Goal: Task Accomplishment & Management: Use online tool/utility

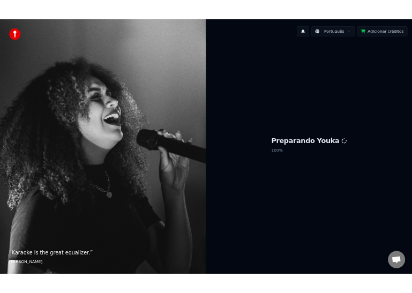
scroll to position [1219, 0]
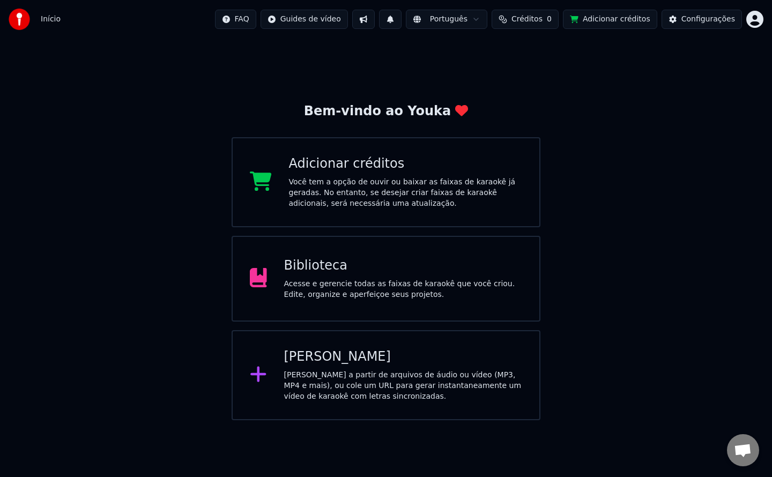
click at [343, 294] on div "Acesse e gerencie todas as faixas de karaokê que você criou. Edite, organize e …" at bounding box center [403, 289] width 239 height 21
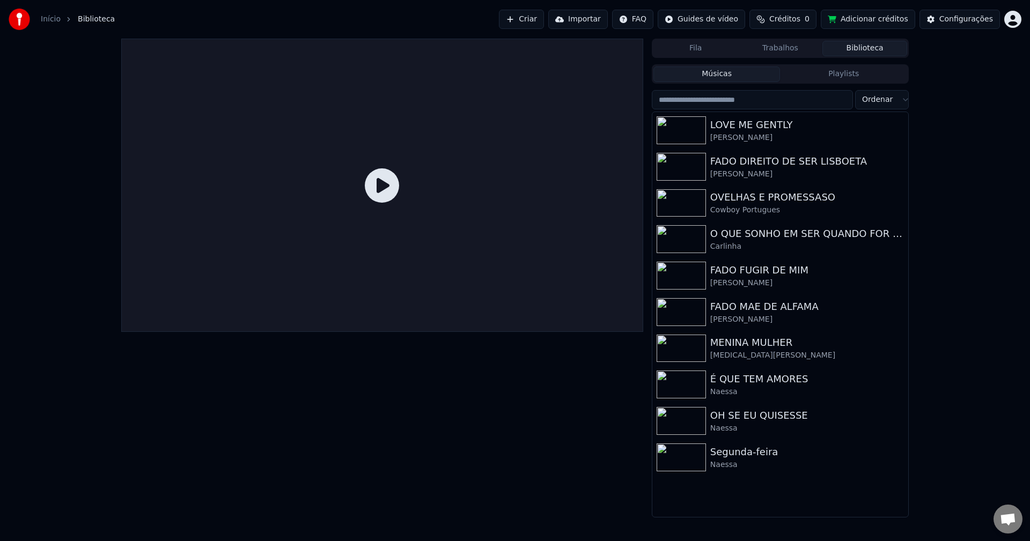
scroll to position [1220, 0]
click at [772, 227] on div "O QUE SONHO EM SER QUANDO FOR GRANDE" at bounding box center [801, 233] width 183 height 15
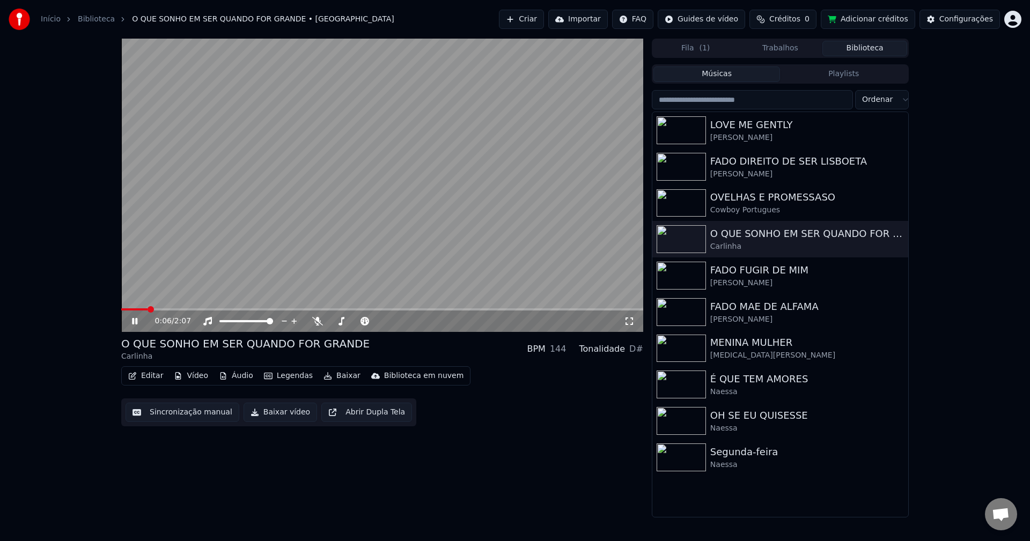
click at [286, 246] on video at bounding box center [382, 185] width 522 height 293
click at [277, 202] on video at bounding box center [382, 185] width 522 height 293
click at [182, 413] on button "Sincronização manual" at bounding box center [183, 412] width 114 height 19
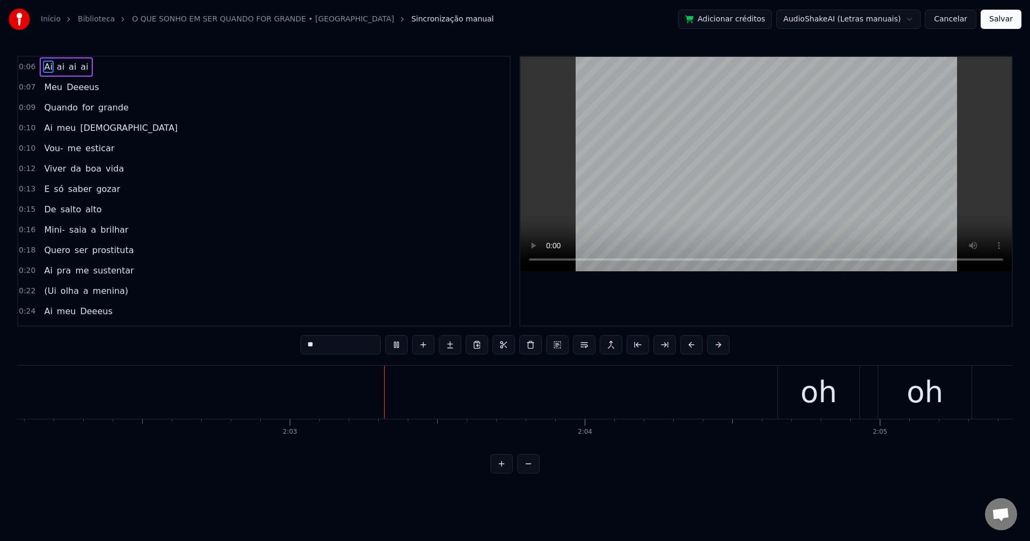
scroll to position [0, 36149]
click at [705, 407] on div "oh" at bounding box center [685, 392] width 82 height 53
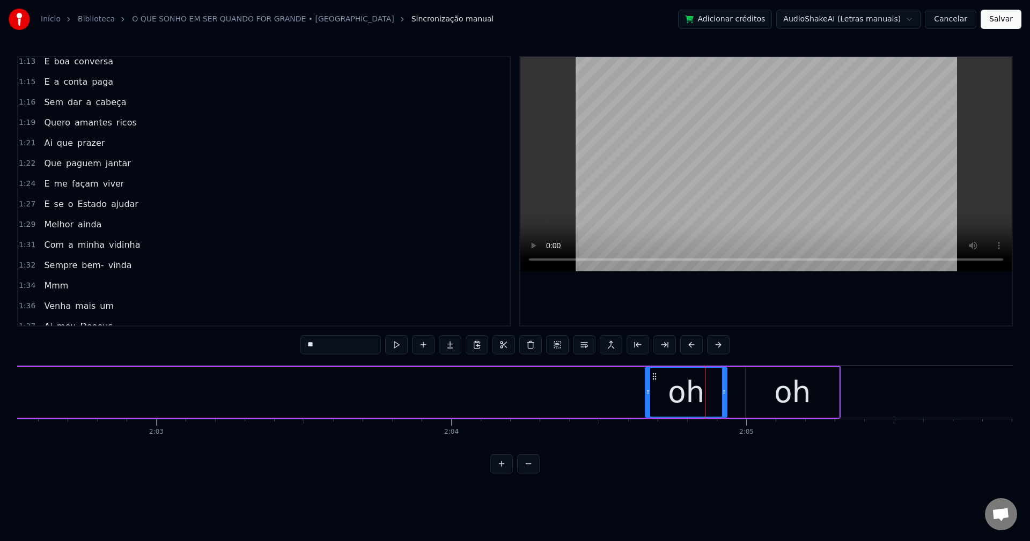
scroll to position [1015, 0]
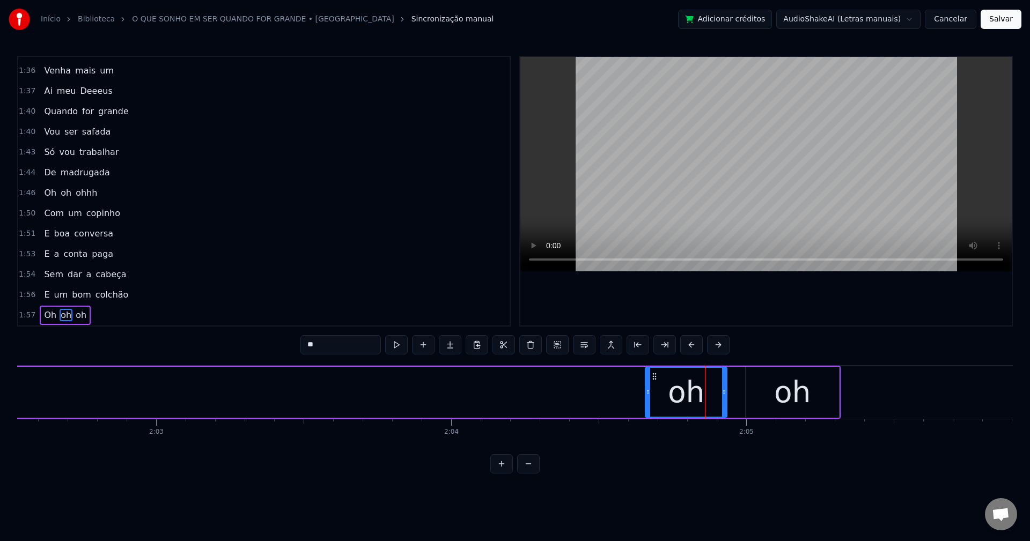
click at [48, 313] on span "Oh" at bounding box center [50, 315] width 14 height 12
type input "**"
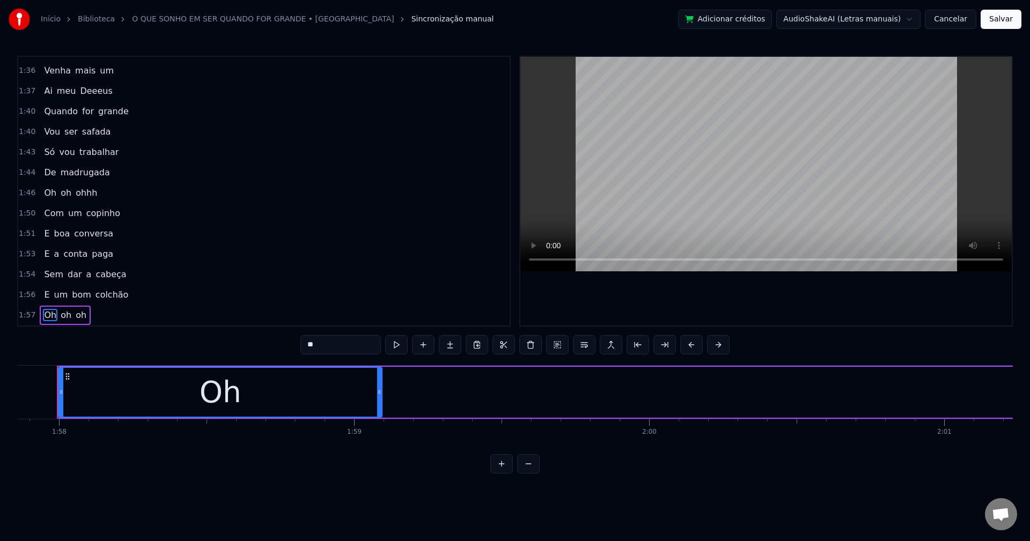
scroll to position [0, 34757]
click at [51, 307] on div "Oh oh oh" at bounding box center [65, 315] width 51 height 19
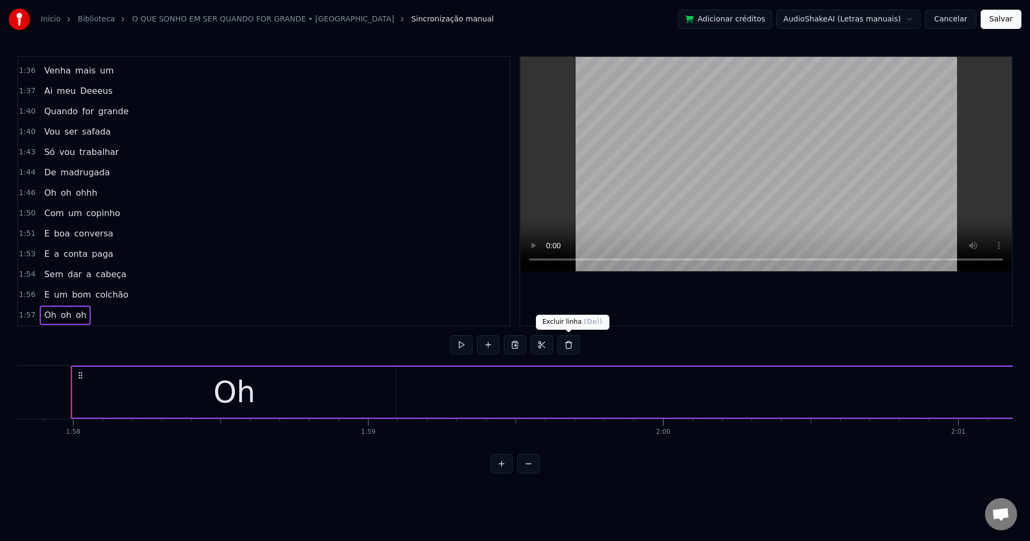
click at [570, 345] on button at bounding box center [568, 344] width 23 height 19
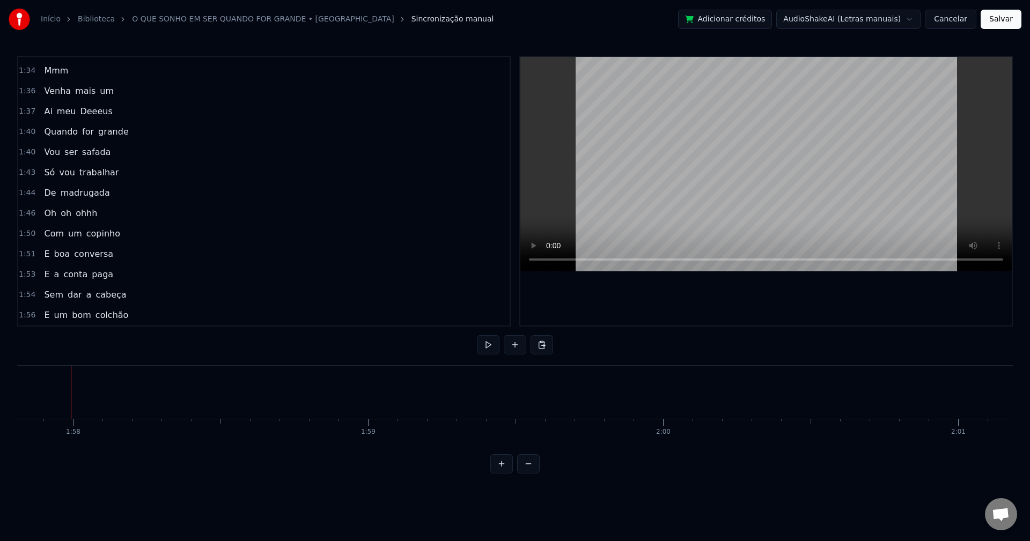
scroll to position [995, 0]
click at [108, 313] on span "colchão" at bounding box center [111, 315] width 35 height 12
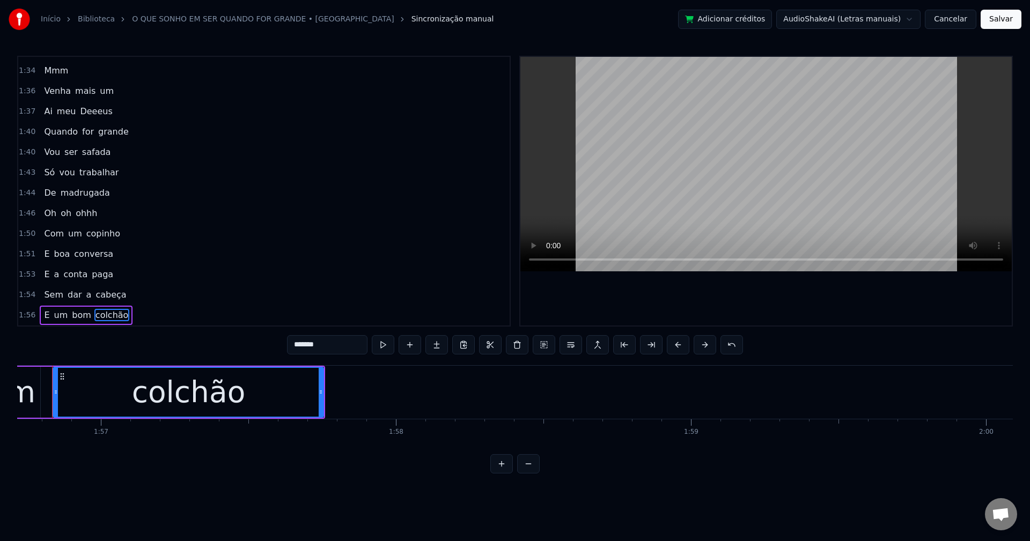
scroll to position [0, 34415]
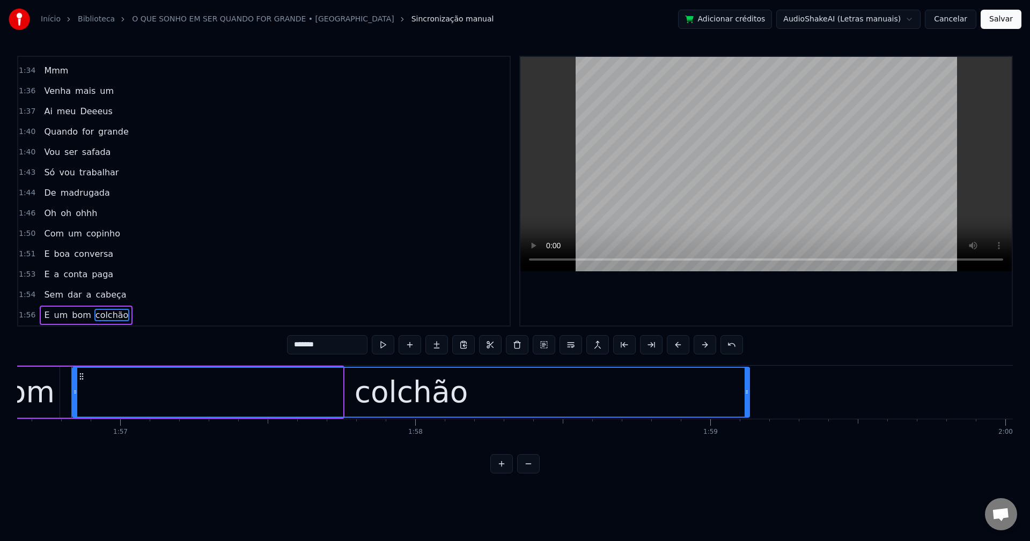
drag, startPoint x: 338, startPoint y: 392, endPoint x: 749, endPoint y: 392, distance: 410.9
click at [749, 392] on icon at bounding box center [747, 392] width 4 height 9
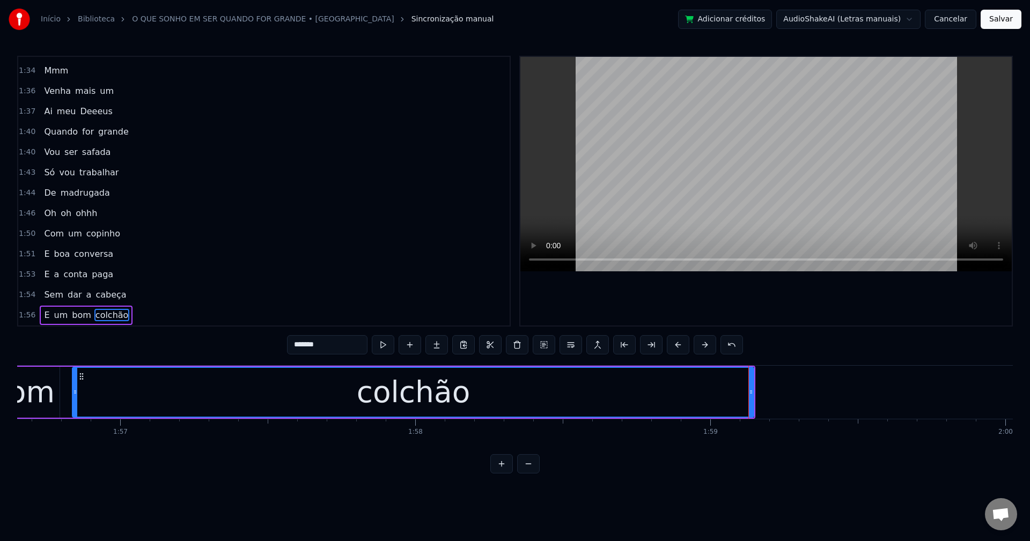
click at [772, 25] on button "Salvar" at bounding box center [1001, 19] width 41 height 19
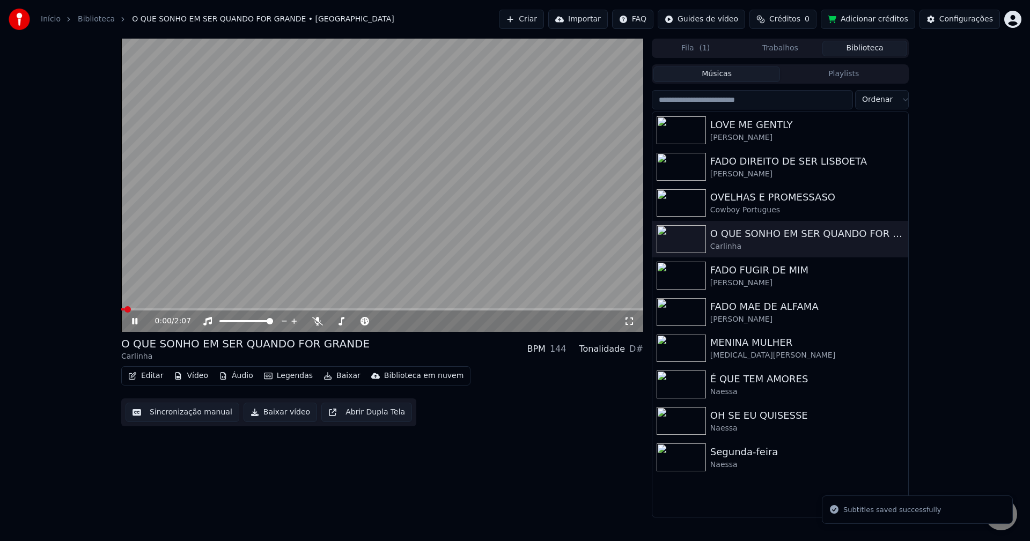
click at [271, 418] on button "Baixar vídeo" at bounding box center [280, 412] width 73 height 19
click at [772, 45] on button "Biblioteca" at bounding box center [864, 49] width 85 height 16
click at [750, 272] on div "FADO FUGIR DE MIM" at bounding box center [801, 270] width 183 height 15
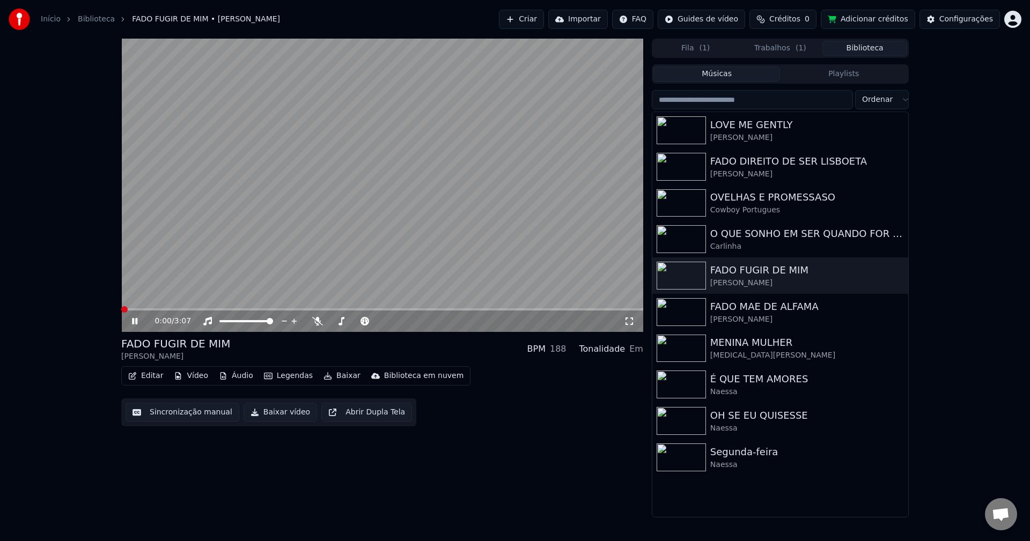
click at [191, 416] on button "Sincronização manual" at bounding box center [183, 412] width 114 height 19
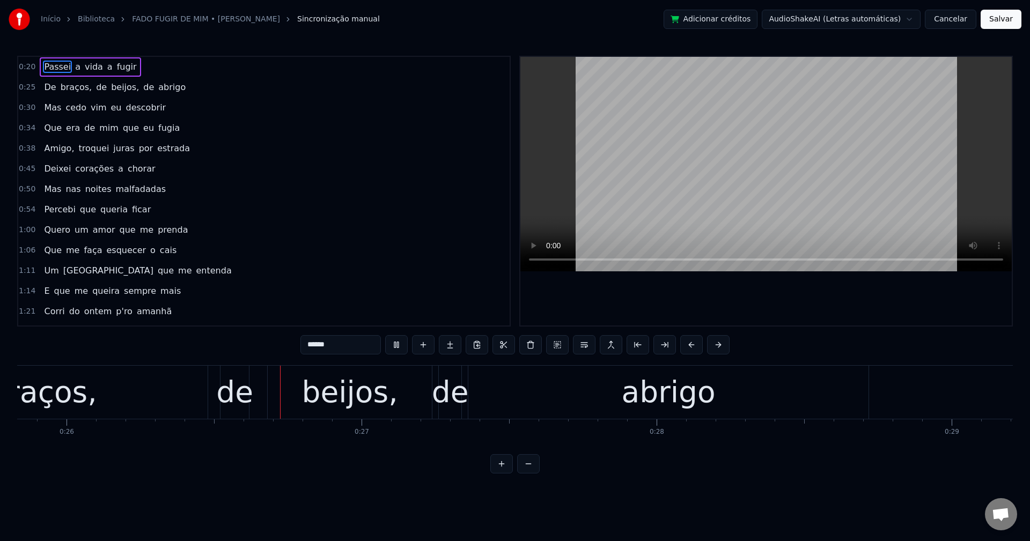
scroll to position [0, 7646]
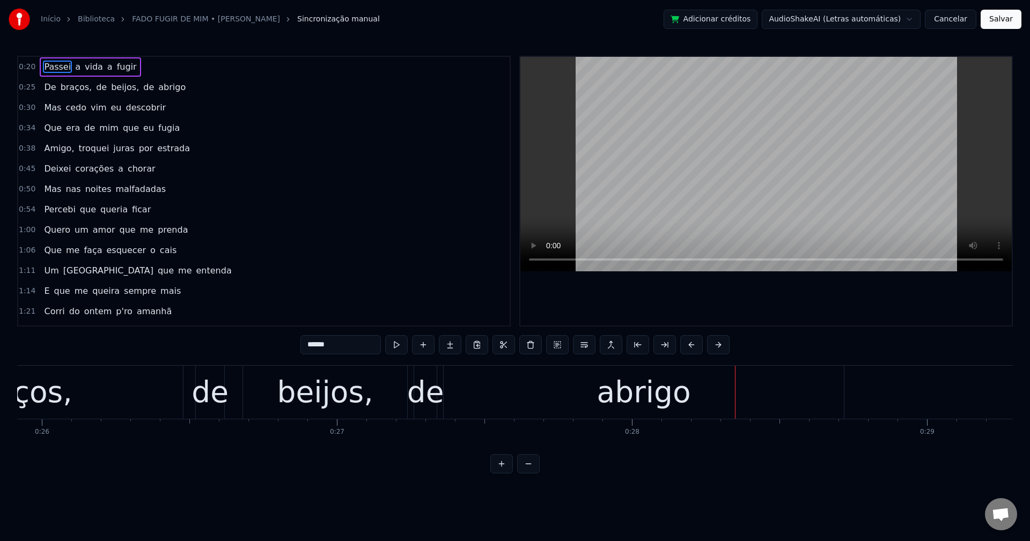
click at [60, 89] on span "braços," at bounding box center [77, 87] width 34 height 12
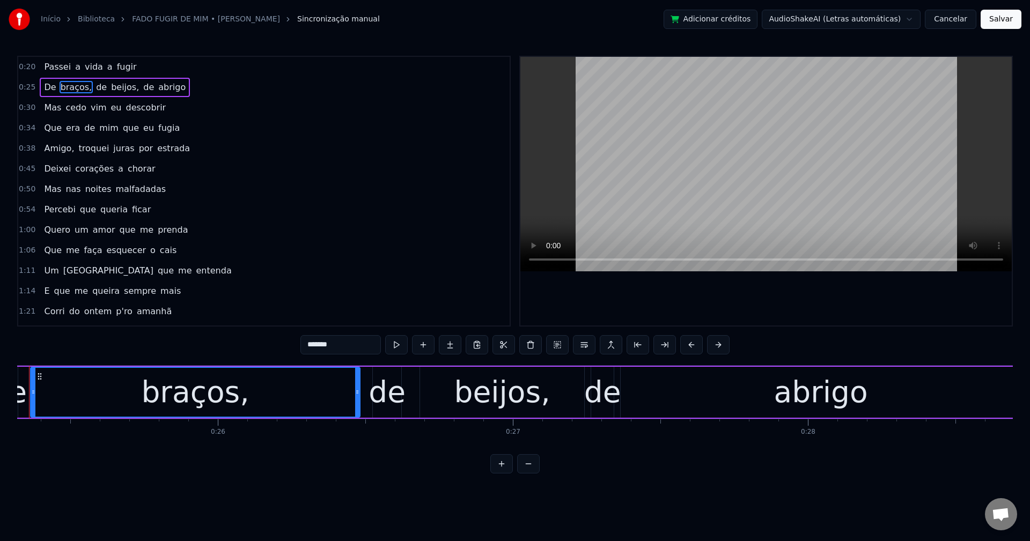
scroll to position [0, 7428]
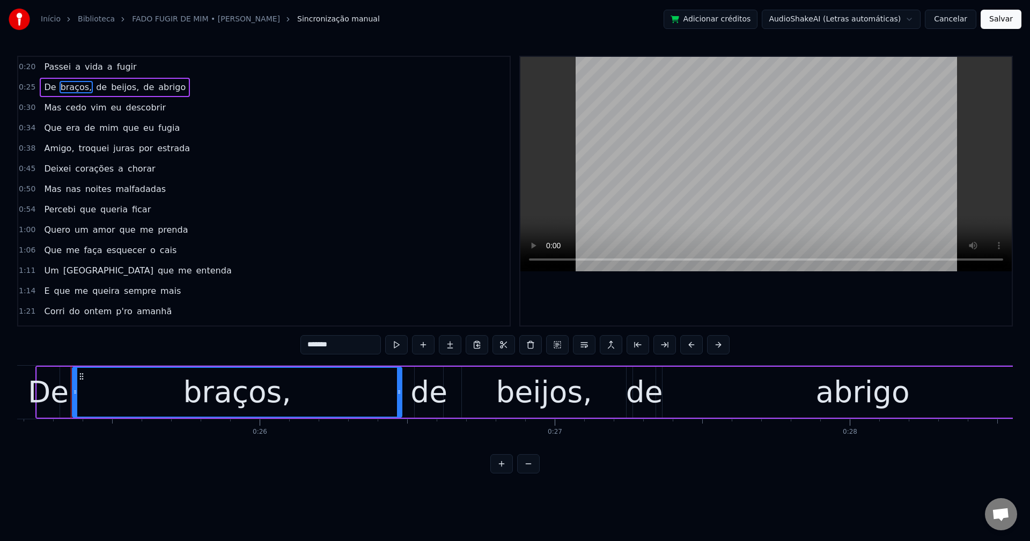
click at [352, 347] on input "*******" at bounding box center [340, 344] width 80 height 19
click at [107, 86] on span "beijos," at bounding box center [122, 87] width 30 height 12
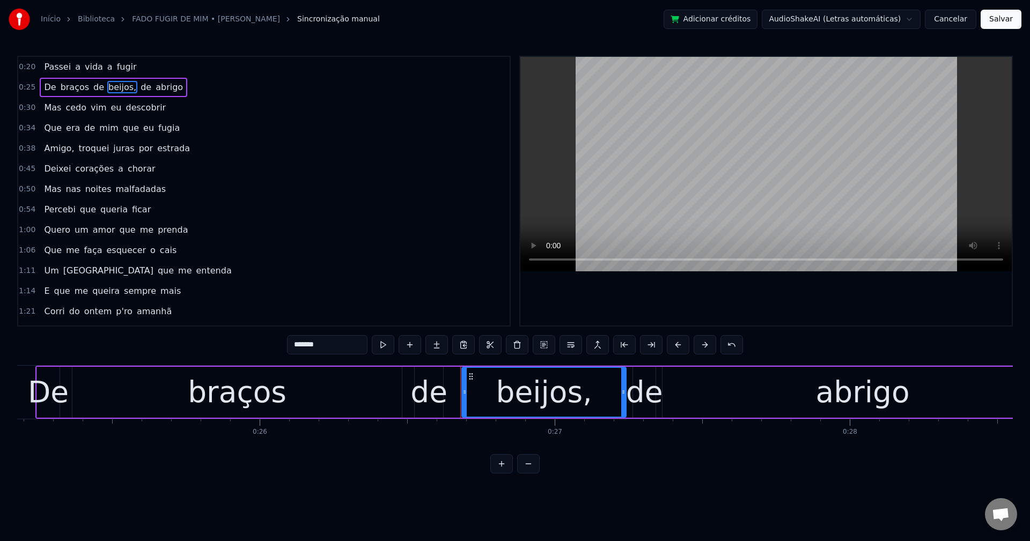
click at [327, 340] on input "*******" at bounding box center [327, 344] width 80 height 19
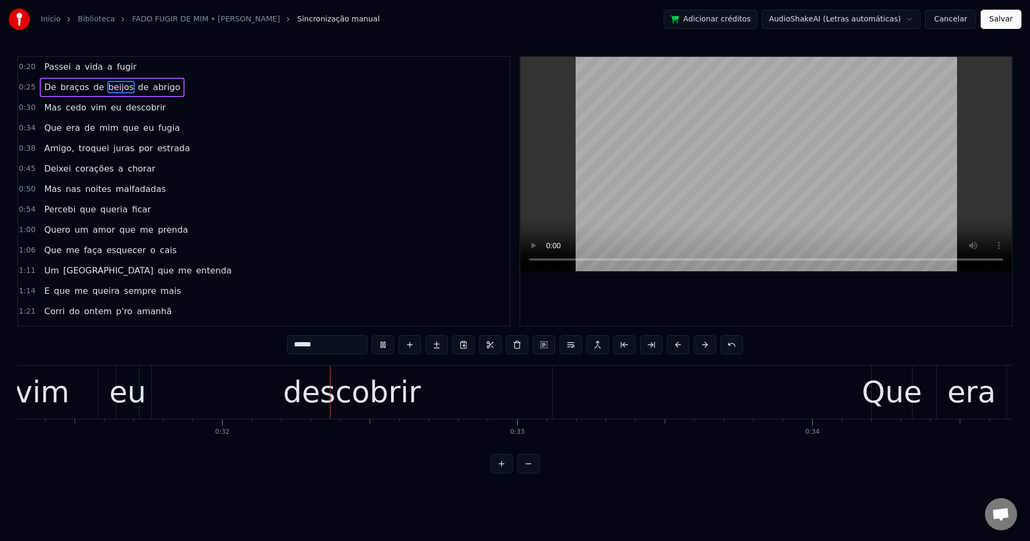
scroll to position [0, 9287]
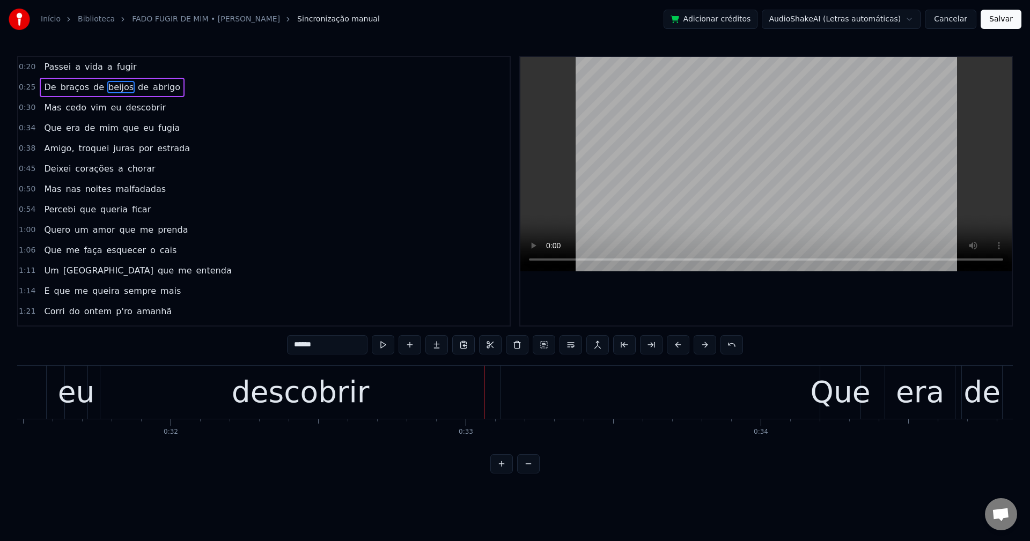
click at [111, 108] on span "eu" at bounding box center [116, 107] width 13 height 12
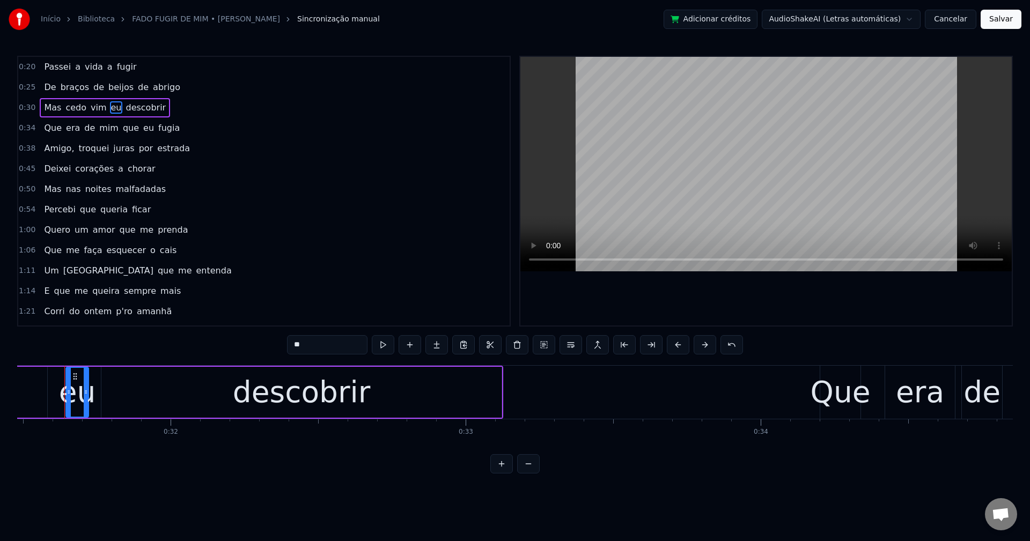
scroll to position [0, 9281]
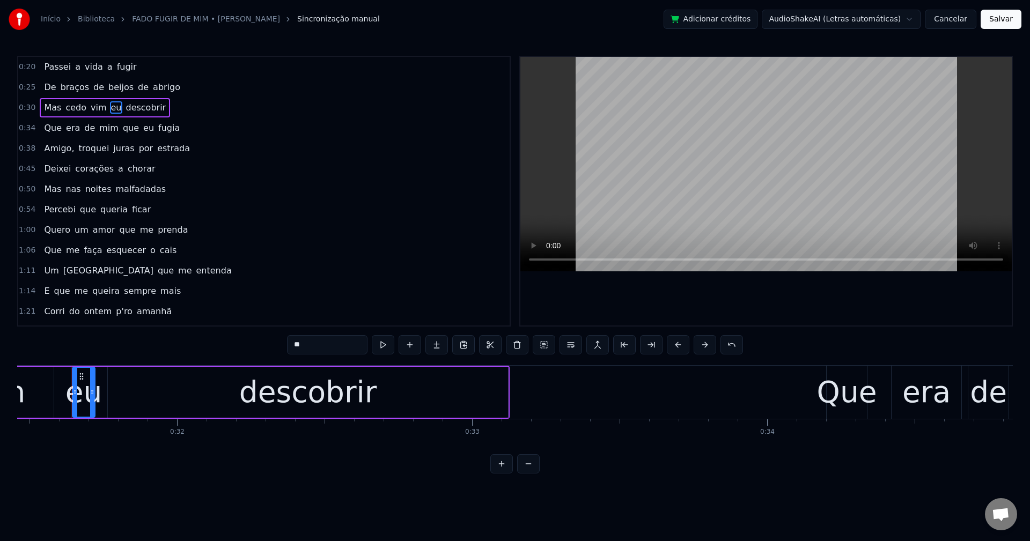
drag, startPoint x: 314, startPoint y: 342, endPoint x: 275, endPoint y: 342, distance: 39.2
click at [275, 342] on div "0:20 Passei a vida a fugir 0:25 De braços de beijos de abrigo 0:30 Mas cedo vim…" at bounding box center [515, 265] width 996 height 418
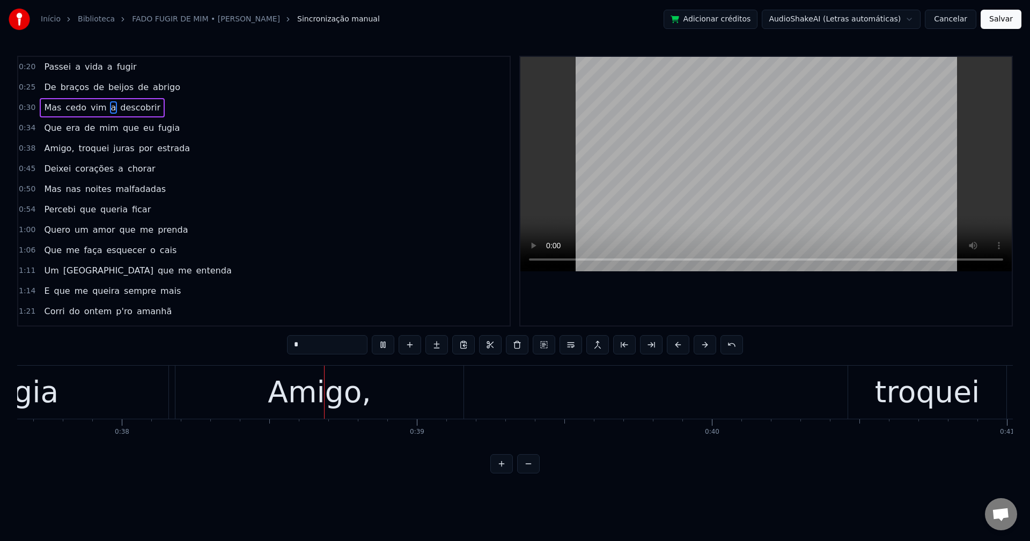
scroll to position [0, 11145]
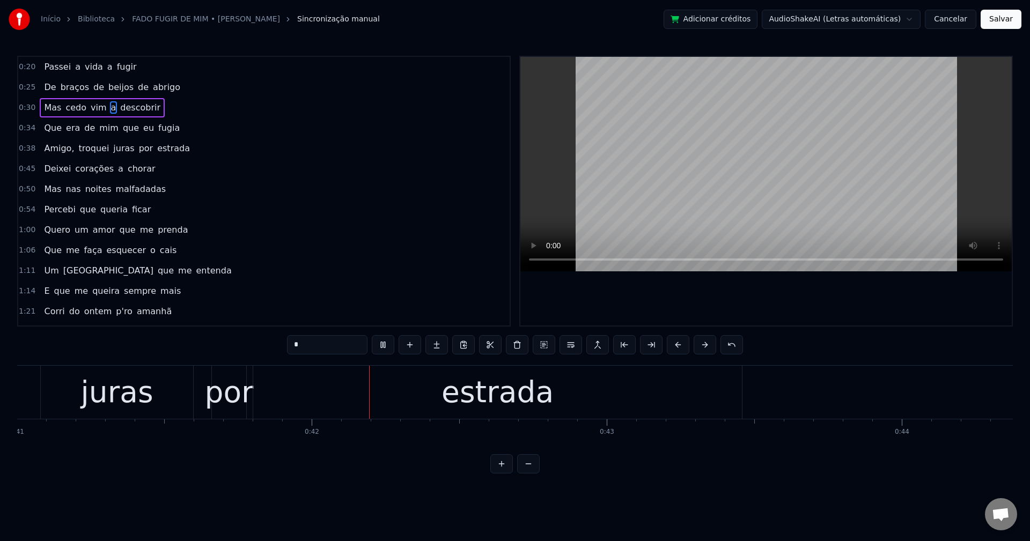
click at [55, 148] on span "Amigo," at bounding box center [59, 148] width 32 height 12
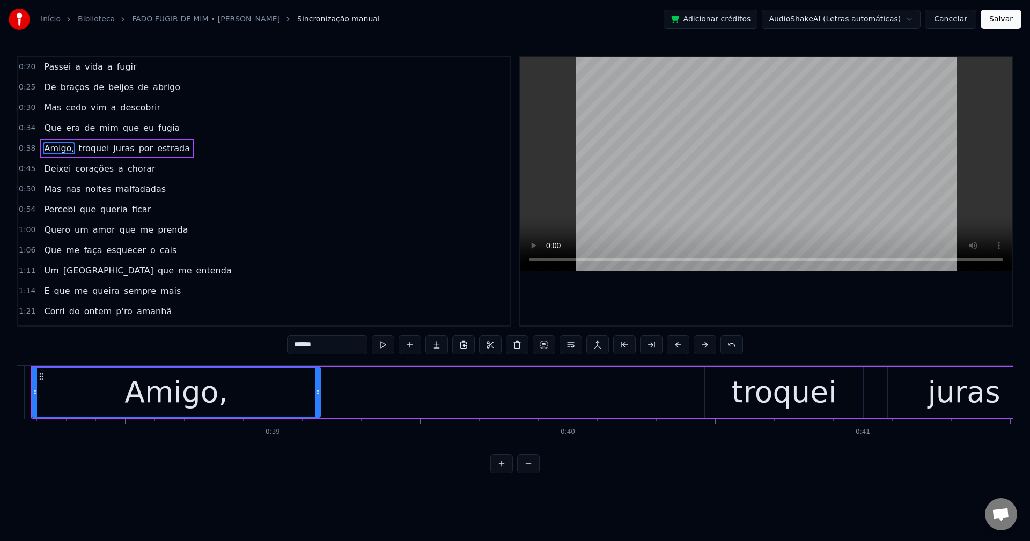
click at [77, 149] on span "troquei" at bounding box center [93, 148] width 33 height 12
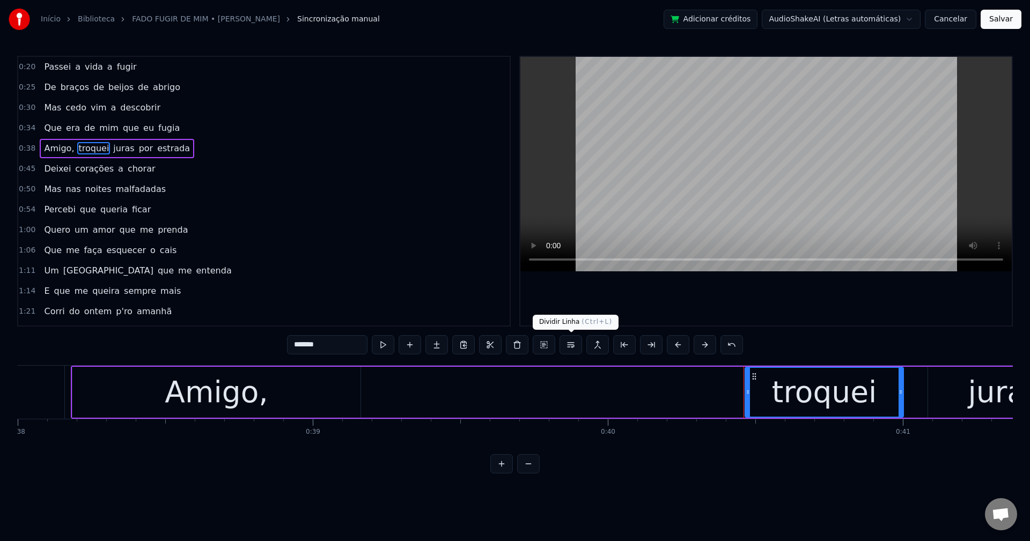
click at [569, 346] on button at bounding box center [570, 344] width 23 height 19
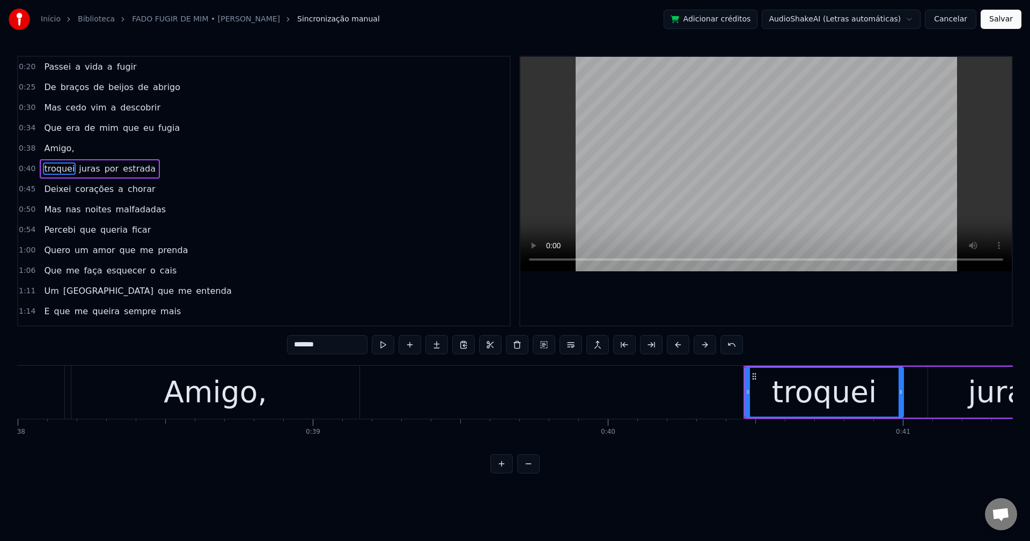
click at [45, 151] on span "Amigo," at bounding box center [59, 148] width 32 height 12
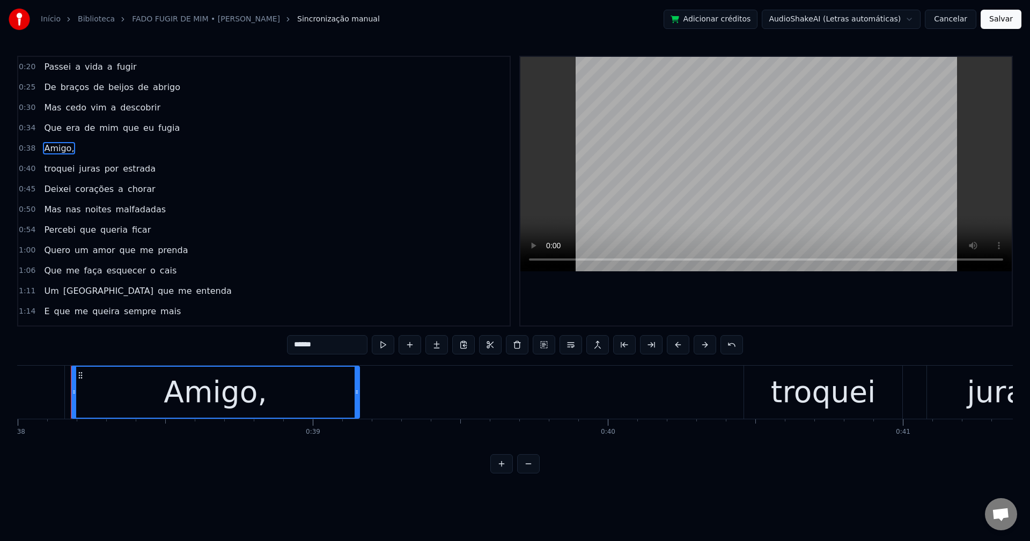
click at [347, 349] on input "******" at bounding box center [327, 344] width 80 height 19
click at [51, 173] on span "troquei" at bounding box center [59, 169] width 33 height 12
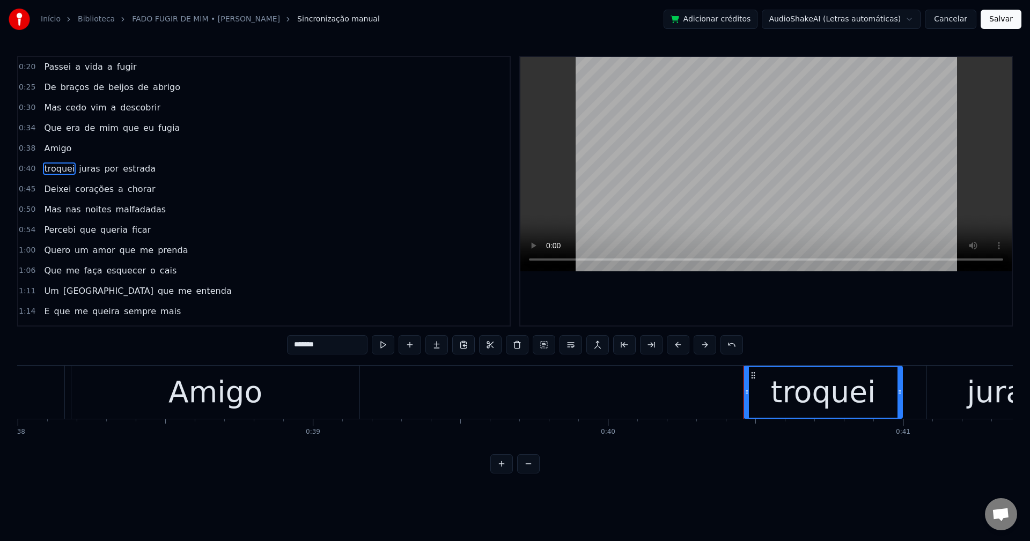
click at [321, 346] on input "*******" at bounding box center [327, 344] width 80 height 19
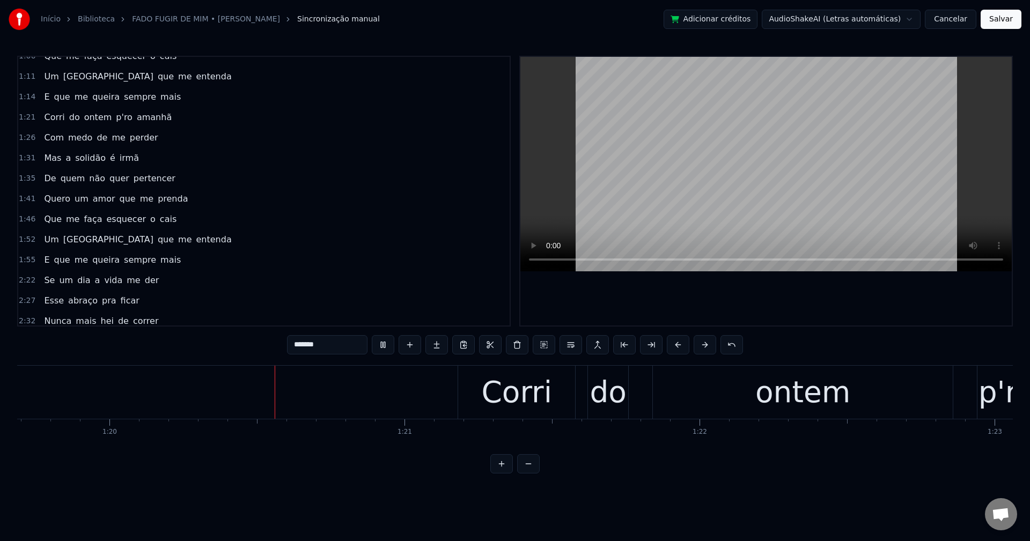
scroll to position [0, 23513]
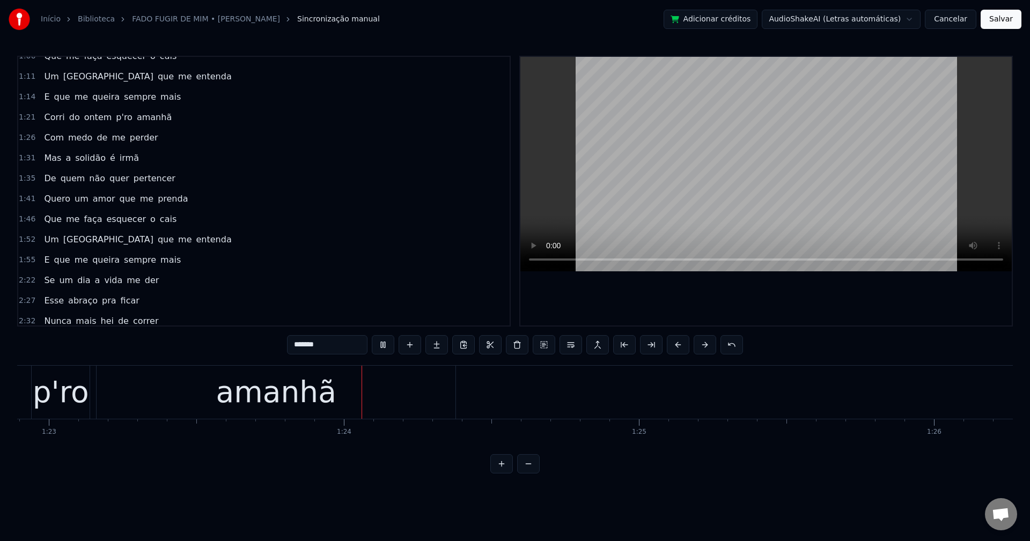
click at [115, 119] on span "p'ro" at bounding box center [124, 117] width 19 height 12
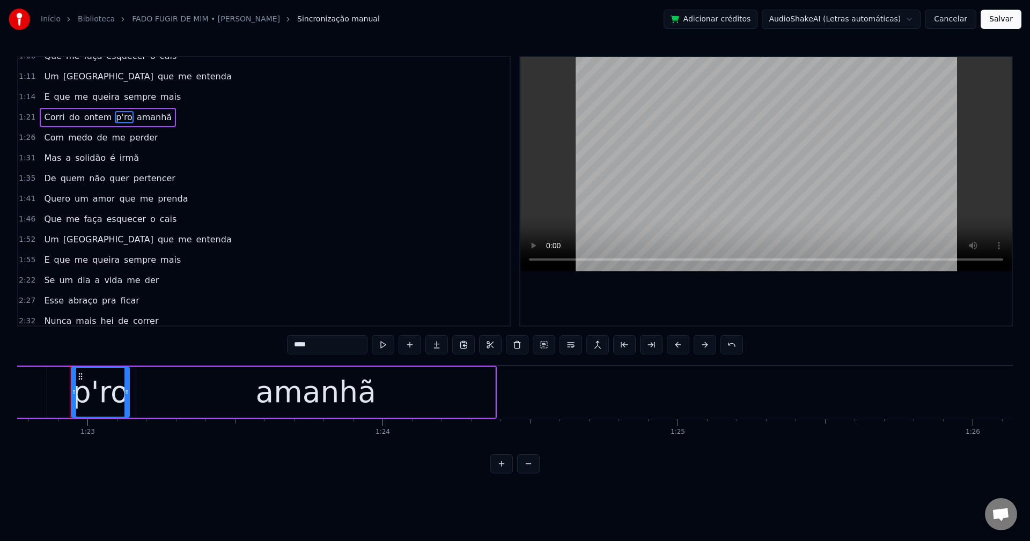
scroll to position [0, 24416]
click at [304, 349] on input "****" at bounding box center [327, 344] width 80 height 19
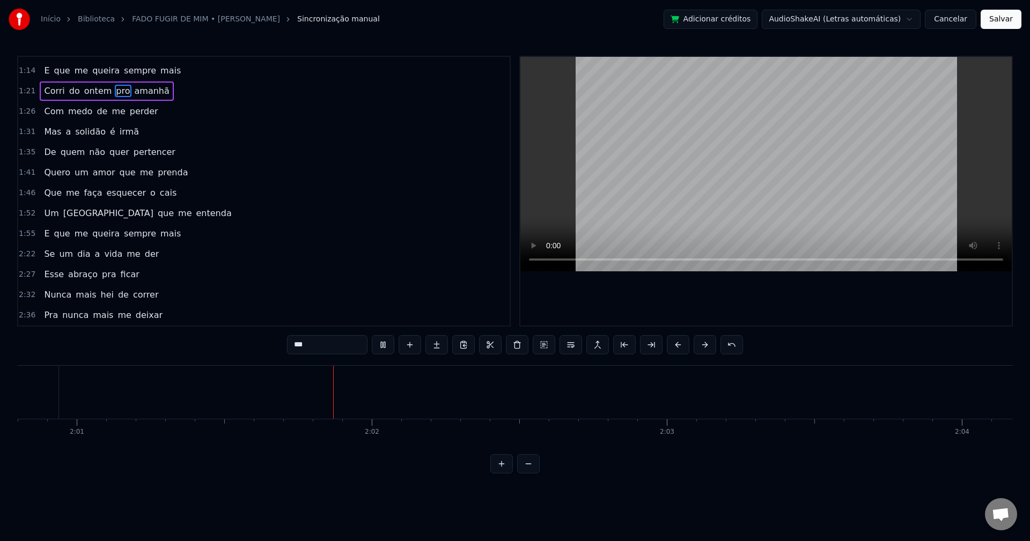
scroll to position [0, 35690]
click at [46, 234] on span "E" at bounding box center [47, 233] width 8 height 12
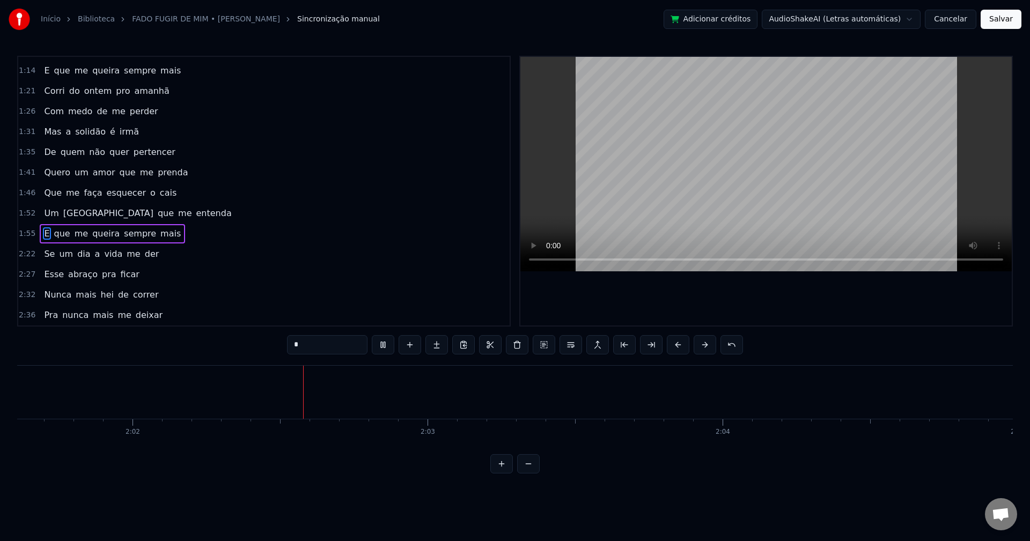
scroll to position [0, 35930]
click at [47, 256] on span "Se" at bounding box center [49, 254] width 13 height 12
type input "**"
click at [772, 22] on button "Salvar" at bounding box center [1001, 19] width 41 height 19
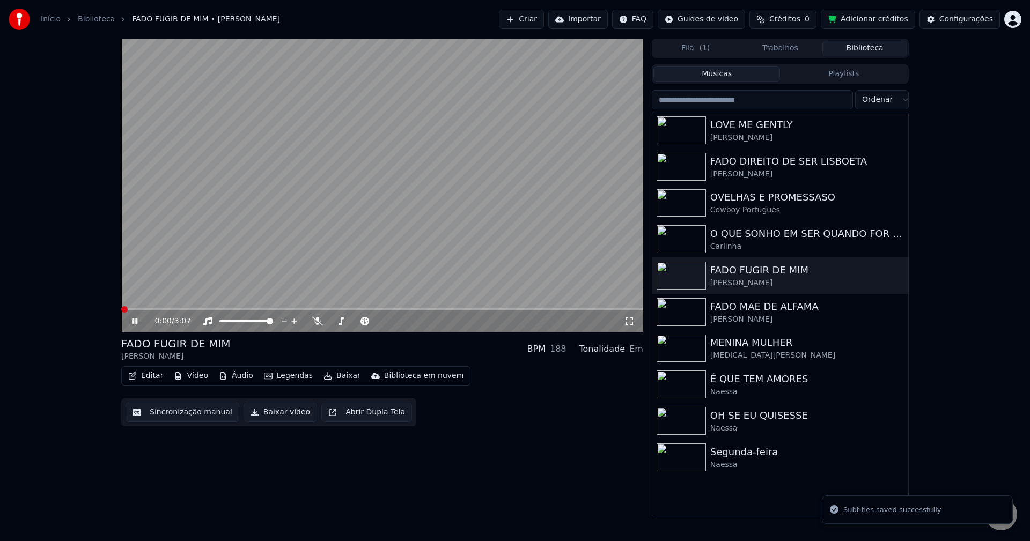
click at [253, 414] on button "Baixar vídeo" at bounding box center [280, 412] width 73 height 19
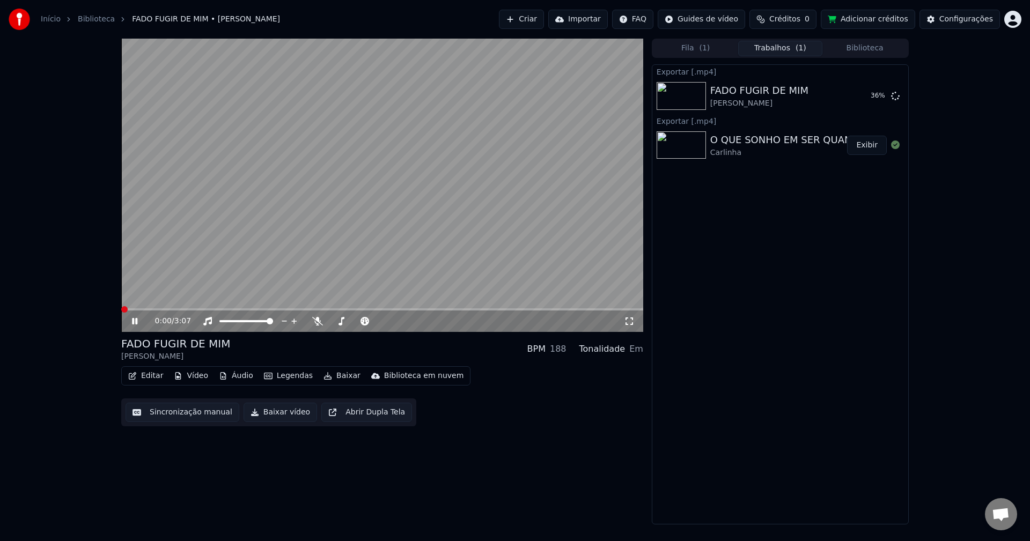
click at [772, 47] on button "Biblioteca" at bounding box center [864, 49] width 85 height 16
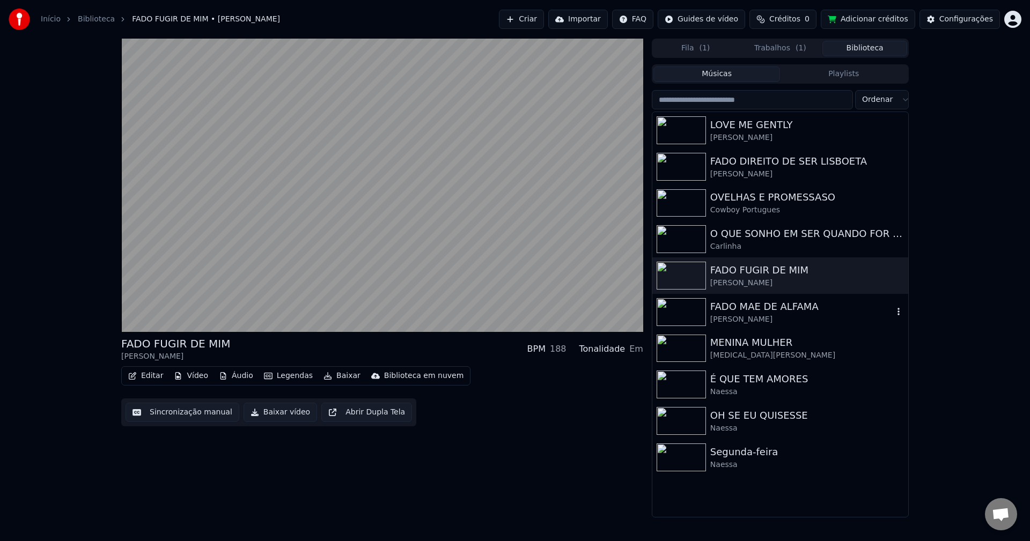
click at [742, 308] on div "FADO MAE DE ALFAMA" at bounding box center [801, 306] width 183 height 15
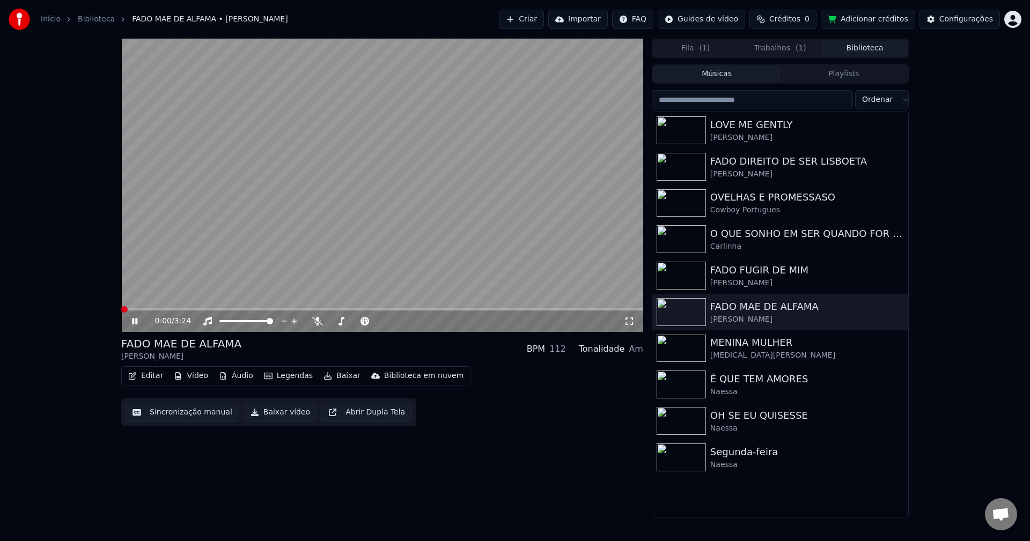
click at [192, 414] on button "Sincronização manual" at bounding box center [183, 412] width 114 height 19
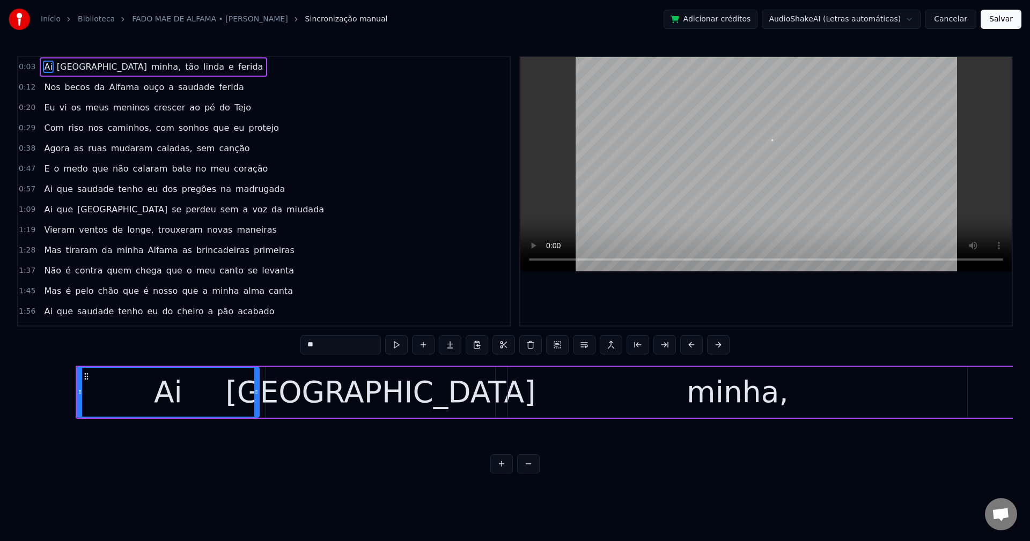
scroll to position [0, 978]
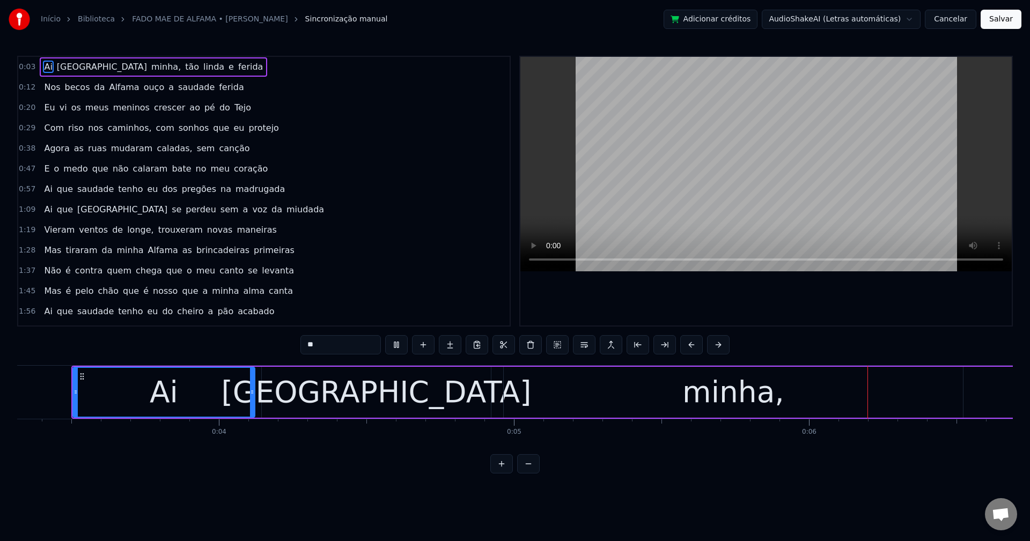
click at [184, 69] on span "tão" at bounding box center [192, 67] width 16 height 12
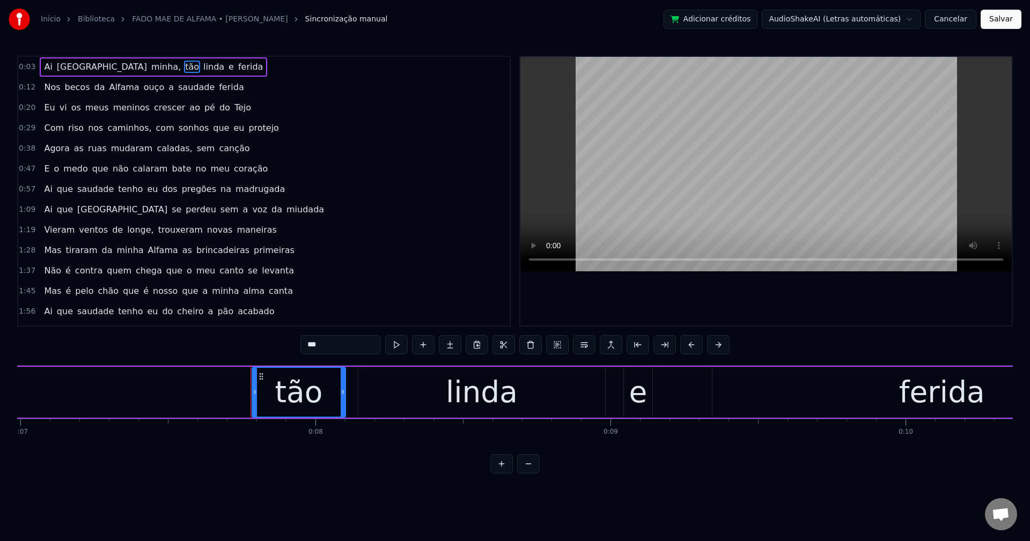
click at [150, 64] on span "minha," at bounding box center [166, 67] width 32 height 12
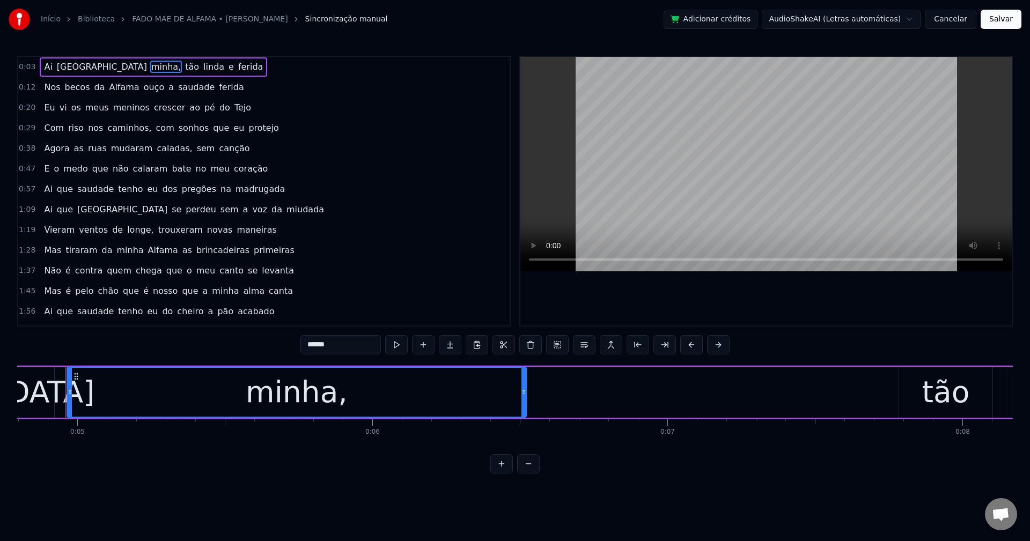
scroll to position [0, 1409]
click at [338, 346] on input "******" at bounding box center [340, 344] width 80 height 19
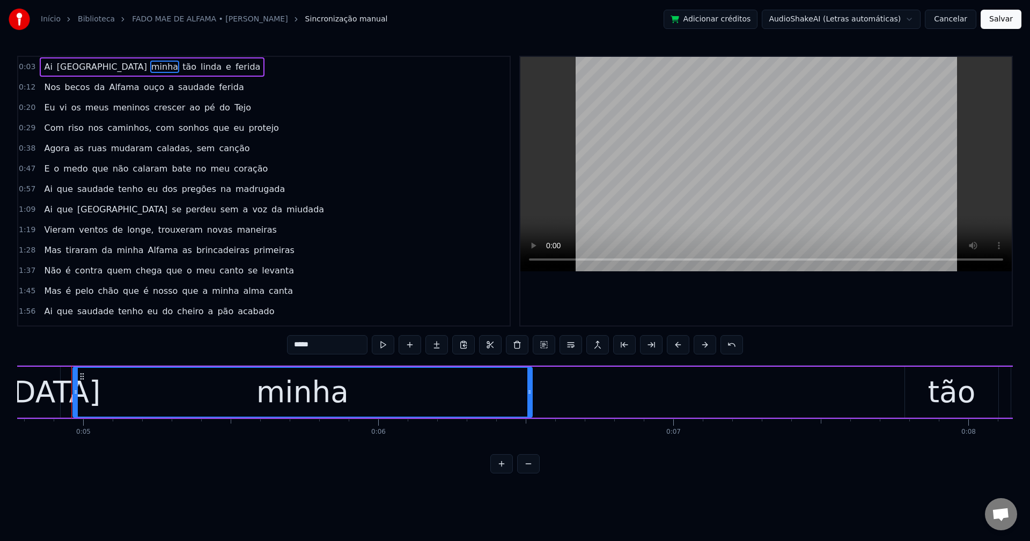
click at [181, 69] on span "tão" at bounding box center [189, 67] width 16 height 12
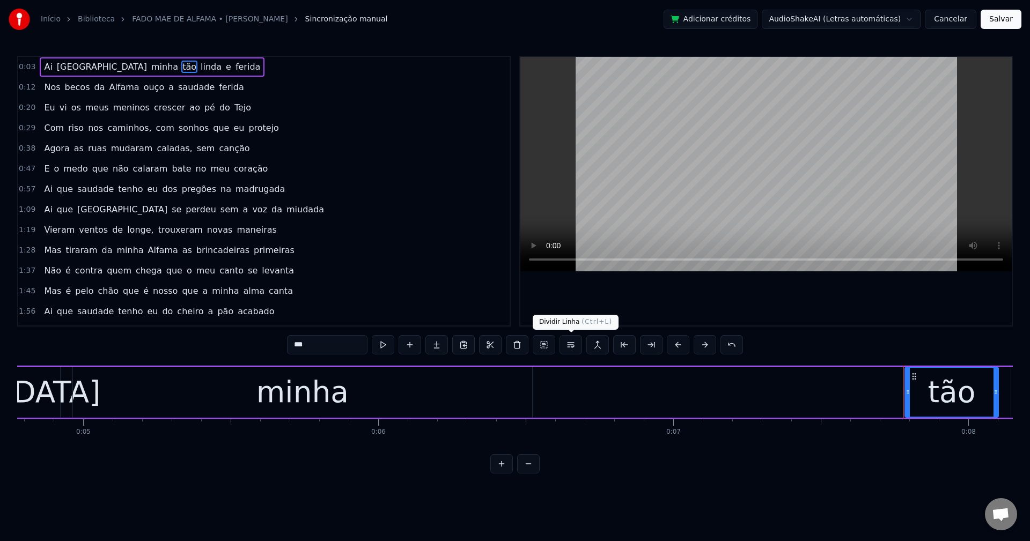
click at [575, 351] on button at bounding box center [570, 344] width 23 height 19
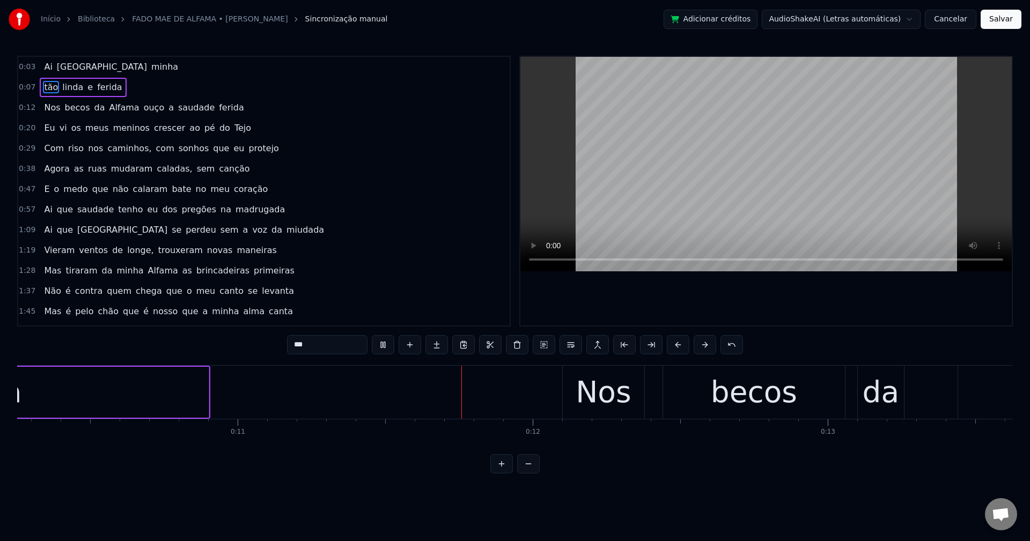
scroll to position [0, 3240]
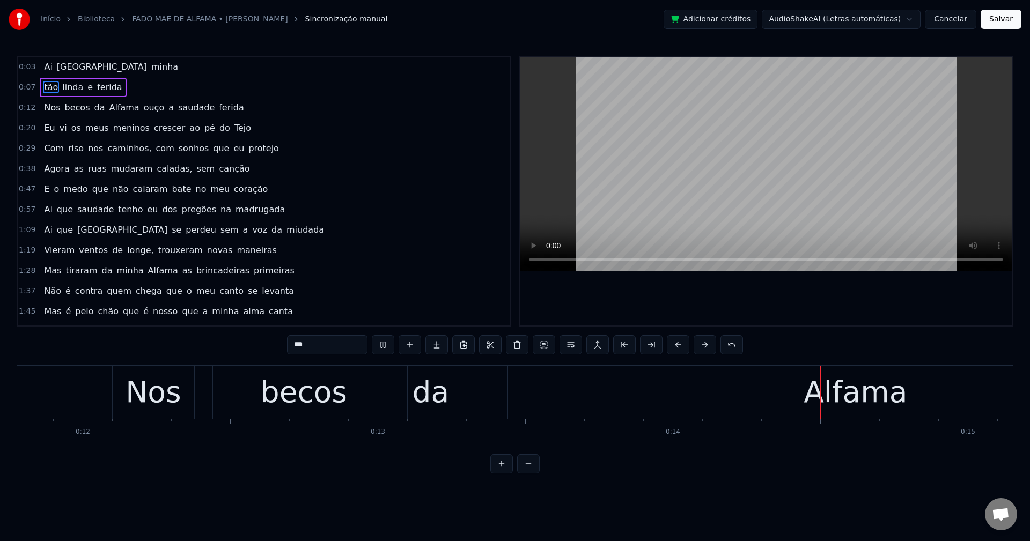
click at [143, 111] on span "ouço" at bounding box center [154, 107] width 23 height 12
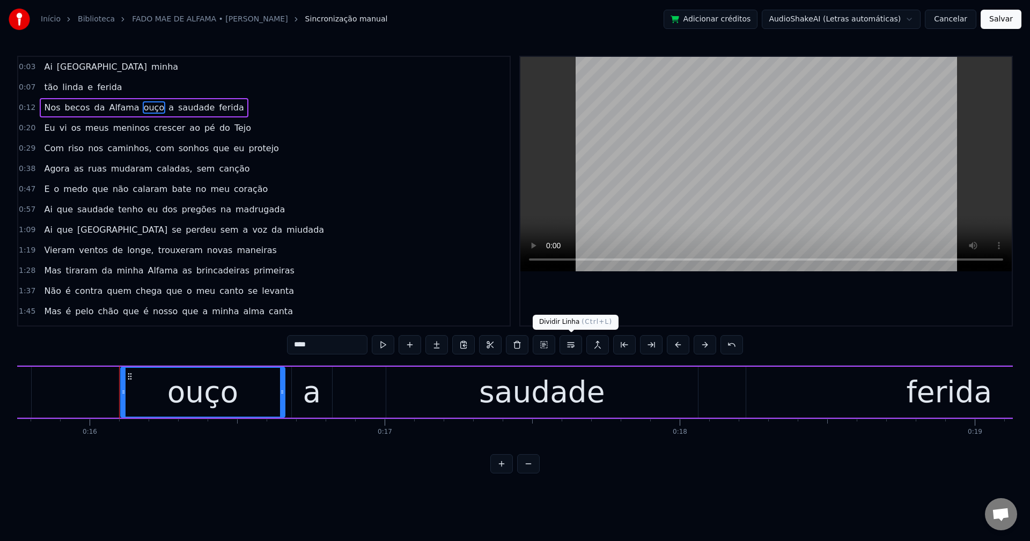
scroll to position [0, 4696]
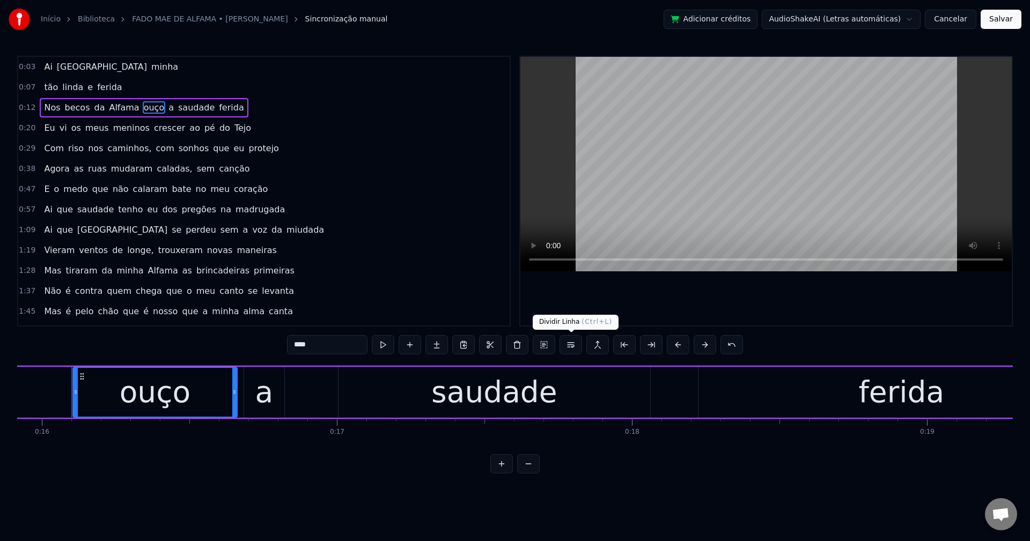
click at [569, 347] on button at bounding box center [570, 344] width 23 height 19
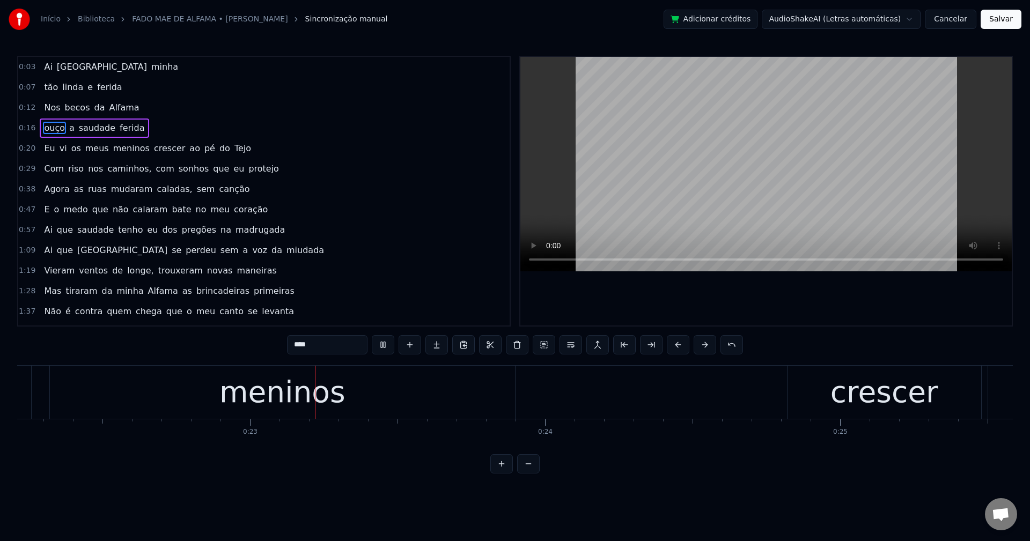
scroll to position [0, 6580]
click at [153, 150] on span "crescer" at bounding box center [169, 148] width 33 height 12
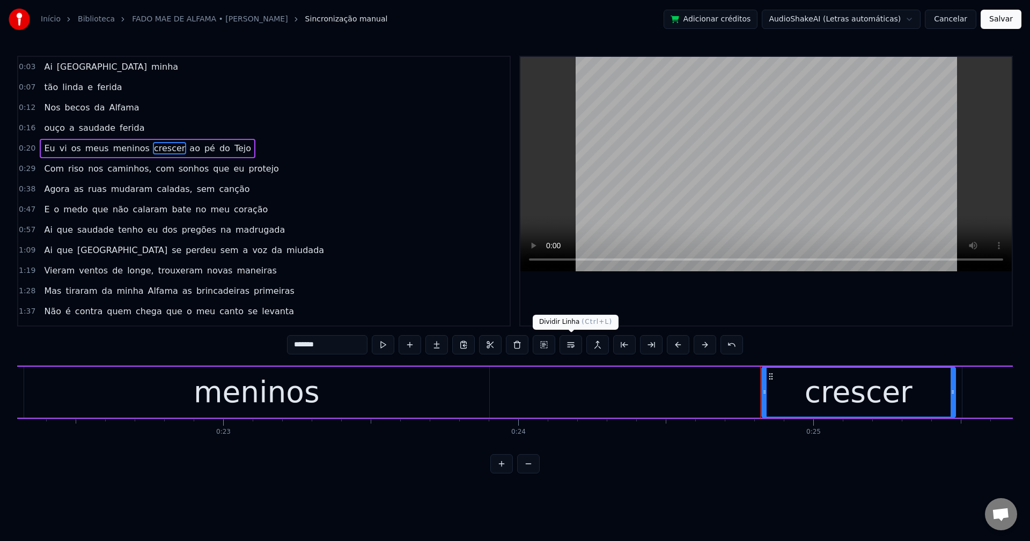
drag, startPoint x: 573, startPoint y: 347, endPoint x: 554, endPoint y: 290, distance: 60.0
click at [573, 346] on button at bounding box center [570, 344] width 23 height 19
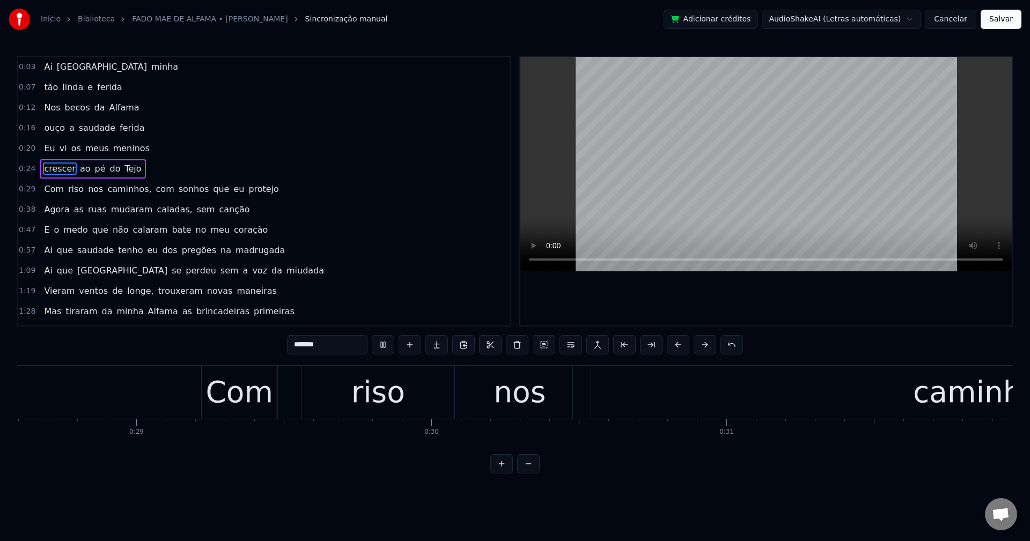
scroll to position [0, 8441]
click at [128, 191] on span "caminhos," at bounding box center [129, 189] width 46 height 12
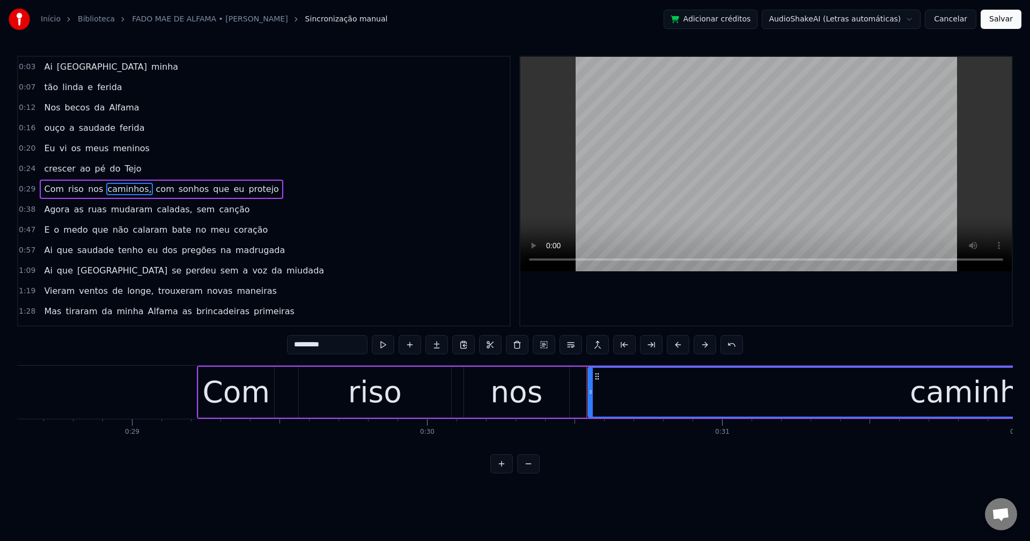
click at [337, 342] on input "*********" at bounding box center [327, 344] width 80 height 19
click at [152, 192] on span "com" at bounding box center [162, 189] width 20 height 12
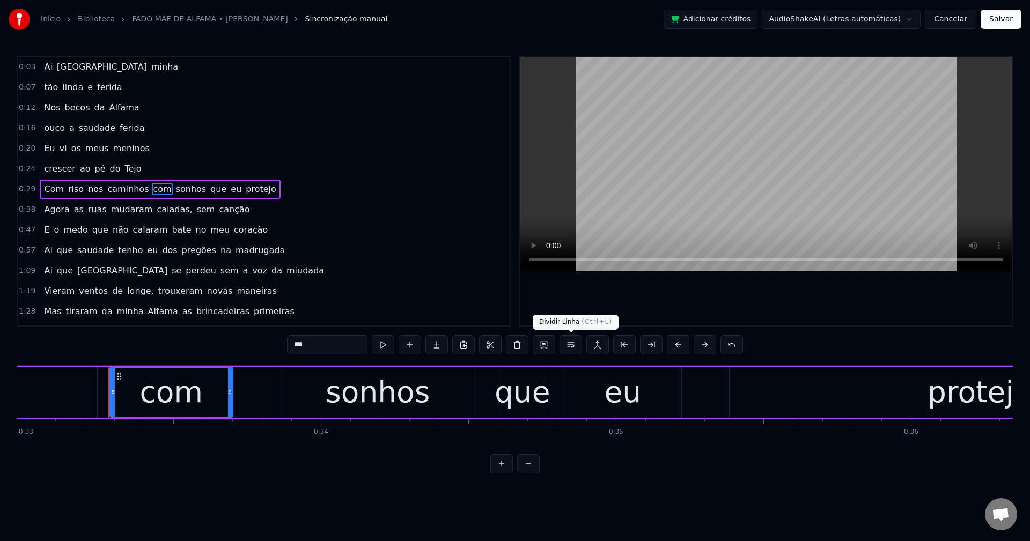
scroll to position [0, 9764]
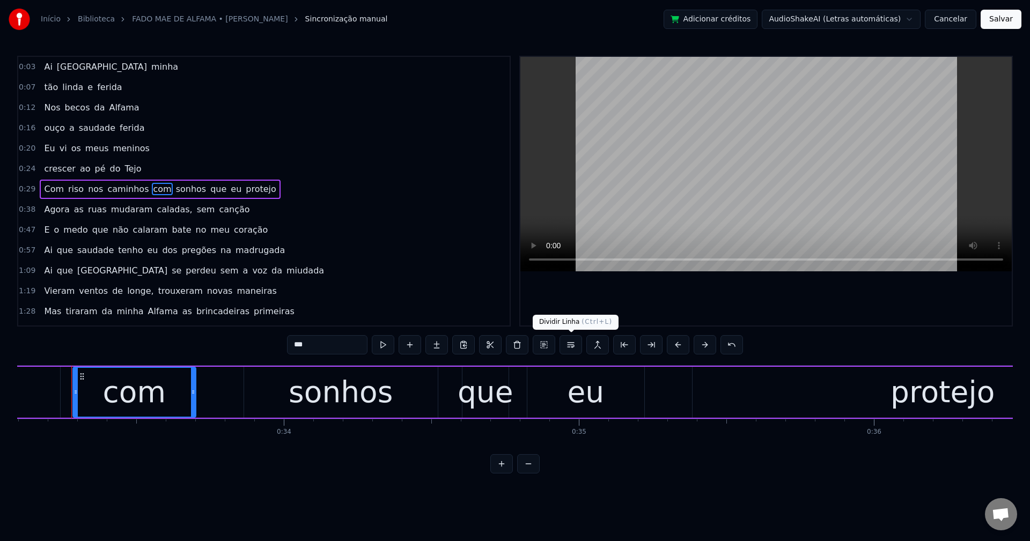
click at [576, 348] on button at bounding box center [570, 344] width 23 height 19
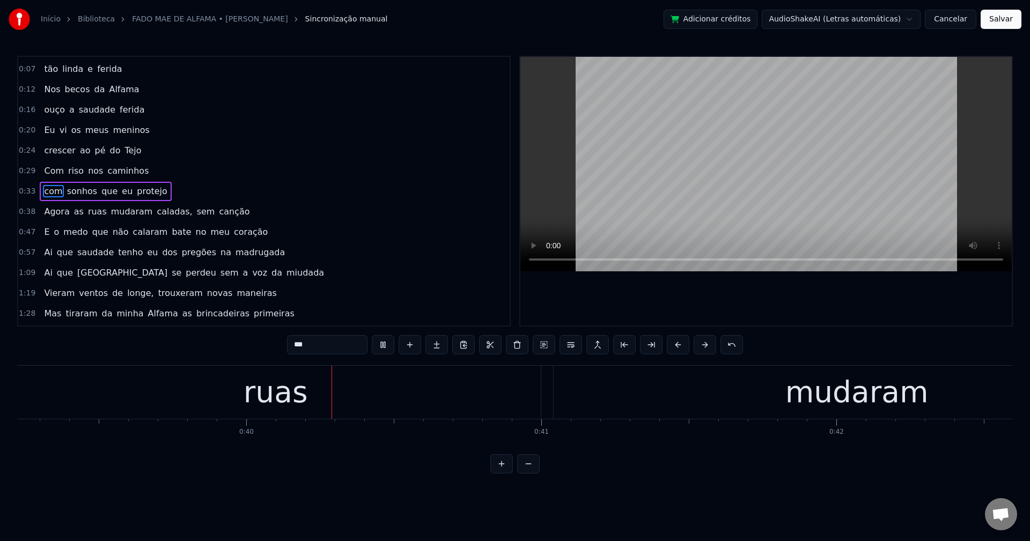
scroll to position [0, 11623]
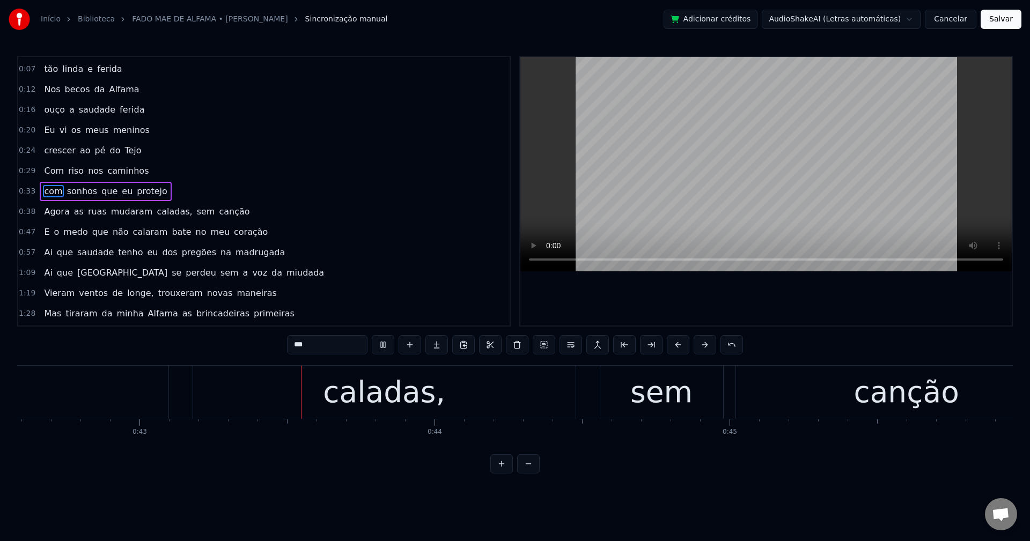
click at [123, 209] on span "mudaram" at bounding box center [132, 211] width 44 height 12
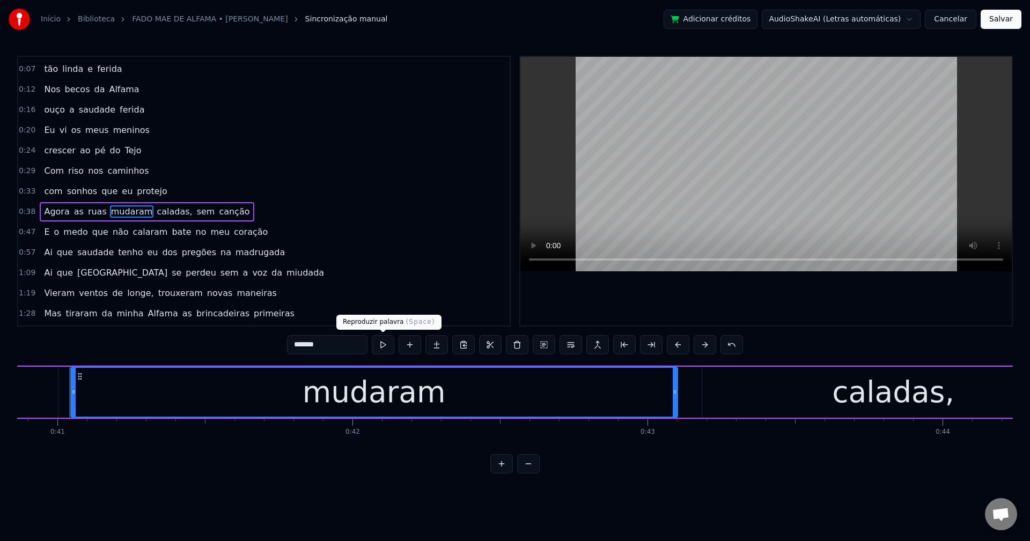
scroll to position [0, 12054]
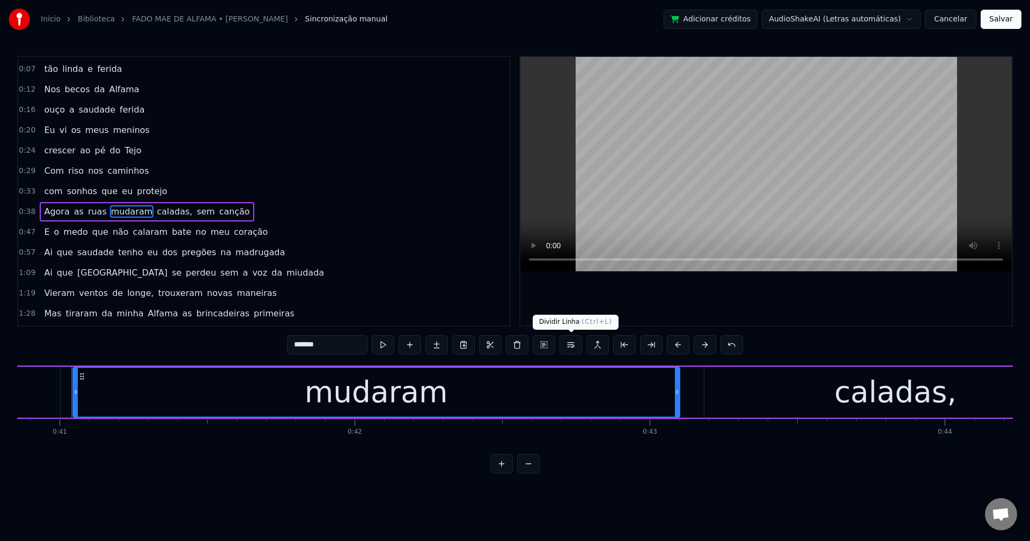
click at [572, 348] on button at bounding box center [570, 344] width 23 height 19
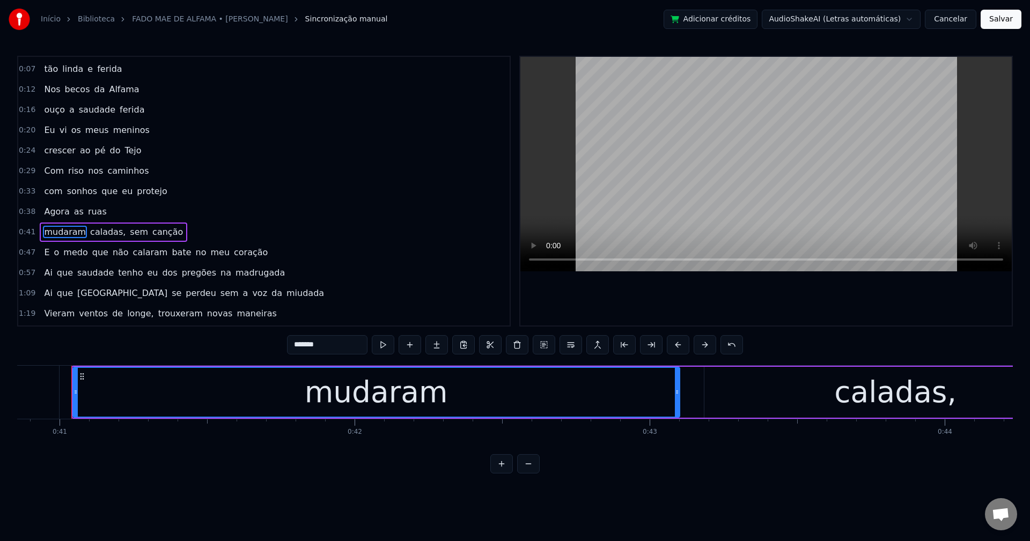
scroll to position [59, 0]
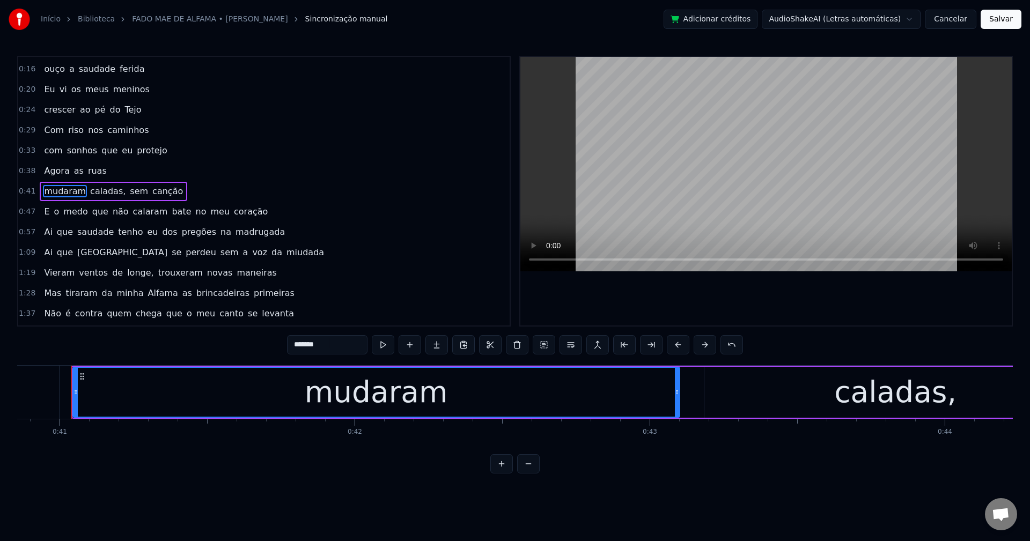
drag, startPoint x: 92, startPoint y: 191, endPoint x: 124, endPoint y: 221, distance: 44.0
click at [92, 190] on span "caladas," at bounding box center [108, 191] width 38 height 12
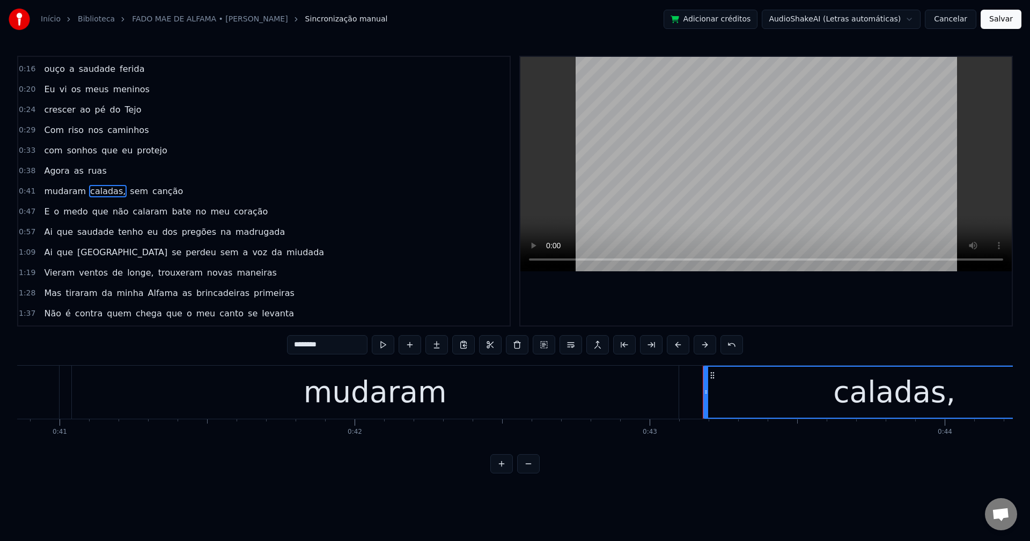
click at [336, 346] on input "********" at bounding box center [327, 344] width 80 height 19
click at [126, 191] on span "sem" at bounding box center [136, 191] width 20 height 12
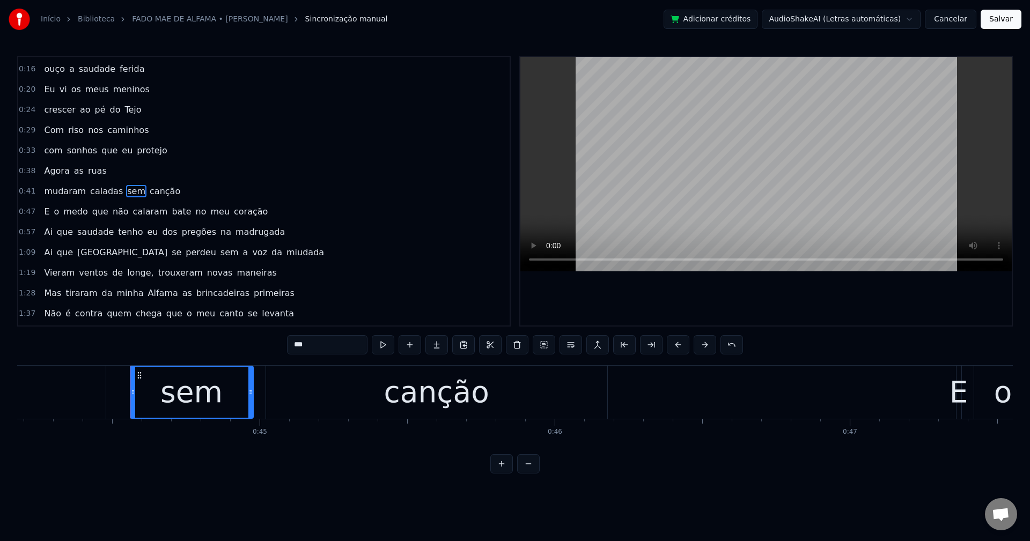
scroll to position [0, 13092]
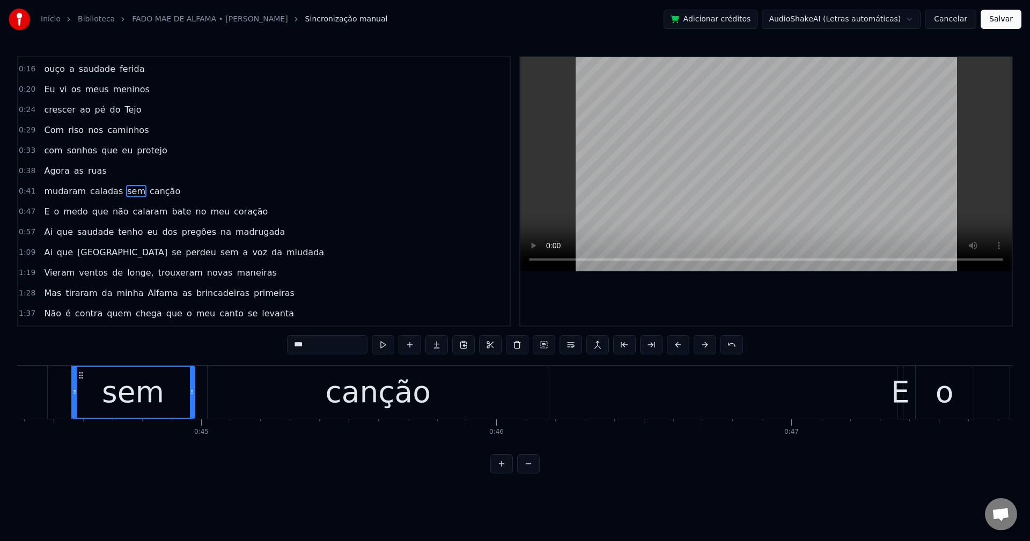
click at [568, 347] on button at bounding box center [570, 344] width 23 height 19
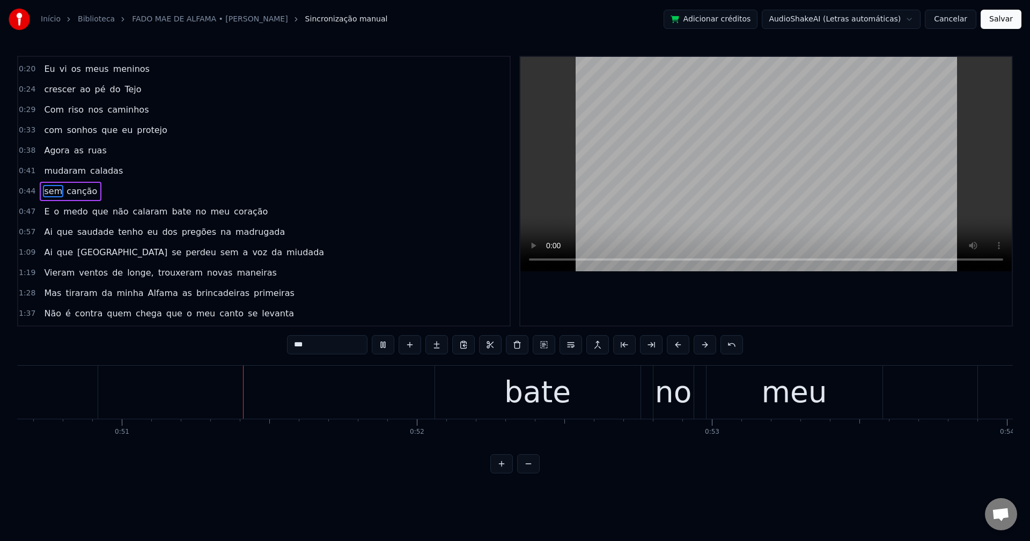
scroll to position [0, 14950]
click at [171, 211] on span "bate" at bounding box center [181, 211] width 21 height 12
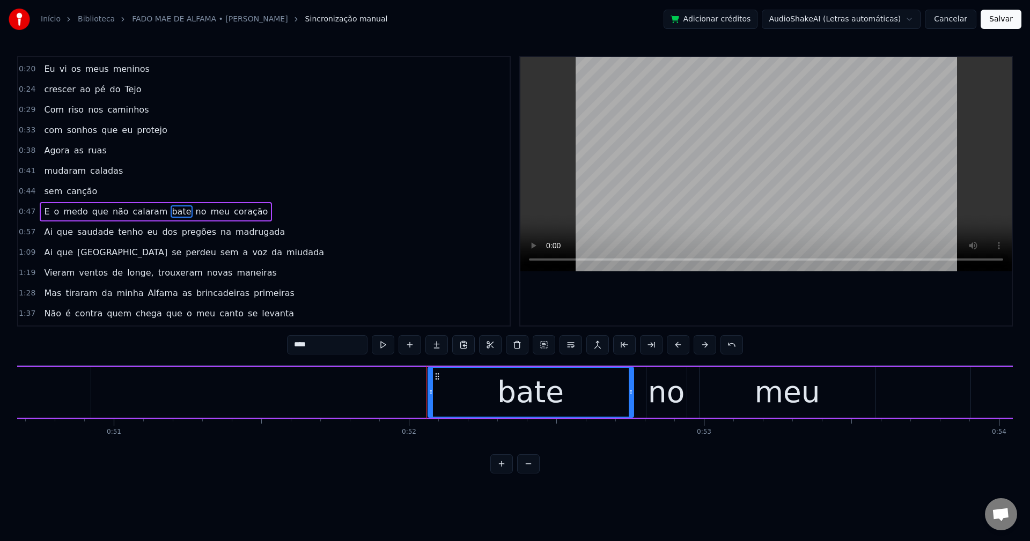
scroll to position [100, 0]
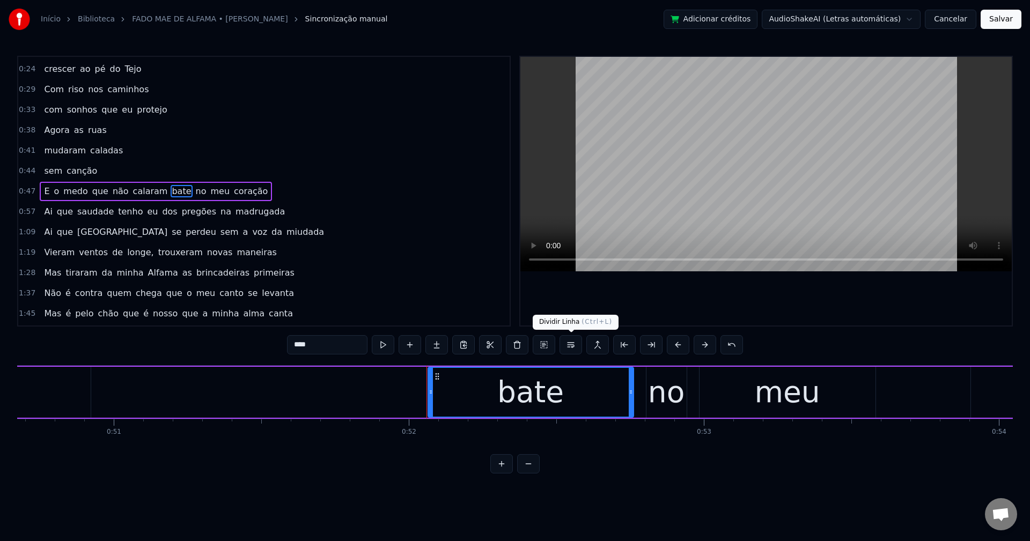
click at [569, 348] on button at bounding box center [570, 344] width 23 height 19
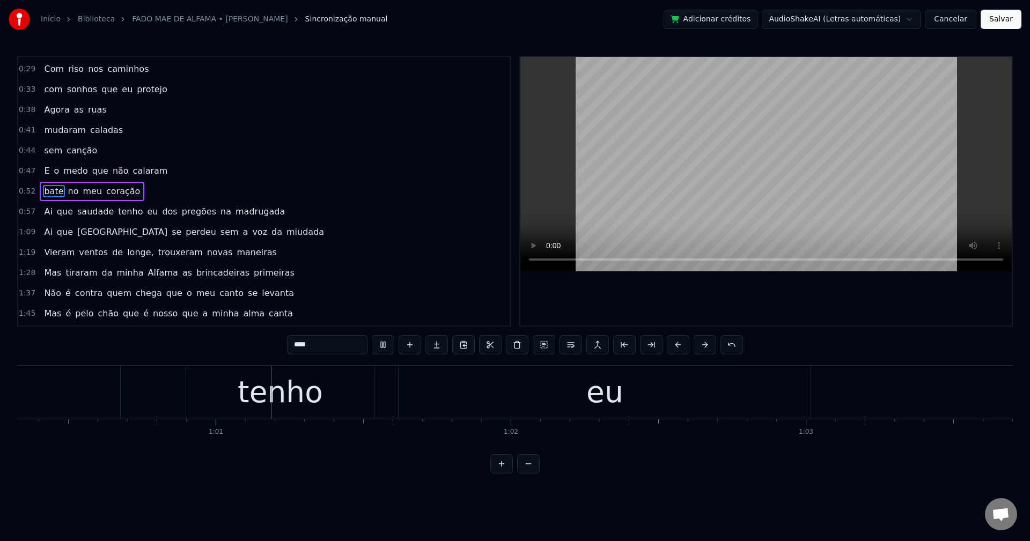
scroll to position [0, 17799]
click at [161, 210] on span "dos" at bounding box center [169, 211] width 17 height 12
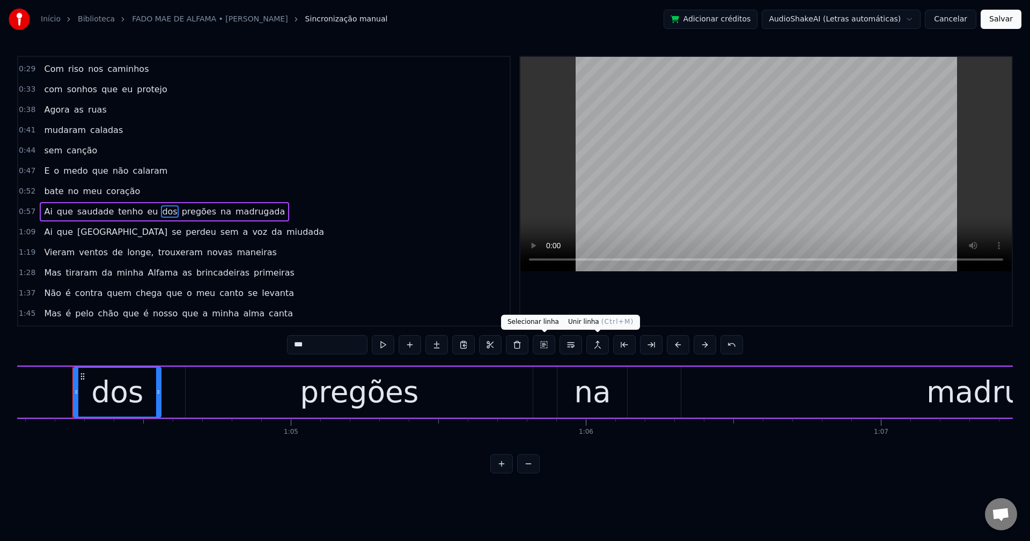
scroll to position [0, 18904]
click at [576, 345] on button at bounding box center [570, 344] width 23 height 19
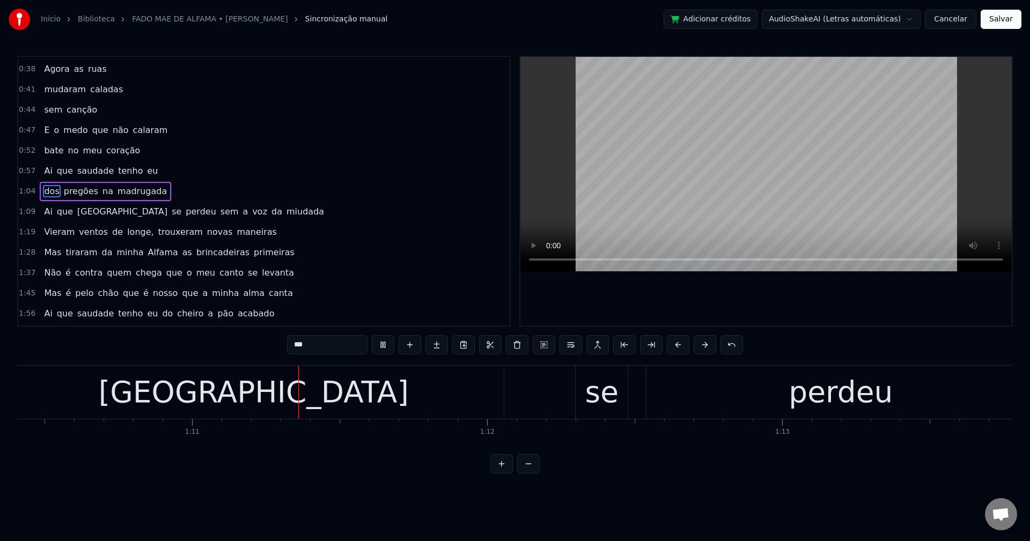
scroll to position [0, 20780]
click at [219, 215] on span "sem" at bounding box center [229, 211] width 20 height 12
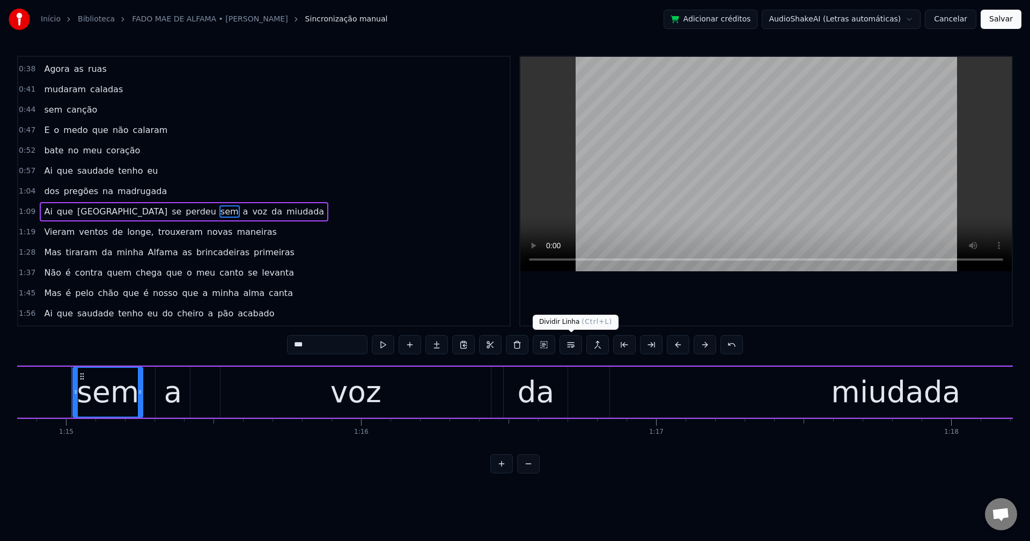
scroll to position [0, 22079]
click at [574, 347] on button at bounding box center [570, 344] width 23 height 19
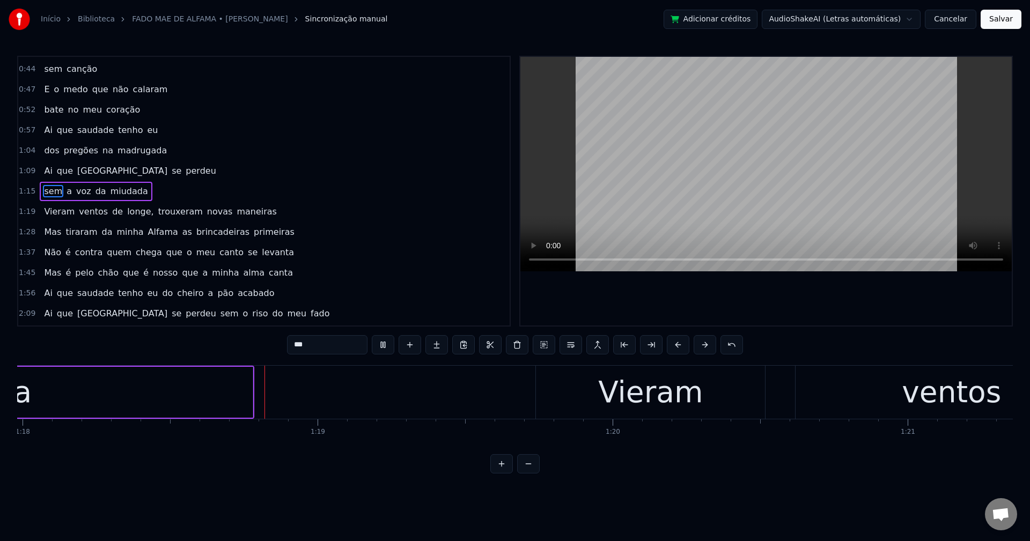
scroll to position [0, 23009]
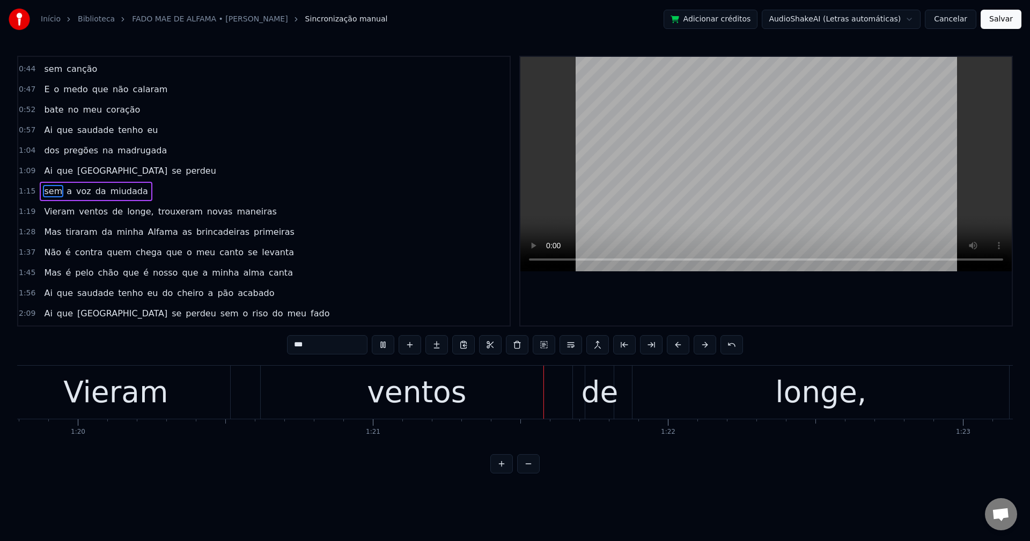
click at [129, 213] on span "longe," at bounding box center [140, 211] width 28 height 12
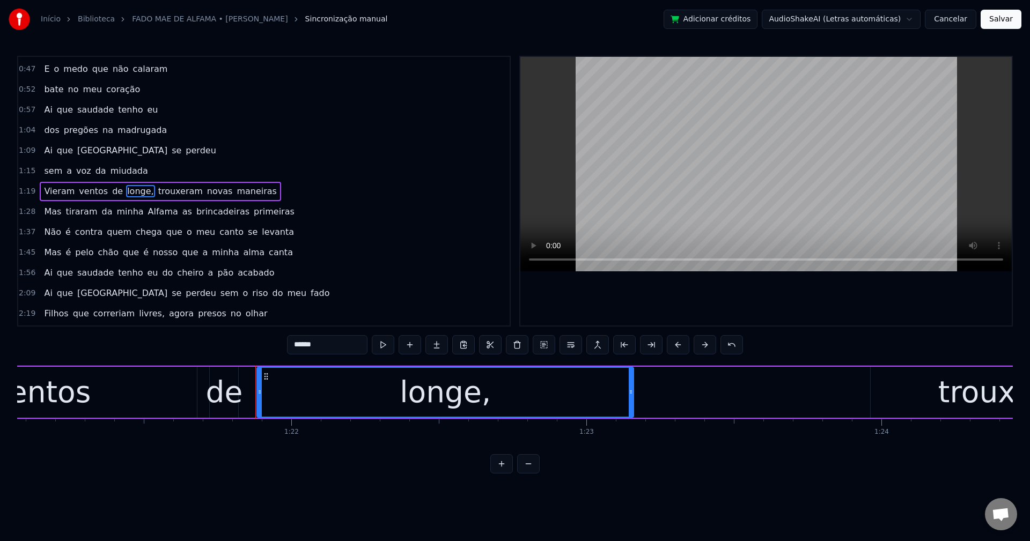
scroll to position [0, 23957]
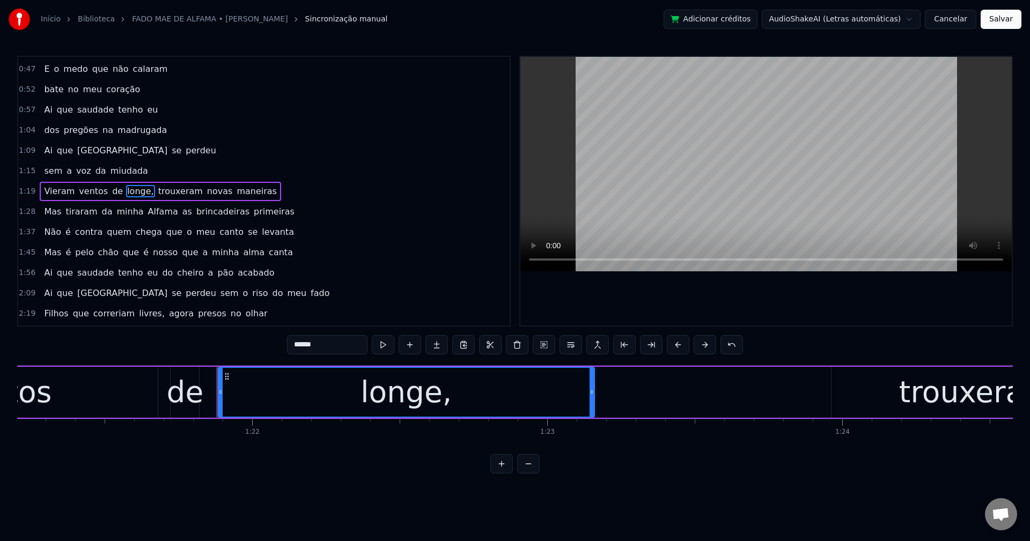
click at [336, 347] on input "******" at bounding box center [327, 344] width 80 height 19
click at [171, 185] on span "trouxeram" at bounding box center [177, 191] width 47 height 12
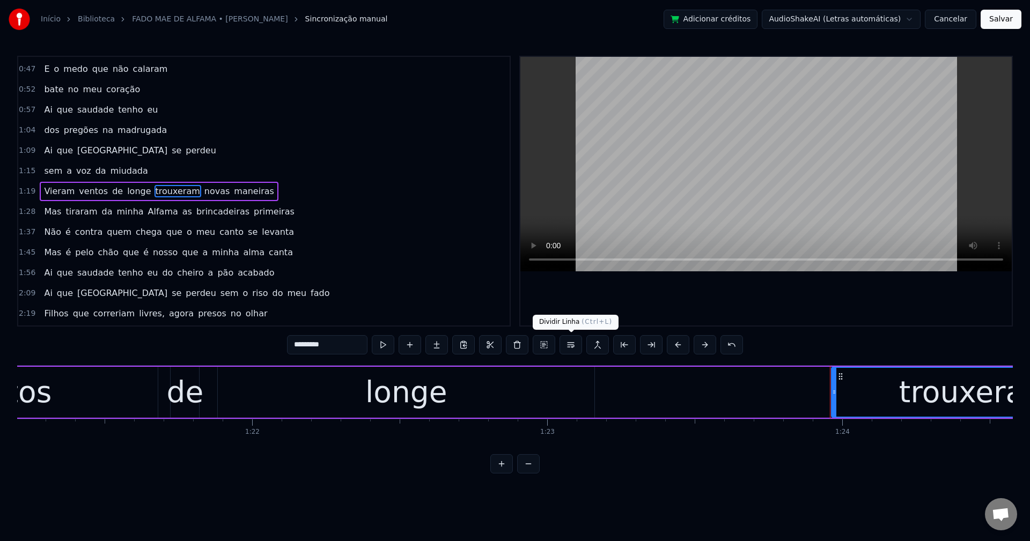
click at [570, 343] on button at bounding box center [570, 344] width 23 height 19
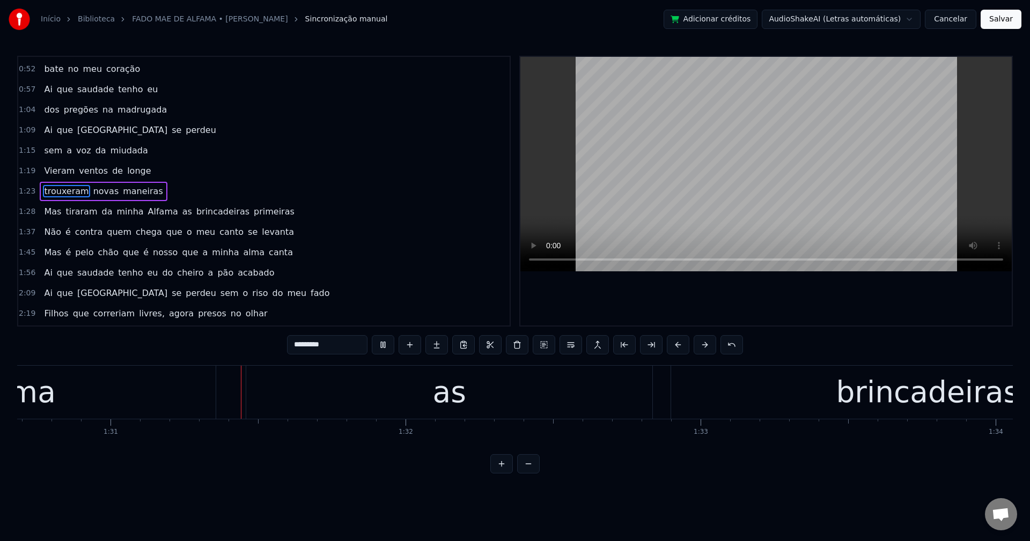
scroll to position [0, 26758]
click at [181, 213] on span "as" at bounding box center [187, 211] width 12 height 12
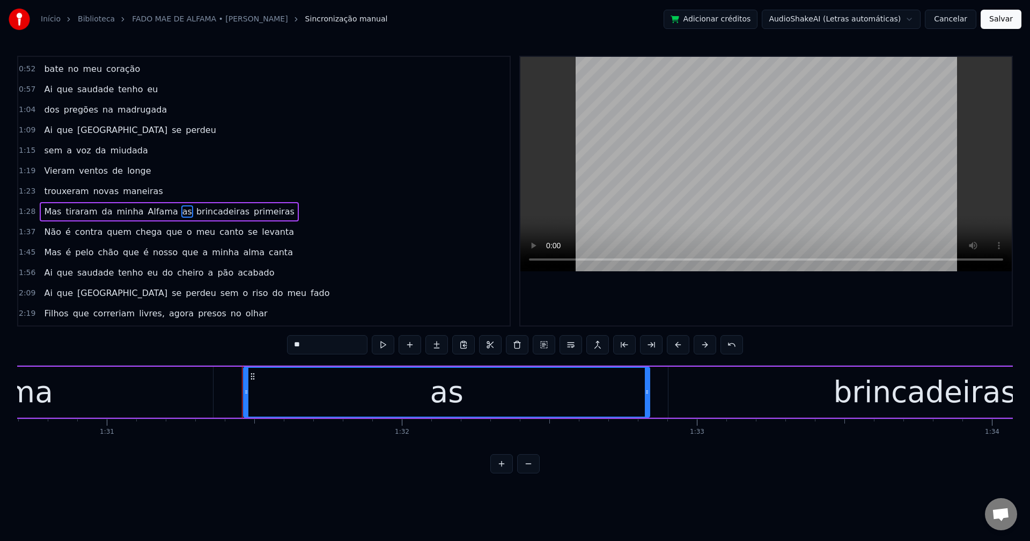
scroll to position [263, 0]
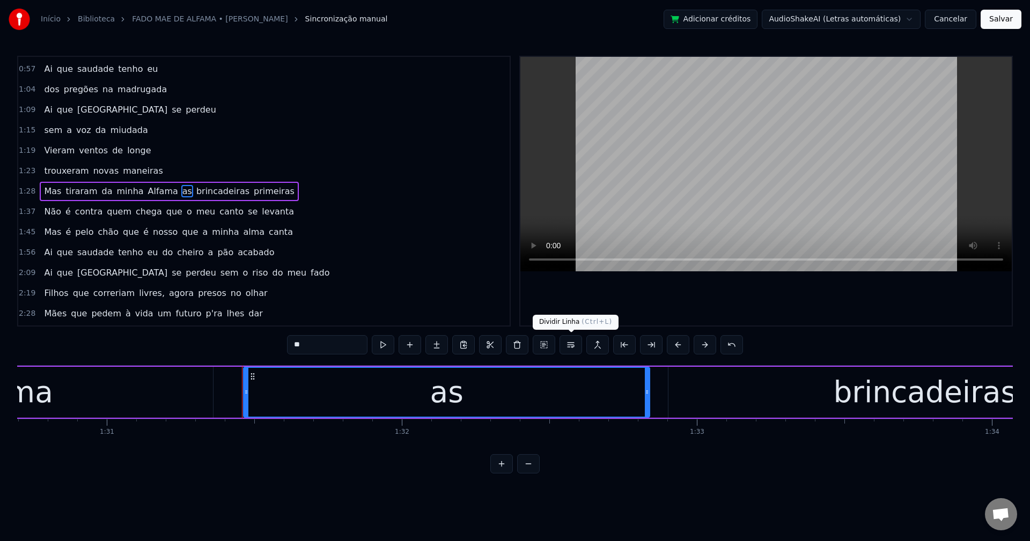
click at [571, 349] on button at bounding box center [570, 344] width 23 height 19
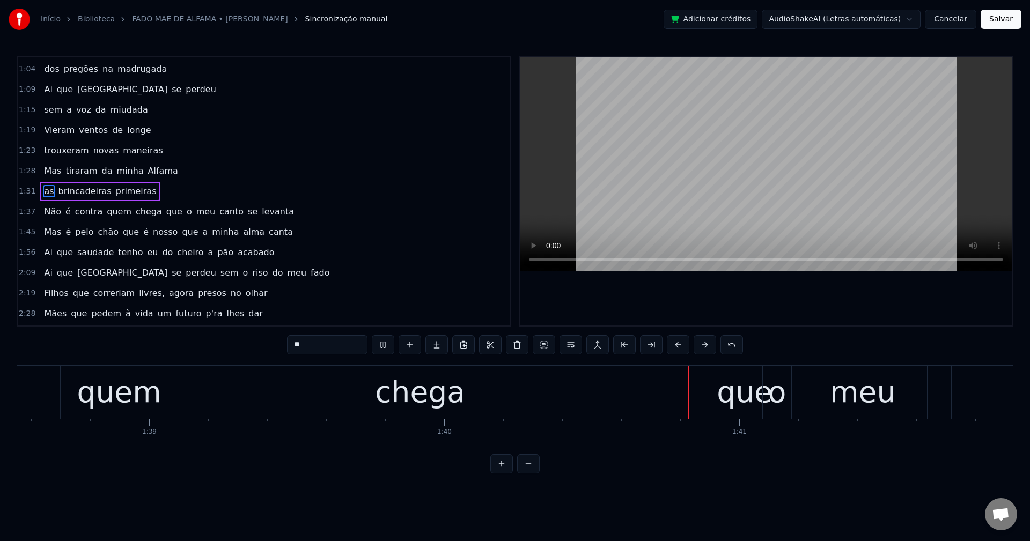
scroll to position [0, 29508]
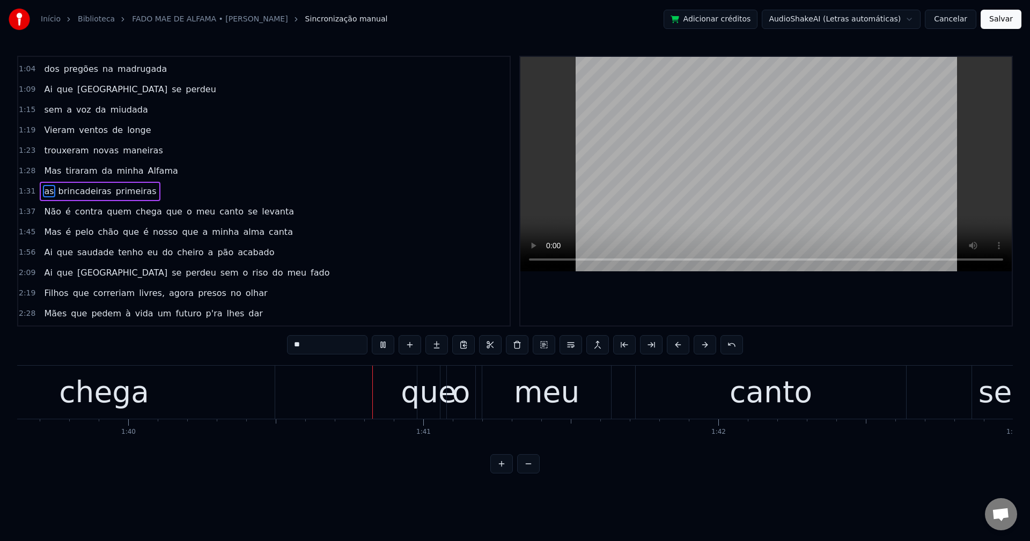
click at [165, 210] on span "que" at bounding box center [174, 211] width 18 height 12
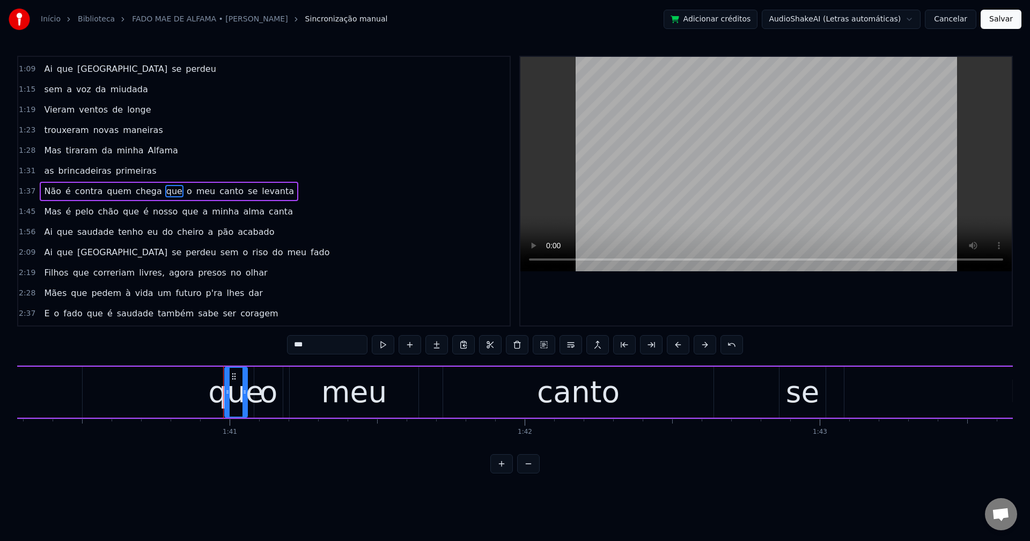
scroll to position [0, 29587]
click at [574, 346] on button at bounding box center [570, 344] width 23 height 19
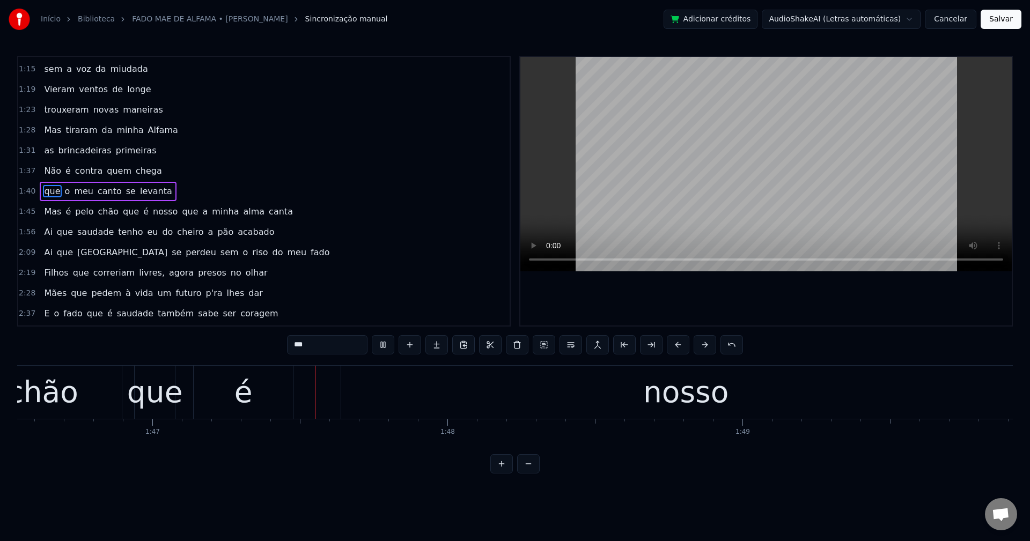
scroll to position [0, 31454]
click at [181, 217] on span "que" at bounding box center [190, 211] width 18 height 12
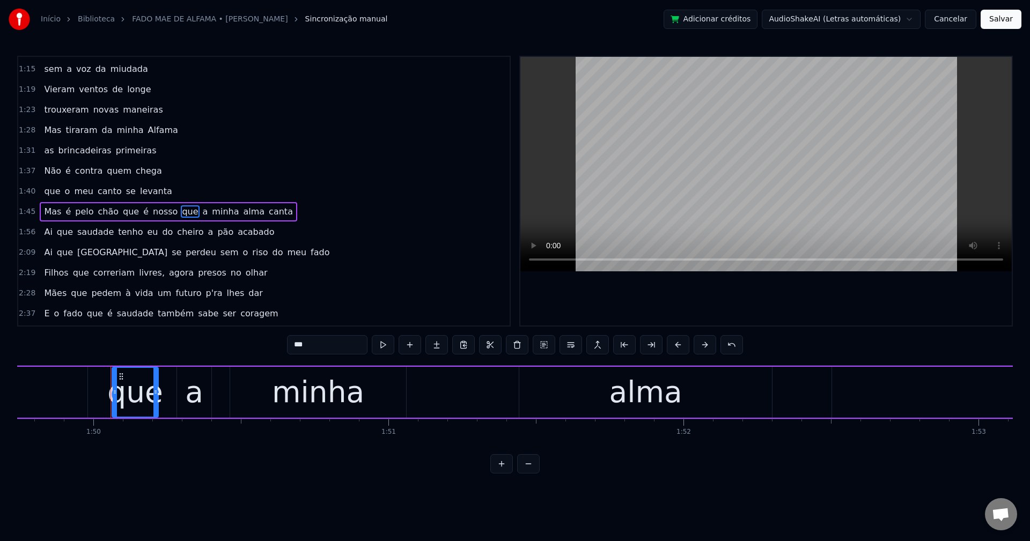
scroll to position [0, 32416]
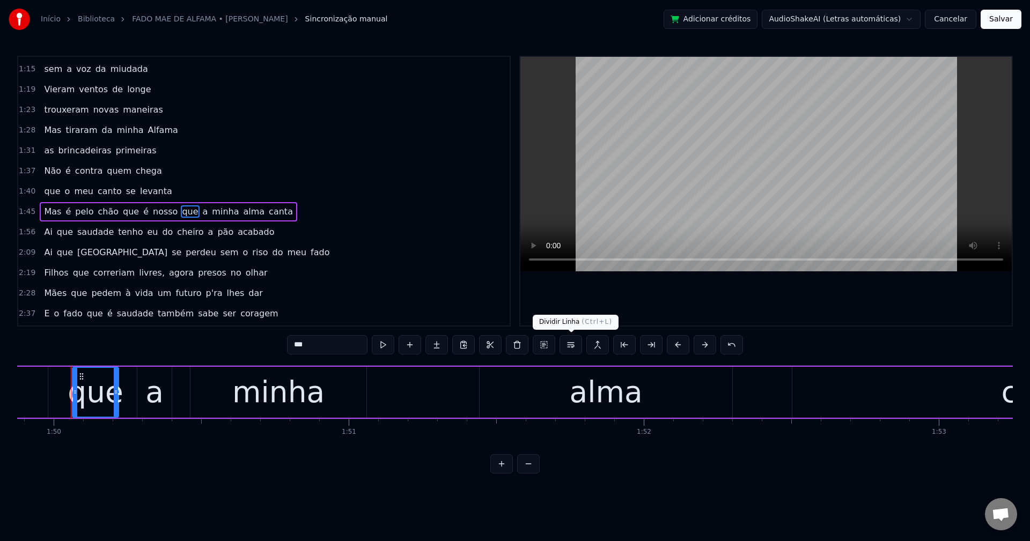
click at [574, 344] on button at bounding box center [570, 344] width 23 height 19
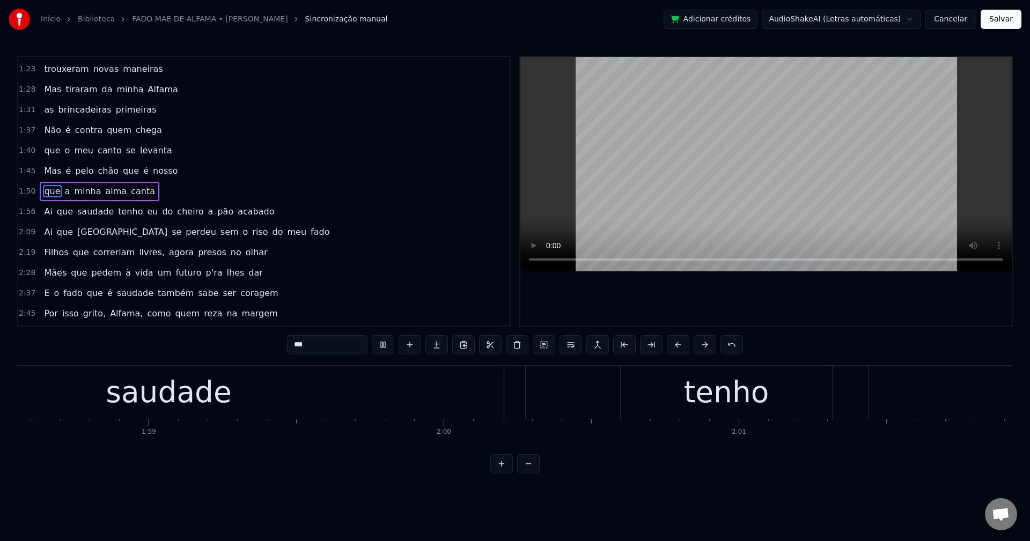
scroll to position [0, 35229]
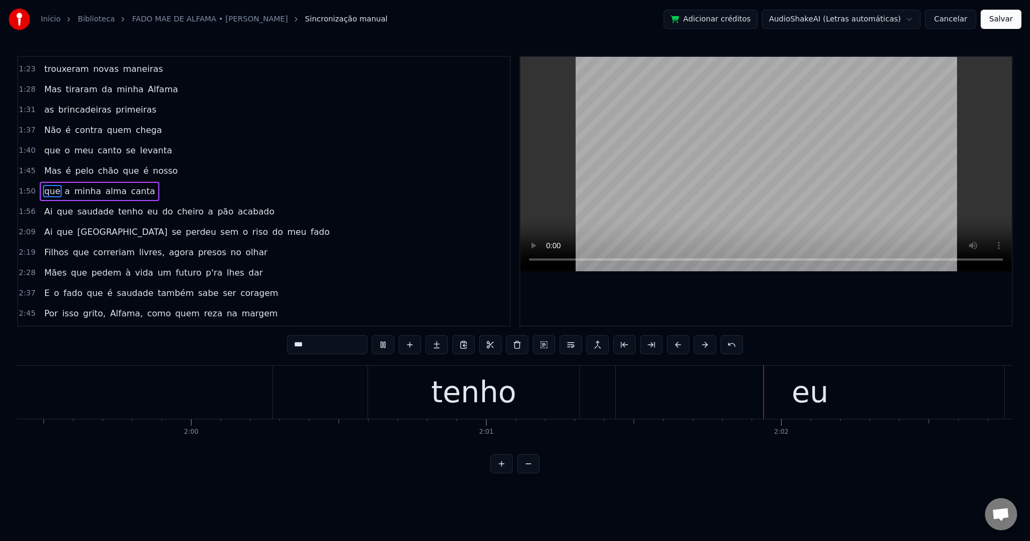
click at [161, 216] on span "do" at bounding box center [167, 211] width 13 height 12
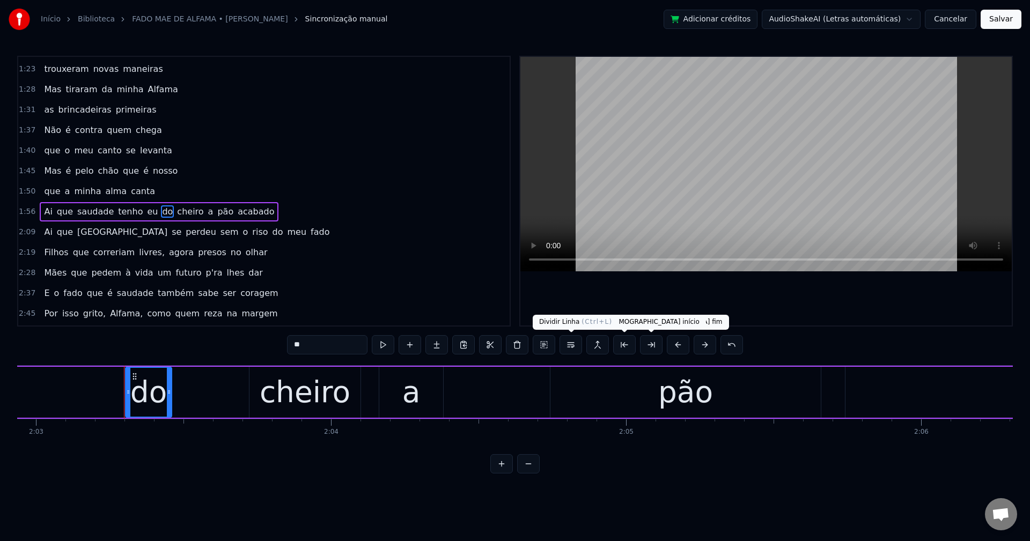
scroll to position [0, 36322]
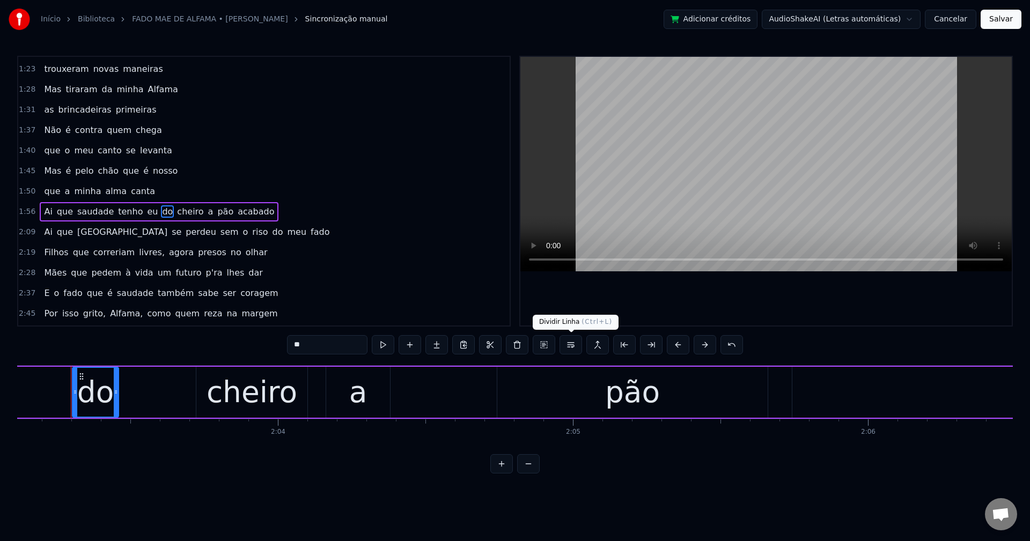
click at [576, 344] on button at bounding box center [570, 344] width 23 height 19
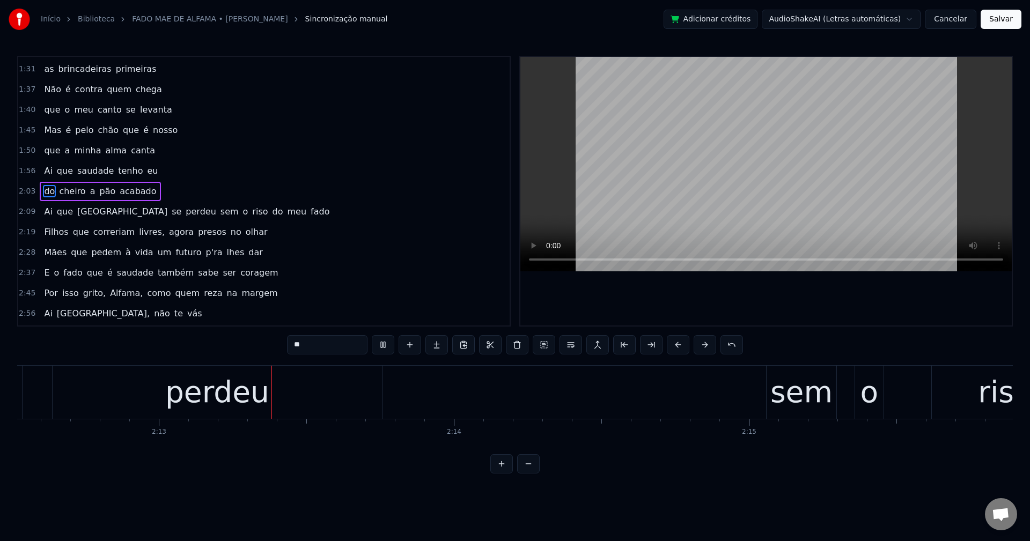
scroll to position [0, 39097]
click at [219, 212] on span "sem" at bounding box center [229, 211] width 20 height 12
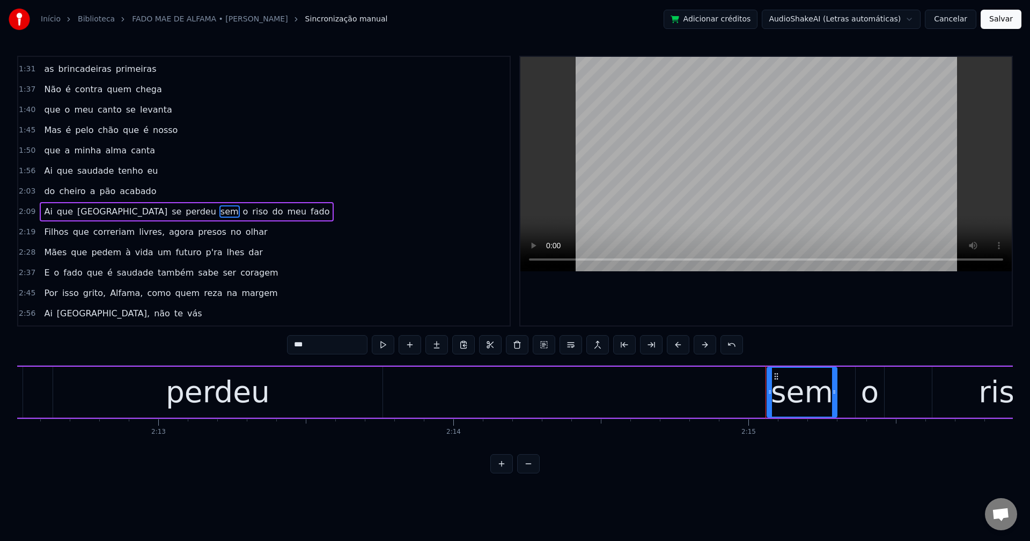
scroll to position [426, 0]
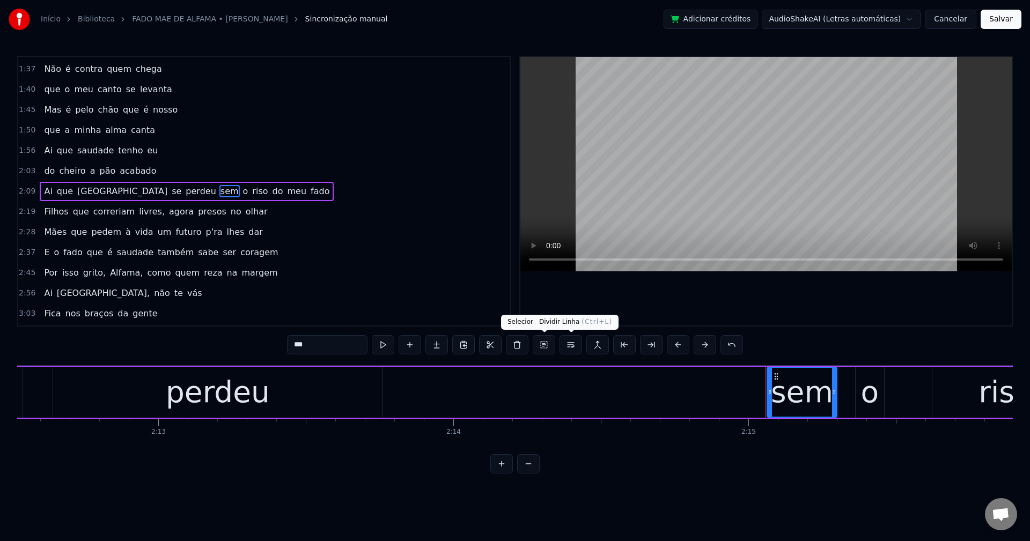
click at [569, 350] on button at bounding box center [570, 344] width 23 height 19
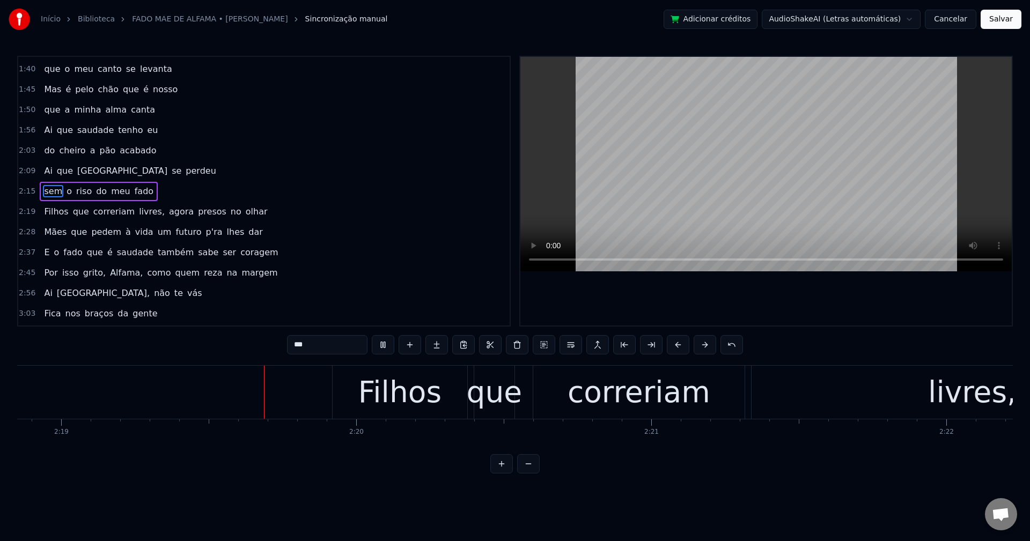
scroll to position [0, 40968]
click at [138, 209] on span "livres," at bounding box center [152, 211] width 28 height 12
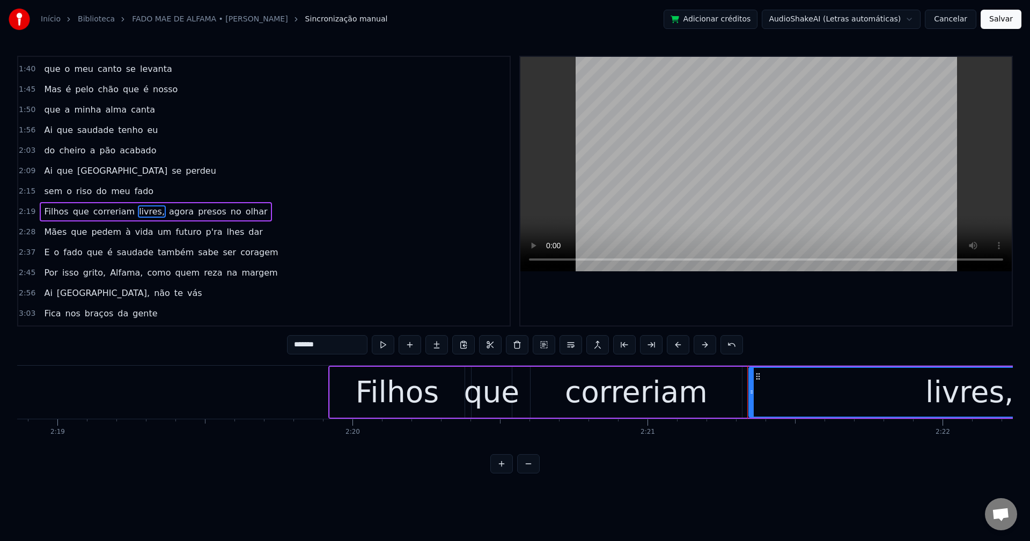
scroll to position [465, 0]
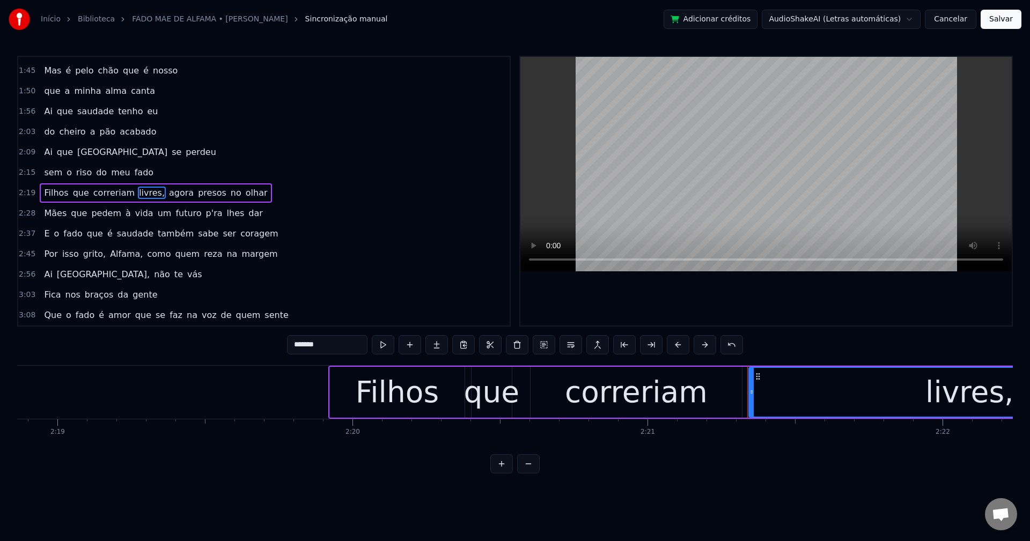
click at [342, 347] on input "*******" at bounding box center [327, 344] width 80 height 19
click at [165, 196] on span "agora" at bounding box center [178, 193] width 27 height 12
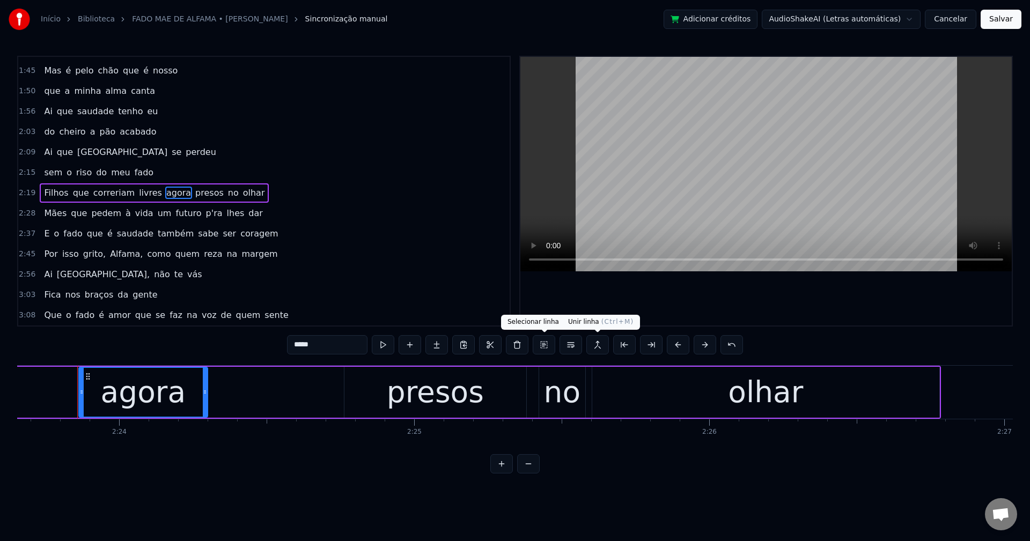
scroll to position [0, 42388]
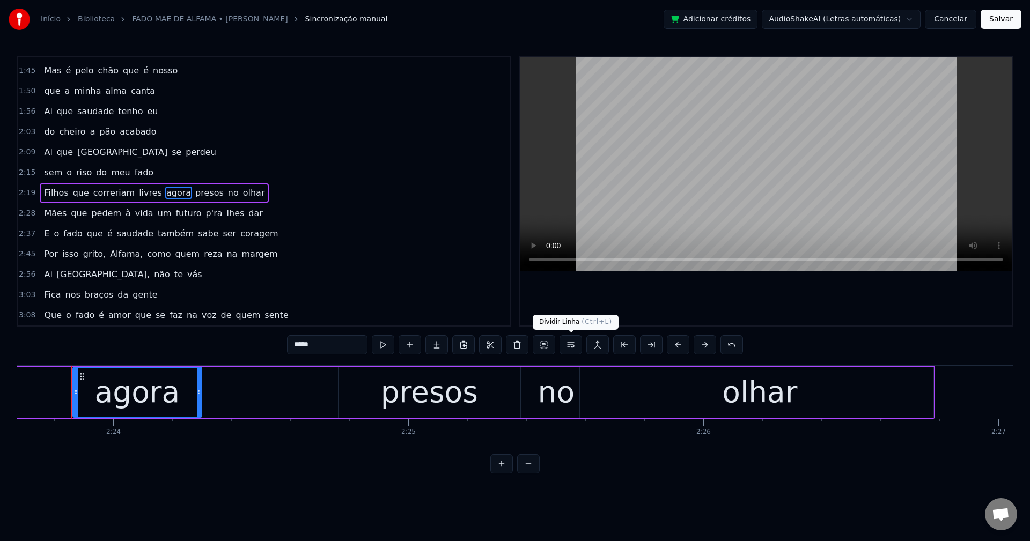
click at [572, 349] on button at bounding box center [570, 344] width 23 height 19
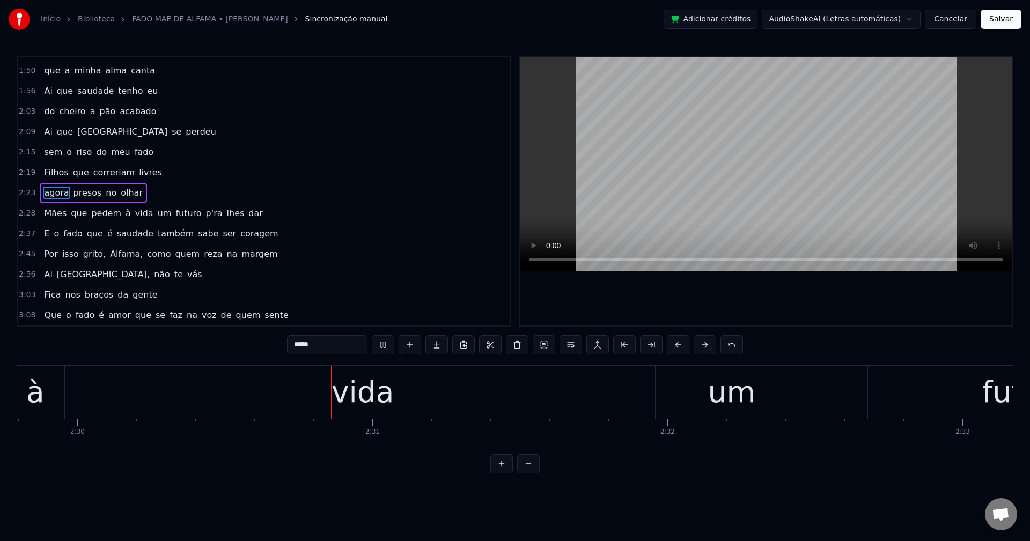
scroll to position [0, 44253]
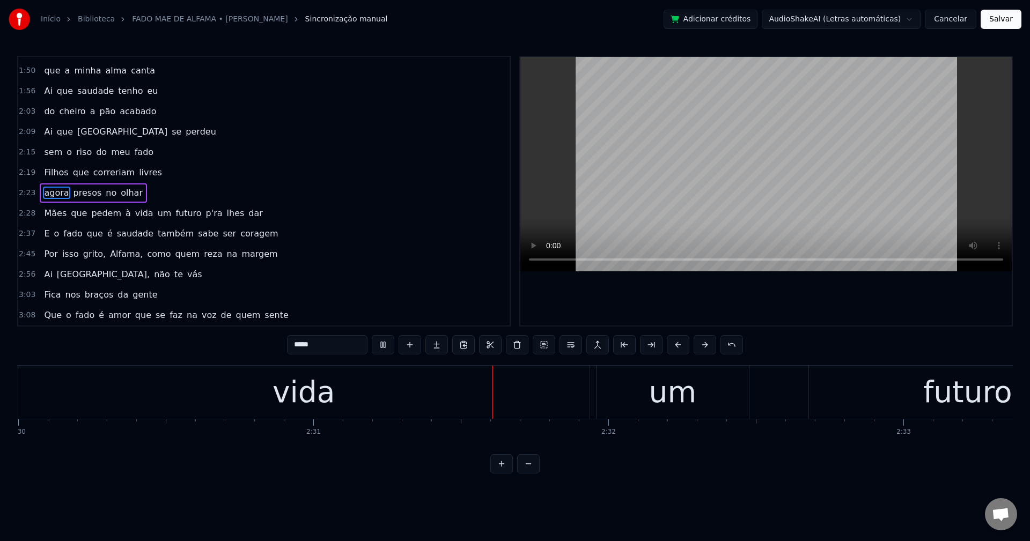
click at [157, 211] on span "um" at bounding box center [165, 213] width 16 height 12
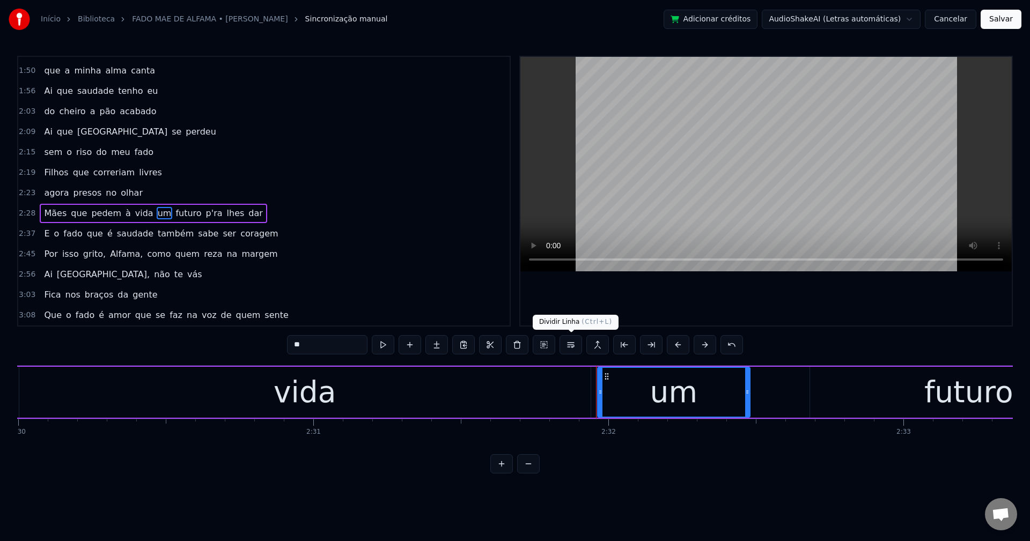
click at [569, 348] on button at bounding box center [570, 344] width 23 height 19
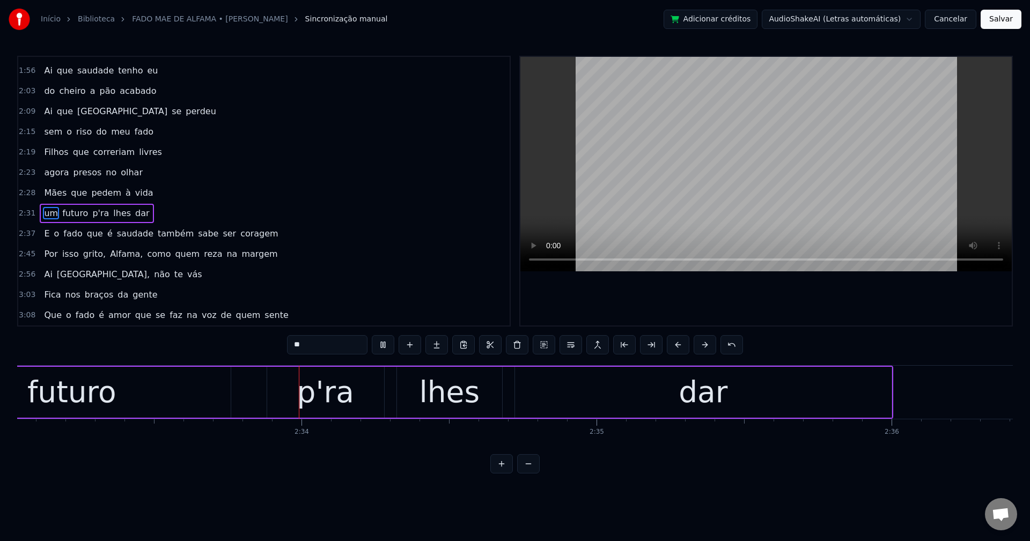
scroll to position [0, 45156]
click at [91, 213] on span "p'ra" at bounding box center [100, 213] width 19 height 12
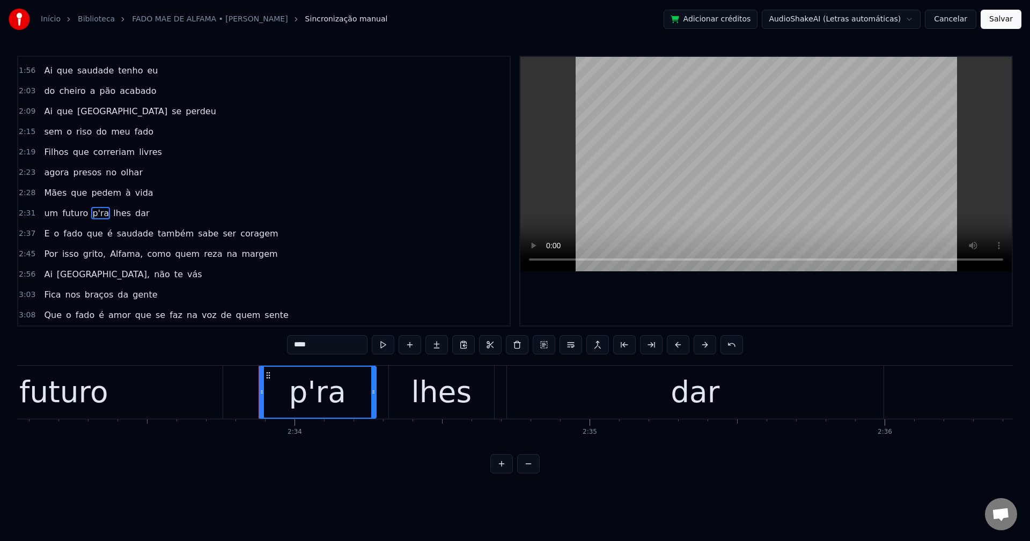
drag, startPoint x: 298, startPoint y: 341, endPoint x: 359, endPoint y: 340, distance: 61.2
click at [298, 341] on input "****" at bounding box center [327, 344] width 80 height 19
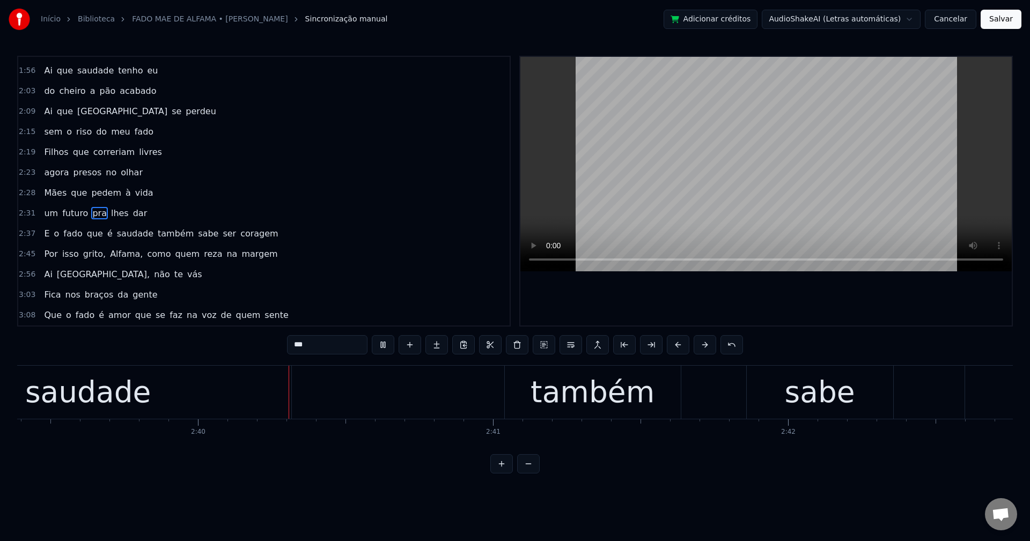
scroll to position [0, 47062]
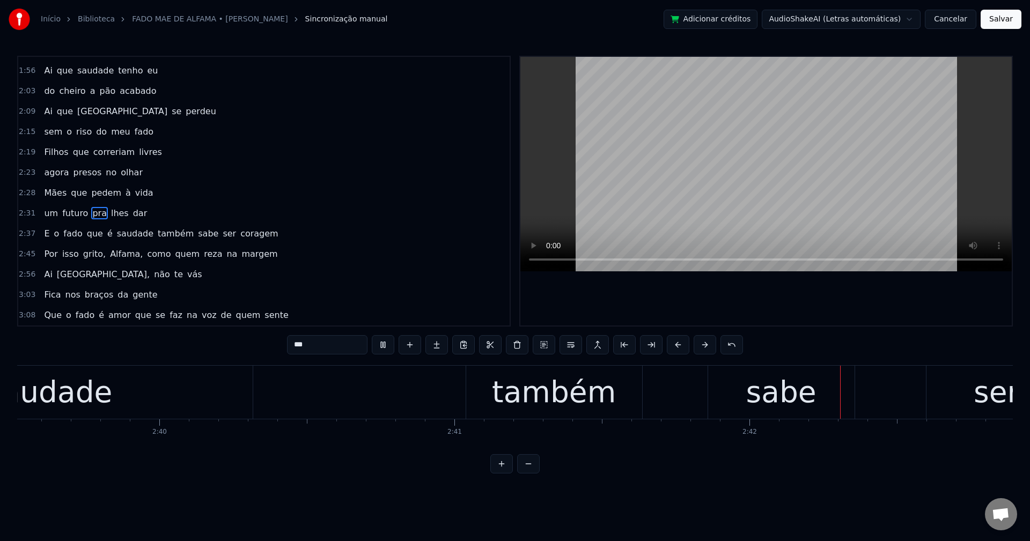
click at [157, 232] on span "também" at bounding box center [176, 233] width 38 height 12
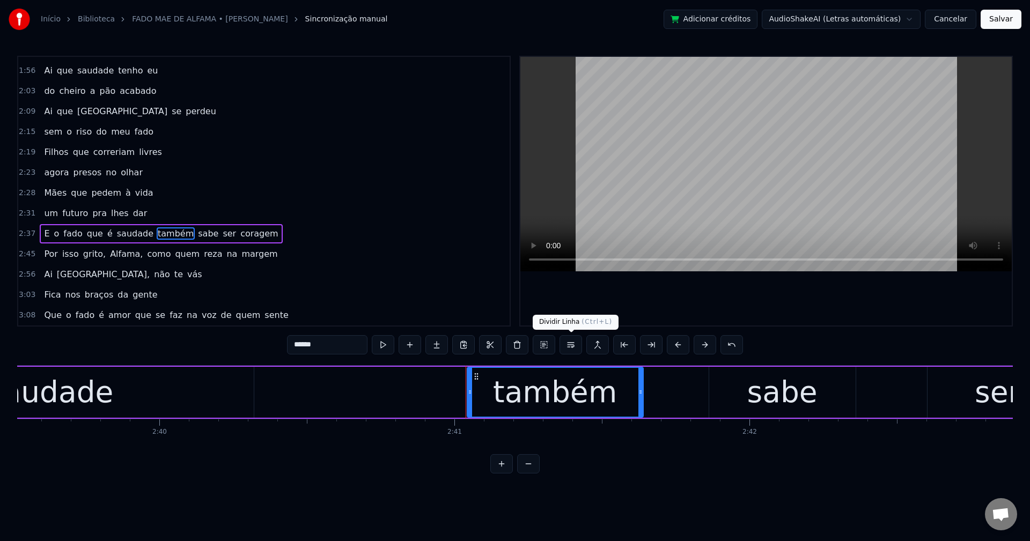
drag, startPoint x: 571, startPoint y: 348, endPoint x: 507, endPoint y: 268, distance: 102.0
click at [570, 346] on button at bounding box center [570, 344] width 23 height 19
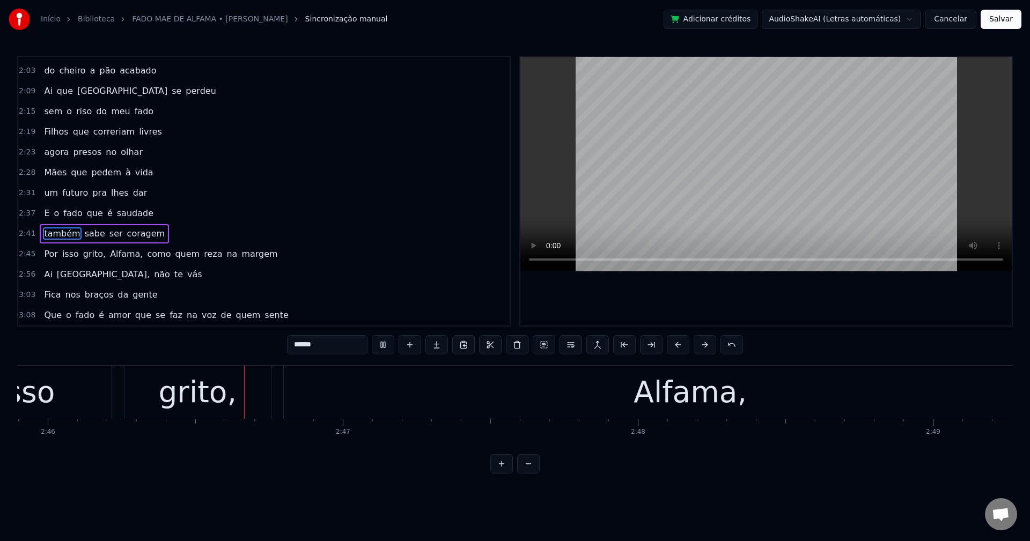
scroll to position [0, 48945]
click at [82, 253] on span "grito," at bounding box center [94, 254] width 25 height 12
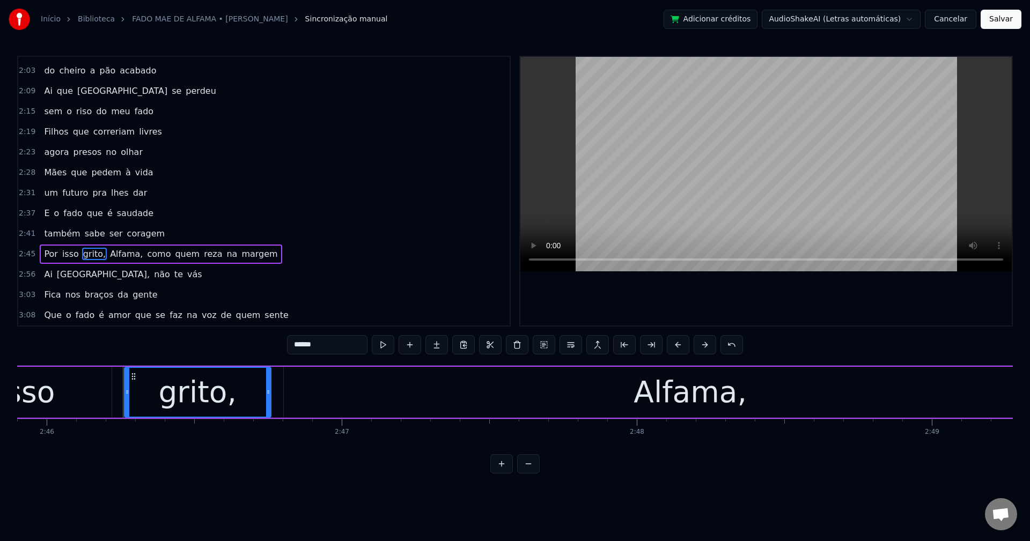
click at [327, 336] on input "******" at bounding box center [327, 344] width 80 height 19
click at [117, 260] on span "Alfama," at bounding box center [123, 254] width 35 height 12
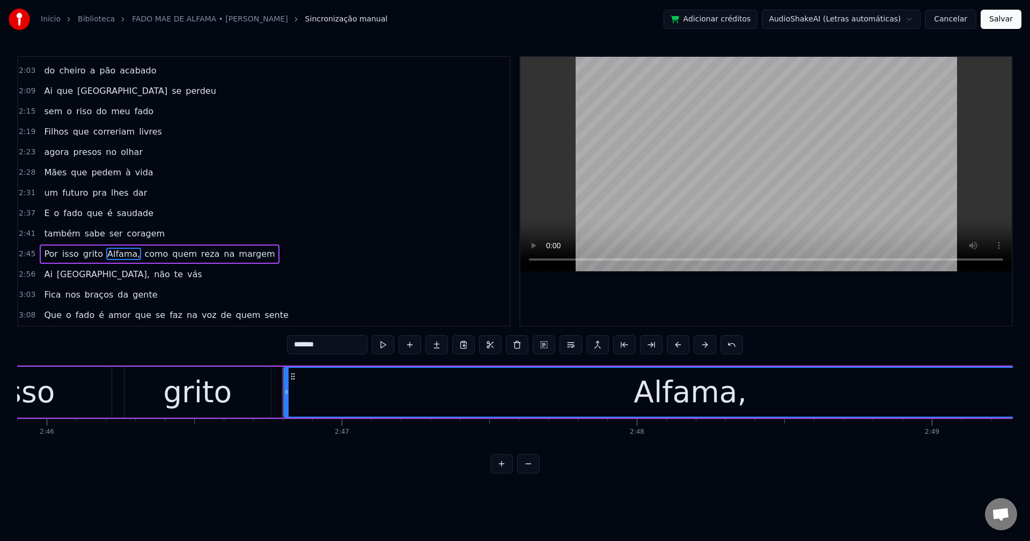
click at [351, 349] on input "*******" at bounding box center [327, 344] width 80 height 19
click at [144, 255] on span "como" at bounding box center [154, 254] width 26 height 12
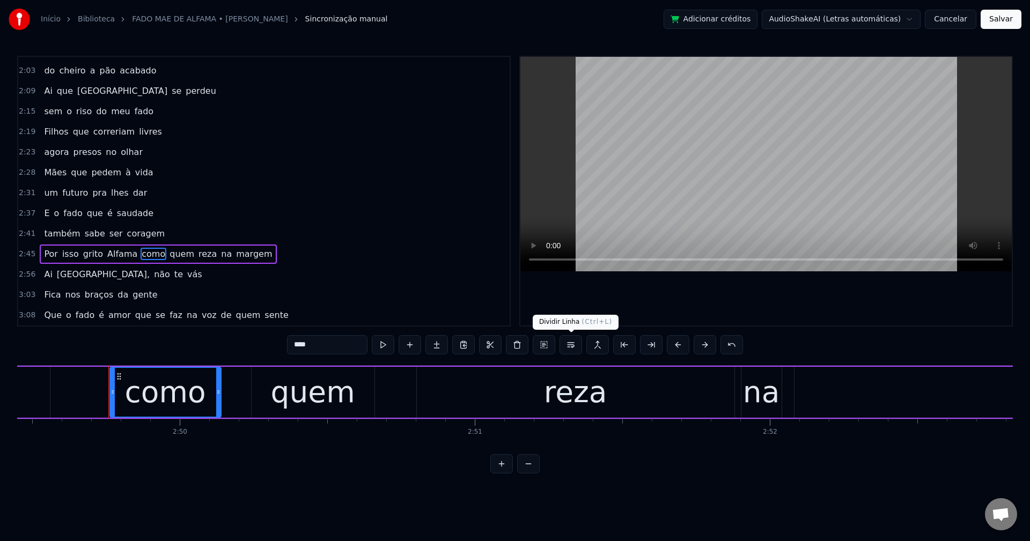
click at [571, 346] on button at bounding box center [570, 344] width 23 height 19
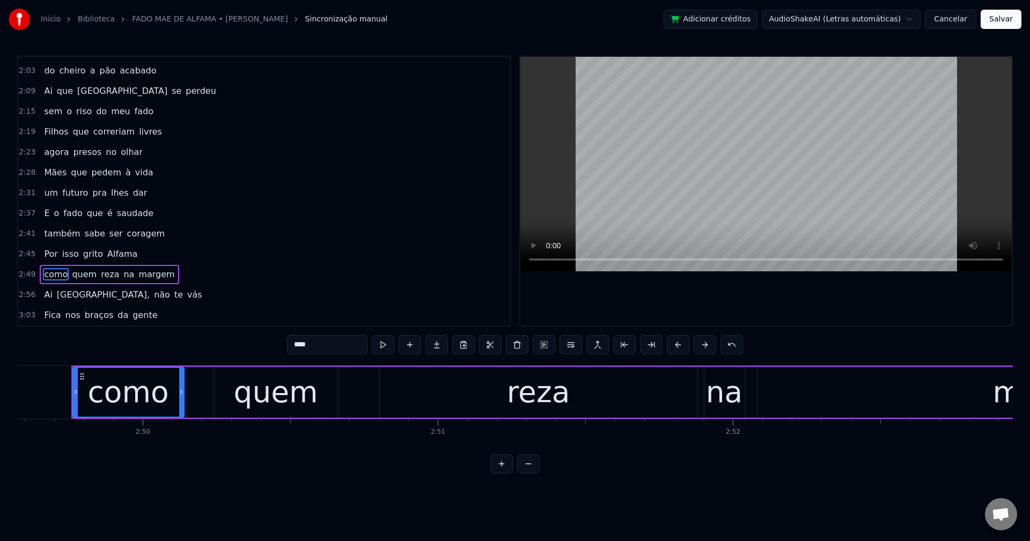
scroll to position [547, 0]
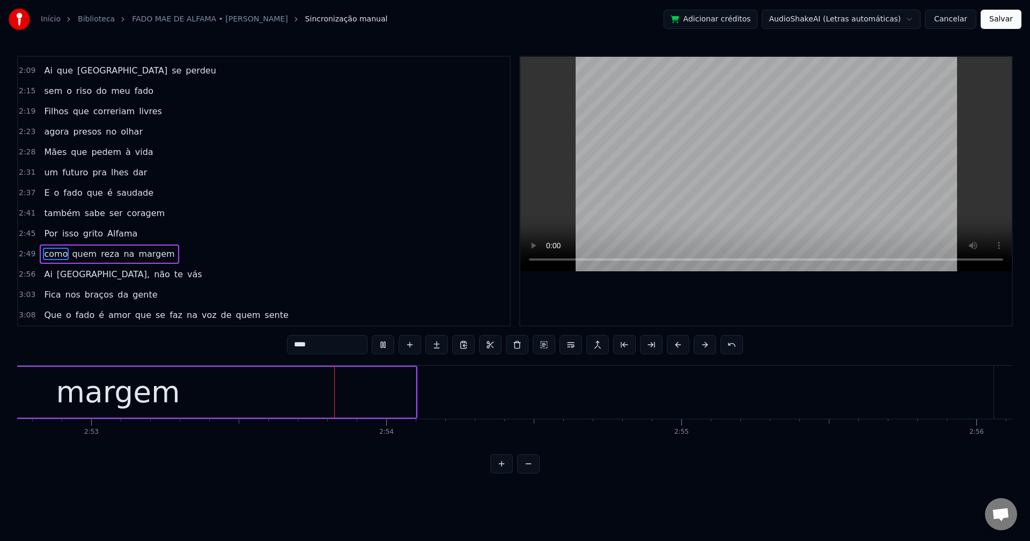
click at [122, 253] on span "na" at bounding box center [128, 254] width 13 height 12
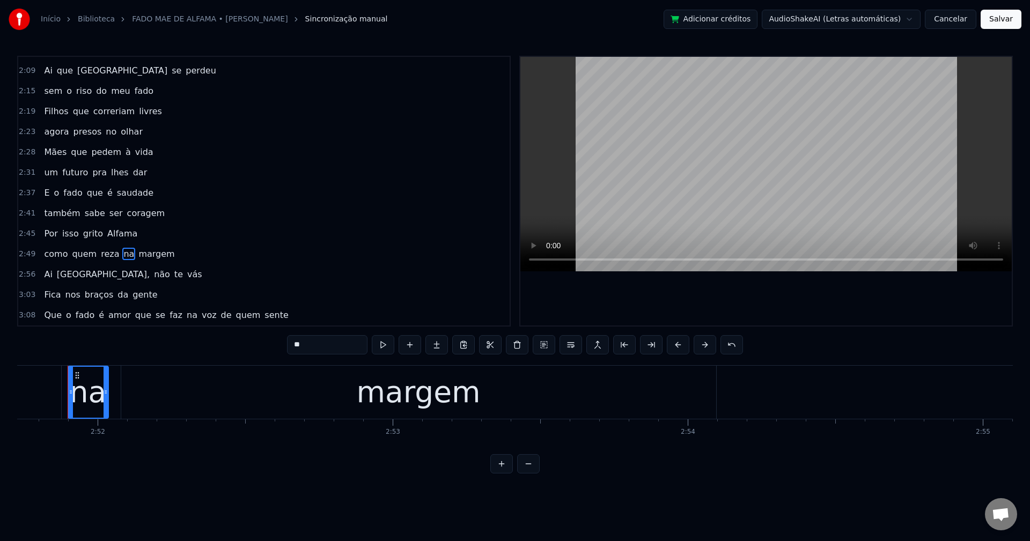
scroll to position [0, 50660]
click at [570, 347] on button at bounding box center [570, 344] width 23 height 19
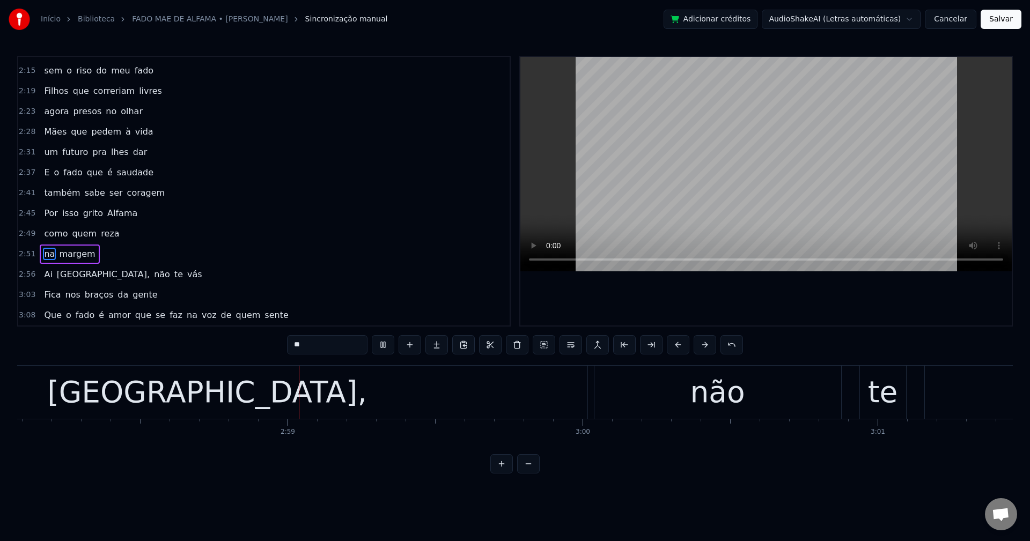
scroll to position [0, 52543]
click at [67, 273] on span "[GEOGRAPHIC_DATA]," at bounding box center [103, 274] width 95 height 12
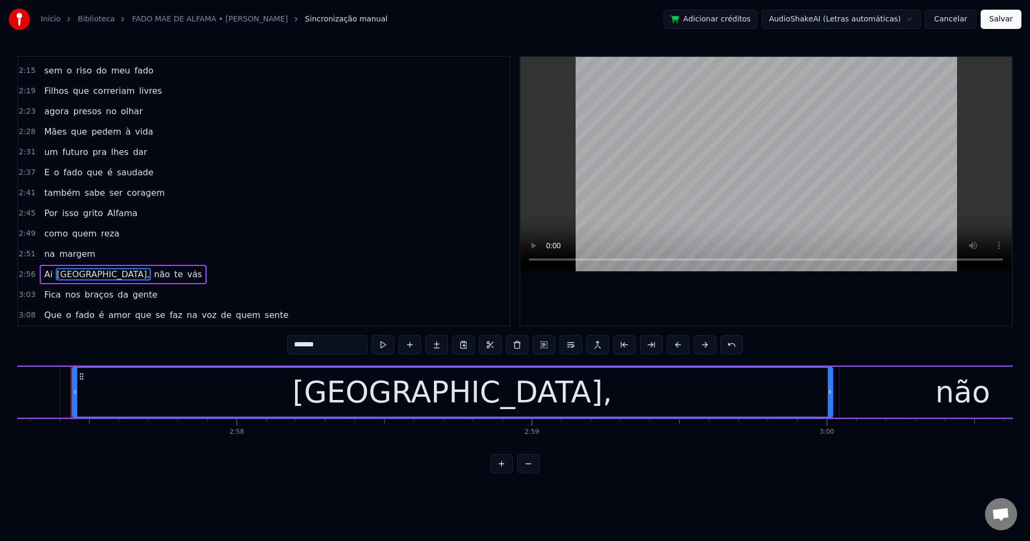
scroll to position [0, 52294]
click at [340, 341] on input "*******" at bounding box center [327, 344] width 80 height 19
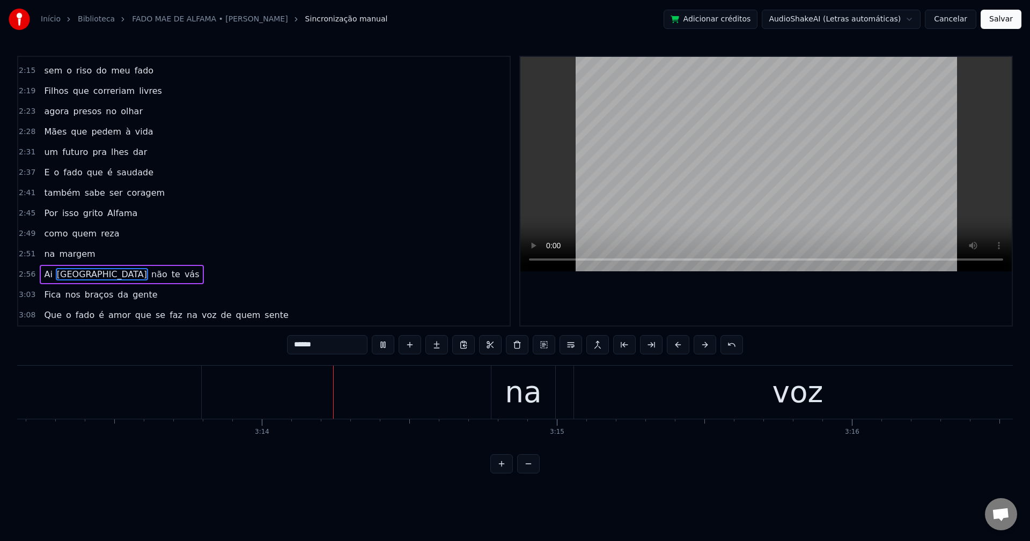
scroll to position [0, 57052]
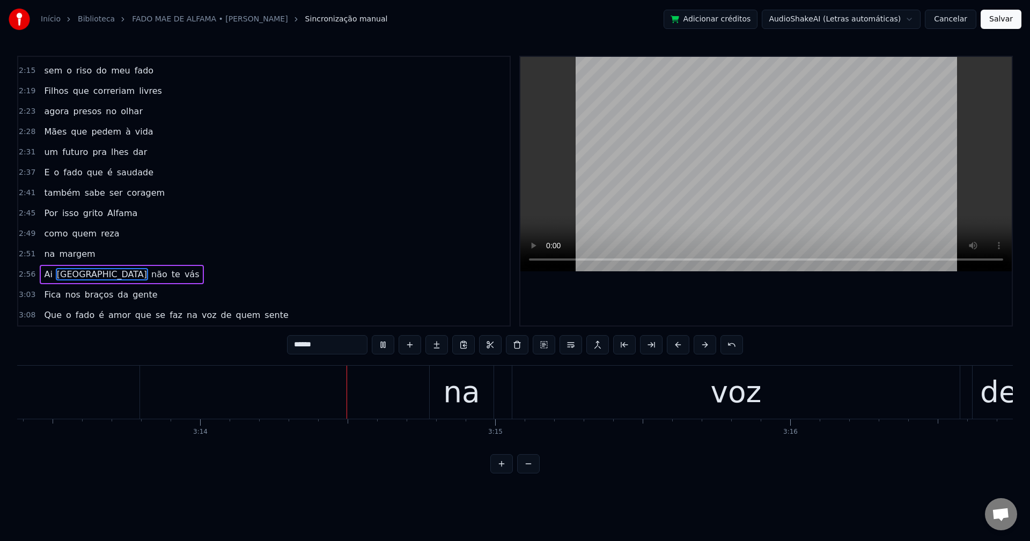
click at [186, 318] on span "na" at bounding box center [192, 315] width 13 height 12
type input "**"
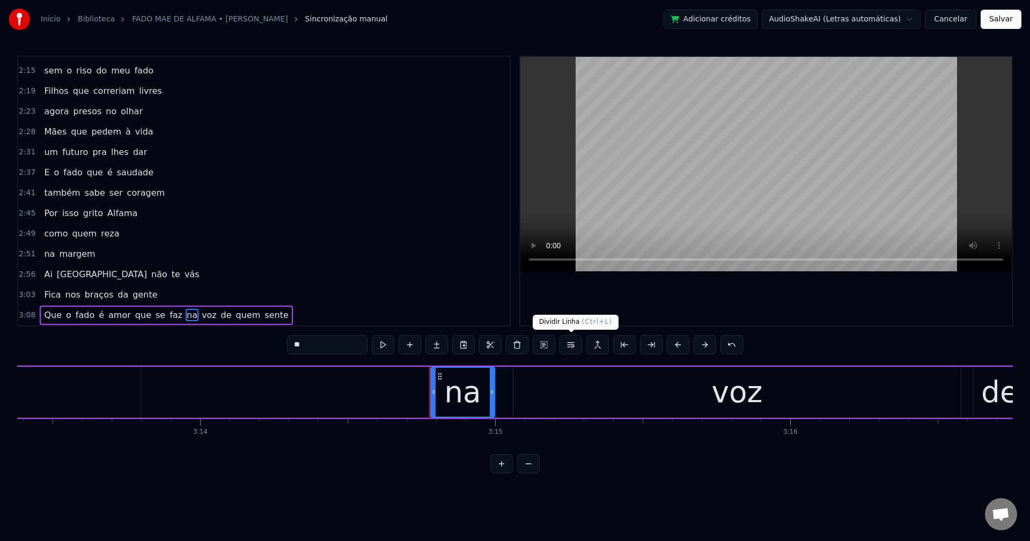
click at [570, 345] on button at bounding box center [570, 344] width 23 height 19
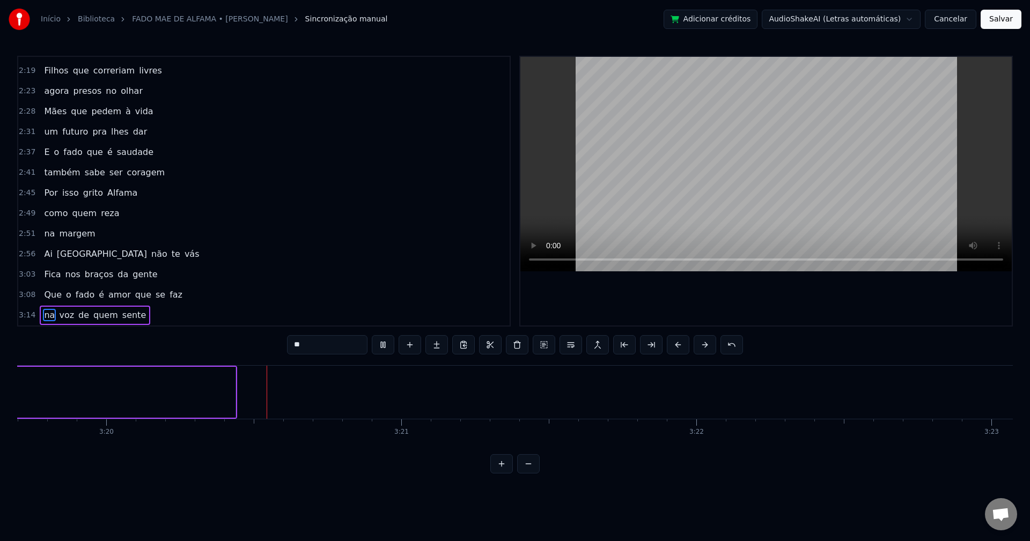
scroll to position [0, 58920]
click at [772, 20] on button "Salvar" at bounding box center [1001, 19] width 41 height 19
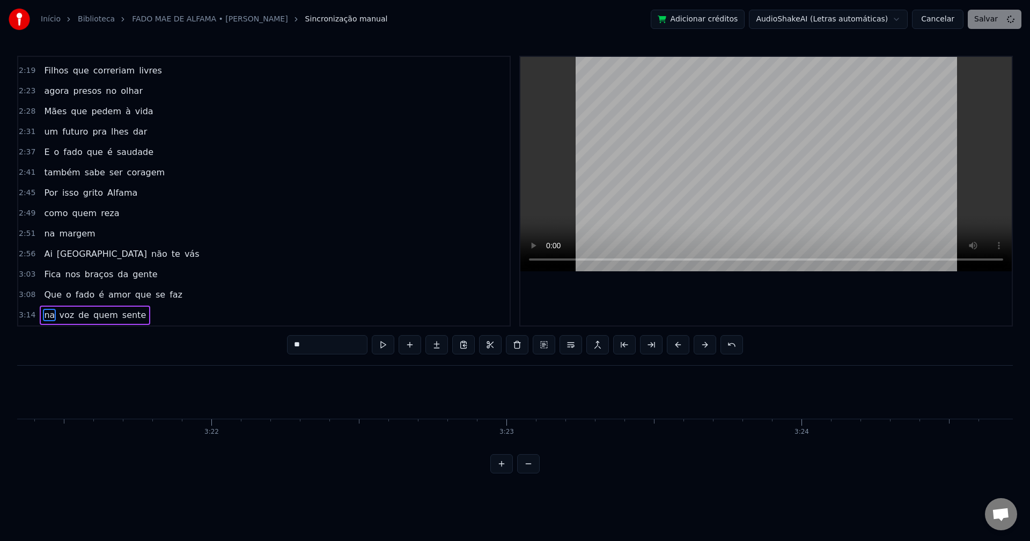
scroll to position [0, 59401]
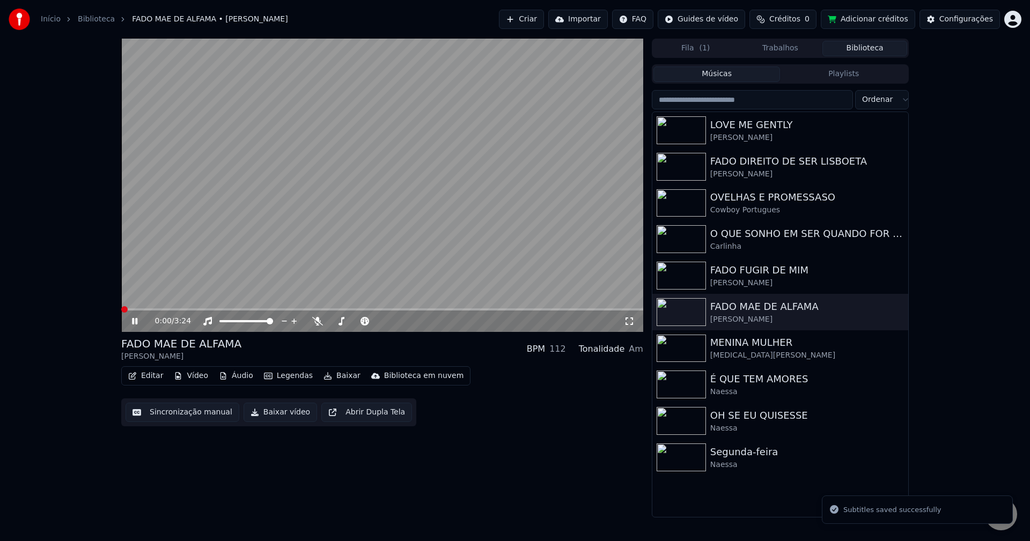
click at [272, 420] on button "Baixar vídeo" at bounding box center [280, 412] width 73 height 19
click at [772, 48] on button "Biblioteca" at bounding box center [864, 49] width 85 height 16
click at [739, 343] on div "MENINA MULHER" at bounding box center [801, 342] width 183 height 15
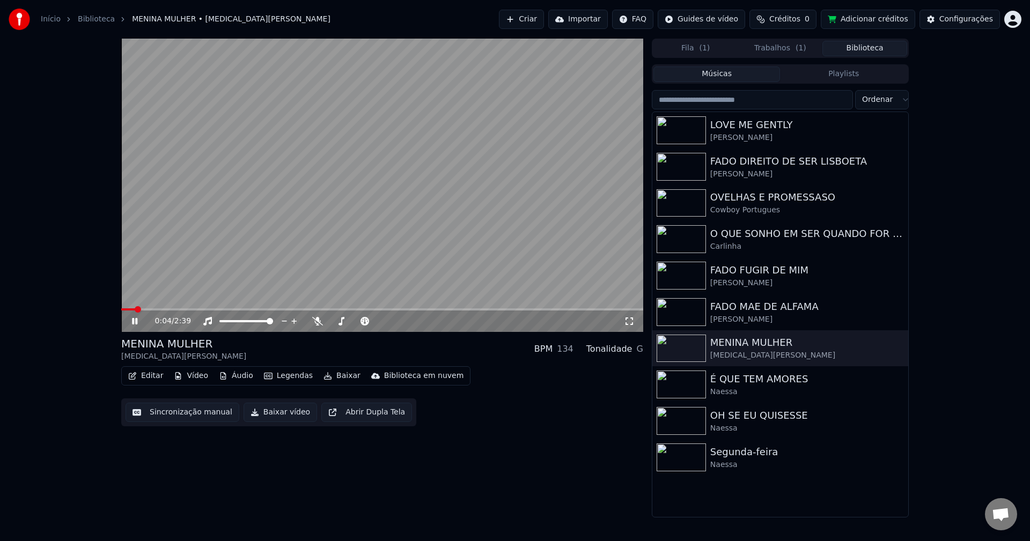
click at [269, 248] on video at bounding box center [382, 185] width 522 height 293
click at [180, 414] on button "Sincronização manual" at bounding box center [183, 412] width 114 height 19
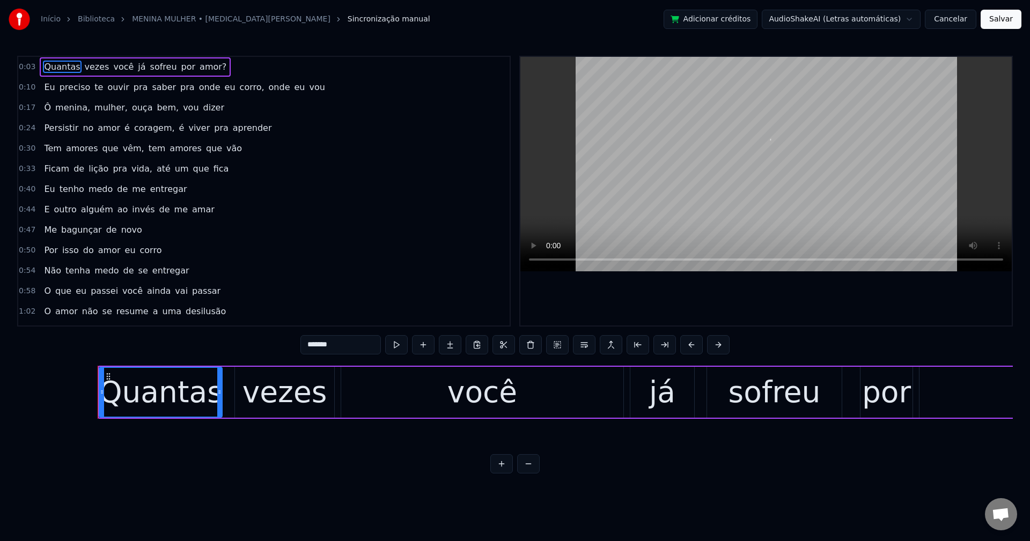
scroll to position [0, 949]
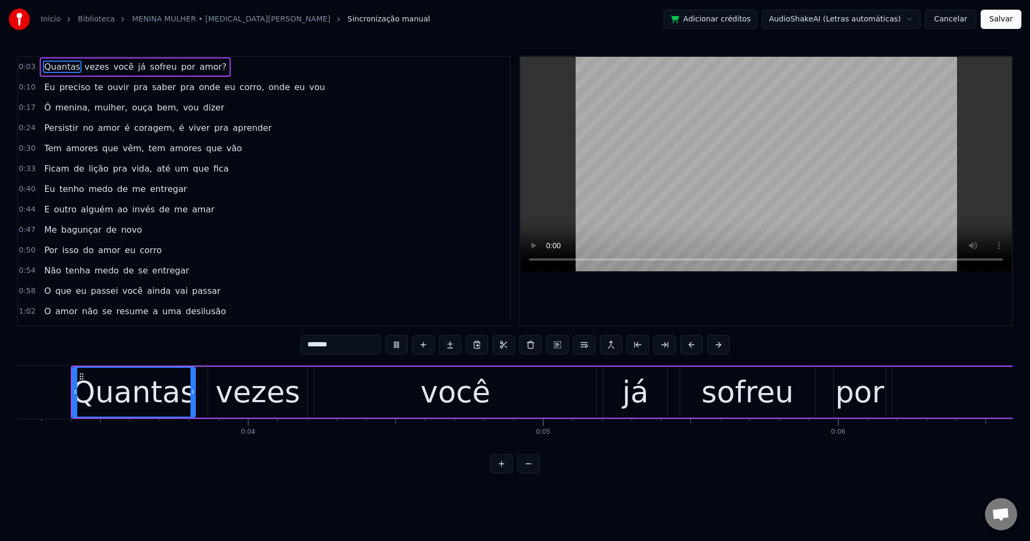
click at [137, 65] on span "já" at bounding box center [142, 67] width 10 height 12
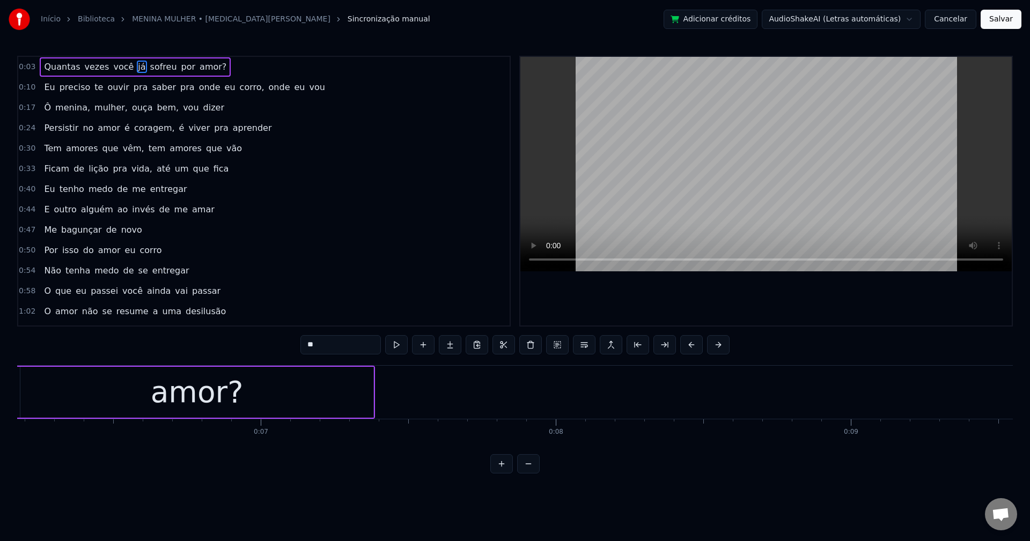
scroll to position [0, 1876]
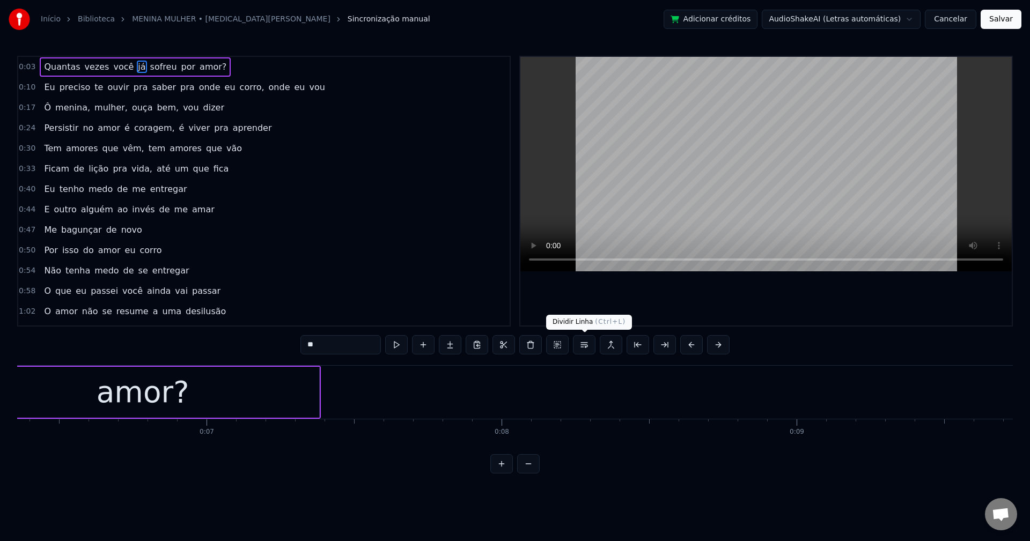
click at [586, 351] on button at bounding box center [584, 344] width 23 height 19
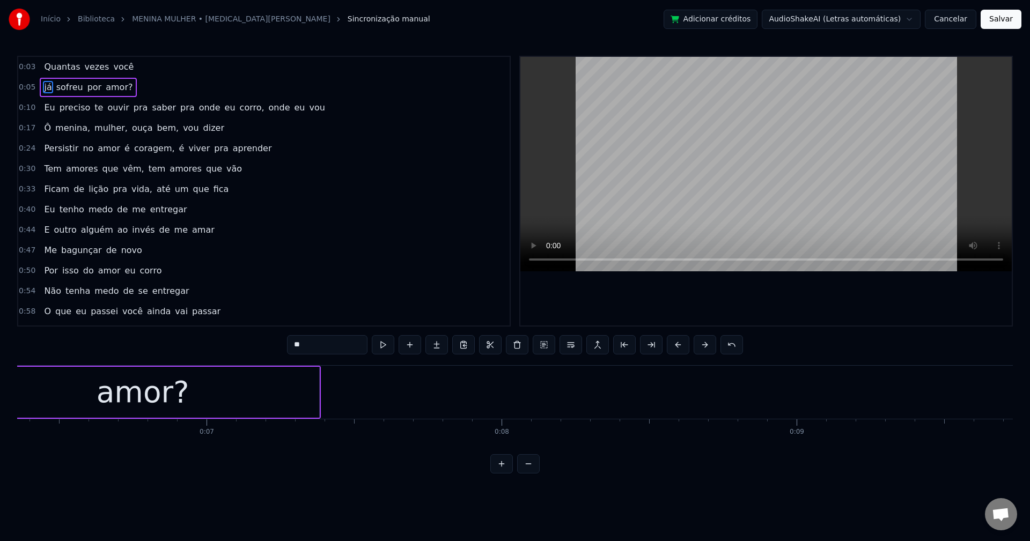
click at [109, 85] on span "amor?" at bounding box center [119, 87] width 29 height 12
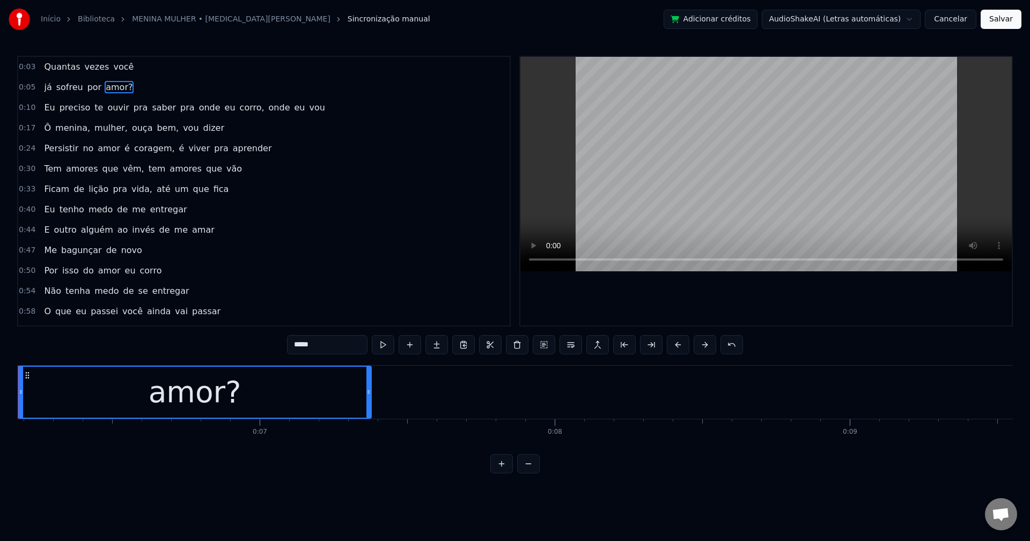
scroll to position [0, 1770]
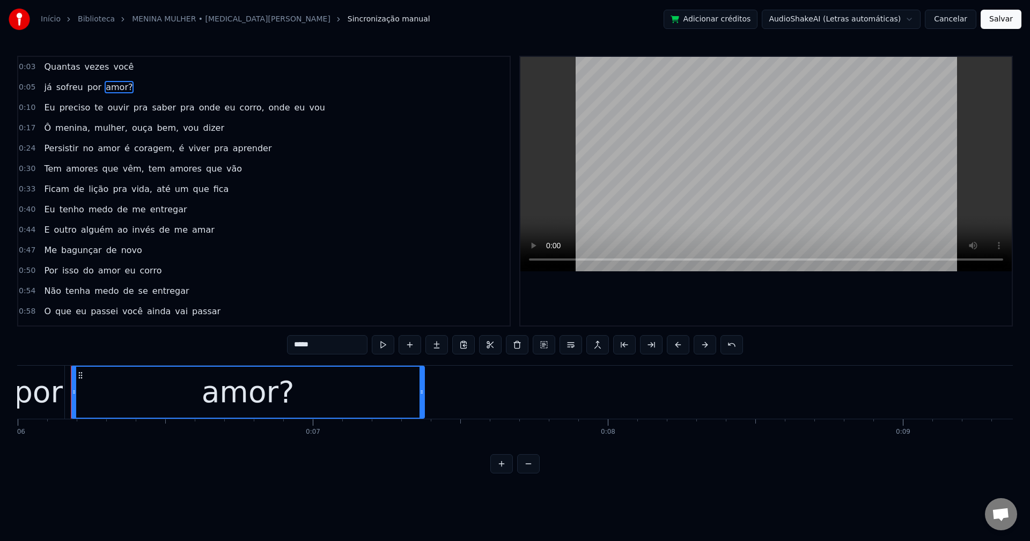
click at [332, 347] on input "*****" at bounding box center [327, 344] width 80 height 19
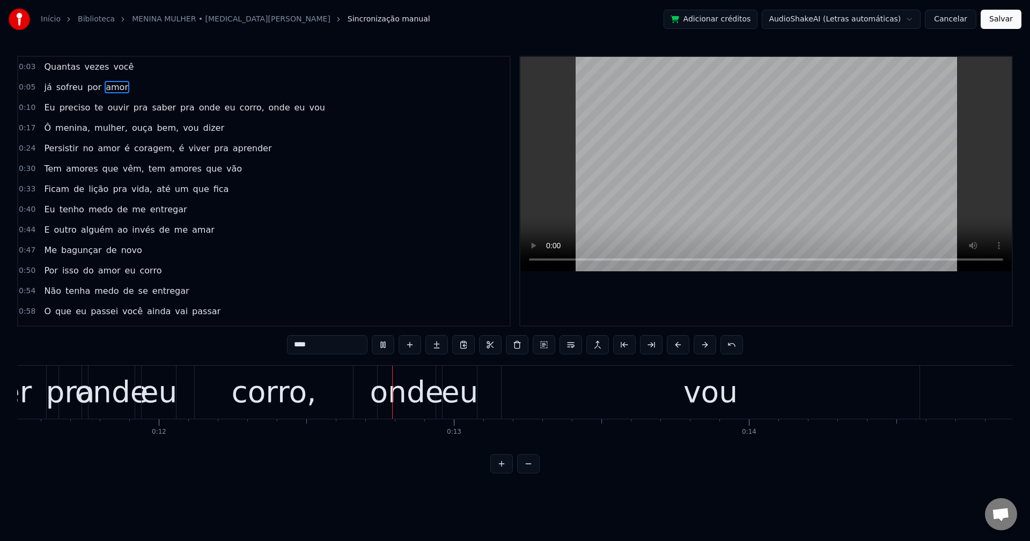
scroll to position [0, 3581]
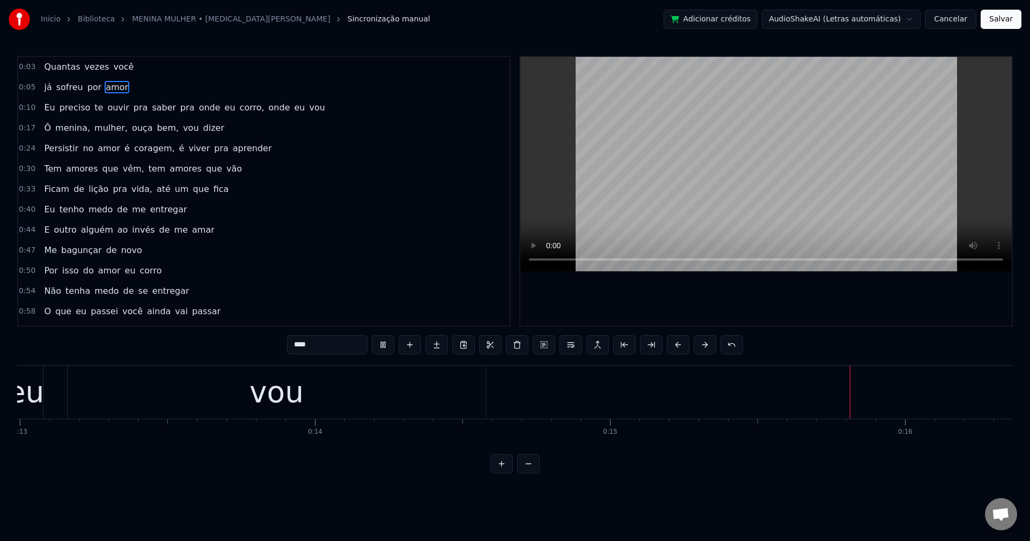
click at [132, 106] on span "pra" at bounding box center [140, 107] width 17 height 12
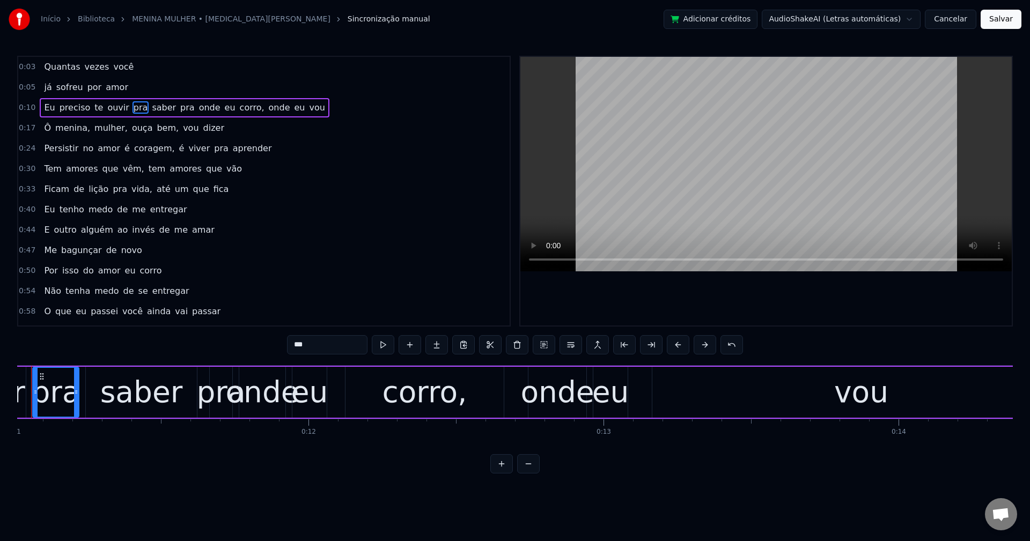
scroll to position [0, 3209]
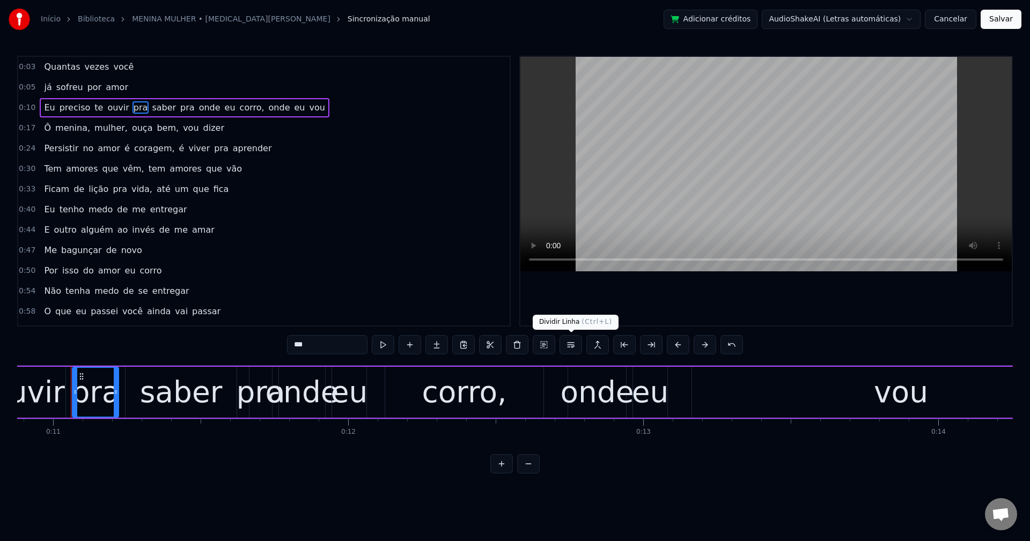
click at [572, 350] on button at bounding box center [570, 344] width 23 height 19
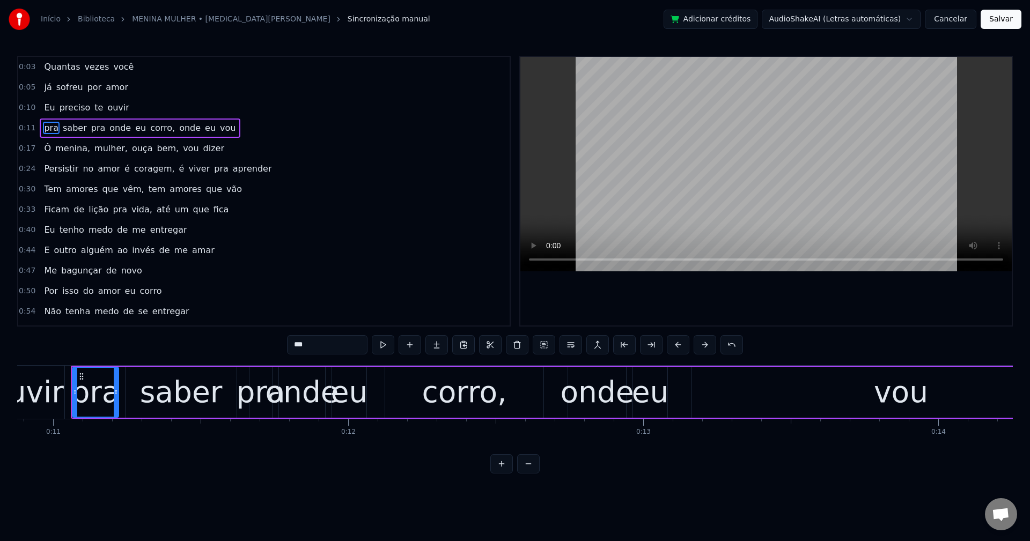
drag, startPoint x: 142, startPoint y: 128, endPoint x: 148, endPoint y: 139, distance: 12.7
click at [149, 128] on span "corro," at bounding box center [162, 128] width 27 height 12
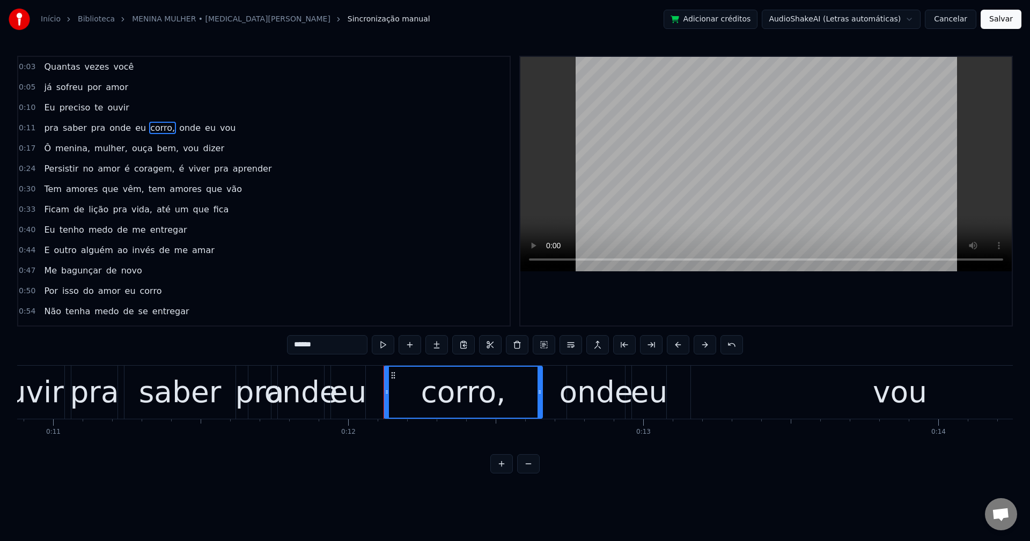
click at [332, 344] on input "******" at bounding box center [327, 344] width 80 height 19
click at [175, 130] on span "onde" at bounding box center [187, 128] width 24 height 12
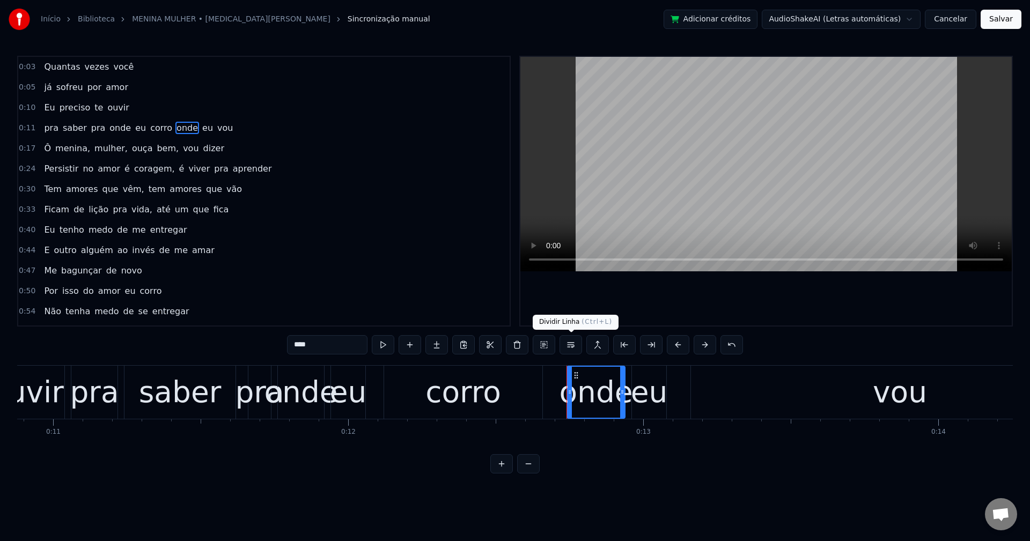
click at [571, 349] on button at bounding box center [570, 344] width 23 height 19
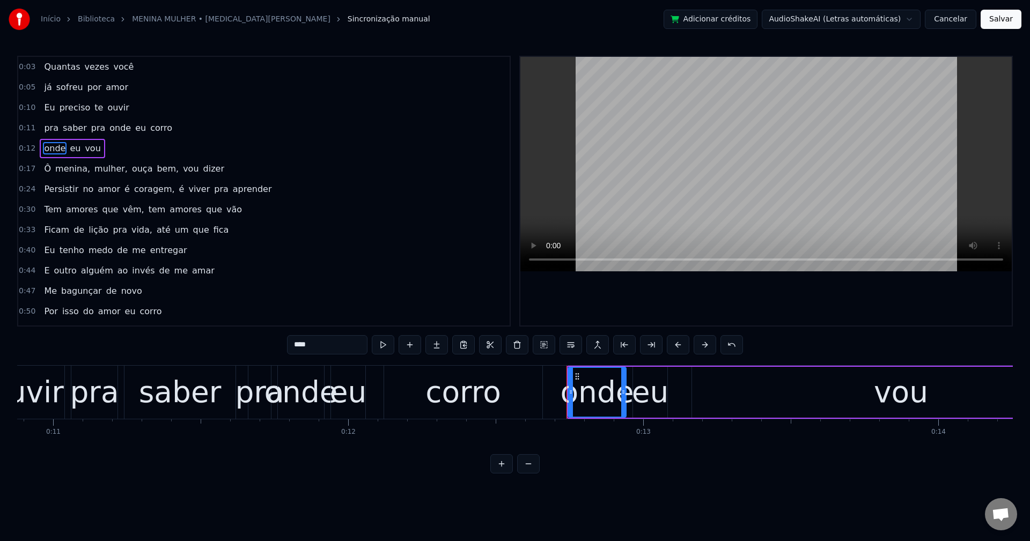
click at [48, 134] on span "pra" at bounding box center [51, 128] width 17 height 12
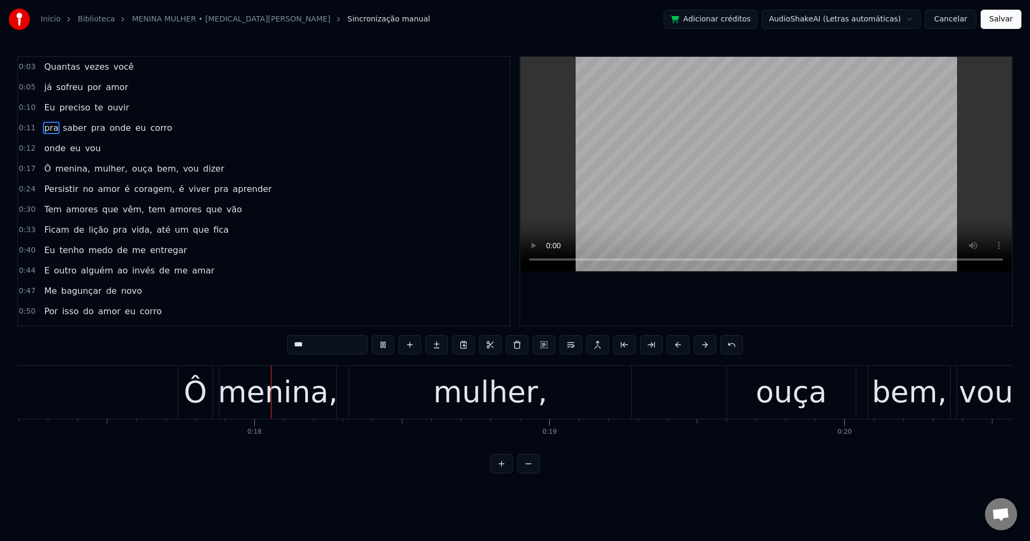
scroll to position [0, 5074]
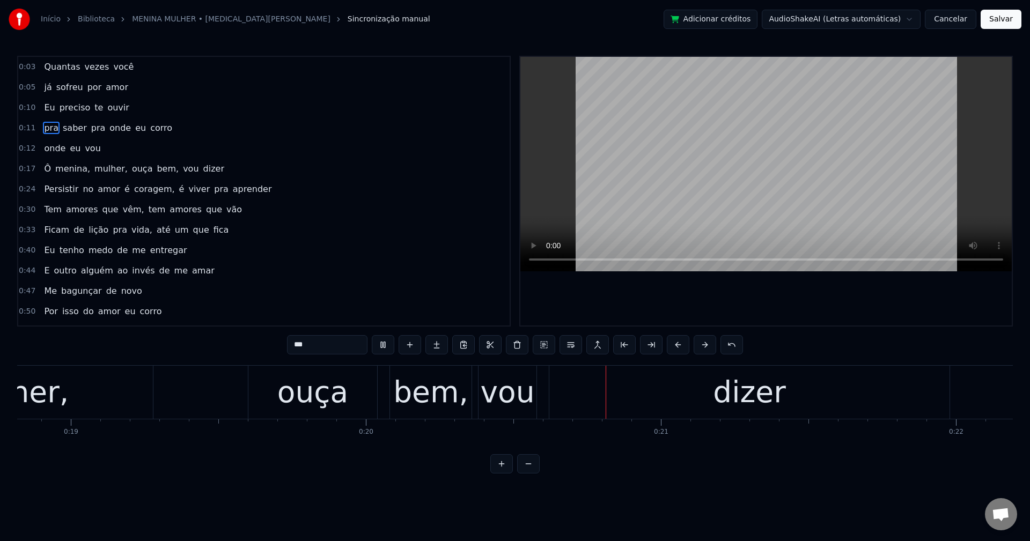
click at [69, 167] on span "menina," at bounding box center [72, 169] width 37 height 12
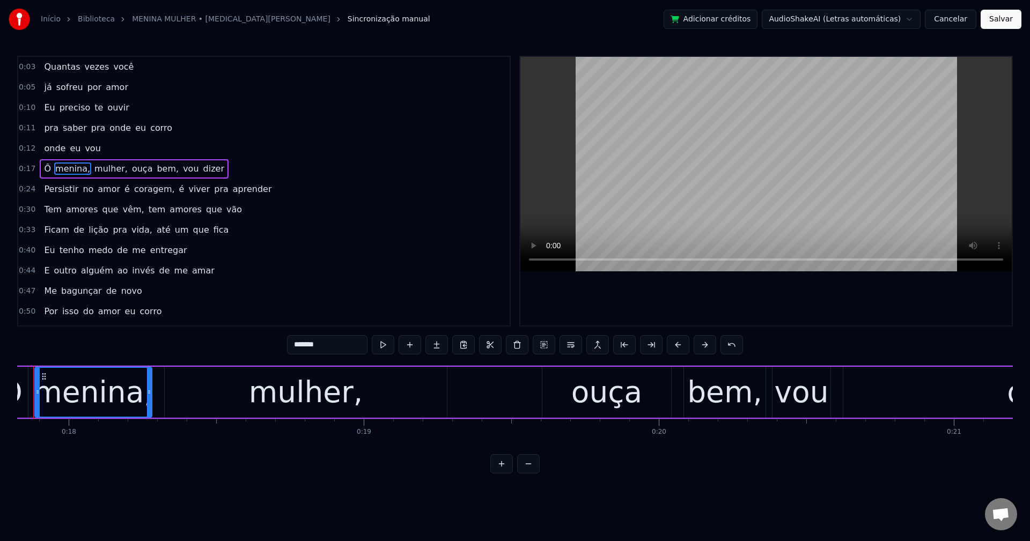
scroll to position [0, 5221]
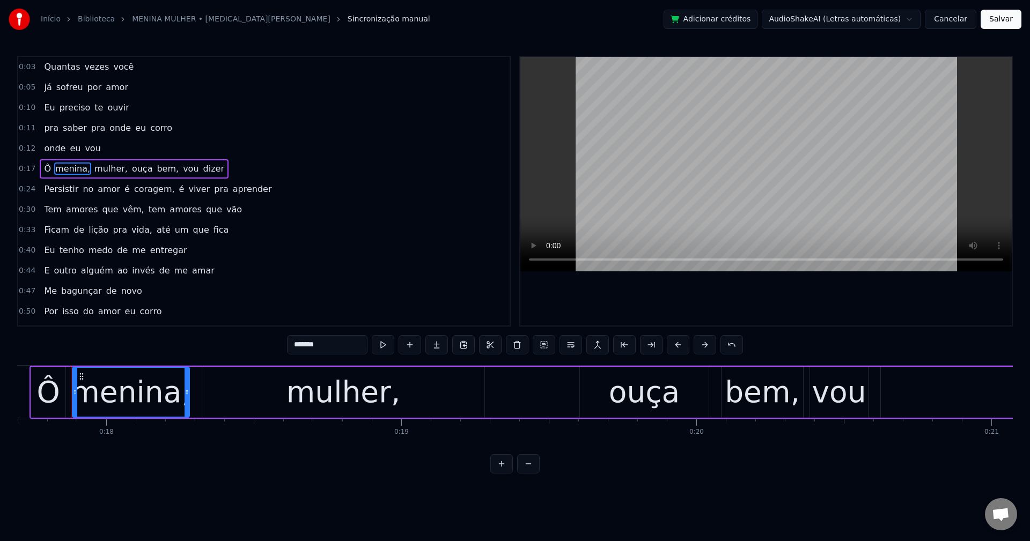
click at [354, 346] on input "*******" at bounding box center [327, 344] width 80 height 19
click at [102, 172] on span "mulher," at bounding box center [108, 169] width 35 height 12
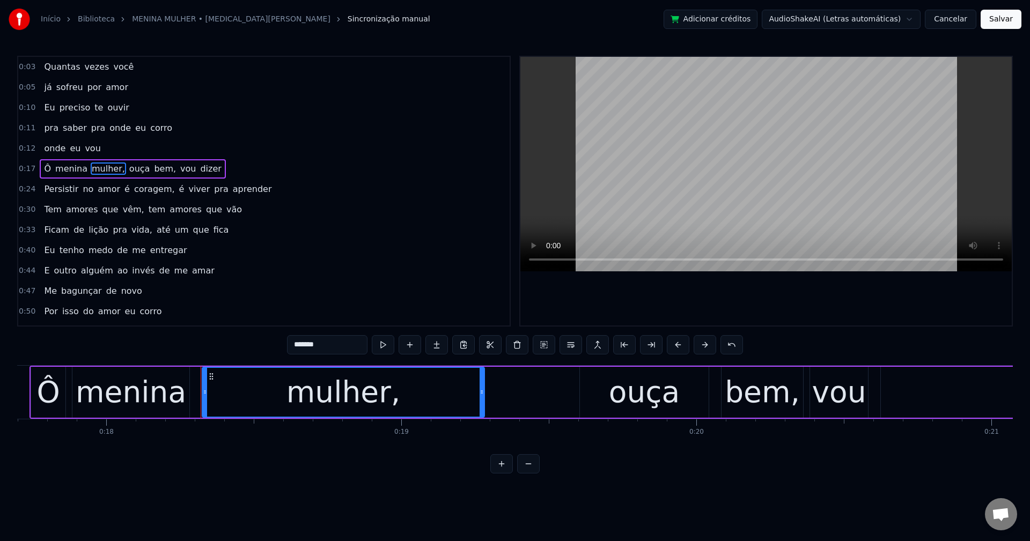
click at [359, 349] on input "*******" at bounding box center [327, 344] width 80 height 19
click at [126, 165] on span "ouça" at bounding box center [137, 169] width 23 height 12
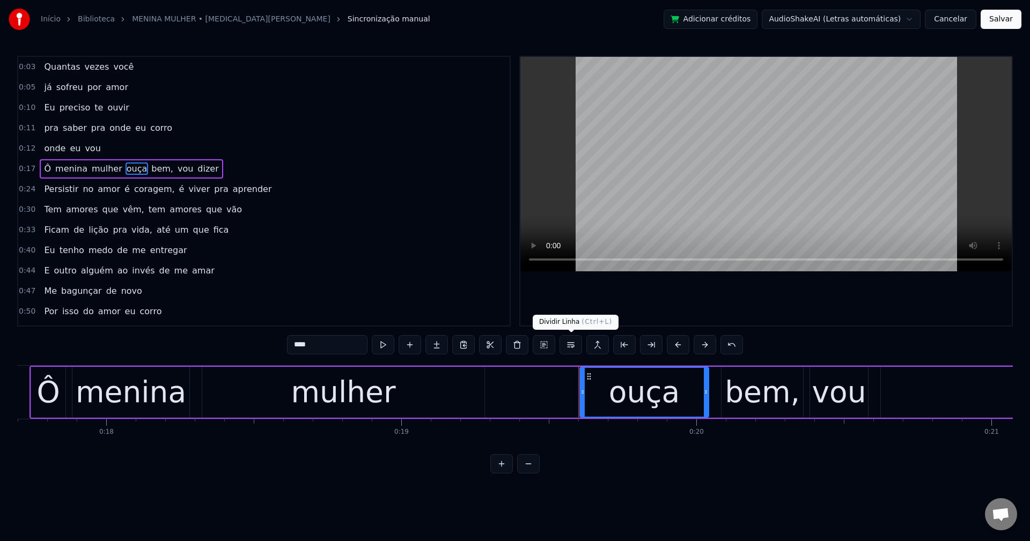
click at [569, 344] on button at bounding box center [570, 344] width 23 height 19
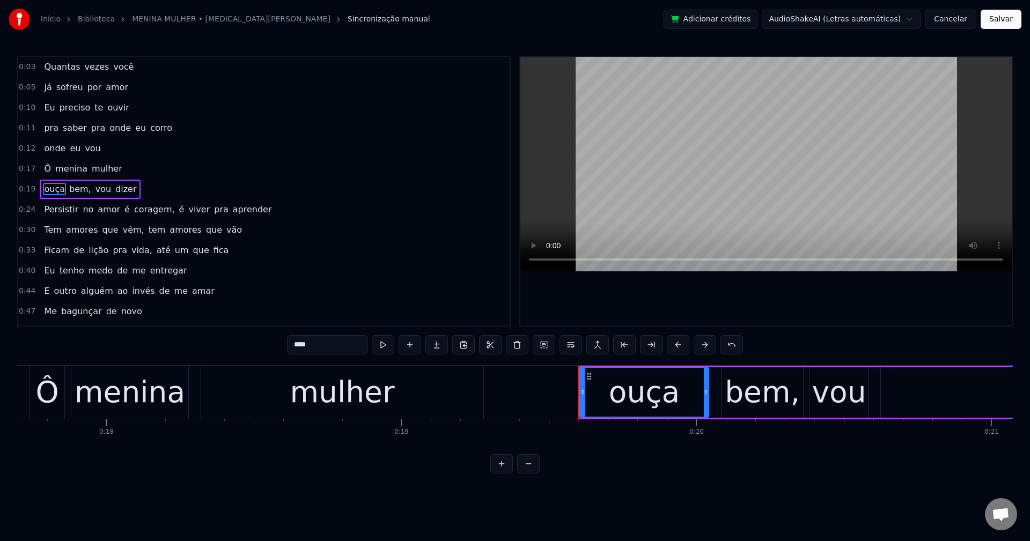
click at [71, 191] on span "bem," at bounding box center [80, 189] width 24 height 12
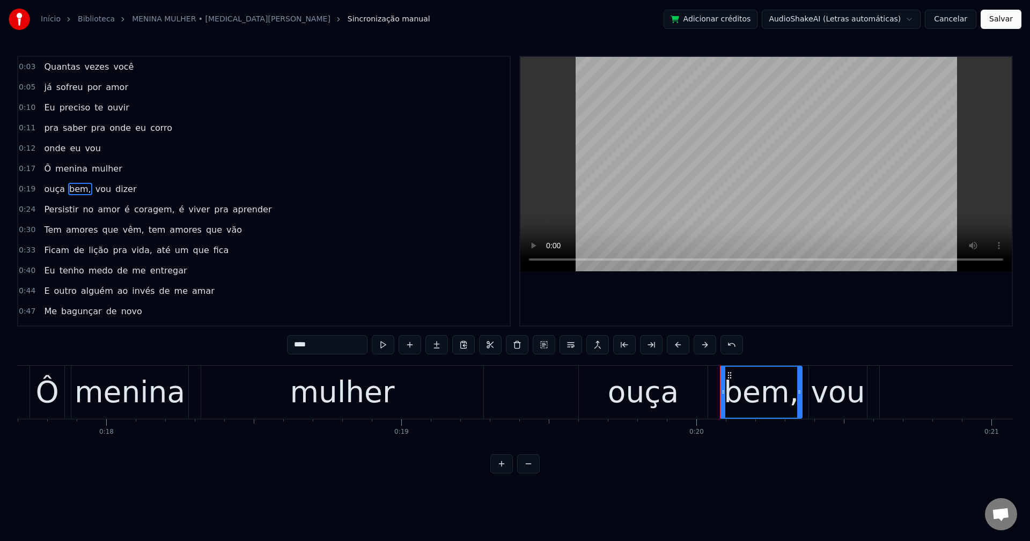
click at [352, 351] on input "****" at bounding box center [327, 344] width 80 height 19
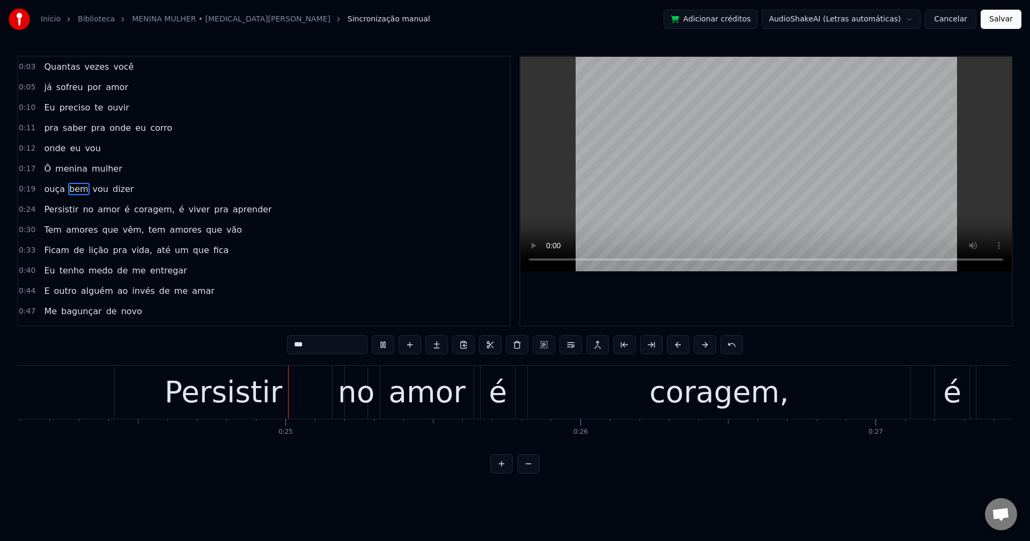
scroll to position [0, 7134]
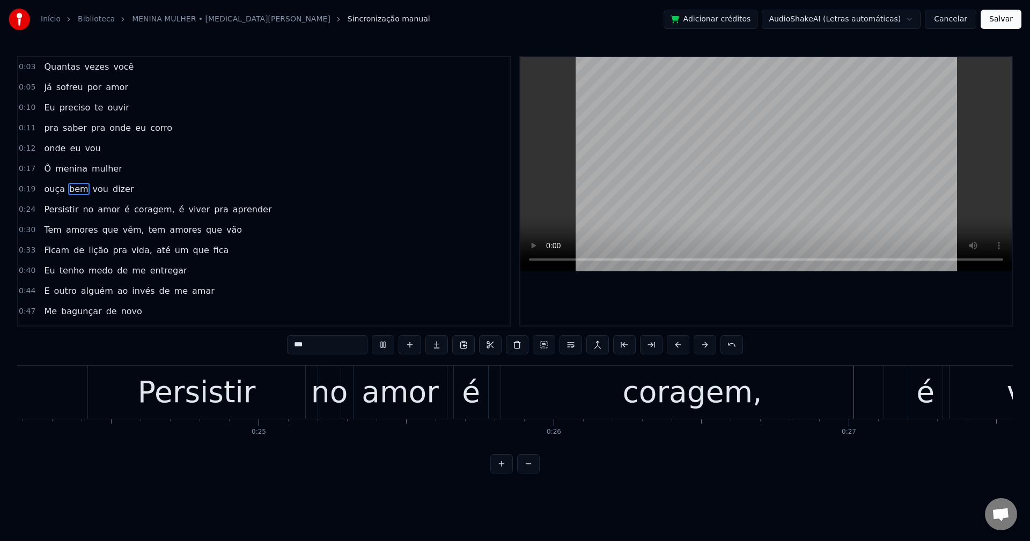
click at [143, 212] on span "coragem," at bounding box center [154, 209] width 43 height 12
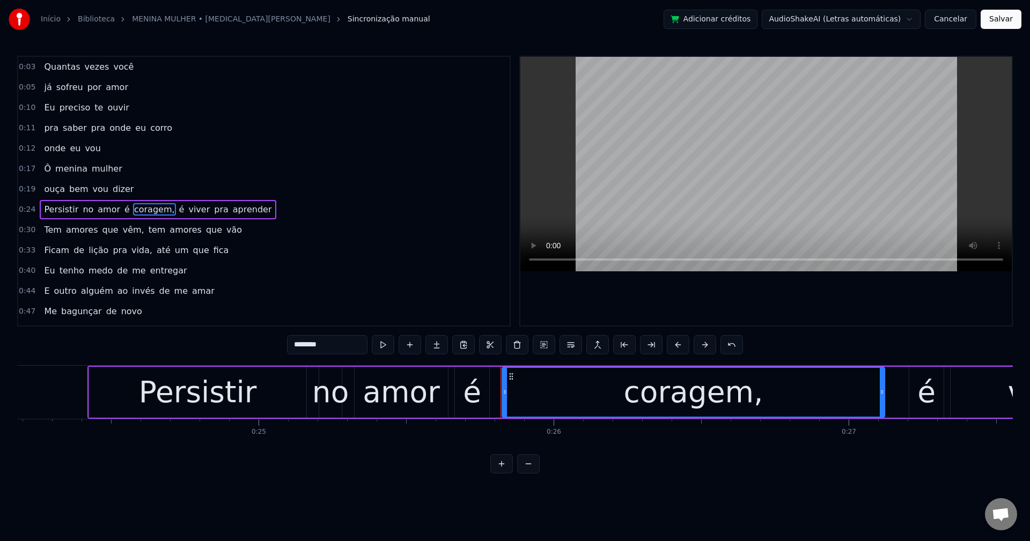
scroll to position [18, 0]
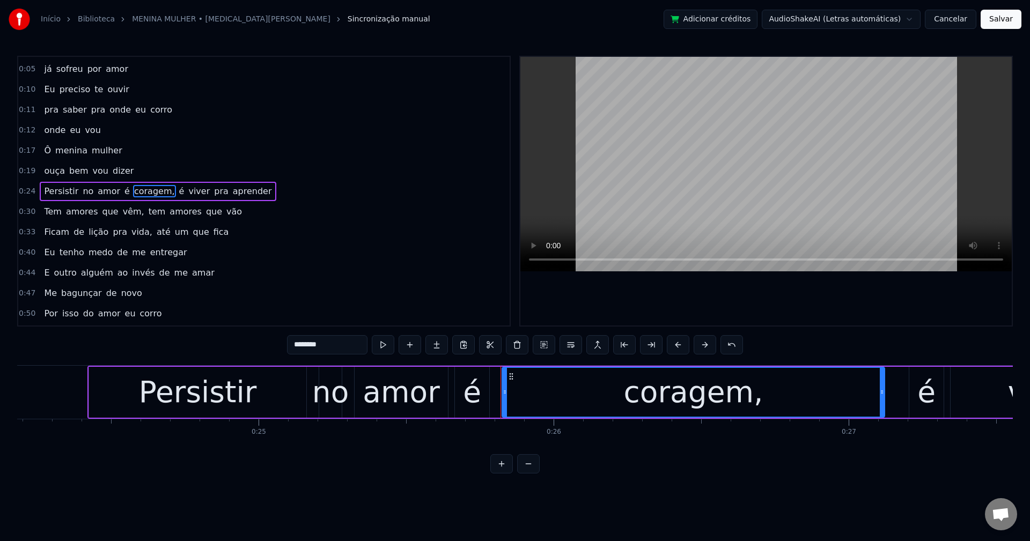
click at [352, 343] on input "********" at bounding box center [327, 344] width 80 height 19
click at [175, 189] on span "é" at bounding box center [179, 191] width 8 height 12
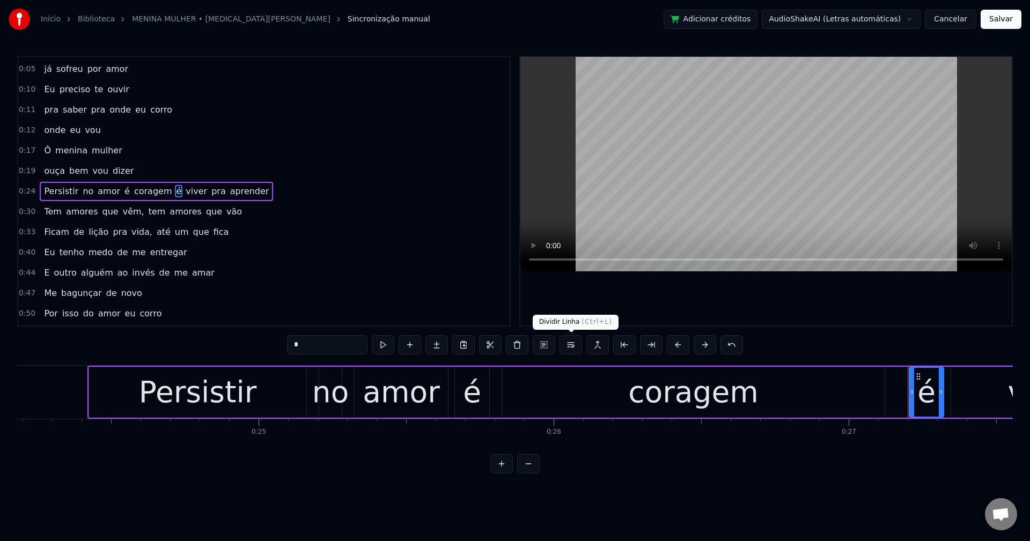
click at [570, 348] on button at bounding box center [570, 344] width 23 height 19
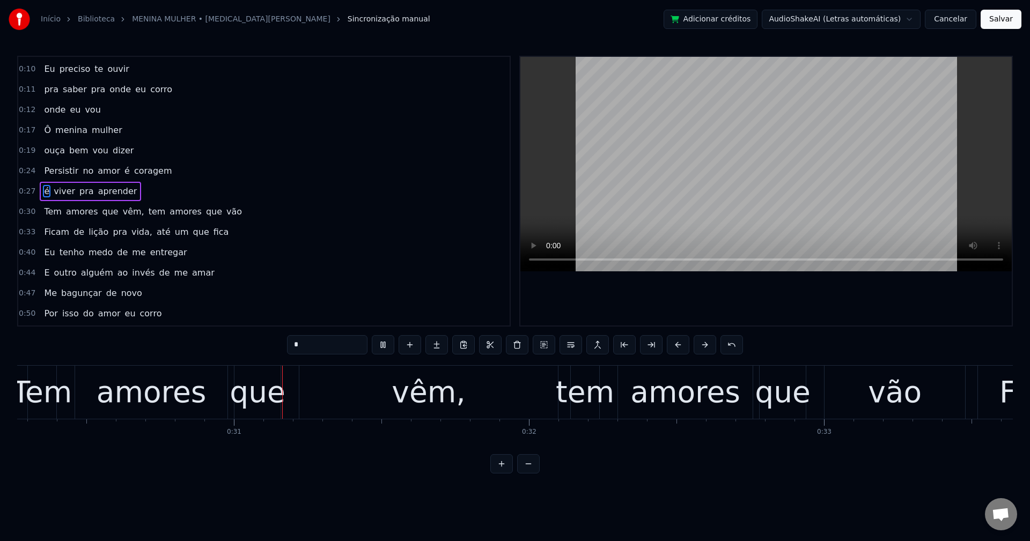
scroll to position [0, 8974]
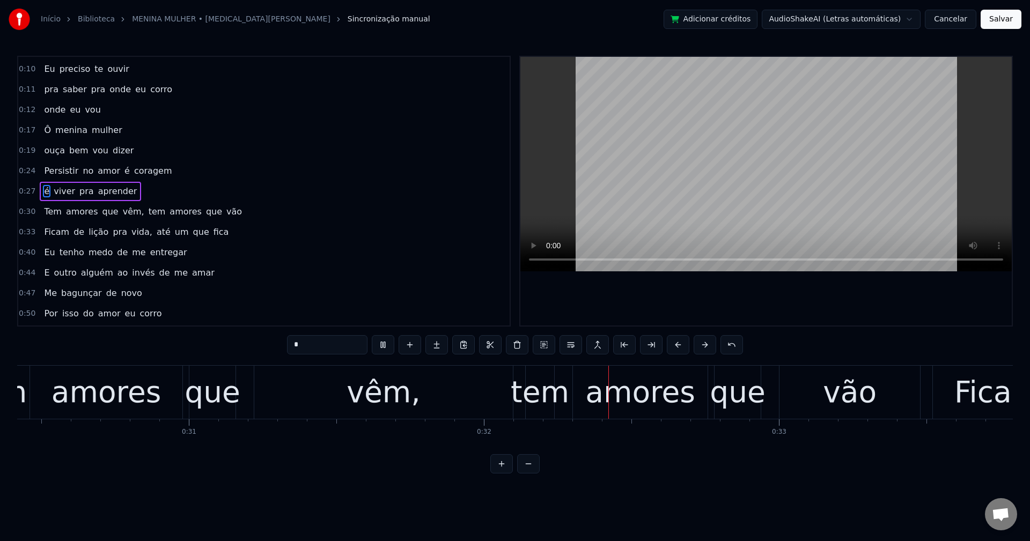
click at [122, 212] on span "vêm," at bounding box center [134, 211] width 24 height 12
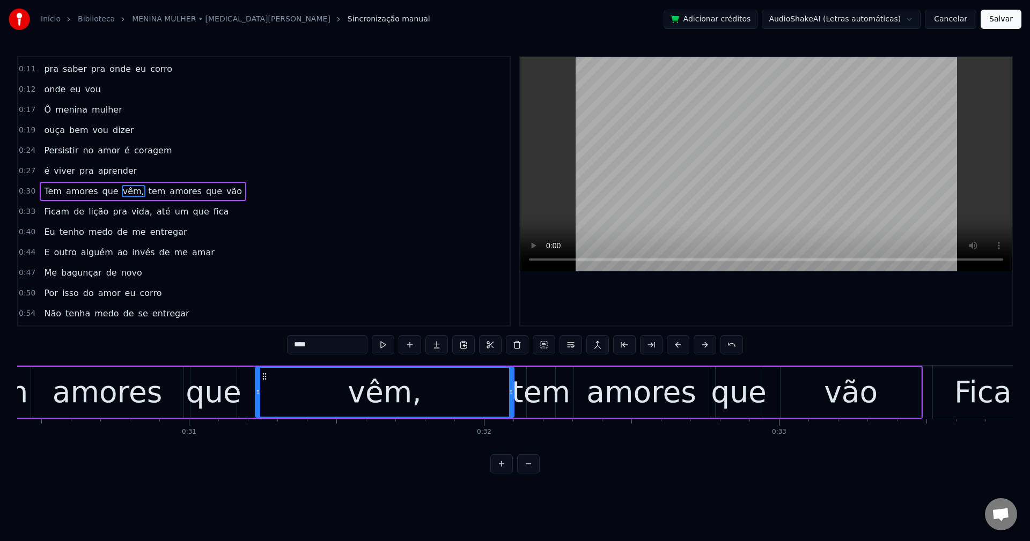
click at [339, 354] on input "****" at bounding box center [327, 344] width 80 height 19
click at [147, 197] on span "tem" at bounding box center [154, 191] width 19 height 12
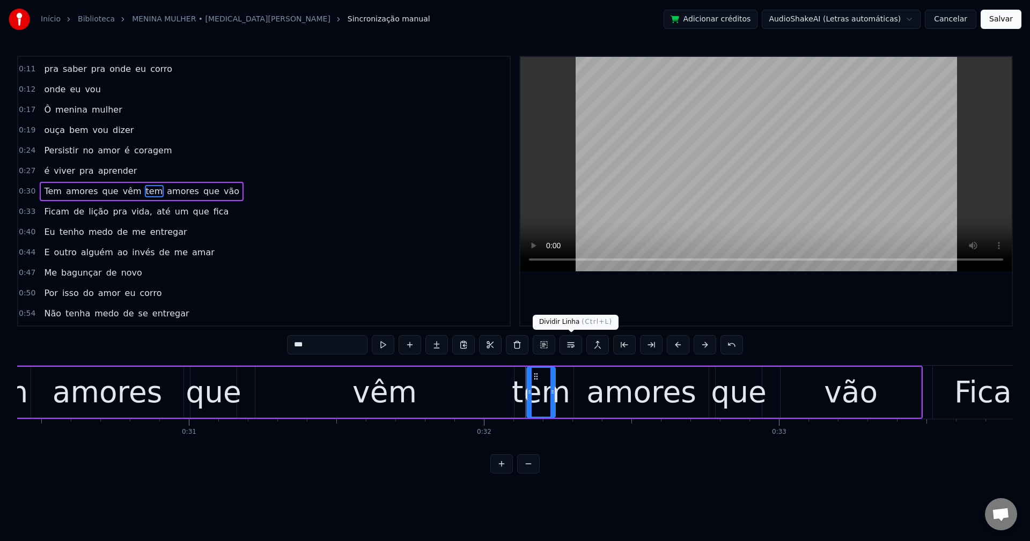
drag, startPoint x: 575, startPoint y: 343, endPoint x: 560, endPoint y: 310, distance: 36.0
click at [574, 340] on button at bounding box center [570, 344] width 23 height 19
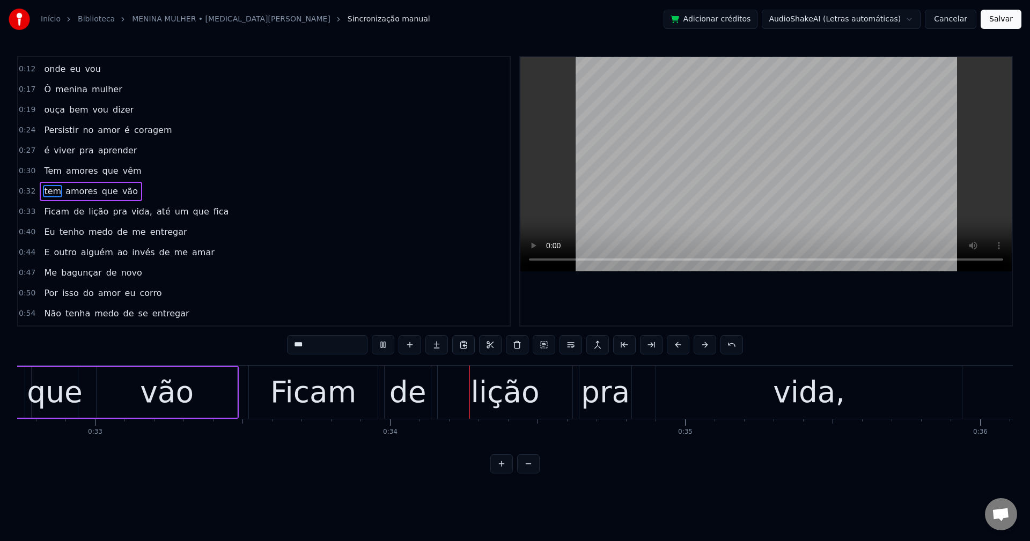
scroll to position [0, 9881]
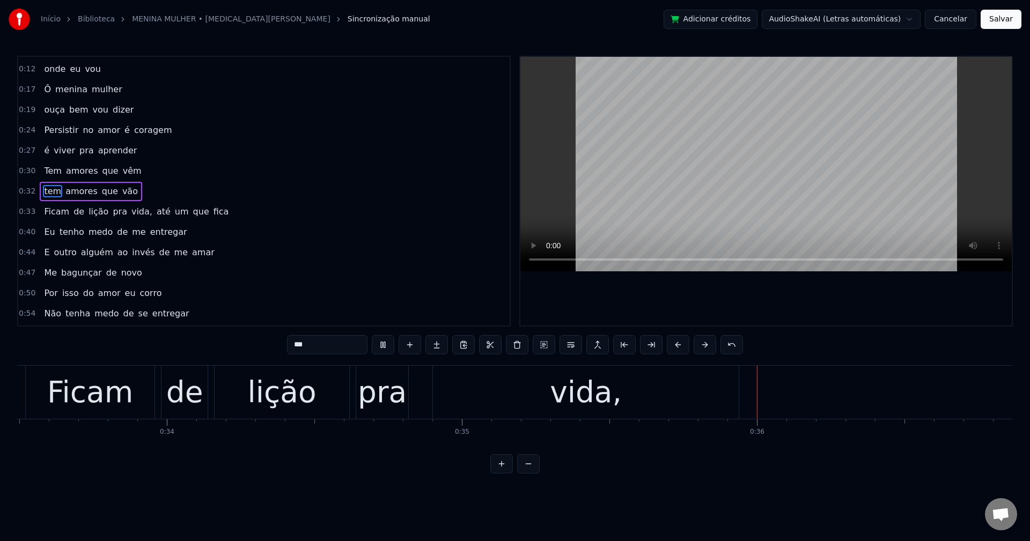
click at [130, 215] on span "vida," at bounding box center [141, 211] width 23 height 12
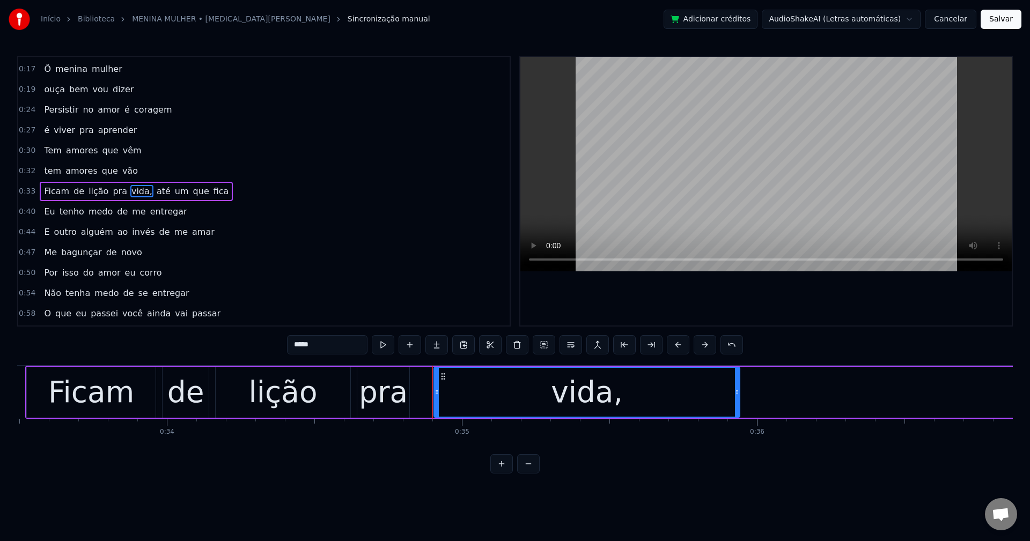
click at [341, 341] on input "*****" at bounding box center [327, 344] width 80 height 19
click at [153, 190] on span "até" at bounding box center [161, 191] width 16 height 12
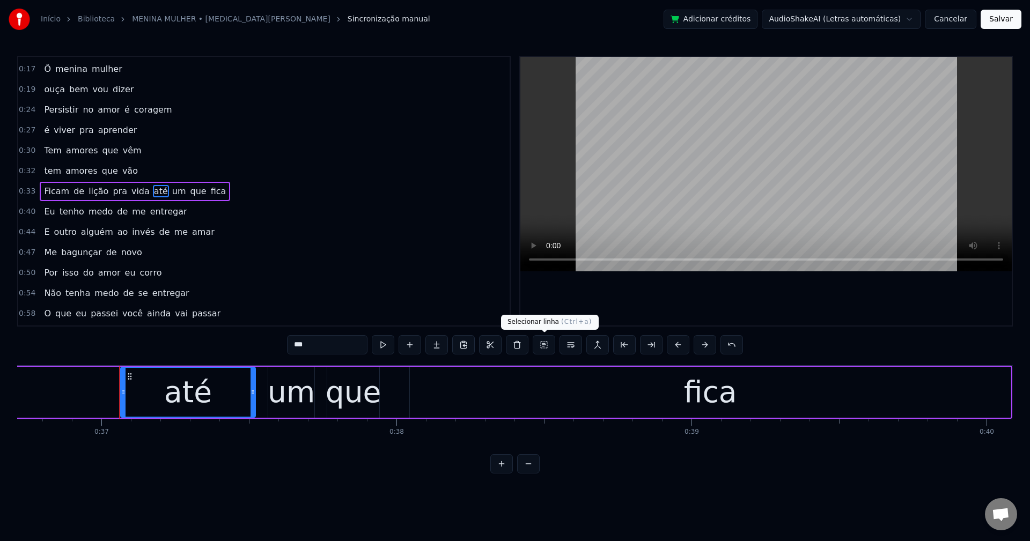
scroll to position [0, 10880]
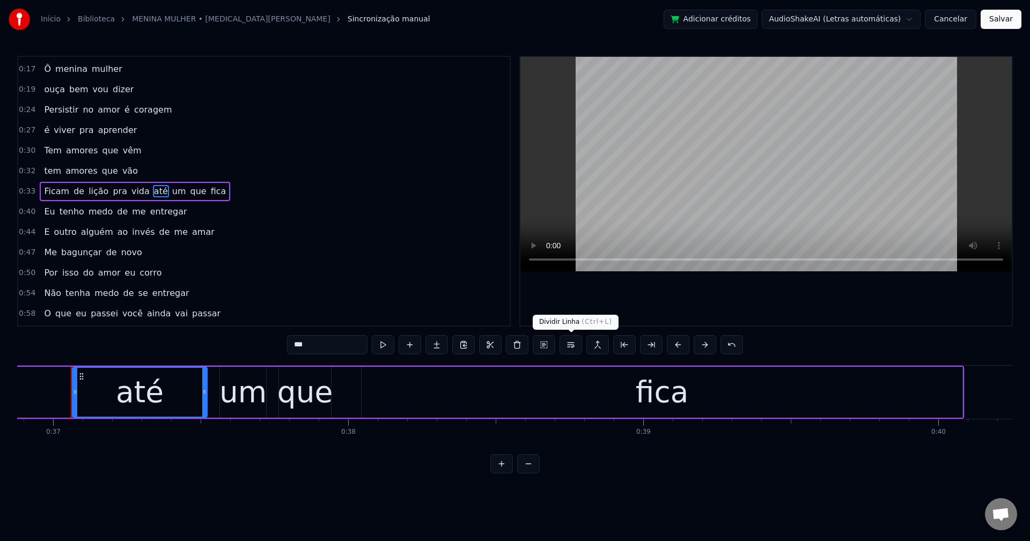
click at [572, 346] on button at bounding box center [570, 344] width 23 height 19
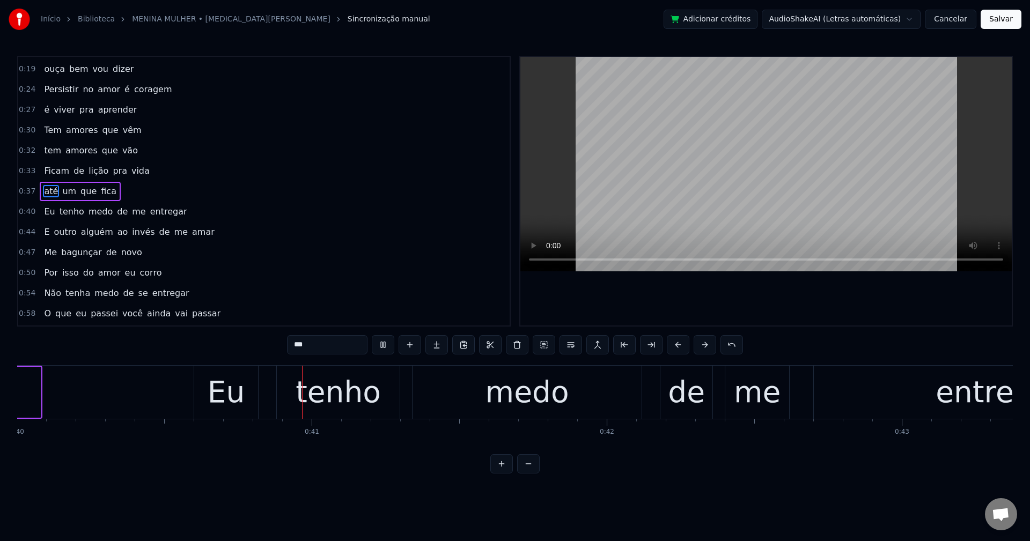
scroll to position [0, 11804]
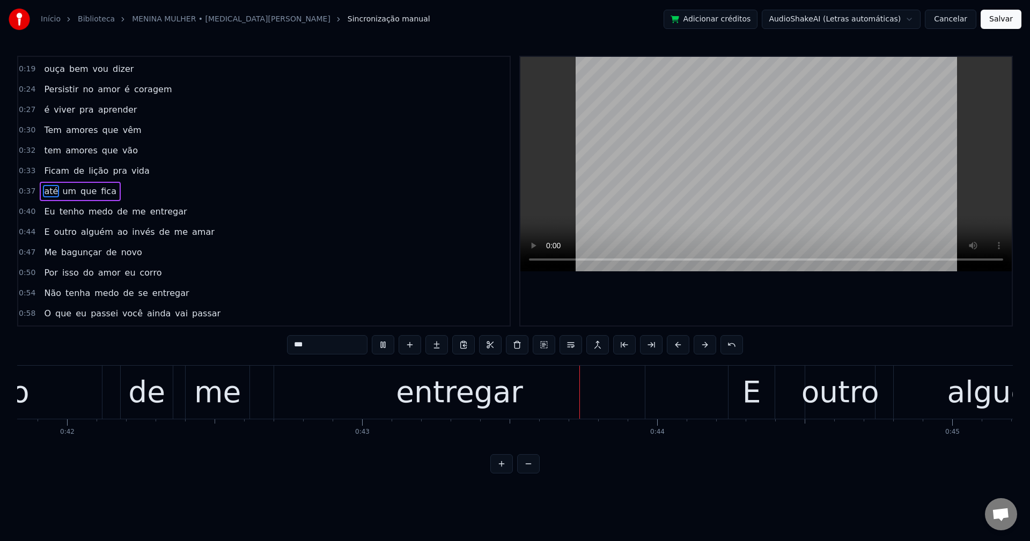
click at [116, 212] on span "de" at bounding box center [122, 211] width 13 height 12
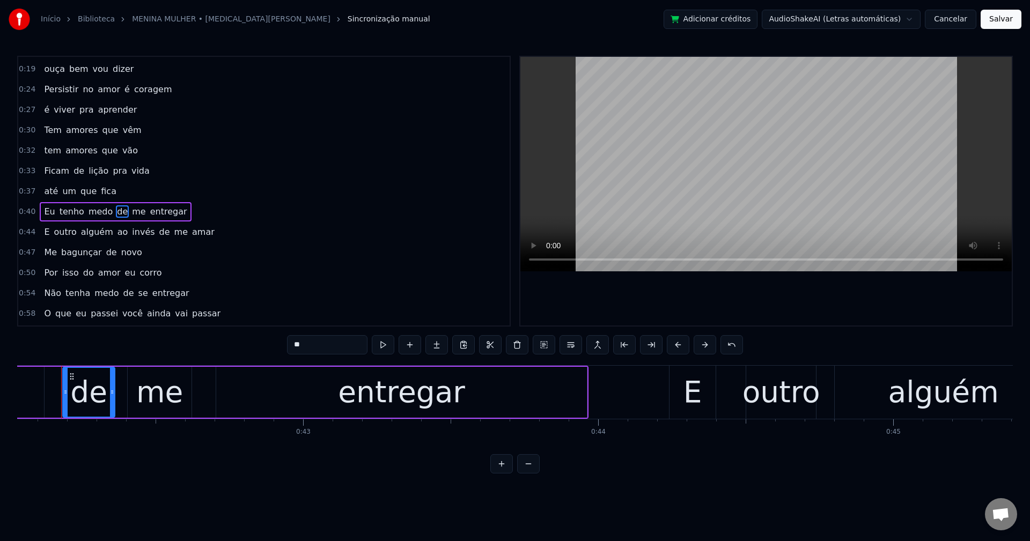
scroll to position [0, 12391]
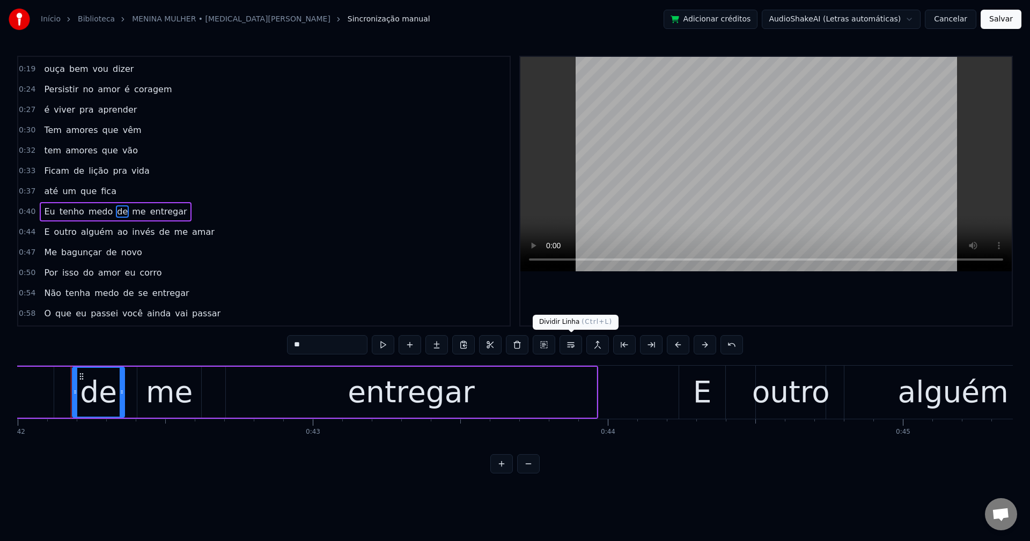
click at [570, 345] on button at bounding box center [570, 344] width 23 height 19
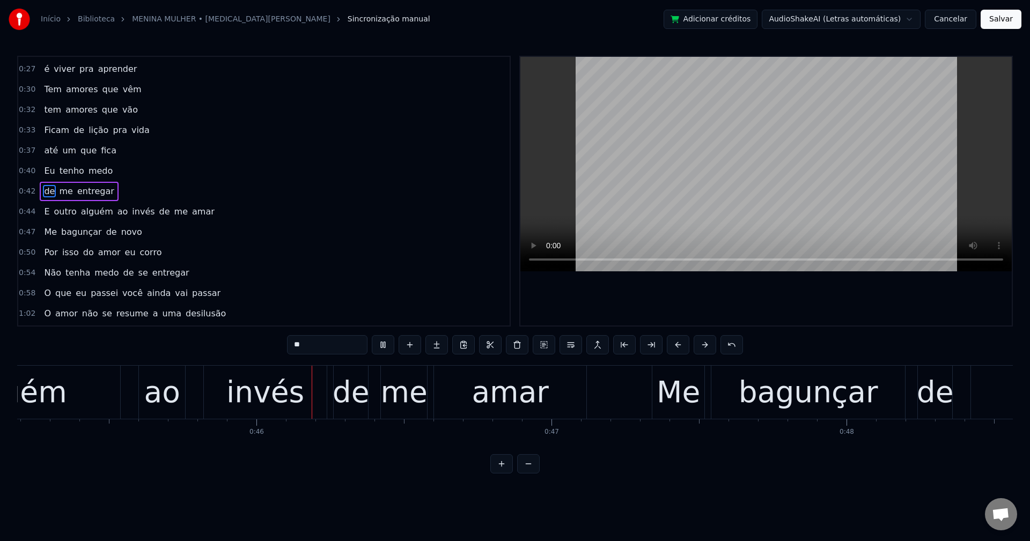
scroll to position [0, 13333]
click at [116, 212] on span "ao" at bounding box center [122, 211] width 13 height 12
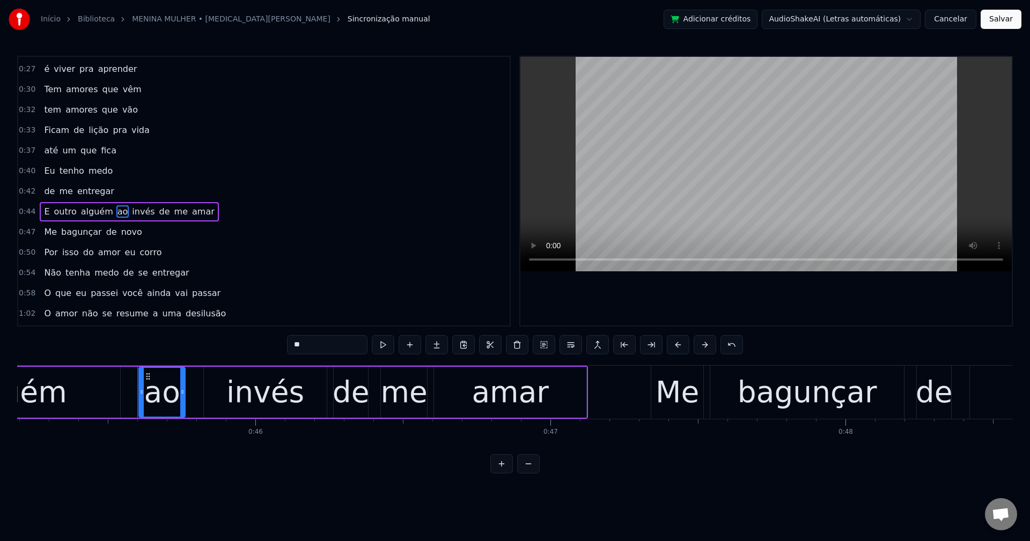
scroll to position [181, 0]
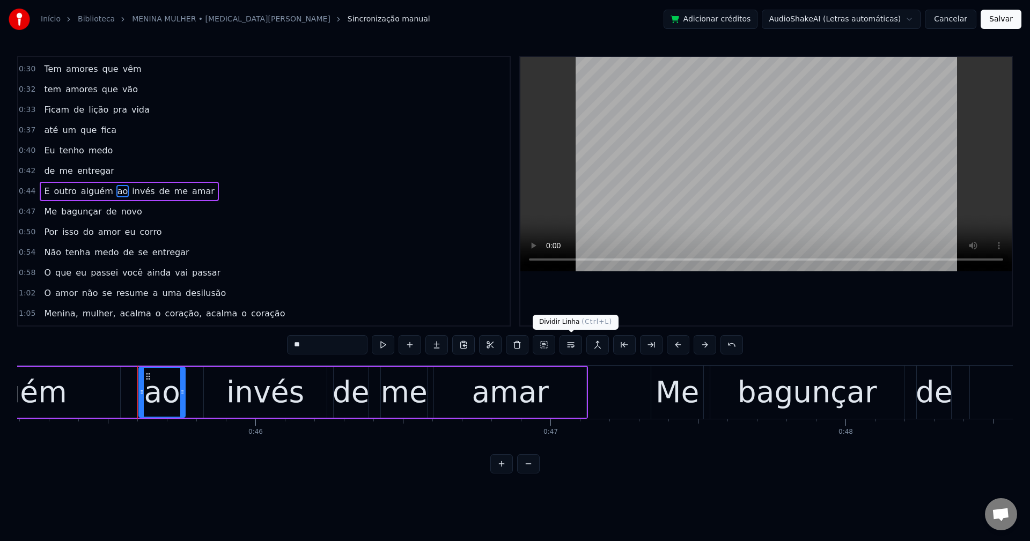
click at [572, 343] on button at bounding box center [570, 344] width 23 height 19
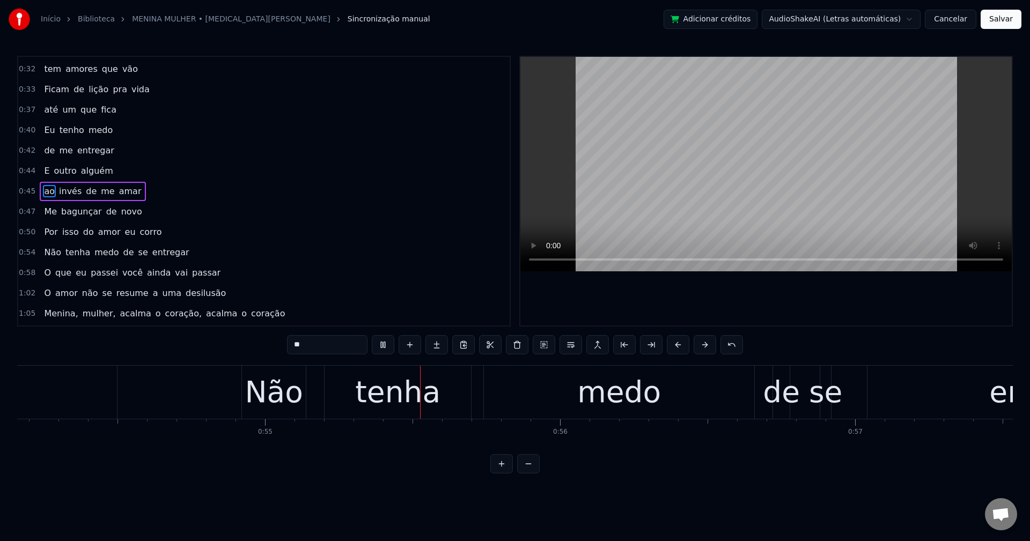
scroll to position [0, 16137]
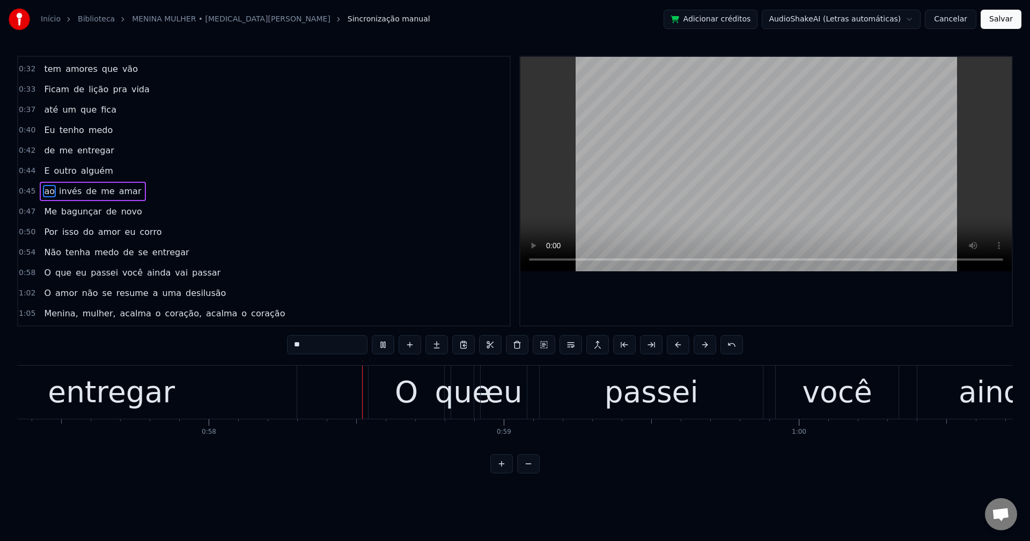
click at [122, 252] on span "de" at bounding box center [128, 252] width 13 height 12
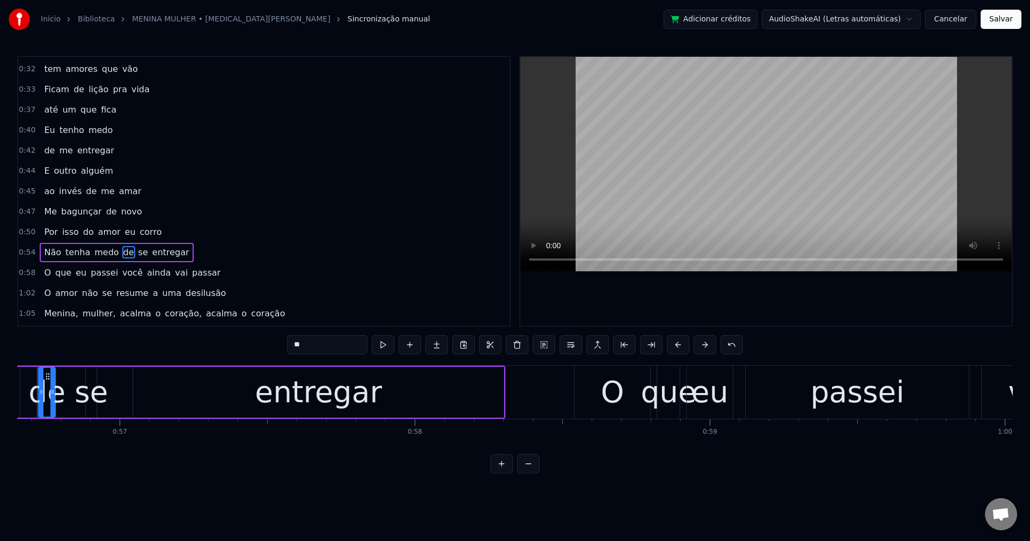
scroll to position [0, 16680]
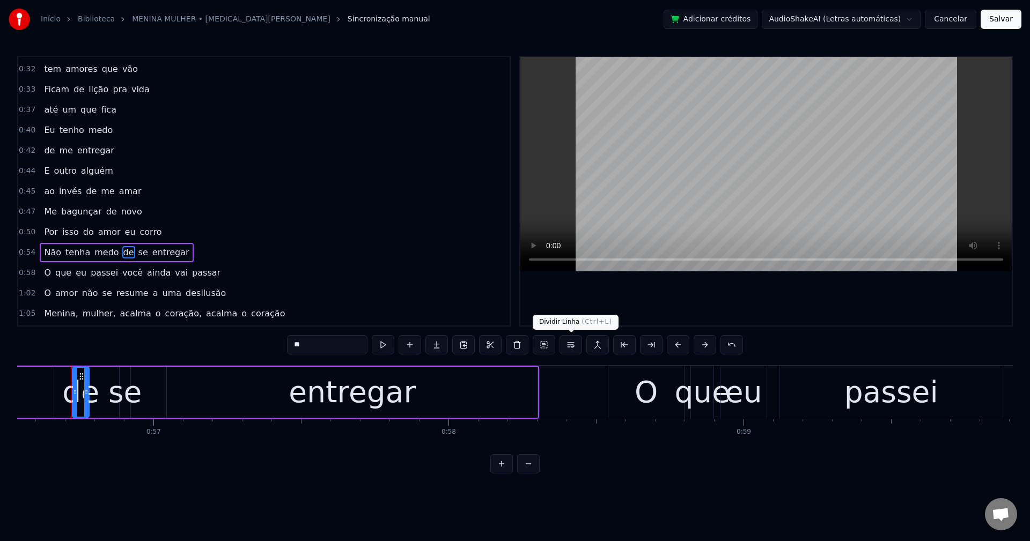
click at [578, 347] on button at bounding box center [570, 344] width 23 height 19
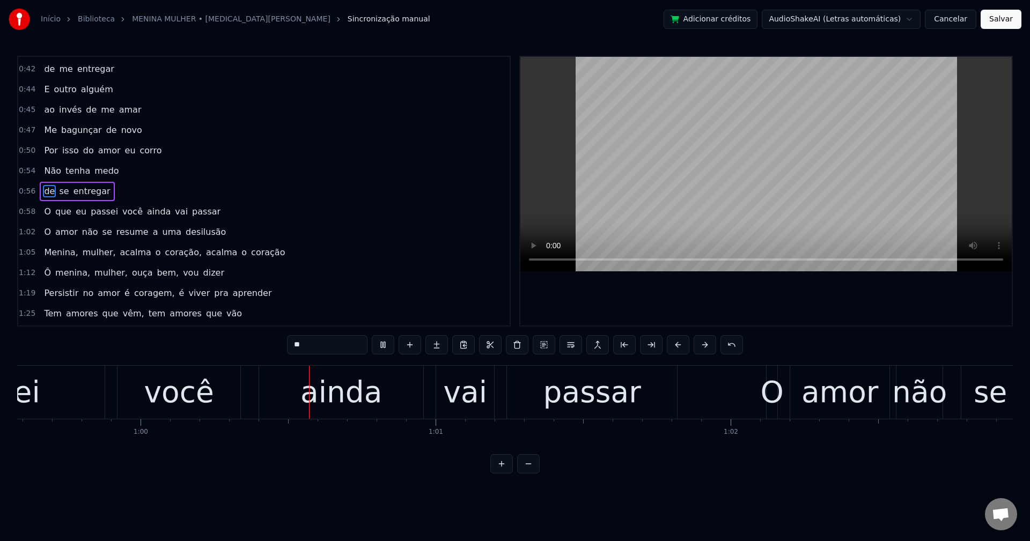
scroll to position [0, 17605]
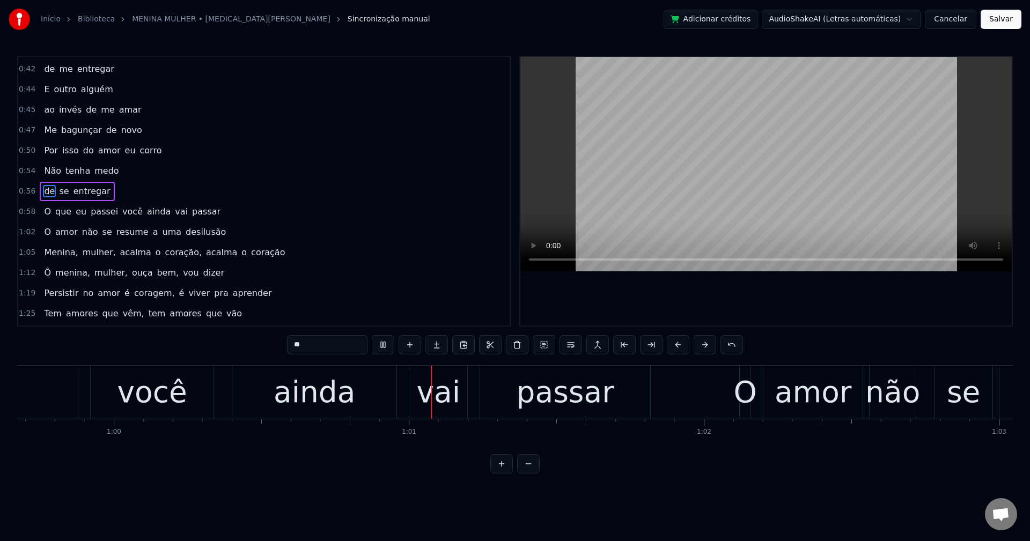
click at [121, 212] on span "você" at bounding box center [132, 211] width 23 height 12
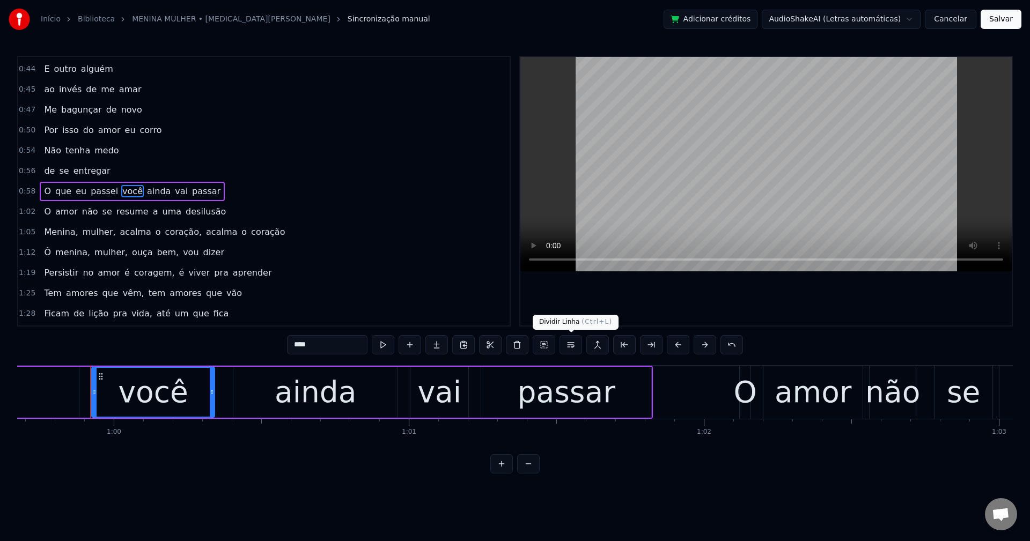
click at [574, 344] on button at bounding box center [570, 344] width 23 height 19
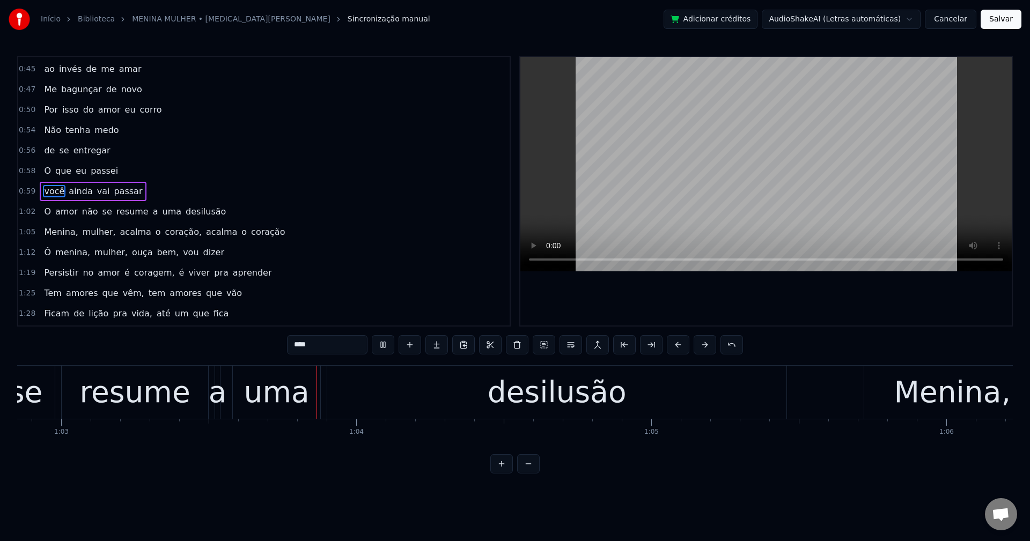
scroll to position [0, 18548]
click at [152, 215] on span "a" at bounding box center [156, 211] width 8 height 12
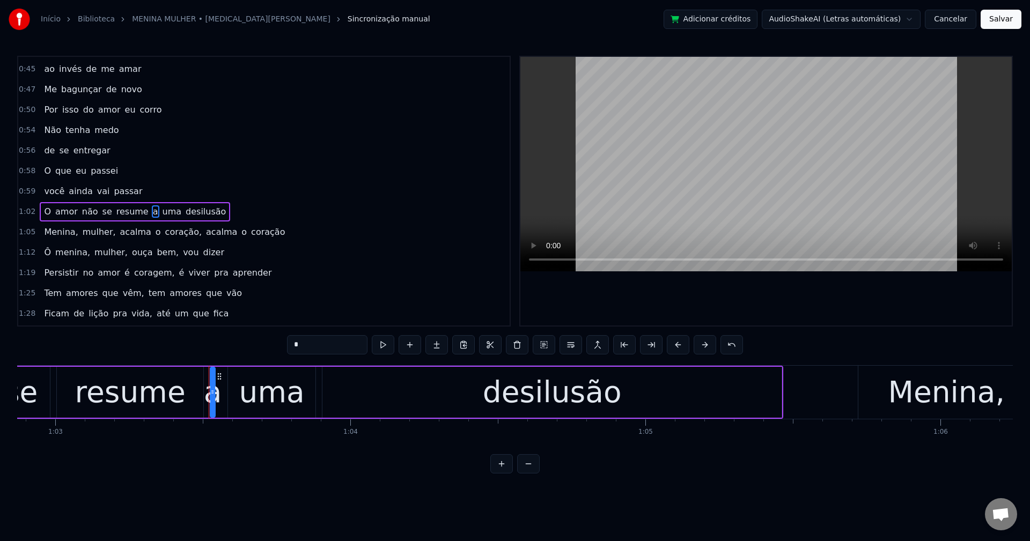
scroll to position [344, 0]
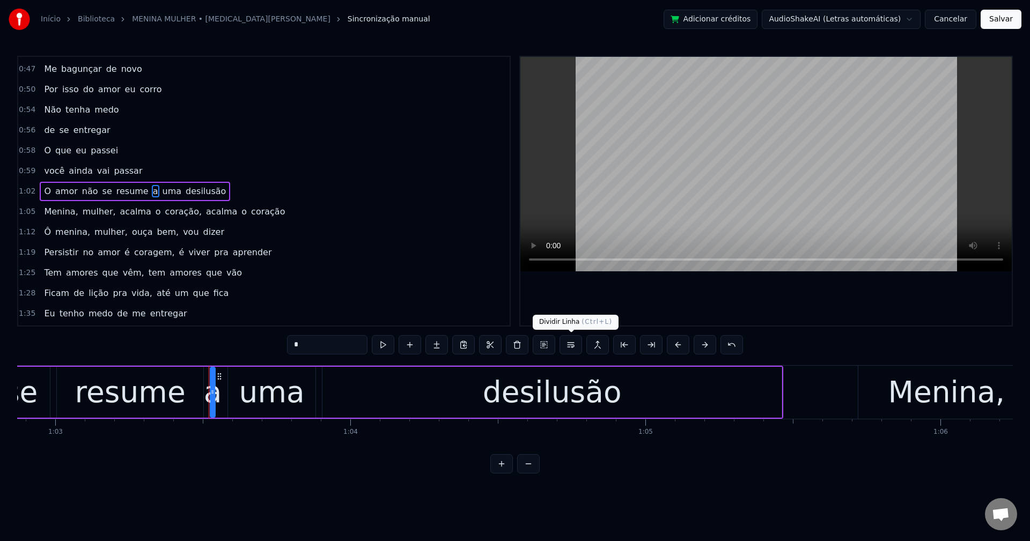
click at [569, 343] on button at bounding box center [570, 344] width 23 height 19
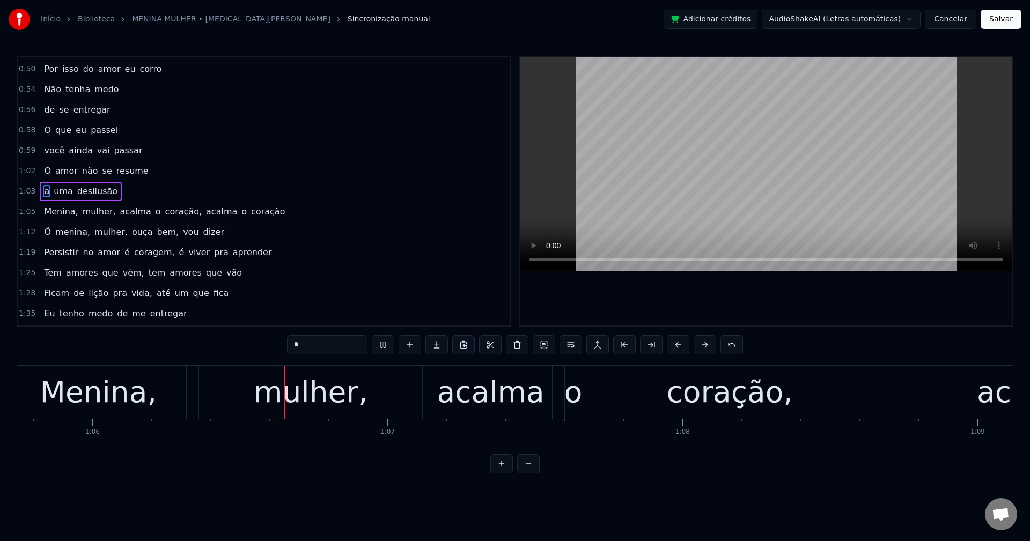
scroll to position [0, 19450]
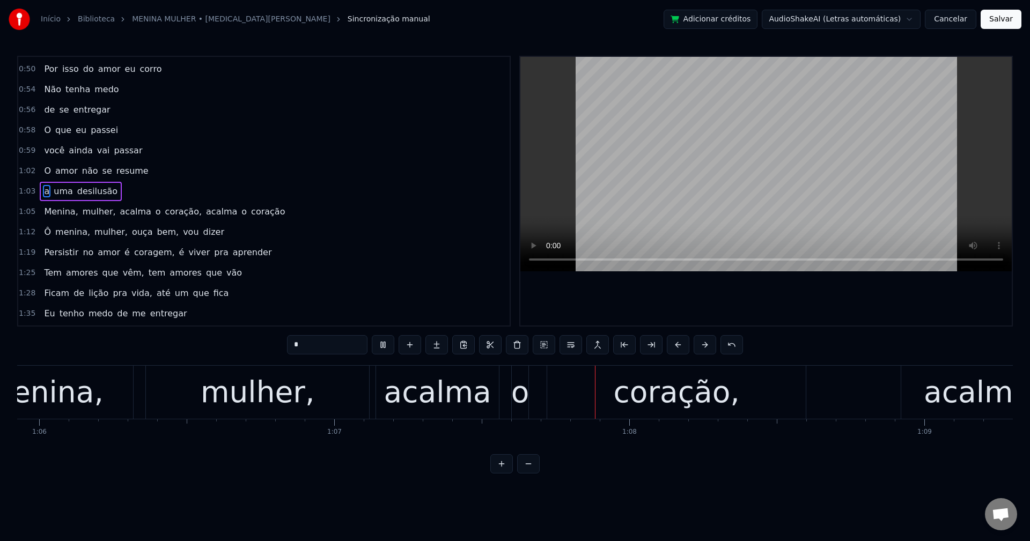
click at [57, 208] on span "Menina," at bounding box center [61, 211] width 36 height 12
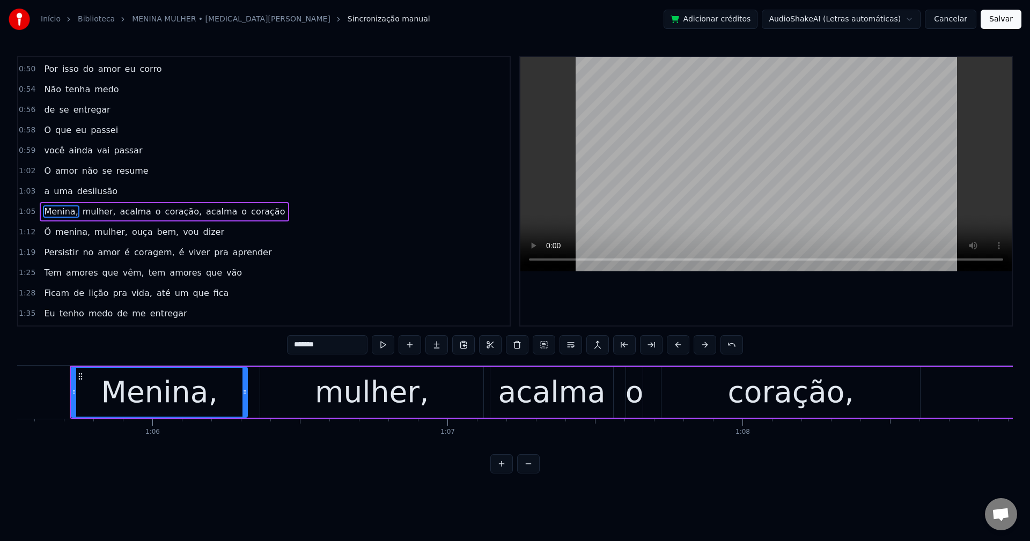
scroll to position [0, 19335]
click at [337, 342] on input "*******" at bounding box center [327, 344] width 80 height 19
drag, startPoint x: 95, startPoint y: 213, endPoint x: 306, endPoint y: 346, distance: 248.5
click at [95, 213] on span "mulher," at bounding box center [96, 211] width 35 height 12
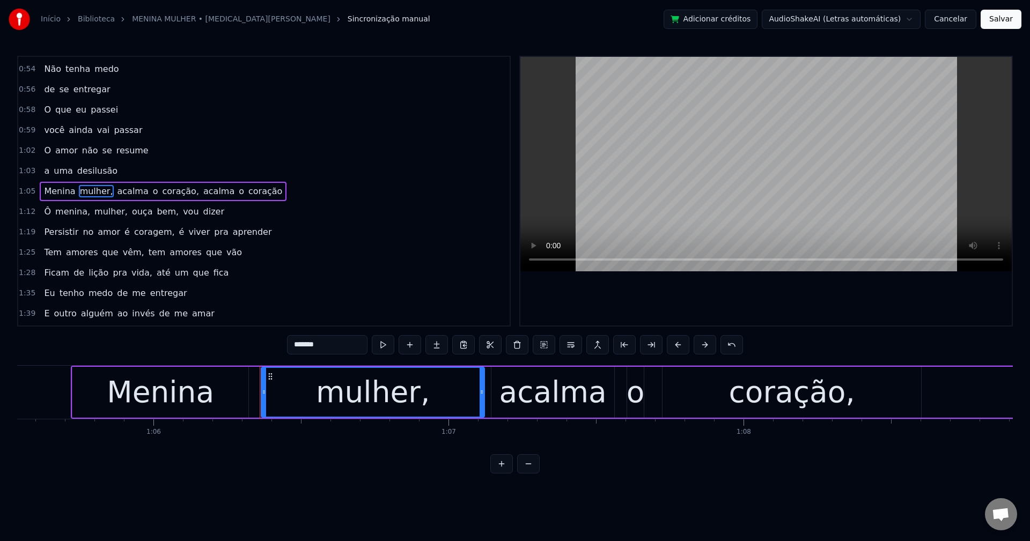
click at [331, 342] on input "*******" at bounding box center [327, 344] width 80 height 19
click at [113, 187] on span "acalma" at bounding box center [129, 191] width 33 height 12
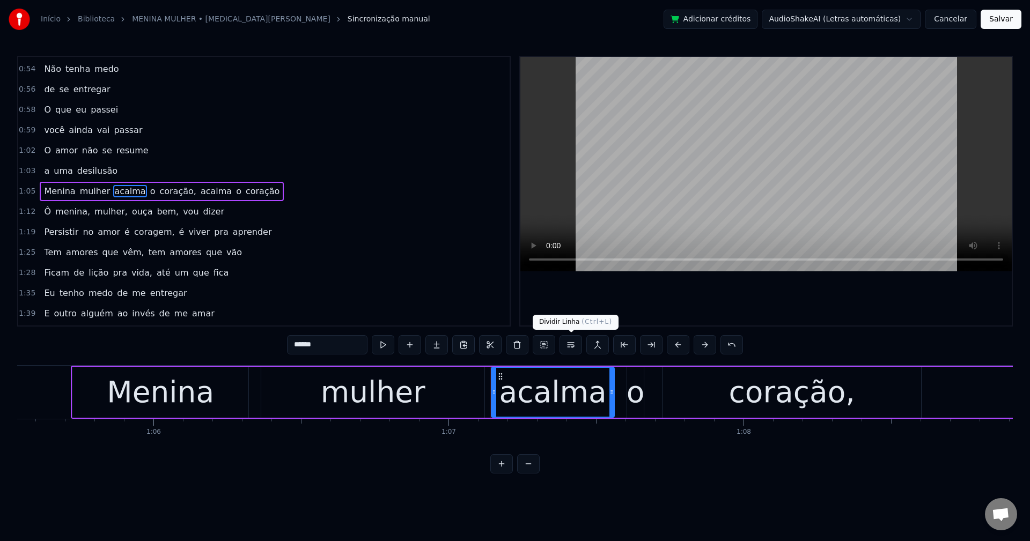
click at [574, 347] on button at bounding box center [570, 344] width 23 height 19
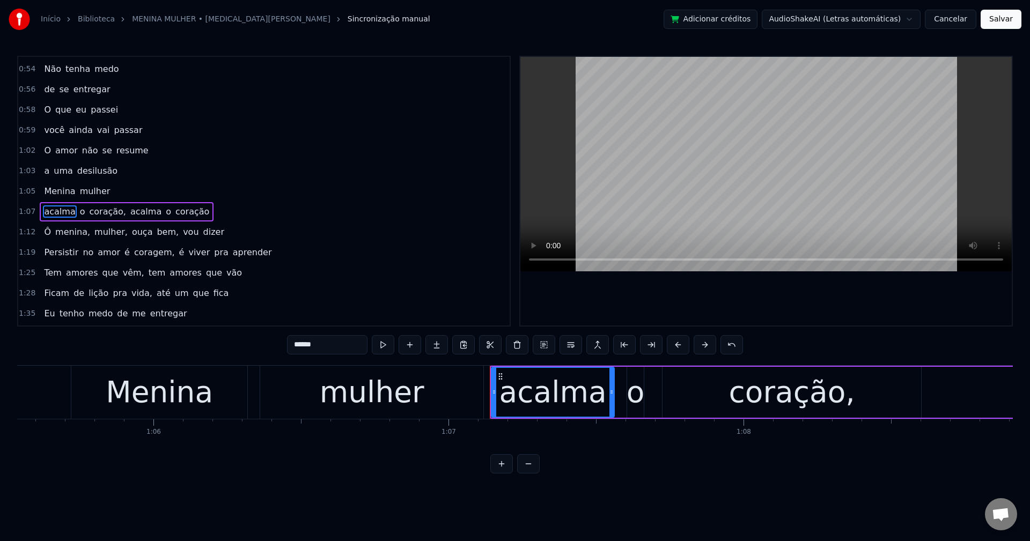
scroll to position [406, 0]
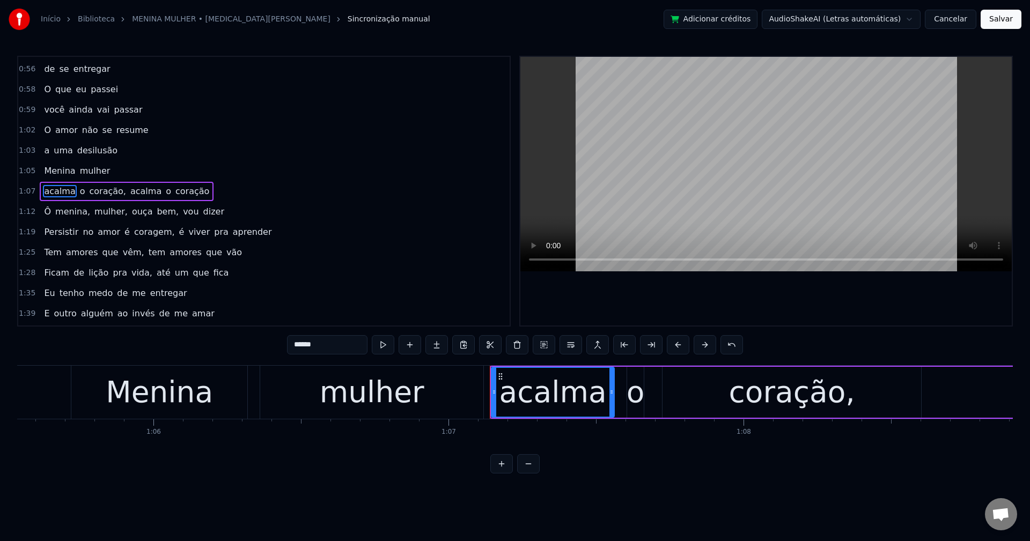
click at [100, 191] on span "coração," at bounding box center [108, 191] width 39 height 12
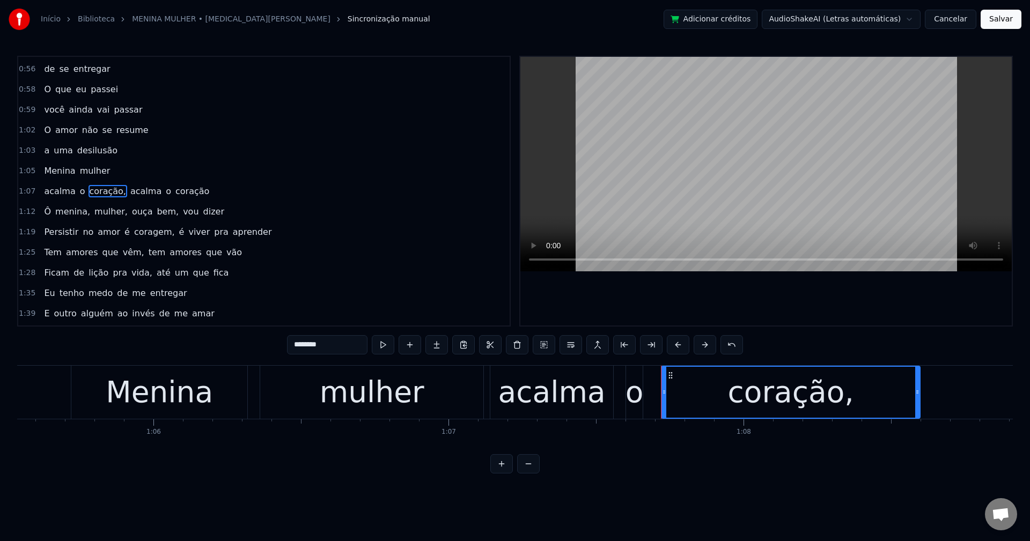
click at [348, 343] on input "********" at bounding box center [327, 344] width 80 height 19
click at [127, 189] on span "acalma" at bounding box center [143, 191] width 33 height 12
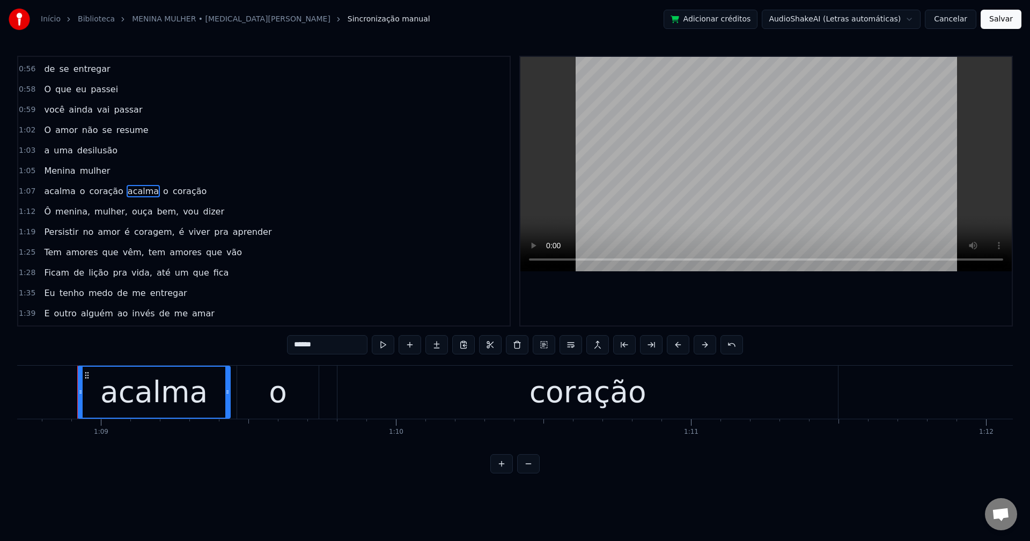
scroll to position [0, 20279]
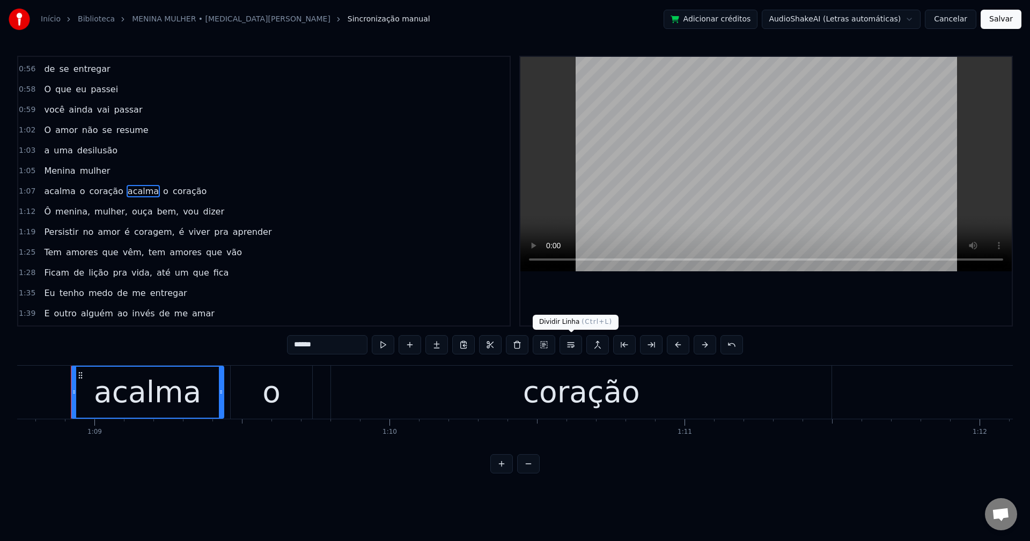
click at [575, 343] on button at bounding box center [570, 344] width 23 height 19
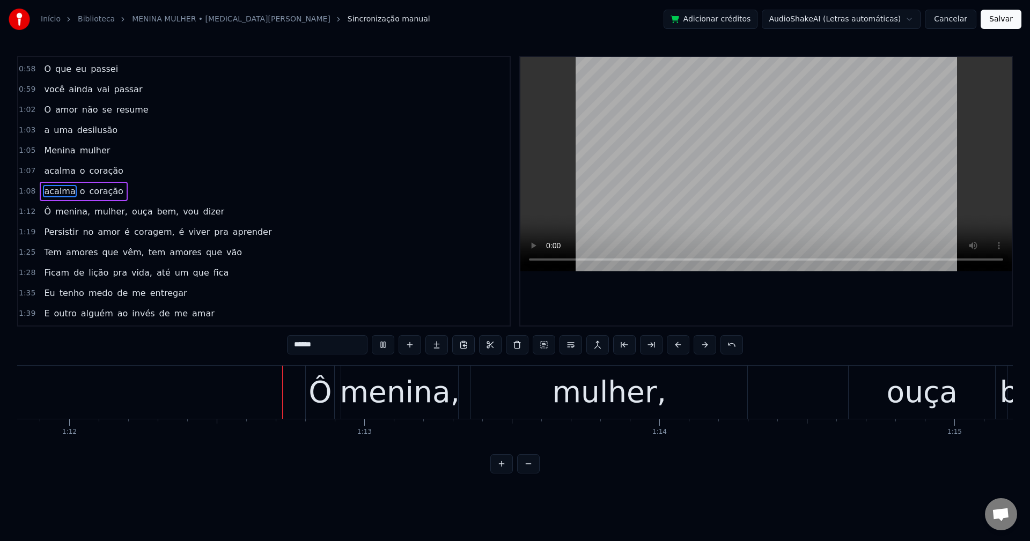
scroll to position [0, 21207]
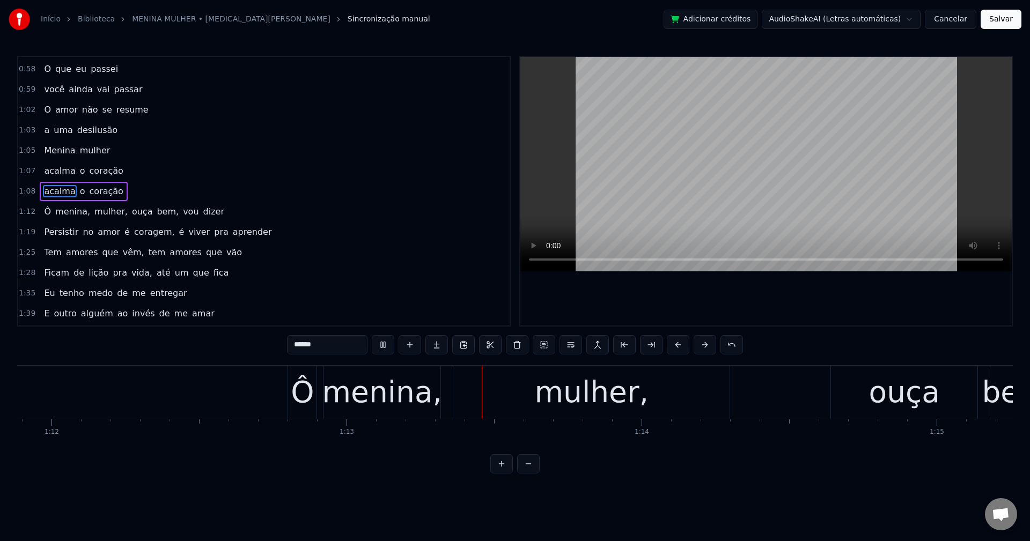
click at [65, 213] on span "menina," at bounding box center [72, 211] width 37 height 12
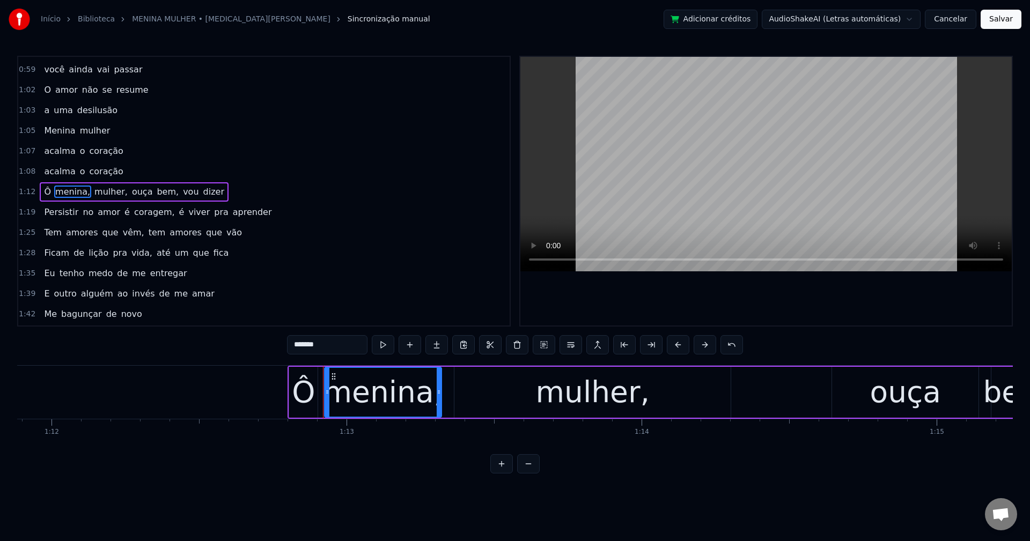
scroll to position [446, 0]
click at [344, 353] on input "*******" at bounding box center [327, 344] width 80 height 19
click at [92, 191] on span "mulher," at bounding box center [108, 191] width 35 height 12
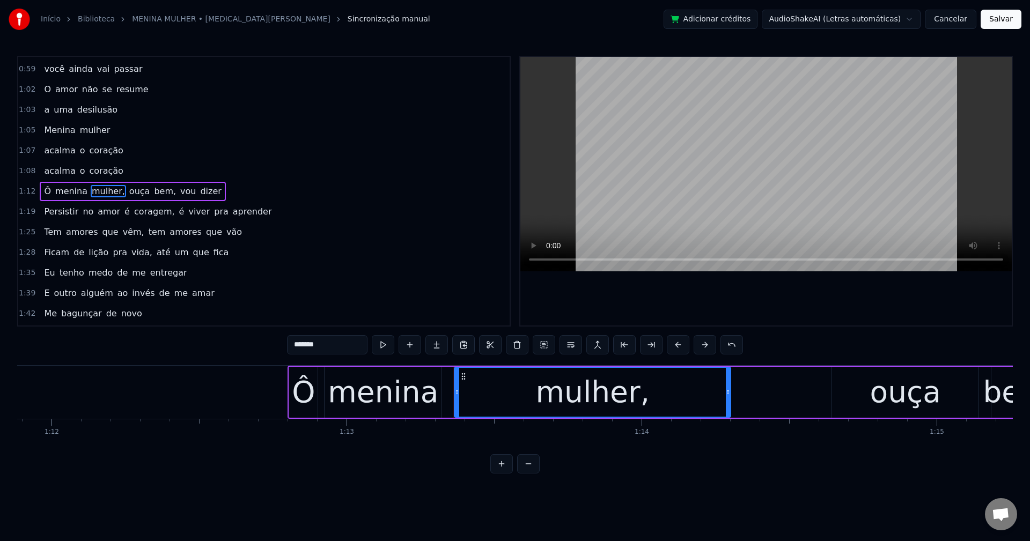
click at [344, 345] on input "*******" at bounding box center [327, 344] width 80 height 19
click at [126, 191] on span "ouça" at bounding box center [137, 191] width 23 height 12
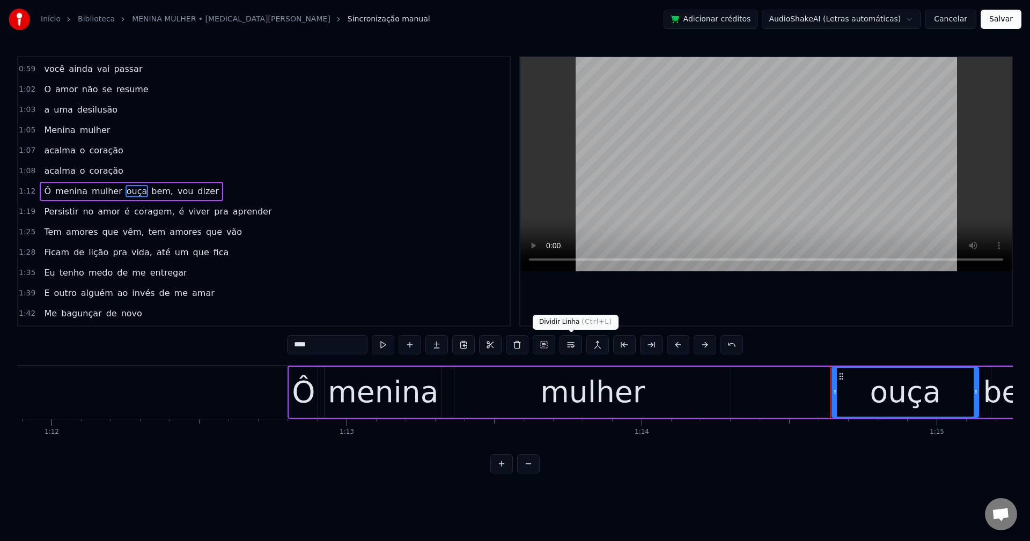
click at [574, 351] on button at bounding box center [570, 344] width 23 height 19
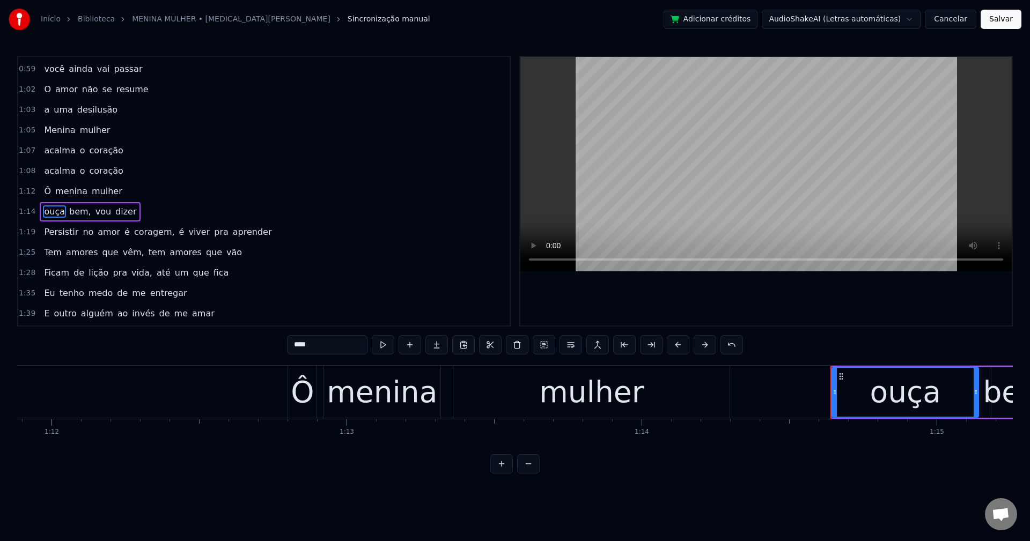
scroll to position [467, 0]
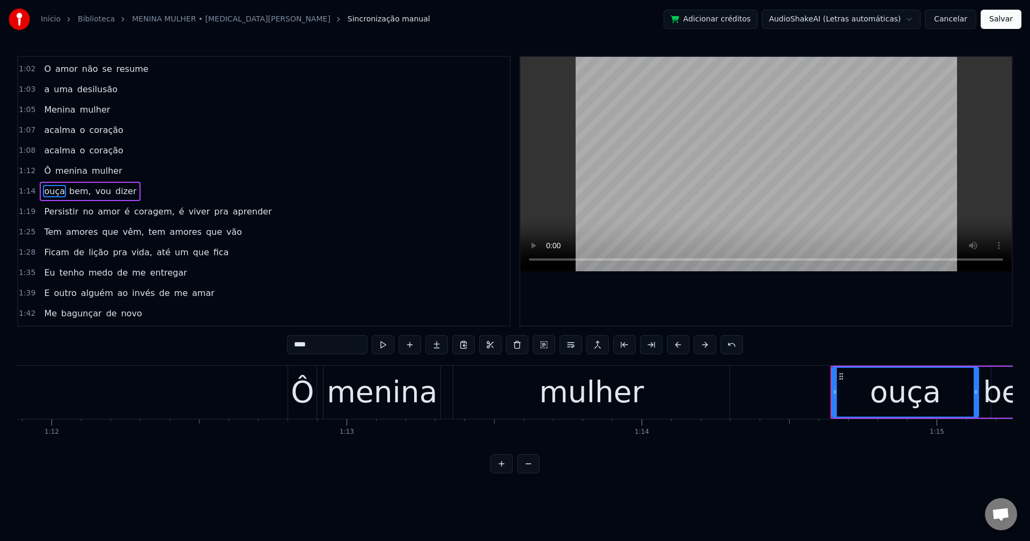
click at [79, 196] on span "bem," at bounding box center [80, 191] width 24 height 12
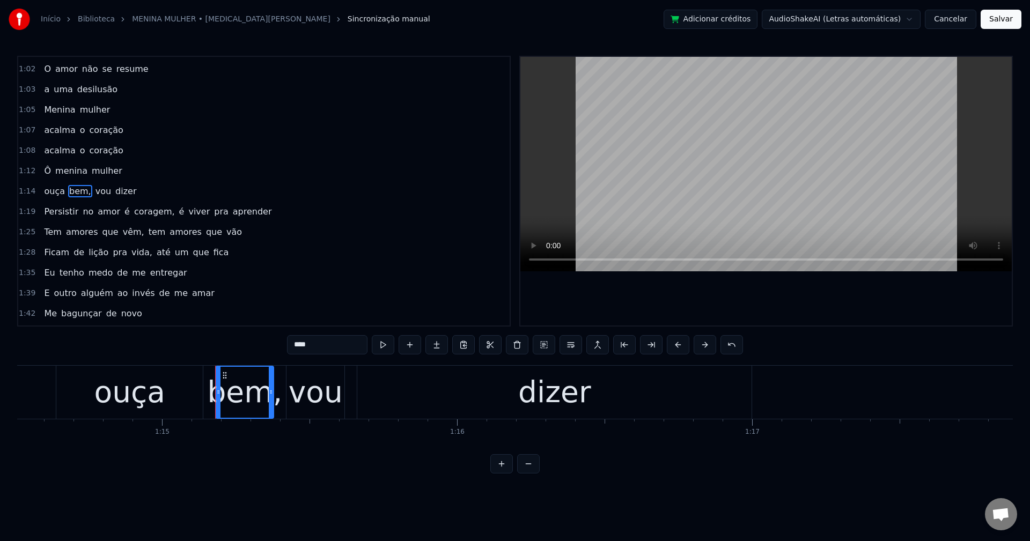
scroll to position [0, 22126]
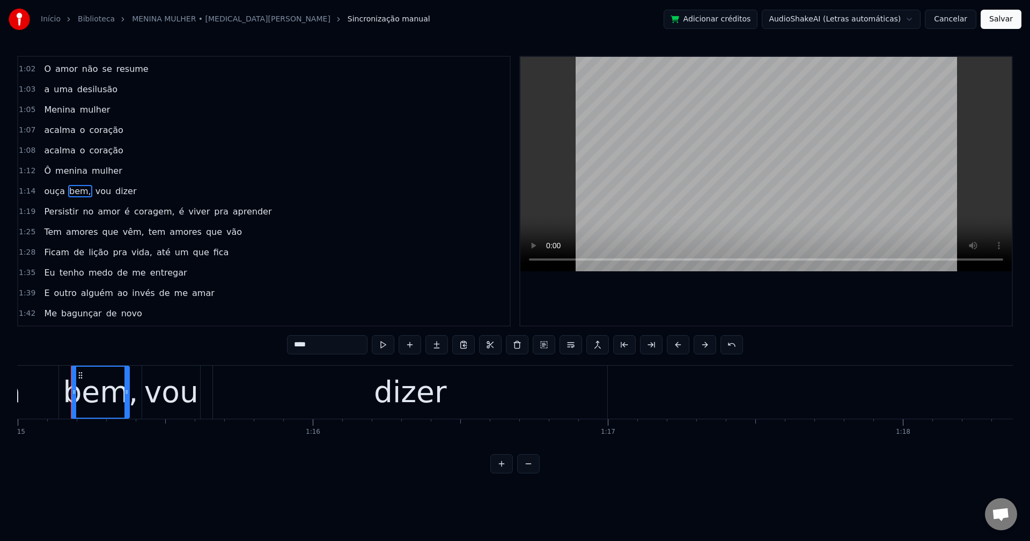
click at [334, 342] on input "****" at bounding box center [327, 344] width 80 height 19
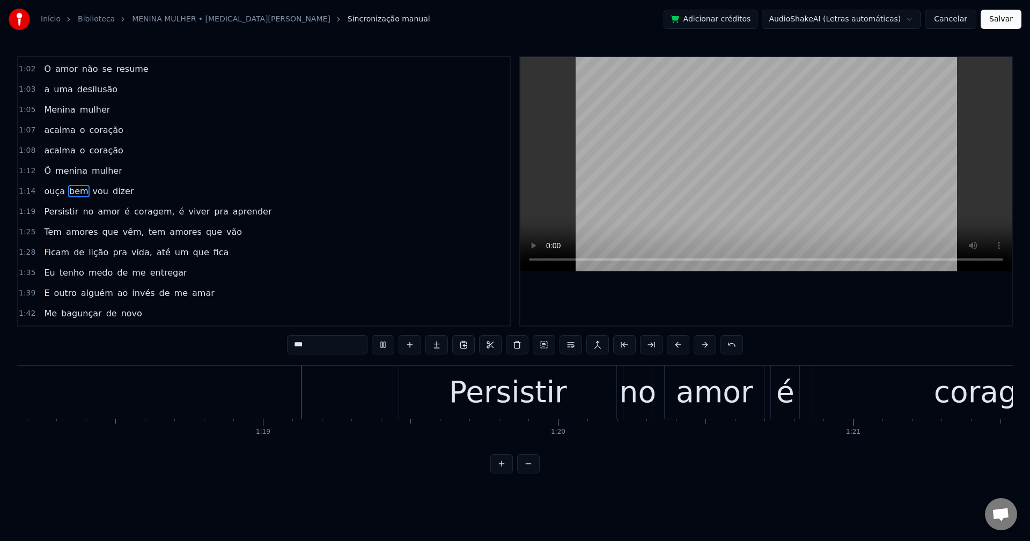
scroll to position [0, 23065]
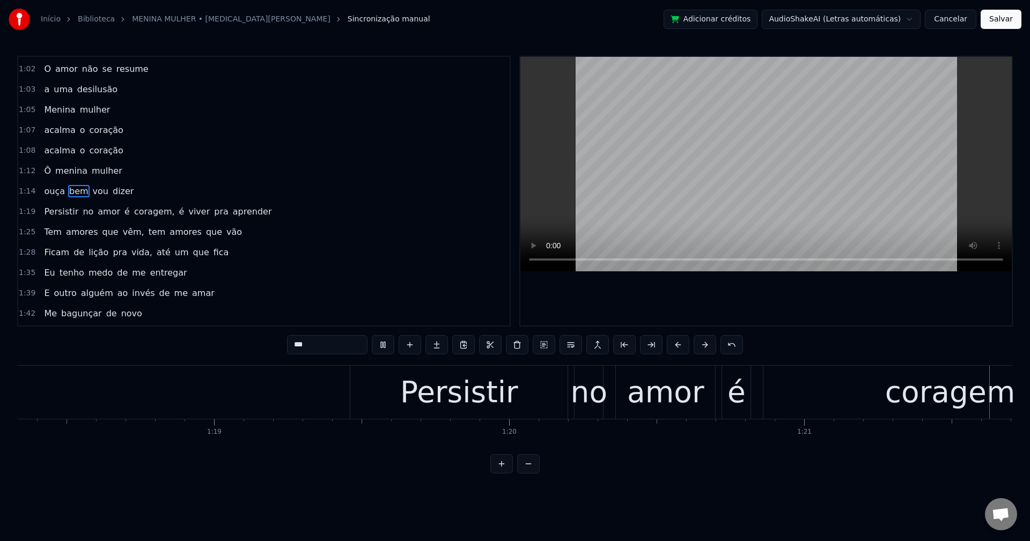
click at [151, 217] on span "coragem," at bounding box center [154, 211] width 43 height 12
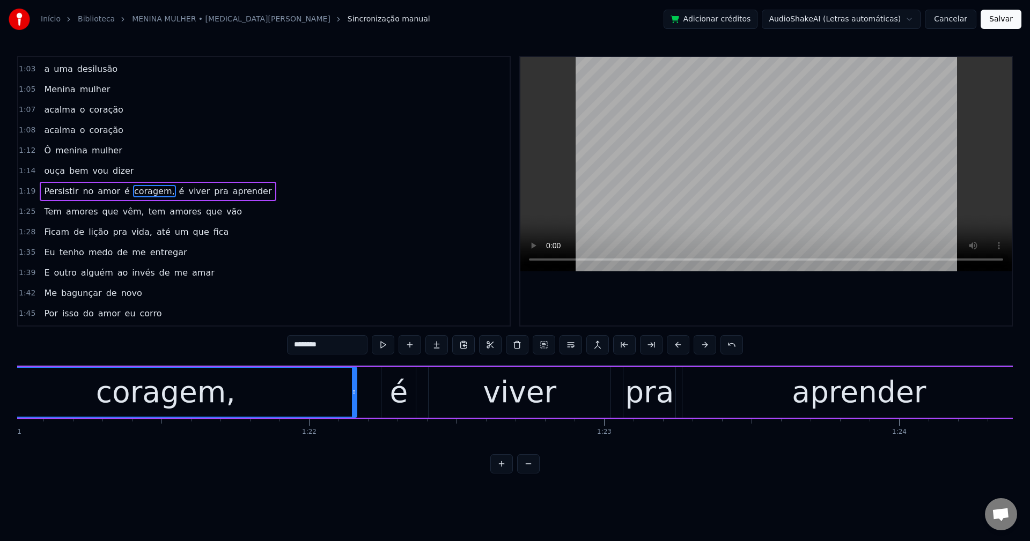
scroll to position [0, 24010]
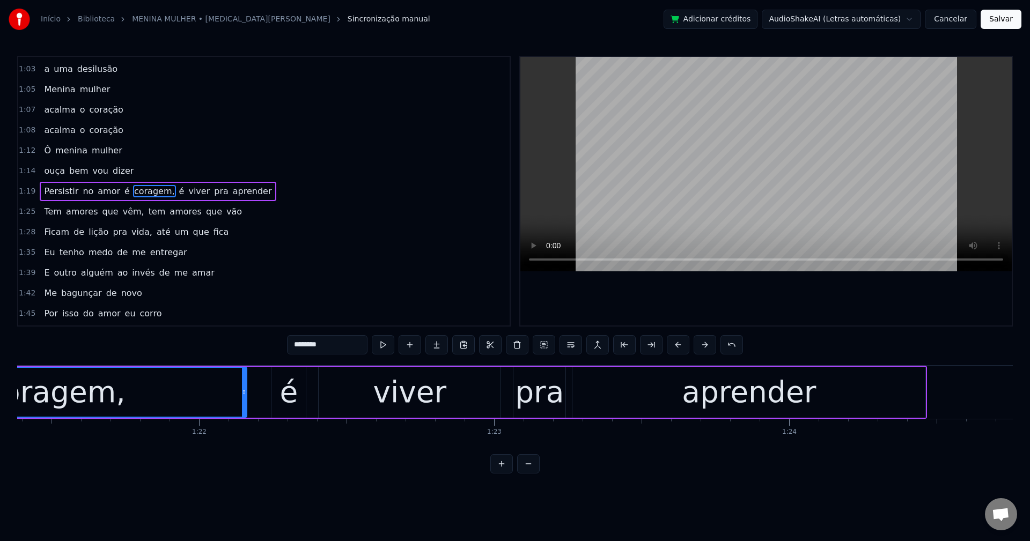
click at [336, 347] on input "********" at bounding box center [327, 344] width 80 height 19
click at [175, 195] on span "é" at bounding box center [179, 191] width 8 height 12
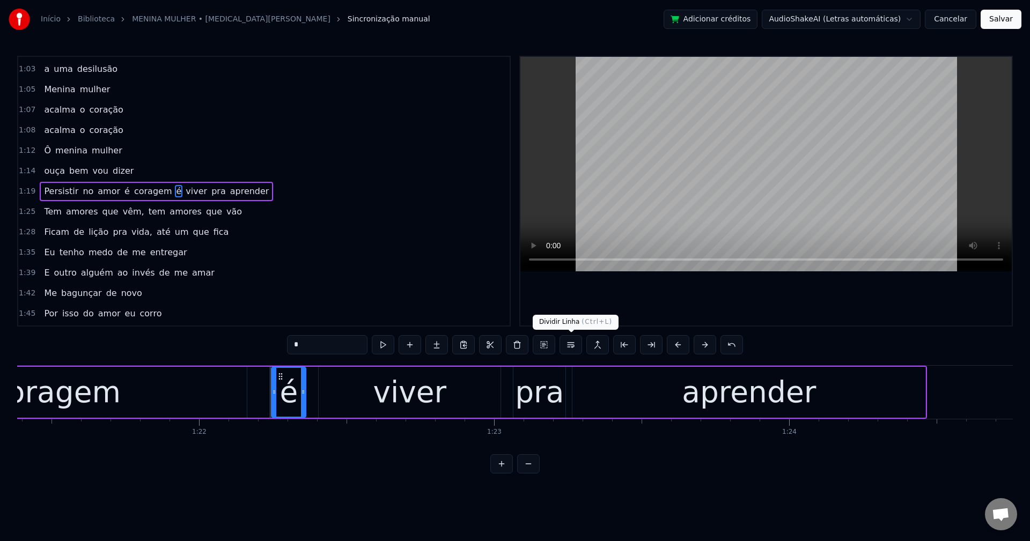
click at [566, 347] on button at bounding box center [570, 344] width 23 height 19
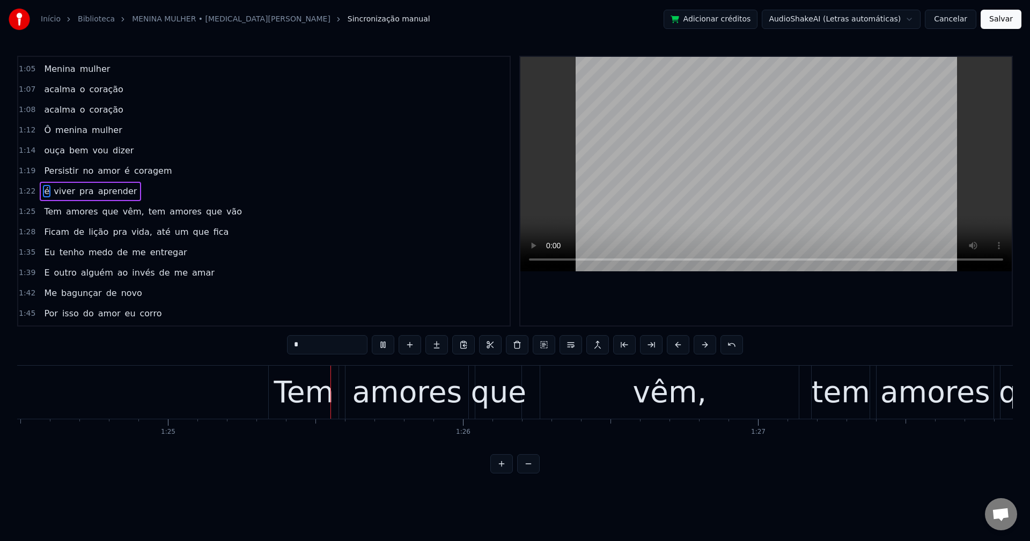
scroll to position [0, 24973]
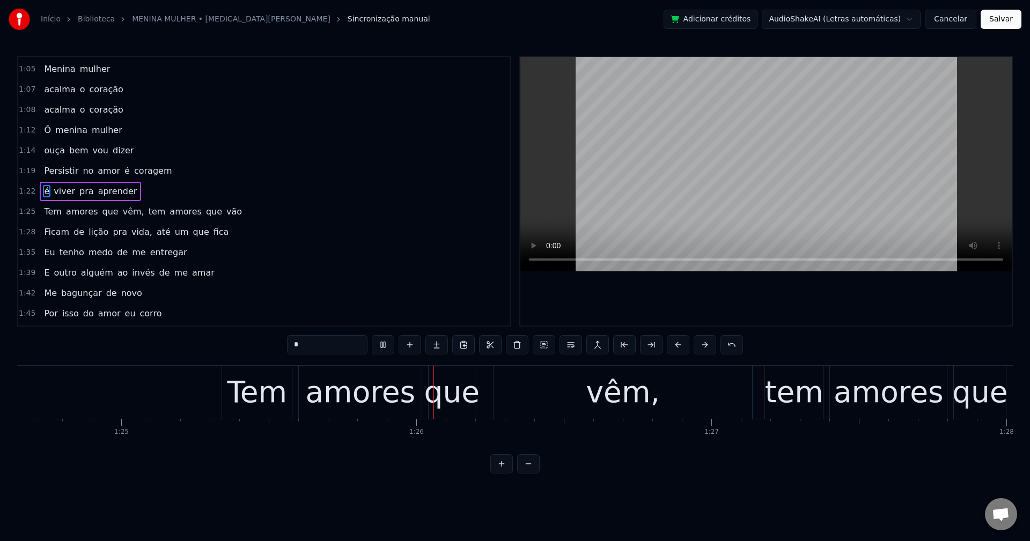
click at [122, 210] on span "vêm," at bounding box center [134, 211] width 24 height 12
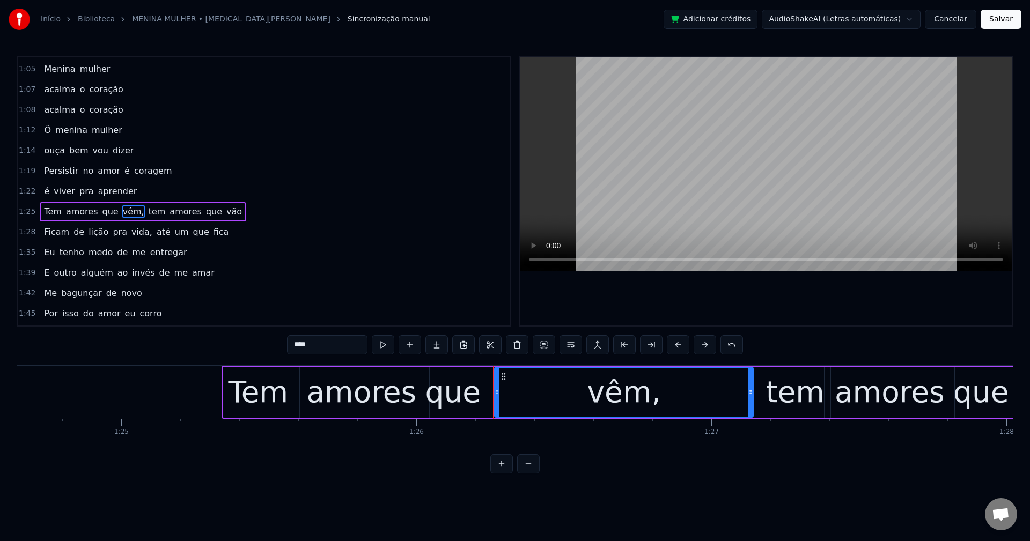
scroll to position [528, 0]
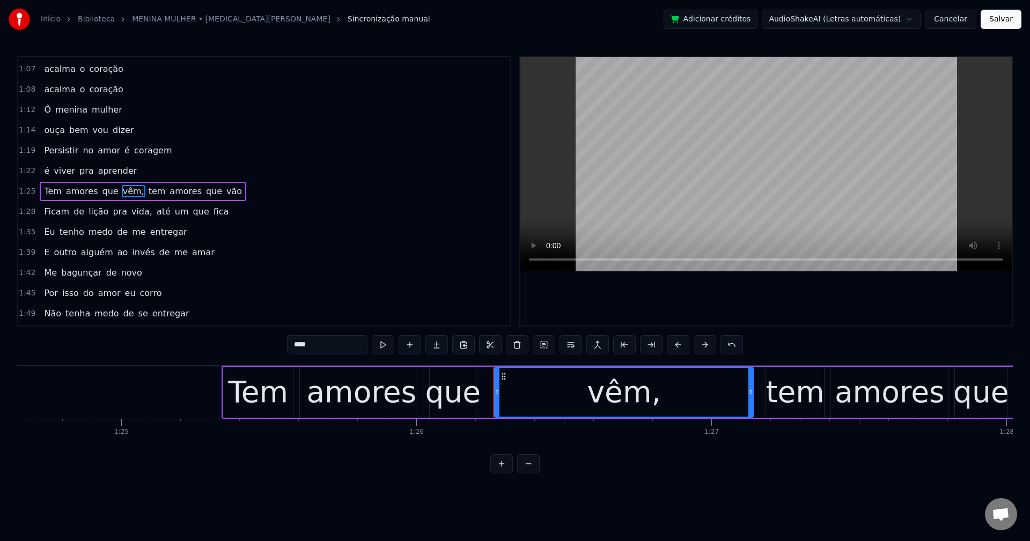
click at [357, 343] on input "****" at bounding box center [327, 344] width 80 height 19
click at [145, 191] on span "tem" at bounding box center [154, 191] width 19 height 12
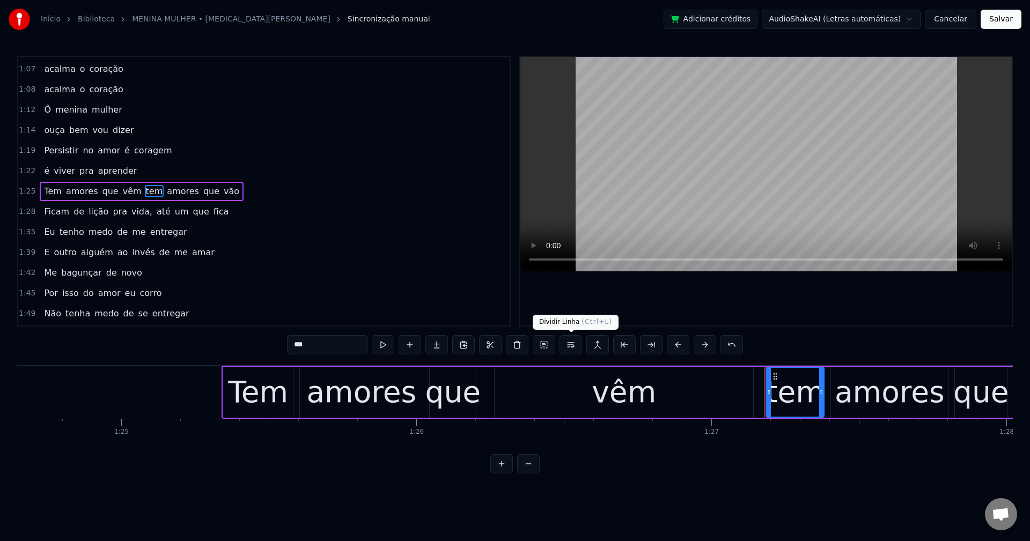
click at [573, 344] on button at bounding box center [570, 344] width 23 height 19
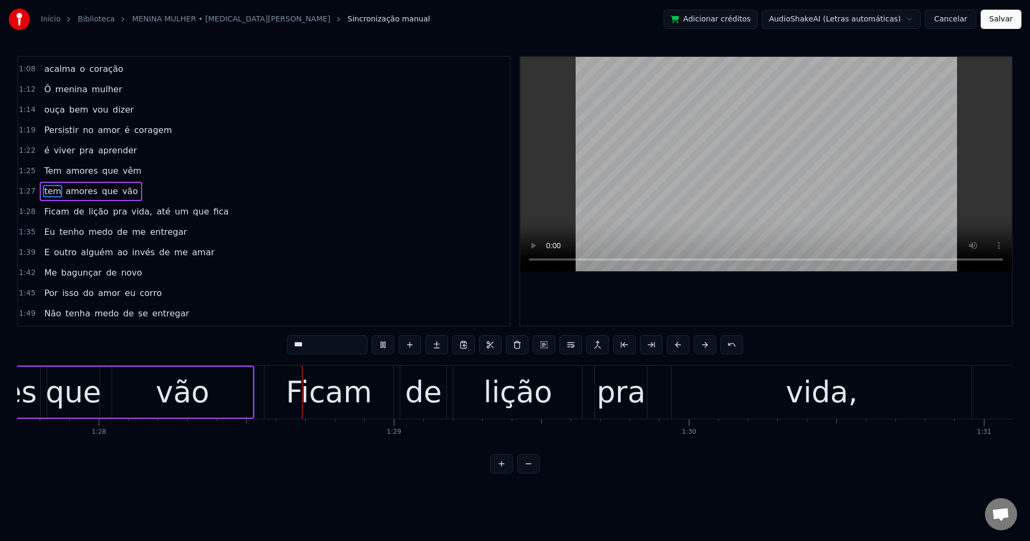
scroll to position [0, 25882]
click at [130, 212] on span "vida," at bounding box center [141, 211] width 23 height 12
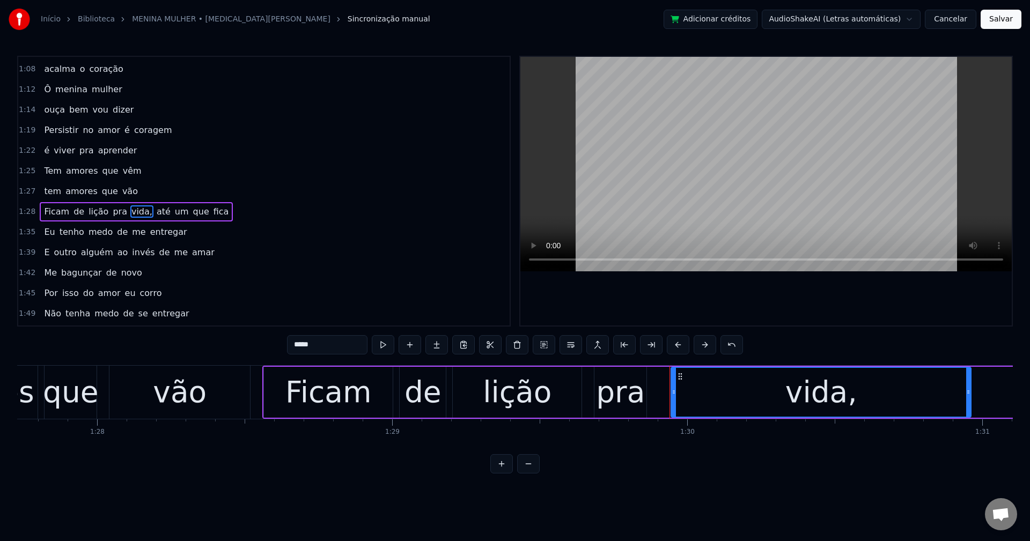
scroll to position [569, 0]
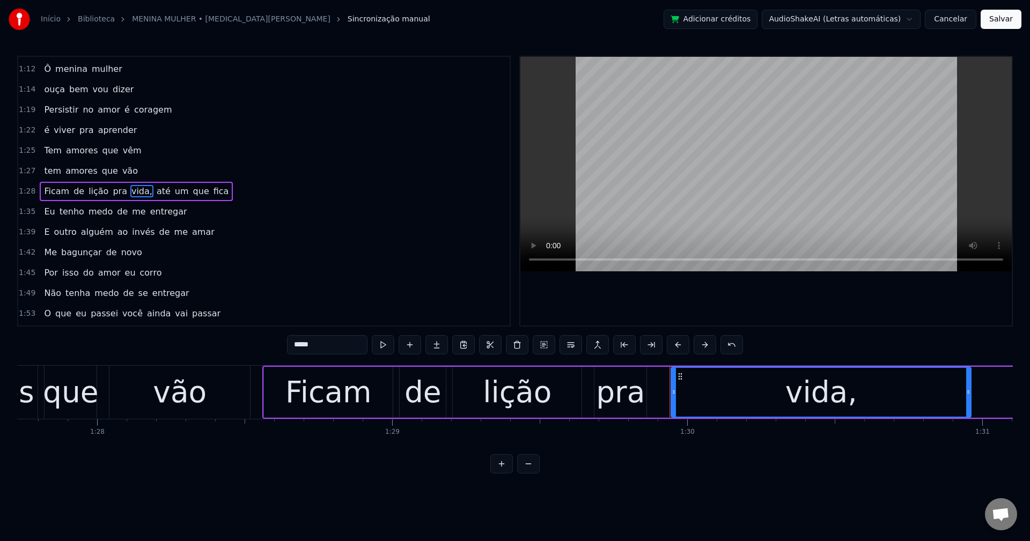
click at [342, 342] on input "*****" at bounding box center [327, 344] width 80 height 19
click at [153, 197] on span "até" at bounding box center [161, 191] width 16 height 12
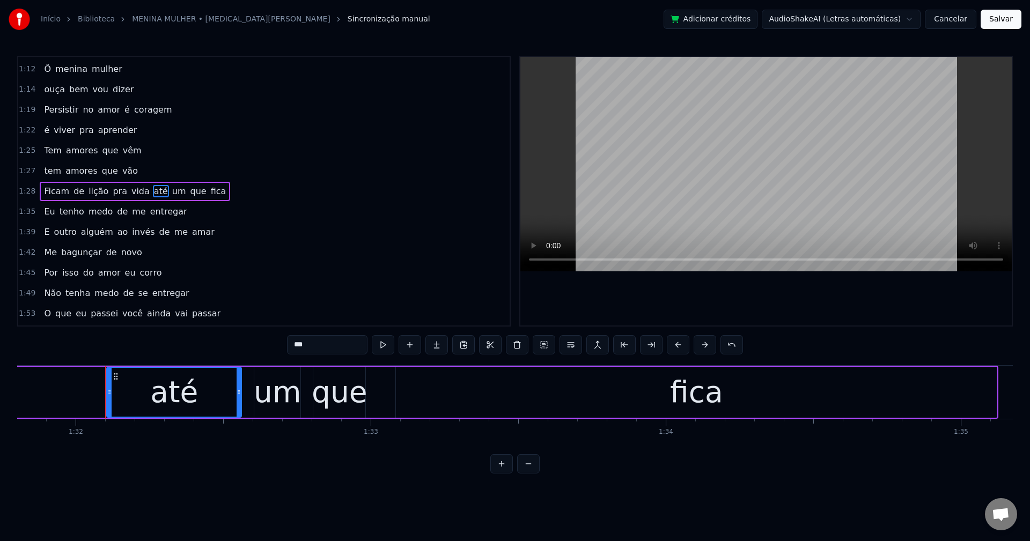
scroll to position [0, 27118]
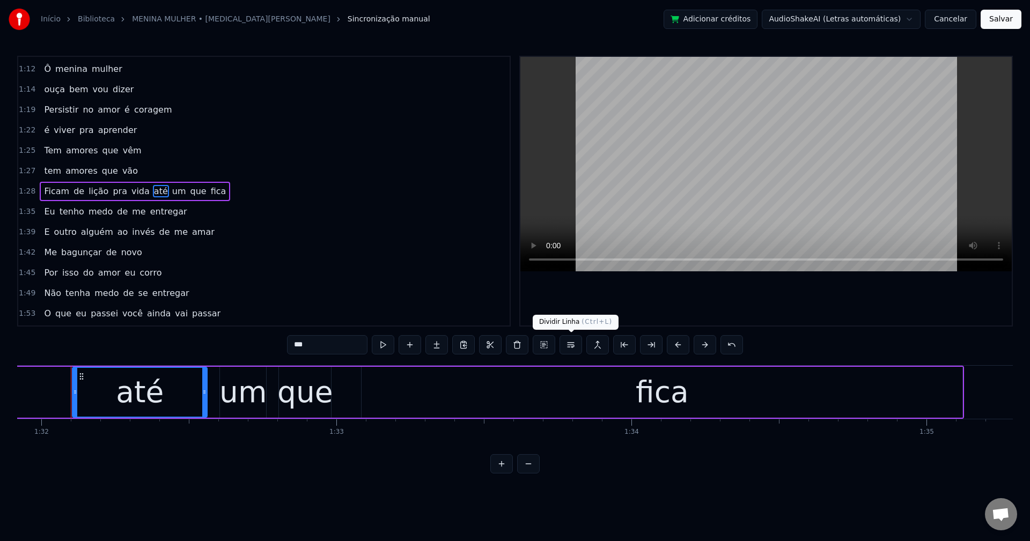
click at [571, 344] on button at bounding box center [570, 344] width 23 height 19
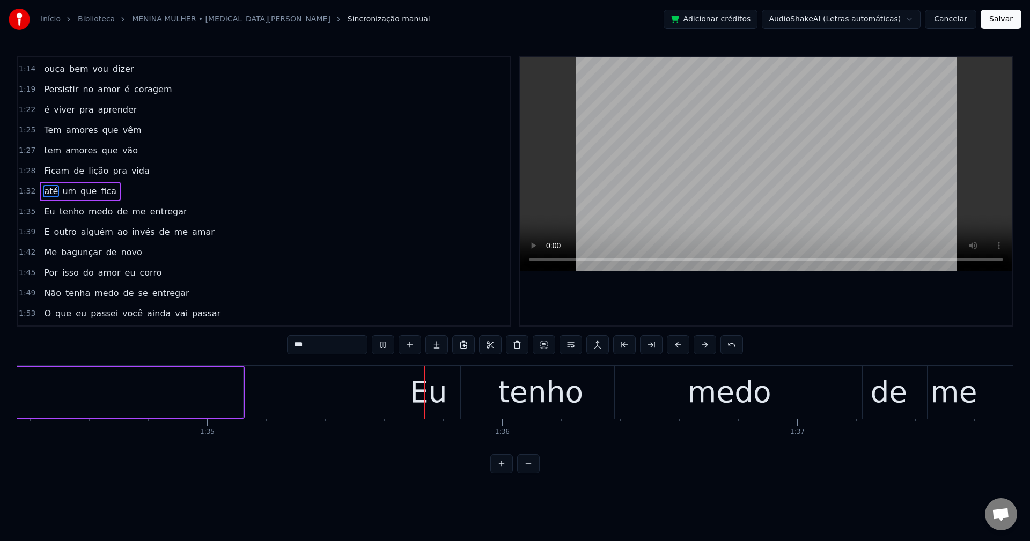
scroll to position [0, 28047]
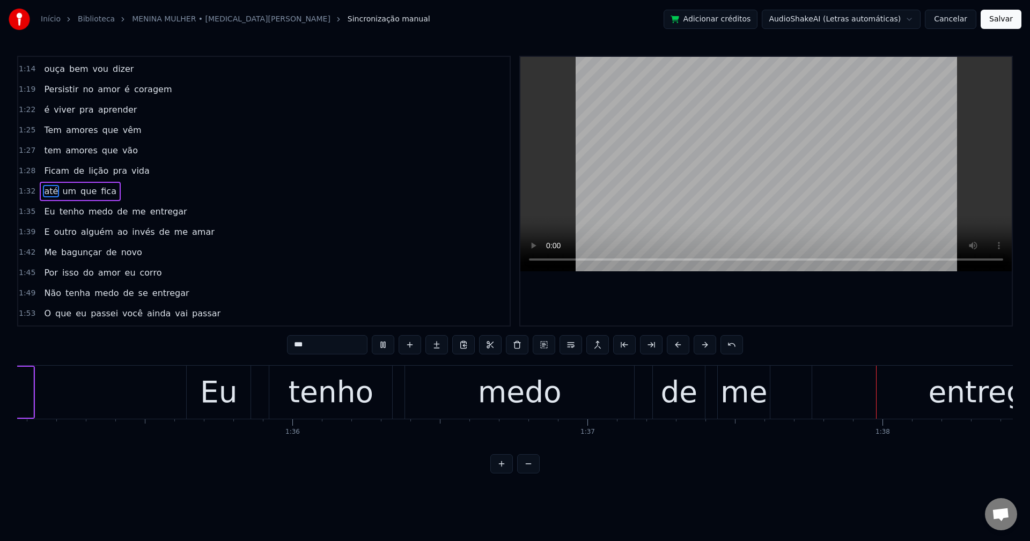
click at [116, 210] on span "de" at bounding box center [122, 211] width 13 height 12
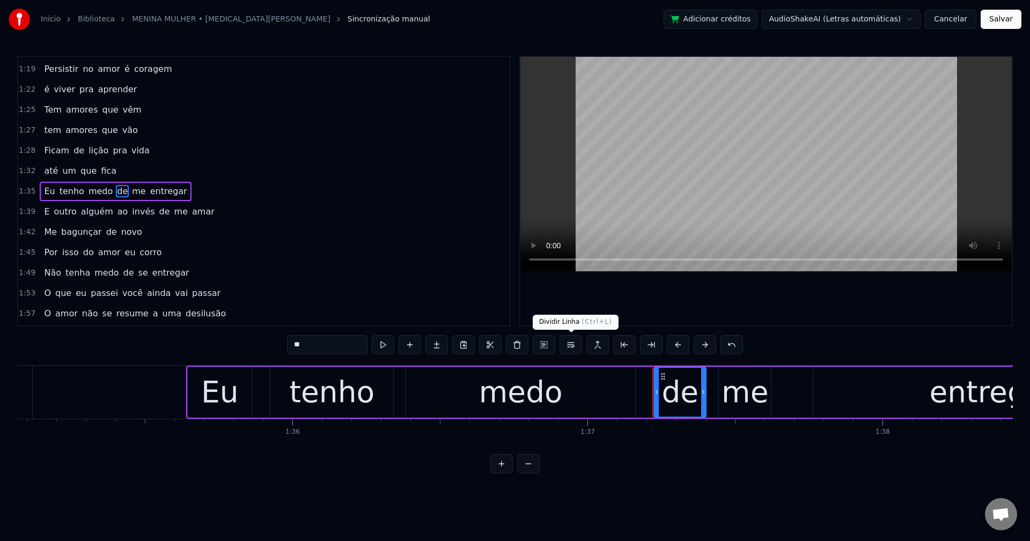
click at [569, 348] on button at bounding box center [570, 344] width 23 height 19
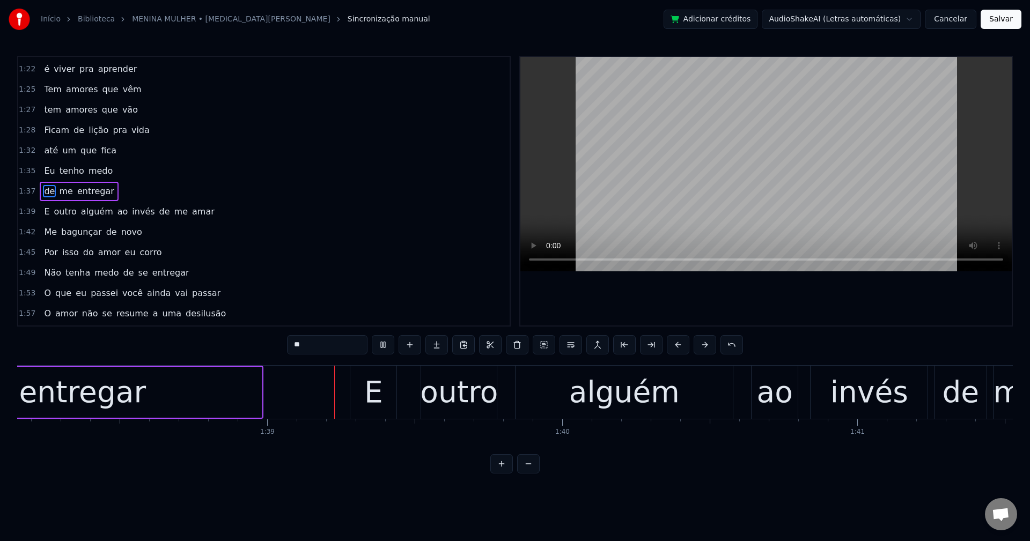
scroll to position [0, 29012]
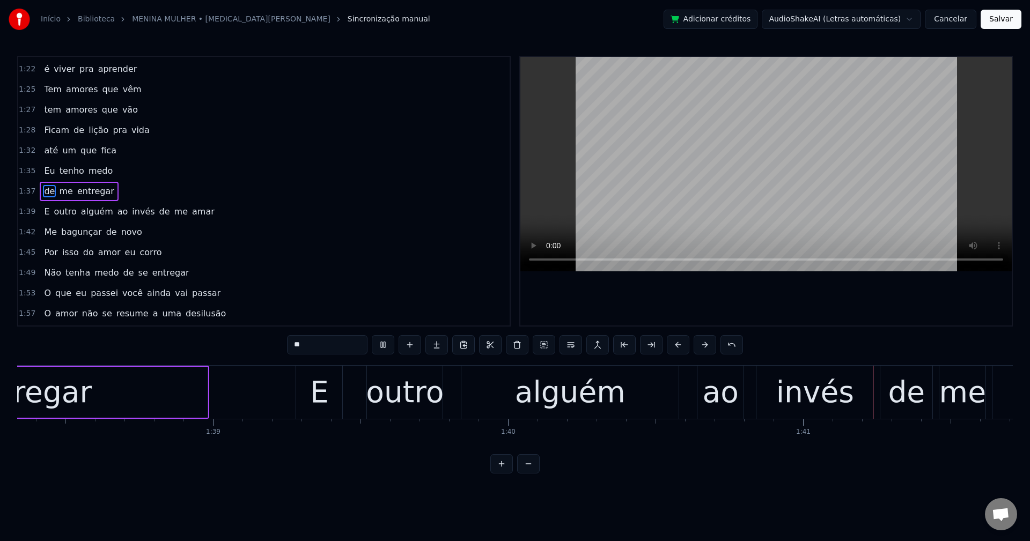
click at [116, 209] on span "ao" at bounding box center [122, 211] width 13 height 12
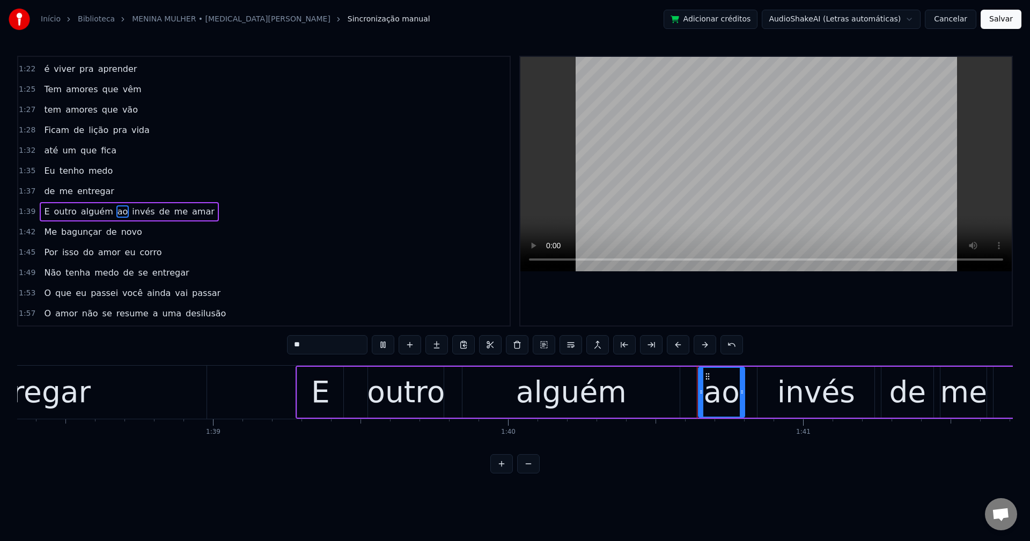
scroll to position [650, 0]
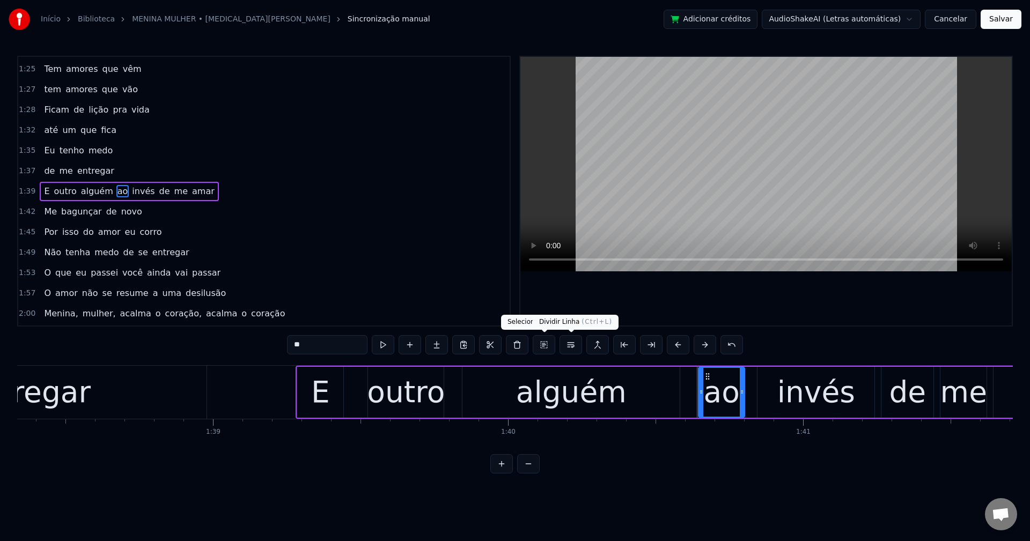
drag, startPoint x: 572, startPoint y: 344, endPoint x: 532, endPoint y: 256, distance: 96.2
click at [573, 343] on button at bounding box center [570, 344] width 23 height 19
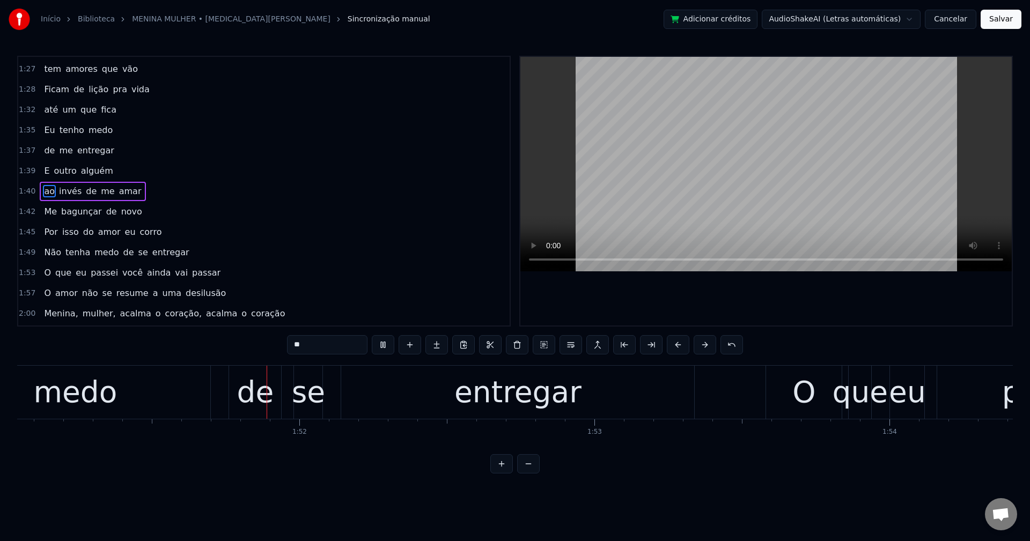
scroll to position [0, 32761]
click at [122, 254] on span "de" at bounding box center [128, 252] width 13 height 12
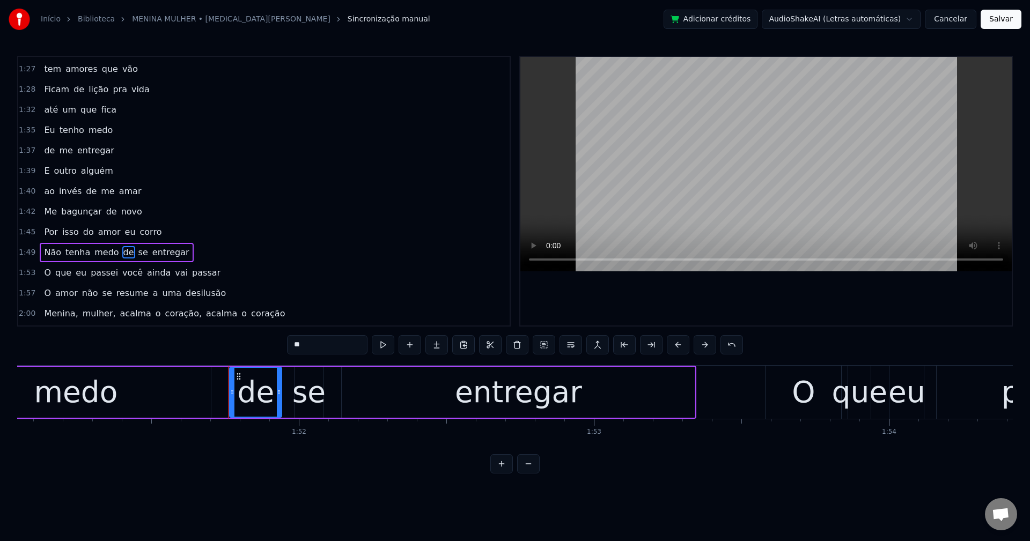
scroll to position [732, 0]
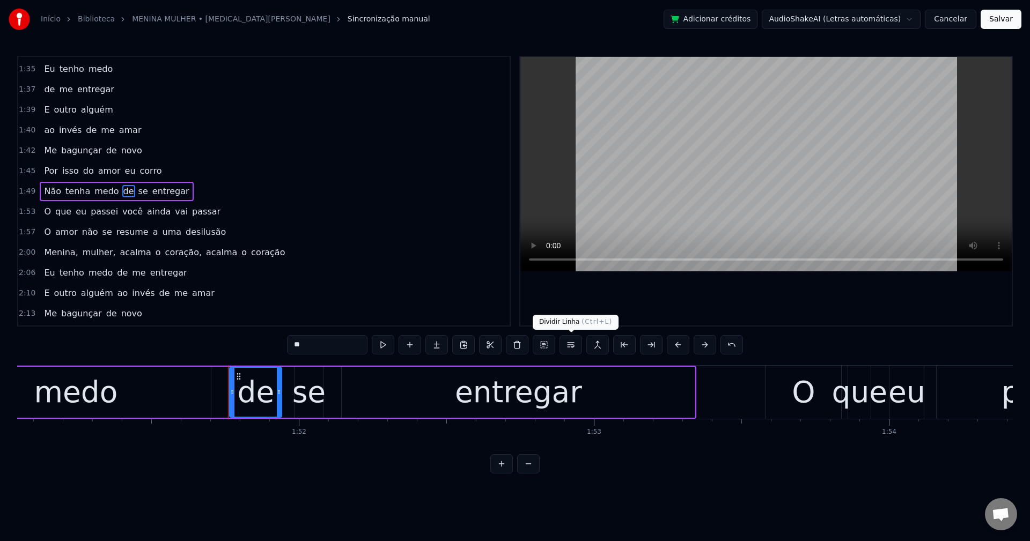
click at [570, 348] on button at bounding box center [570, 344] width 23 height 19
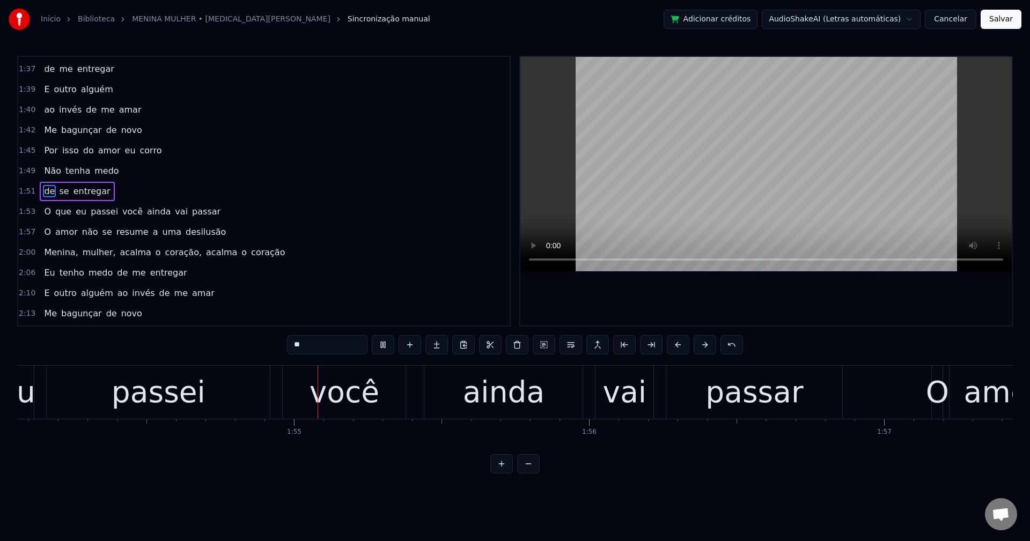
scroll to position [0, 33683]
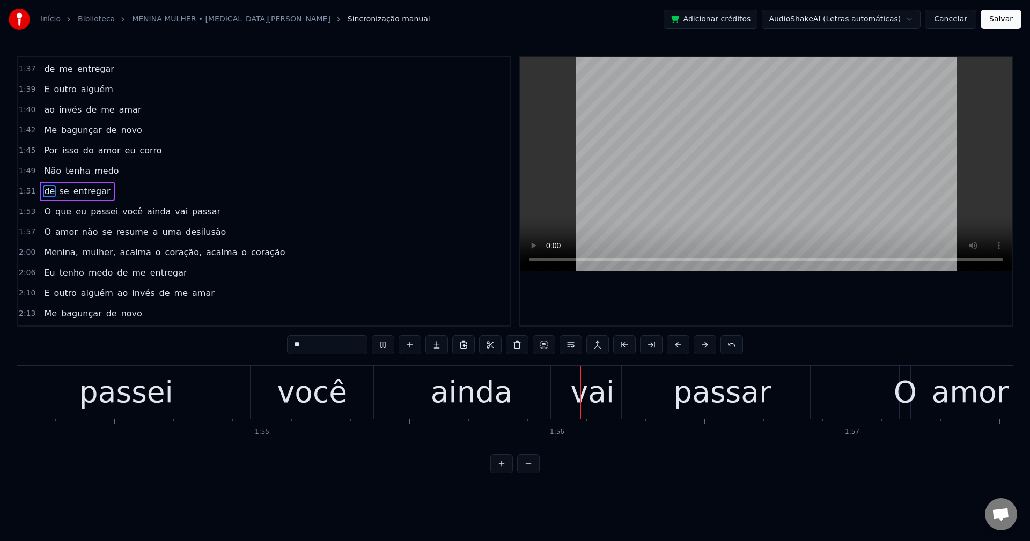
click at [123, 210] on span "você" at bounding box center [132, 211] width 23 height 12
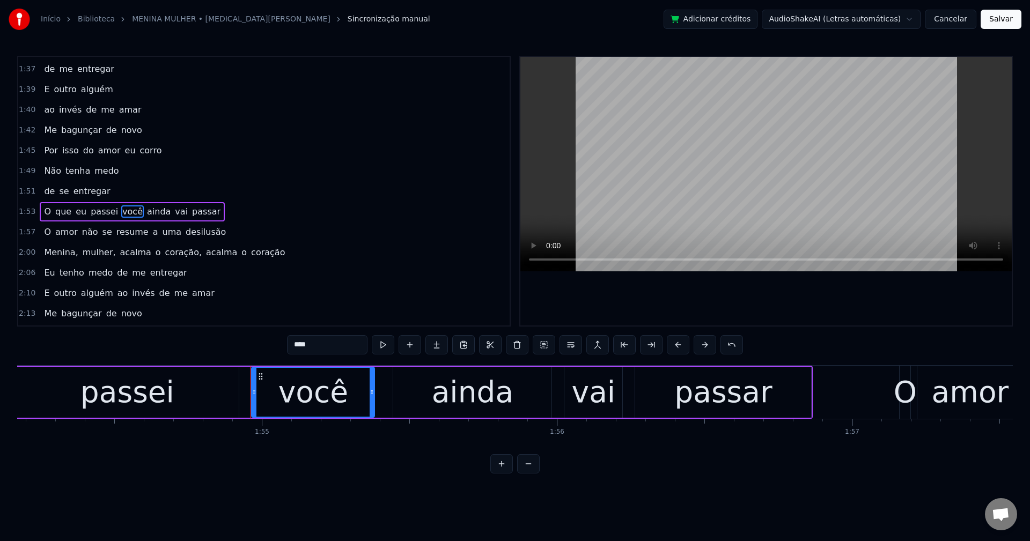
scroll to position [772, 0]
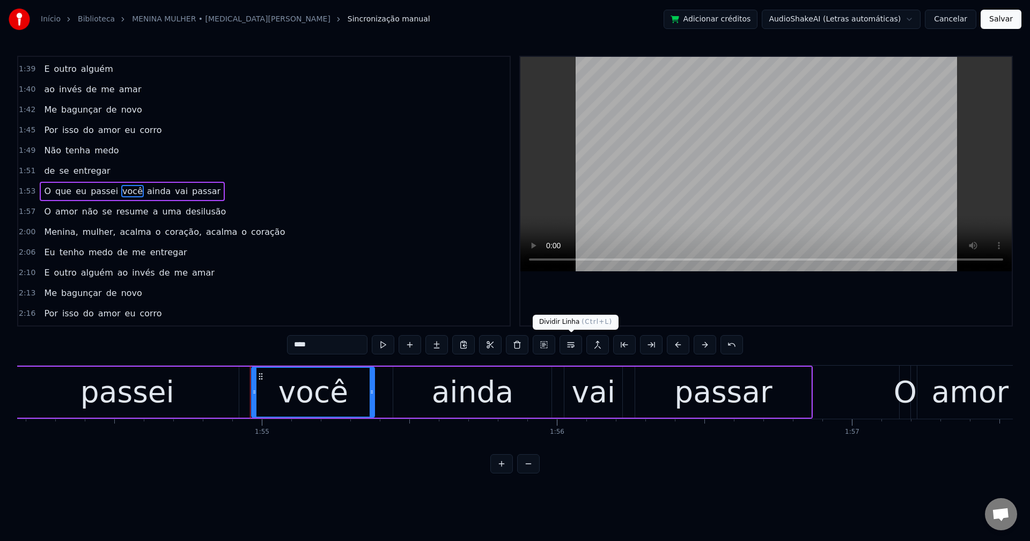
click at [570, 347] on button at bounding box center [570, 344] width 23 height 19
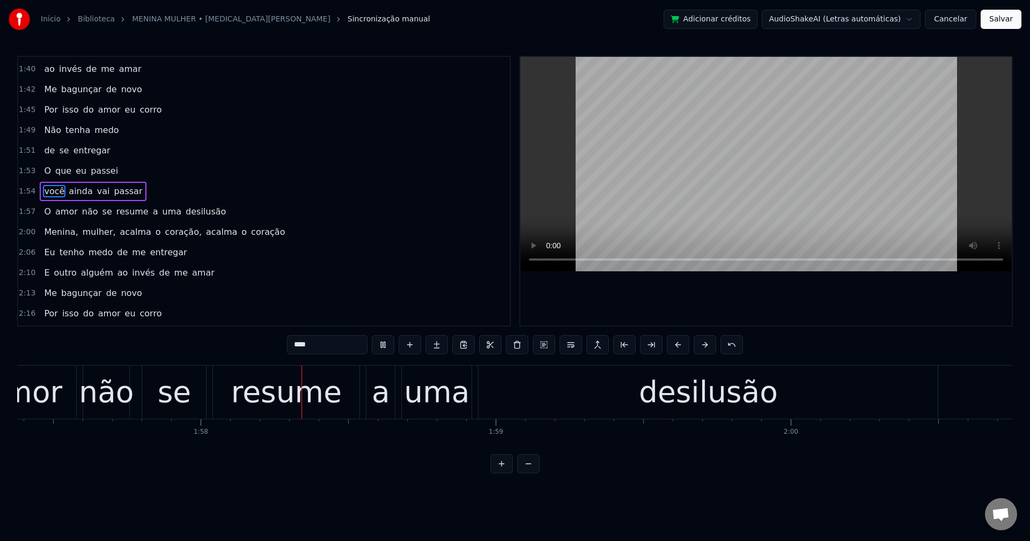
scroll to position [0, 34632]
click at [152, 213] on span "a" at bounding box center [156, 211] width 8 height 12
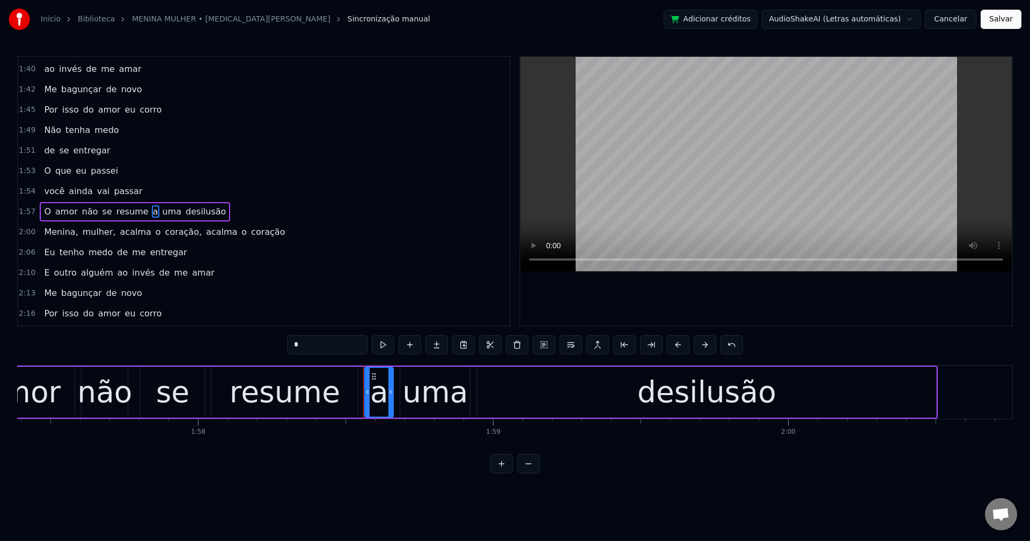
scroll to position [813, 0]
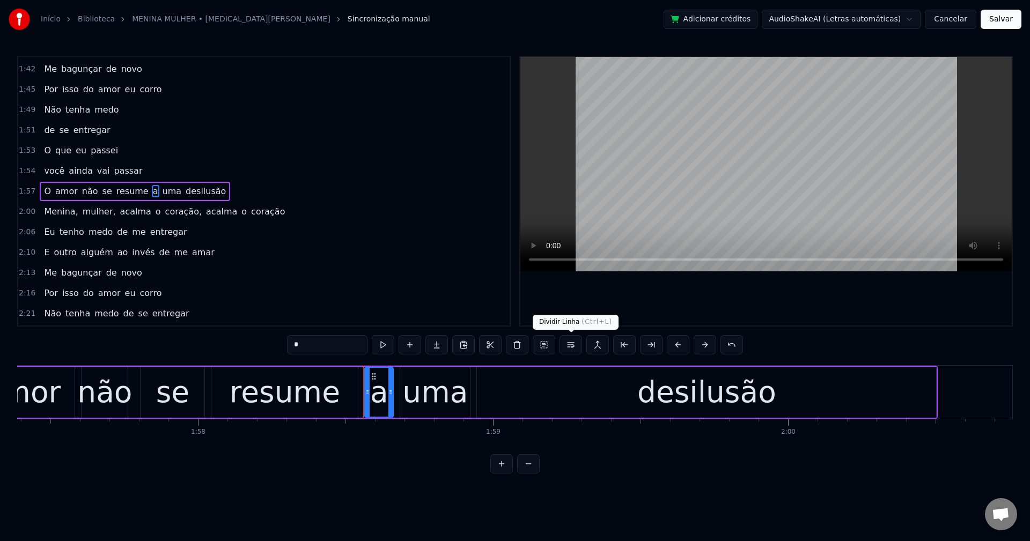
click at [571, 347] on button at bounding box center [570, 344] width 23 height 19
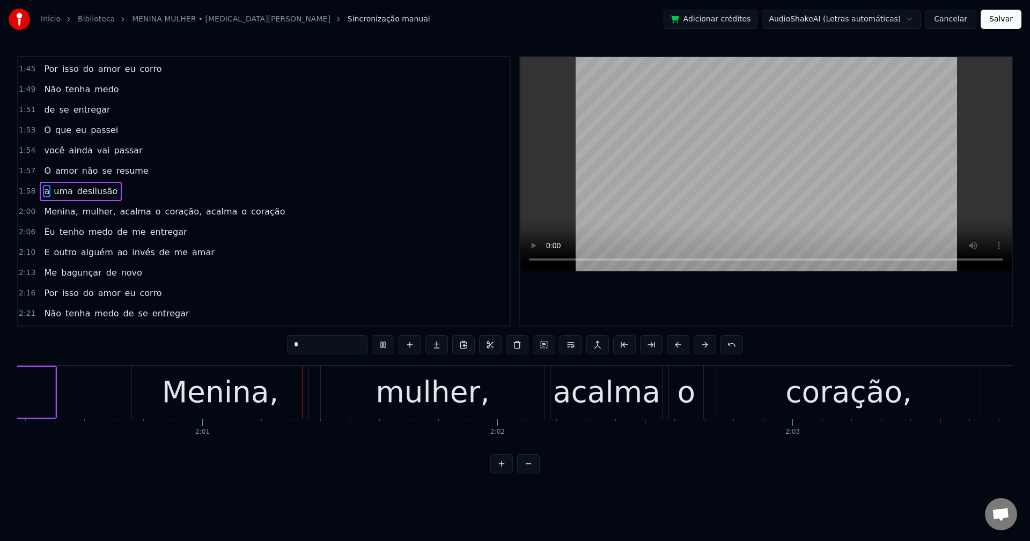
scroll to position [0, 35550]
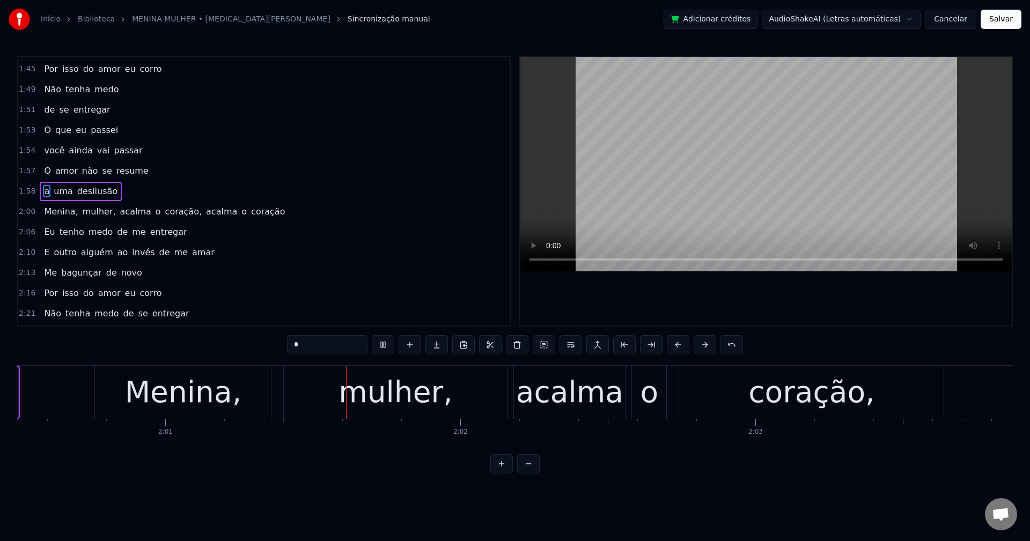
click at [49, 211] on span "Menina," at bounding box center [61, 211] width 36 height 12
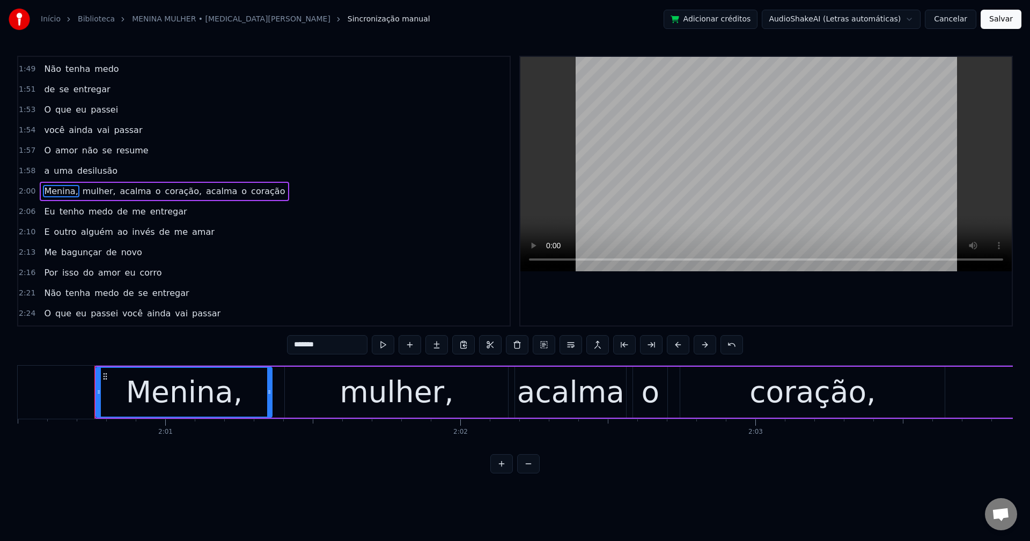
click at [355, 348] on input "*******" at bounding box center [327, 344] width 80 height 19
click at [86, 187] on span "mulher," at bounding box center [96, 191] width 35 height 12
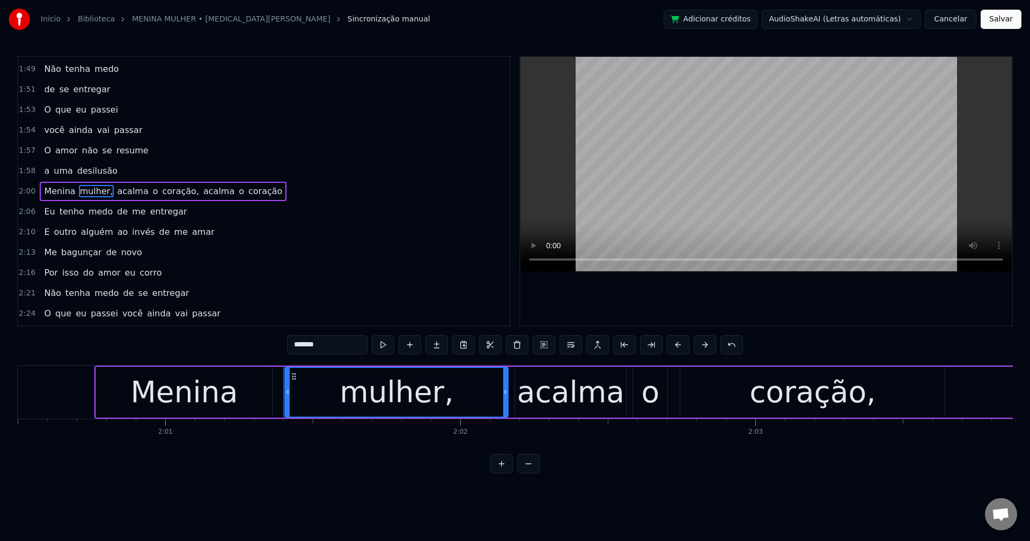
click at [344, 346] on input "*******" at bounding box center [327, 344] width 80 height 19
click at [115, 191] on span "acalma" at bounding box center [129, 191] width 33 height 12
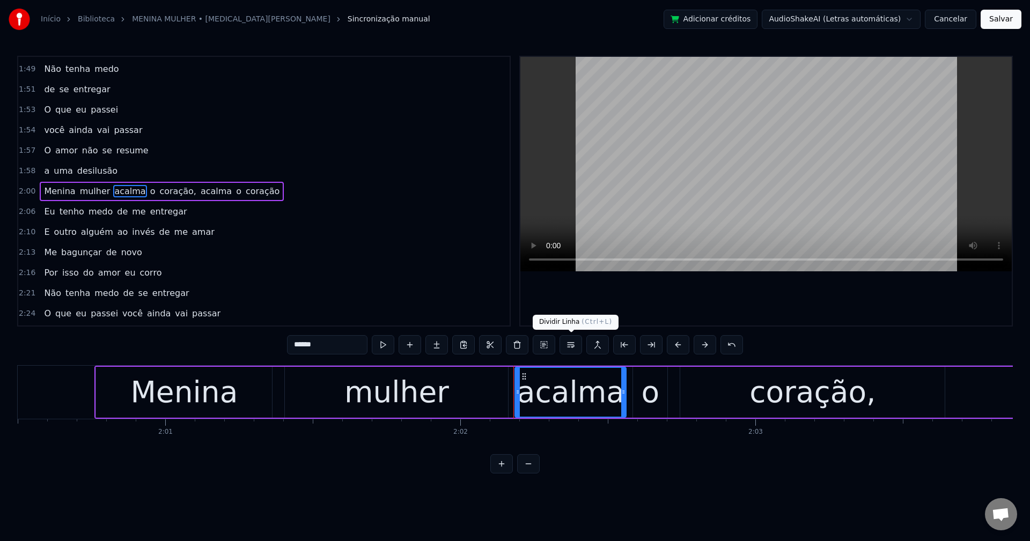
click at [573, 347] on button at bounding box center [570, 344] width 23 height 19
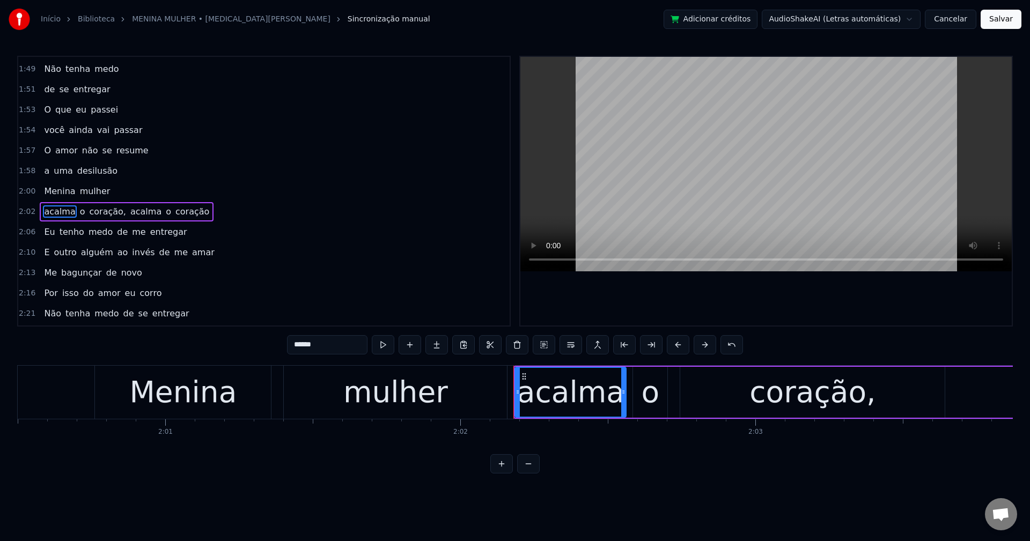
scroll to position [874, 0]
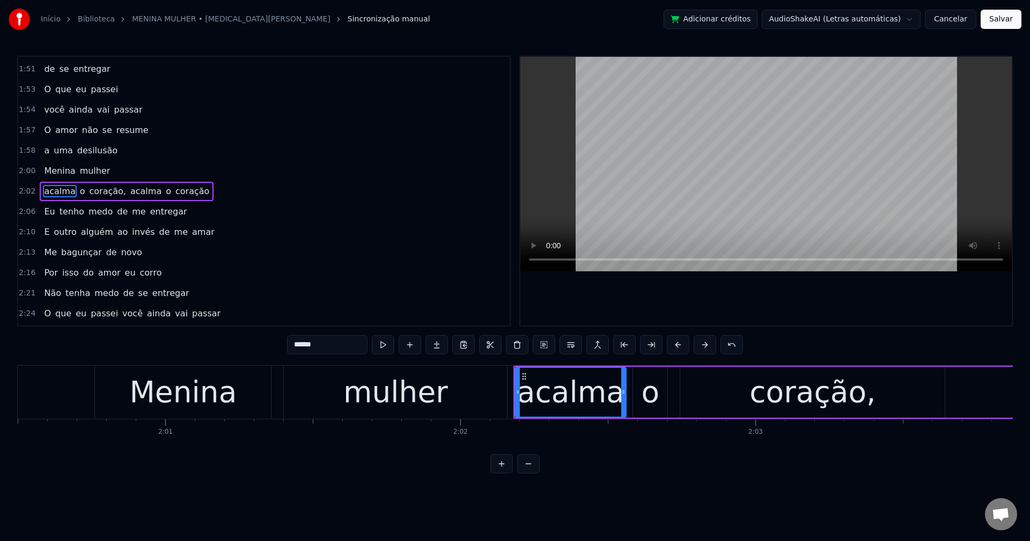
drag, startPoint x: 91, startPoint y: 193, endPoint x: 382, endPoint y: 371, distance: 341.1
click at [91, 193] on span "coração," at bounding box center [108, 191] width 39 height 12
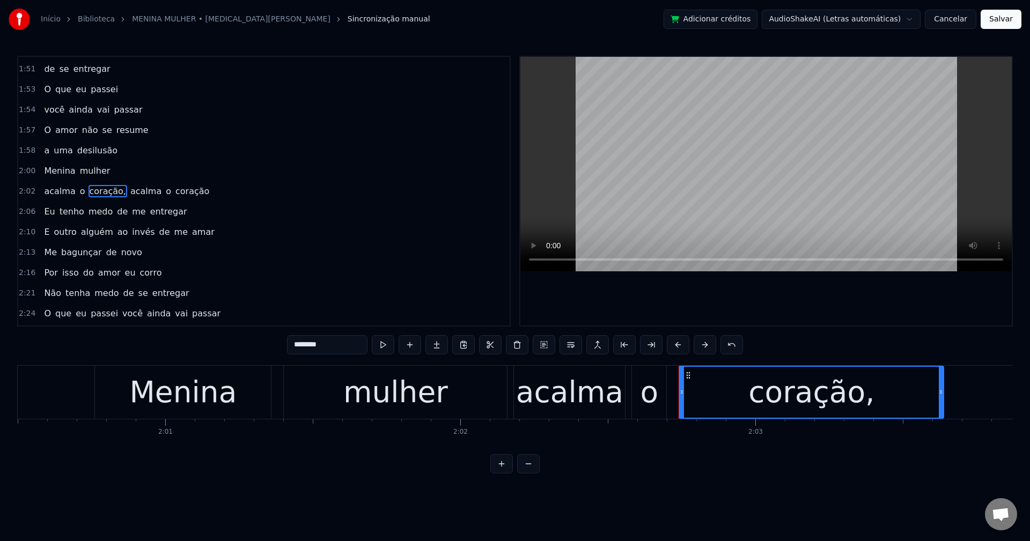
click at [347, 347] on input "********" at bounding box center [327, 344] width 80 height 19
click at [128, 189] on span "acalma" at bounding box center [143, 191] width 33 height 12
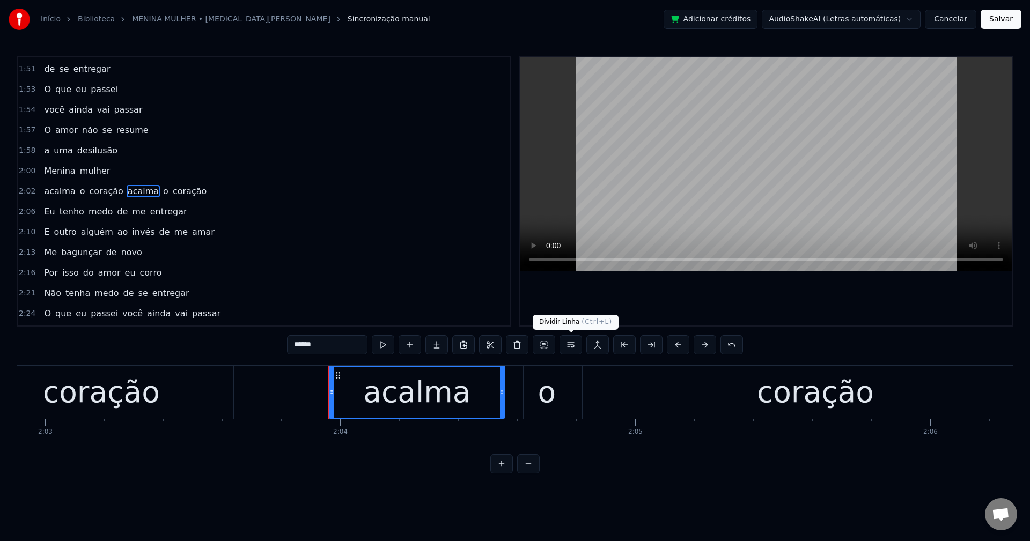
click at [572, 348] on button at bounding box center [570, 344] width 23 height 19
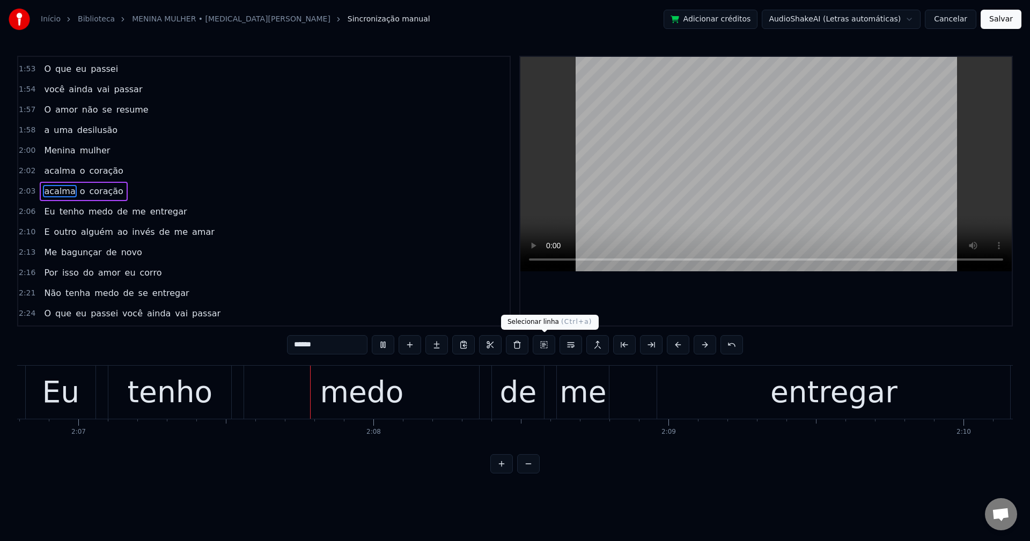
scroll to position [0, 37468]
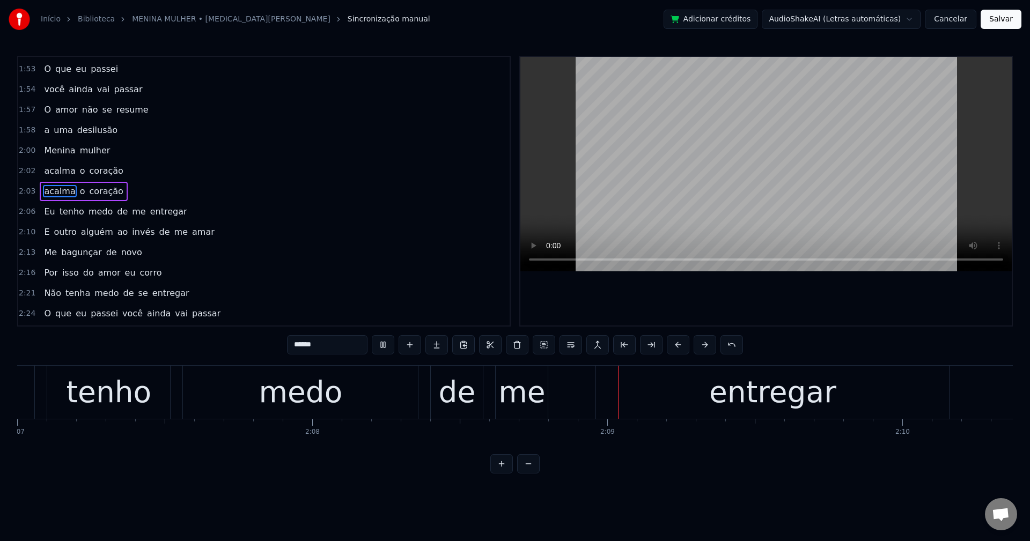
click at [116, 211] on span "de" at bounding box center [122, 211] width 13 height 12
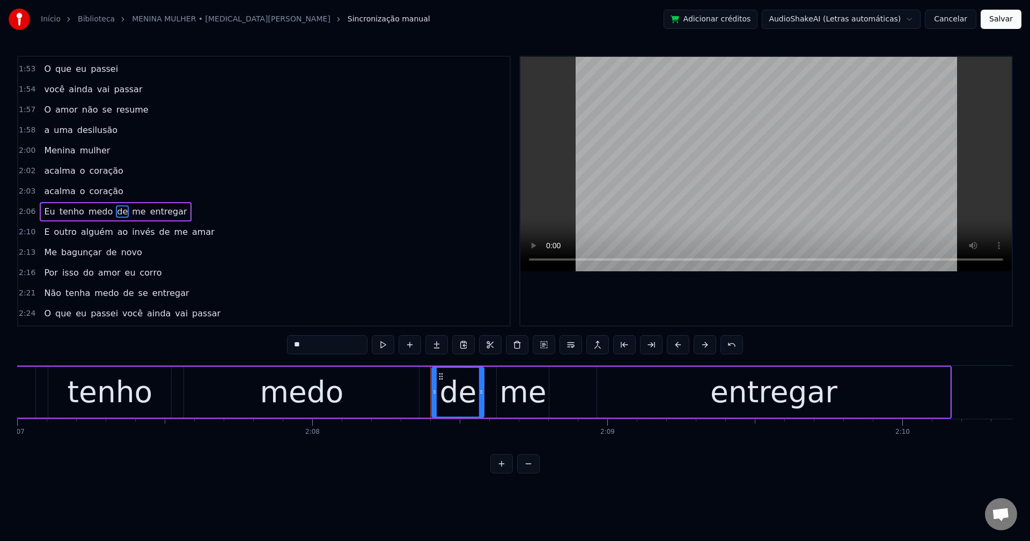
scroll to position [915, 0]
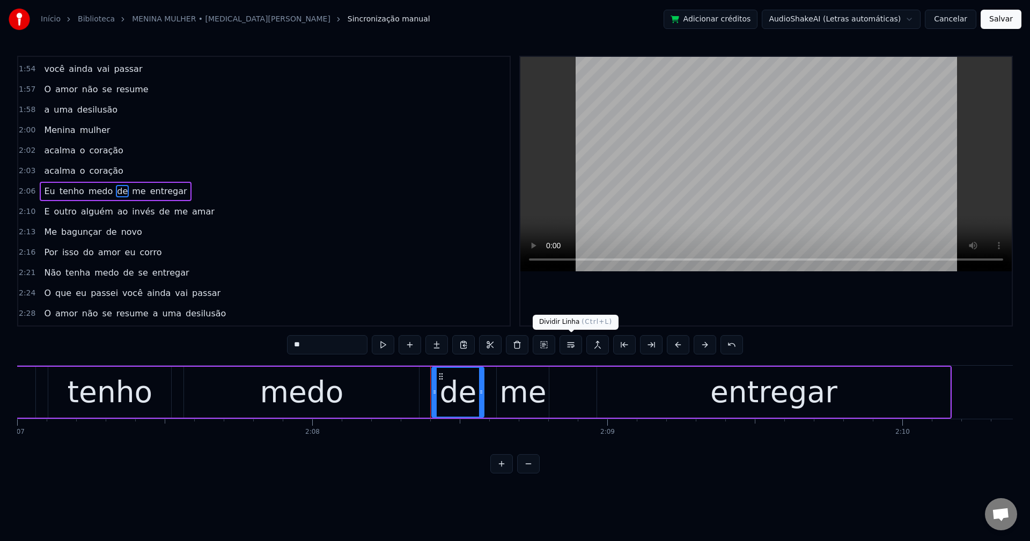
click at [571, 342] on button at bounding box center [570, 344] width 23 height 19
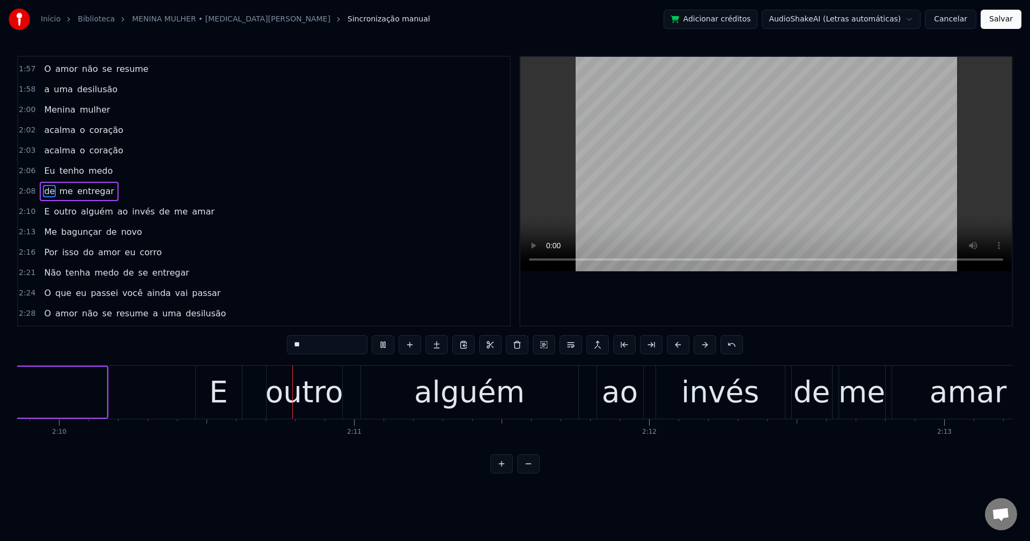
scroll to position [0, 38362]
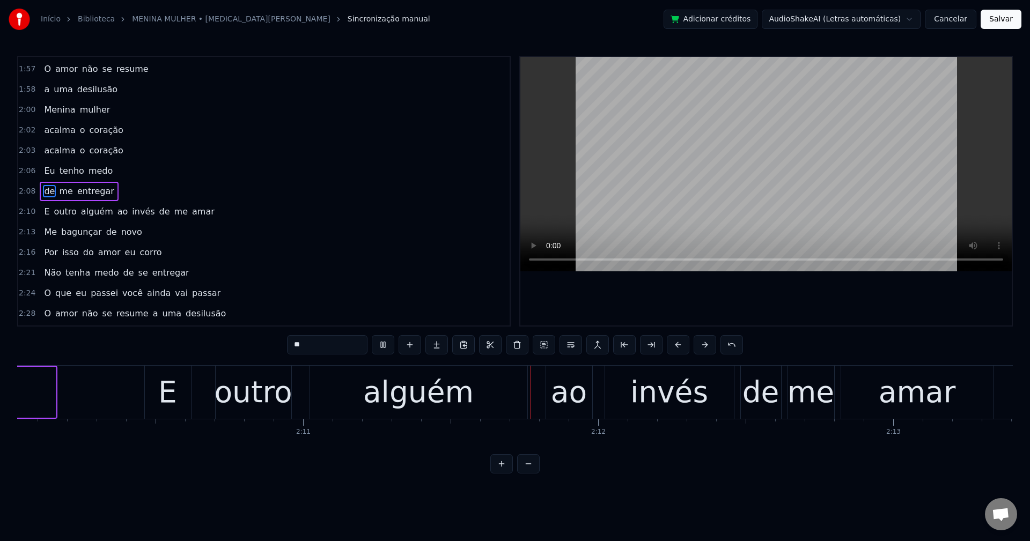
click at [116, 211] on span "ao" at bounding box center [122, 211] width 13 height 12
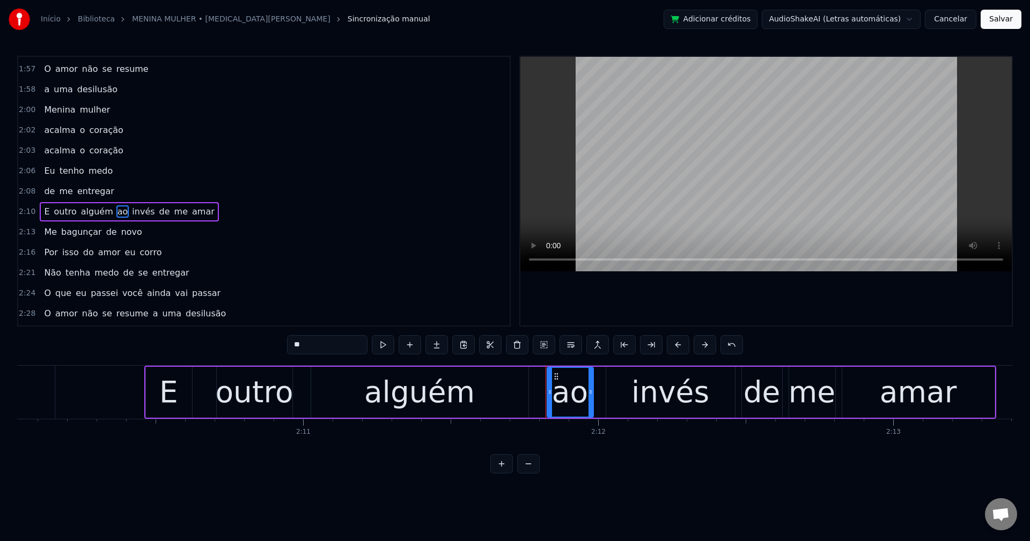
scroll to position [954, 0]
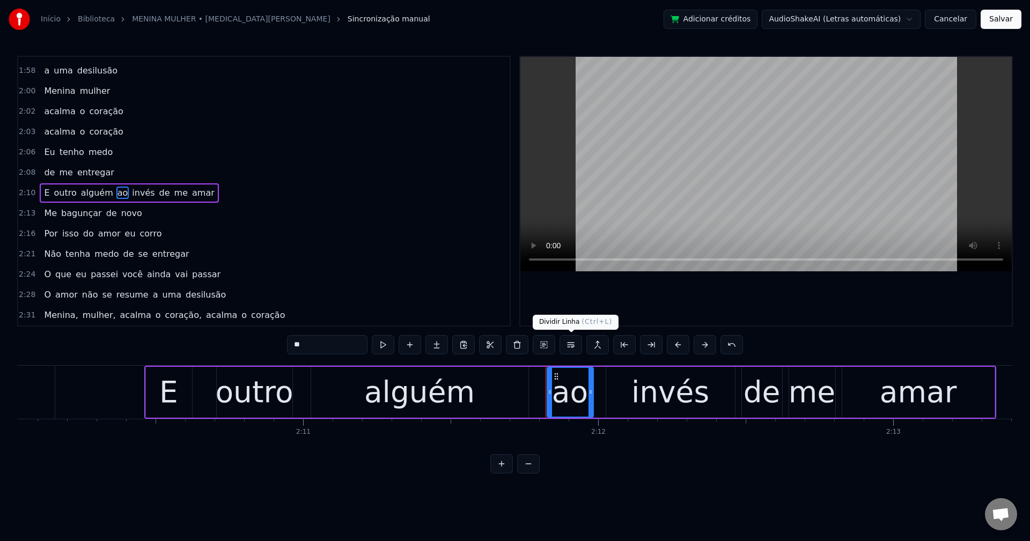
click at [570, 343] on button at bounding box center [570, 344] width 23 height 19
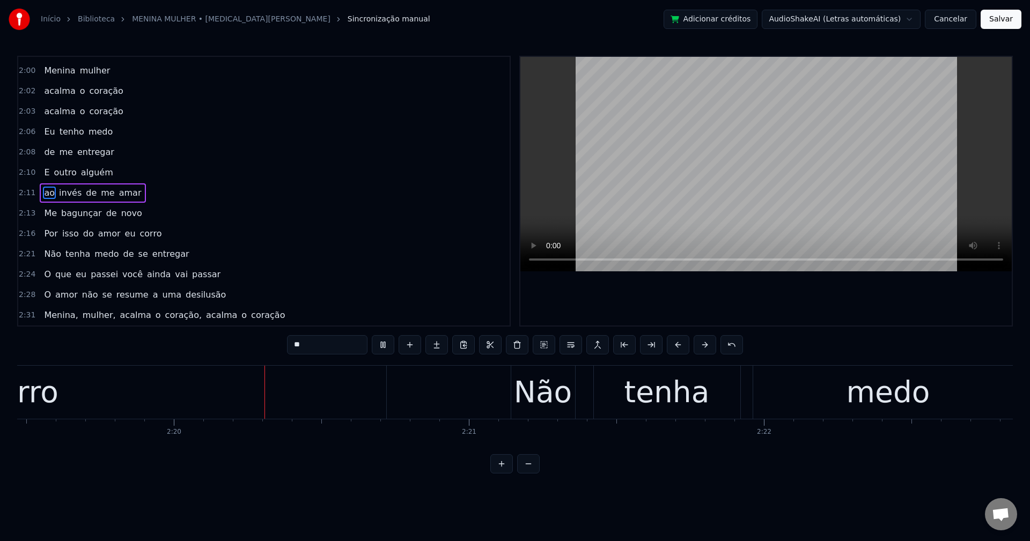
scroll to position [0, 41192]
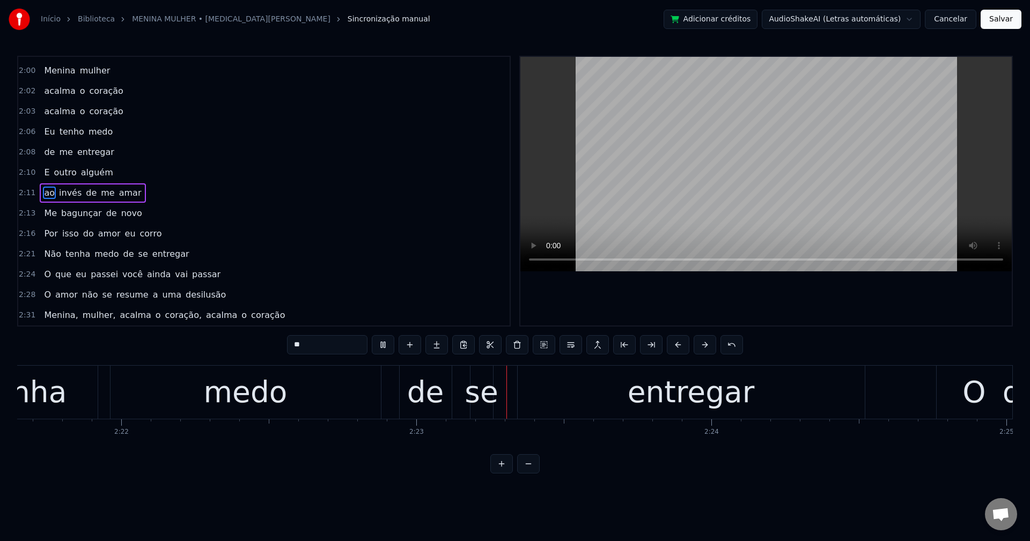
click at [122, 254] on span "de" at bounding box center [128, 254] width 13 height 12
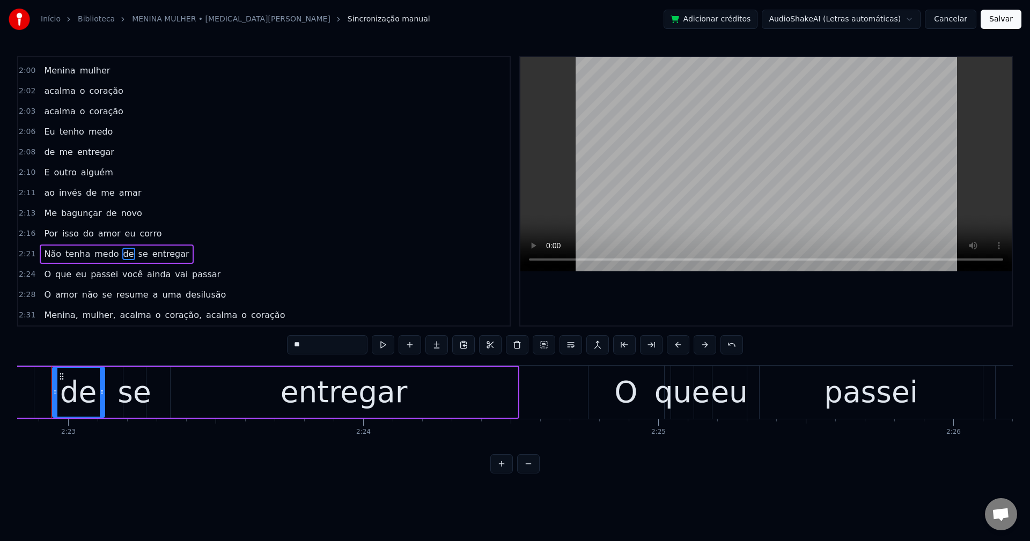
scroll to position [0, 42138]
click at [568, 348] on button at bounding box center [570, 344] width 23 height 19
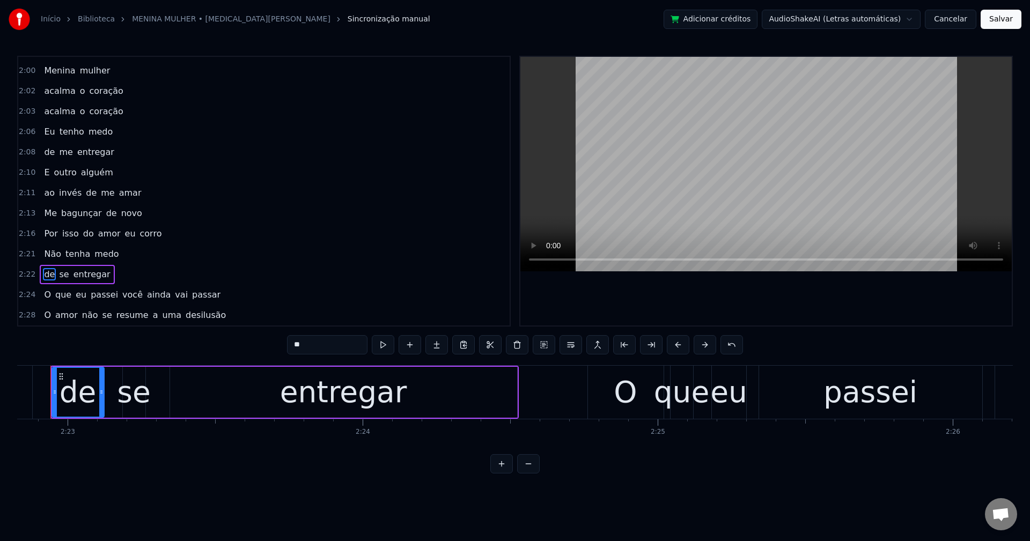
scroll to position [995, 0]
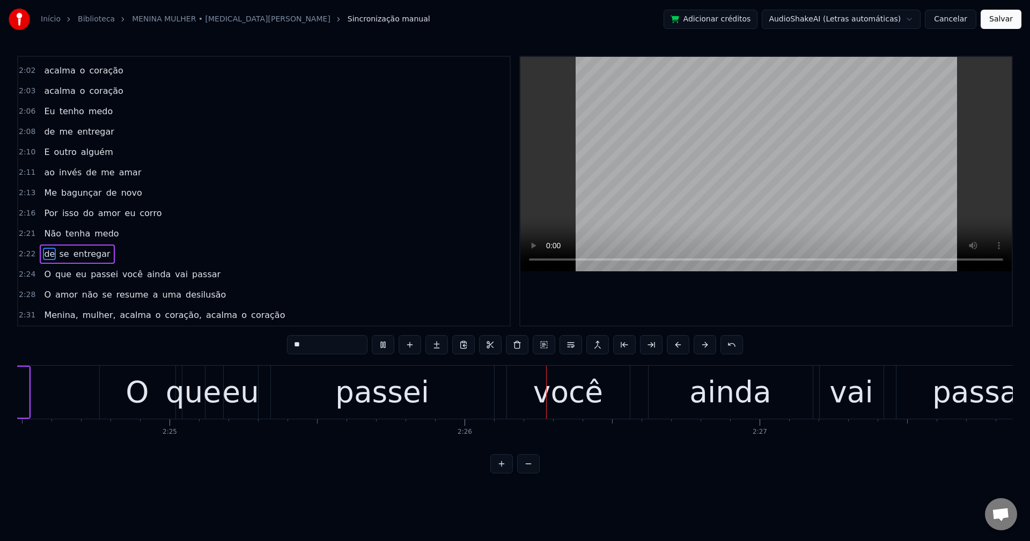
click at [121, 276] on span "você" at bounding box center [132, 274] width 23 height 12
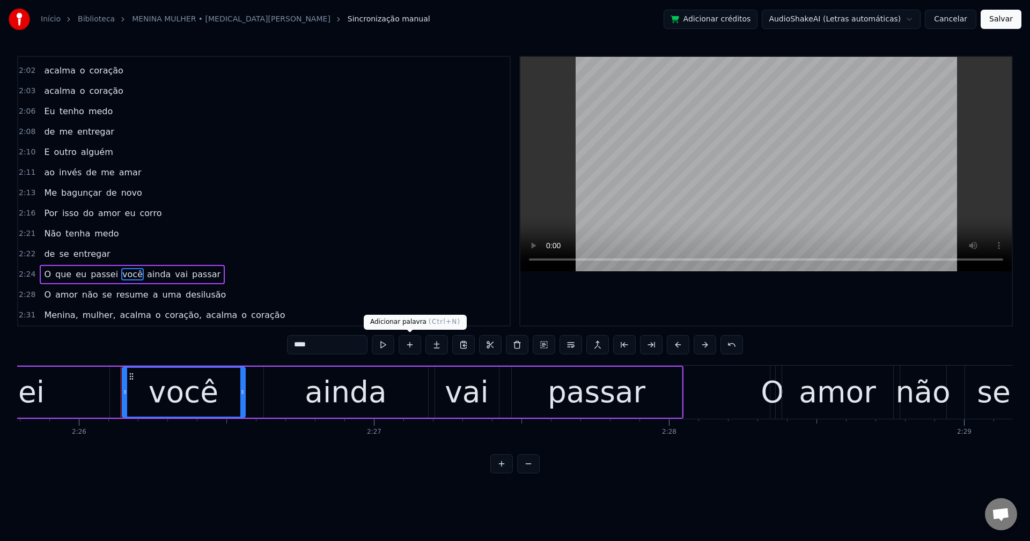
scroll to position [0, 43039]
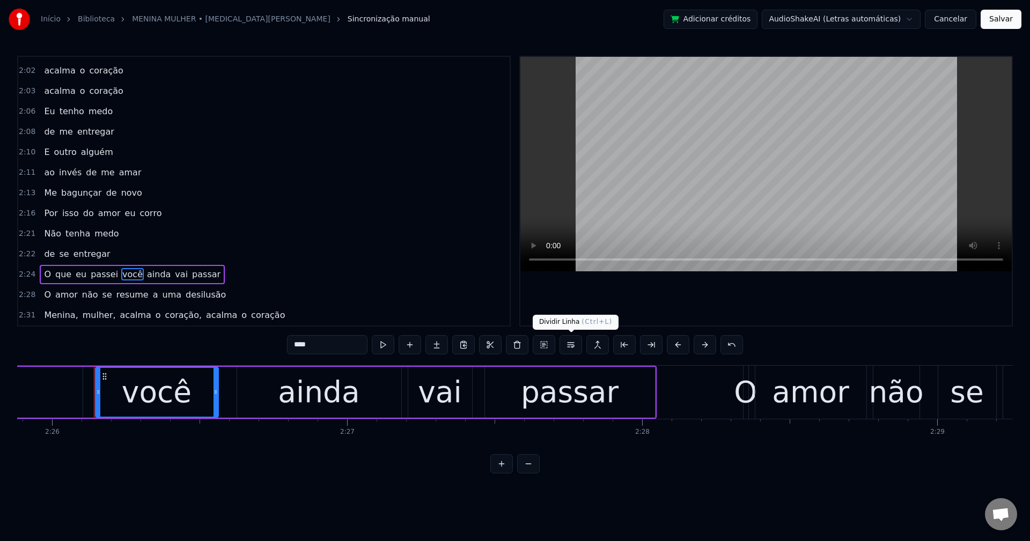
click at [572, 345] on button at bounding box center [570, 344] width 23 height 19
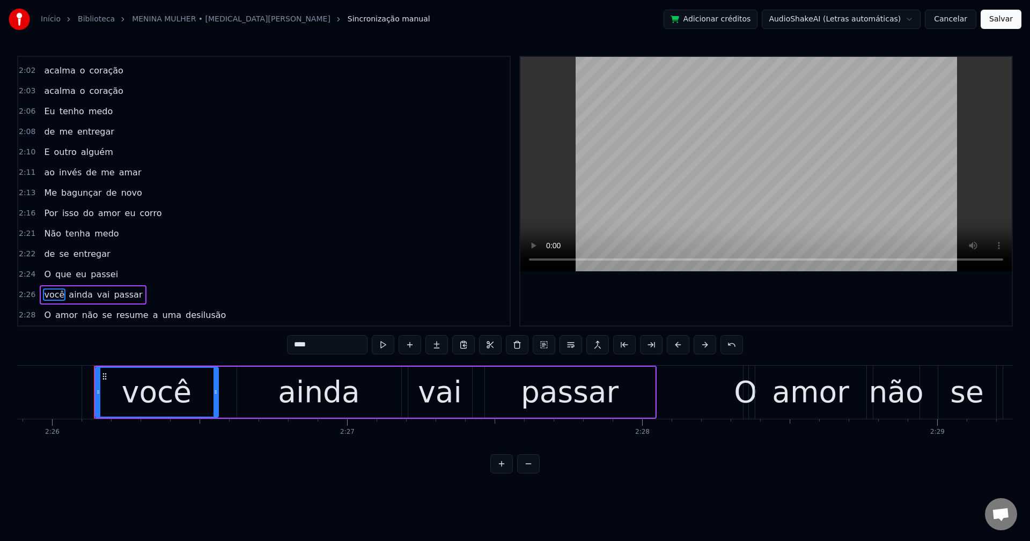
scroll to position [1015, 0]
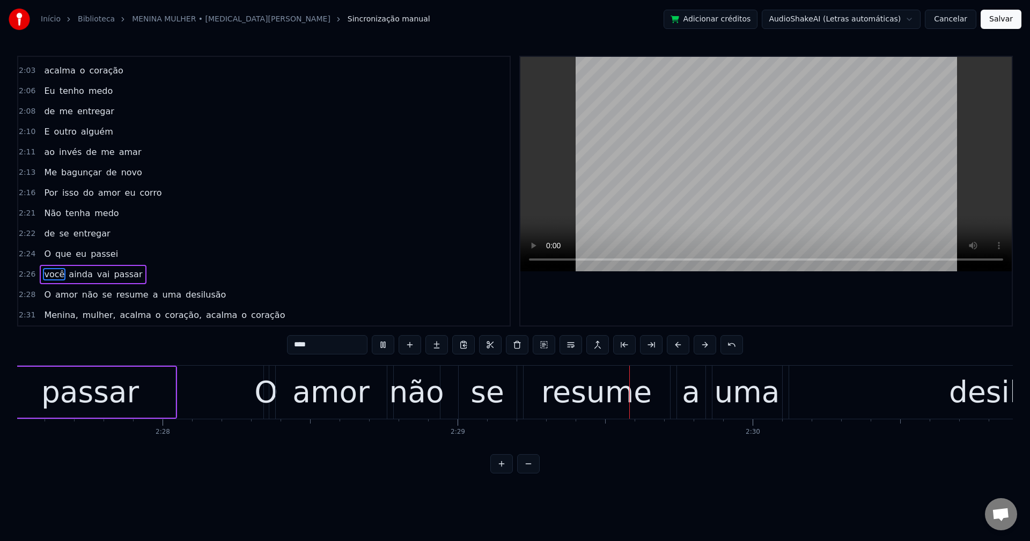
click at [152, 295] on span "a" at bounding box center [156, 295] width 8 height 12
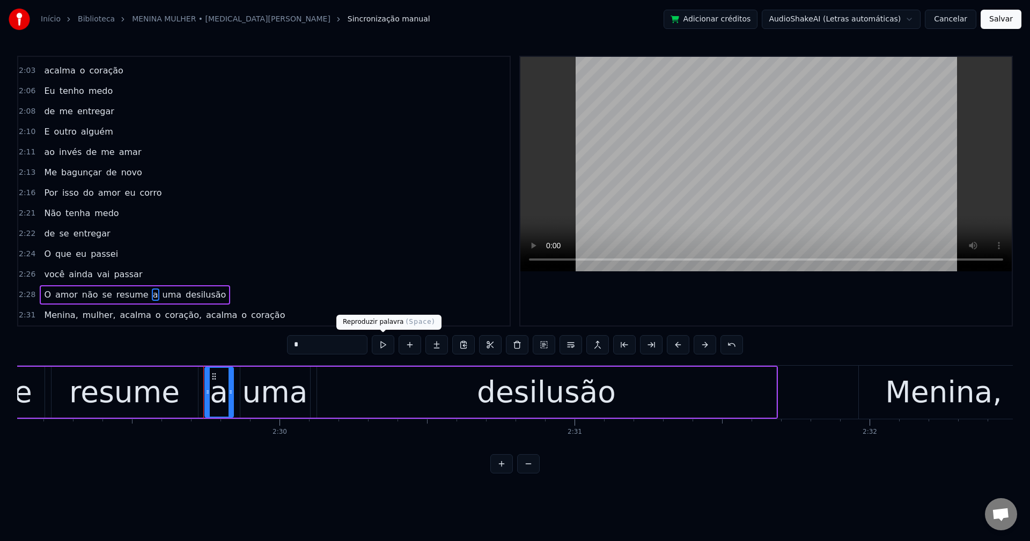
scroll to position [0, 43998]
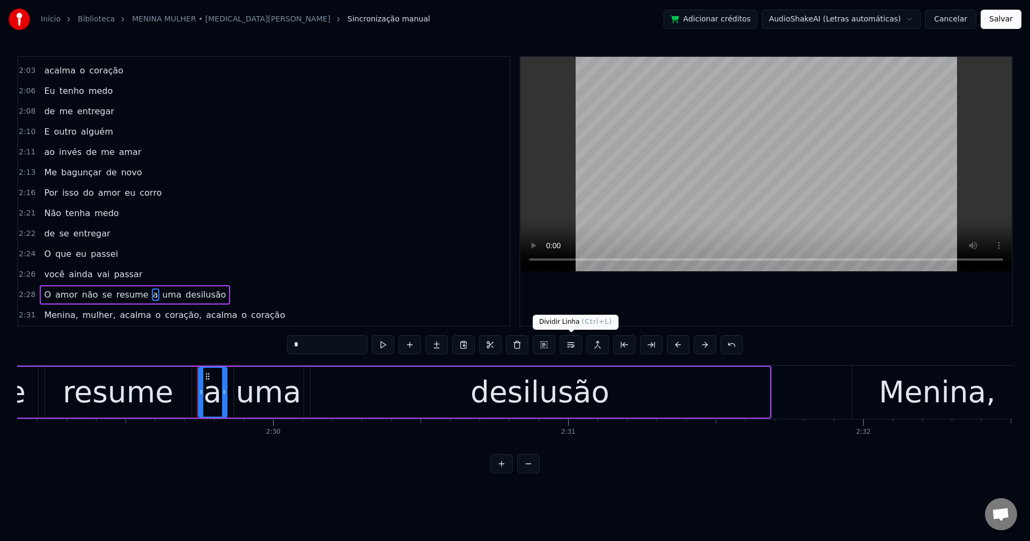
click at [570, 345] on button at bounding box center [570, 344] width 23 height 19
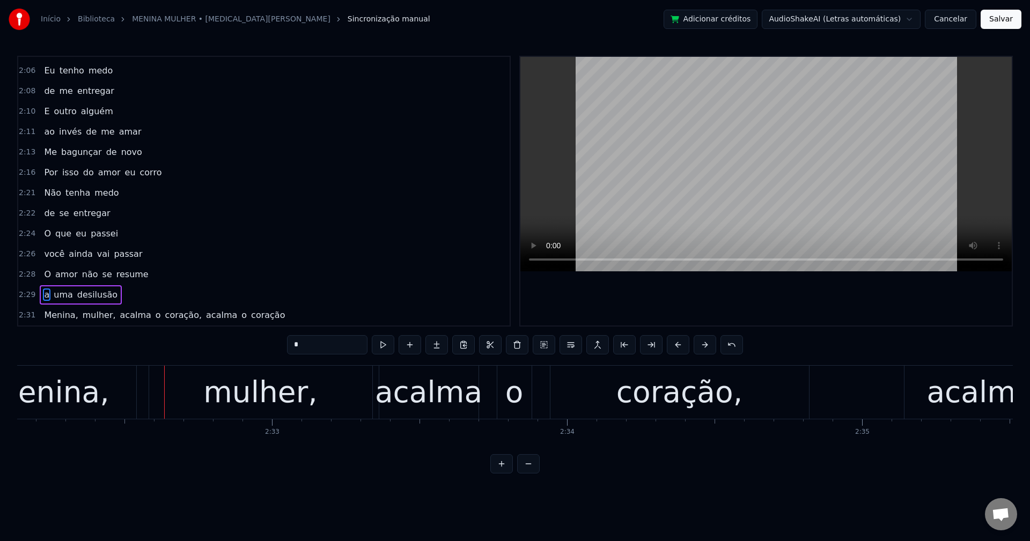
scroll to position [0, 44889]
click at [64, 316] on span "Menina," at bounding box center [61, 315] width 36 height 12
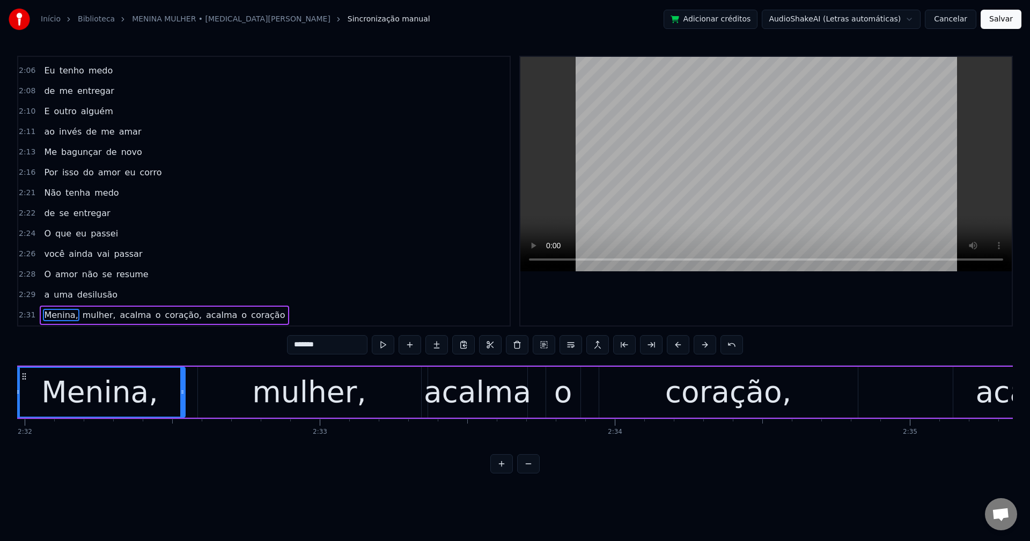
scroll to position [0, 44778]
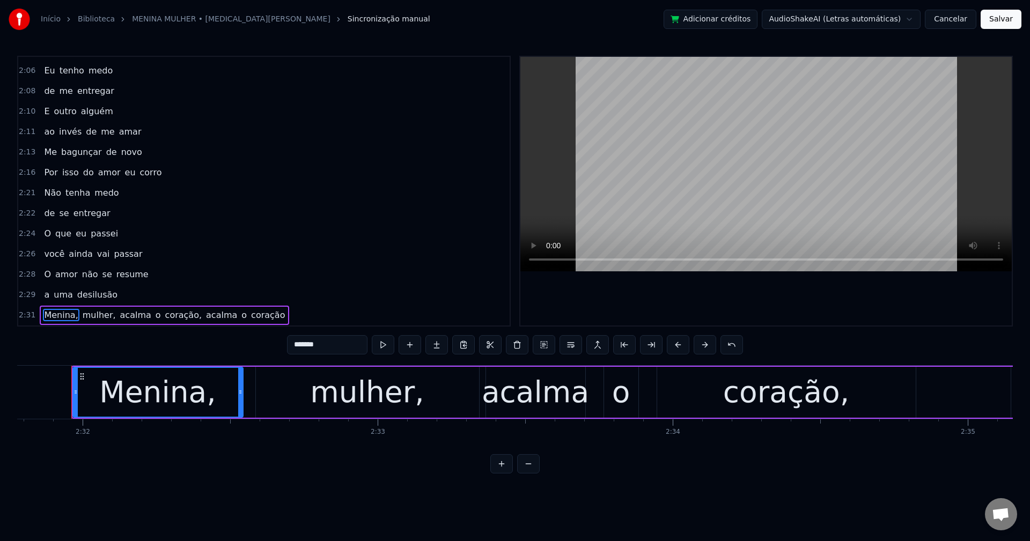
click at [347, 347] on input "*******" at bounding box center [327, 344] width 80 height 19
click at [87, 310] on span "mulher," at bounding box center [96, 315] width 35 height 12
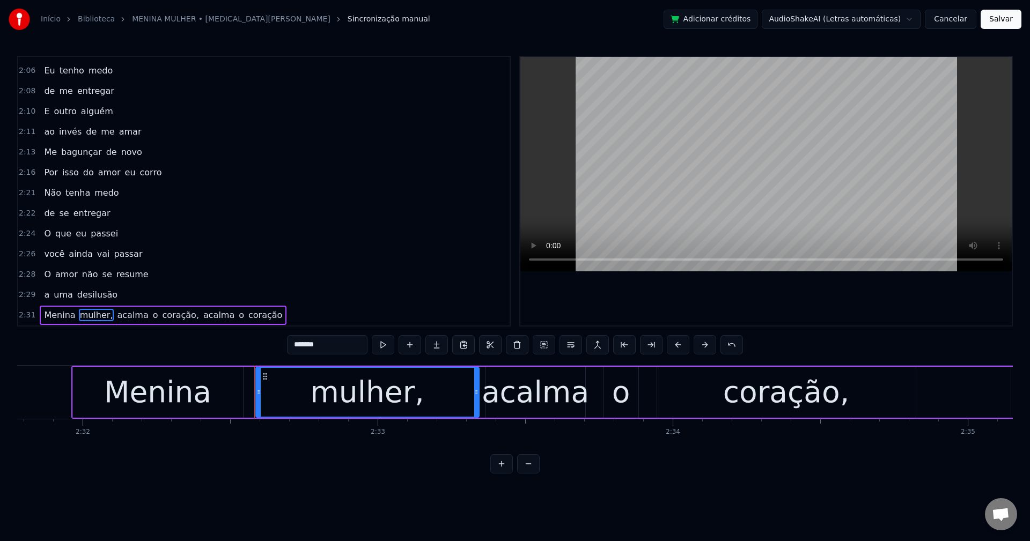
click at [348, 345] on input "*******" at bounding box center [327, 344] width 80 height 19
click at [116, 314] on span "acalma" at bounding box center [129, 315] width 33 height 12
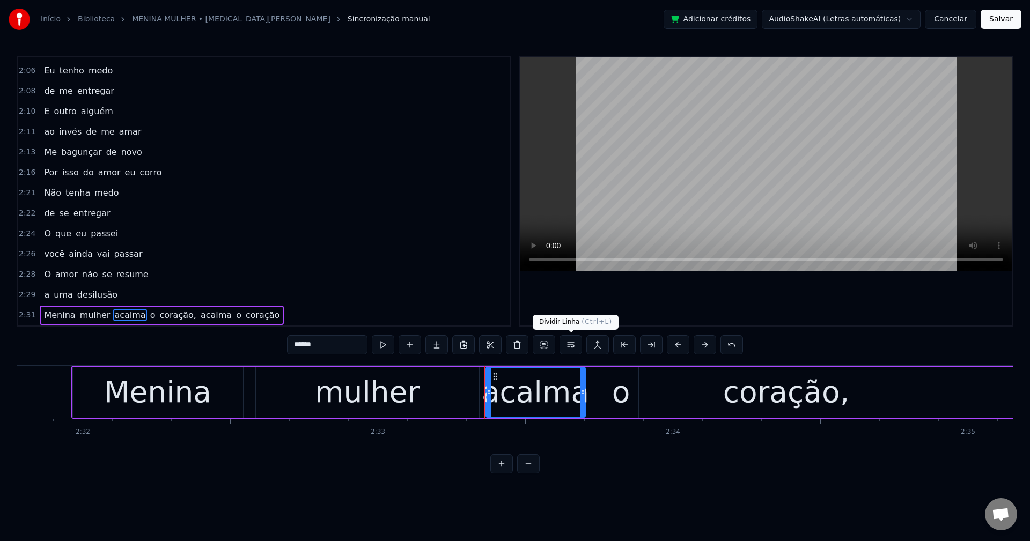
click at [571, 347] on button at bounding box center [570, 344] width 23 height 19
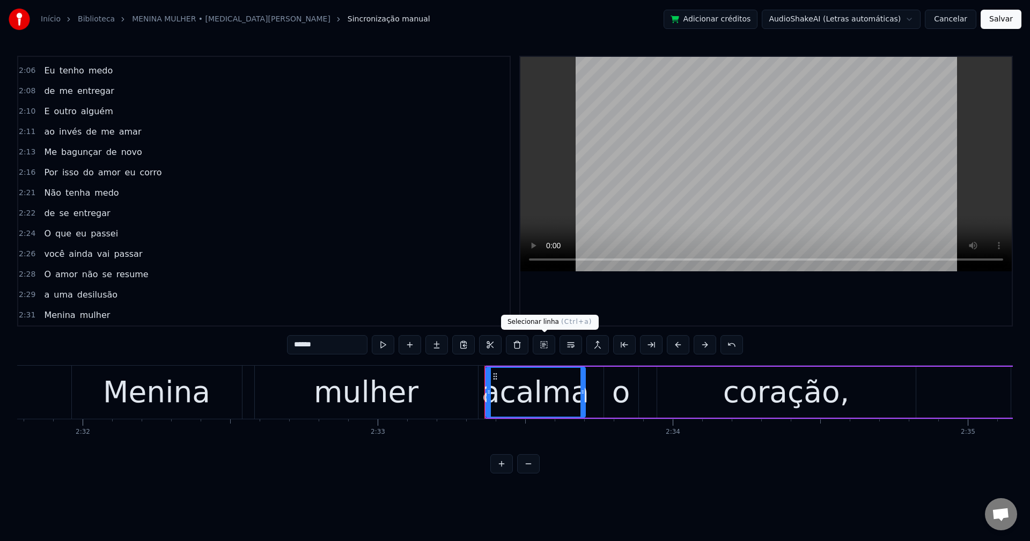
scroll to position [1056, 0]
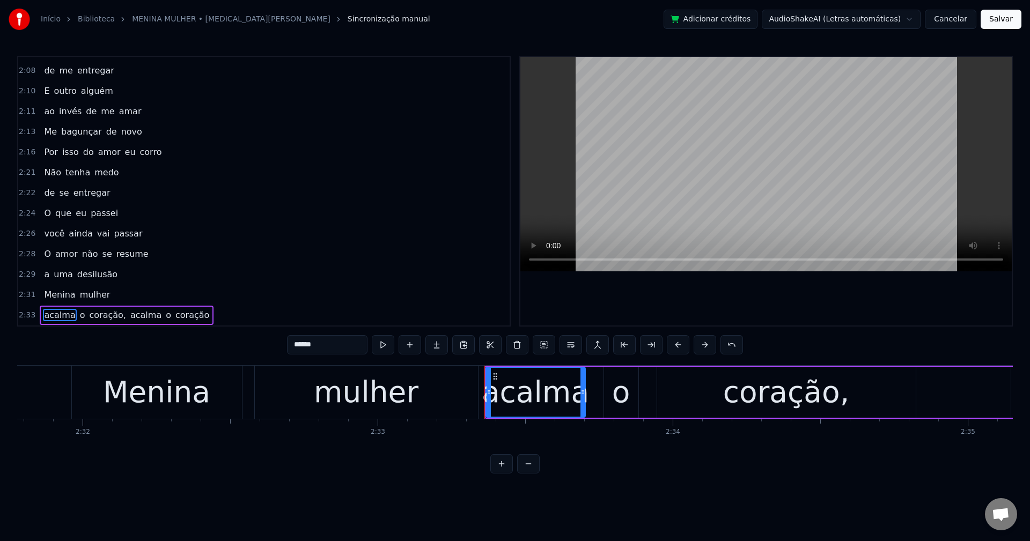
click at [102, 320] on span "coração," at bounding box center [108, 315] width 39 height 12
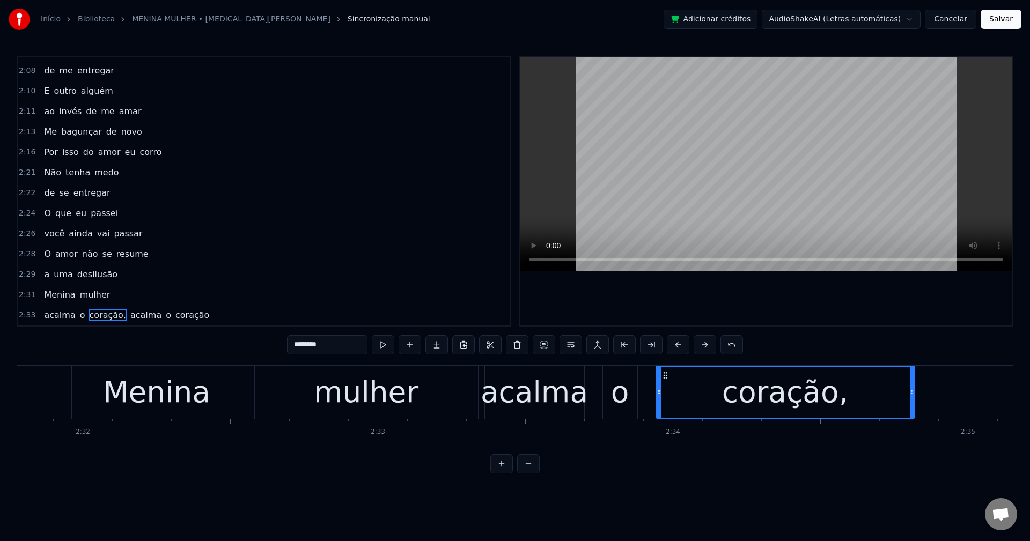
click at [337, 345] on input "********" at bounding box center [327, 344] width 80 height 19
click at [127, 313] on span "acalma" at bounding box center [143, 315] width 33 height 12
type input "******"
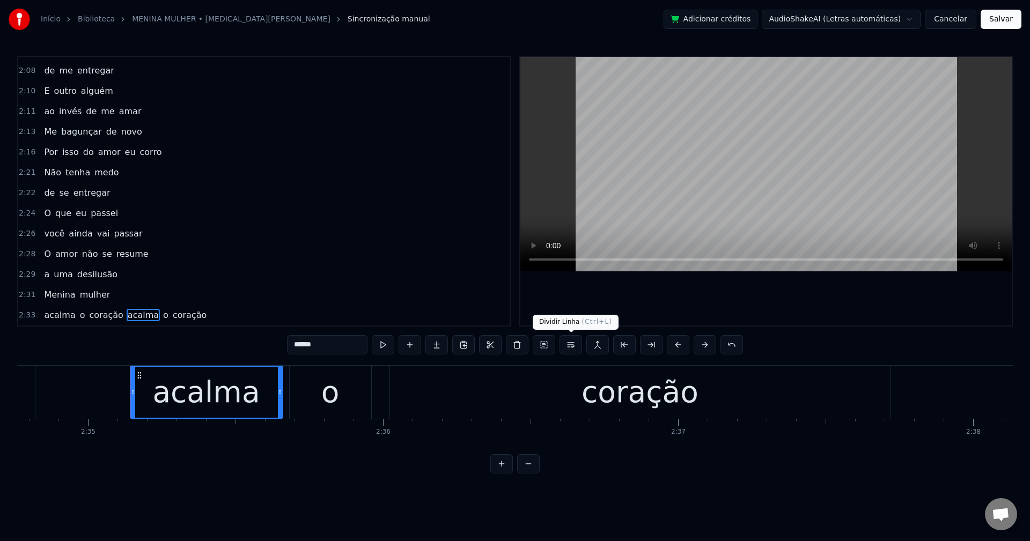
scroll to position [0, 45716]
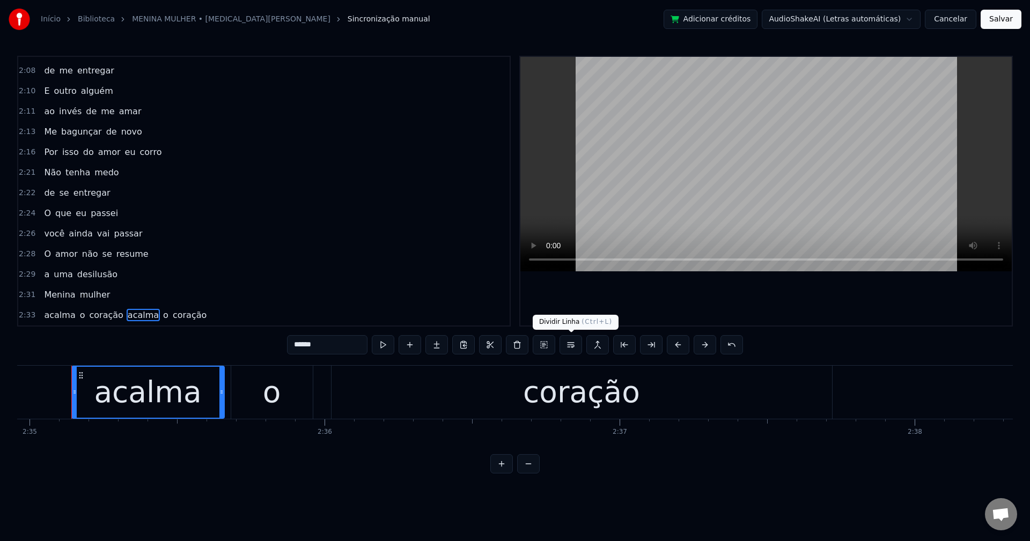
click at [568, 345] on button at bounding box center [570, 344] width 23 height 19
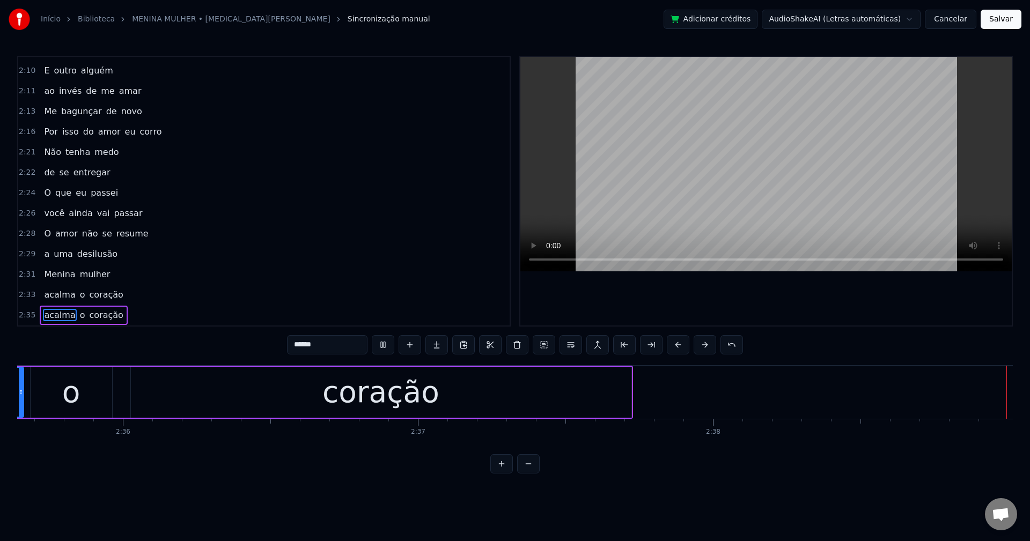
scroll to position [0, 45919]
click at [772, 24] on button "Salvar" at bounding box center [1001, 19] width 41 height 19
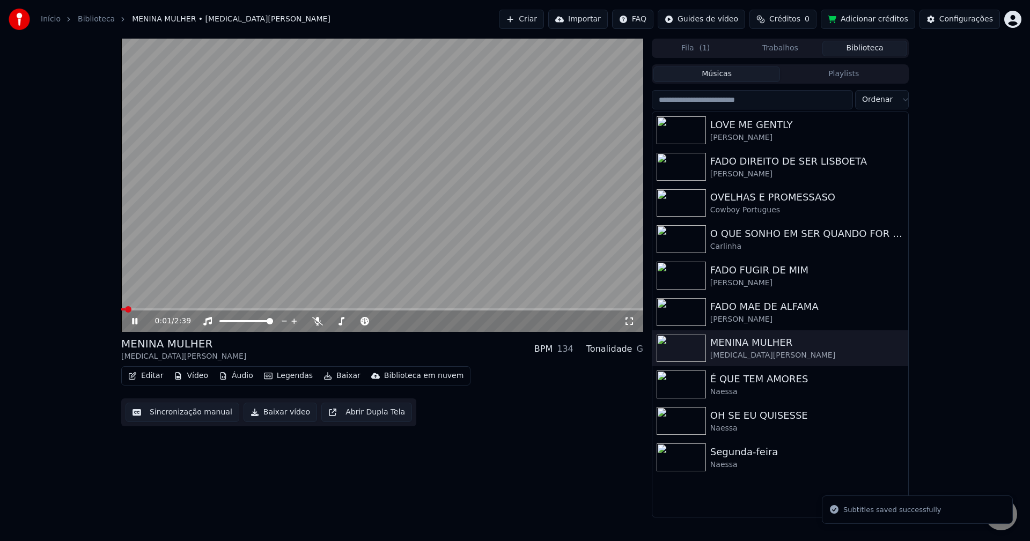
click at [286, 419] on button "Baixar vídeo" at bounding box center [280, 412] width 73 height 19
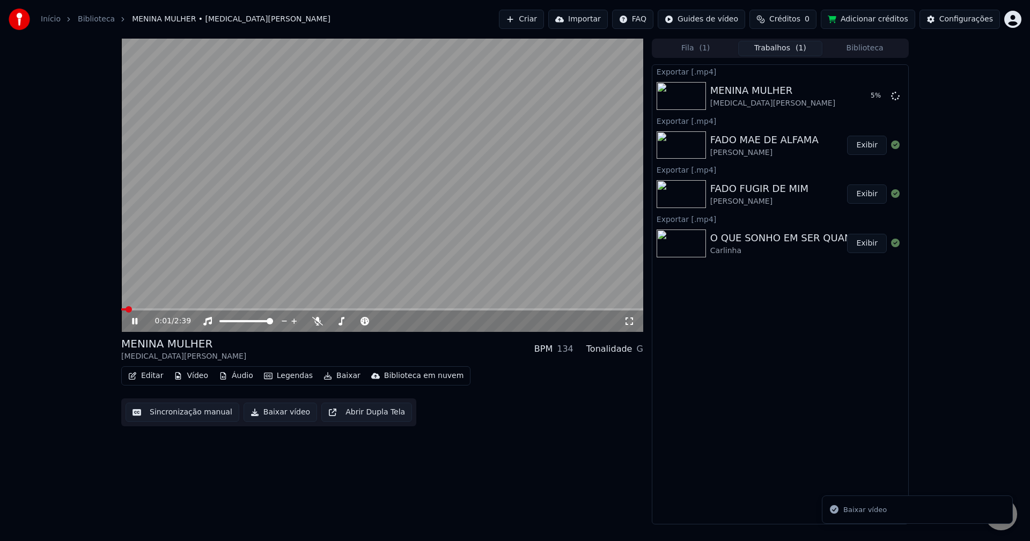
click at [772, 46] on button "Biblioteca" at bounding box center [864, 49] width 85 height 16
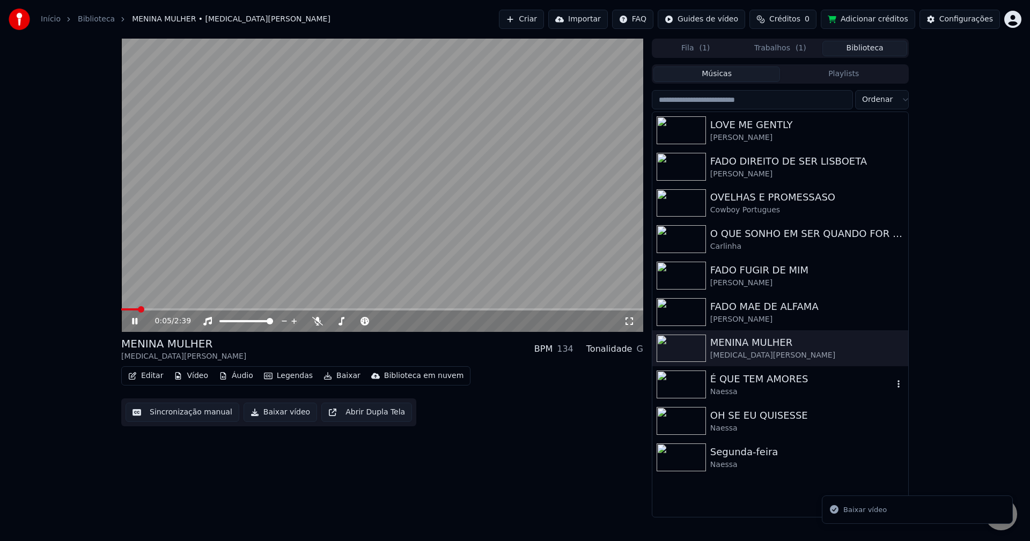
click at [738, 381] on div "É QUE TEM AMORES" at bounding box center [801, 379] width 183 height 15
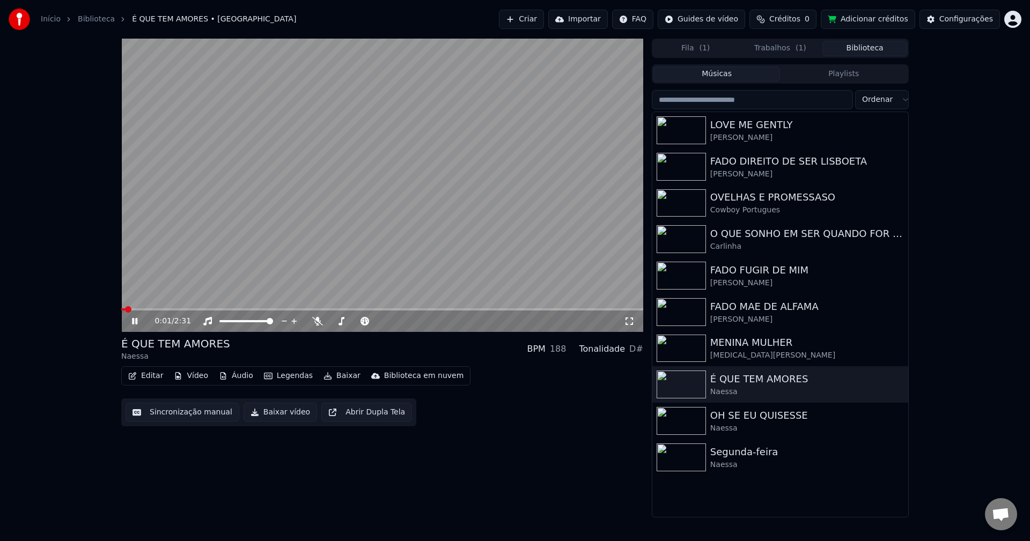
click at [181, 414] on button "Sincronização manual" at bounding box center [183, 412] width 114 height 19
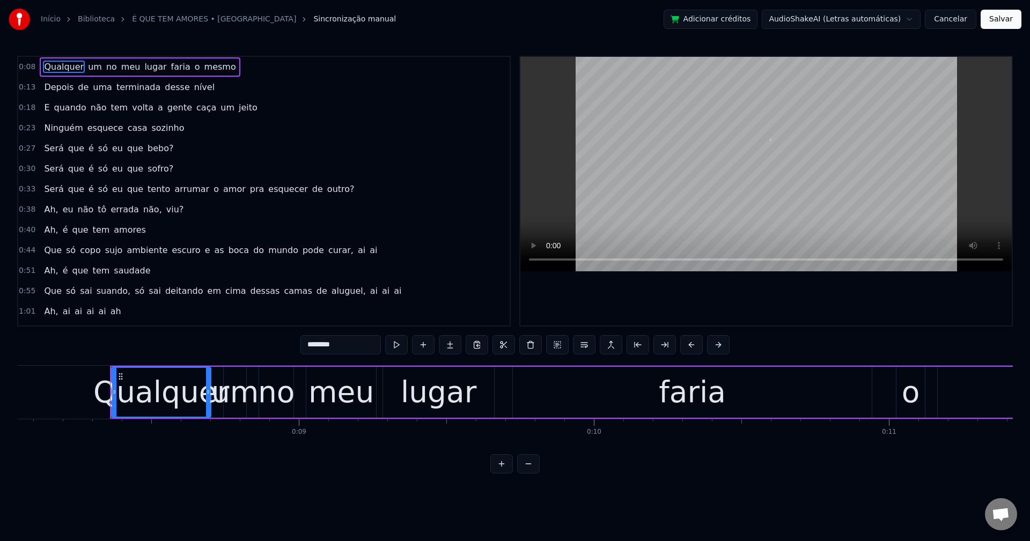
scroll to position [0, 2413]
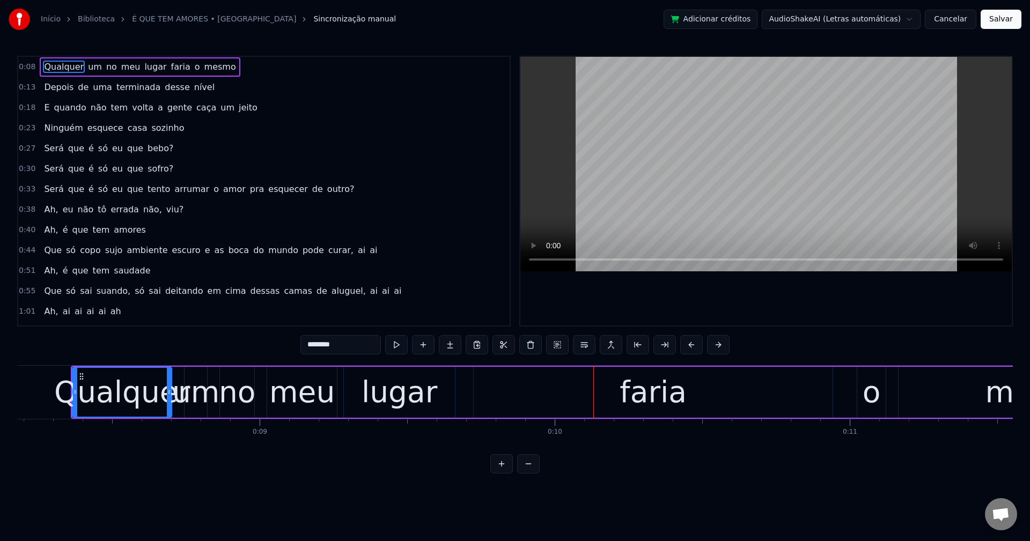
click at [170, 69] on span "faria" at bounding box center [180, 67] width 21 height 12
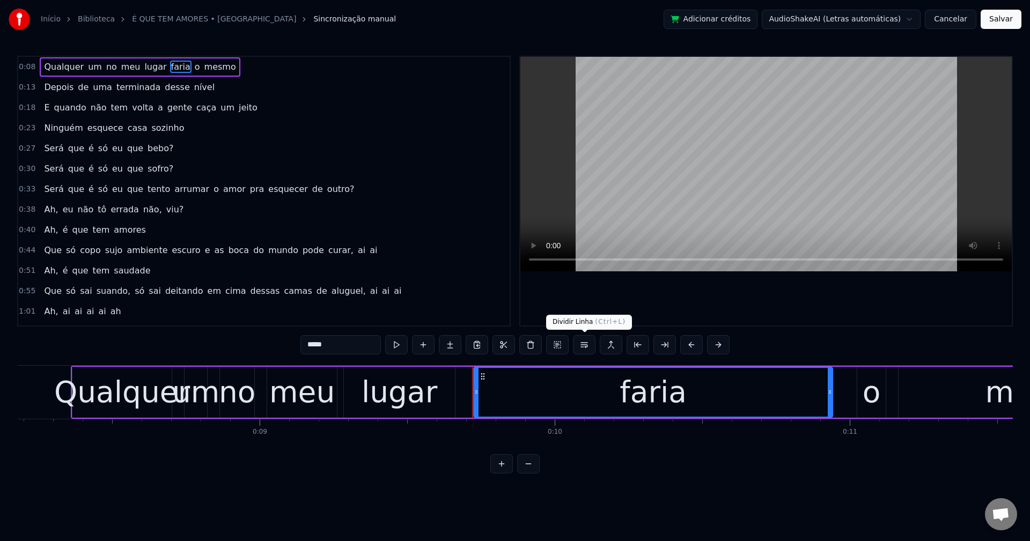
click at [588, 350] on button at bounding box center [584, 344] width 23 height 19
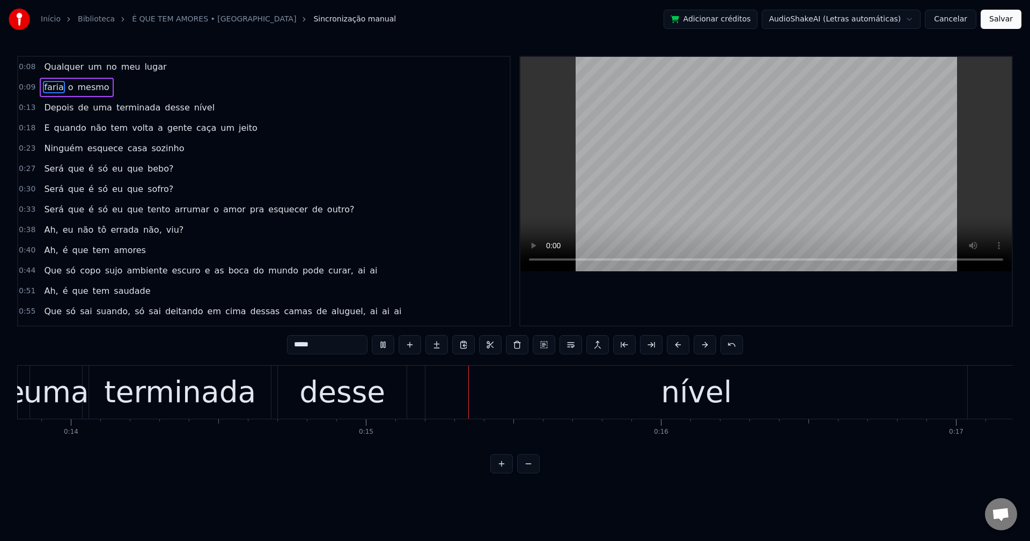
scroll to position [0, 4297]
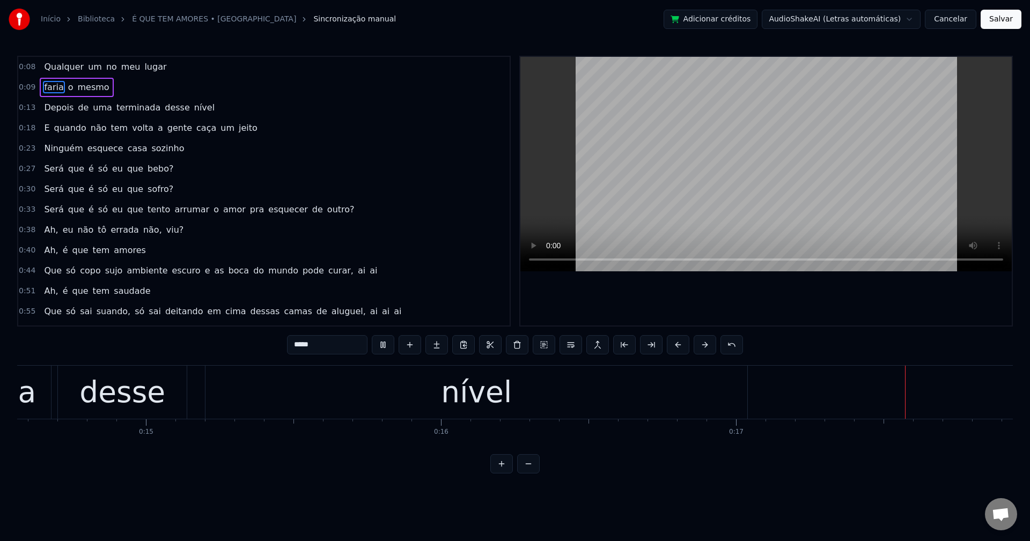
click at [169, 111] on span "desse" at bounding box center [177, 107] width 27 height 12
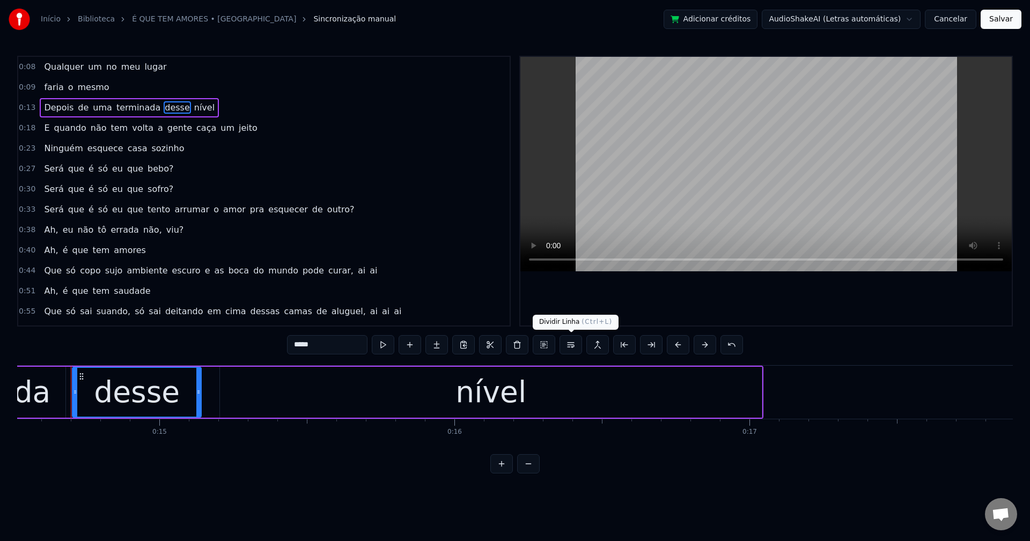
click at [576, 351] on button at bounding box center [570, 344] width 23 height 19
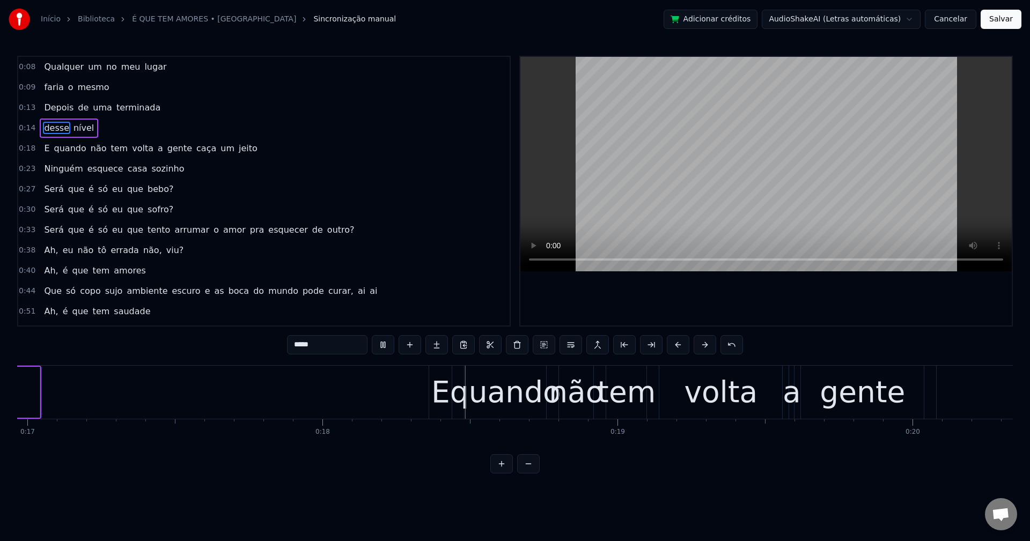
scroll to position [0, 5215]
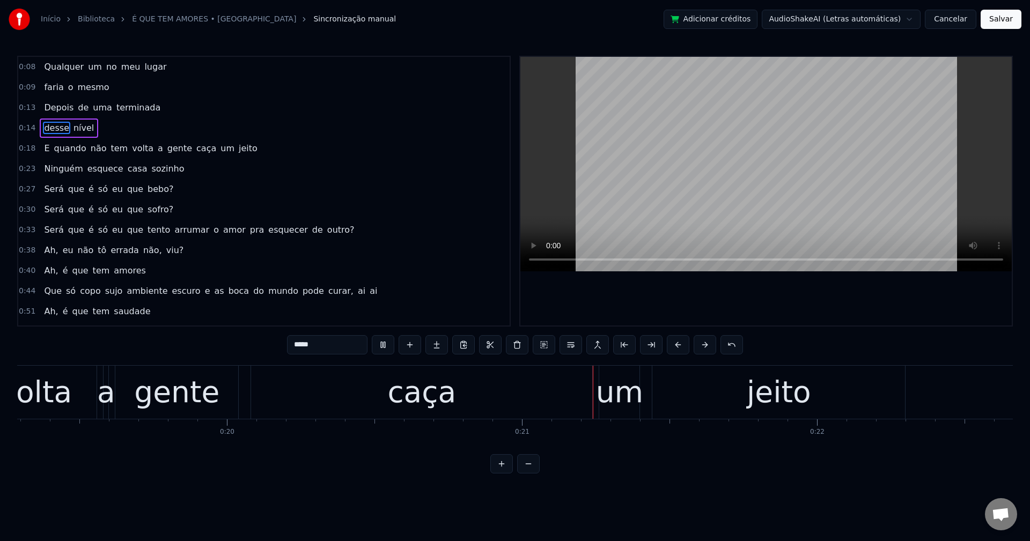
click at [157, 150] on span "a" at bounding box center [161, 148] width 8 height 12
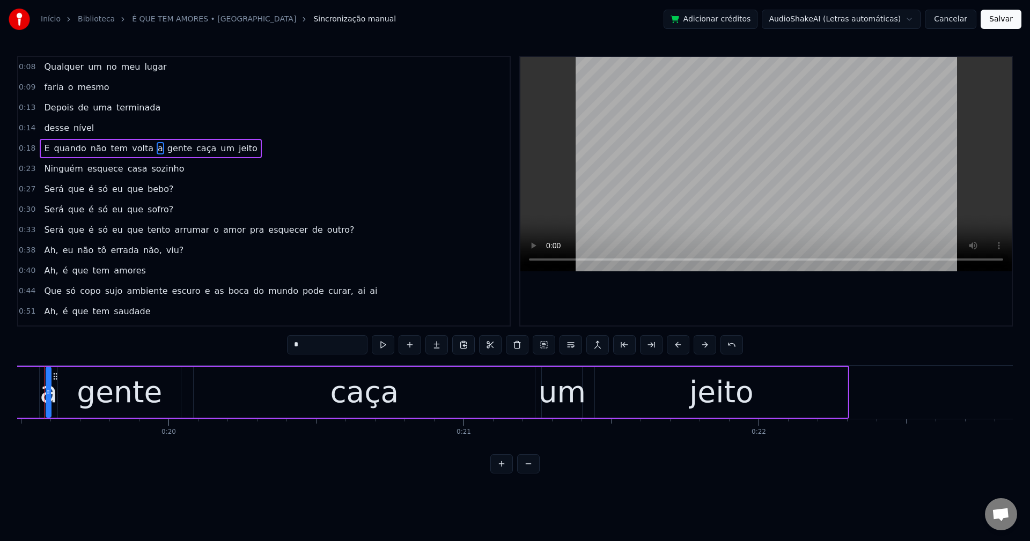
scroll to position [0, 5723]
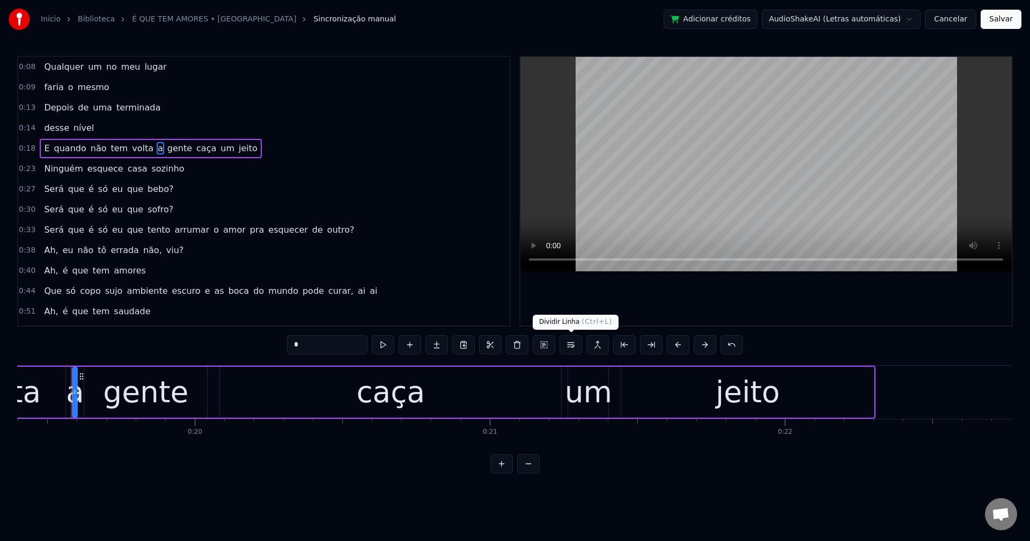
click at [573, 342] on button at bounding box center [570, 344] width 23 height 19
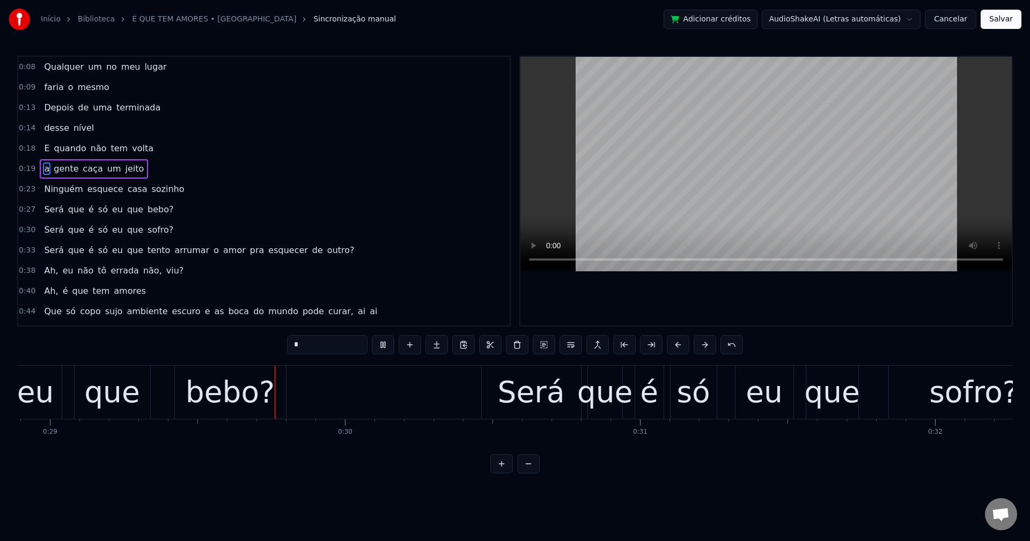
scroll to position [0, 8524]
click at [146, 213] on span "bebo?" at bounding box center [160, 209] width 28 height 12
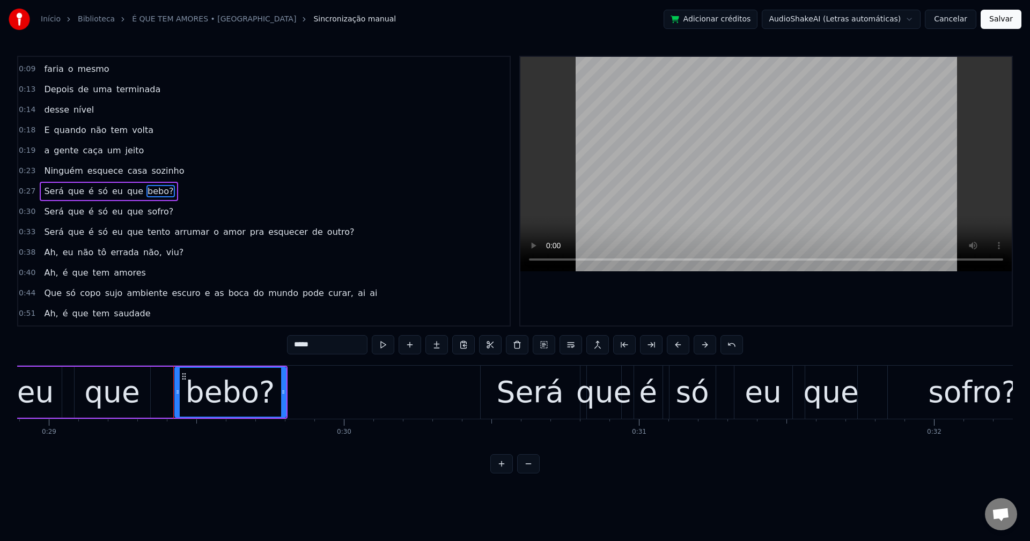
click at [353, 347] on input "*****" at bounding box center [327, 344] width 80 height 19
type input "****"
click at [159, 208] on div "Será que é só eu que sofro?" at bounding box center [109, 211] width 138 height 19
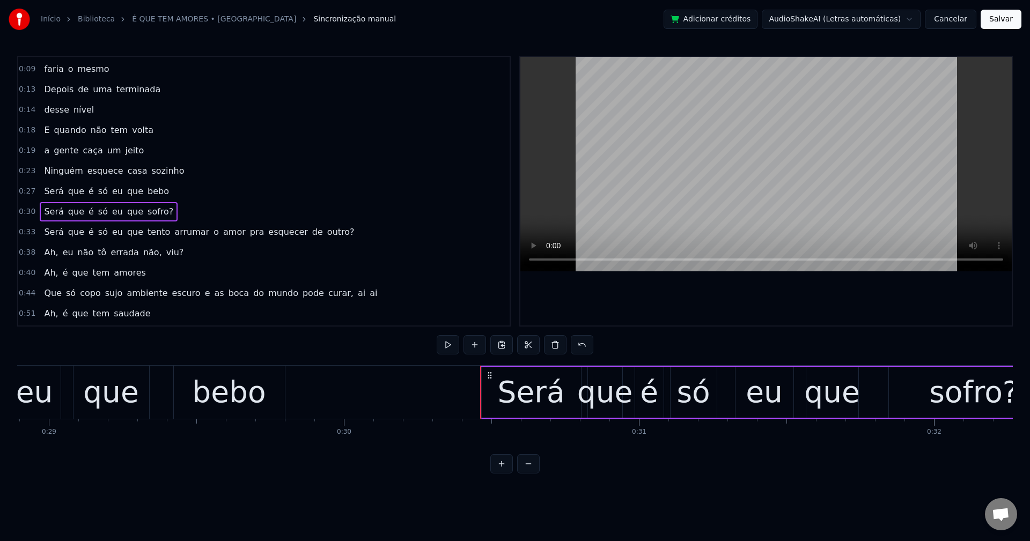
click at [146, 214] on span "sofro?" at bounding box center [160, 211] width 28 height 12
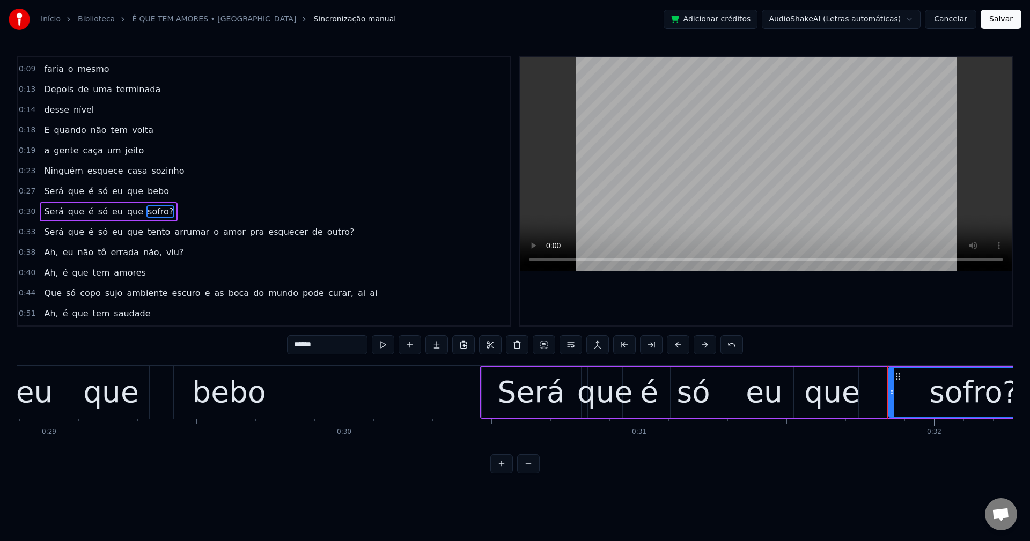
scroll to position [39, 0]
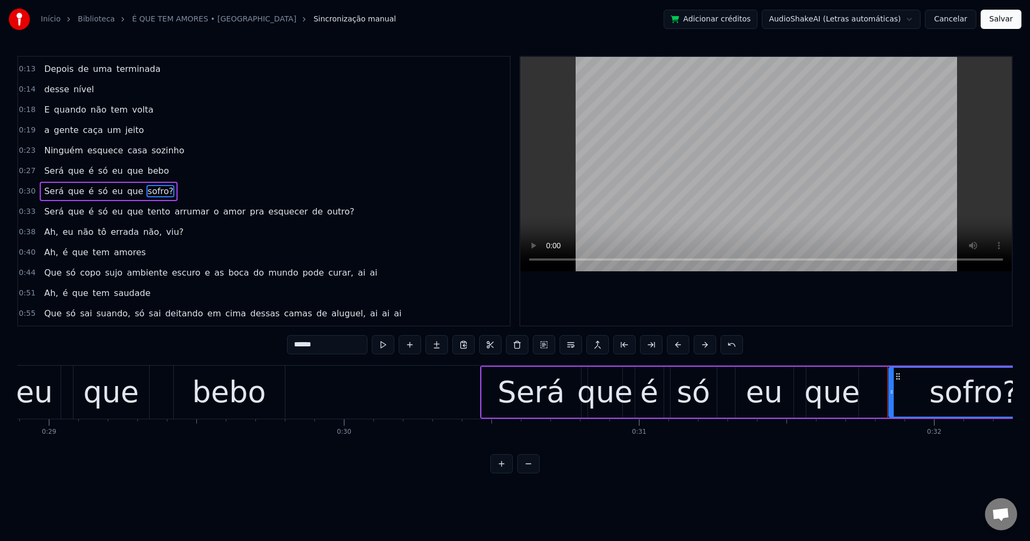
click at [340, 343] on input "******" at bounding box center [327, 344] width 80 height 19
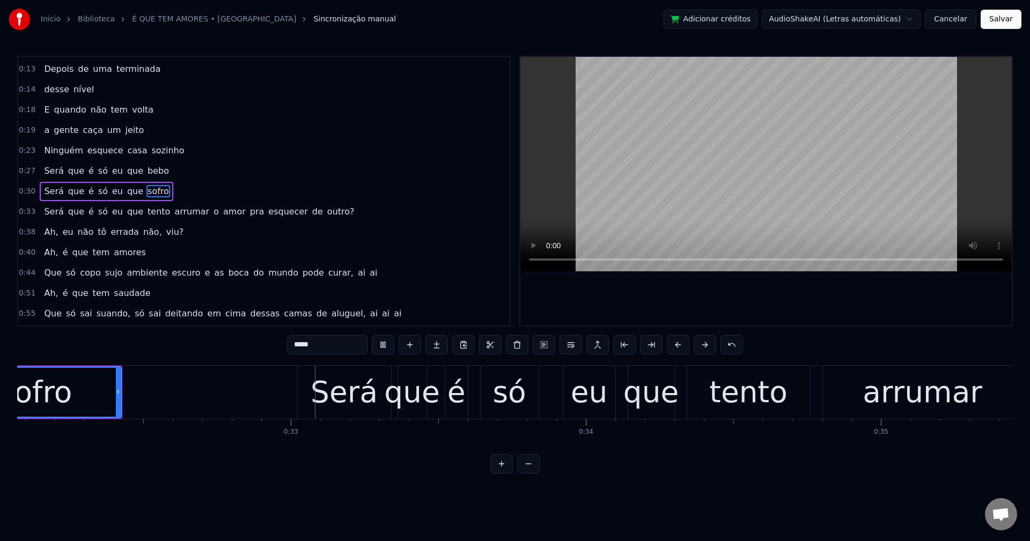
scroll to position [0, 9479]
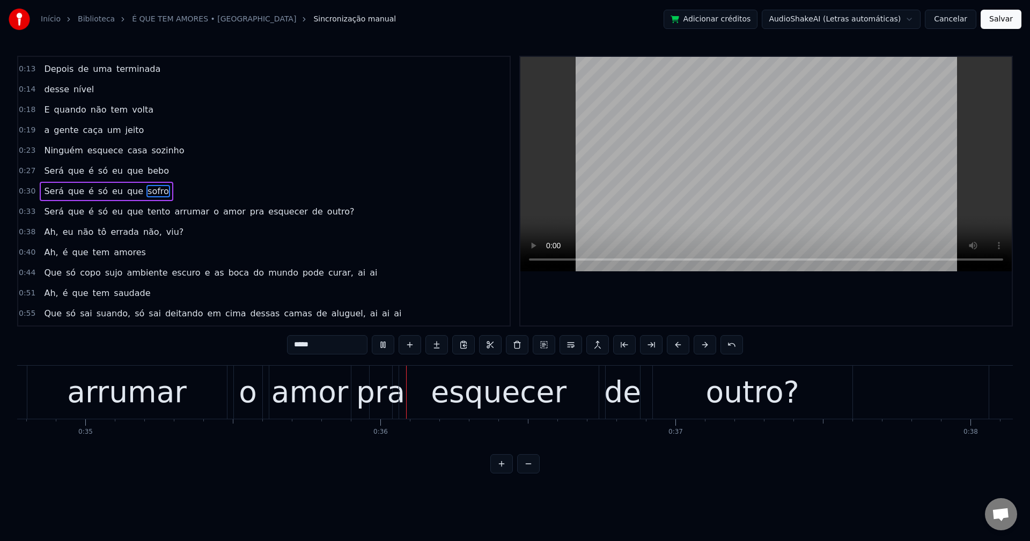
click at [126, 212] on span "que" at bounding box center [135, 211] width 18 height 12
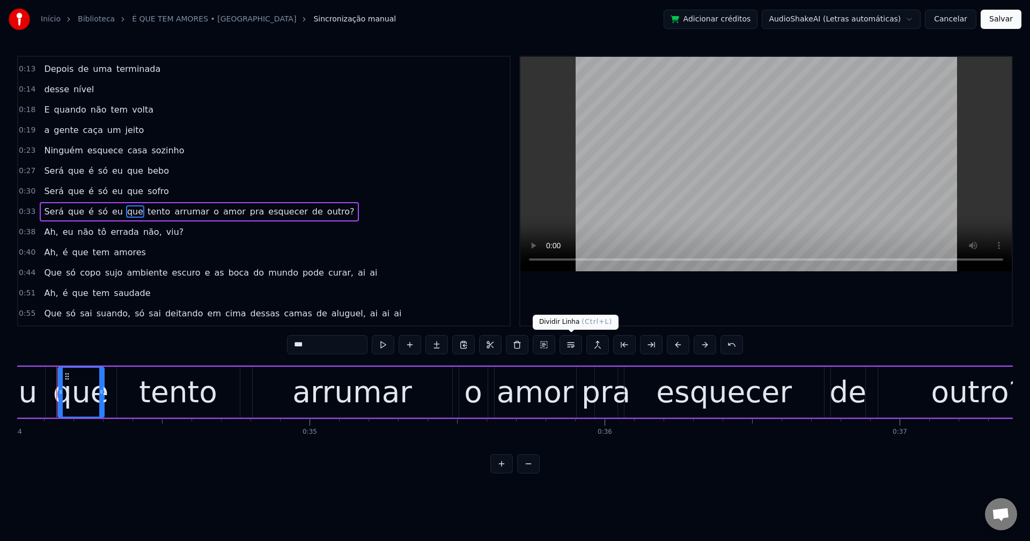
scroll to position [0, 10019]
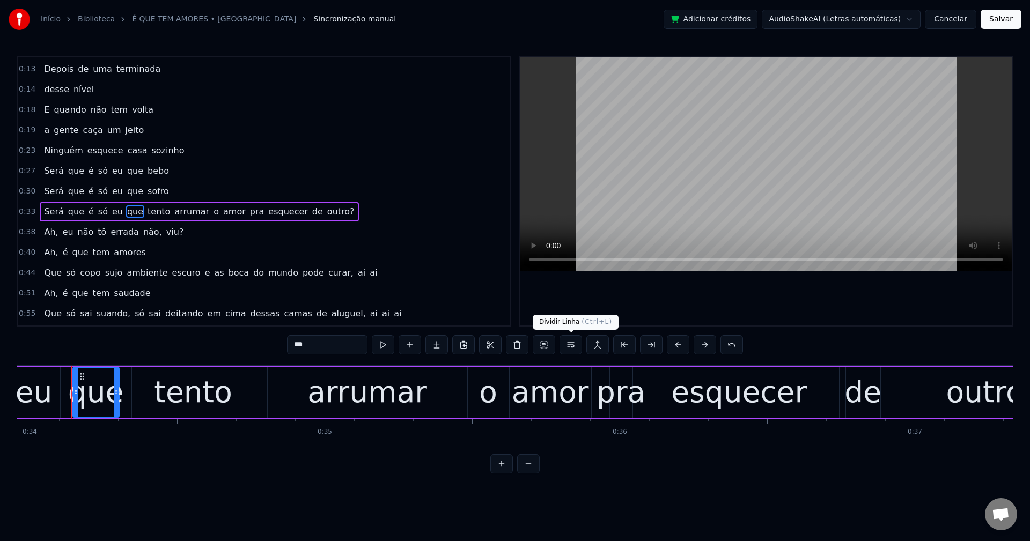
click at [570, 345] on button at bounding box center [570, 344] width 23 height 19
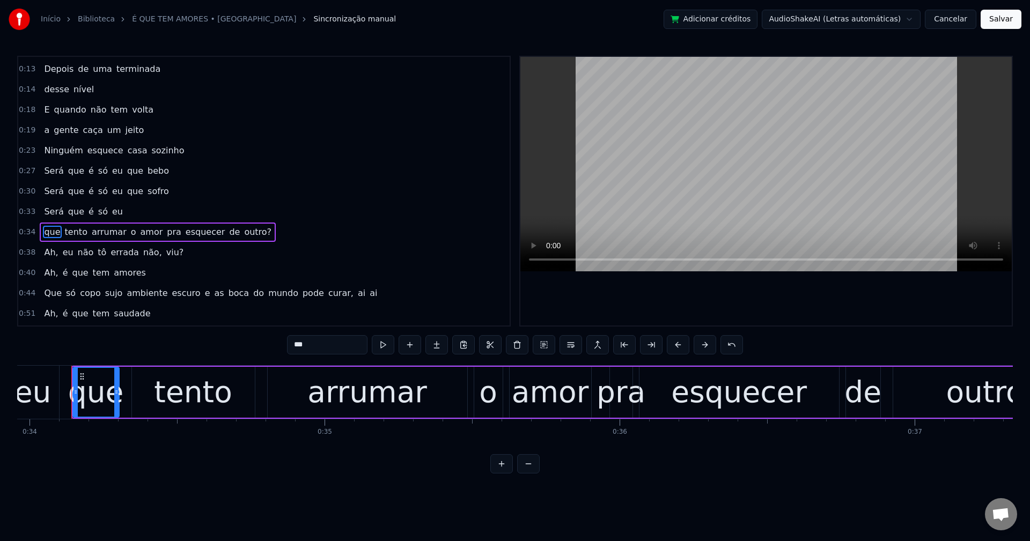
scroll to position [79, 0]
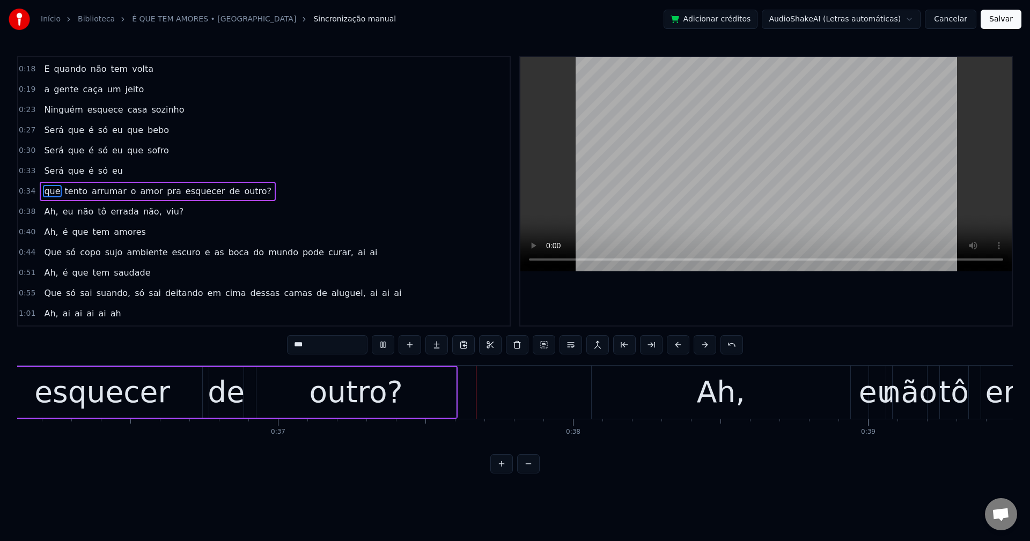
drag, startPoint x: 157, startPoint y: 191, endPoint x: 199, endPoint y: 205, distance: 44.6
click at [166, 191] on span "pra" at bounding box center [174, 191] width 17 height 12
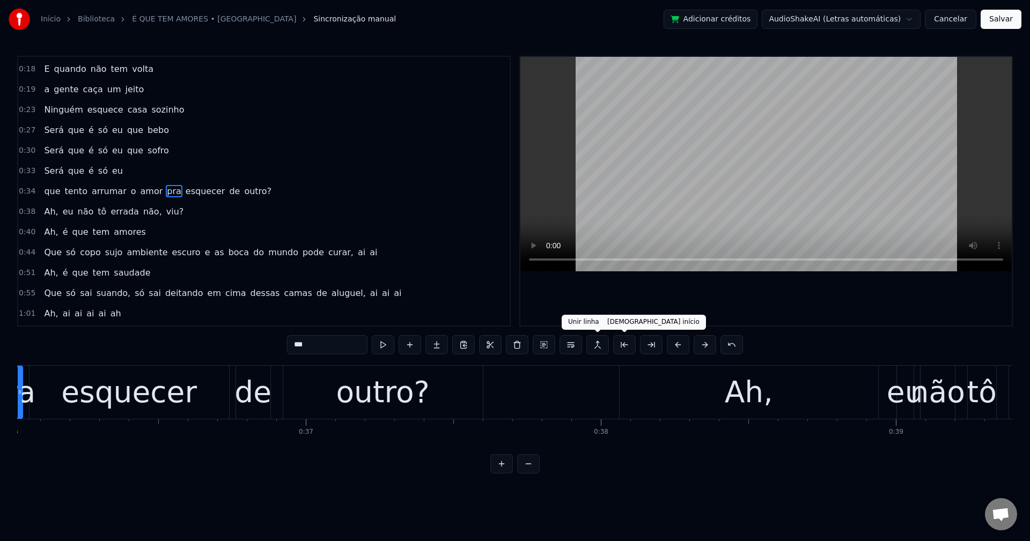
scroll to position [0, 10555]
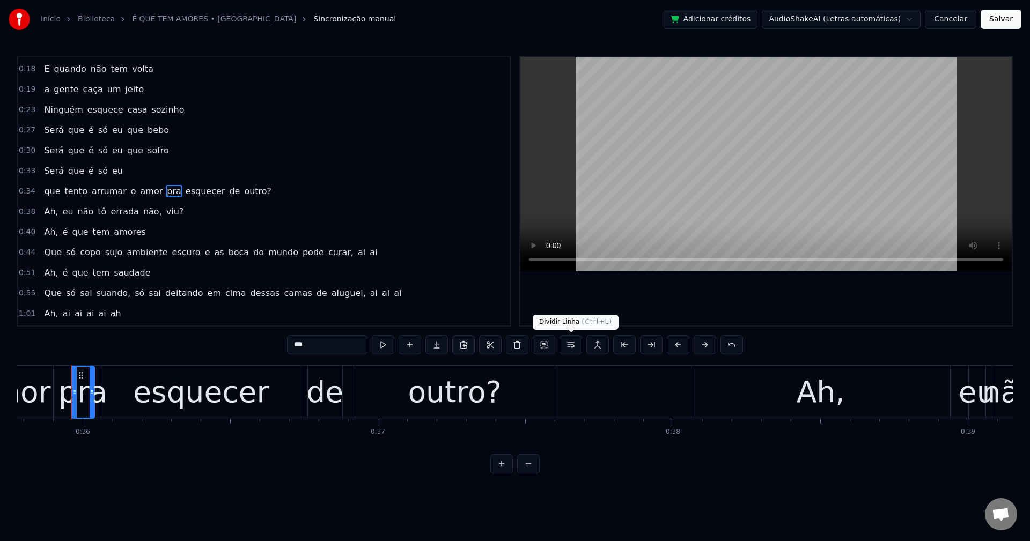
click at [574, 341] on button at bounding box center [570, 344] width 23 height 19
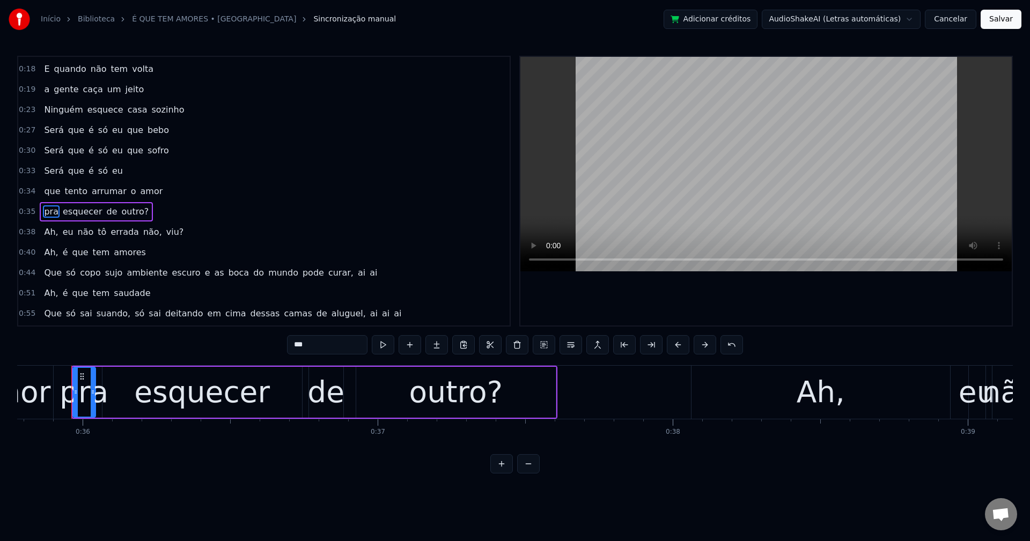
scroll to position [100, 0]
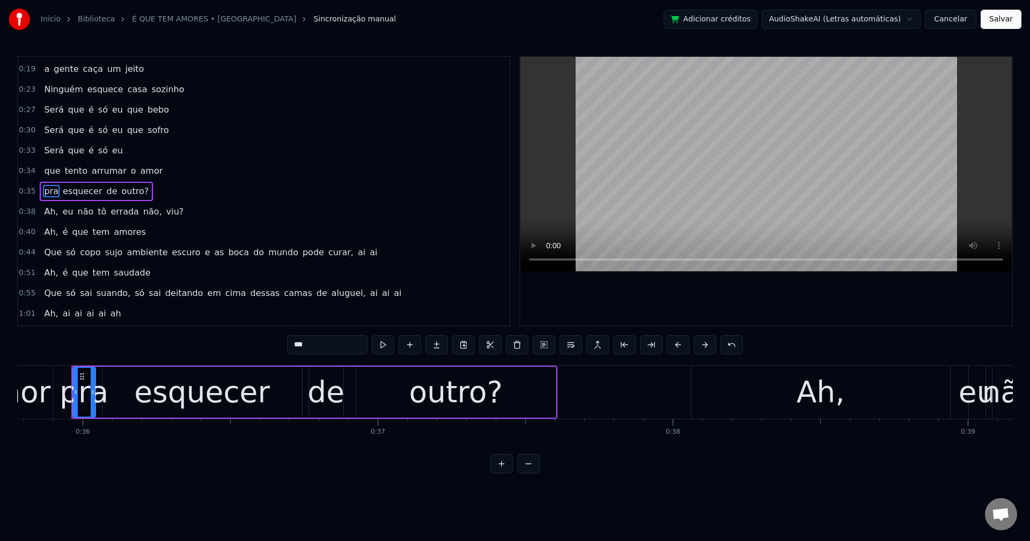
click at [124, 191] on span "outro?" at bounding box center [136, 191] width 30 height 12
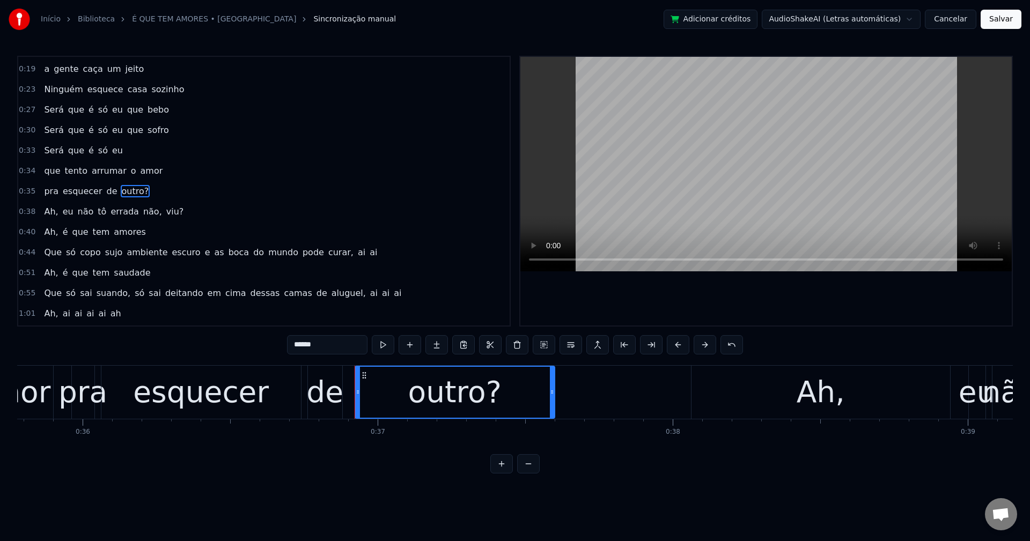
click at [347, 342] on input "******" at bounding box center [327, 344] width 80 height 19
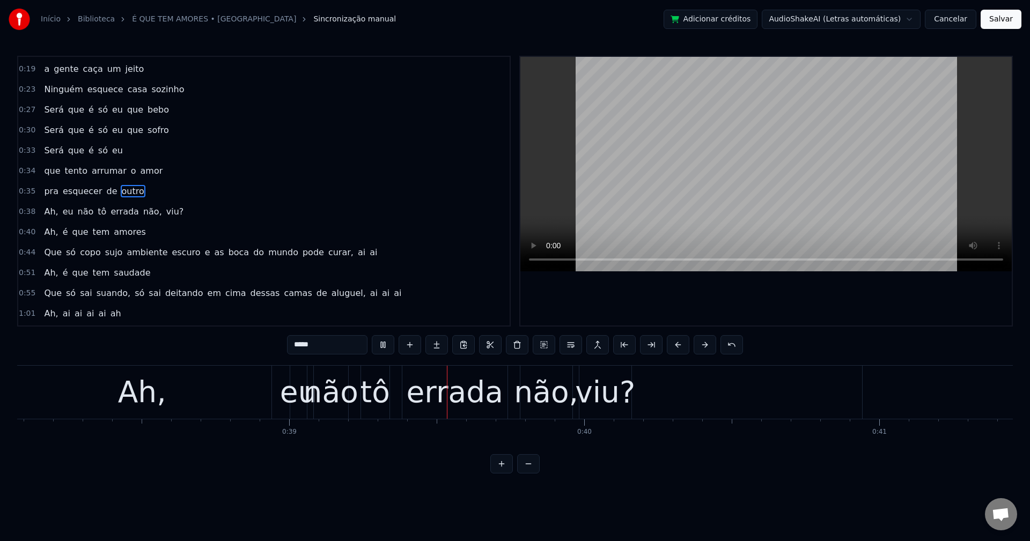
scroll to position [0, 11445]
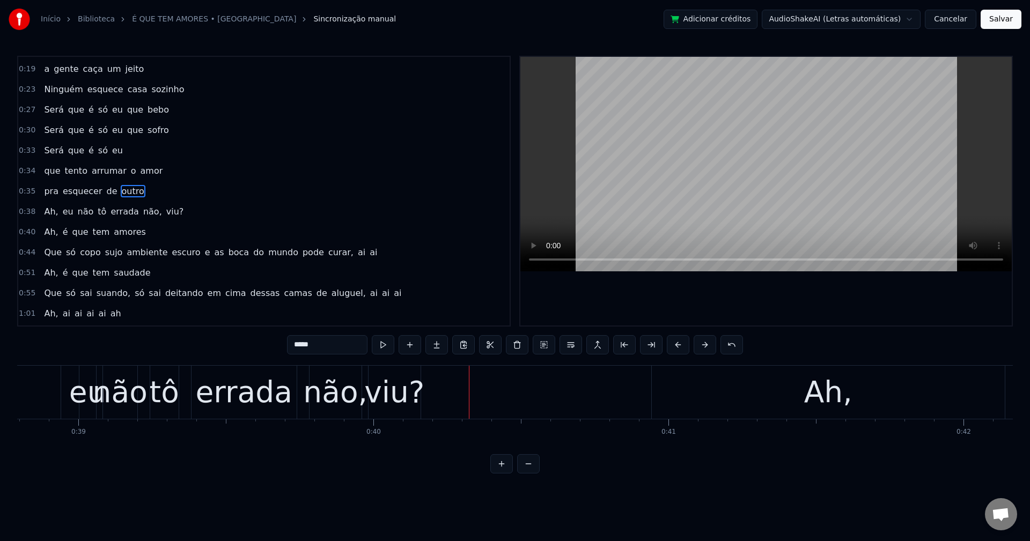
click at [47, 212] on span "Ah," at bounding box center [51, 211] width 16 height 12
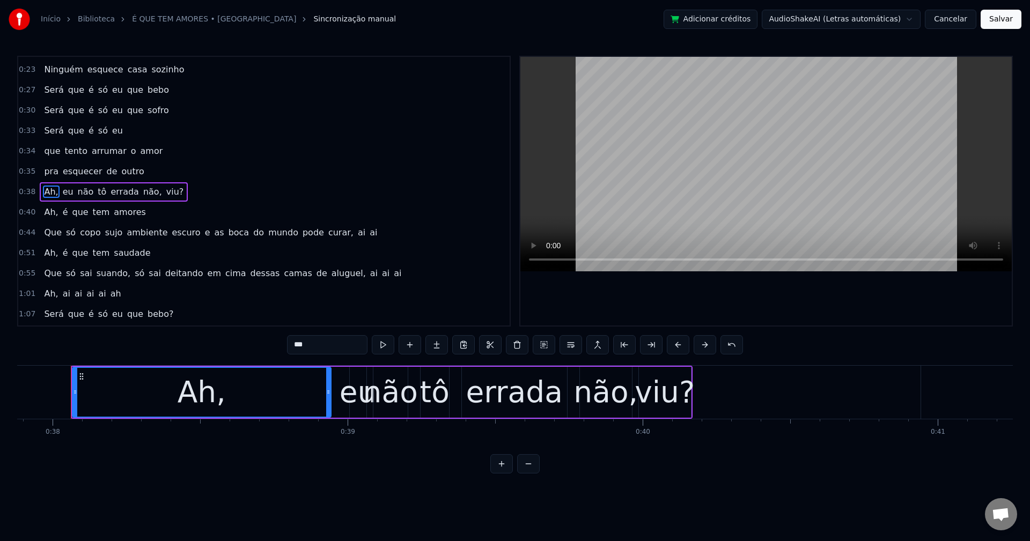
scroll to position [0, 11175]
click at [332, 350] on input "***" at bounding box center [327, 344] width 80 height 19
click at [139, 190] on span "não," at bounding box center [149, 192] width 21 height 12
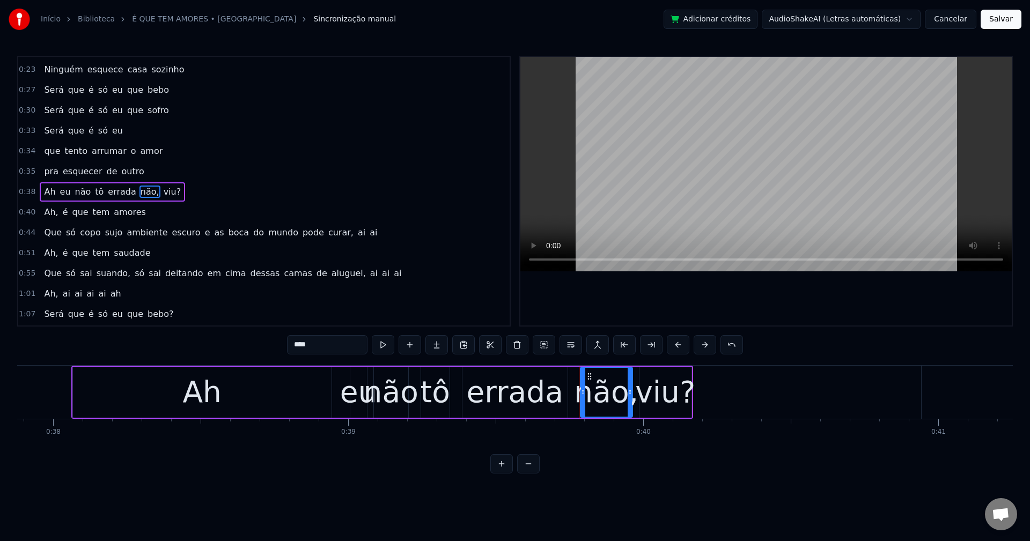
scroll to position [120, 0]
click at [332, 347] on input "****" at bounding box center [327, 344] width 80 height 19
click at [160, 191] on span "viu?" at bounding box center [170, 191] width 20 height 12
click at [333, 350] on input "****" at bounding box center [327, 344] width 80 height 19
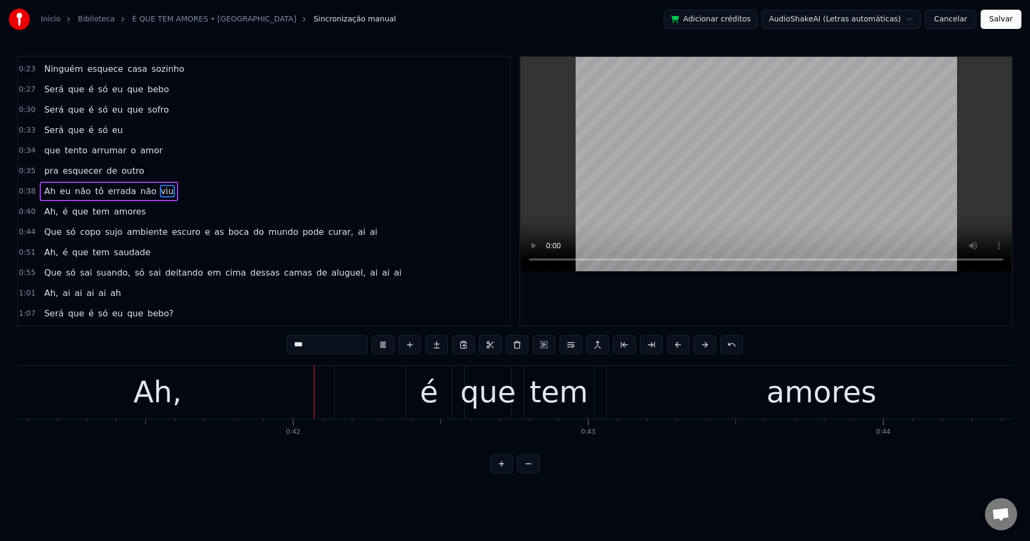
scroll to position [0, 12116]
drag, startPoint x: 41, startPoint y: 212, endPoint x: 203, endPoint y: 321, distance: 195.2
click at [43, 212] on span "Ah," at bounding box center [51, 211] width 16 height 12
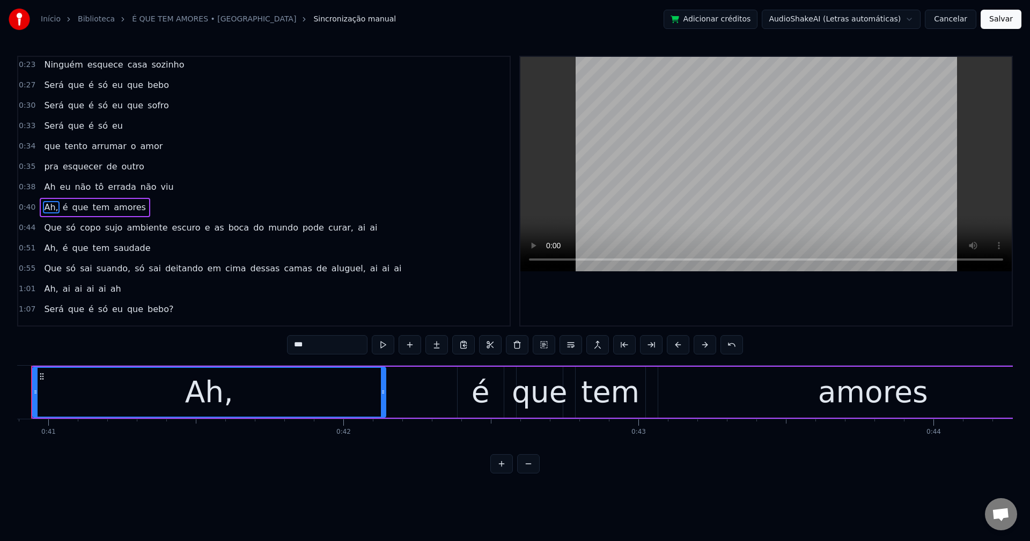
scroll to position [0, 12025]
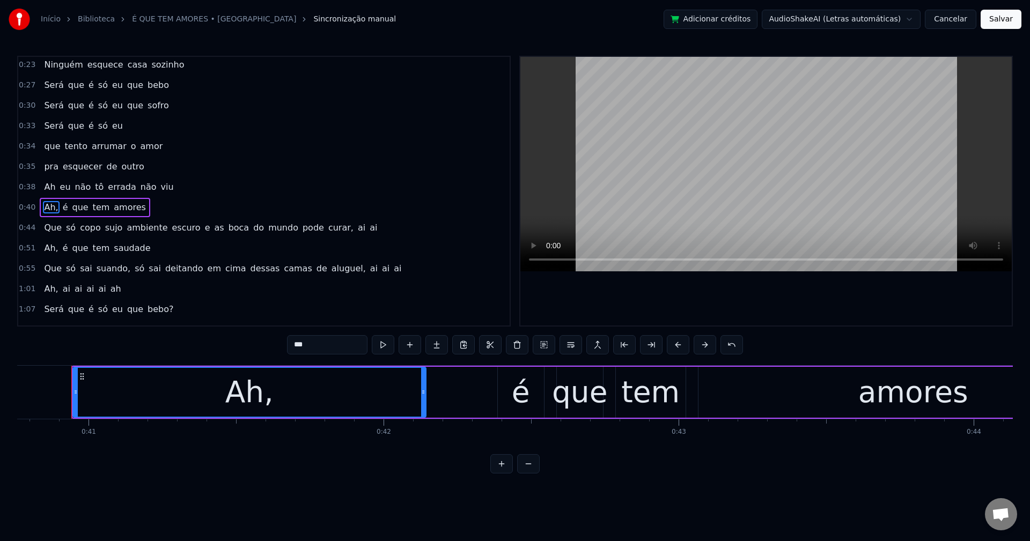
click at [334, 338] on input "***" at bounding box center [327, 344] width 80 height 19
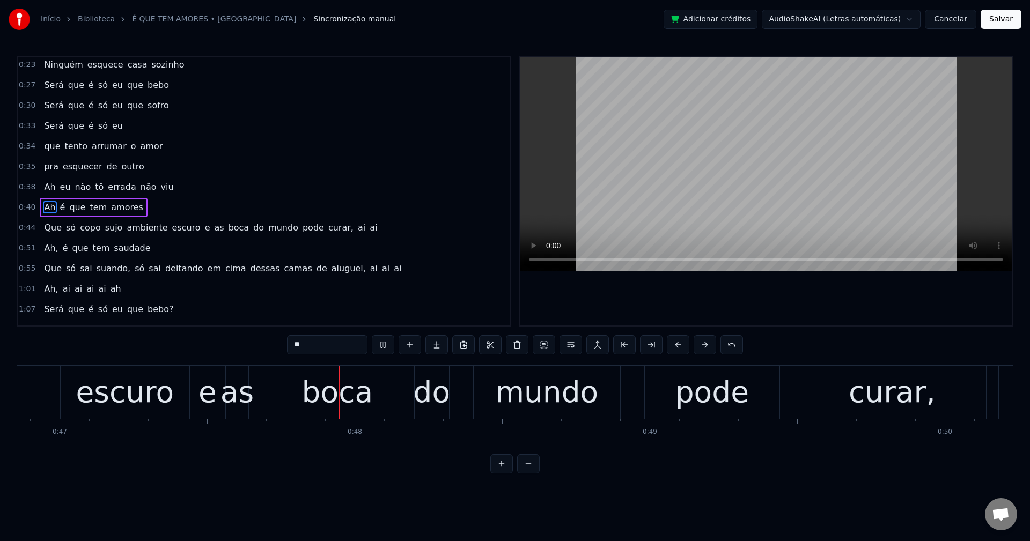
scroll to position [0, 13894]
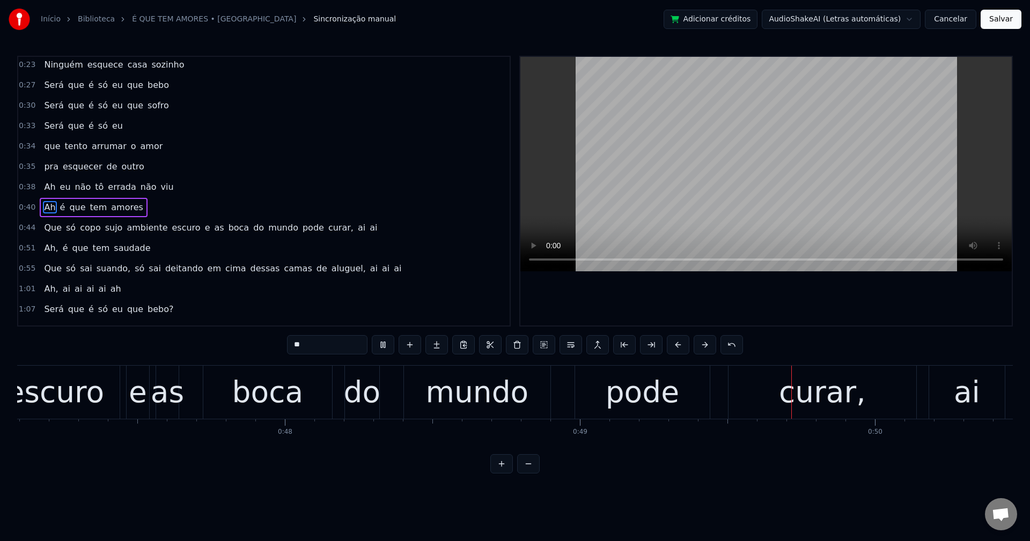
click at [126, 226] on span "ambiente" at bounding box center [147, 228] width 43 height 12
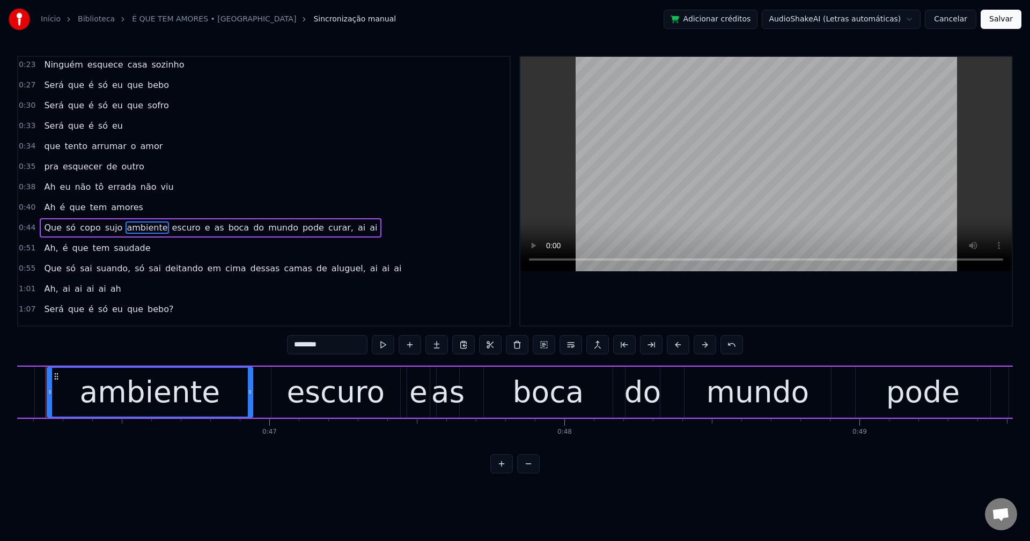
scroll to position [0, 13588]
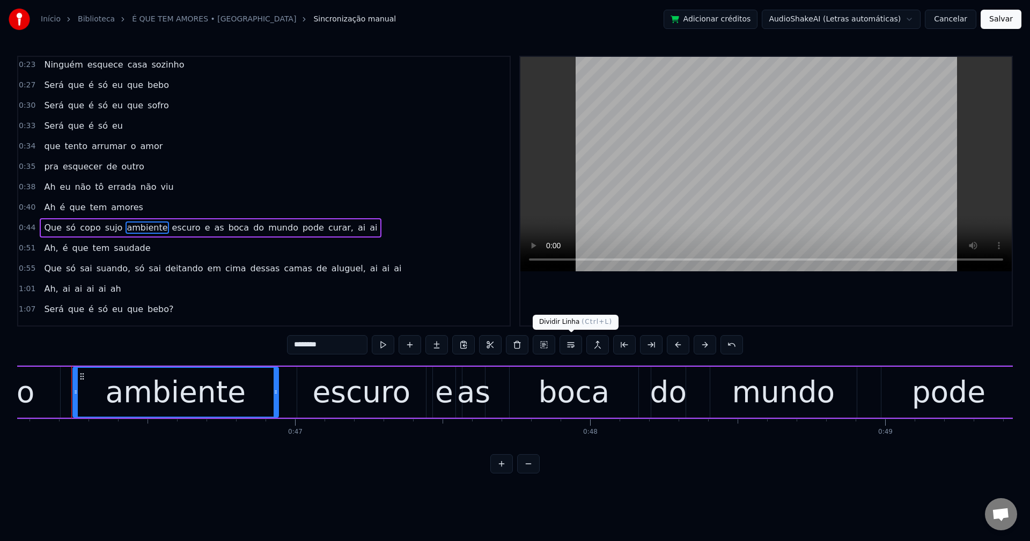
click at [574, 348] on button at bounding box center [570, 344] width 23 height 19
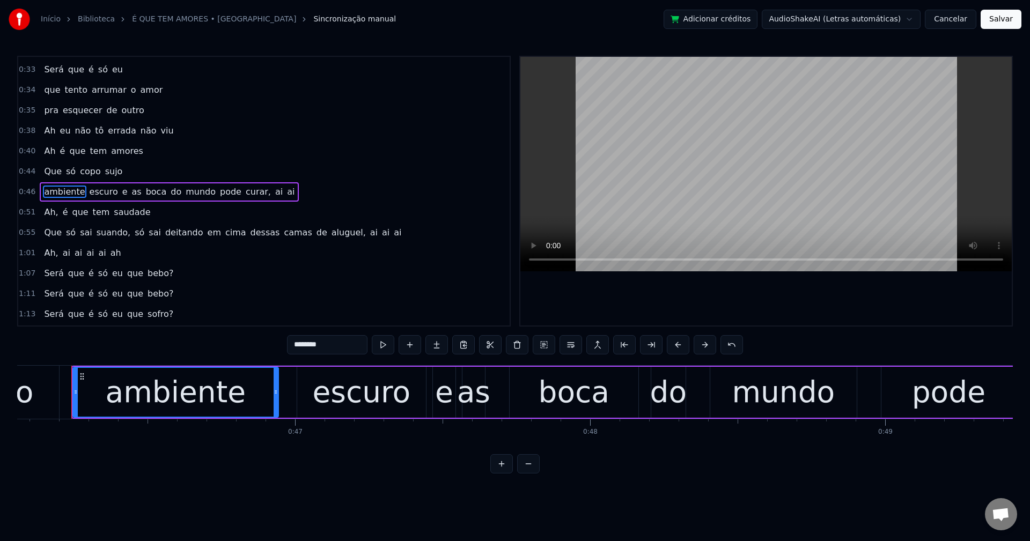
scroll to position [181, 0]
click at [121, 191] on span "e" at bounding box center [125, 191] width 8 height 12
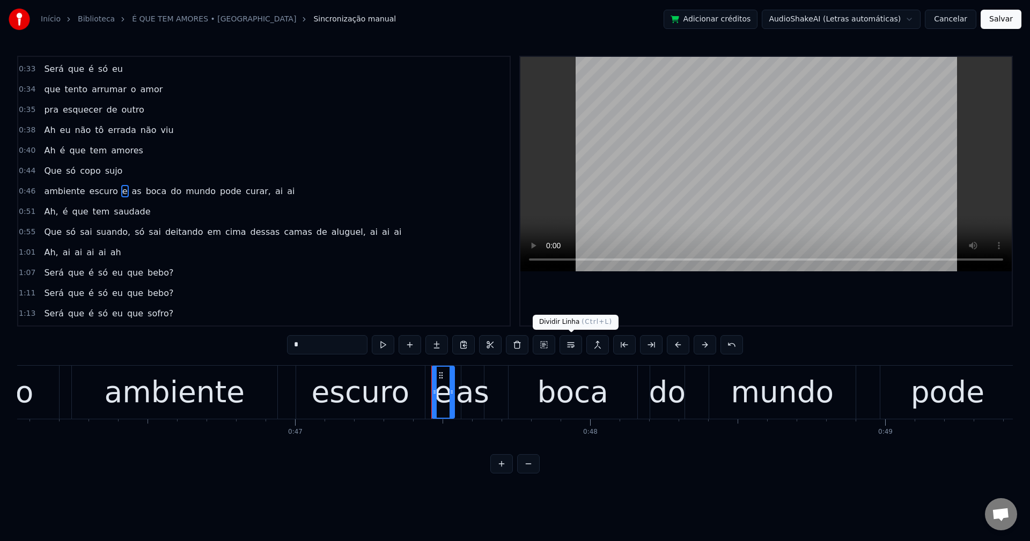
click at [574, 347] on button at bounding box center [570, 344] width 23 height 19
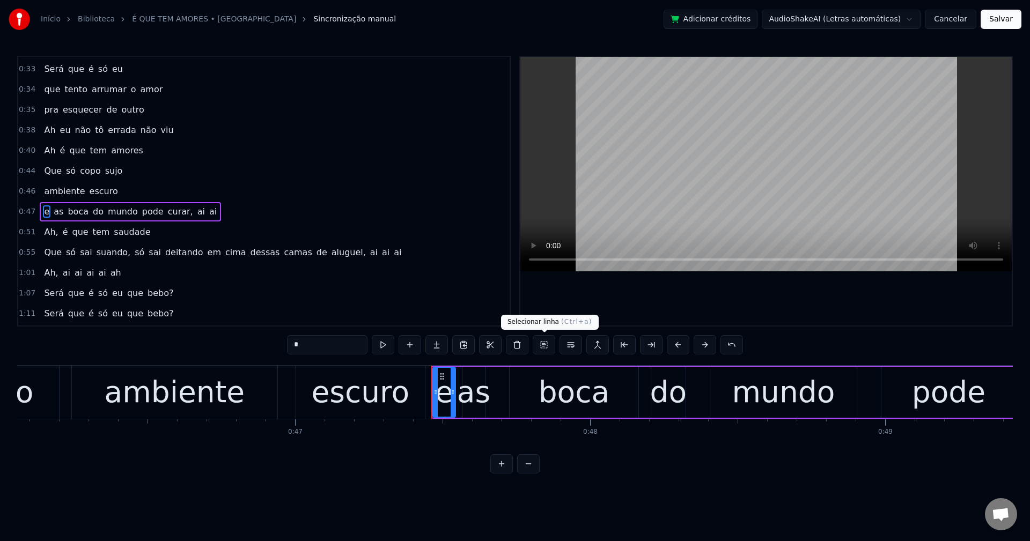
scroll to position [202, 0]
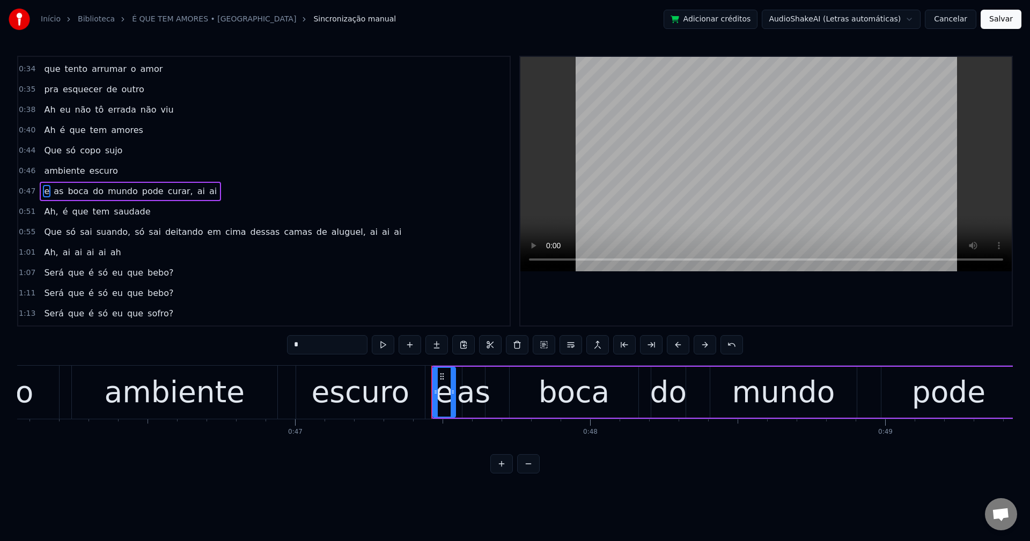
click at [141, 195] on span "pode" at bounding box center [153, 191] width 24 height 12
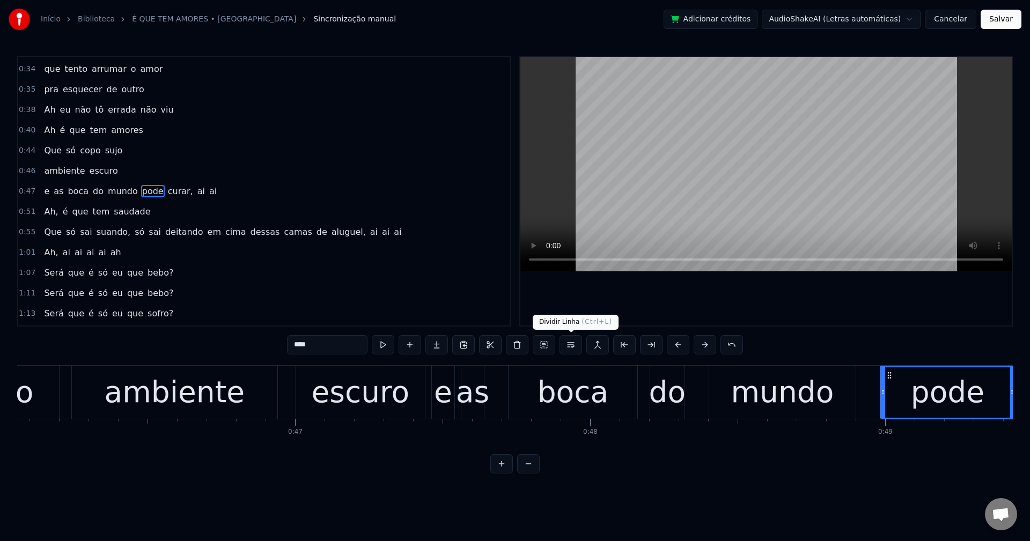
click at [568, 344] on button at bounding box center [570, 344] width 23 height 19
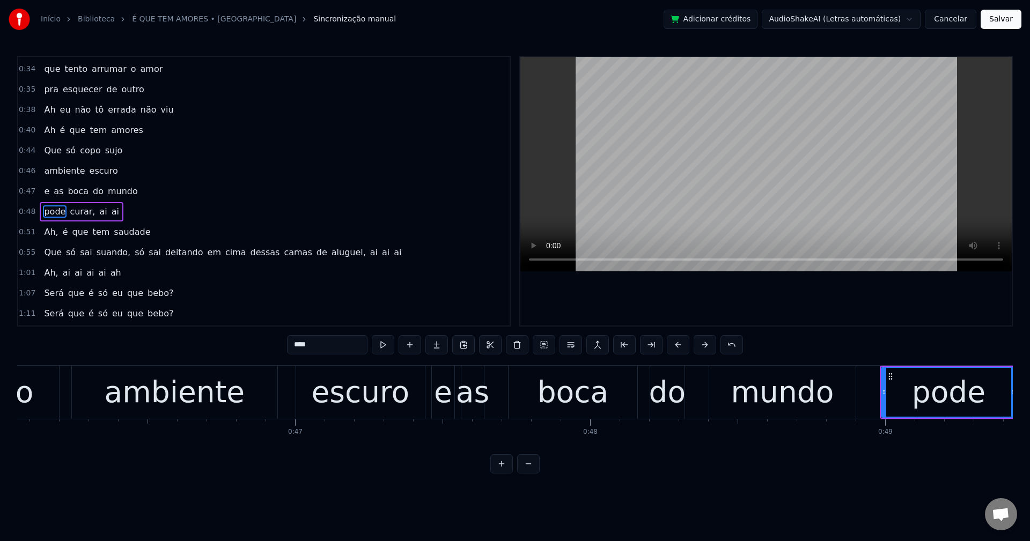
scroll to position [222, 0]
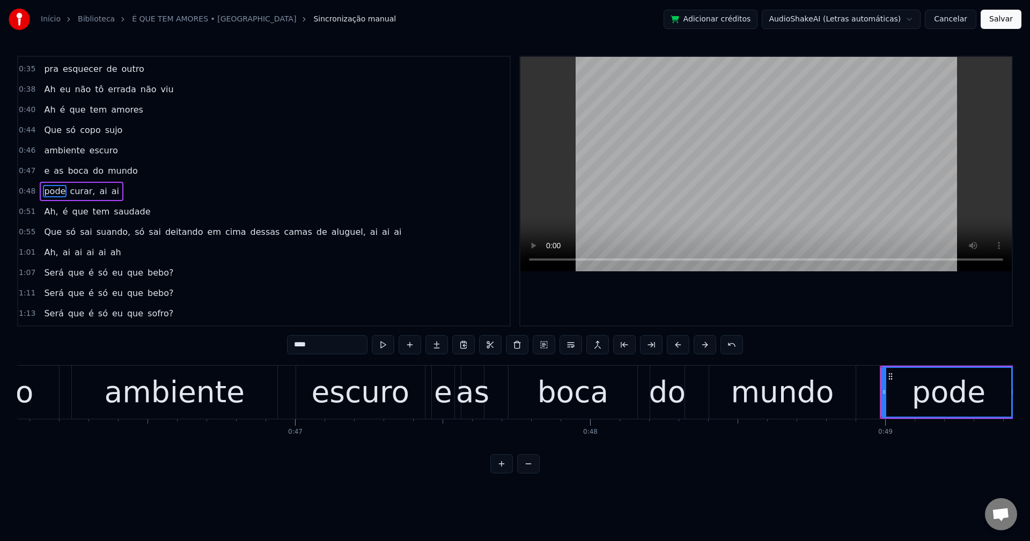
click at [79, 189] on span "curar," at bounding box center [82, 191] width 27 height 12
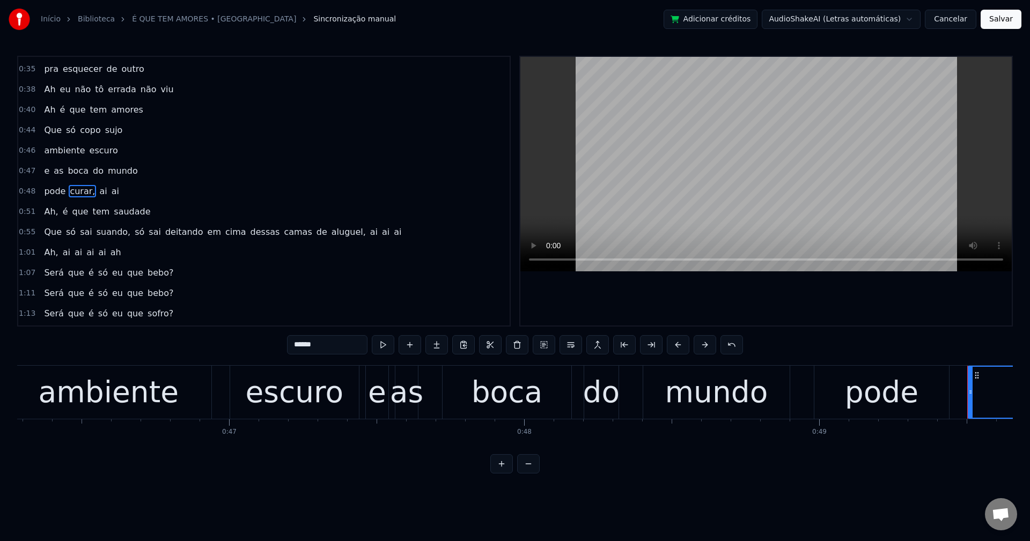
click at [342, 349] on input "******" at bounding box center [327, 344] width 80 height 19
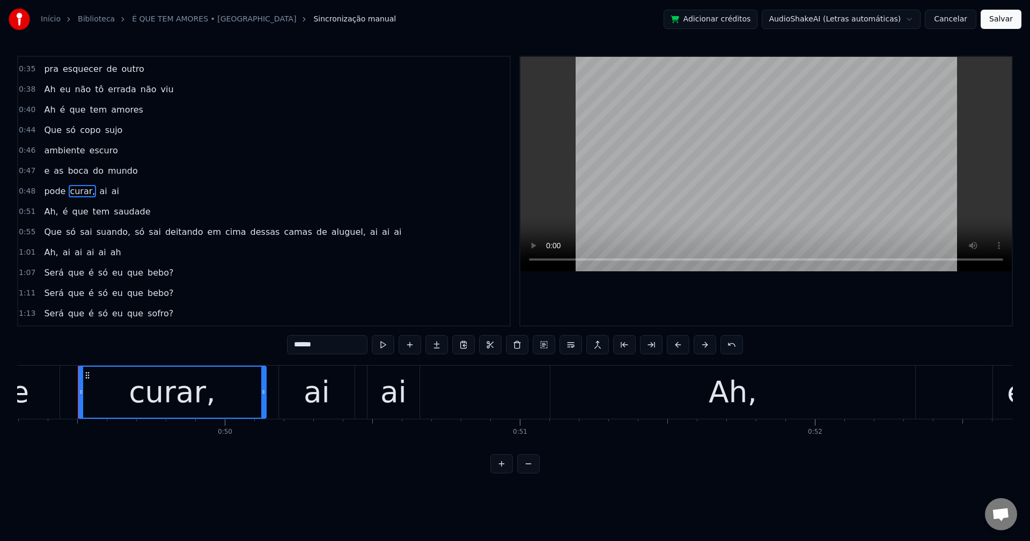
scroll to position [0, 14550]
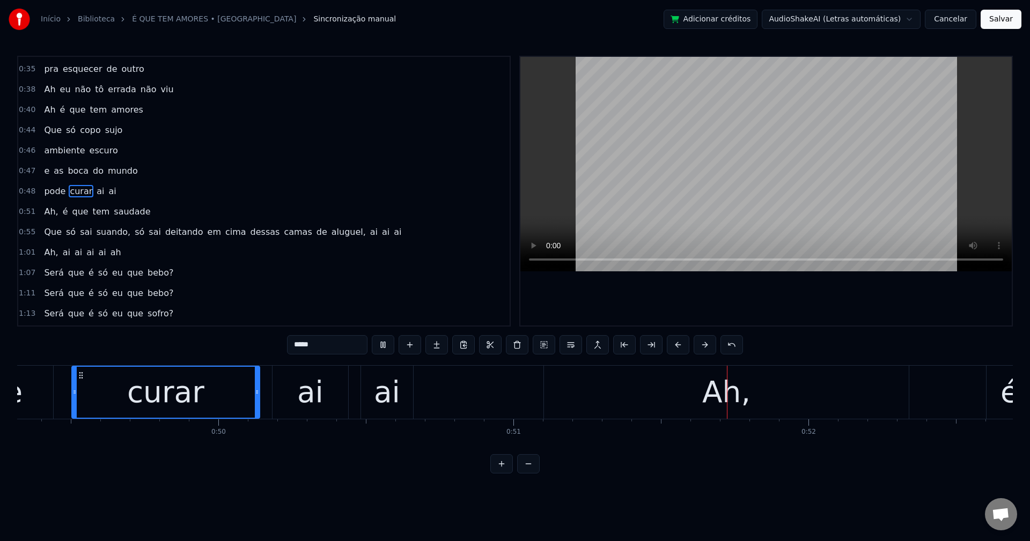
drag, startPoint x: 49, startPoint y: 217, endPoint x: 73, endPoint y: 227, distance: 26.4
click at [48, 216] on span "Ah," at bounding box center [51, 211] width 16 height 12
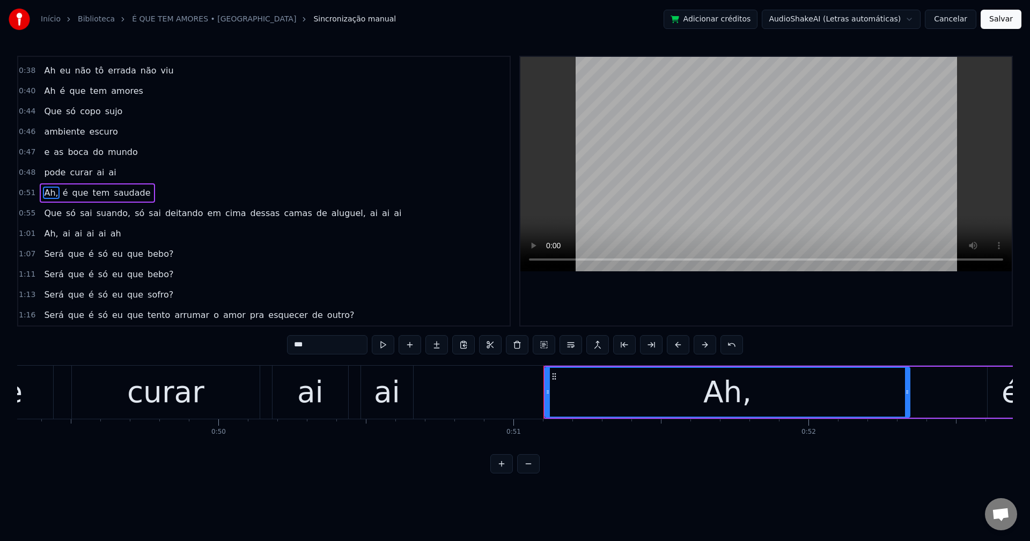
scroll to position [242, 0]
click at [320, 348] on input "***" at bounding box center [327, 344] width 80 height 19
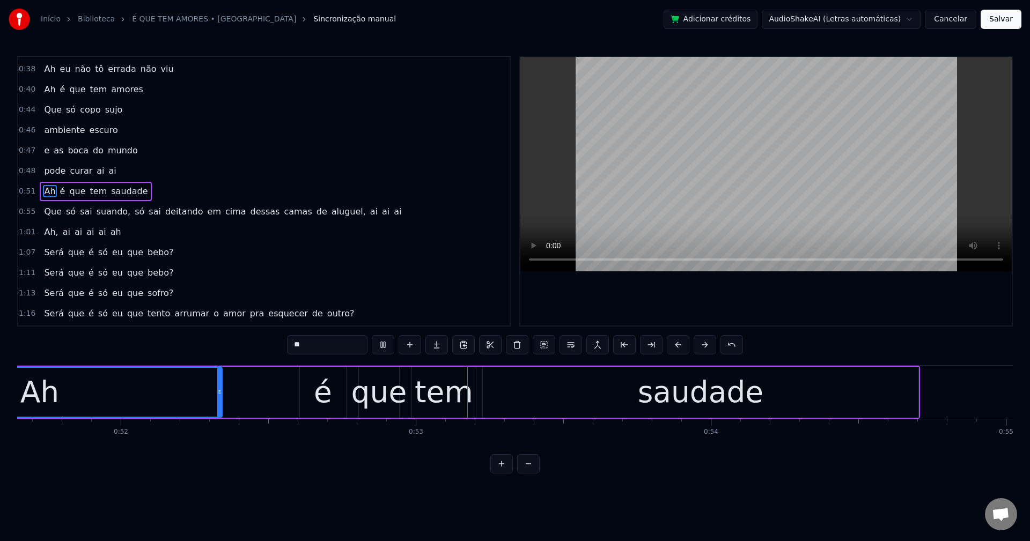
scroll to position [0, 15471]
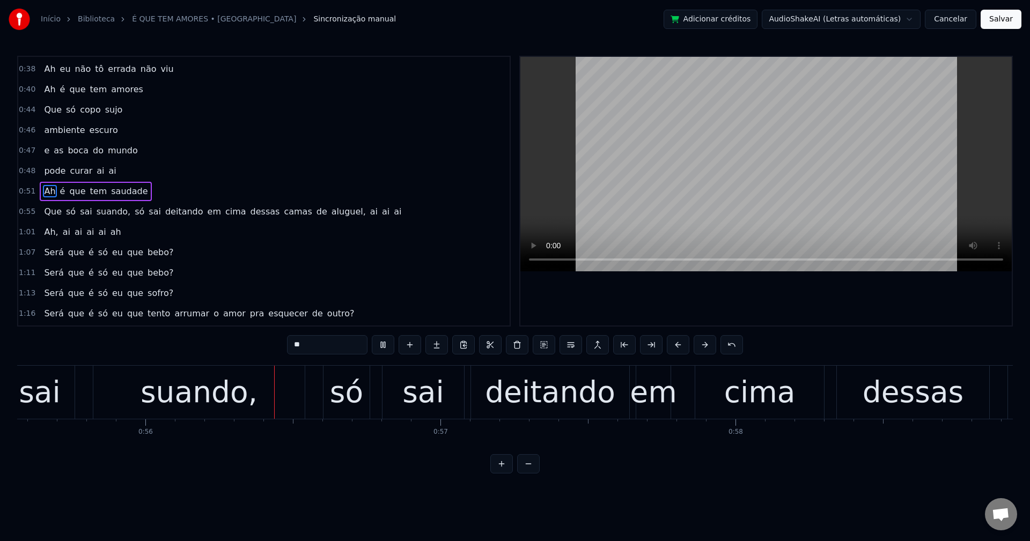
click at [95, 209] on span "suando," at bounding box center [113, 211] width 36 height 12
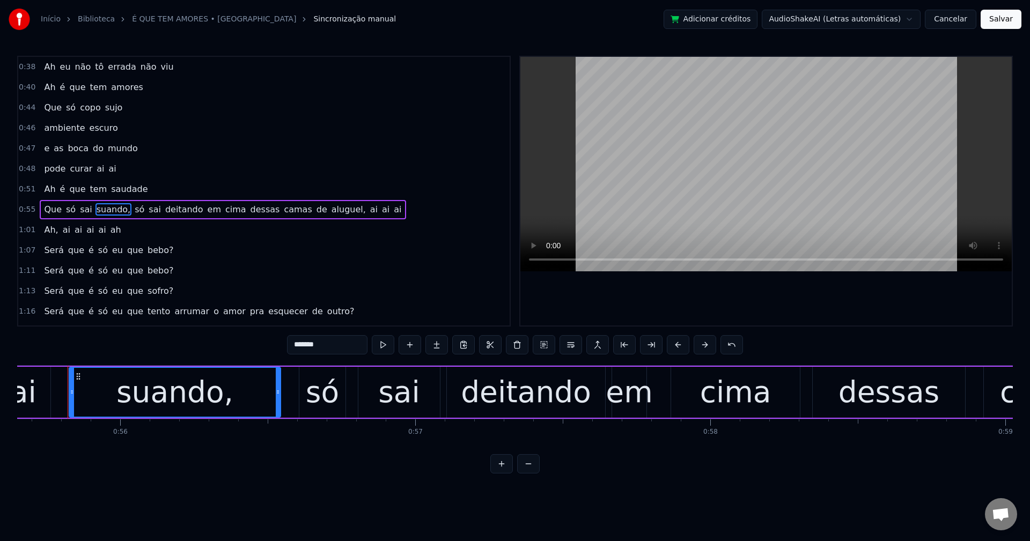
scroll to position [0, 16415]
click at [330, 344] on input "*******" at bounding box center [327, 344] width 80 height 19
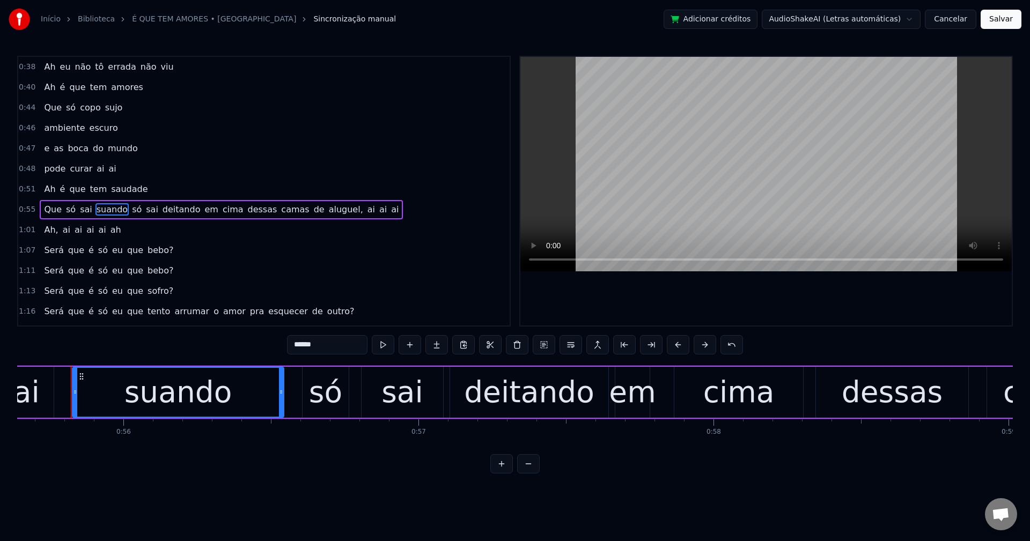
click at [131, 210] on span "só" at bounding box center [137, 209] width 12 height 12
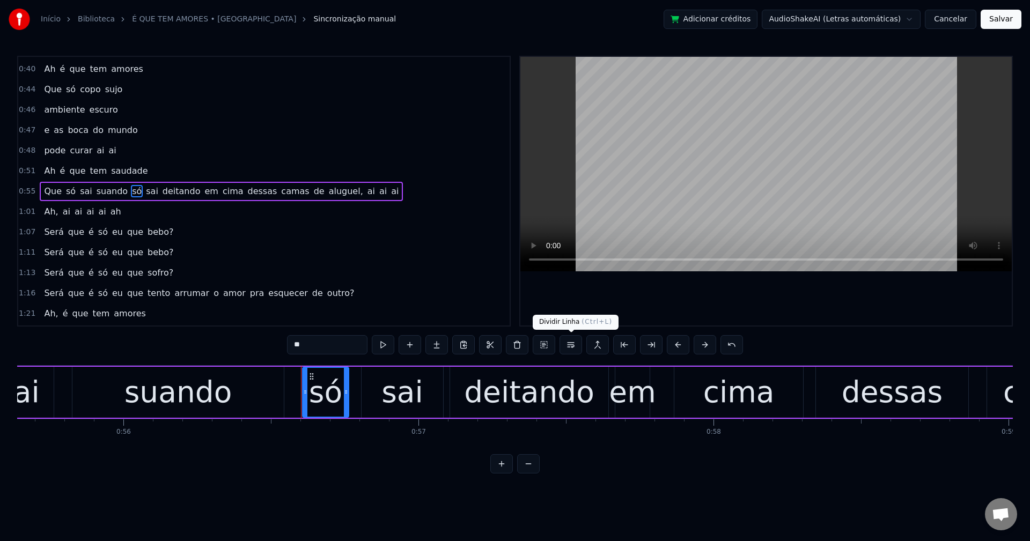
click at [568, 348] on button at bounding box center [570, 344] width 23 height 19
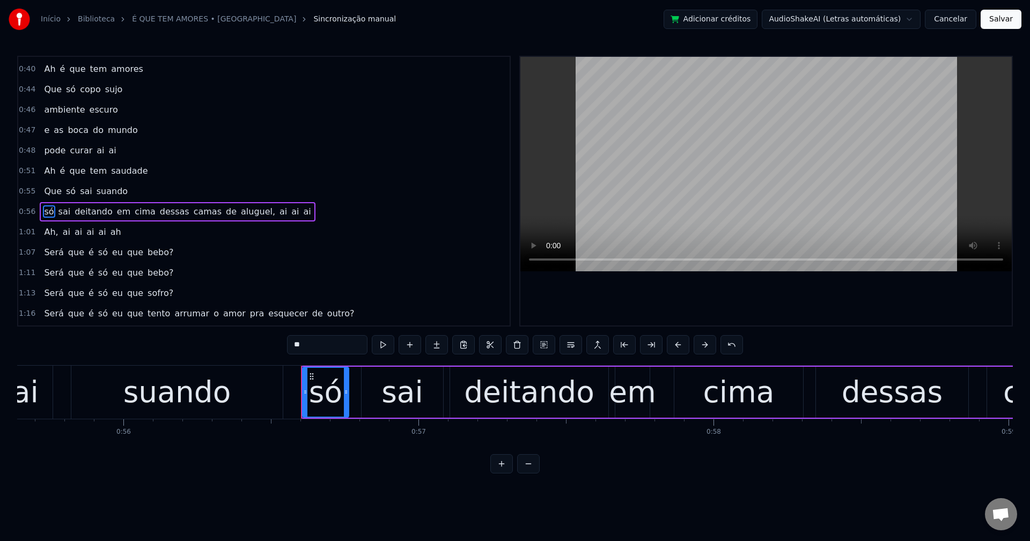
scroll to position [283, 0]
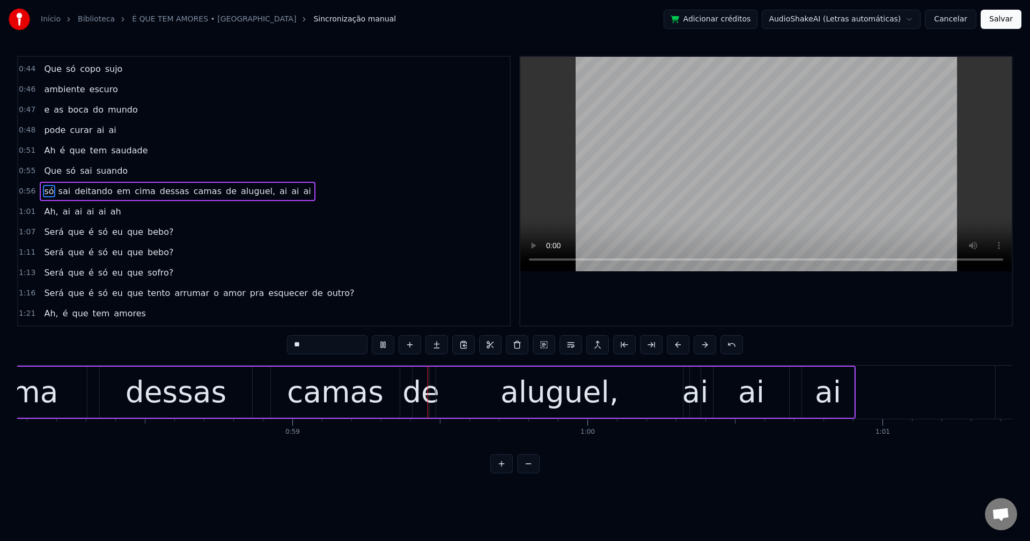
click at [117, 187] on span "em" at bounding box center [124, 191] width 16 height 12
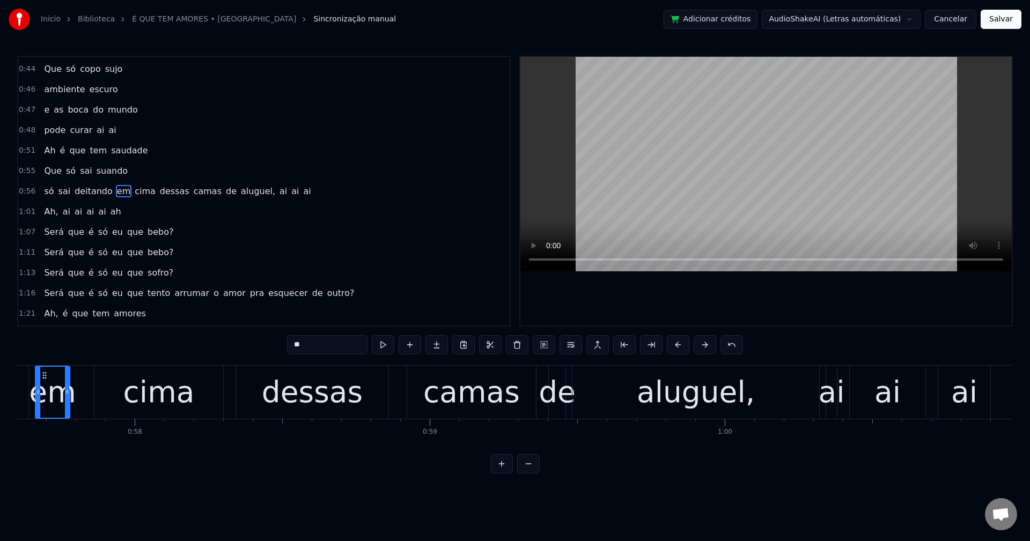
scroll to position [0, 16958]
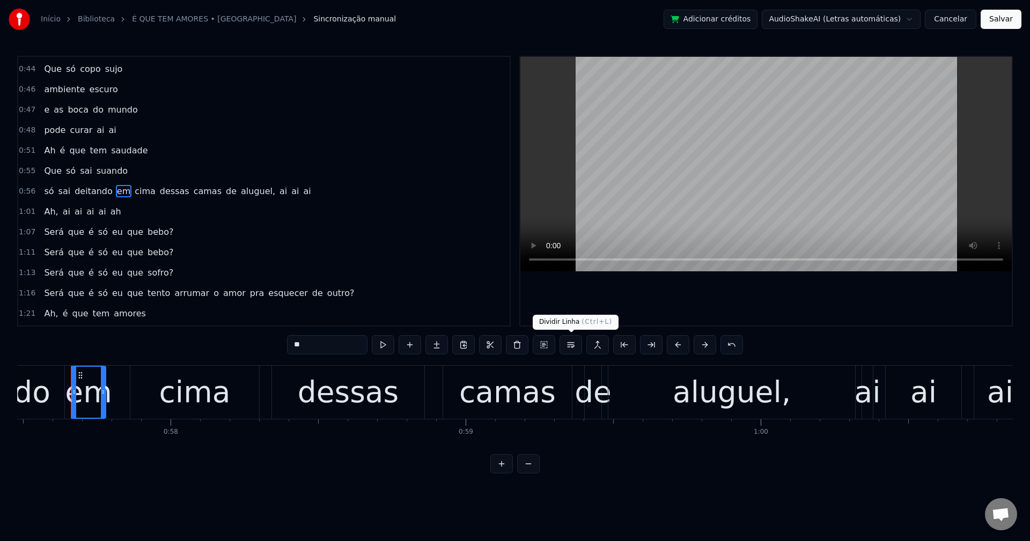
click at [569, 350] on button at bounding box center [570, 344] width 23 height 19
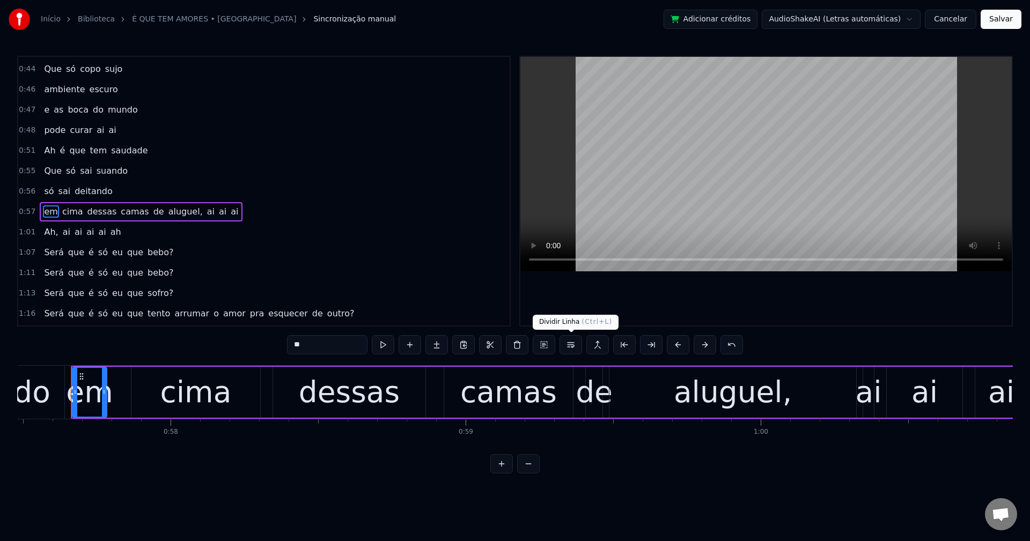
scroll to position [304, 0]
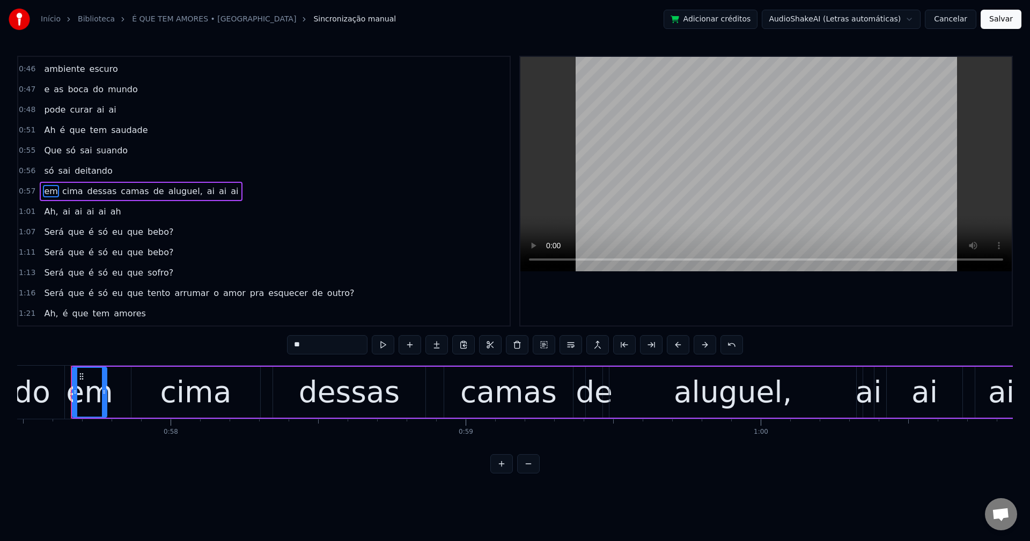
click at [152, 193] on span "de" at bounding box center [158, 191] width 13 height 12
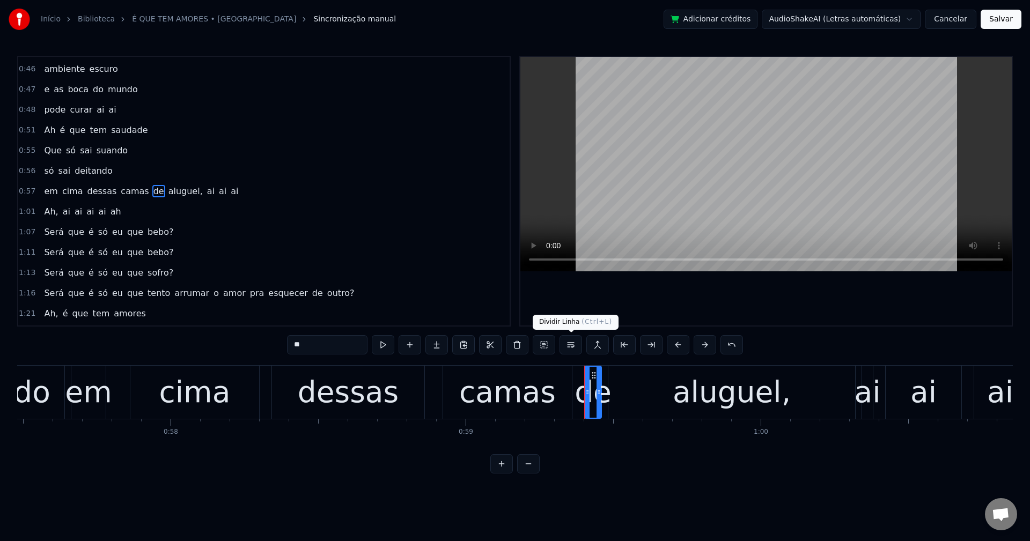
click at [571, 351] on button at bounding box center [570, 344] width 23 height 19
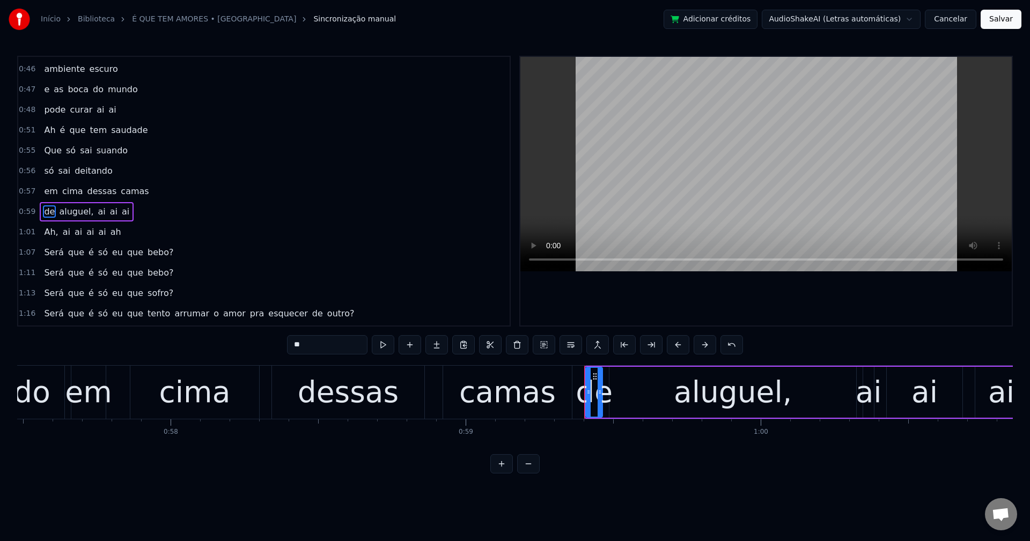
scroll to position [324, 0]
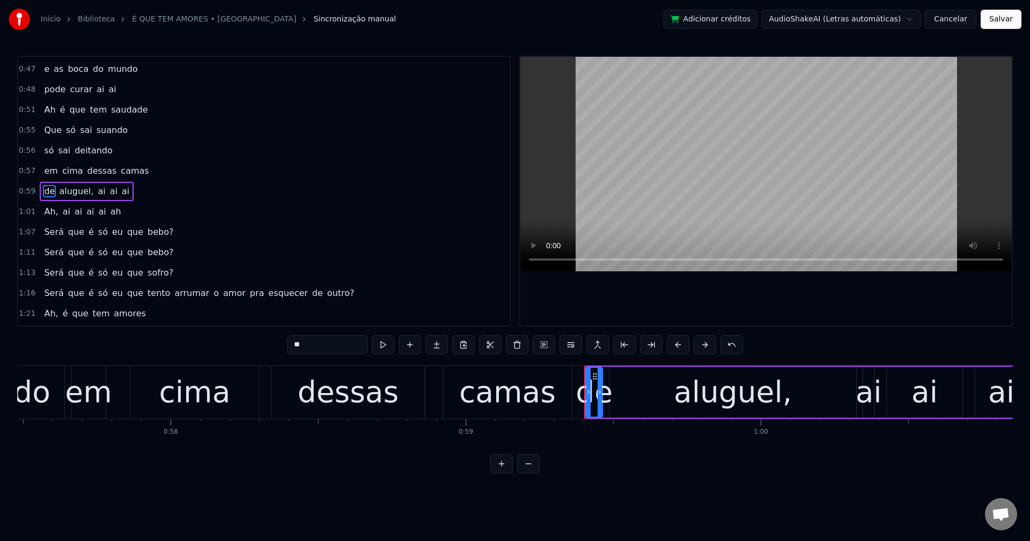
click at [76, 194] on span "aluguel," at bounding box center [76, 191] width 36 height 12
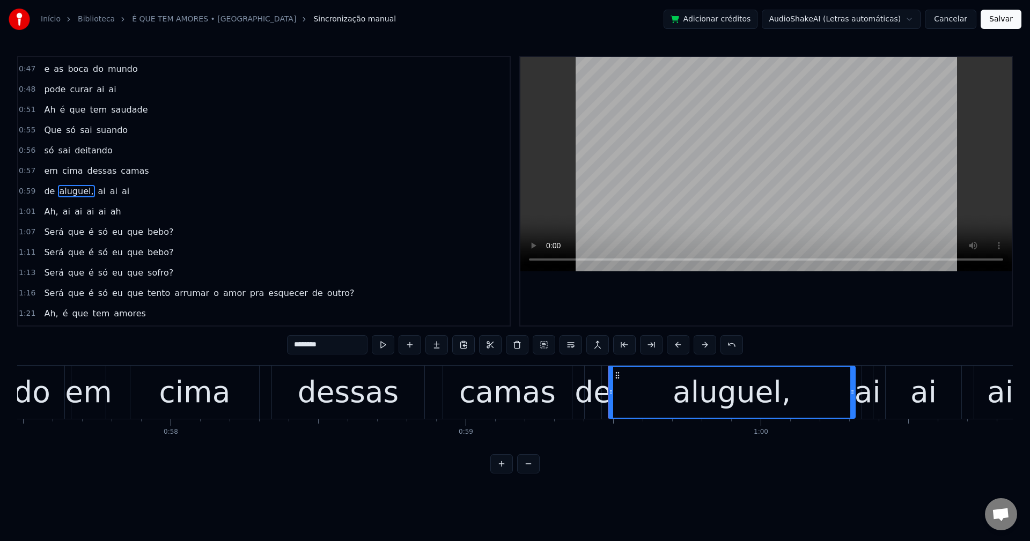
click at [352, 344] on input "********" at bounding box center [327, 344] width 80 height 19
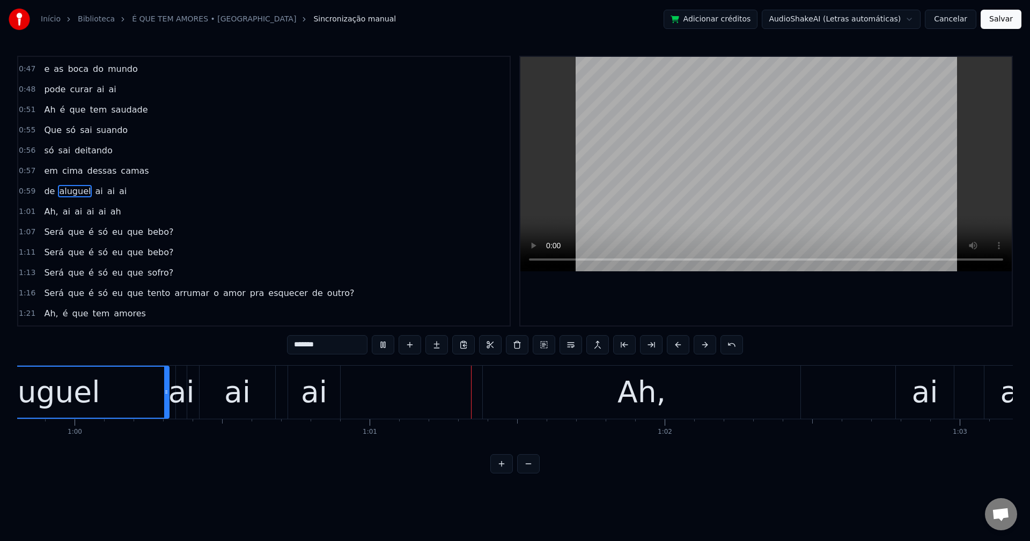
scroll to position [0, 17874]
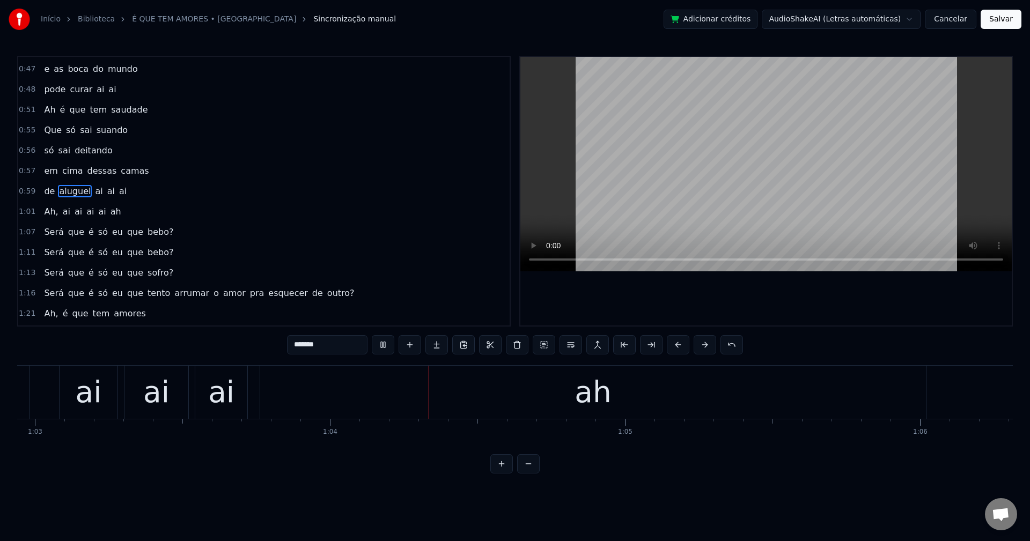
click at [50, 210] on span "Ah," at bounding box center [51, 211] width 16 height 12
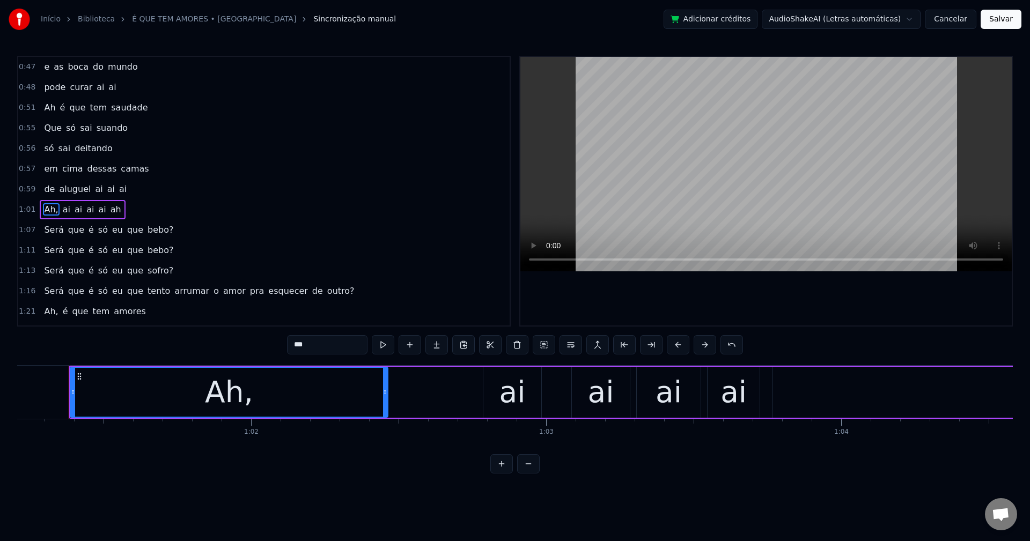
scroll to position [0, 18056]
click at [356, 344] on input "***" at bounding box center [327, 344] width 80 height 19
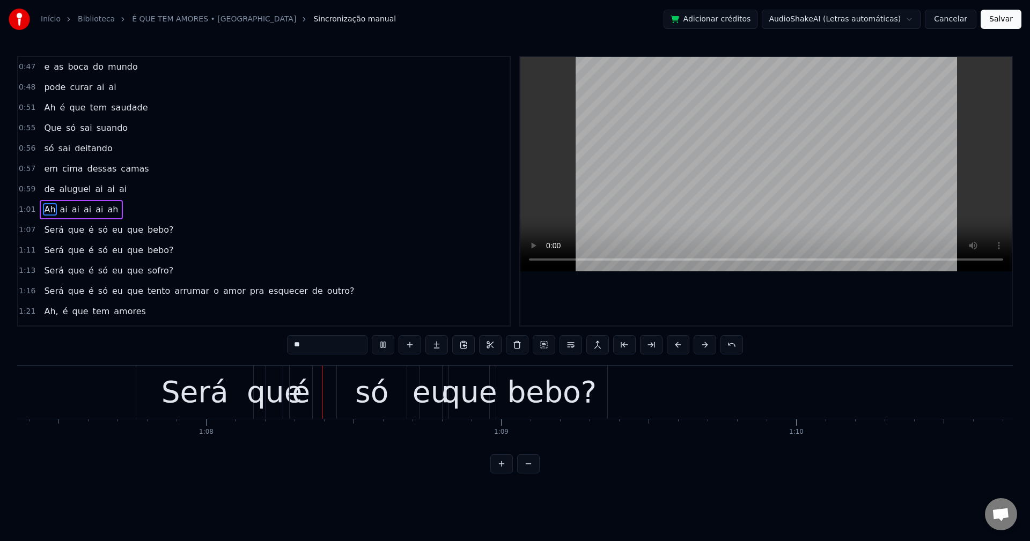
scroll to position [0, 19917]
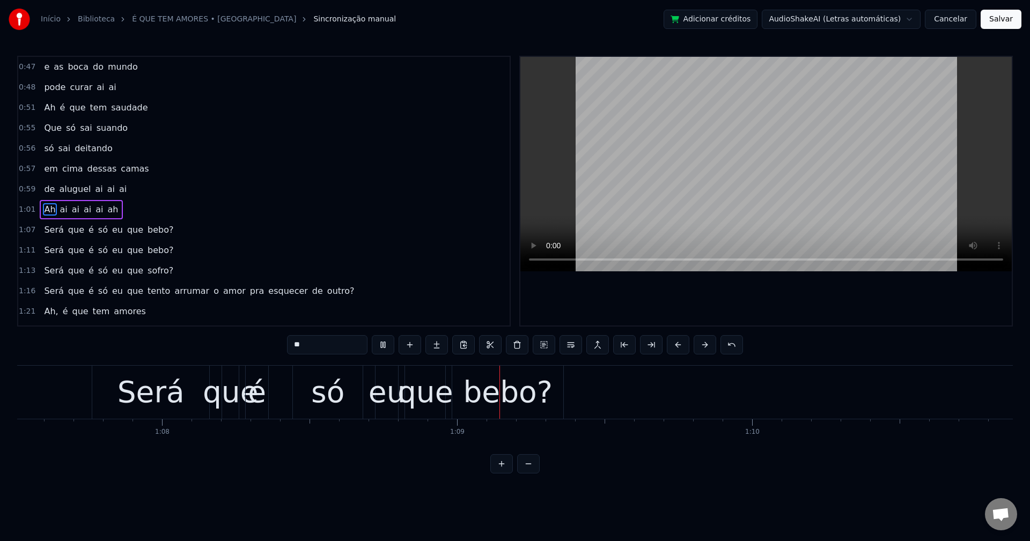
click at [148, 233] on span "bebo?" at bounding box center [160, 230] width 28 height 12
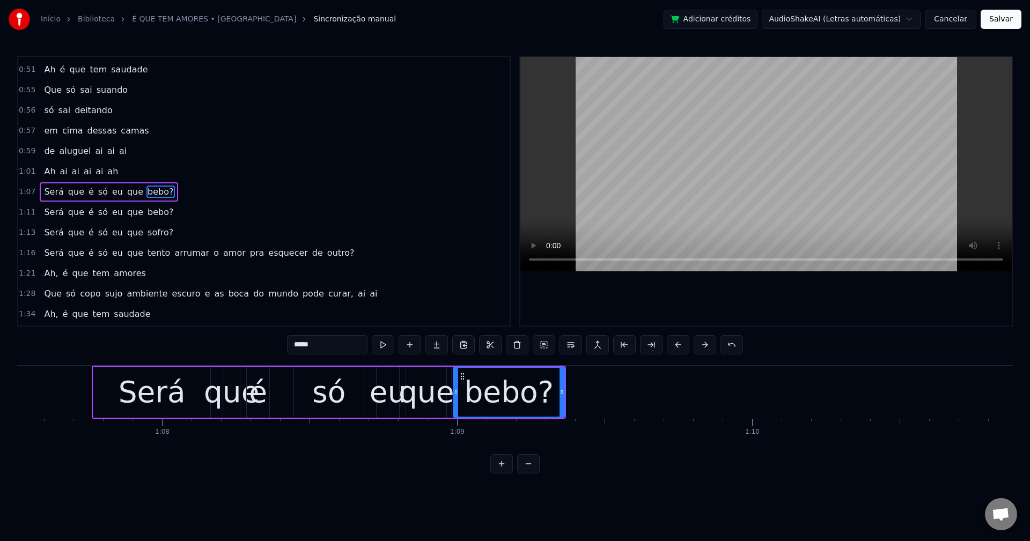
scroll to position [365, 0]
click at [323, 345] on input "*****" at bounding box center [327, 344] width 80 height 19
drag, startPoint x: 145, startPoint y: 211, endPoint x: 240, endPoint y: 275, distance: 114.1
click at [146, 211] on span "bebo?" at bounding box center [160, 211] width 28 height 12
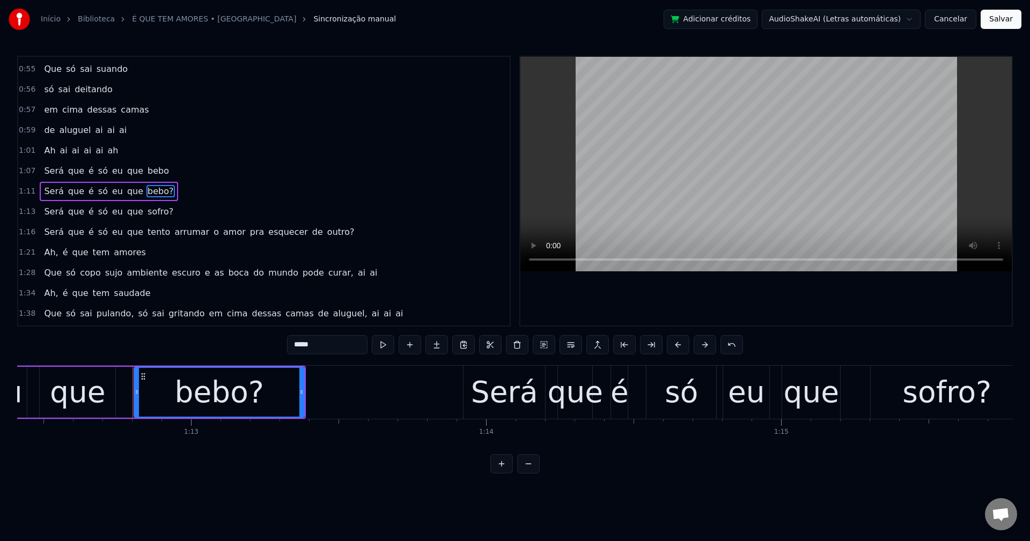
click at [335, 340] on input "*****" at bounding box center [327, 344] width 80 height 19
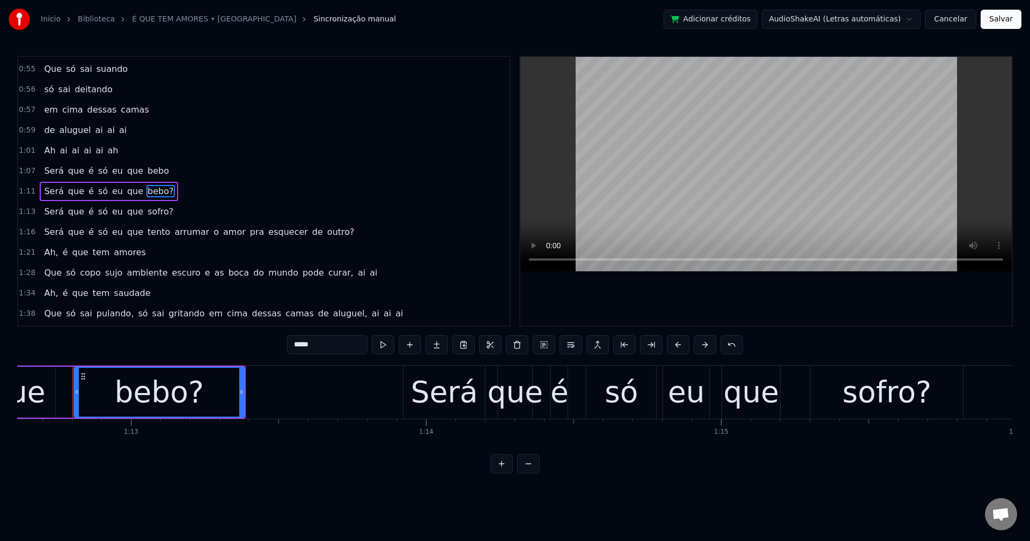
scroll to position [0, 21425]
click at [146, 213] on span "sofro?" at bounding box center [160, 211] width 28 height 12
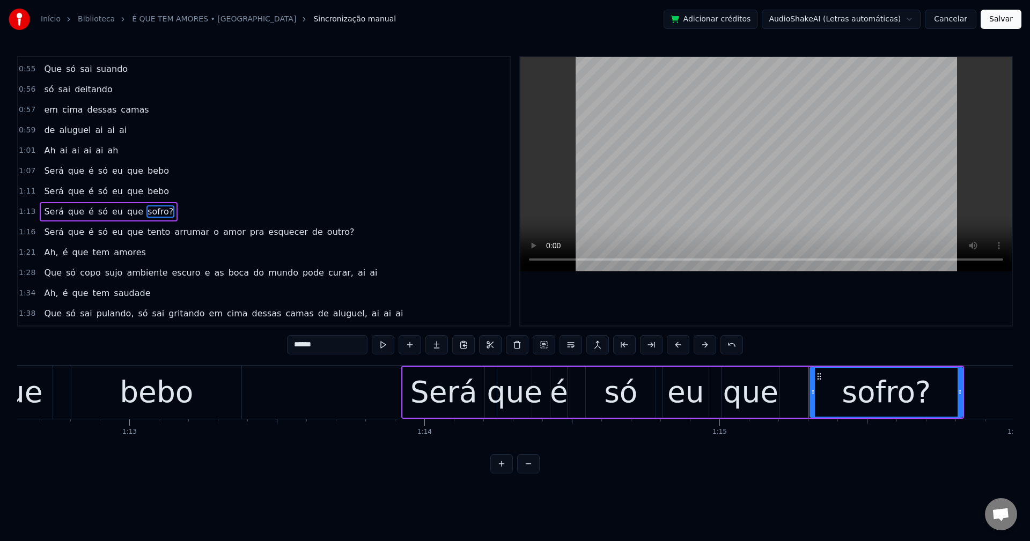
scroll to position [406, 0]
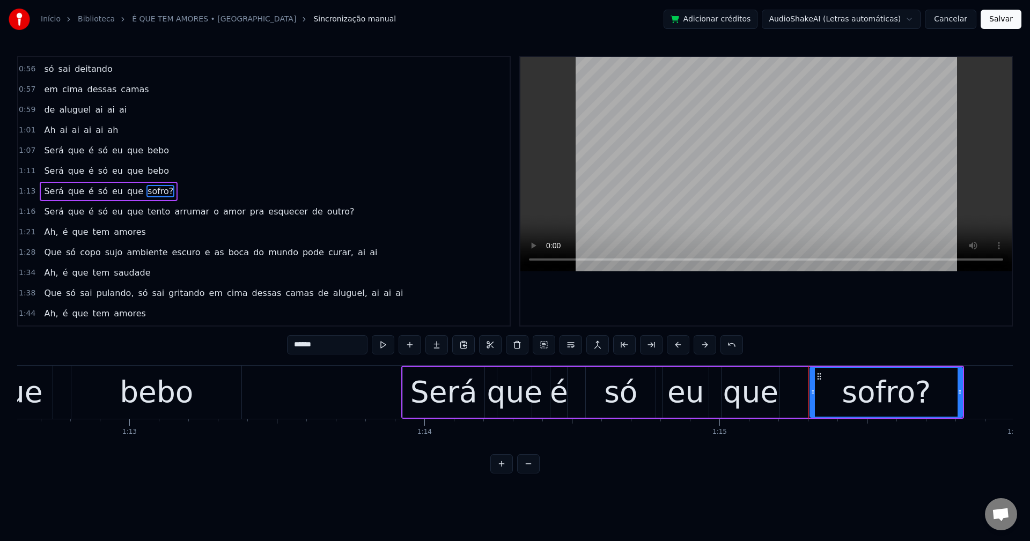
click at [331, 345] on input "******" at bounding box center [327, 344] width 80 height 19
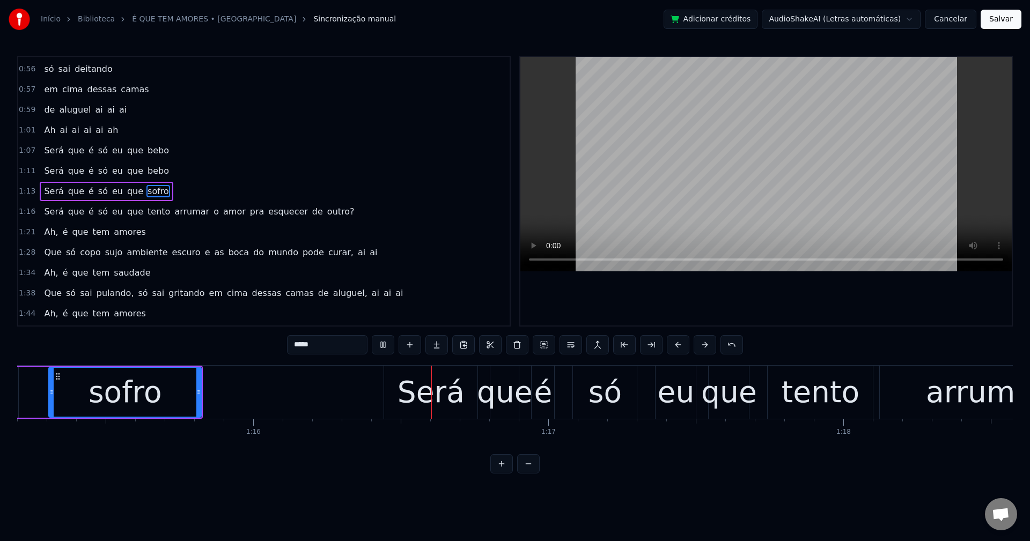
scroll to position [0, 22376]
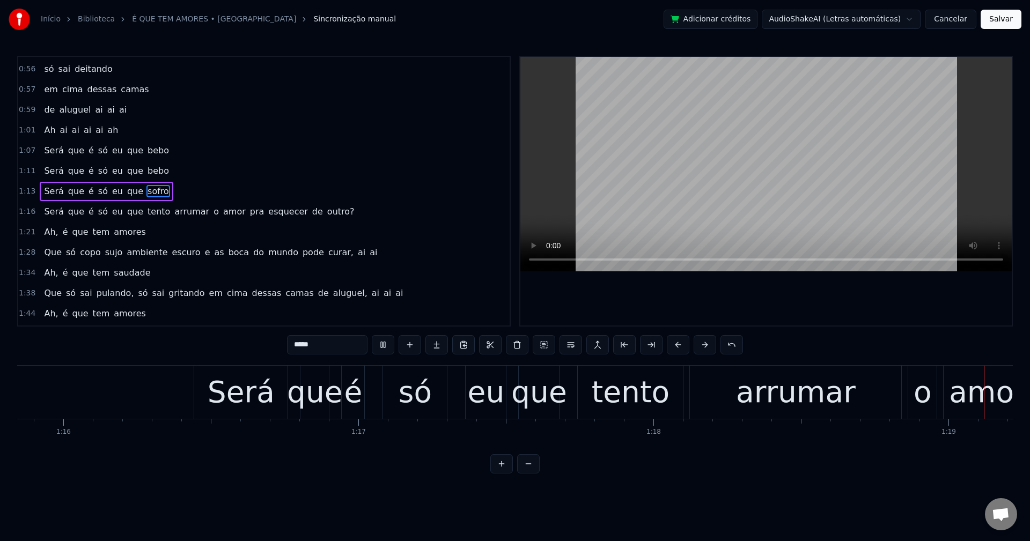
click at [128, 213] on span "que" at bounding box center [135, 211] width 18 height 12
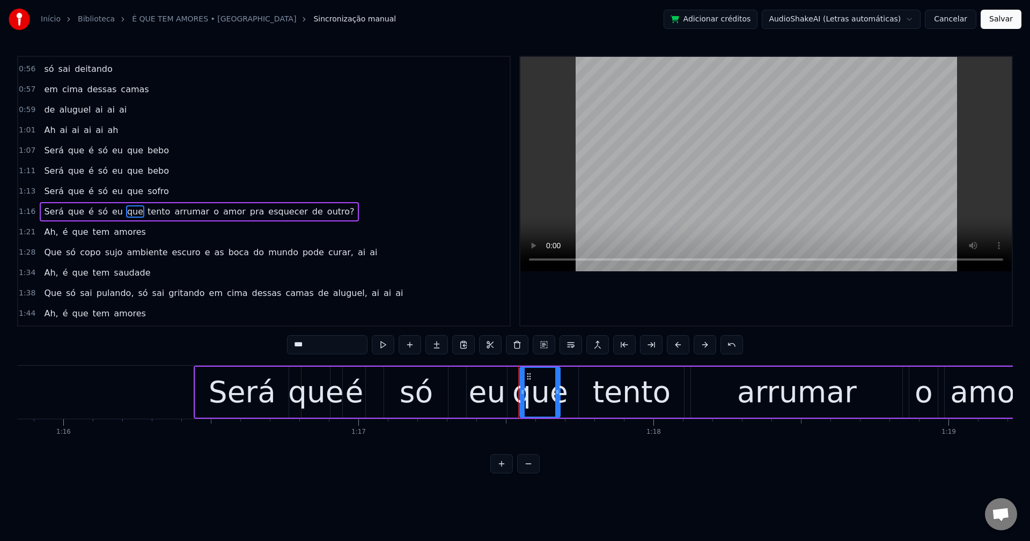
scroll to position [426, 0]
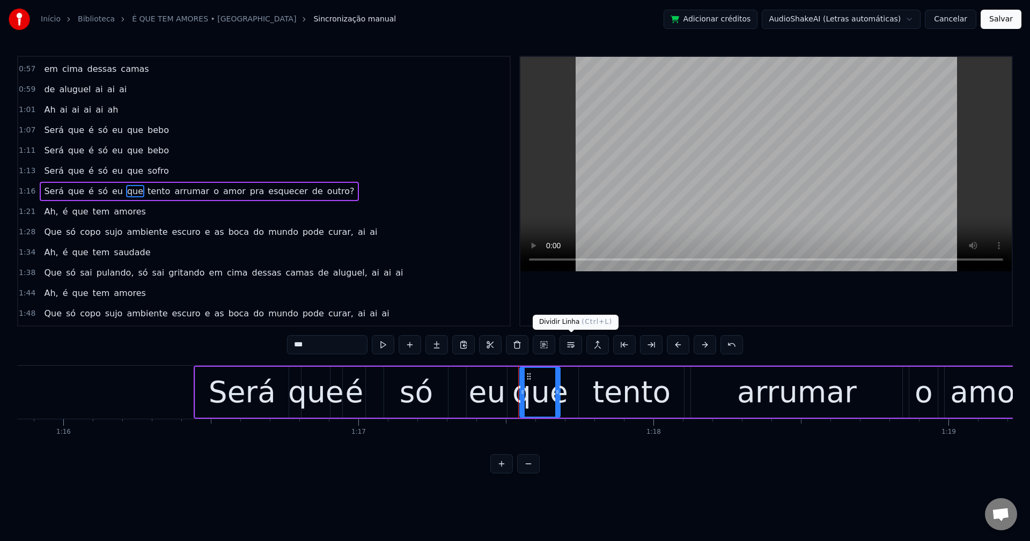
click at [571, 341] on button at bounding box center [570, 344] width 23 height 19
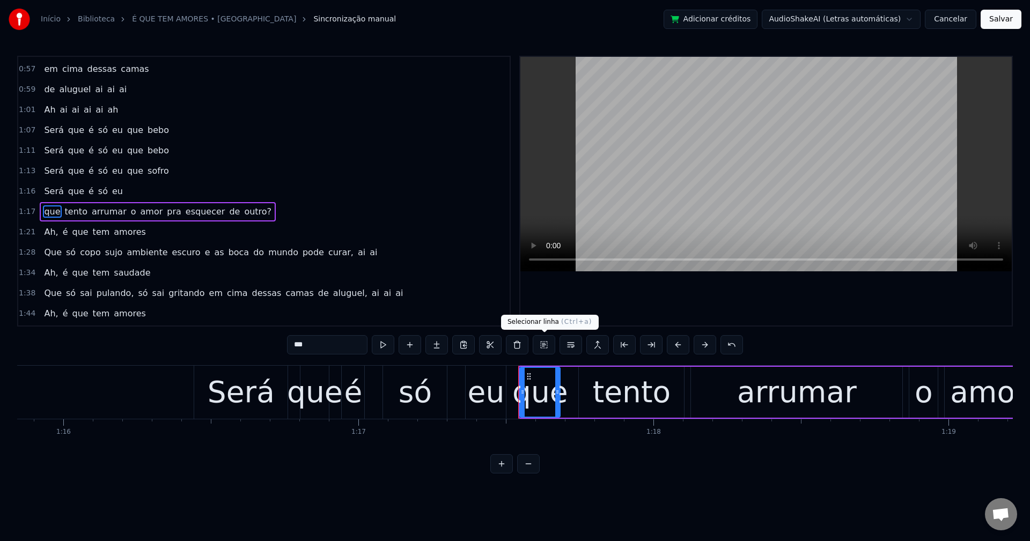
scroll to position [446, 0]
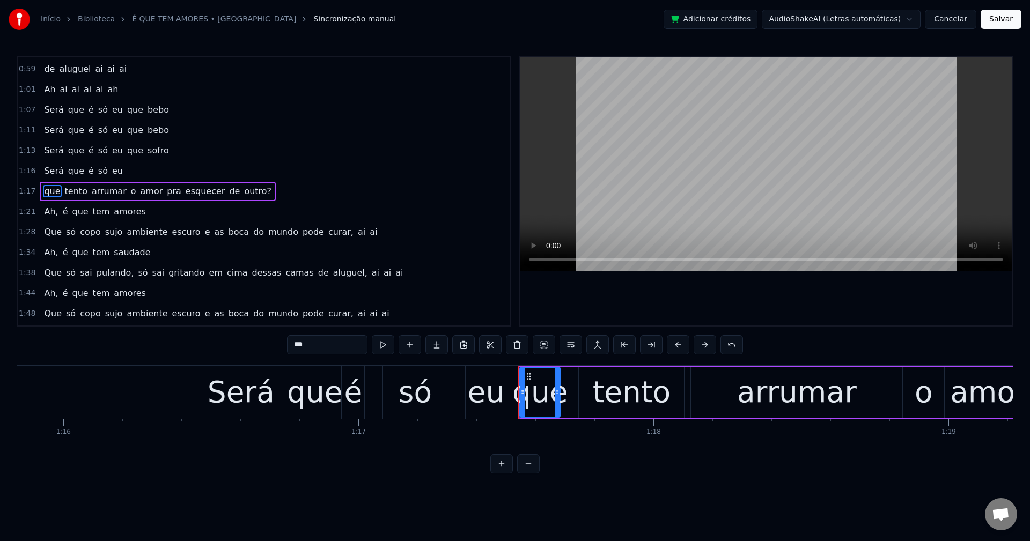
click at [166, 192] on span "pra" at bounding box center [174, 191] width 17 height 12
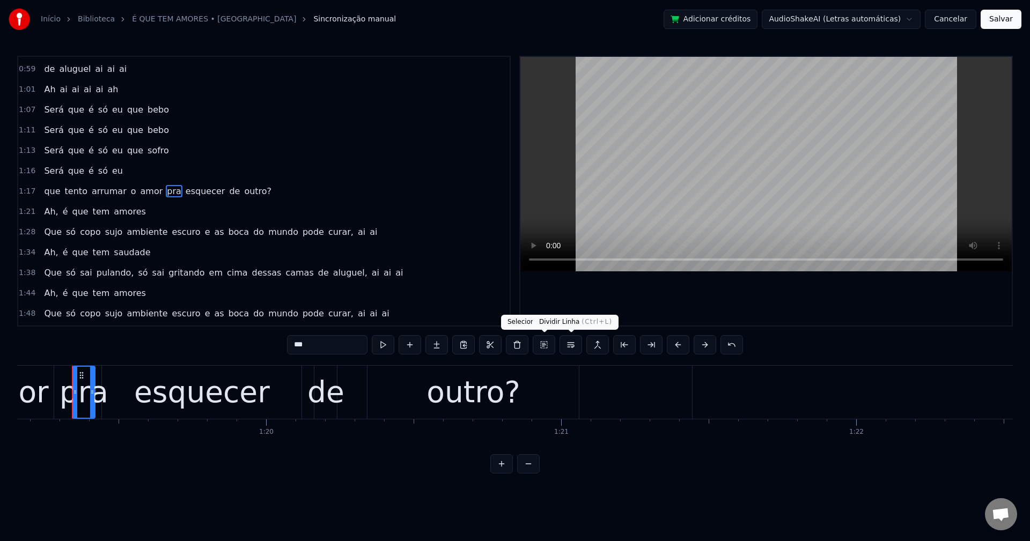
scroll to position [0, 23354]
click at [571, 344] on button at bounding box center [570, 344] width 23 height 19
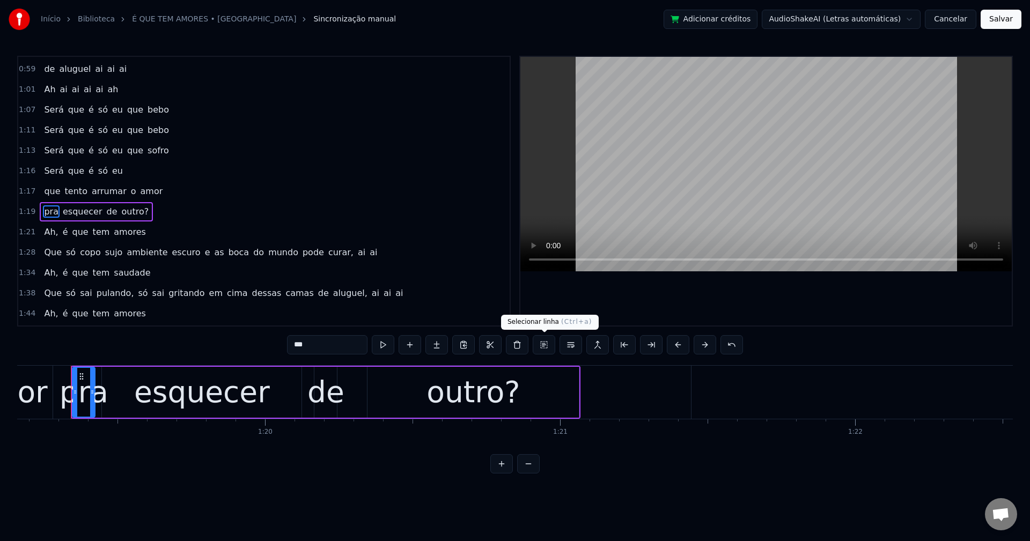
scroll to position [467, 0]
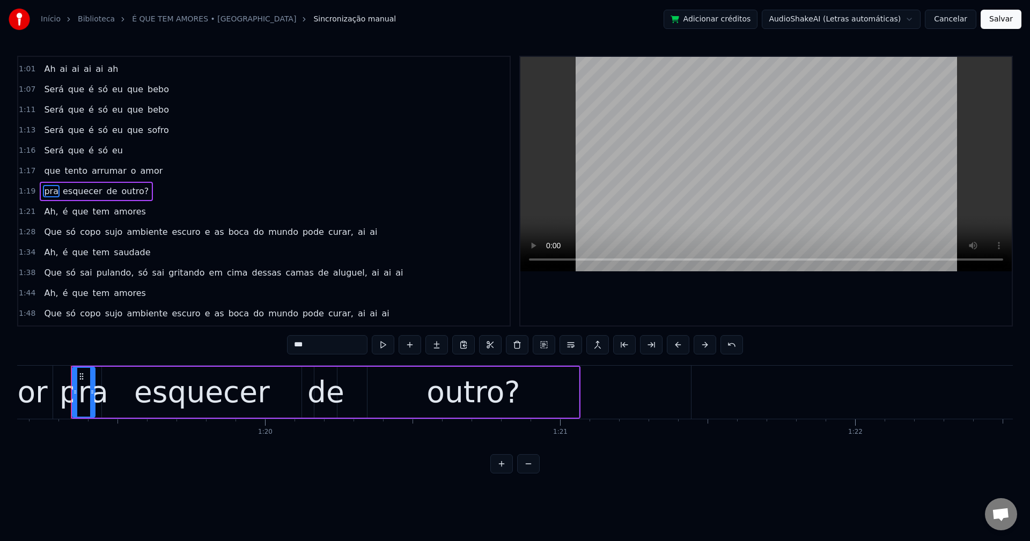
click at [122, 187] on span "outro?" at bounding box center [136, 191] width 30 height 12
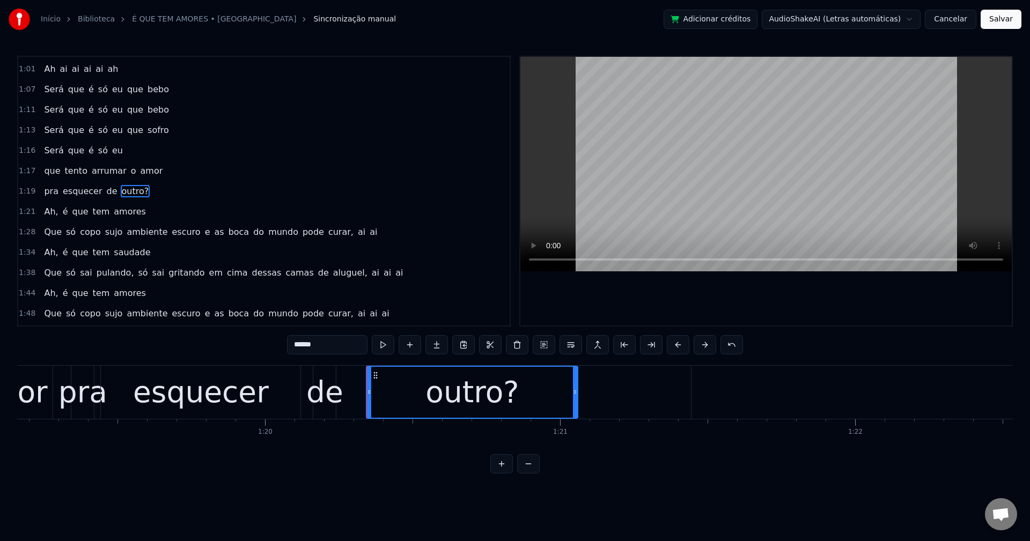
click at [342, 344] on input "******" at bounding box center [327, 344] width 80 height 19
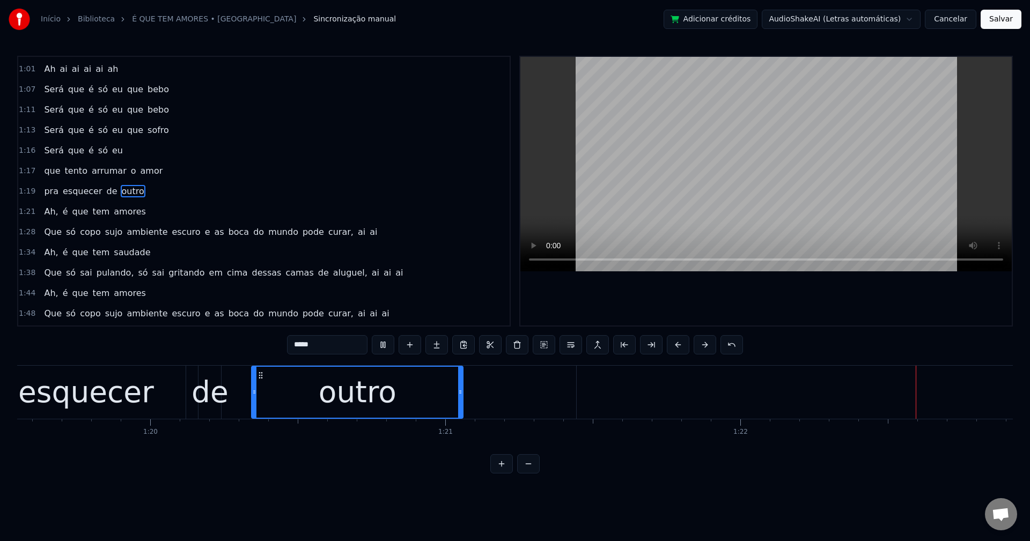
click at [45, 211] on span "Ah," at bounding box center [51, 211] width 16 height 12
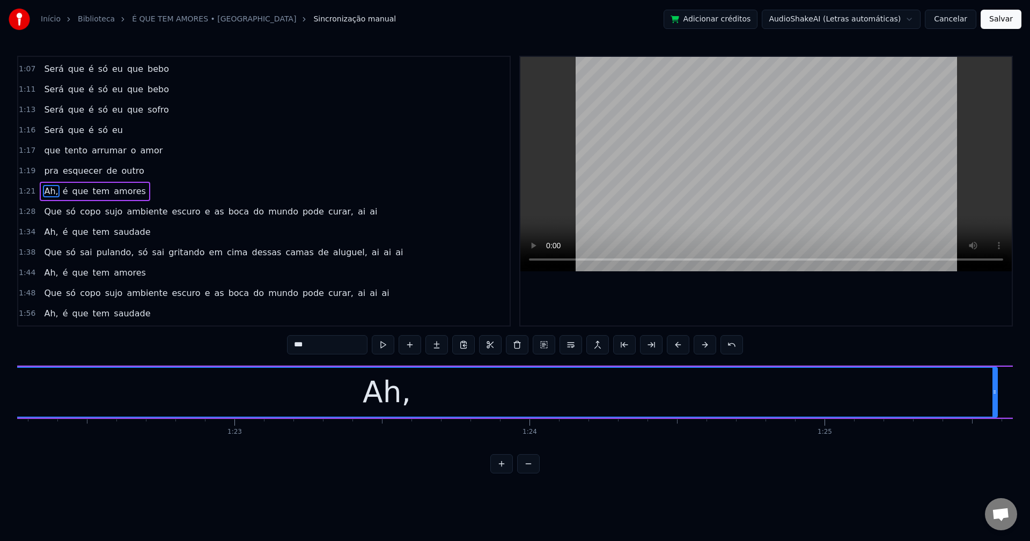
scroll to position [0, 24271]
click at [319, 346] on input "***" at bounding box center [327, 344] width 80 height 19
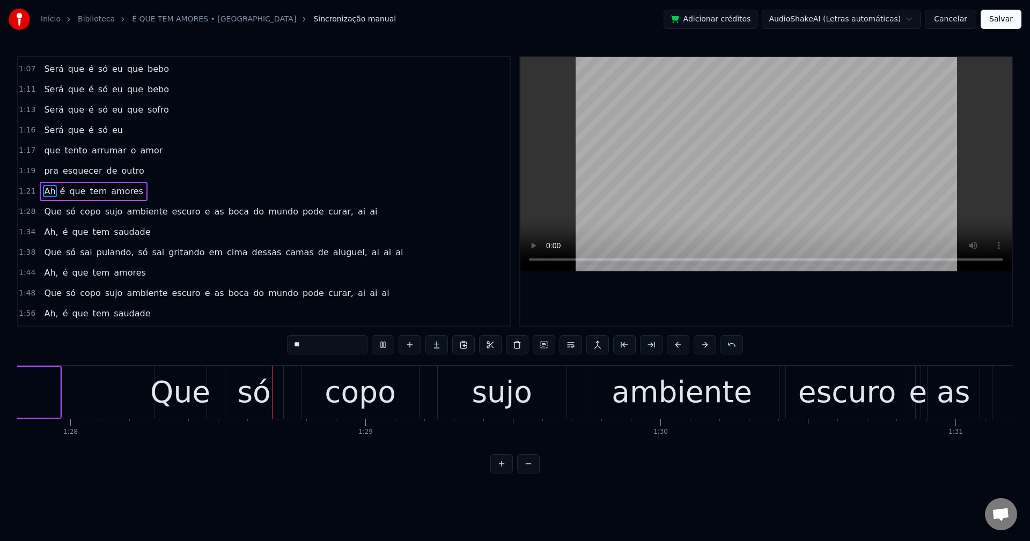
scroll to position [0, 25915]
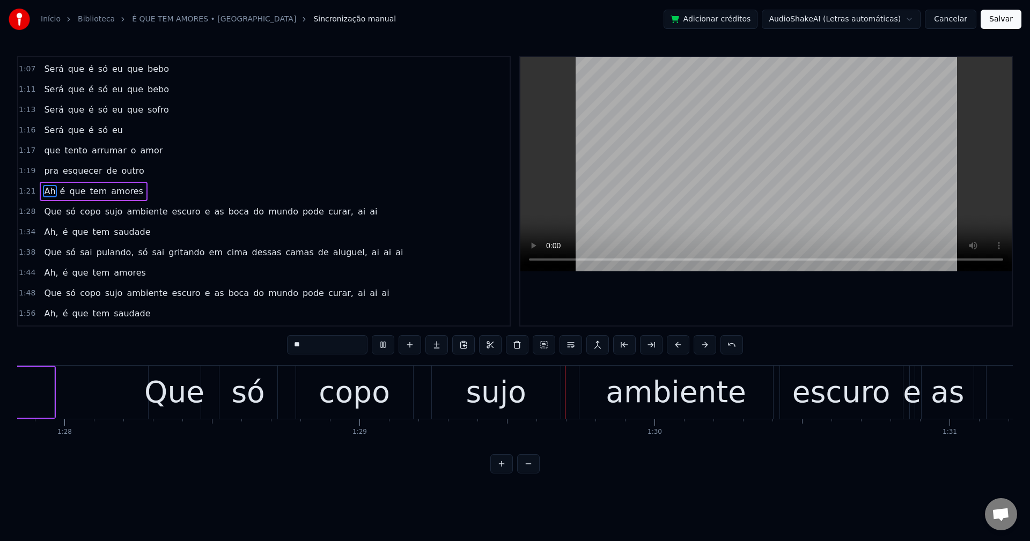
click at [104, 213] on span "sujo" at bounding box center [114, 211] width 20 height 12
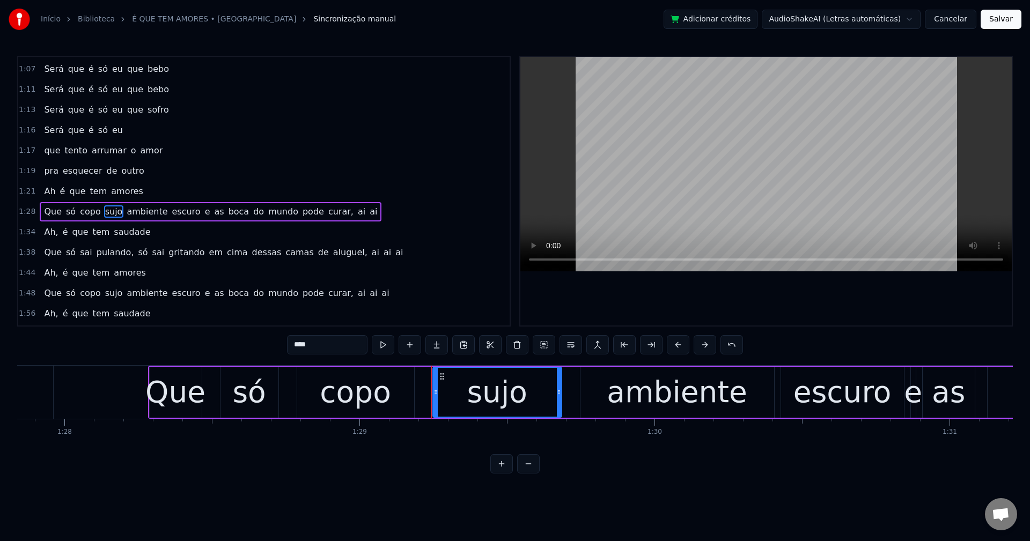
scroll to position [507, 0]
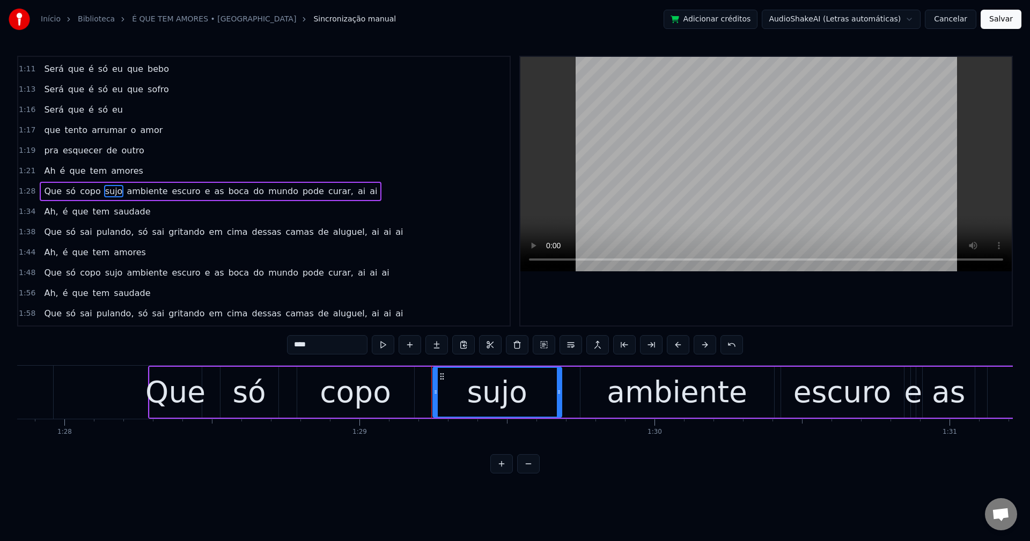
click at [132, 190] on span "ambiente" at bounding box center [147, 191] width 43 height 12
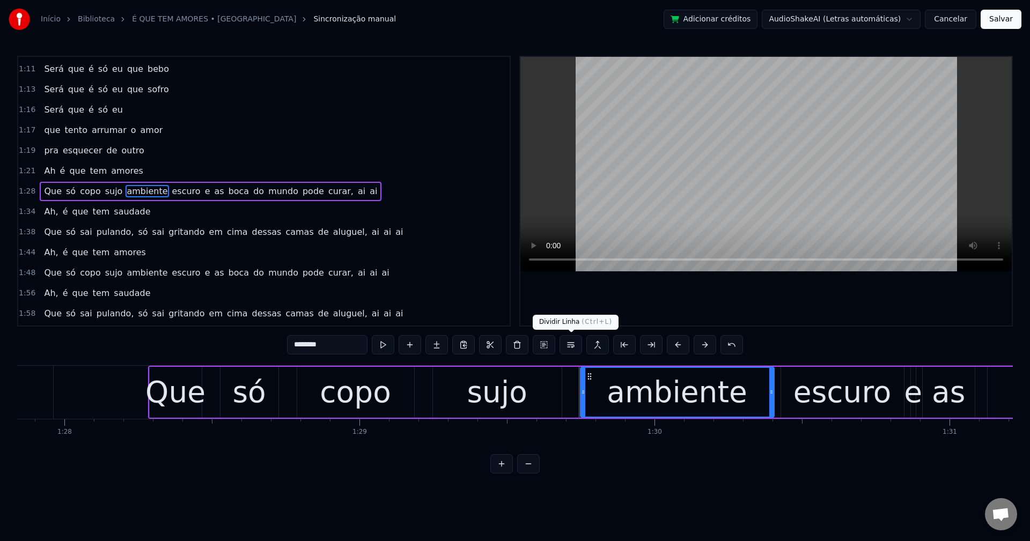
click at [563, 342] on button at bounding box center [570, 344] width 23 height 19
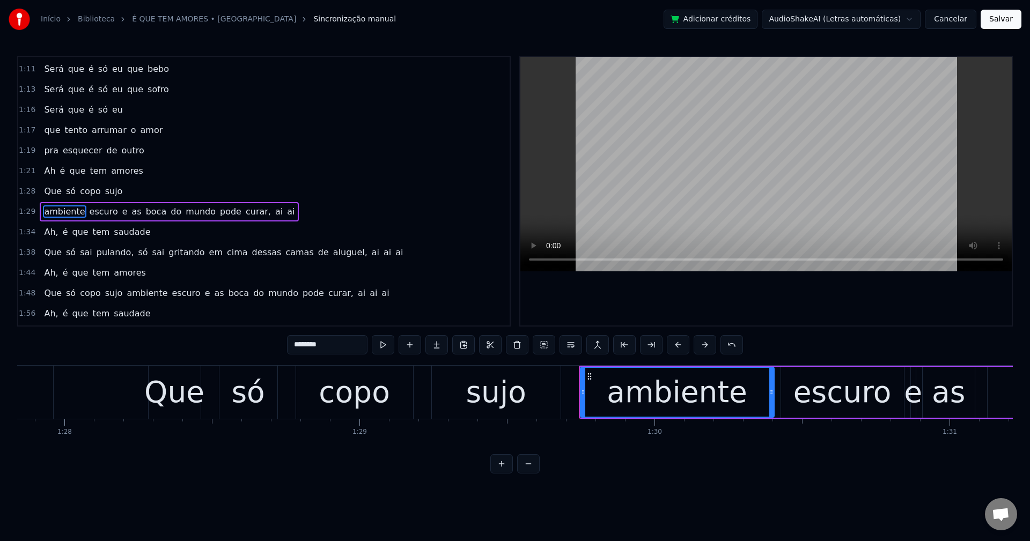
scroll to position [528, 0]
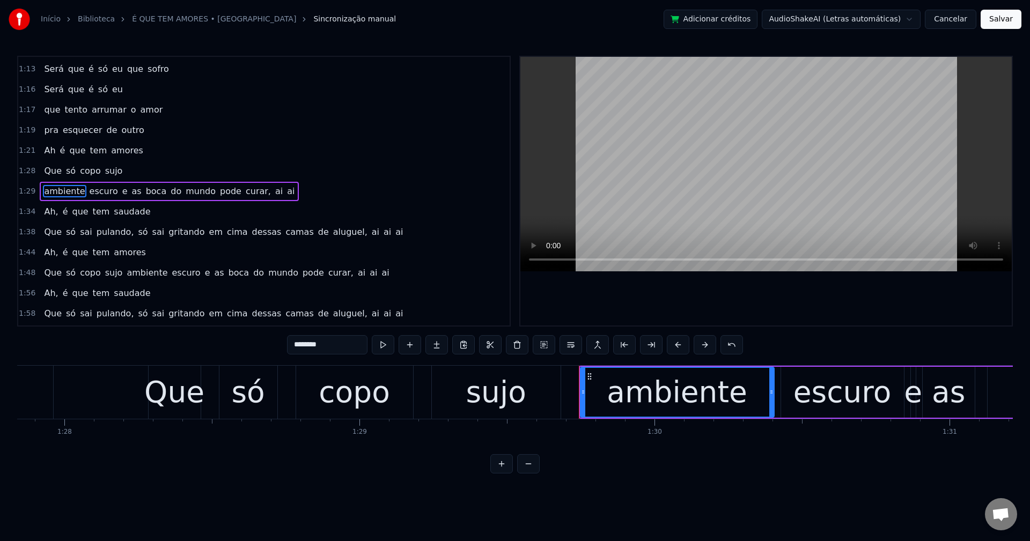
click at [121, 191] on span "e" at bounding box center [125, 191] width 8 height 12
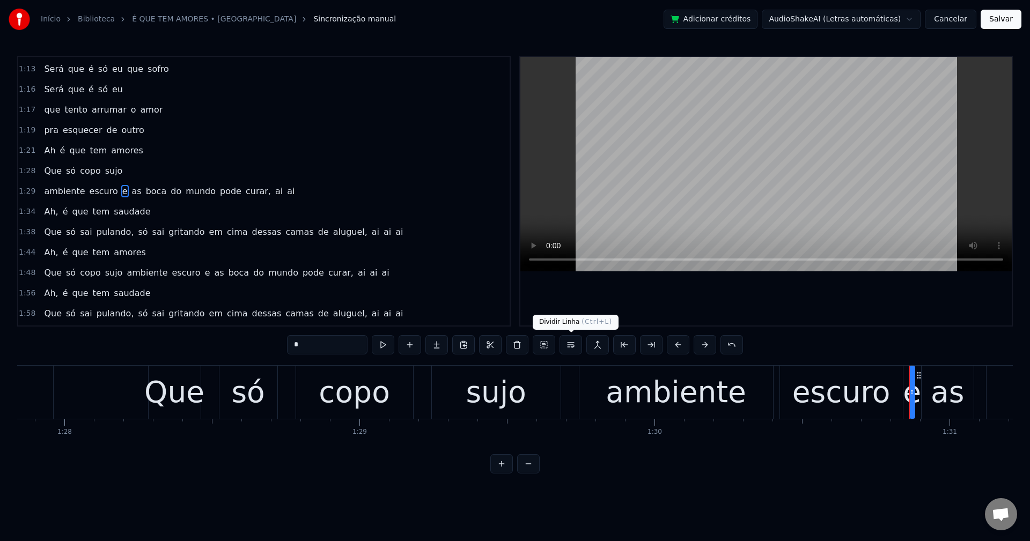
click at [571, 343] on button at bounding box center [570, 344] width 23 height 19
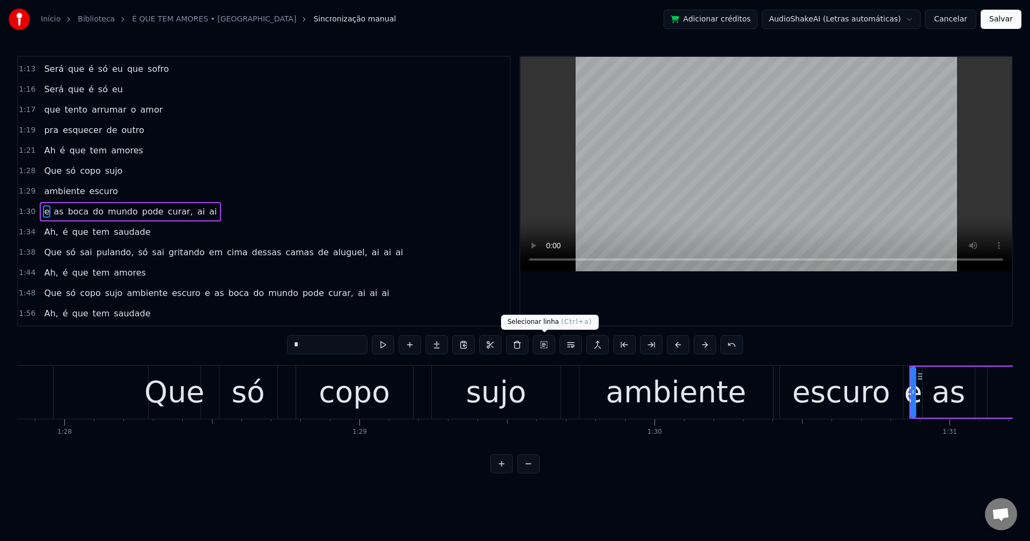
scroll to position [548, 0]
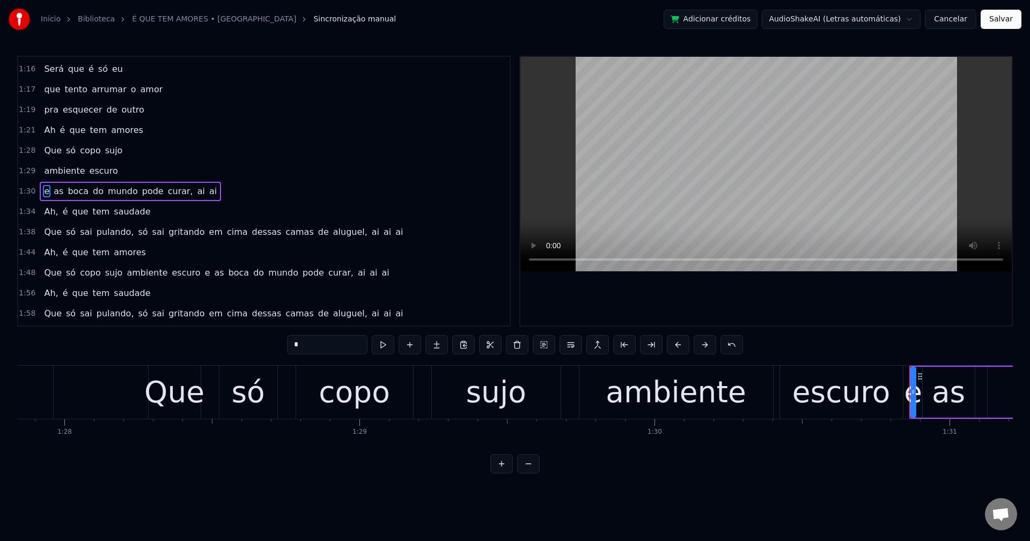
click at [141, 192] on span "pode" at bounding box center [153, 191] width 24 height 12
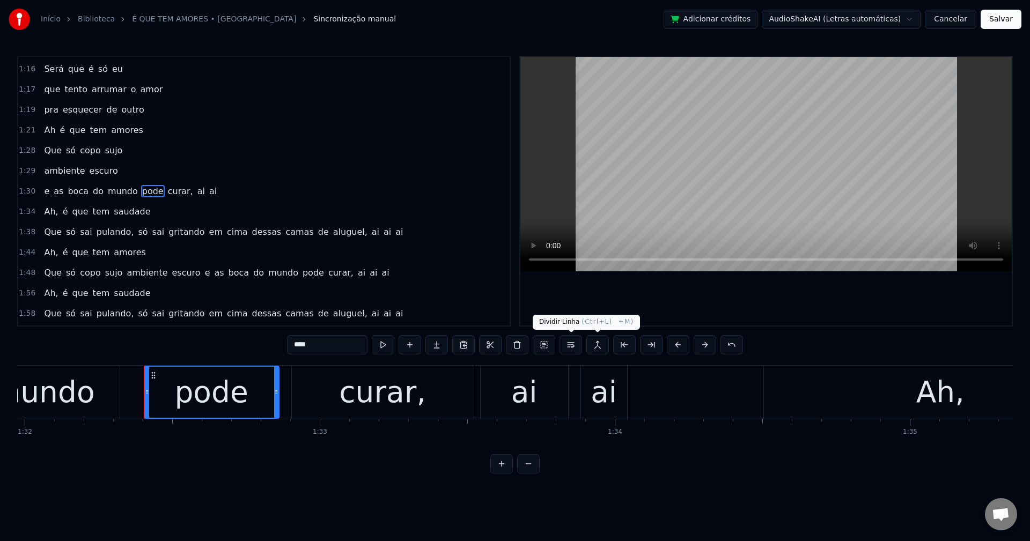
scroll to position [0, 27207]
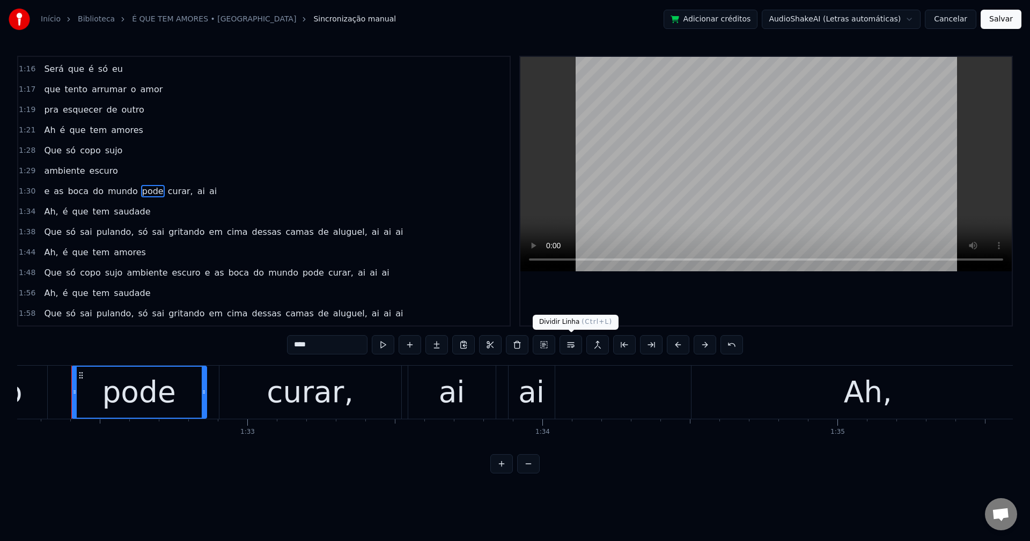
drag, startPoint x: 571, startPoint y: 348, endPoint x: 461, endPoint y: 328, distance: 111.3
click at [570, 348] on button at bounding box center [570, 344] width 23 height 19
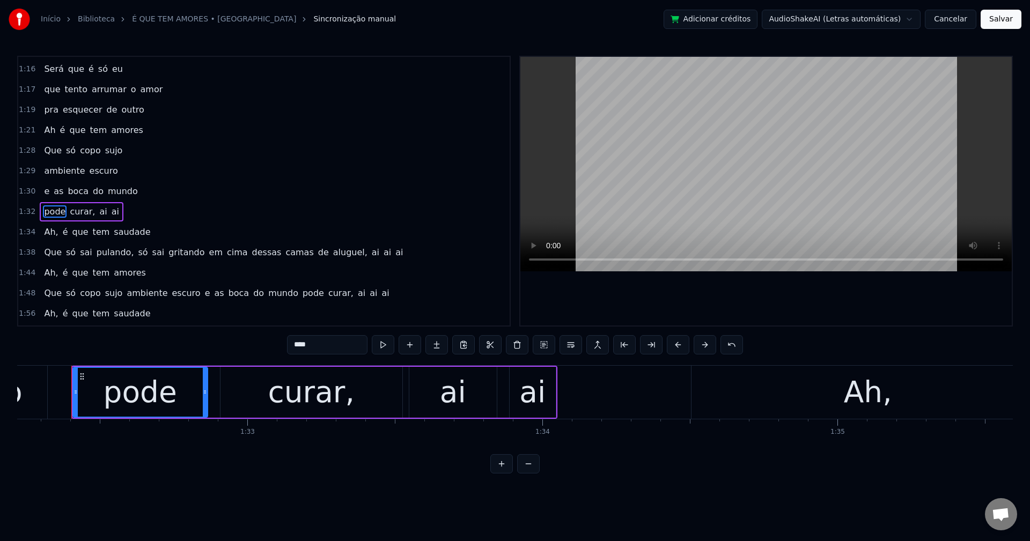
scroll to position [569, 0]
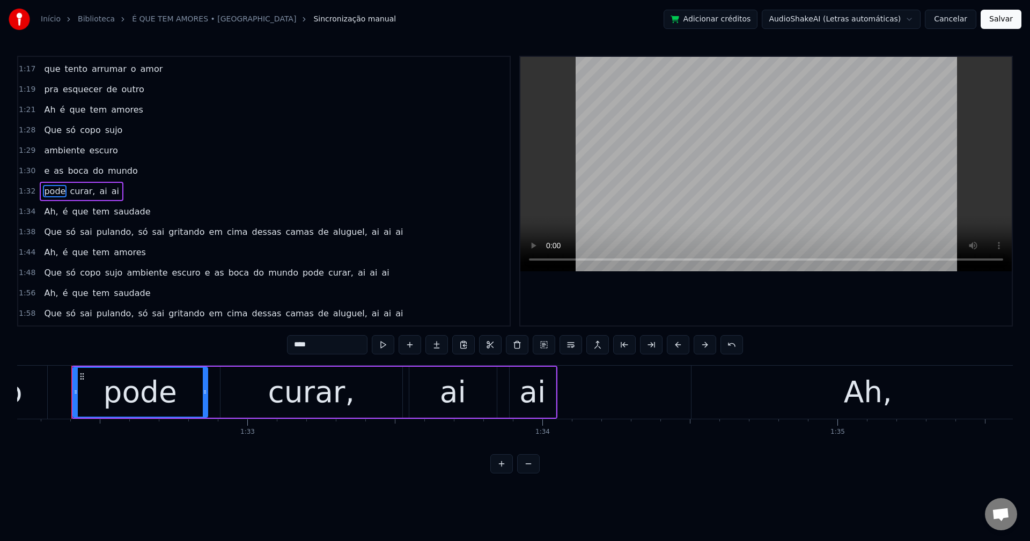
click at [73, 190] on span "curar," at bounding box center [82, 191] width 27 height 12
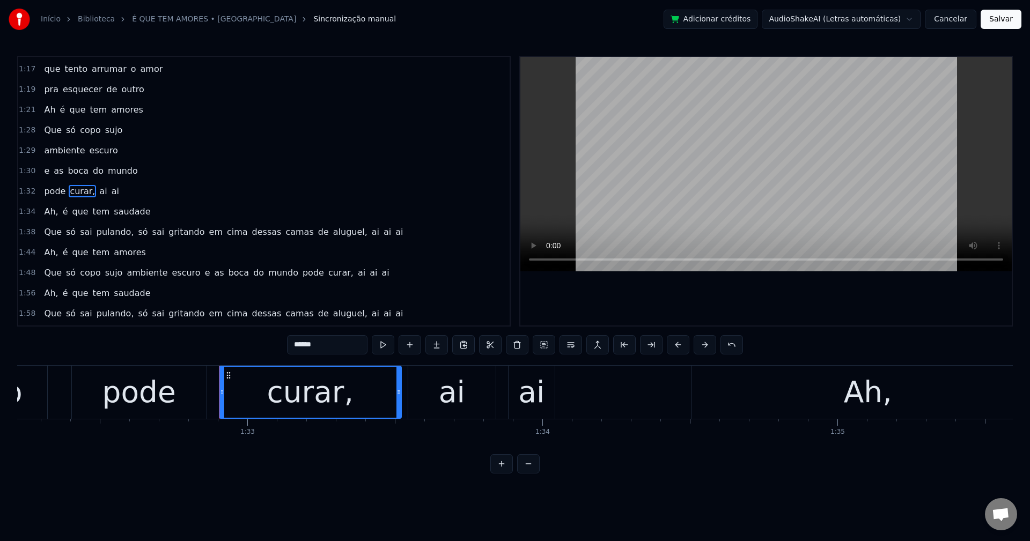
click at [332, 351] on input "******" at bounding box center [327, 344] width 80 height 19
click at [48, 210] on span "Ah," at bounding box center [51, 211] width 16 height 12
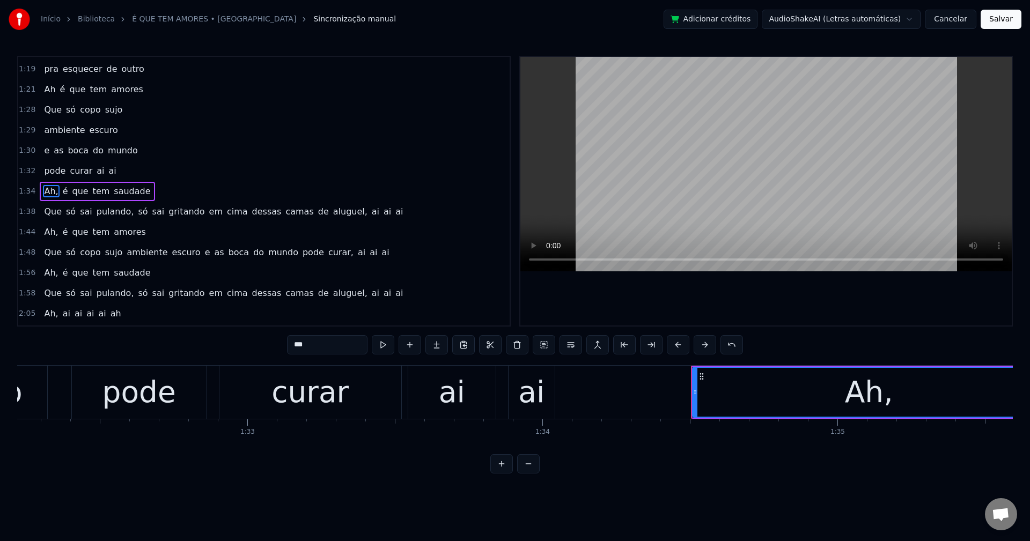
click at [325, 339] on input "***" at bounding box center [327, 344] width 80 height 19
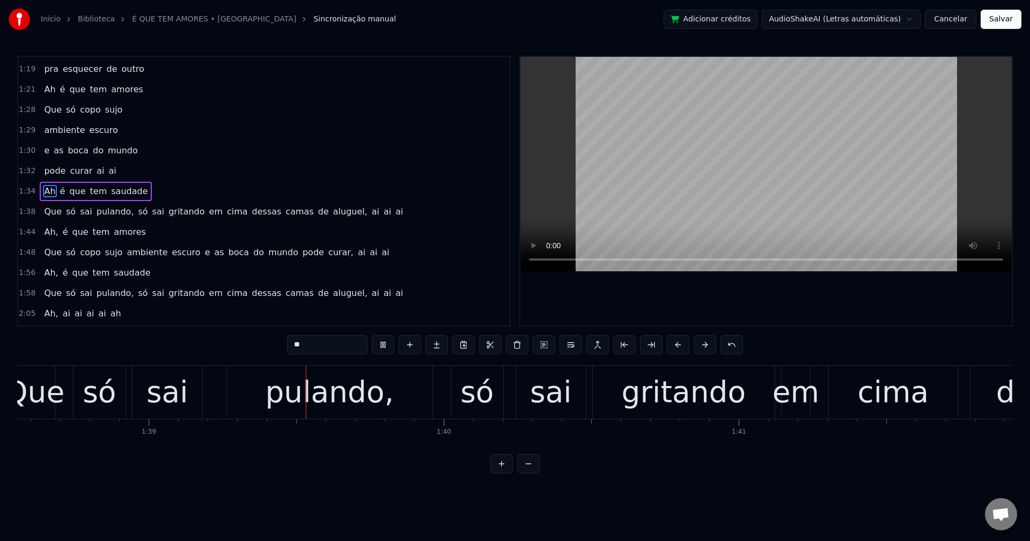
scroll to position [0, 29077]
click at [106, 213] on span "pulando," at bounding box center [115, 211] width 40 height 12
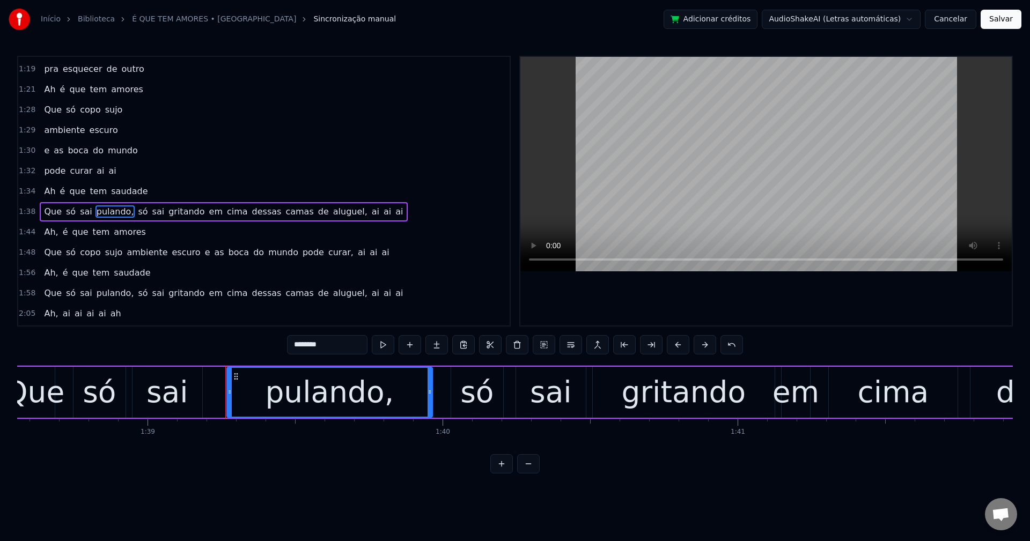
scroll to position [608, 0]
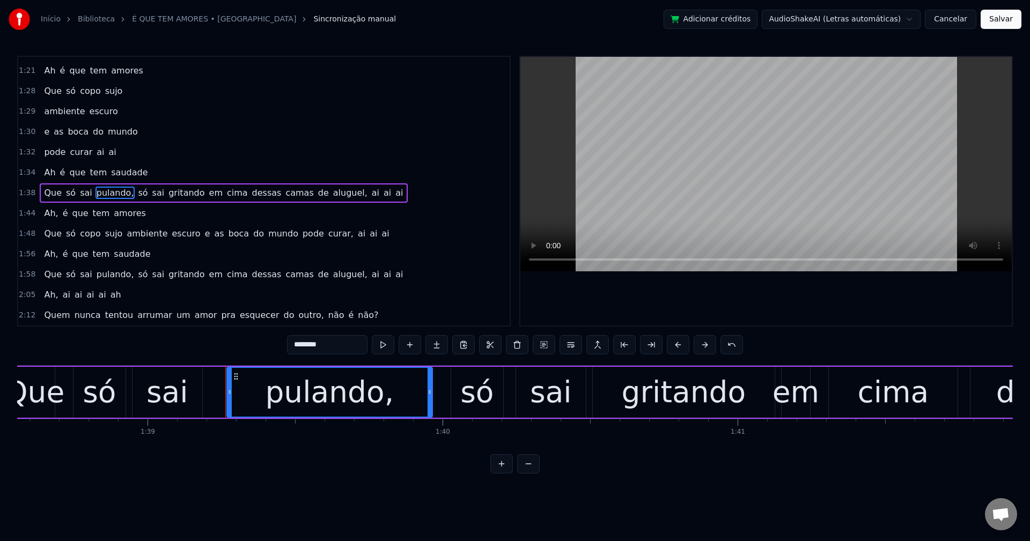
click at [351, 340] on input "********" at bounding box center [327, 344] width 80 height 19
click at [134, 193] on span "só" at bounding box center [140, 193] width 12 height 12
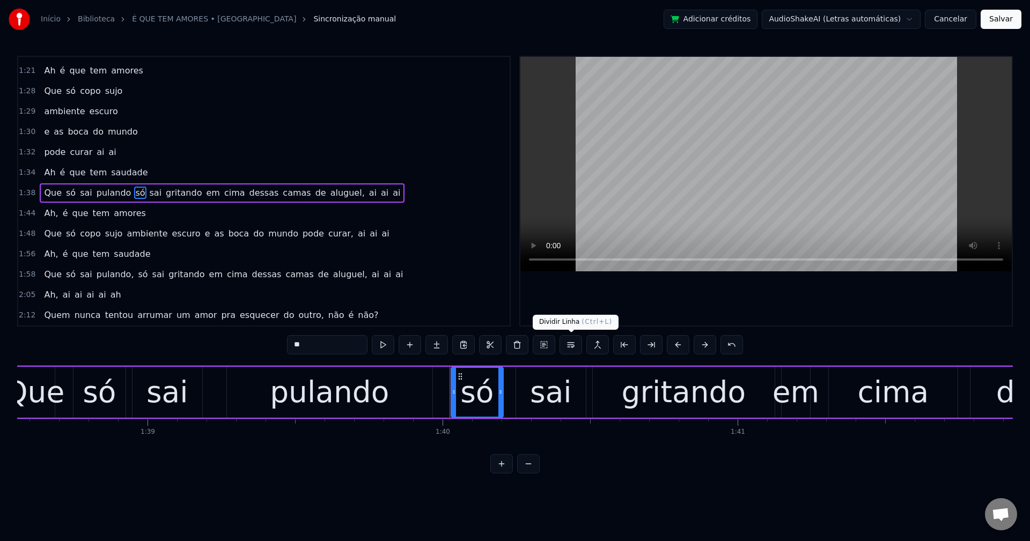
click at [565, 343] on button at bounding box center [570, 344] width 23 height 19
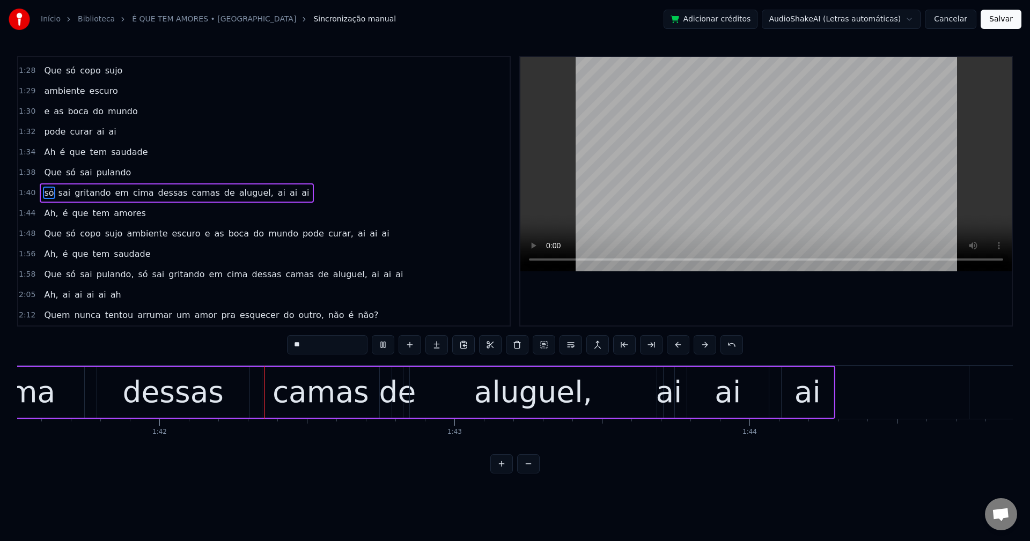
scroll to position [0, 29994]
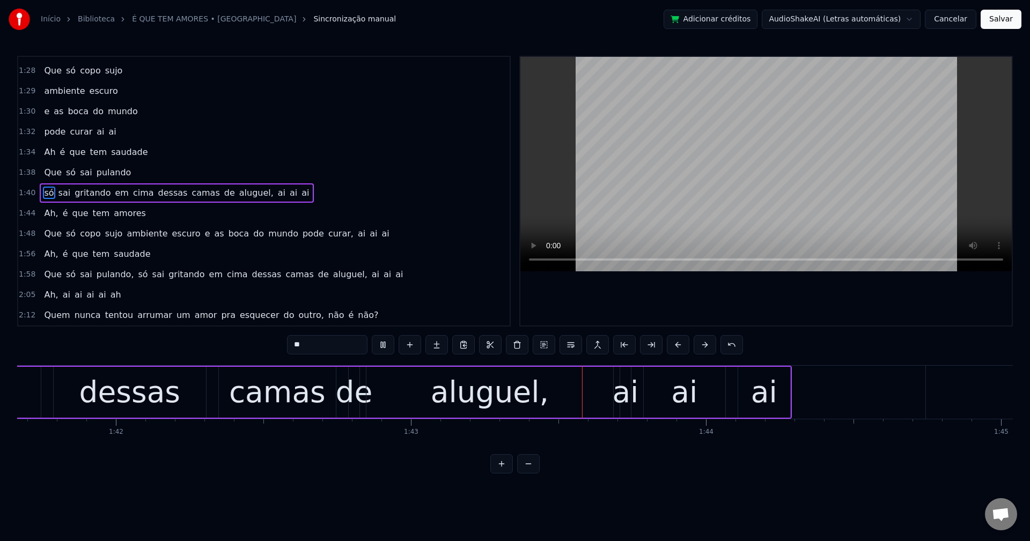
click at [114, 189] on span "em" at bounding box center [122, 193] width 16 height 12
type input "**"
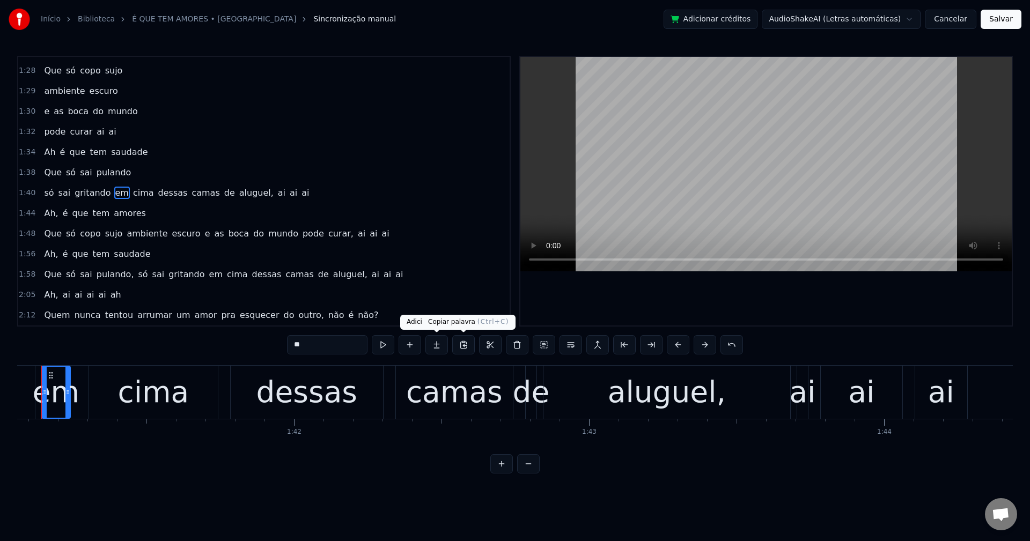
scroll to position [0, 29786]
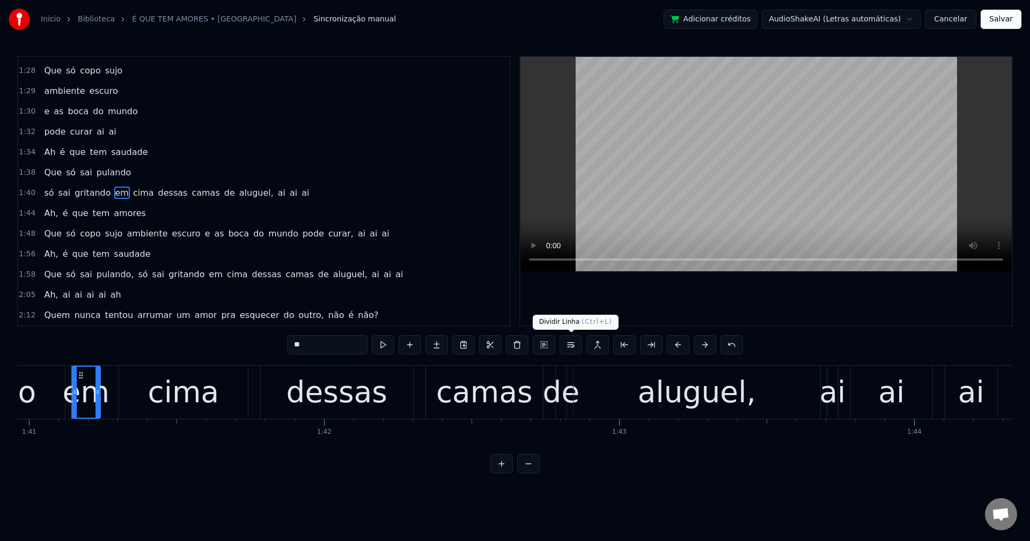
click at [569, 345] on button at bounding box center [570, 344] width 23 height 19
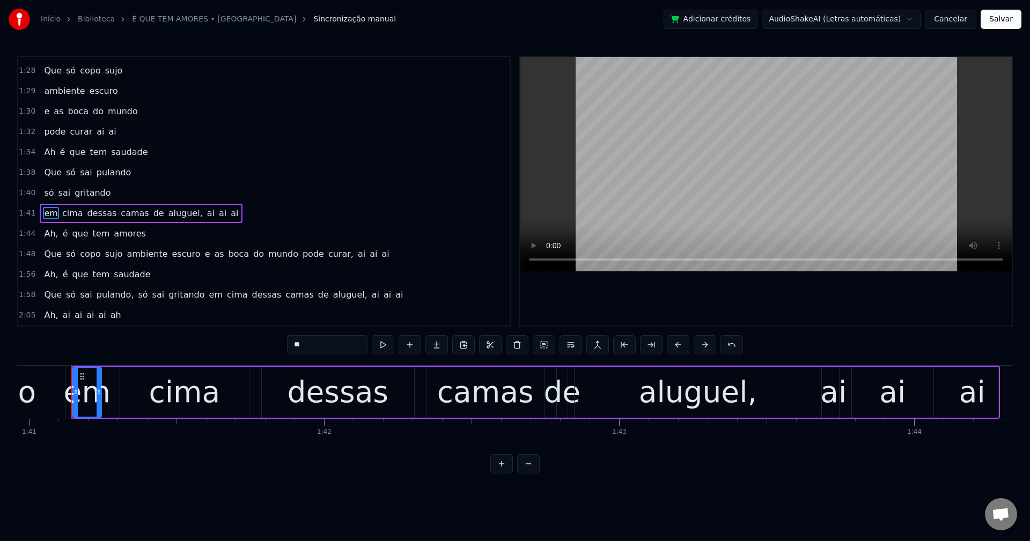
scroll to position [649, 0]
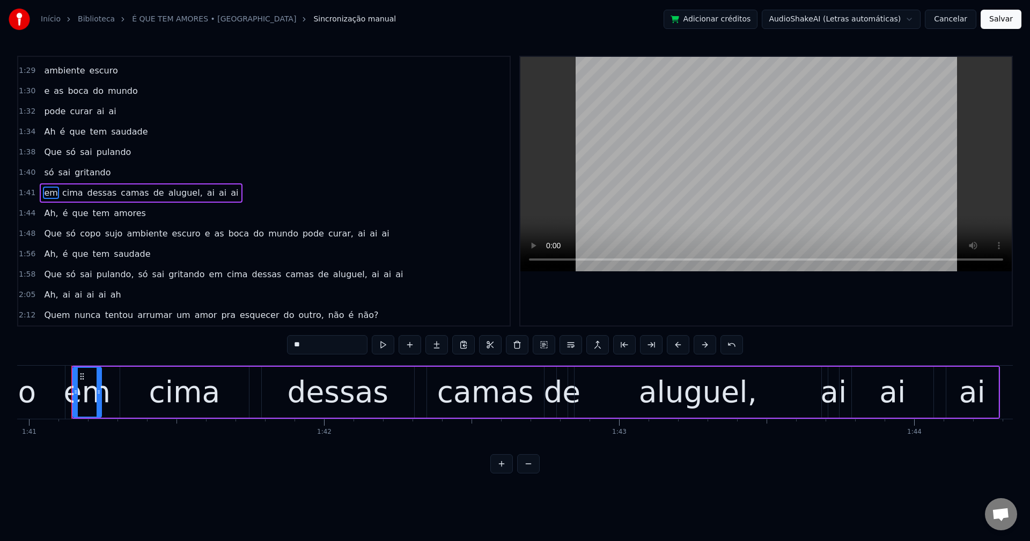
click at [160, 202] on div "em cima dessas camas de aluguel, ai ai ai" at bounding box center [141, 192] width 203 height 19
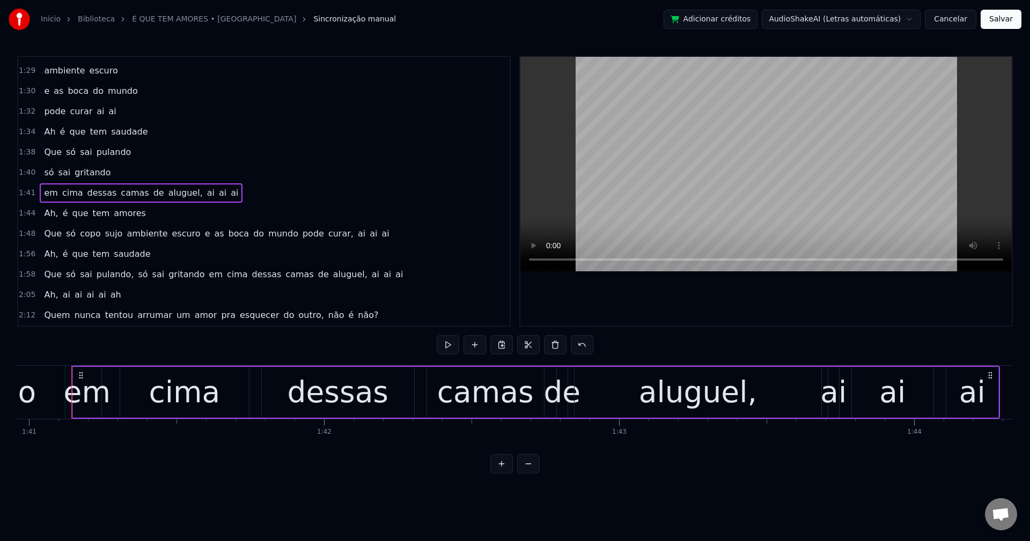
click at [152, 192] on span "de" at bounding box center [158, 193] width 13 height 12
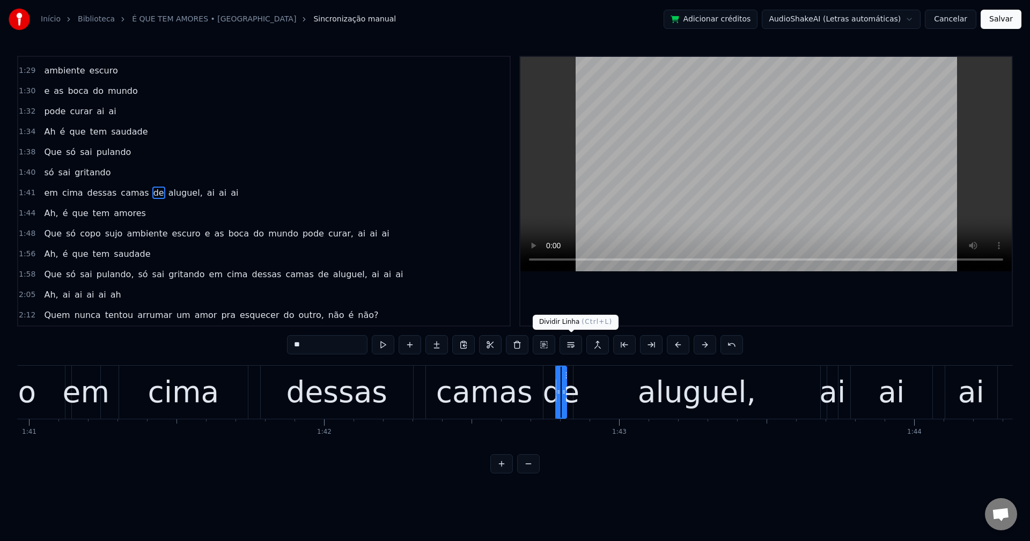
click at [569, 342] on button at bounding box center [570, 344] width 23 height 19
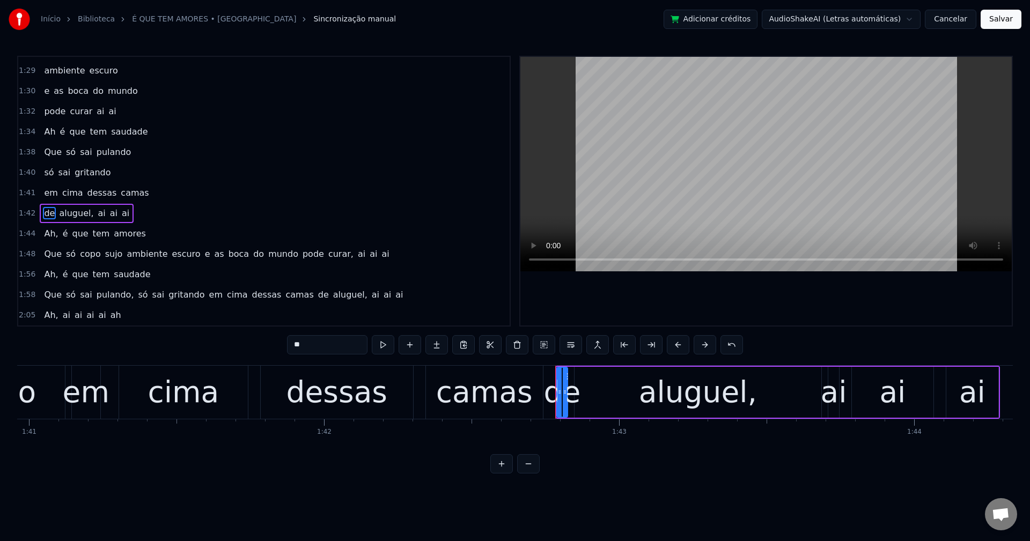
scroll to position [669, 0]
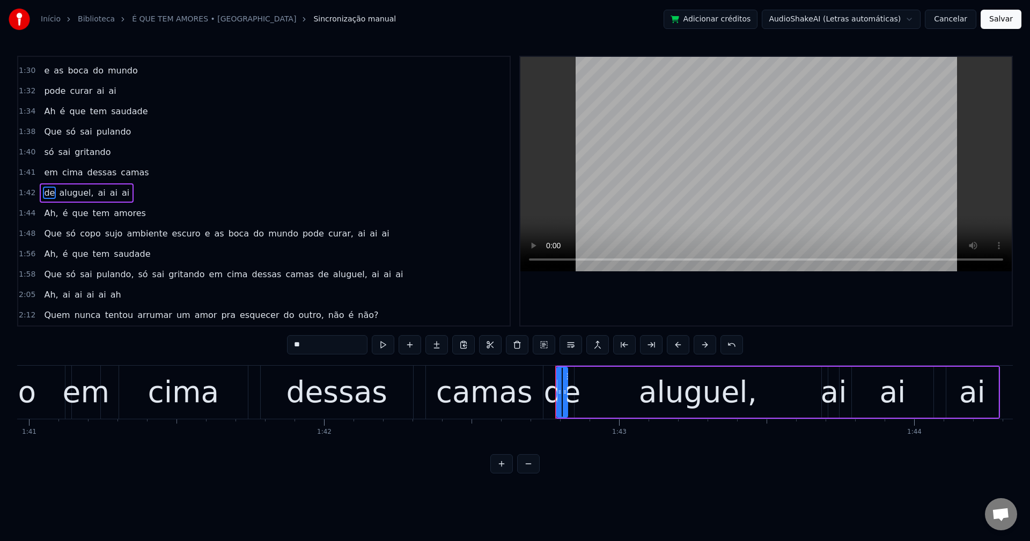
click at [79, 190] on span "aluguel," at bounding box center [76, 193] width 36 height 12
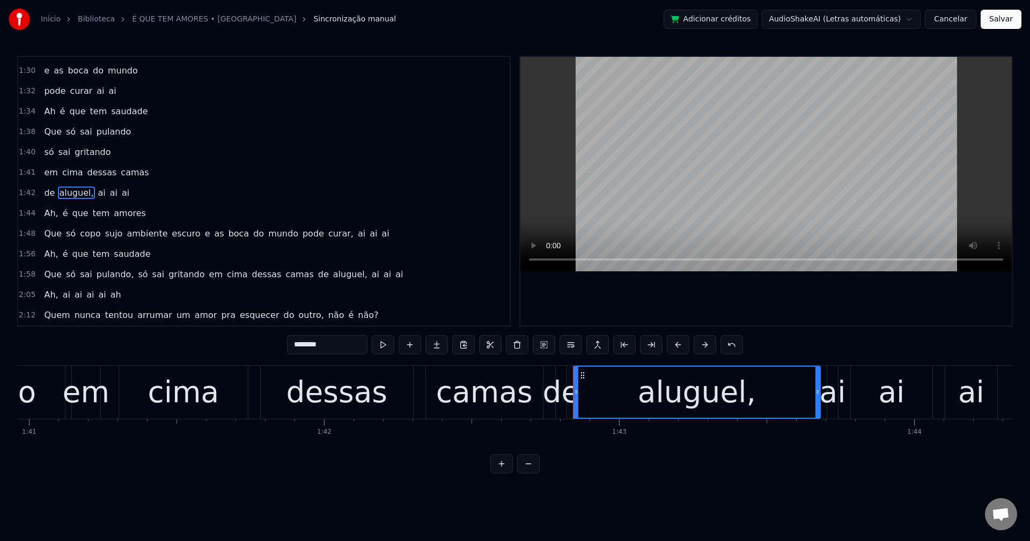
click at [338, 344] on input "********" at bounding box center [327, 344] width 80 height 19
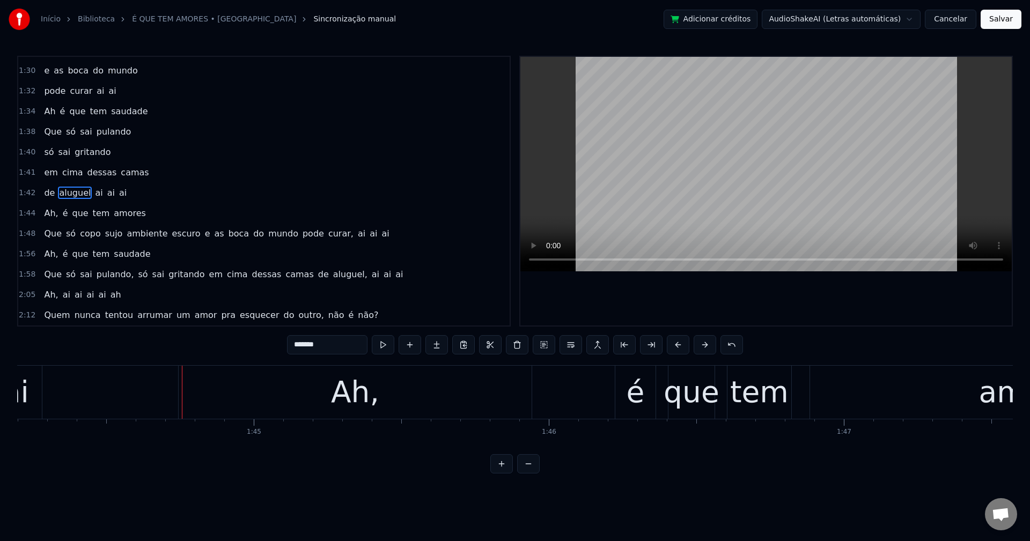
scroll to position [0, 30745]
click at [77, 196] on span "aluguel" at bounding box center [75, 193] width 34 height 12
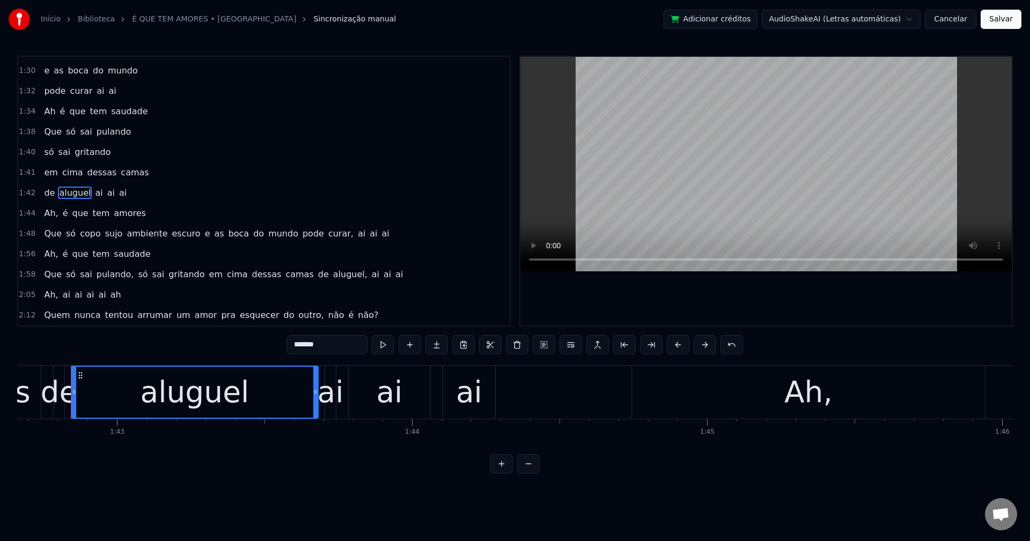
click at [334, 345] on input "*******" at bounding box center [327, 344] width 80 height 19
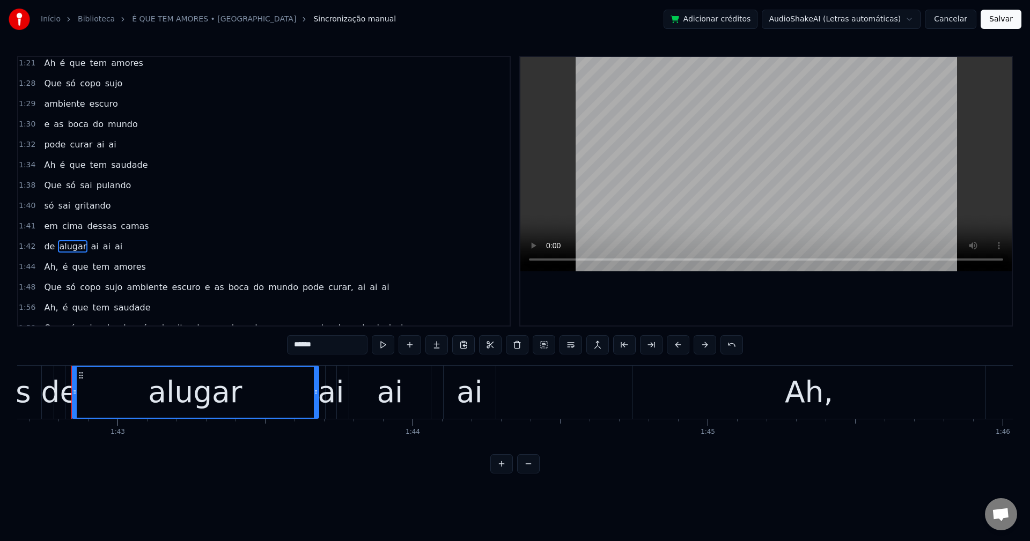
scroll to position [669, 0]
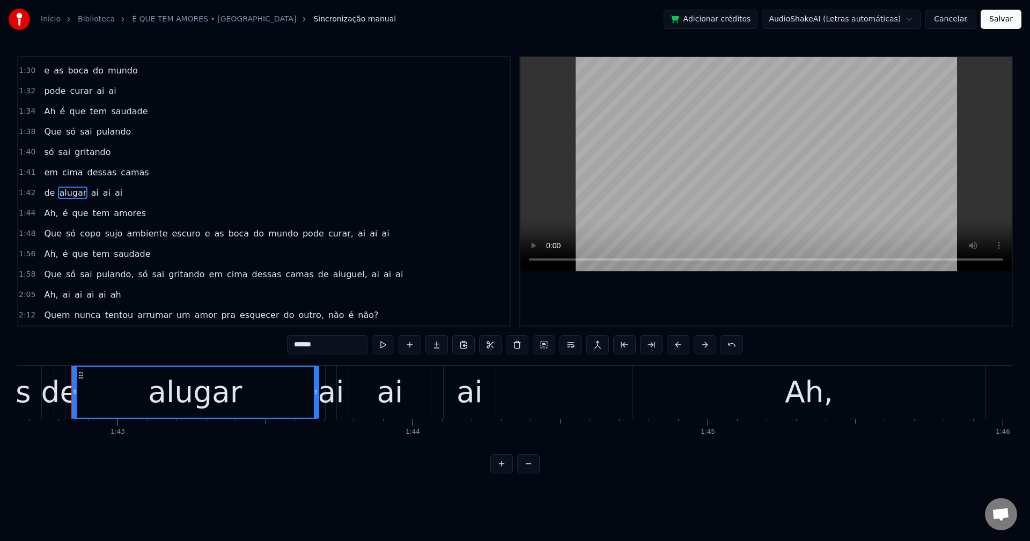
click at [45, 214] on span "Ah," at bounding box center [51, 213] width 16 height 12
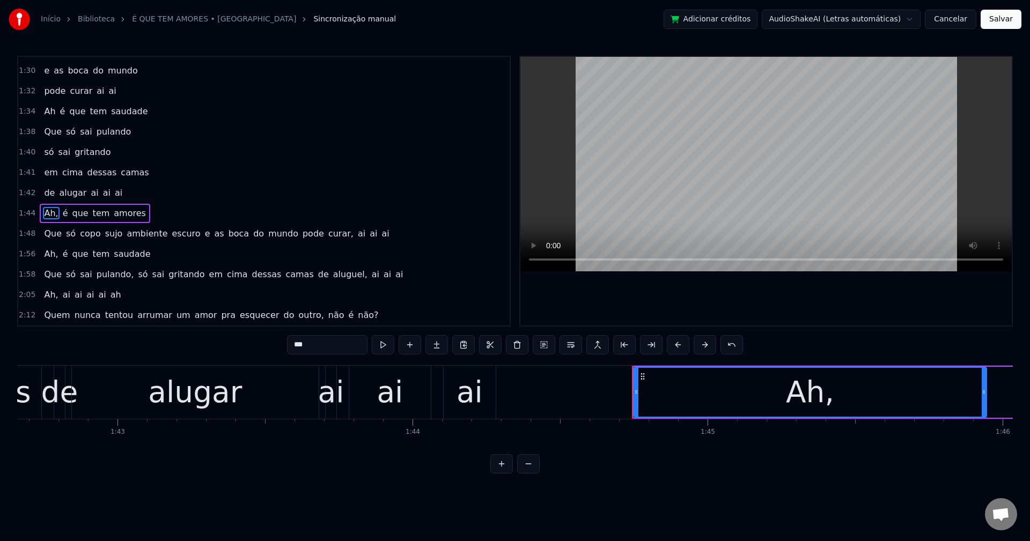
click at [335, 348] on input "***" at bounding box center [327, 344] width 80 height 19
click at [128, 236] on span "ambiente" at bounding box center [147, 233] width 43 height 12
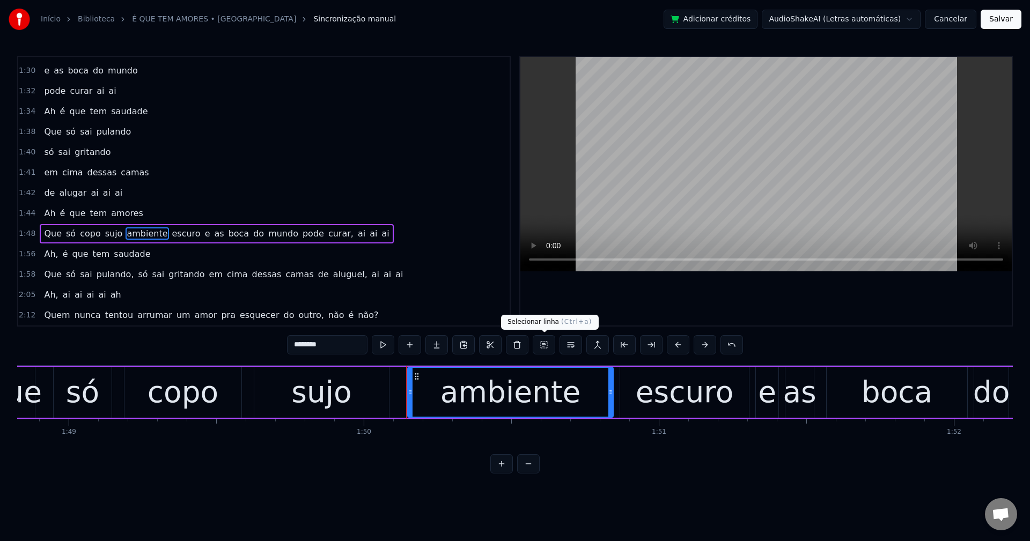
scroll to position [0, 32441]
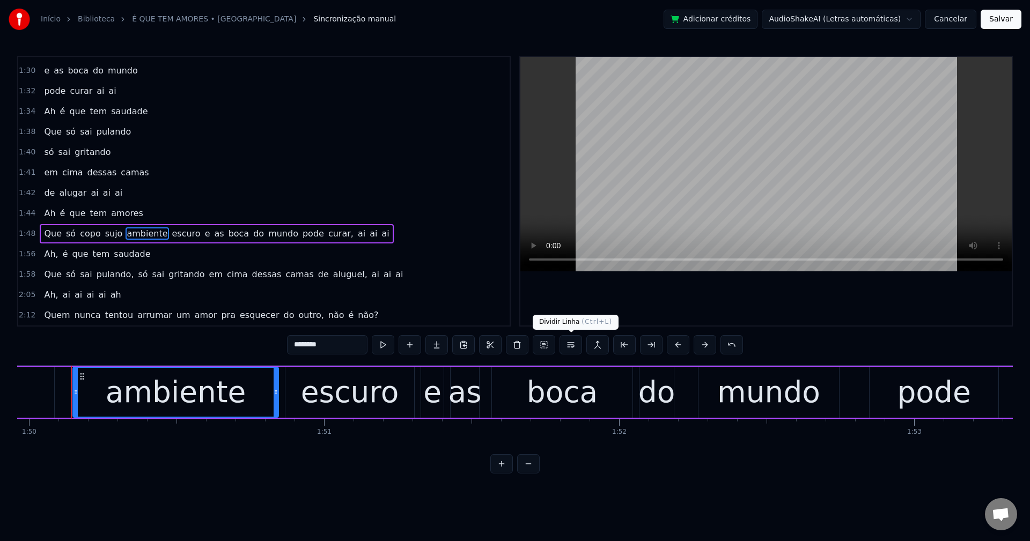
click at [569, 348] on button at bounding box center [570, 344] width 23 height 19
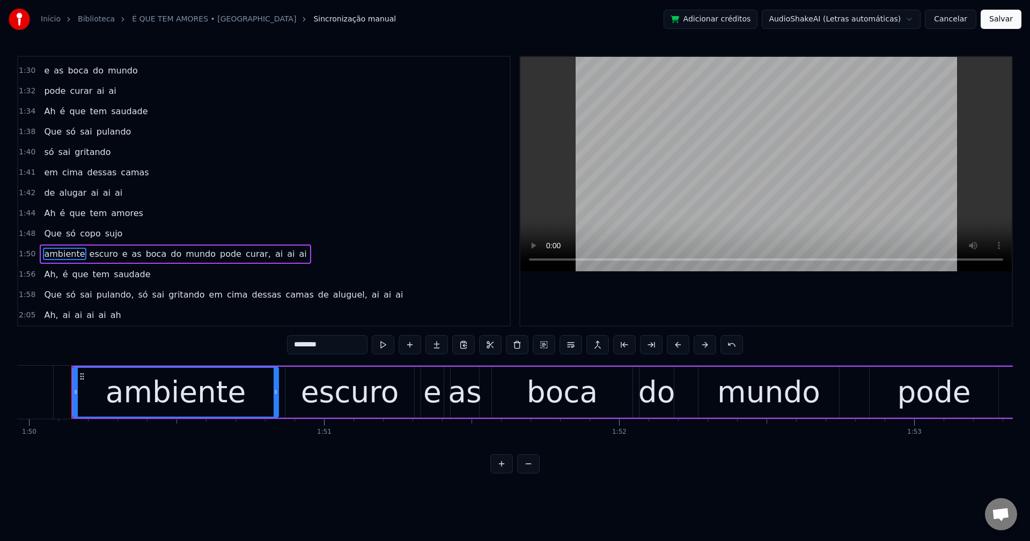
scroll to position [689, 0]
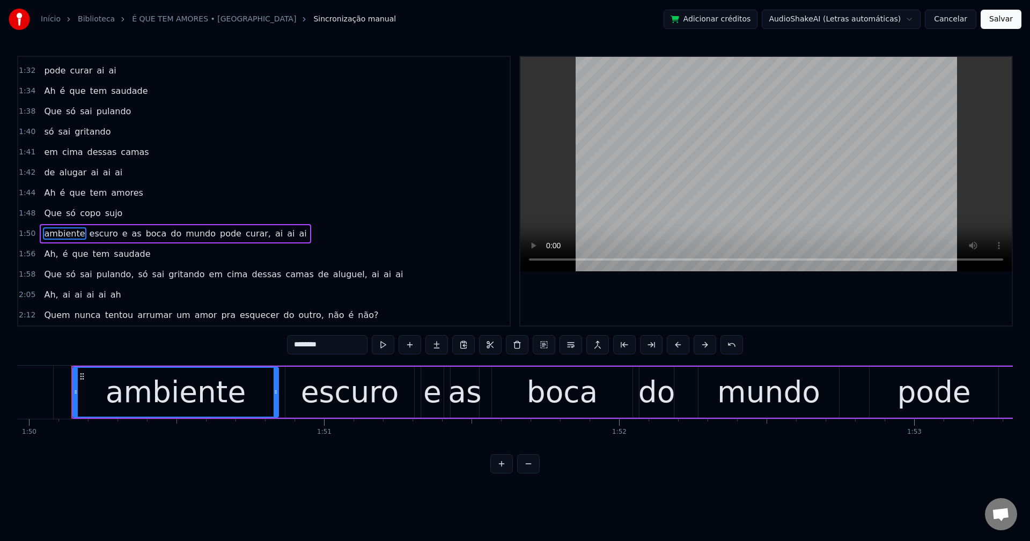
click at [121, 233] on span "e" at bounding box center [125, 233] width 8 height 12
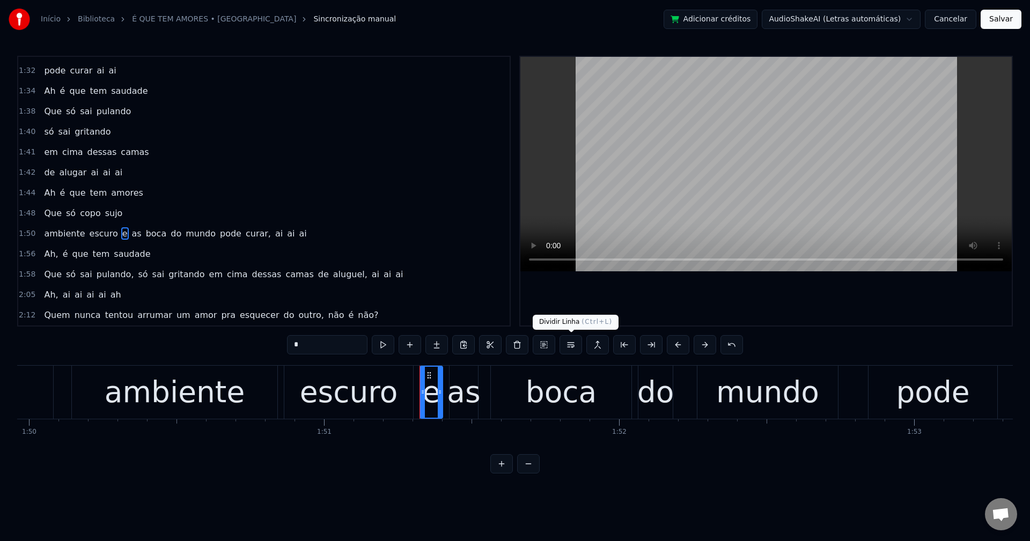
click at [572, 347] on button at bounding box center [570, 344] width 23 height 19
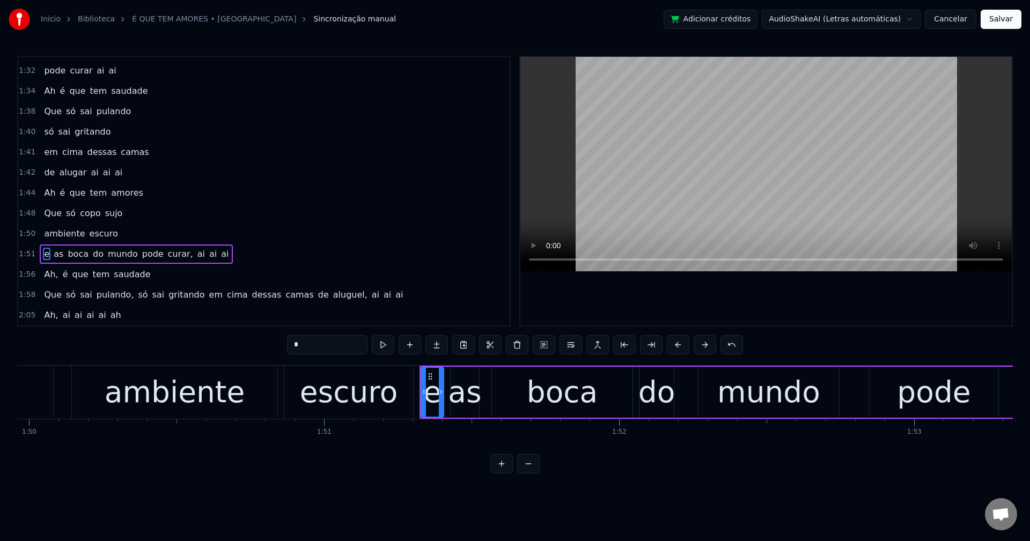
scroll to position [710, 0]
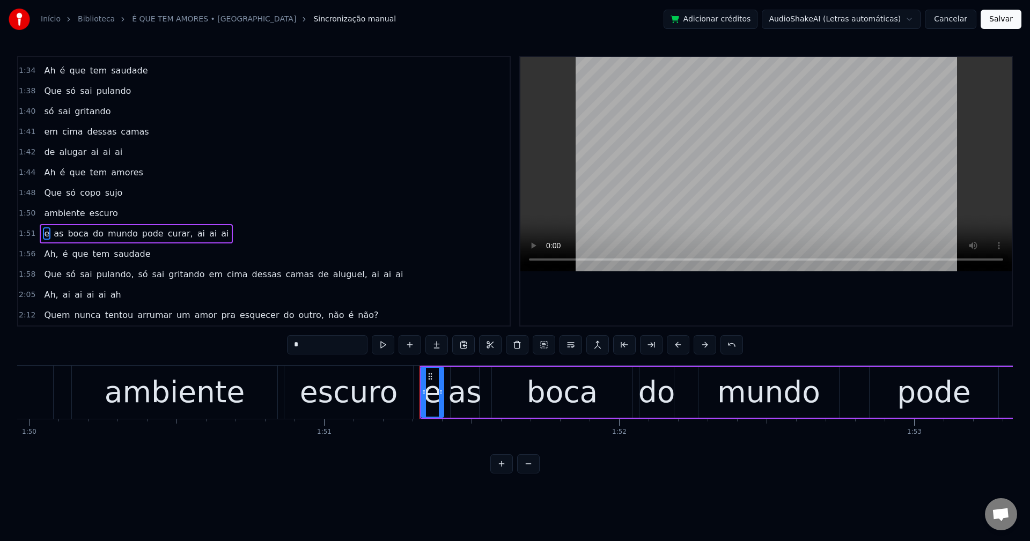
click at [141, 235] on span "pode" at bounding box center [153, 233] width 24 height 12
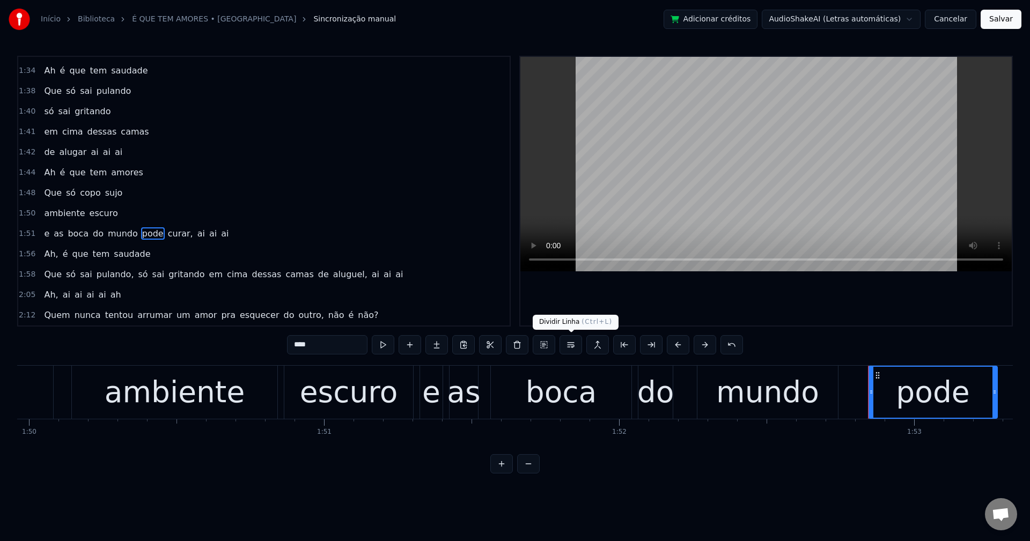
click at [578, 347] on button at bounding box center [570, 344] width 23 height 19
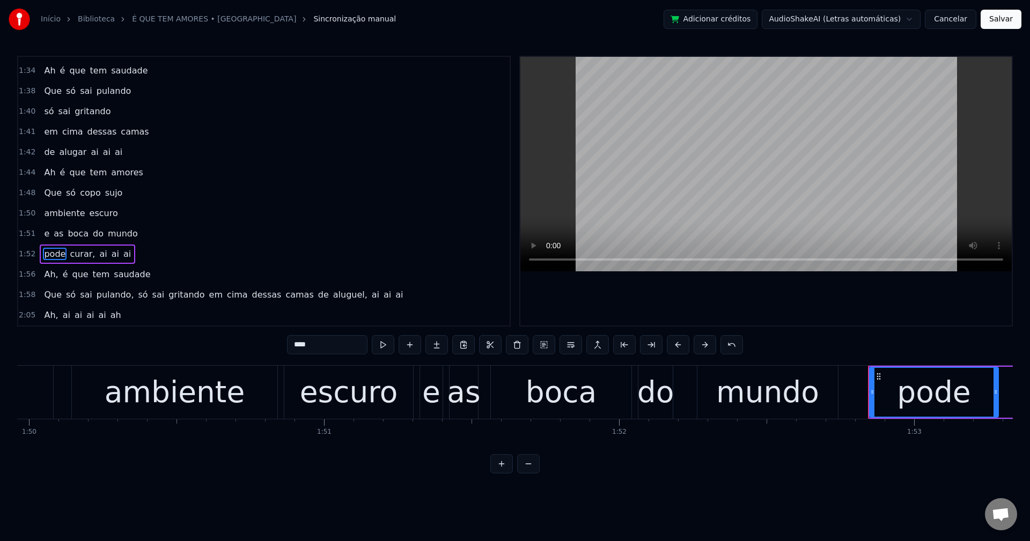
scroll to position [730, 0]
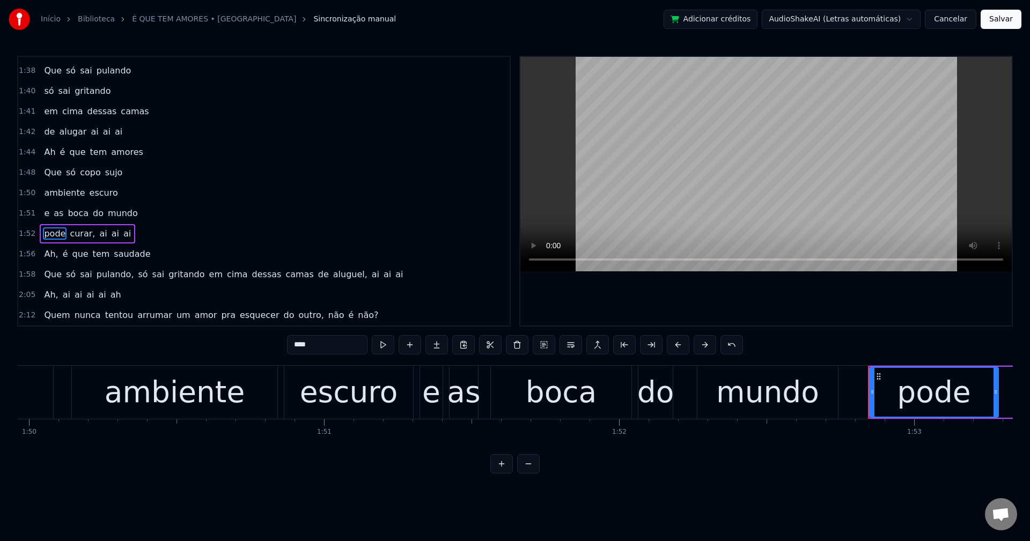
click at [71, 237] on span "curar," at bounding box center [82, 233] width 27 height 12
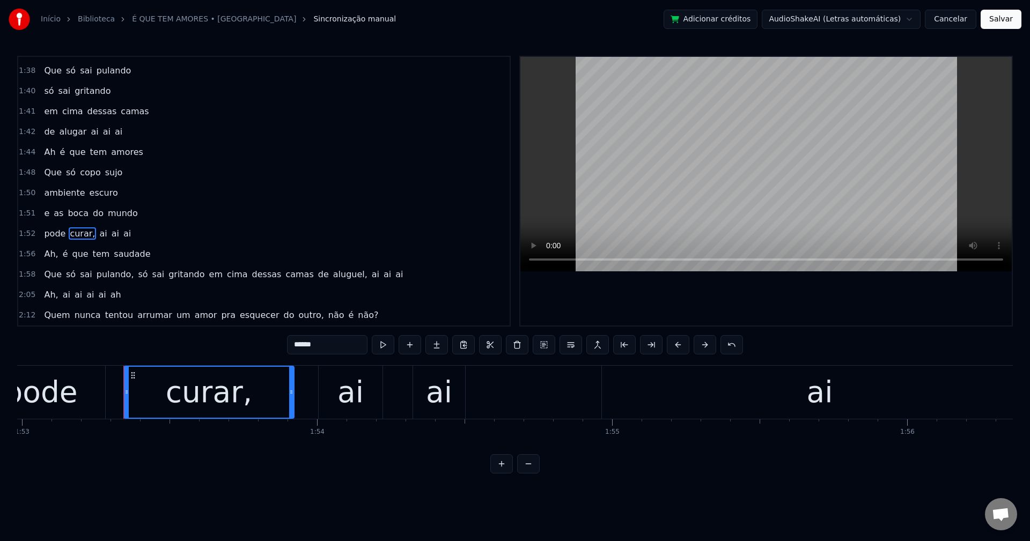
scroll to position [0, 33386]
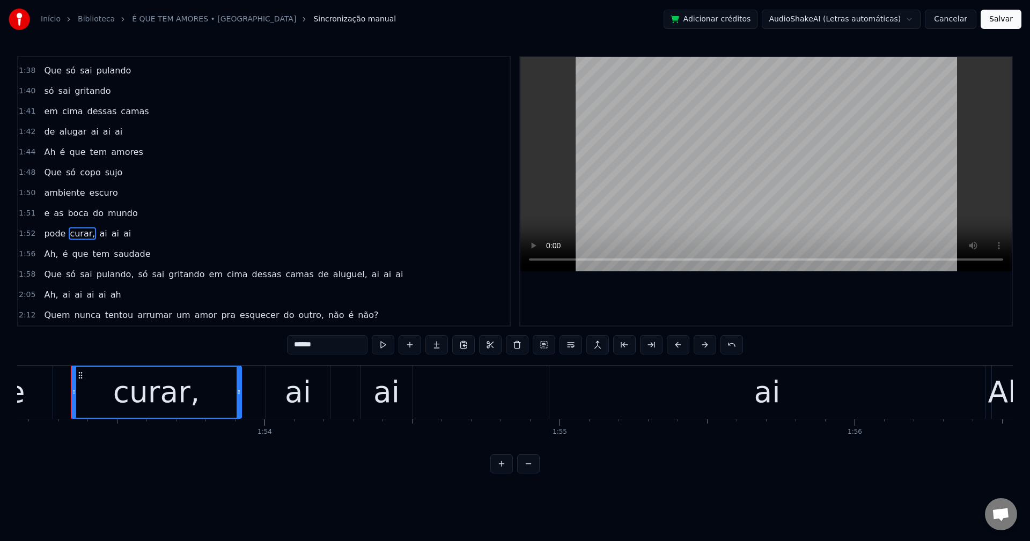
click at [348, 338] on input "******" at bounding box center [327, 344] width 80 height 19
click at [53, 259] on span "Ah," at bounding box center [51, 254] width 16 height 12
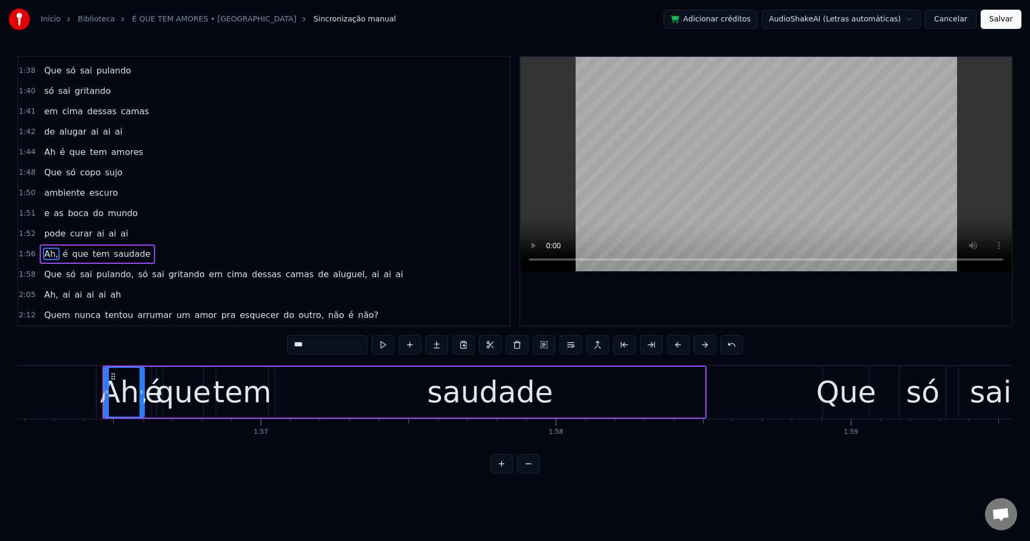
scroll to position [0, 34306]
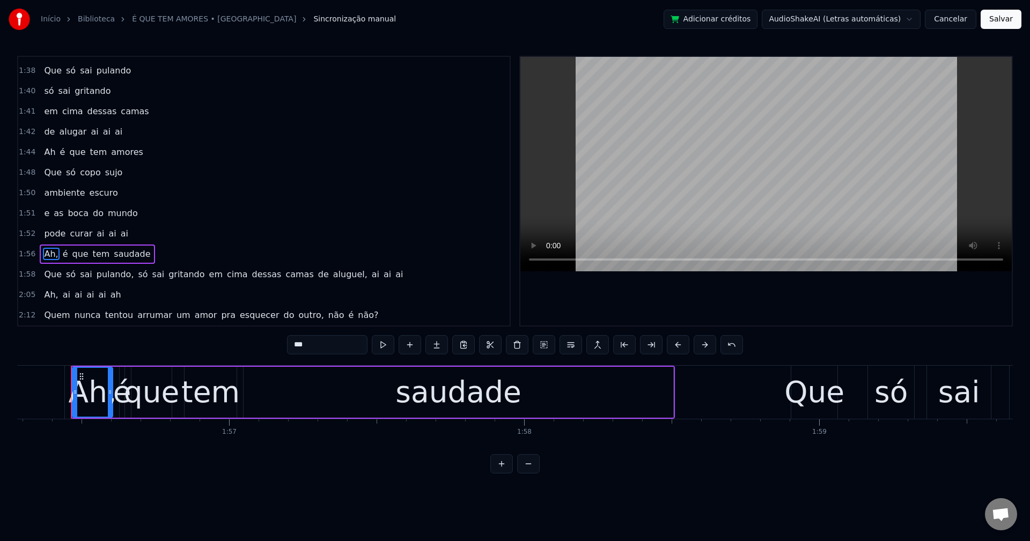
click at [333, 347] on input "***" at bounding box center [327, 344] width 80 height 19
click at [112, 276] on span "pulando," at bounding box center [115, 274] width 40 height 12
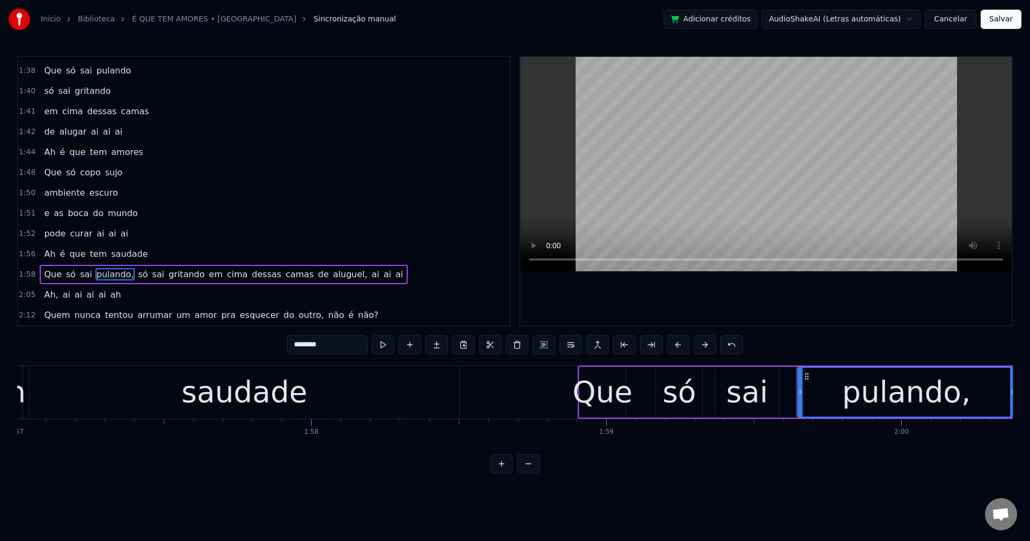
click at [349, 349] on input "********" at bounding box center [327, 344] width 80 height 19
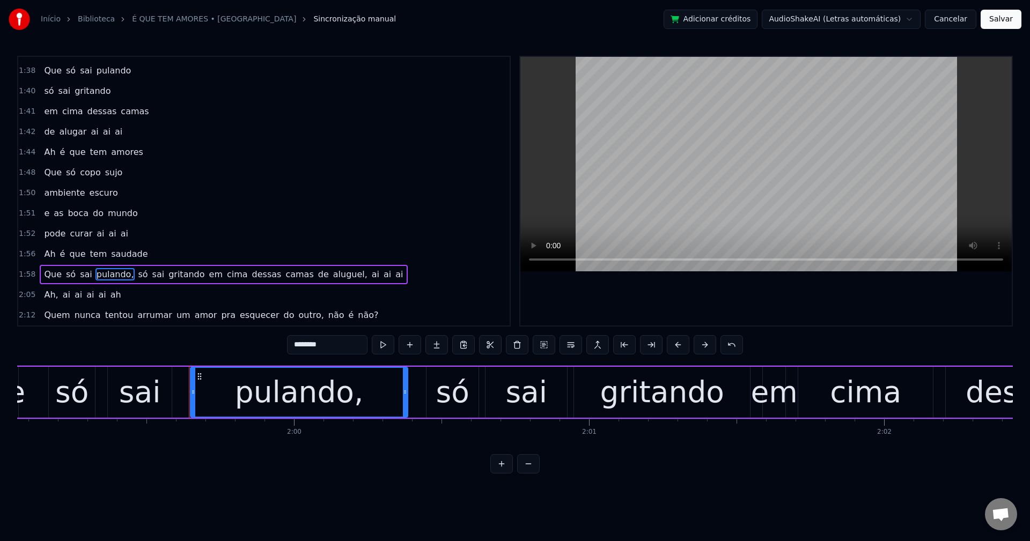
scroll to position [0, 35244]
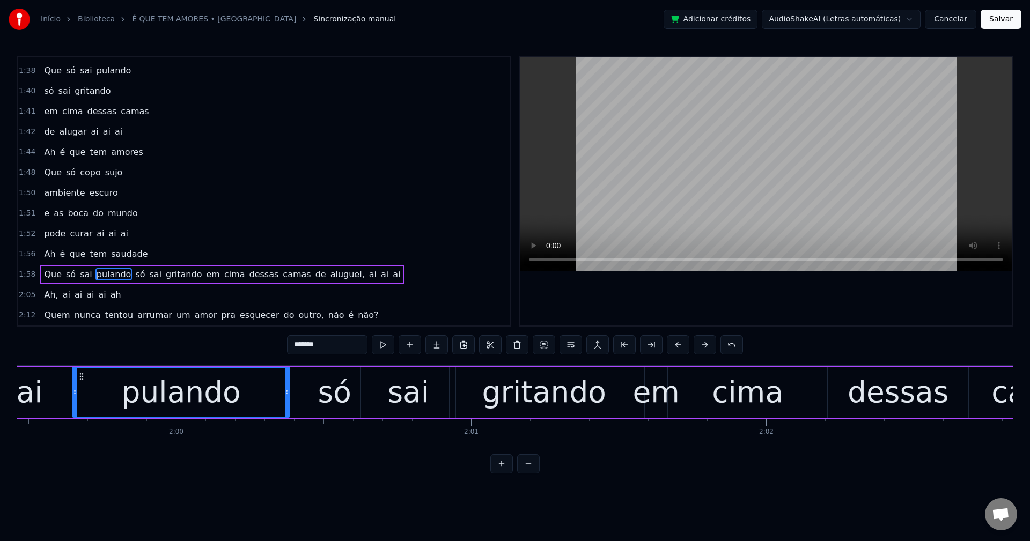
click at [134, 274] on span "só" at bounding box center [140, 274] width 12 height 12
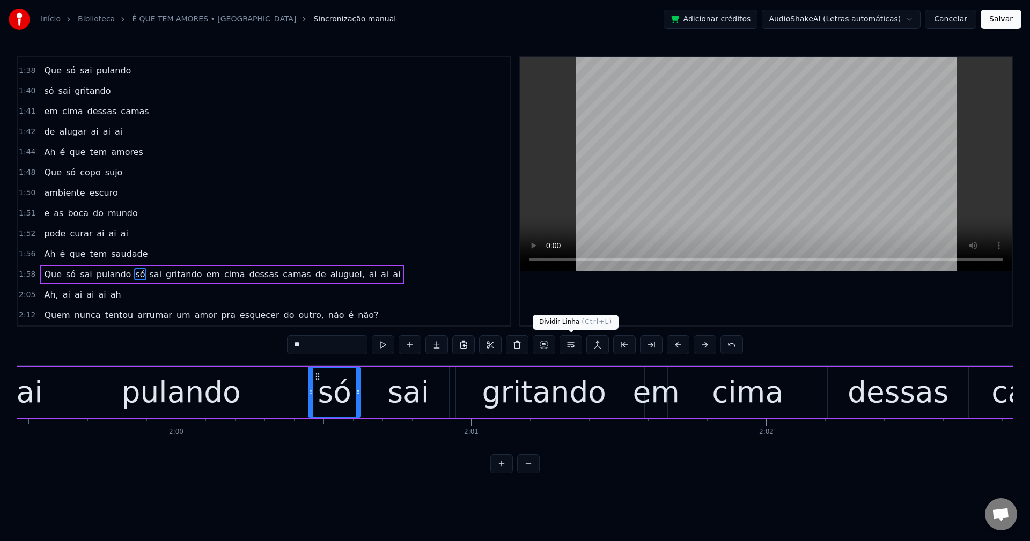
click at [570, 348] on button at bounding box center [570, 344] width 23 height 19
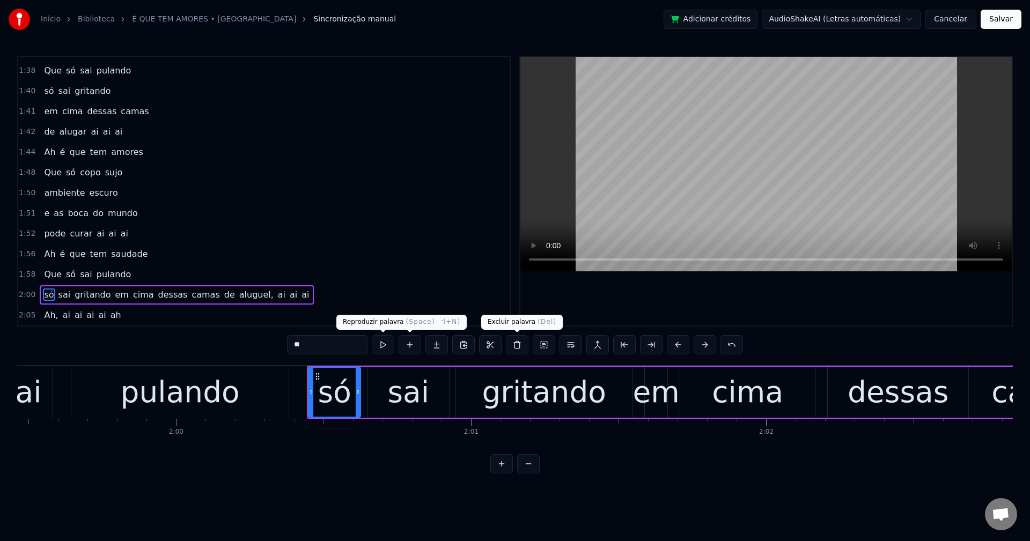
scroll to position [750, 0]
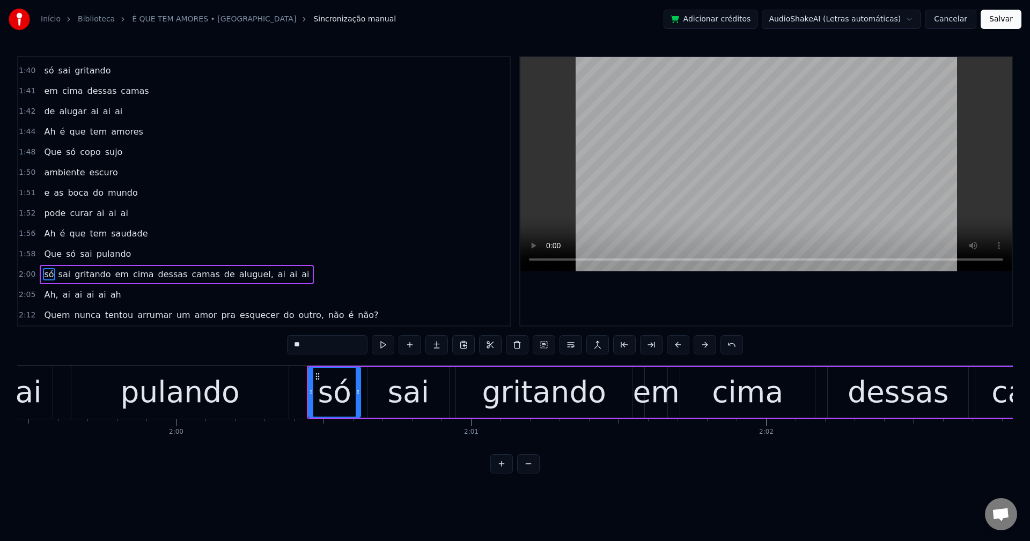
click at [114, 278] on span "em" at bounding box center [122, 274] width 16 height 12
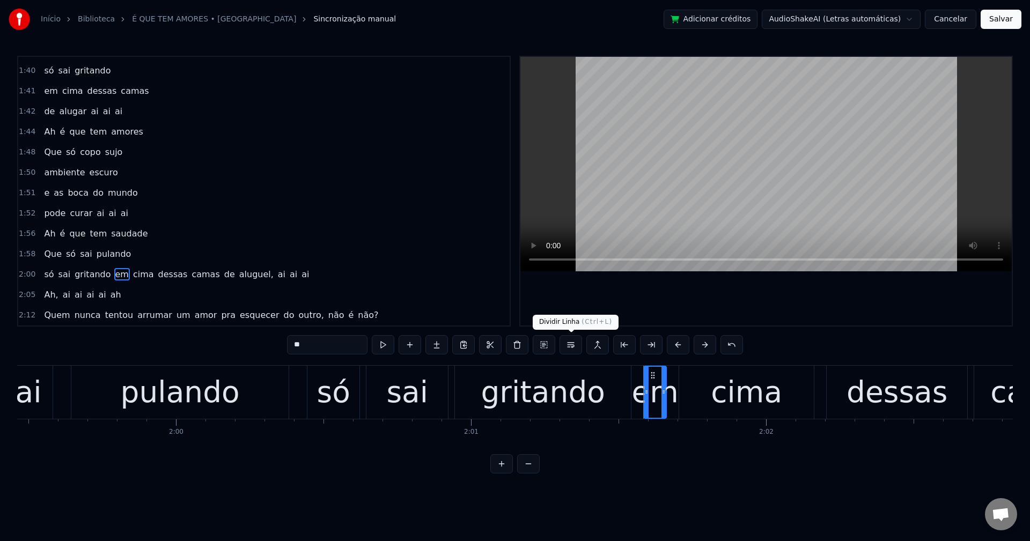
click at [572, 343] on button at bounding box center [570, 344] width 23 height 19
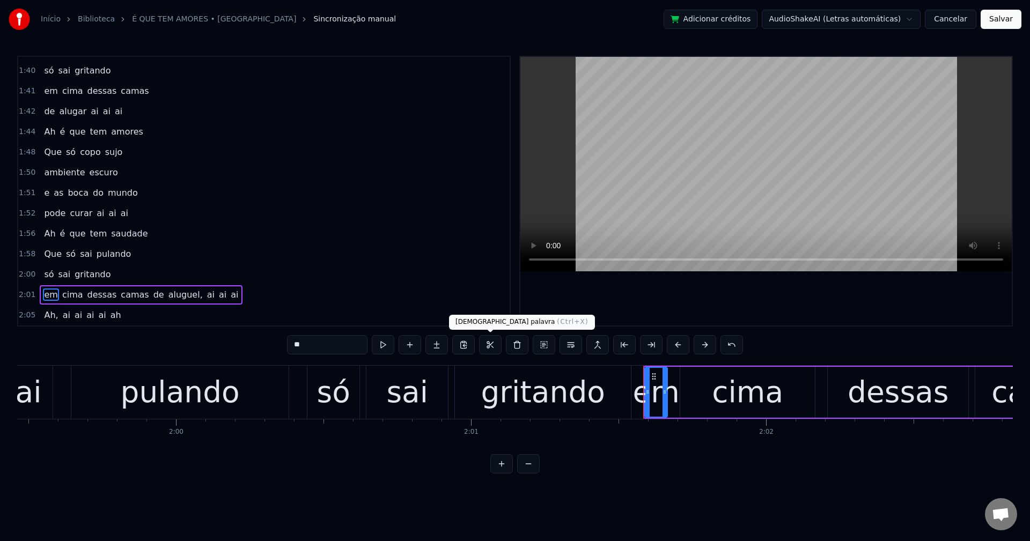
scroll to position [771, 0]
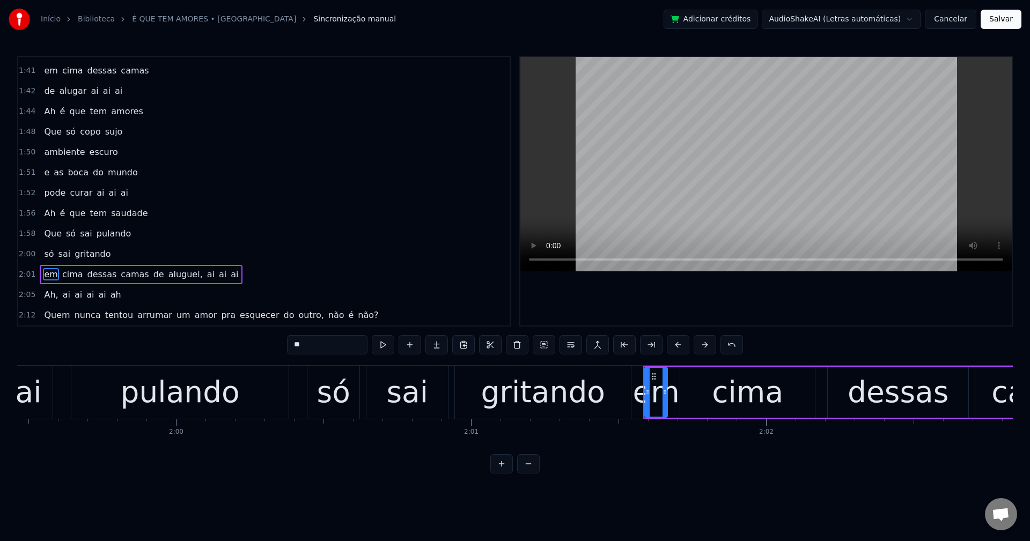
click at [152, 271] on span "de" at bounding box center [158, 274] width 13 height 12
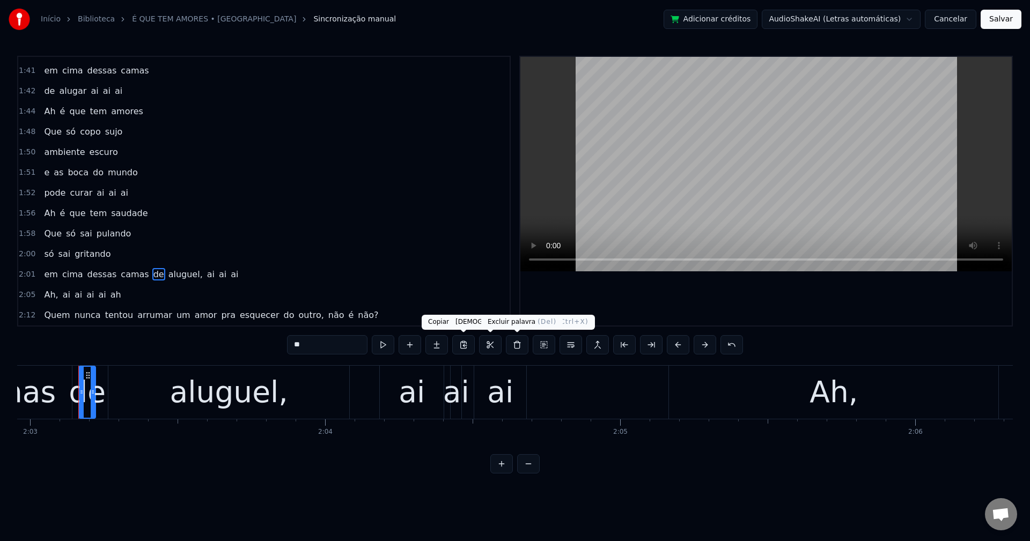
scroll to position [0, 36283]
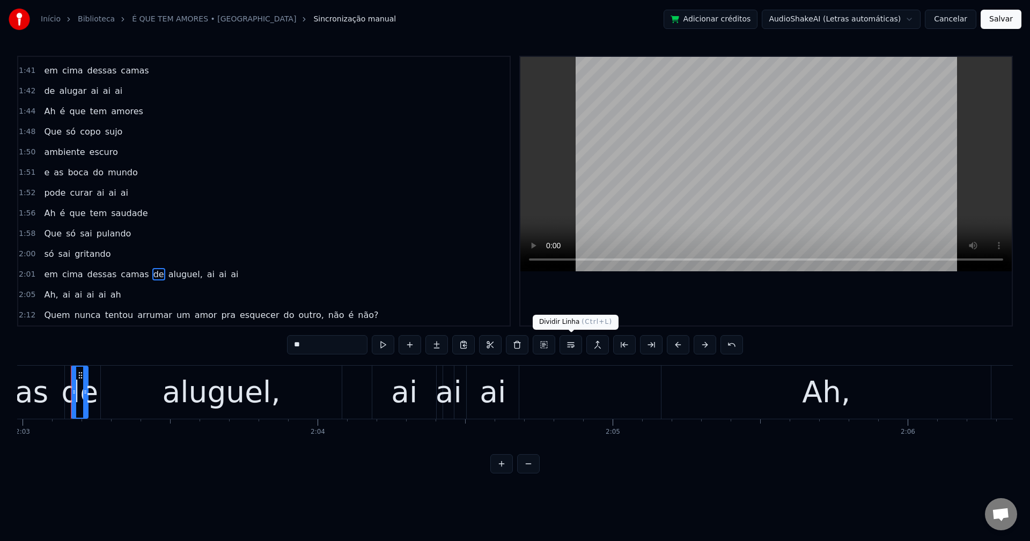
click at [569, 347] on button at bounding box center [570, 344] width 23 height 19
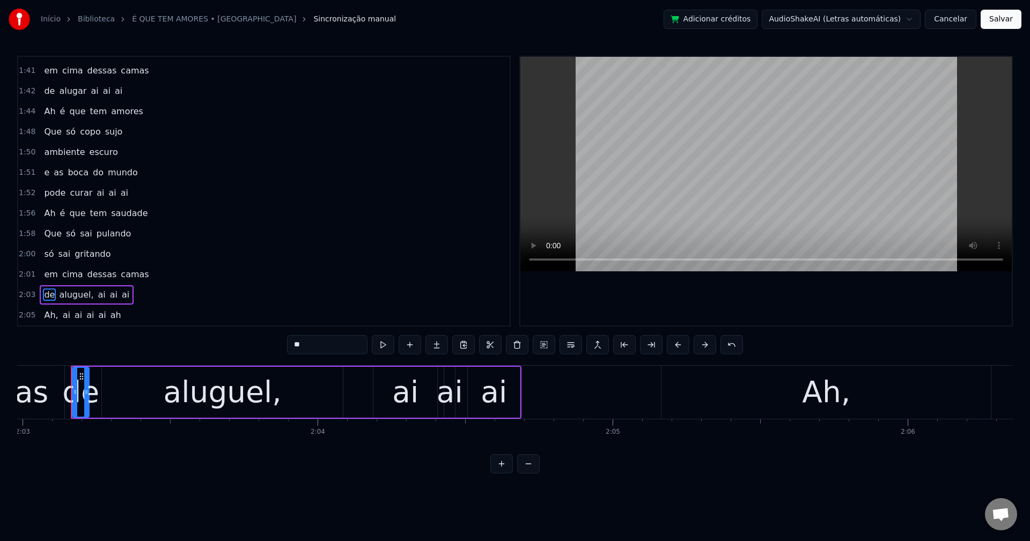
scroll to position [791, 0]
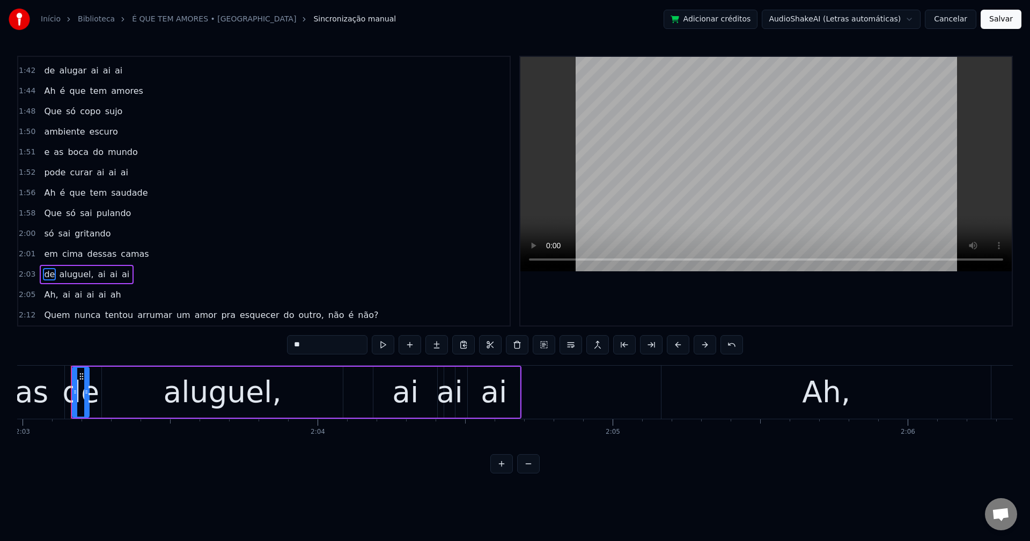
click at [77, 277] on span "aluguel," at bounding box center [76, 274] width 36 height 12
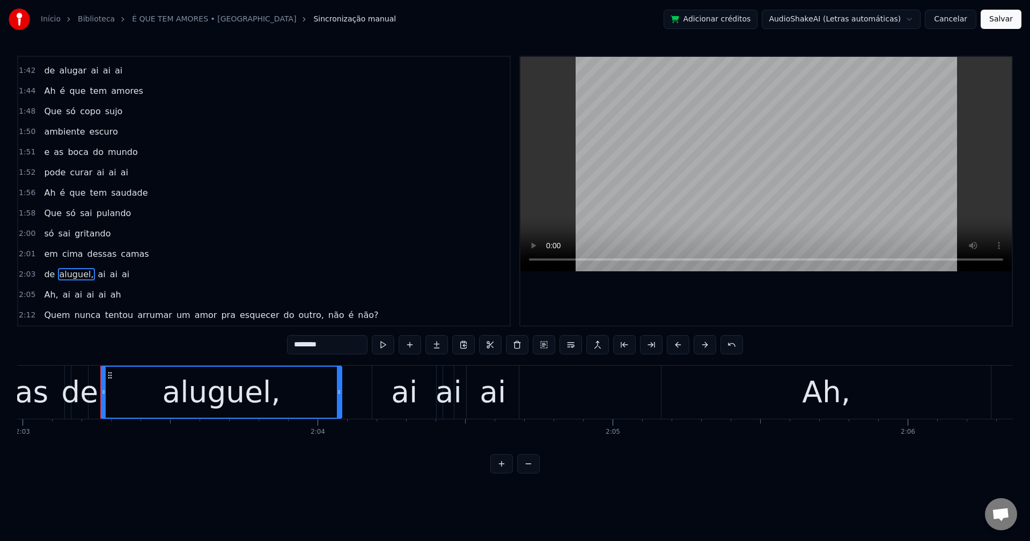
click at [336, 341] on input "********" at bounding box center [327, 344] width 80 height 19
click at [51, 297] on span "Ah," at bounding box center [51, 295] width 16 height 12
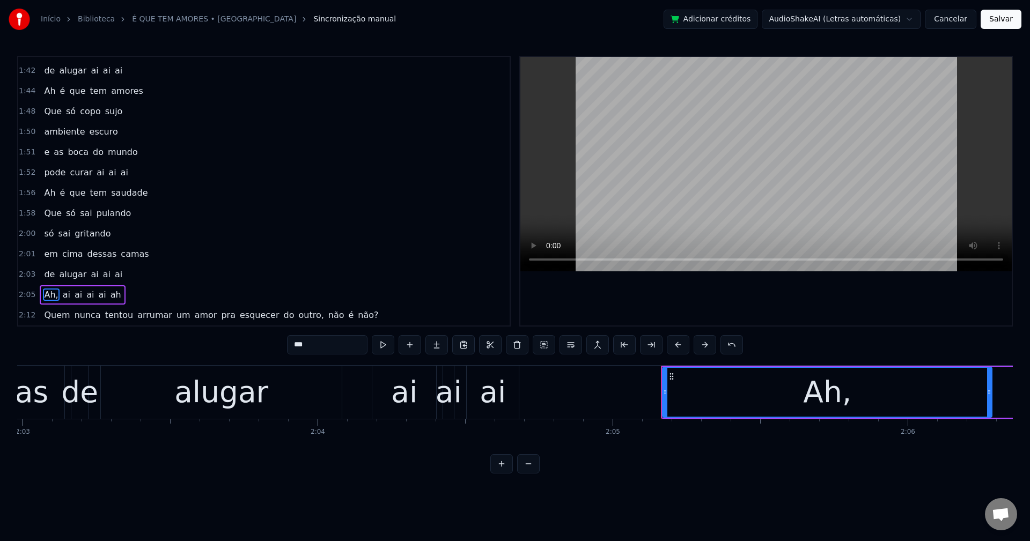
click at [331, 350] on input "***" at bounding box center [327, 344] width 80 height 19
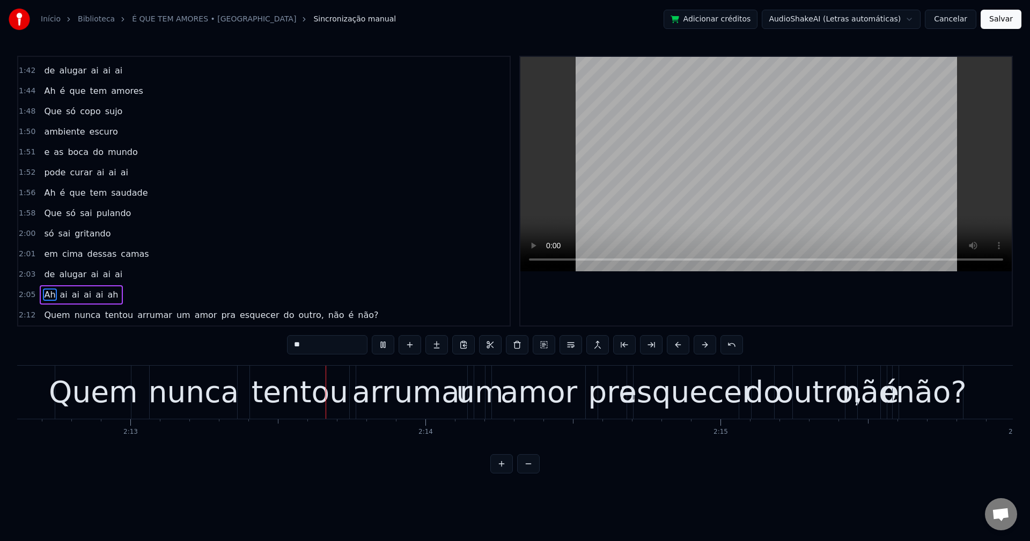
scroll to position [0, 39126]
click at [136, 316] on span "arrumar" at bounding box center [154, 315] width 37 height 12
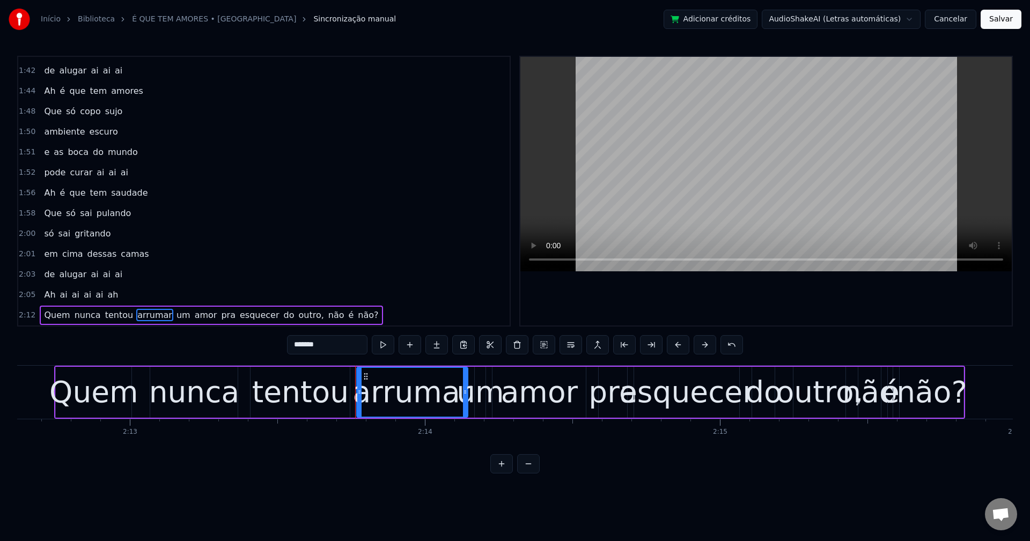
click at [110, 316] on span "tentou" at bounding box center [119, 315] width 30 height 12
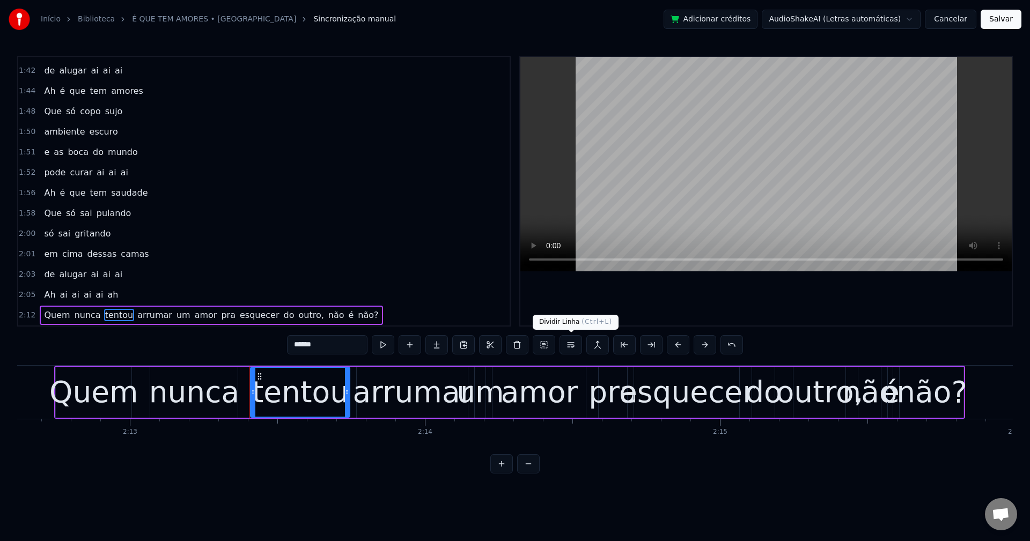
click at [575, 347] on button at bounding box center [570, 344] width 23 height 19
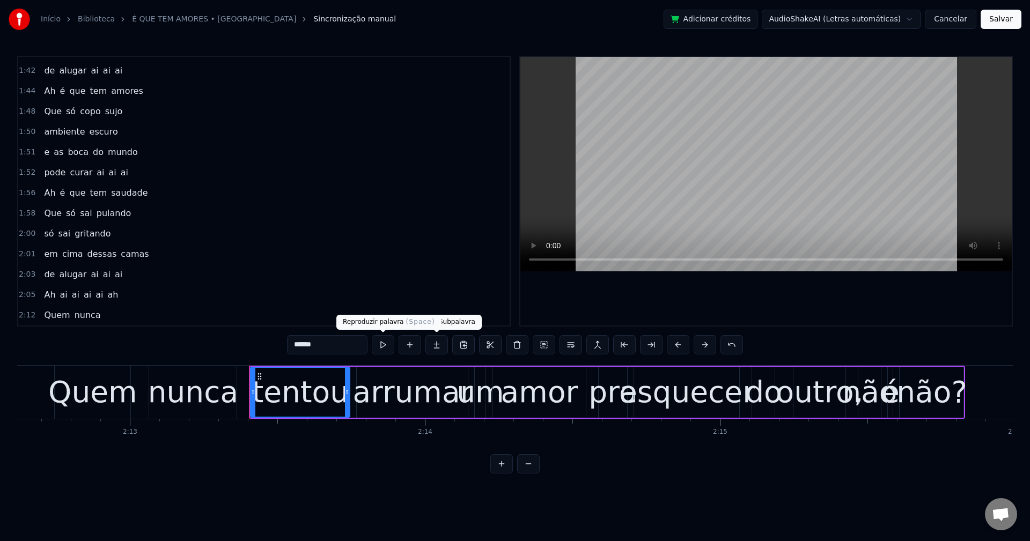
scroll to position [812, 0]
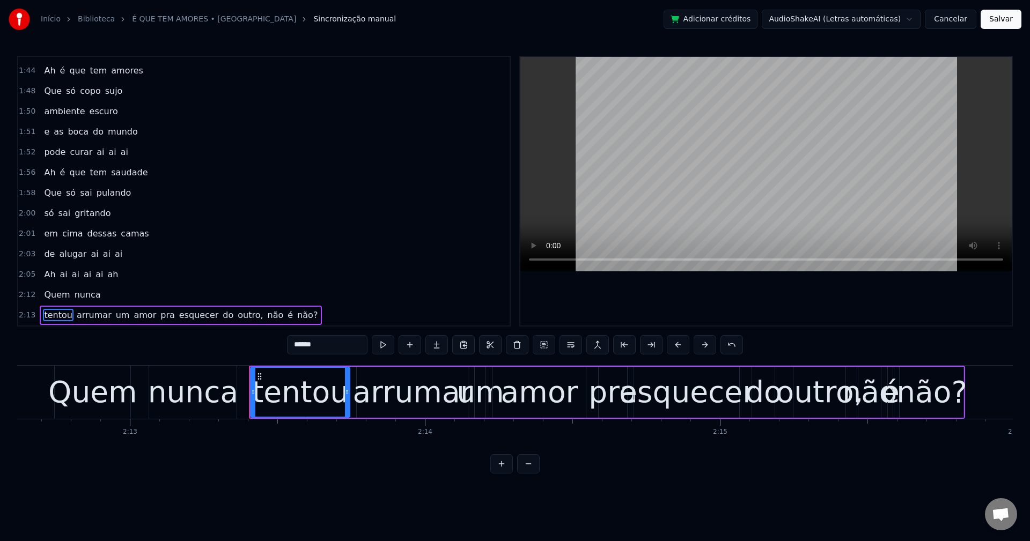
click at [159, 315] on span "pra" at bounding box center [167, 315] width 17 height 12
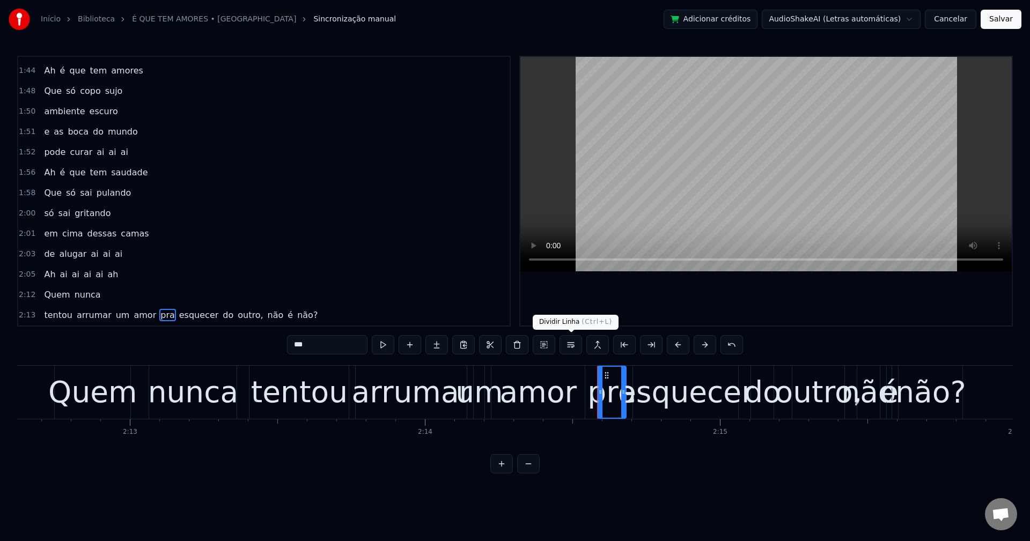
click at [571, 345] on button at bounding box center [570, 344] width 23 height 19
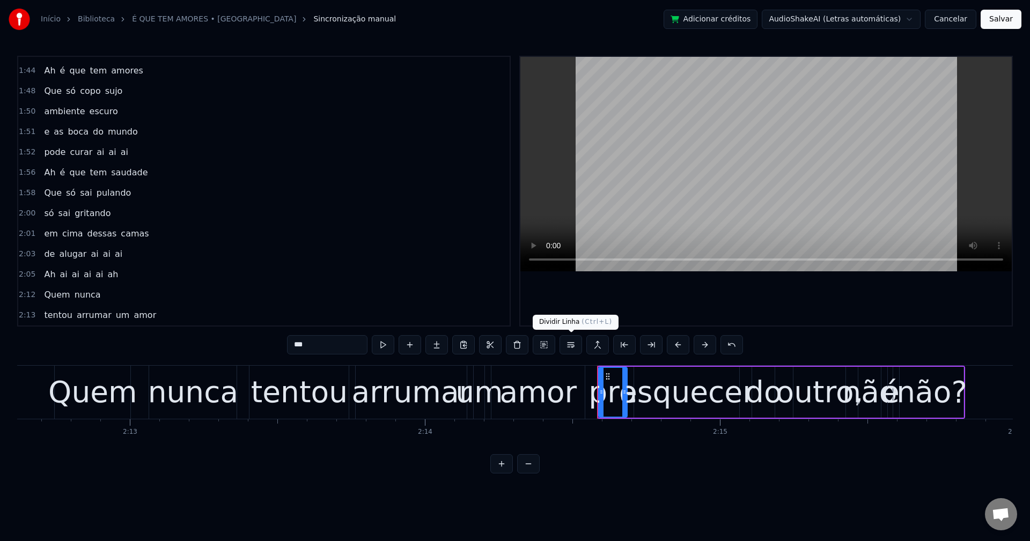
scroll to position [832, 0]
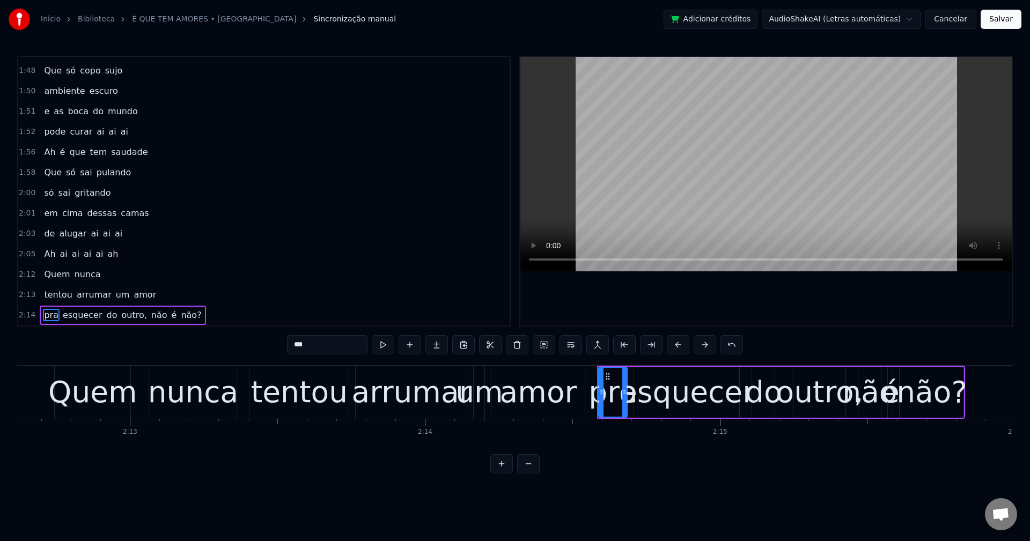
click at [123, 319] on span "outro," at bounding box center [134, 315] width 27 height 12
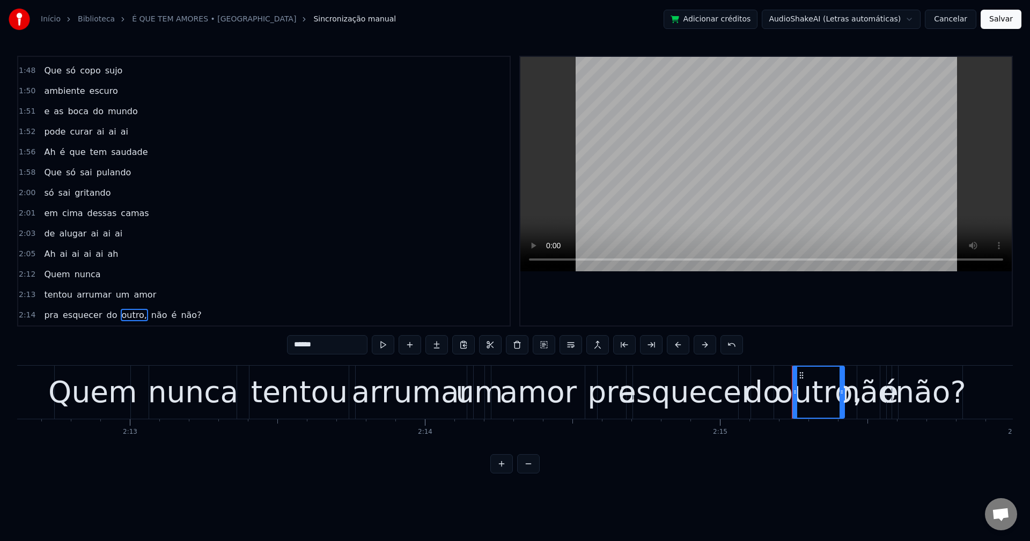
click at [344, 345] on input "******" at bounding box center [327, 344] width 80 height 19
click at [151, 316] on span "não" at bounding box center [157, 315] width 18 height 13
click at [148, 315] on span "não" at bounding box center [157, 315] width 18 height 12
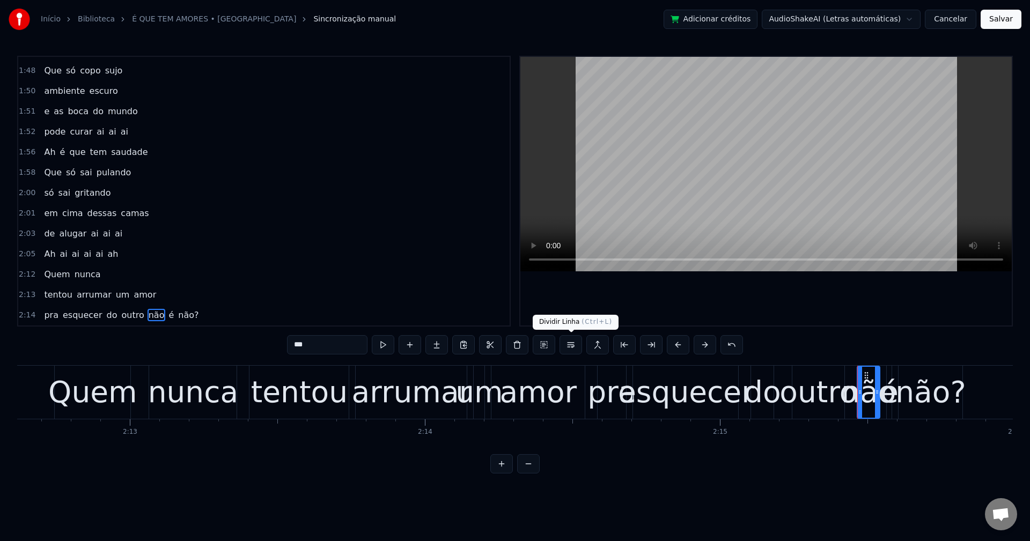
click at [577, 349] on button at bounding box center [570, 344] width 23 height 19
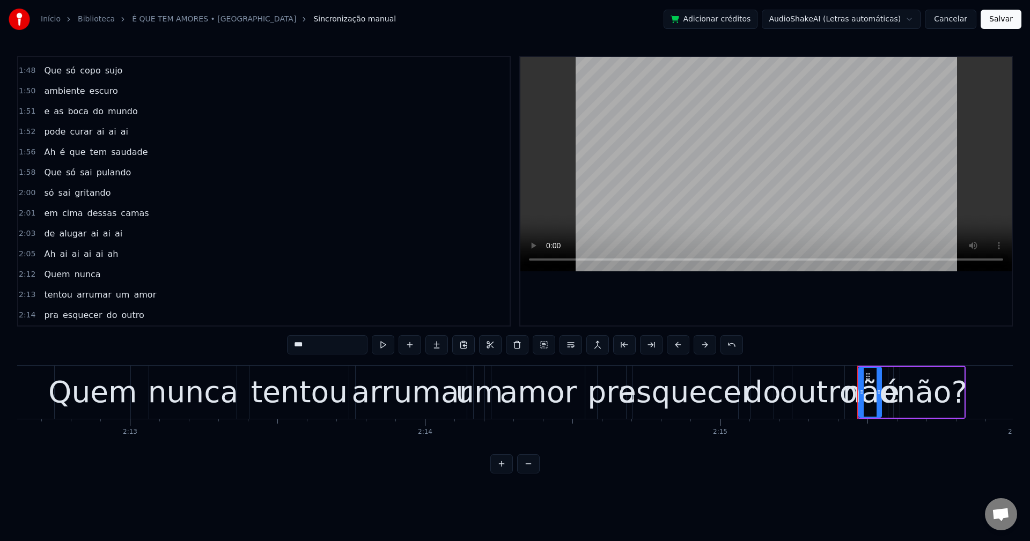
scroll to position [852, 0]
click at [79, 314] on span "não?" at bounding box center [84, 315] width 23 height 12
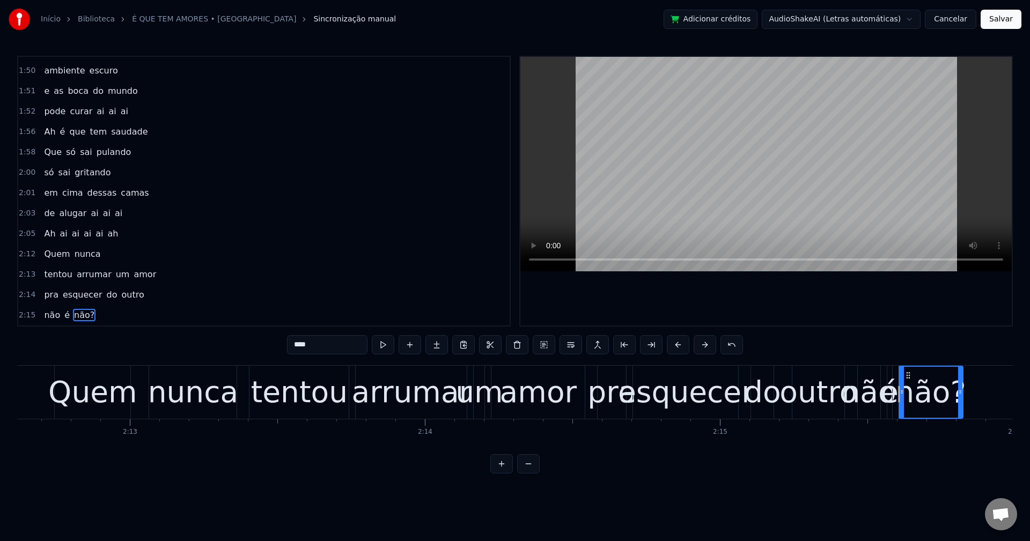
click at [336, 340] on input "****" at bounding box center [327, 344] width 80 height 19
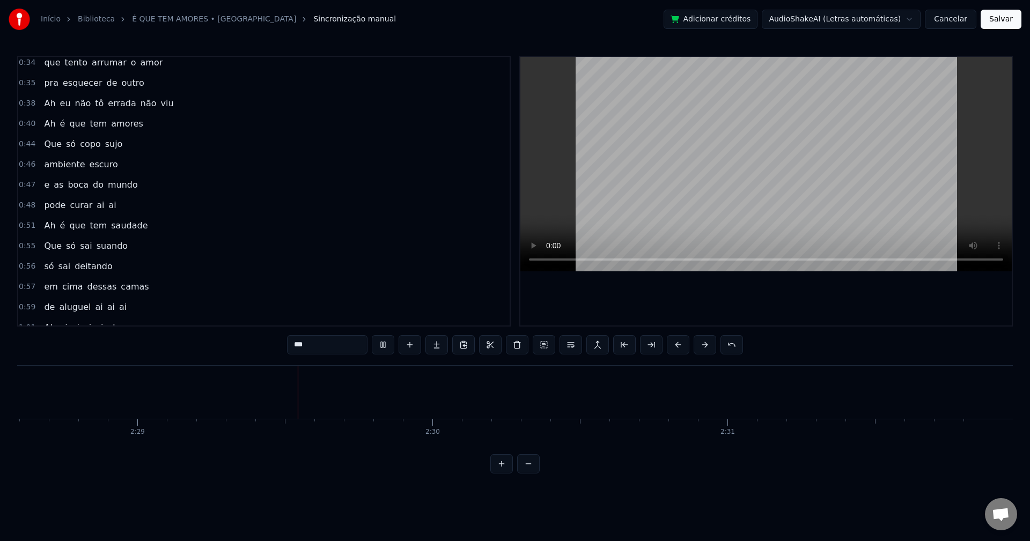
scroll to position [215, 0]
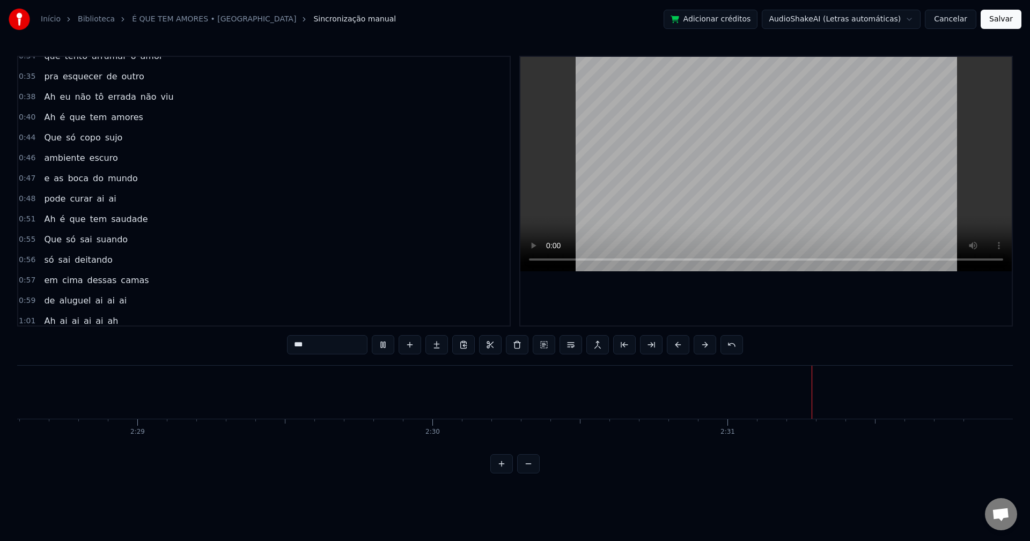
click at [72, 298] on span "aluguel" at bounding box center [75, 300] width 34 height 12
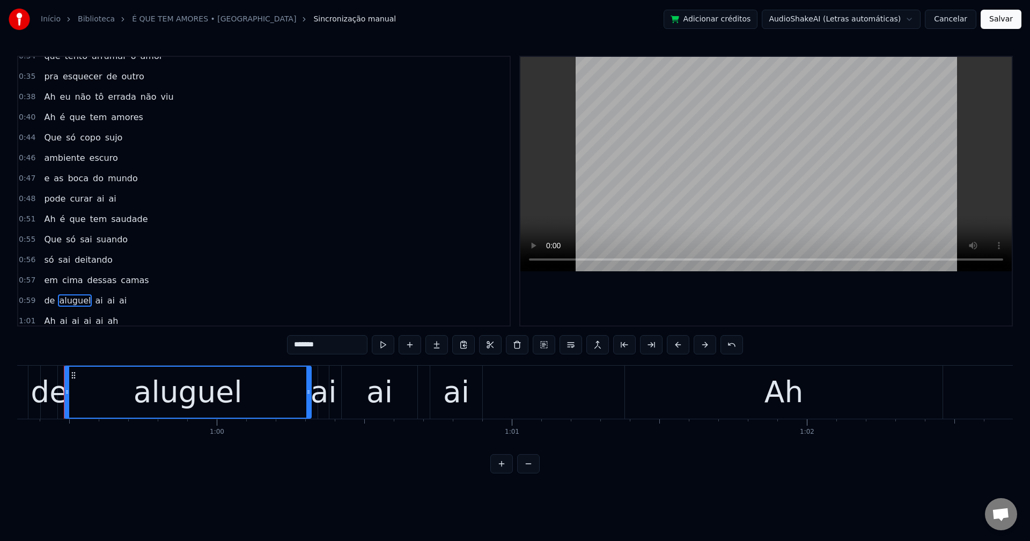
scroll to position [0, 17495]
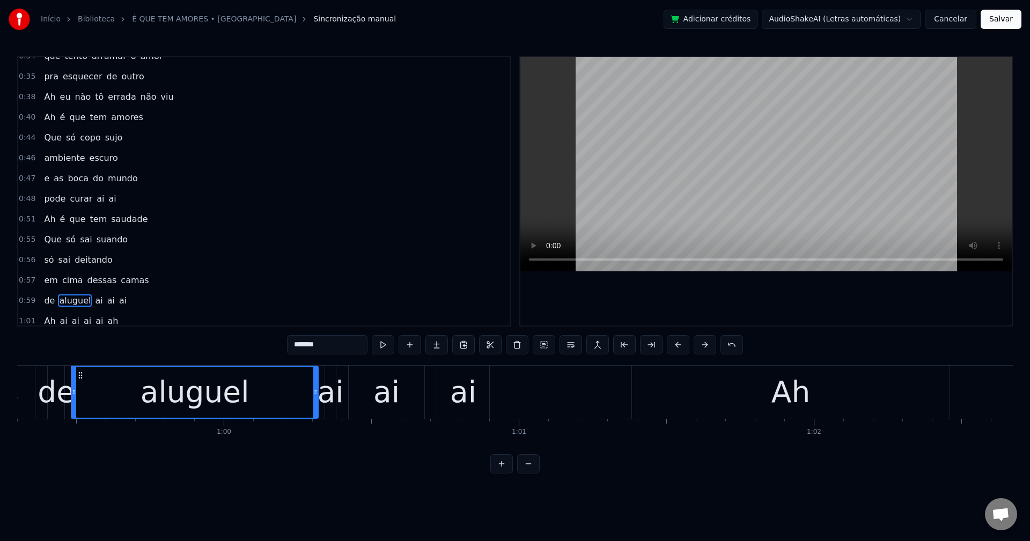
click at [344, 346] on input "*******" at bounding box center [327, 344] width 80 height 19
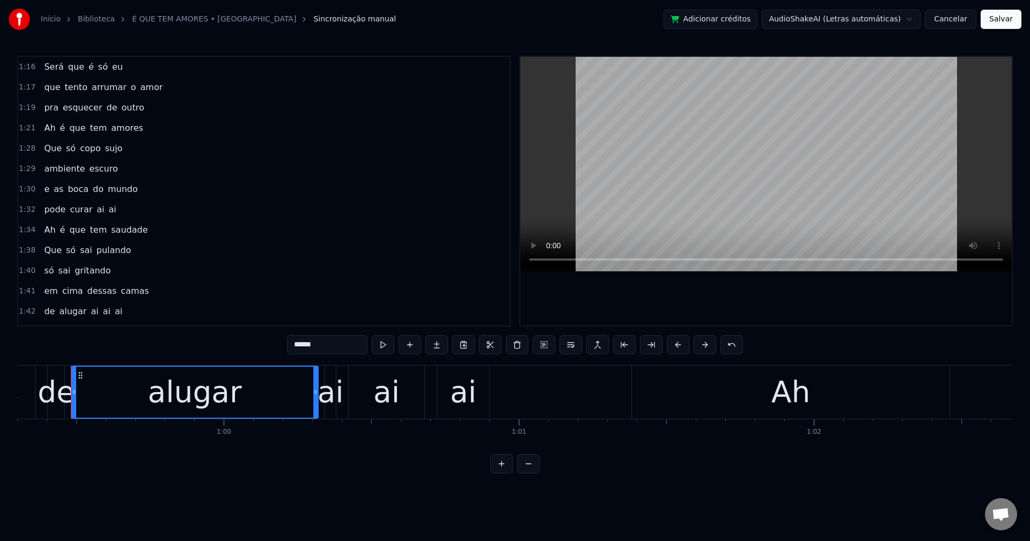
scroll to position [558, 0]
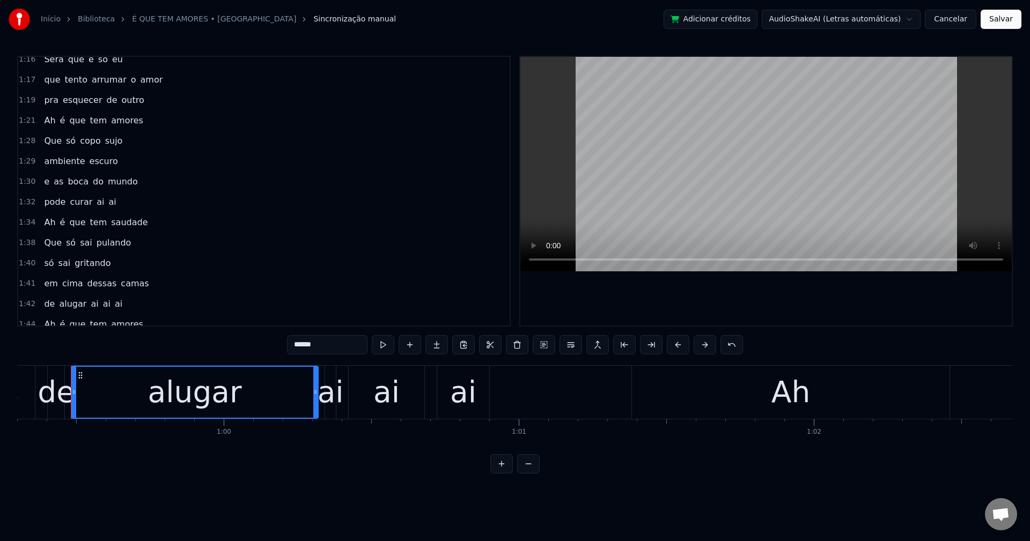
type input "******"
click at [772, 18] on button "Salvar" at bounding box center [1001, 19] width 41 height 19
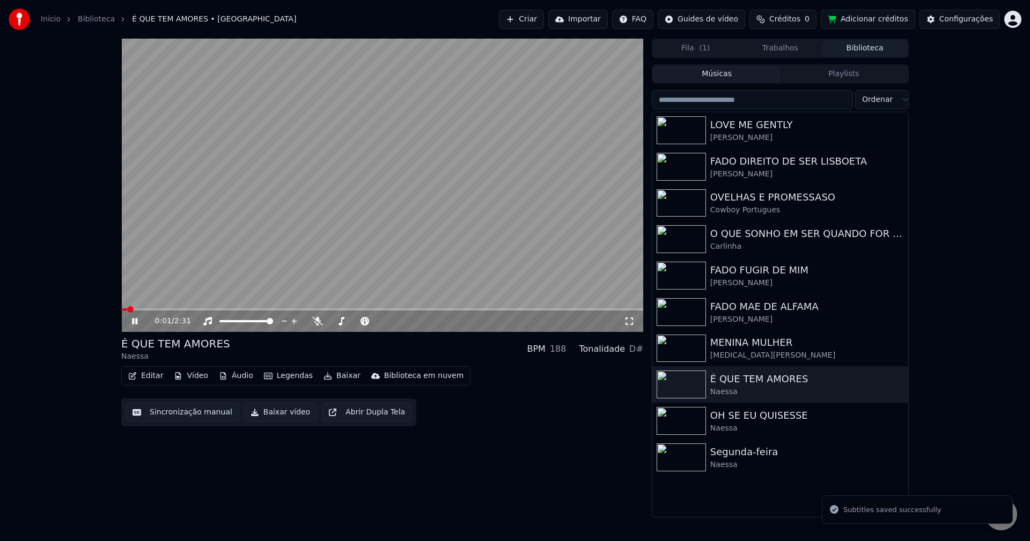
click at [256, 417] on button "Baixar vídeo" at bounding box center [280, 412] width 73 height 19
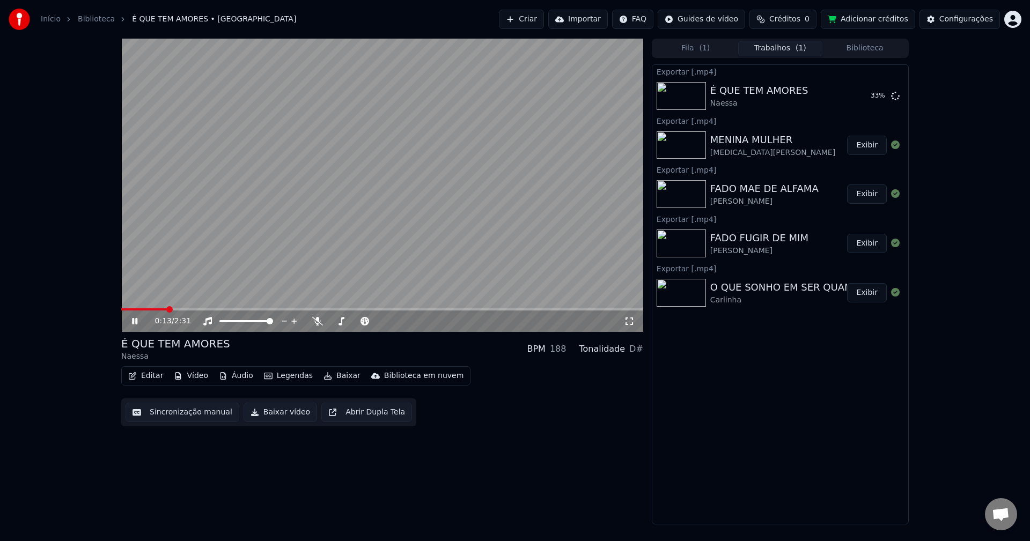
click at [772, 47] on button "Biblioteca" at bounding box center [864, 49] width 85 height 16
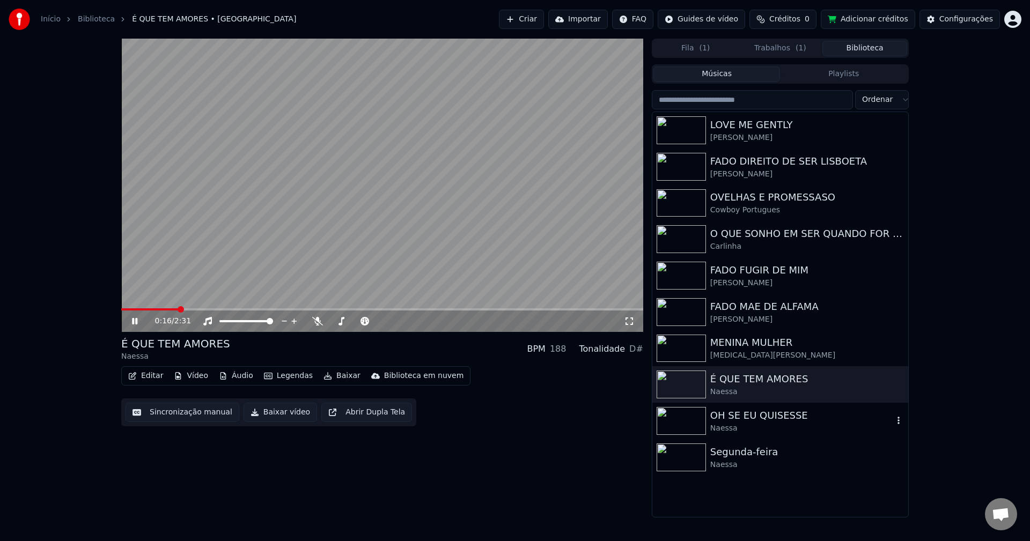
click at [730, 418] on div "OH SE EU QUISESSE" at bounding box center [801, 415] width 183 height 15
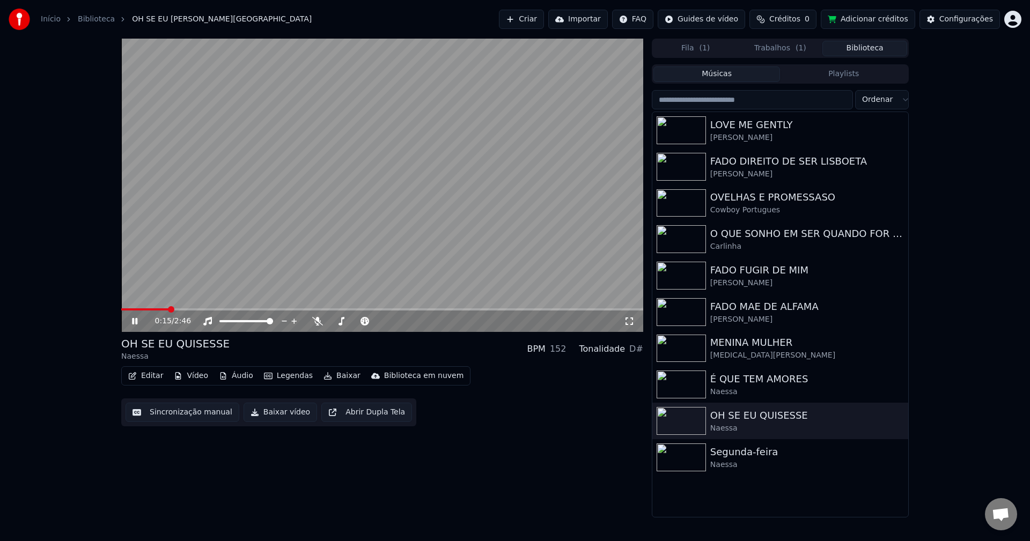
click at [474, 272] on video at bounding box center [382, 185] width 522 height 293
click at [169, 409] on button "Sincronização manual" at bounding box center [183, 412] width 114 height 19
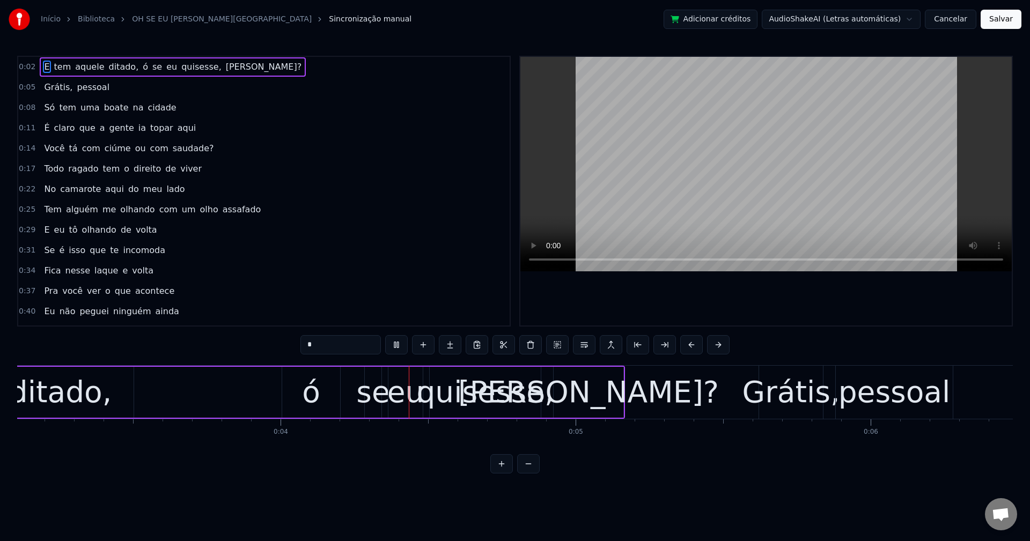
click at [110, 69] on span "ditado," at bounding box center [124, 67] width 32 height 12
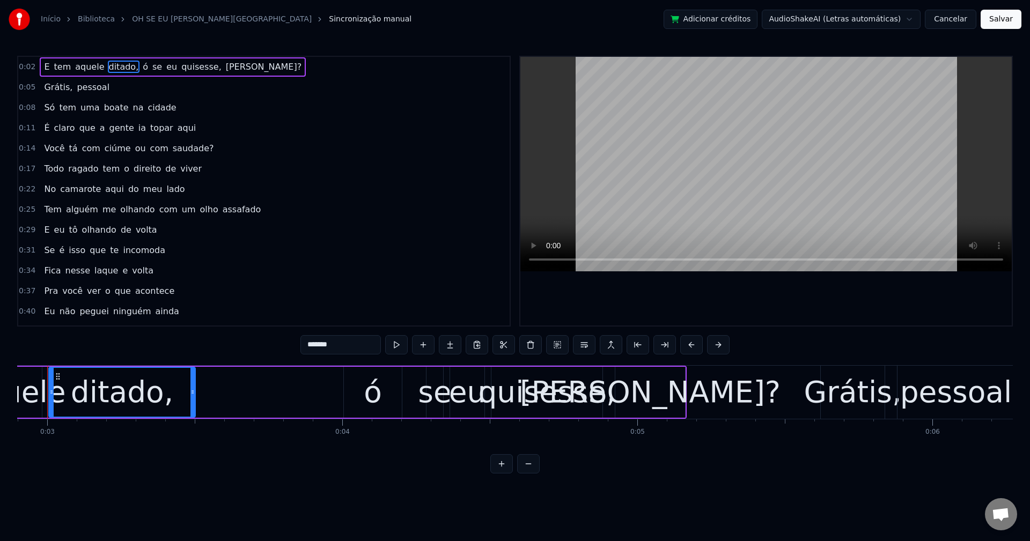
scroll to position [0, 831]
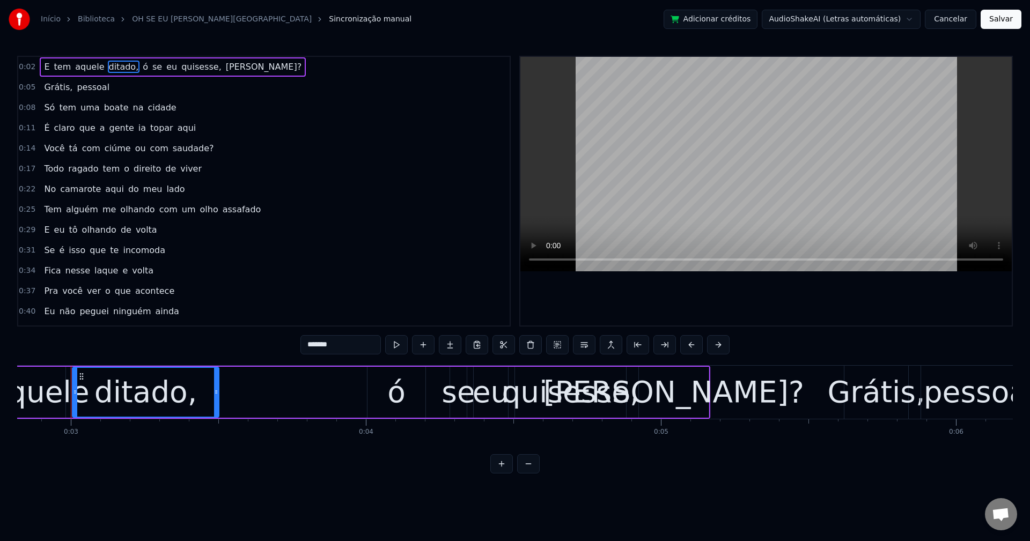
click at [354, 349] on input "*******" at bounding box center [340, 344] width 80 height 19
click at [139, 70] on span "ó" at bounding box center [143, 67] width 8 height 12
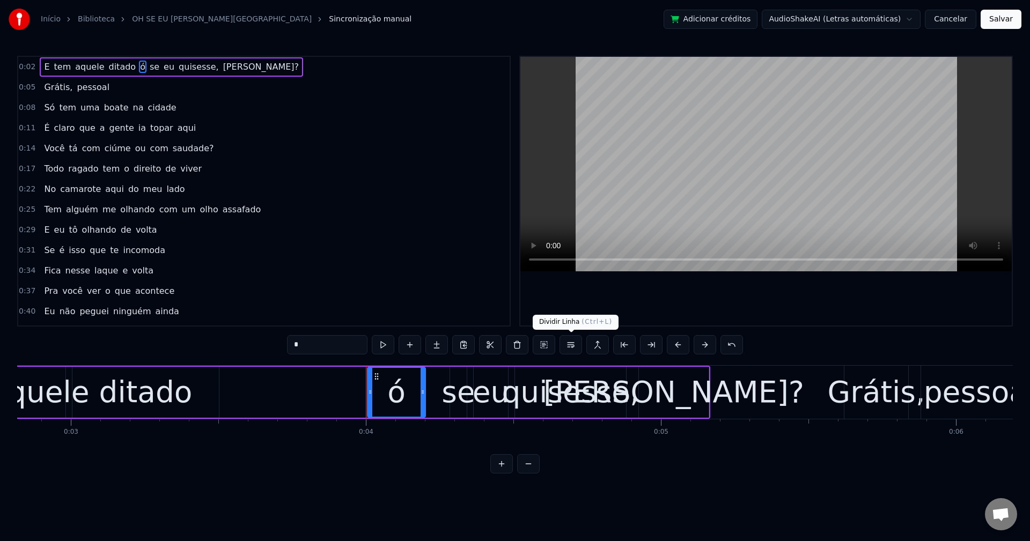
click at [565, 349] on button at bounding box center [570, 344] width 23 height 19
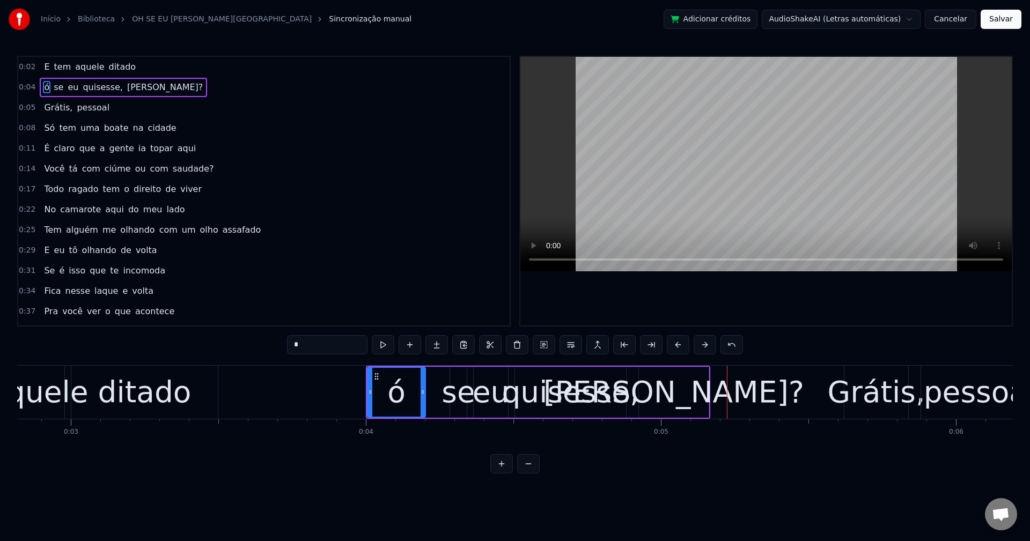
click at [97, 85] on span "quisesse," at bounding box center [103, 87] width 42 height 12
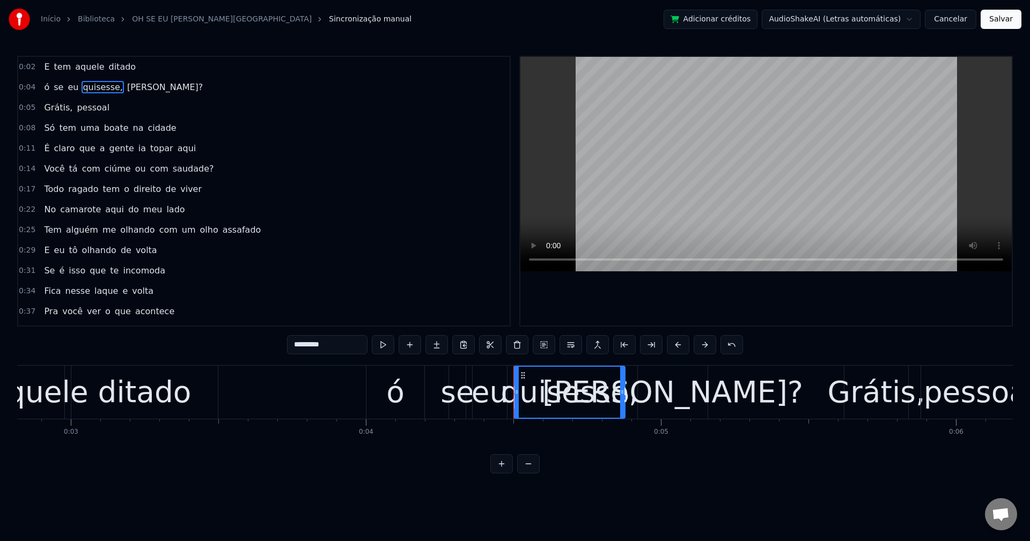
click at [360, 347] on input "*********" at bounding box center [327, 344] width 80 height 19
click at [123, 85] on span "[PERSON_NAME]?" at bounding box center [162, 87] width 78 height 12
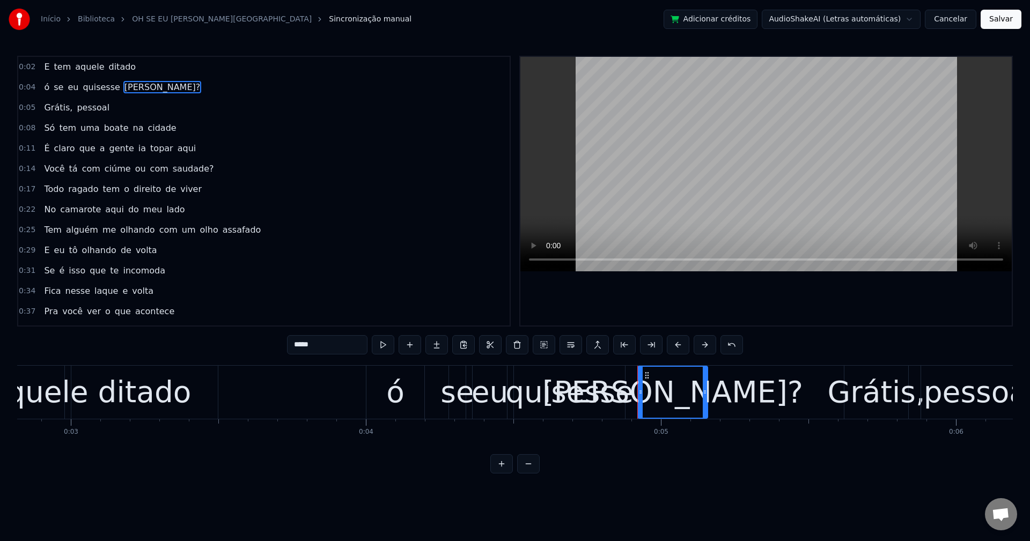
click at [330, 344] on input "*****" at bounding box center [327, 344] width 80 height 19
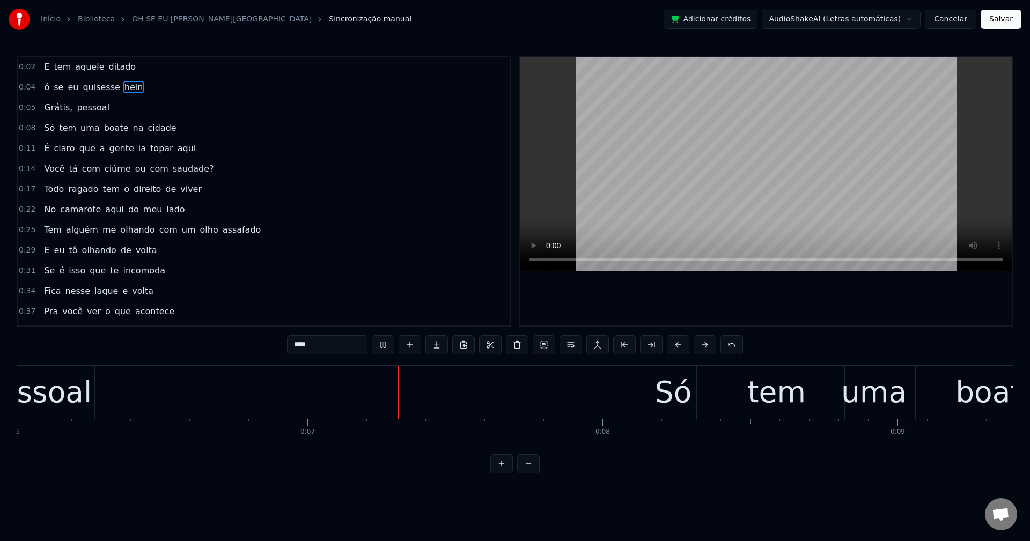
click at [60, 107] on span "Grátis," at bounding box center [58, 107] width 31 height 12
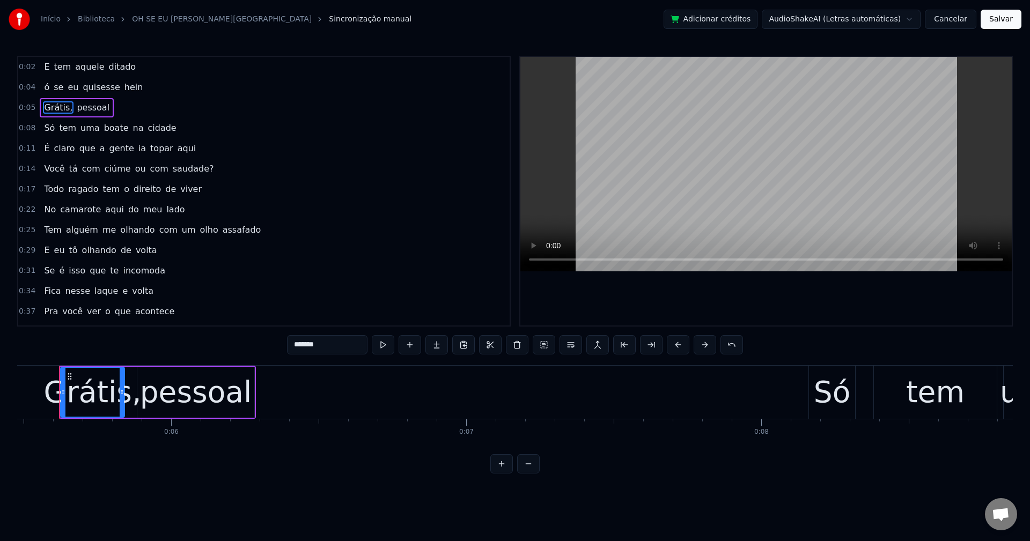
scroll to position [0, 1604]
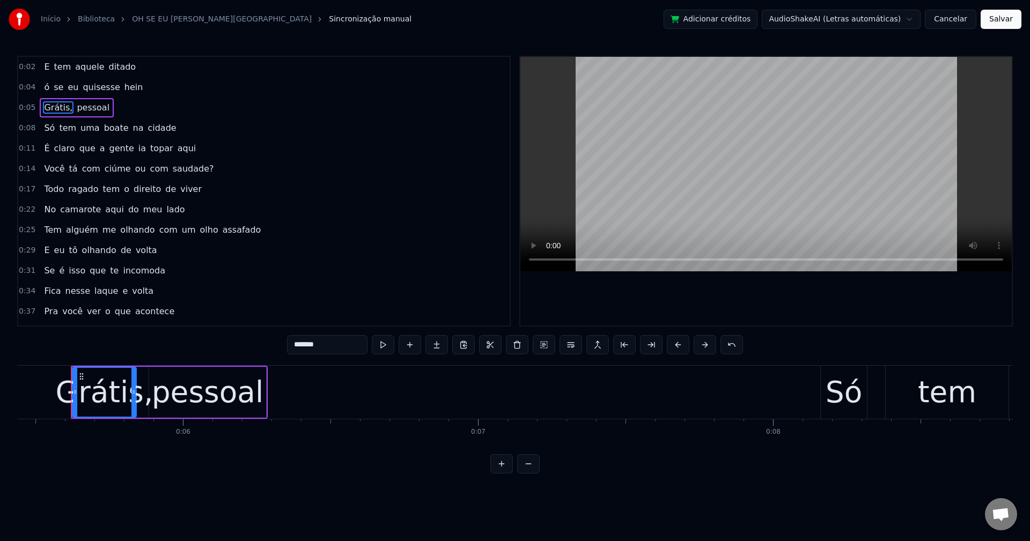
click at [332, 343] on input "*******" at bounding box center [327, 344] width 80 height 19
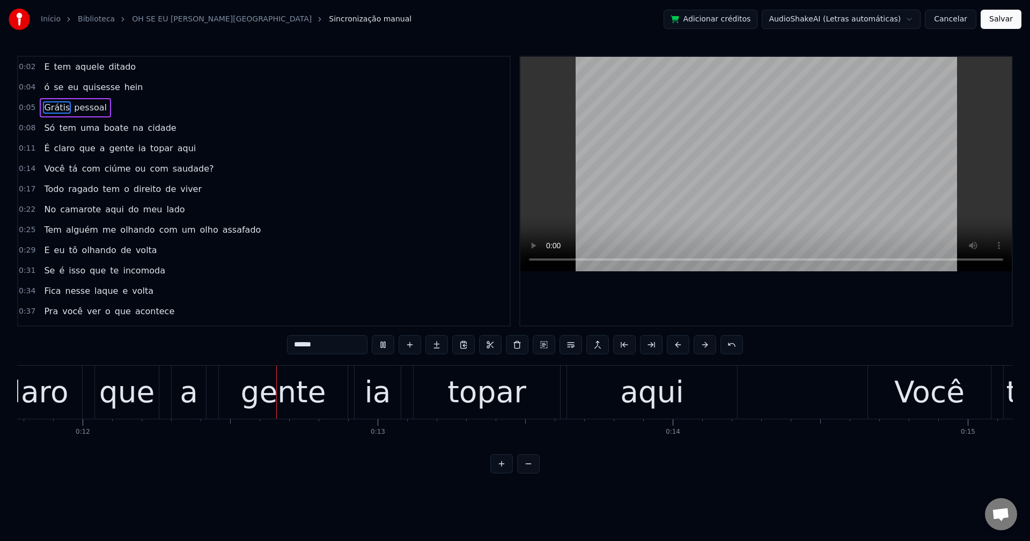
scroll to position [0, 3476]
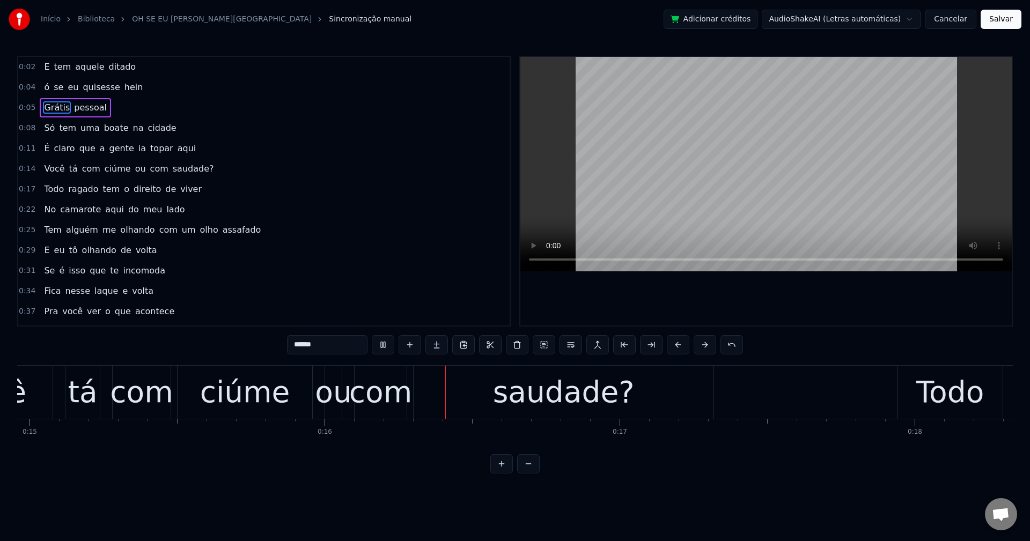
click at [132, 128] on span "na" at bounding box center [138, 128] width 13 height 12
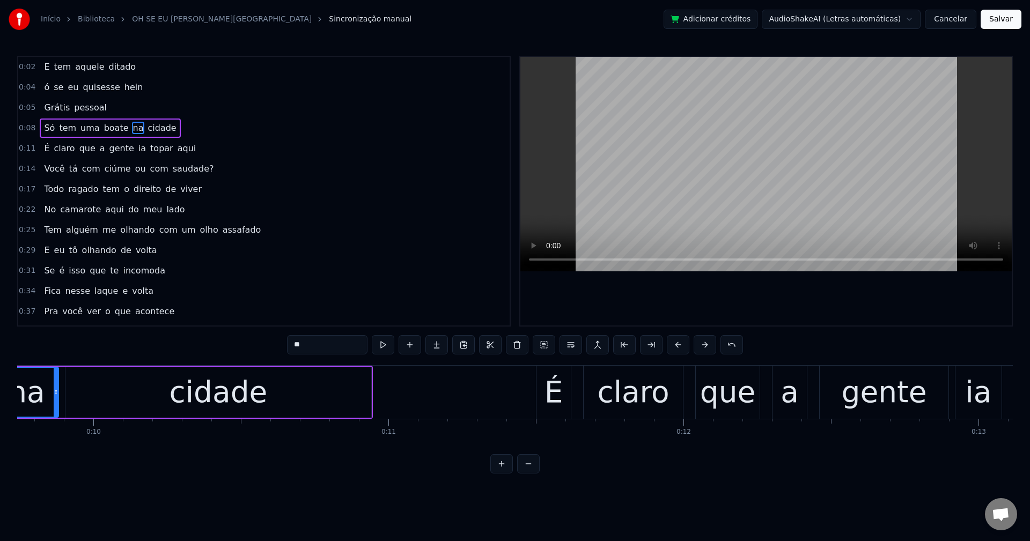
scroll to position [0, 2796]
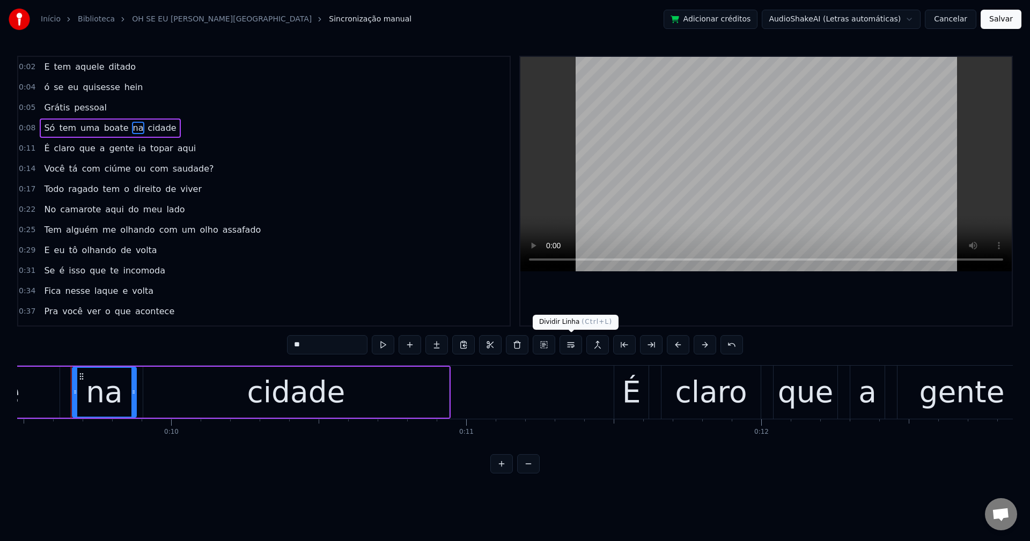
drag, startPoint x: 573, startPoint y: 344, endPoint x: 478, endPoint y: 320, distance: 97.6
click at [570, 344] on button at bounding box center [570, 344] width 23 height 19
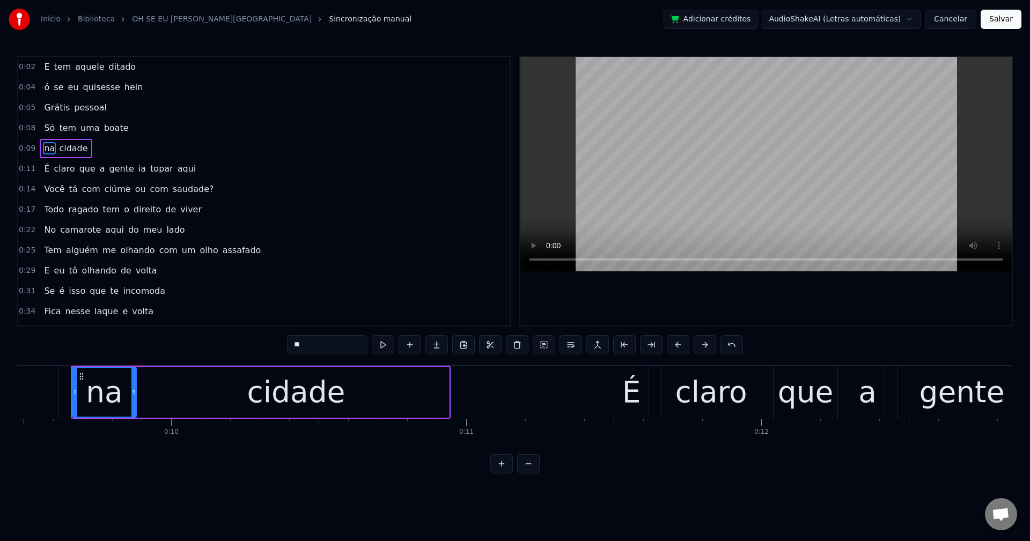
click at [137, 173] on span "ia" at bounding box center [142, 169] width 10 height 12
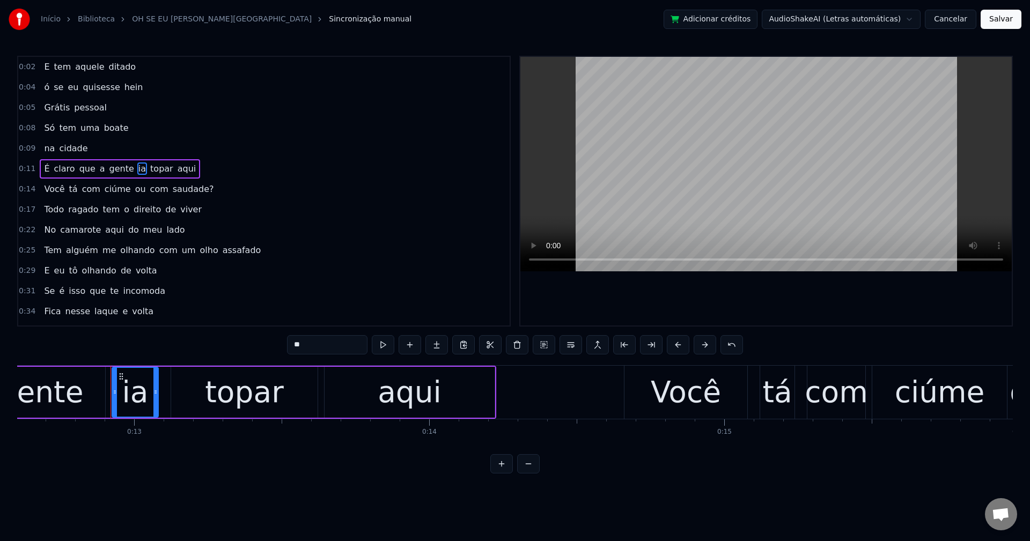
scroll to position [0, 3758]
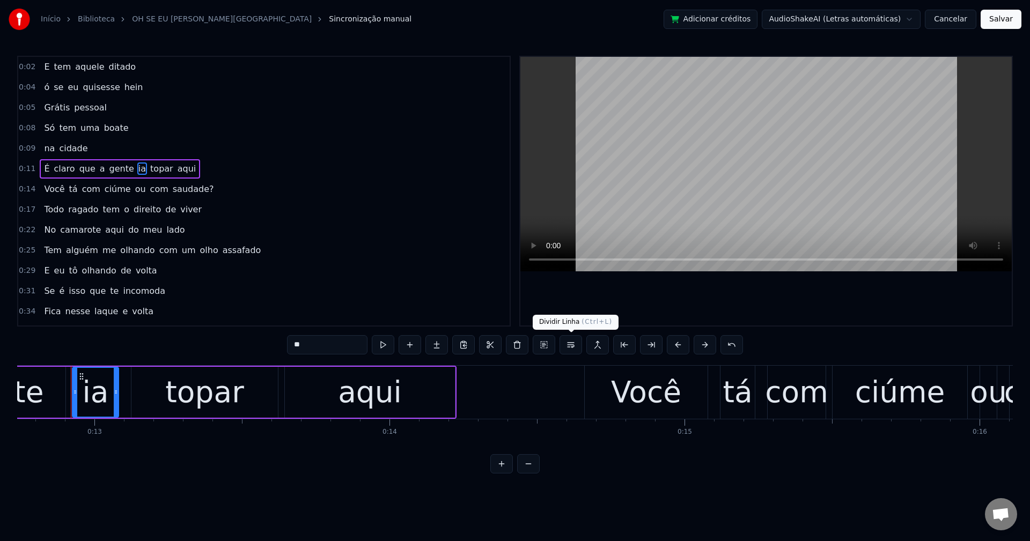
click at [568, 345] on button at bounding box center [570, 344] width 23 height 19
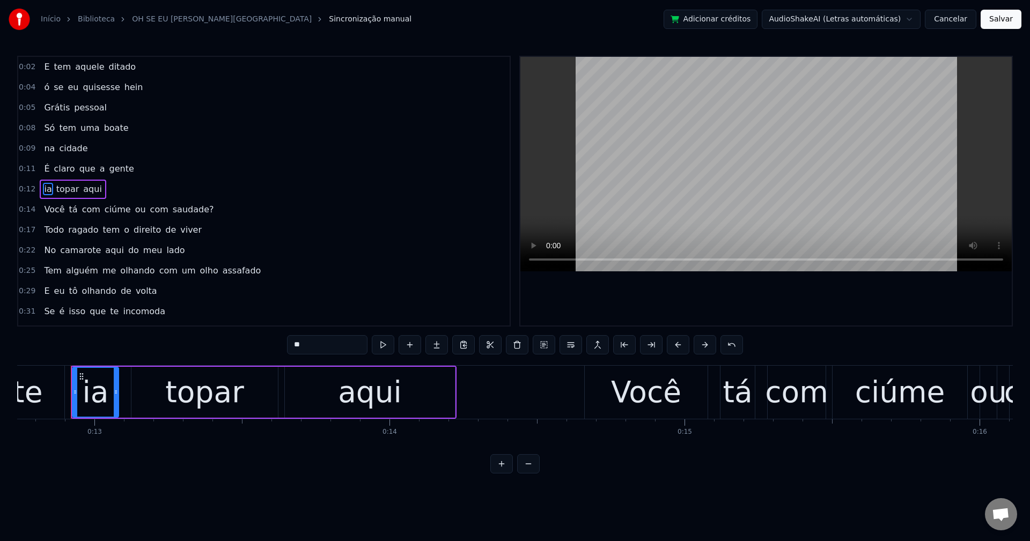
click at [134, 213] on span "ou" at bounding box center [140, 209] width 13 height 12
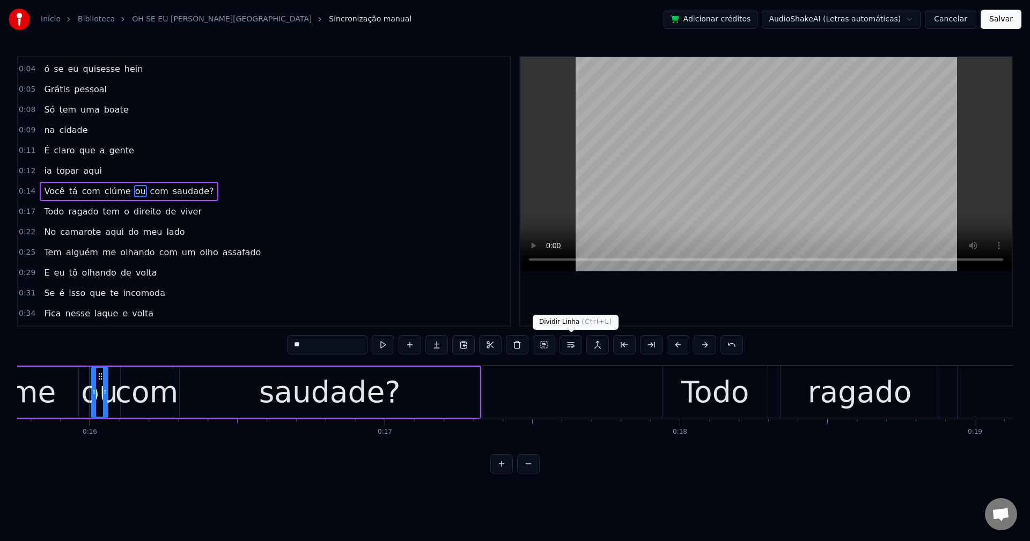
scroll to position [0, 4667]
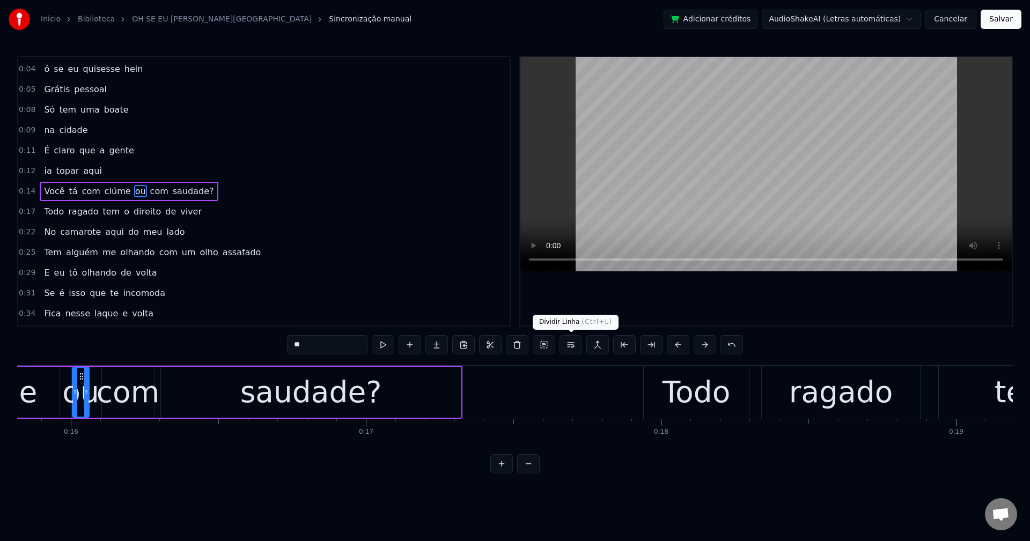
click at [570, 345] on button at bounding box center [570, 344] width 23 height 19
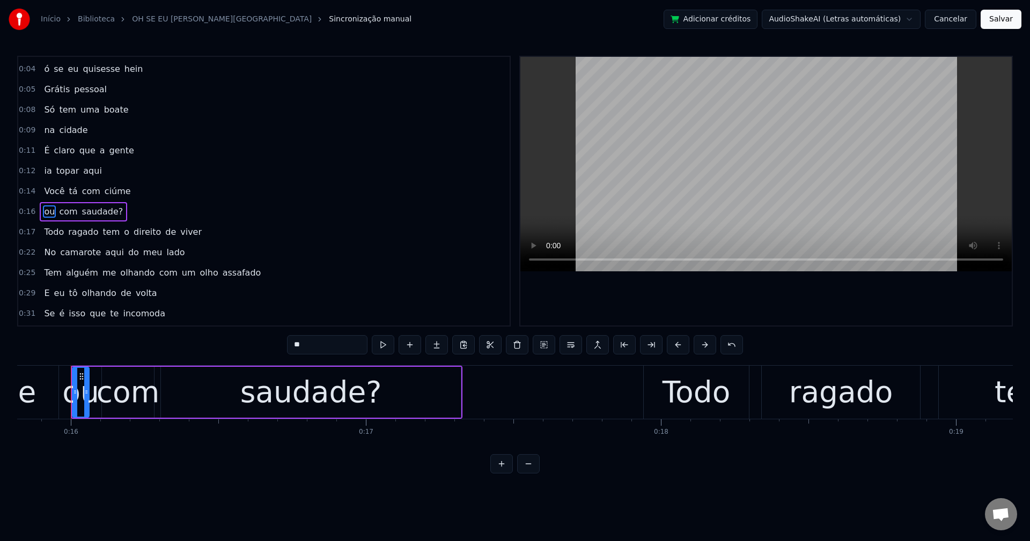
scroll to position [39, 0]
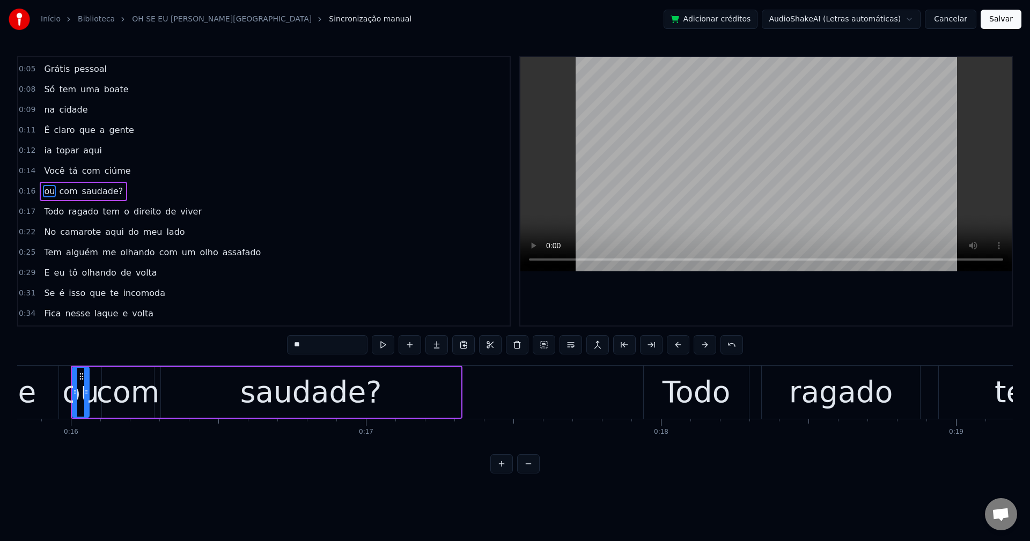
click at [97, 193] on span "saudade?" at bounding box center [102, 191] width 43 height 12
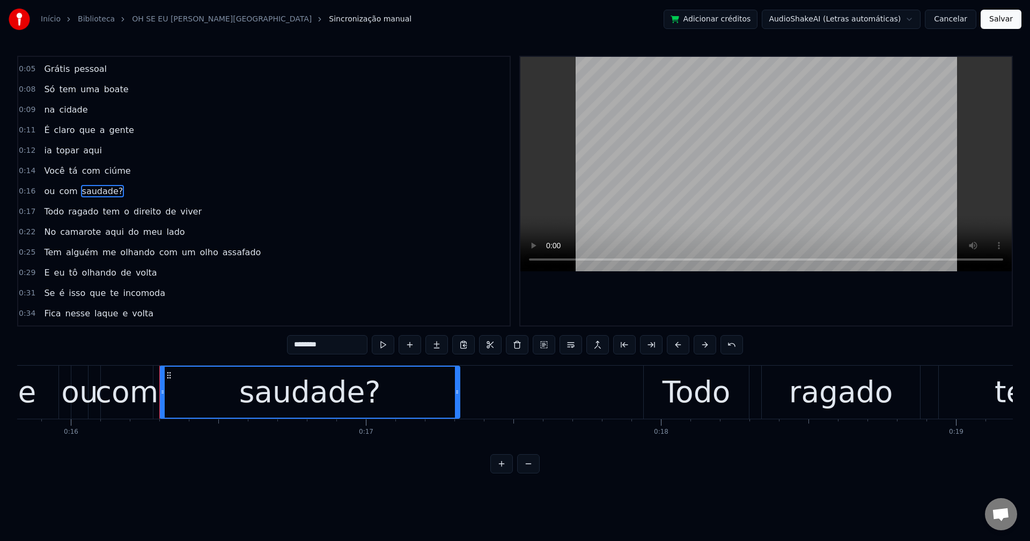
click at [351, 345] on input "********" at bounding box center [327, 344] width 80 height 19
click at [123, 213] on span "o" at bounding box center [127, 211] width 8 height 12
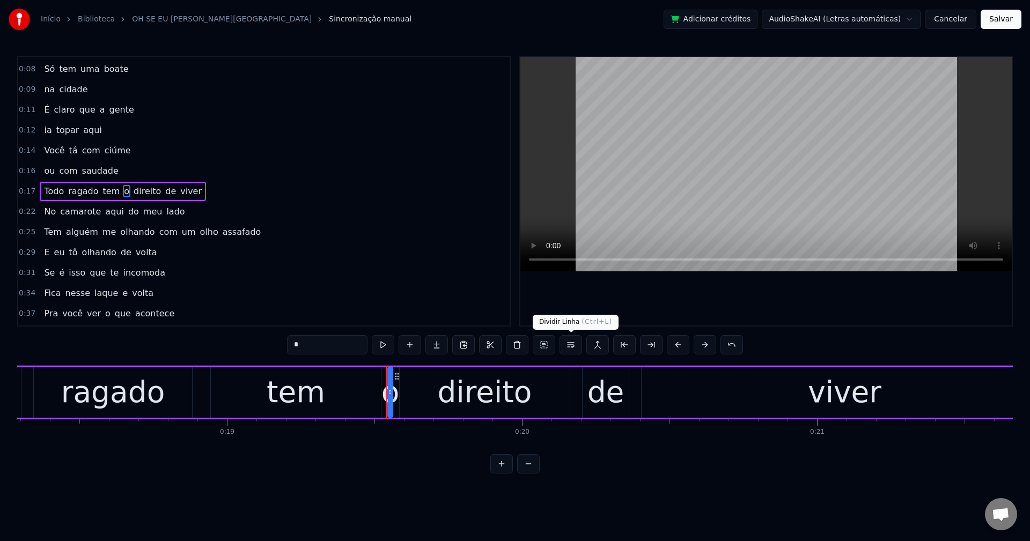
click at [574, 348] on button at bounding box center [570, 344] width 23 height 19
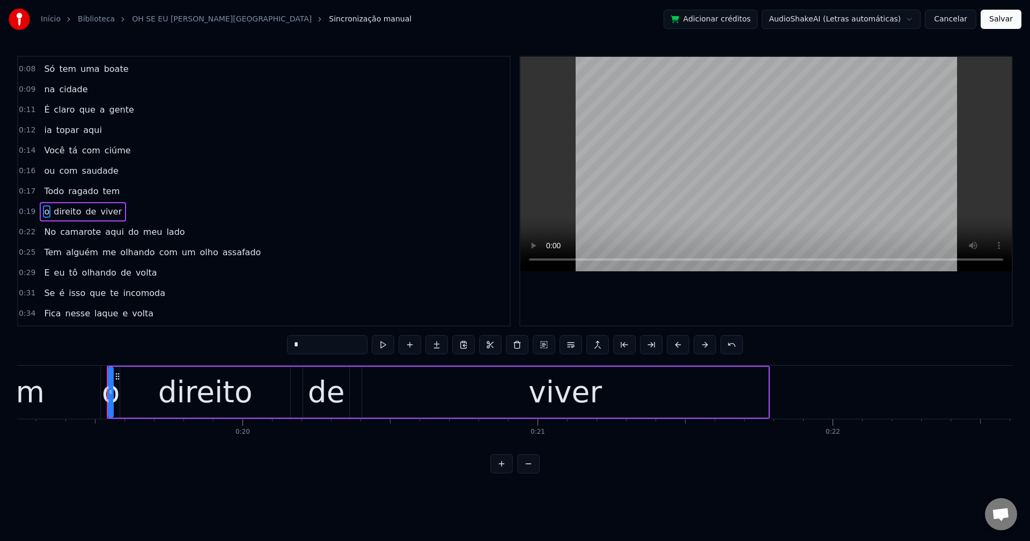
scroll to position [0, 5711]
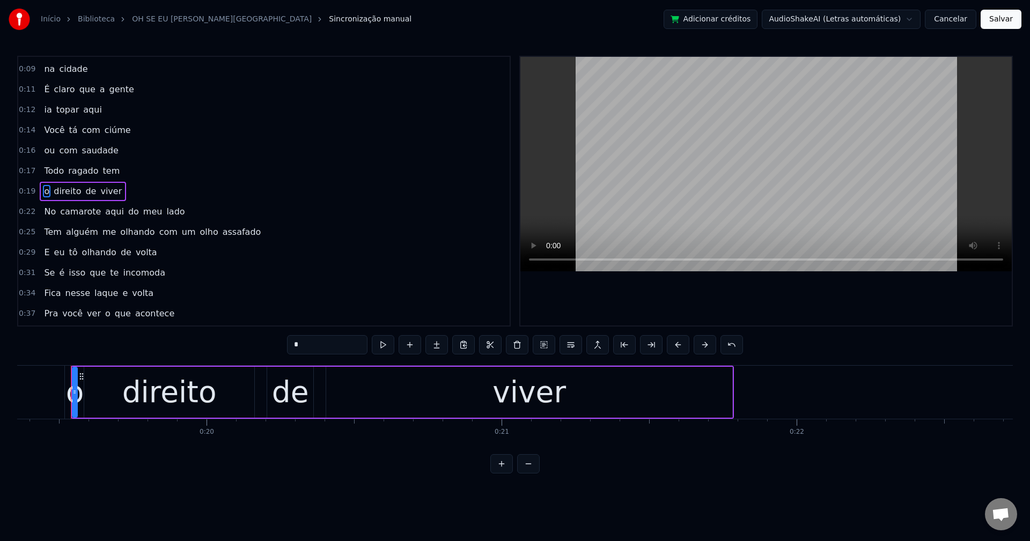
click at [108, 211] on span "aqui" at bounding box center [114, 211] width 21 height 12
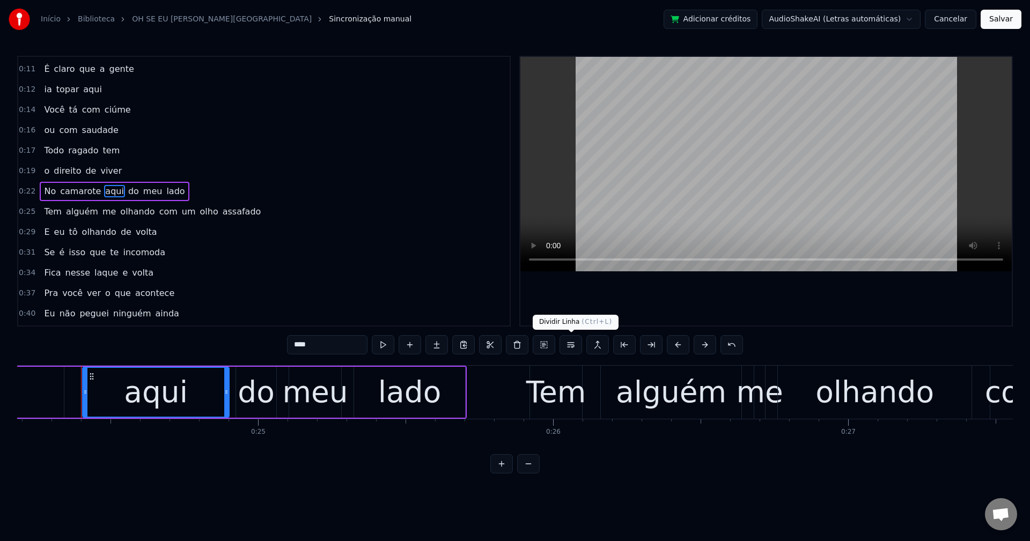
scroll to position [0, 7145]
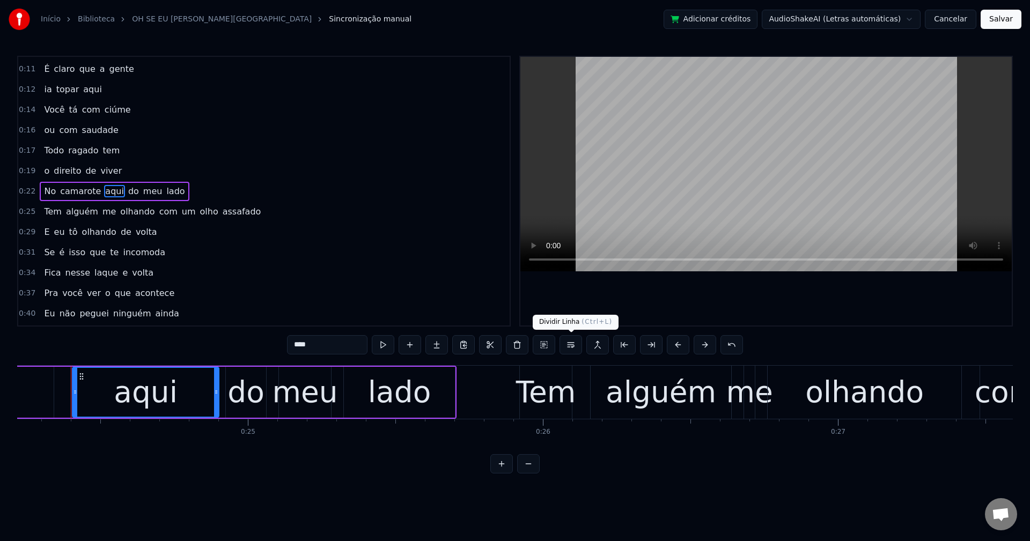
click at [570, 345] on button at bounding box center [570, 344] width 23 height 19
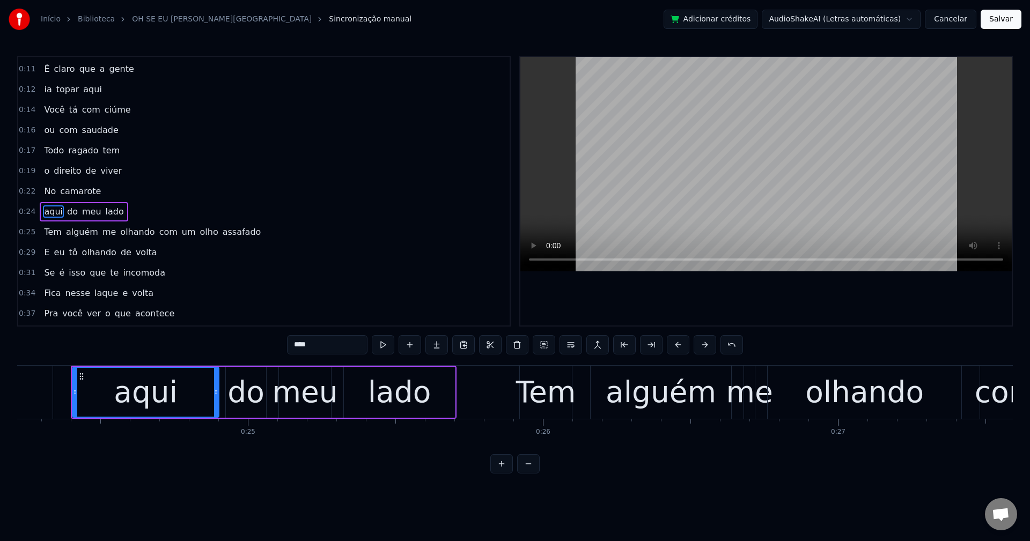
scroll to position [120, 0]
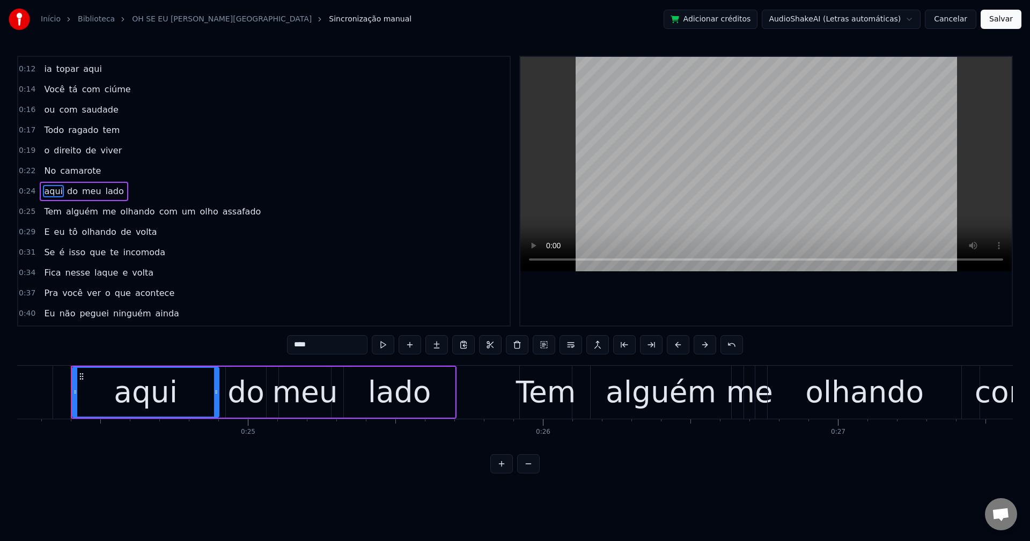
click at [159, 215] on span "com" at bounding box center [168, 211] width 20 height 12
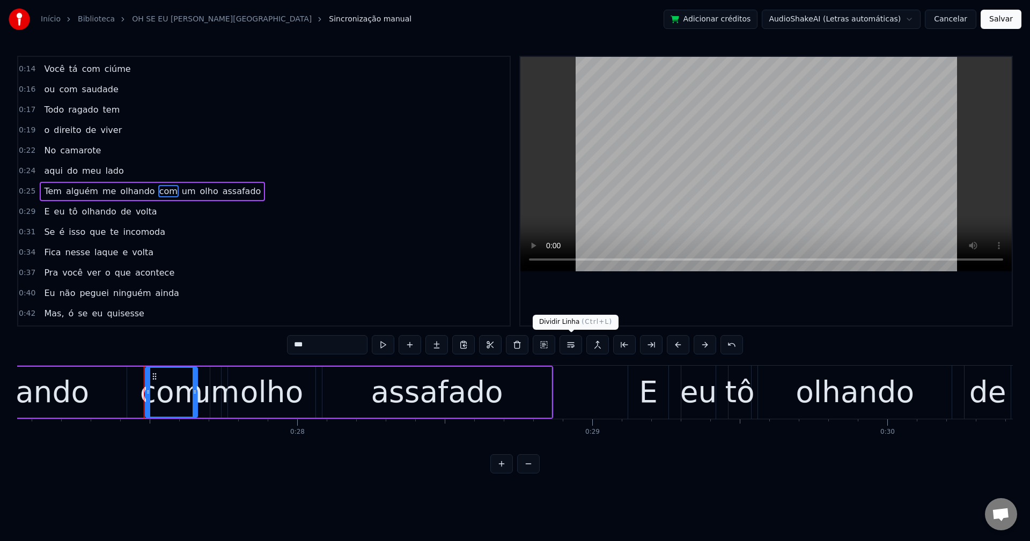
scroll to position [0, 8054]
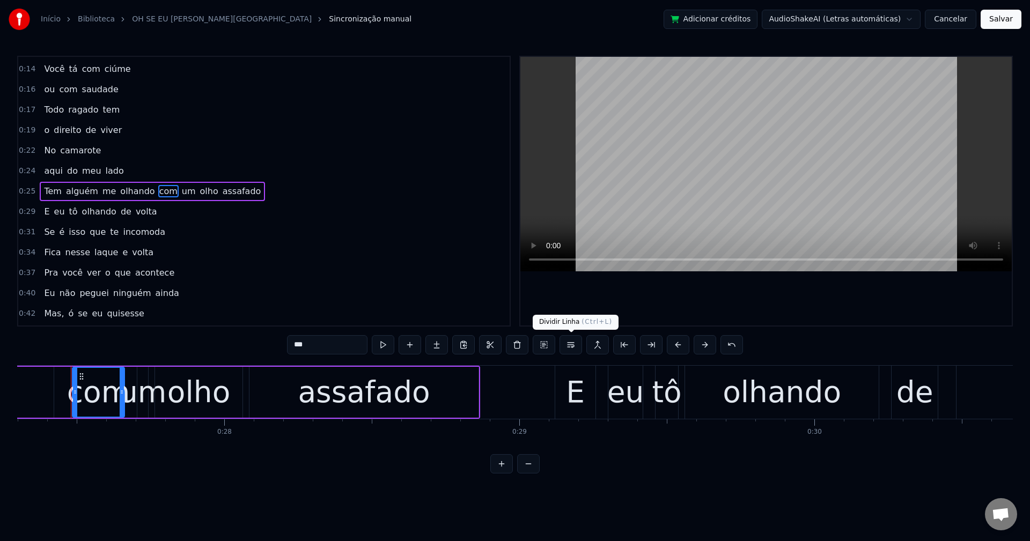
click at [566, 343] on button at bounding box center [570, 344] width 23 height 19
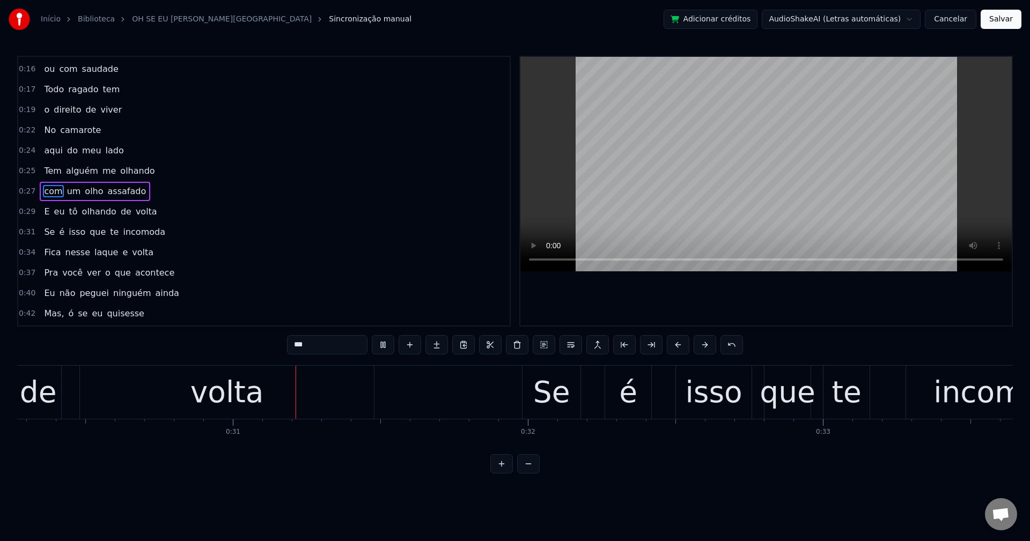
scroll to position [0, 8975]
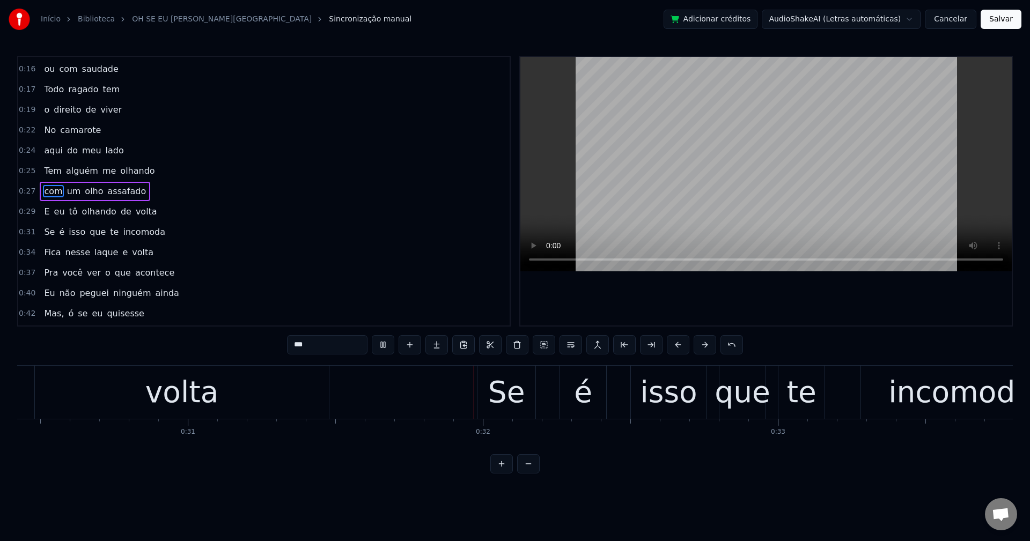
click at [85, 190] on span "olho" at bounding box center [94, 191] width 20 height 12
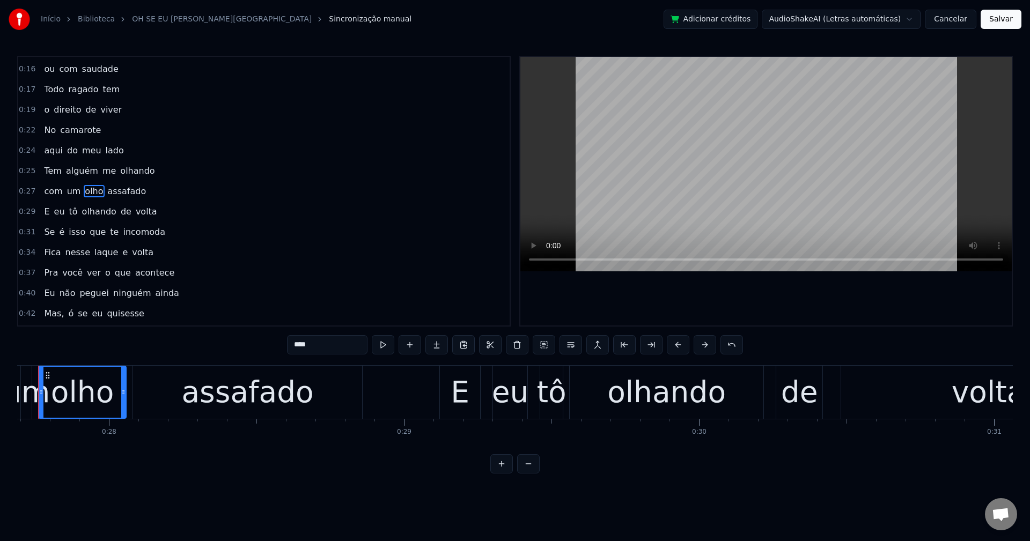
scroll to position [0, 8136]
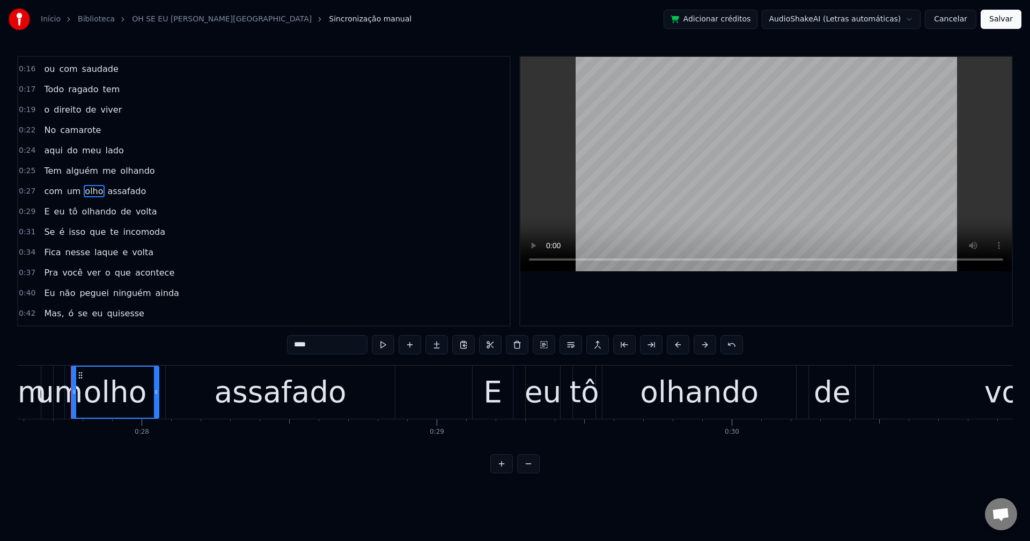
click at [323, 347] on input "****" at bounding box center [327, 344] width 80 height 19
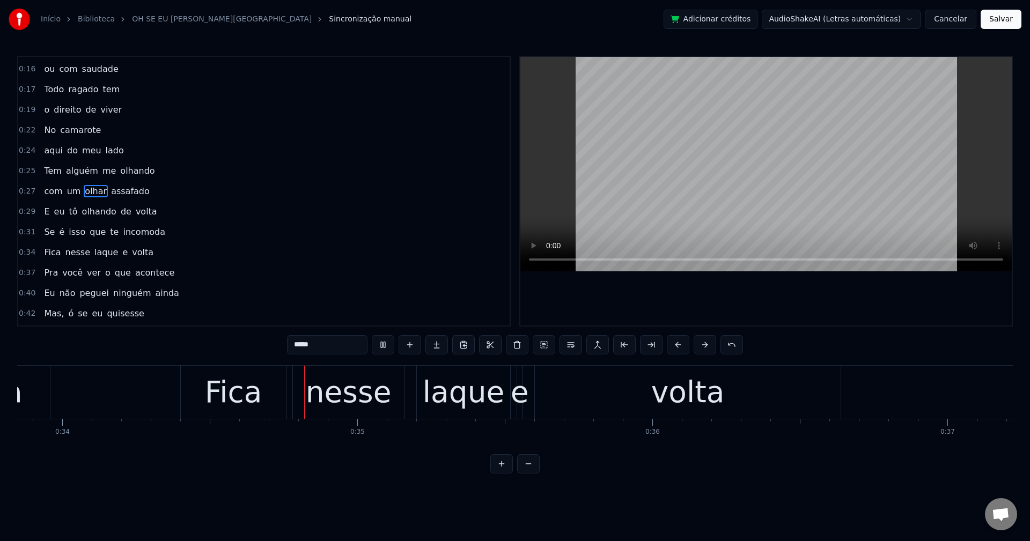
scroll to position [0, 9994]
click at [98, 255] on span "laque" at bounding box center [106, 252] width 26 height 12
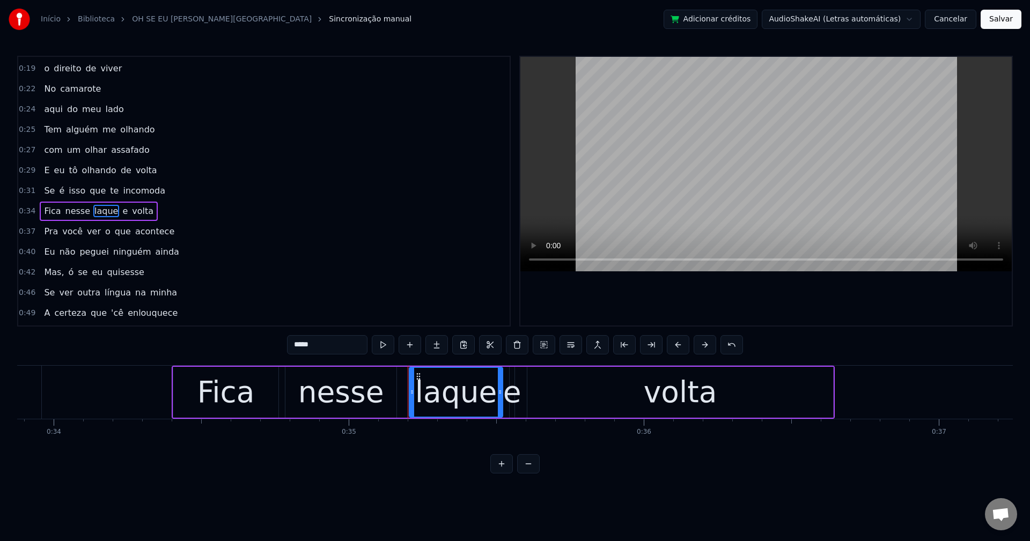
scroll to position [222, 0]
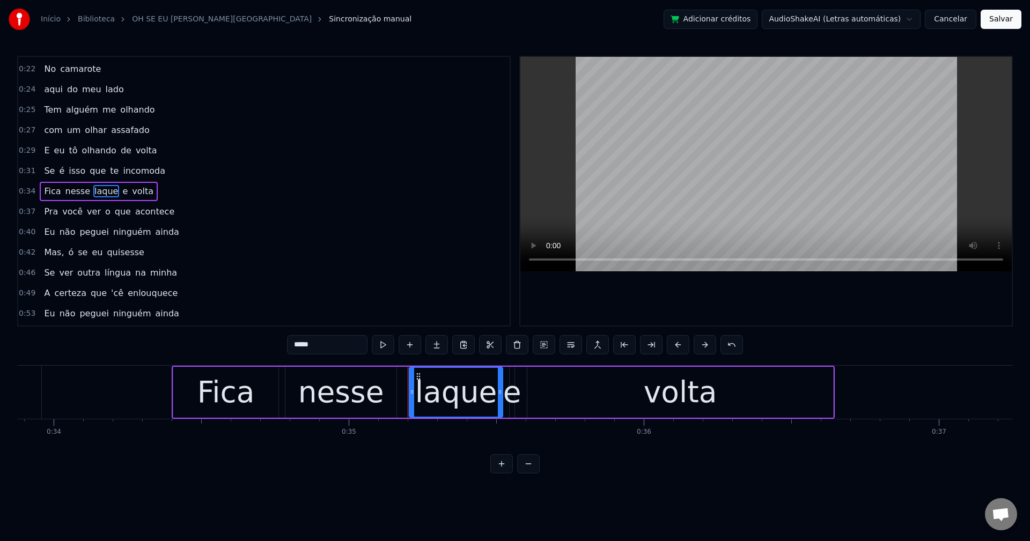
click at [342, 350] on input "*****" at bounding box center [327, 344] width 80 height 19
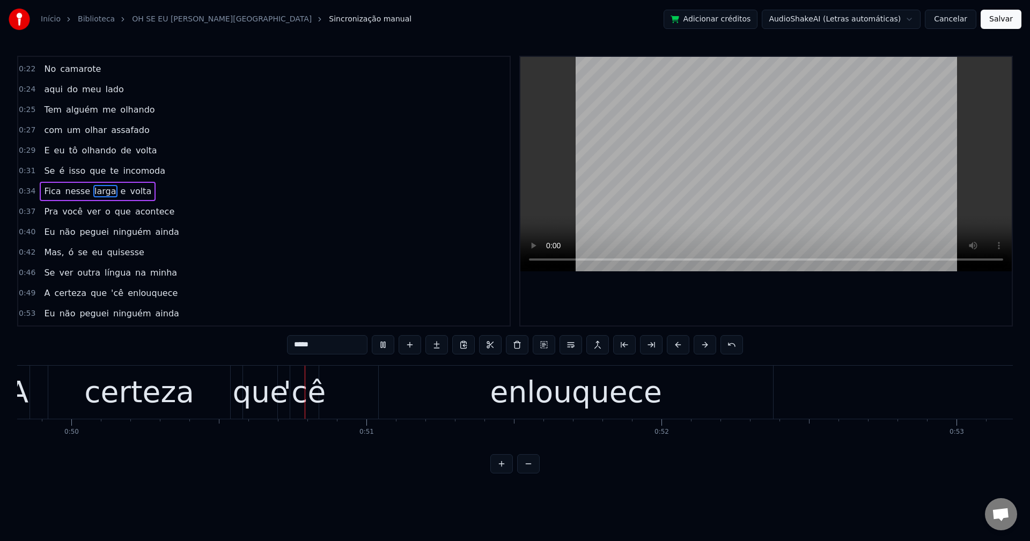
scroll to position [0, 14705]
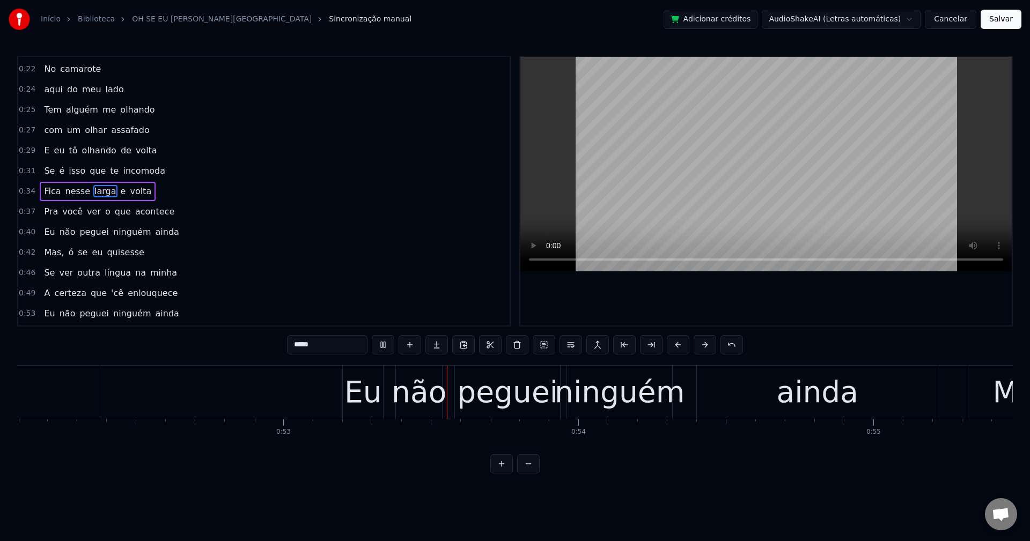
click at [134, 269] on span "na" at bounding box center [140, 273] width 13 height 12
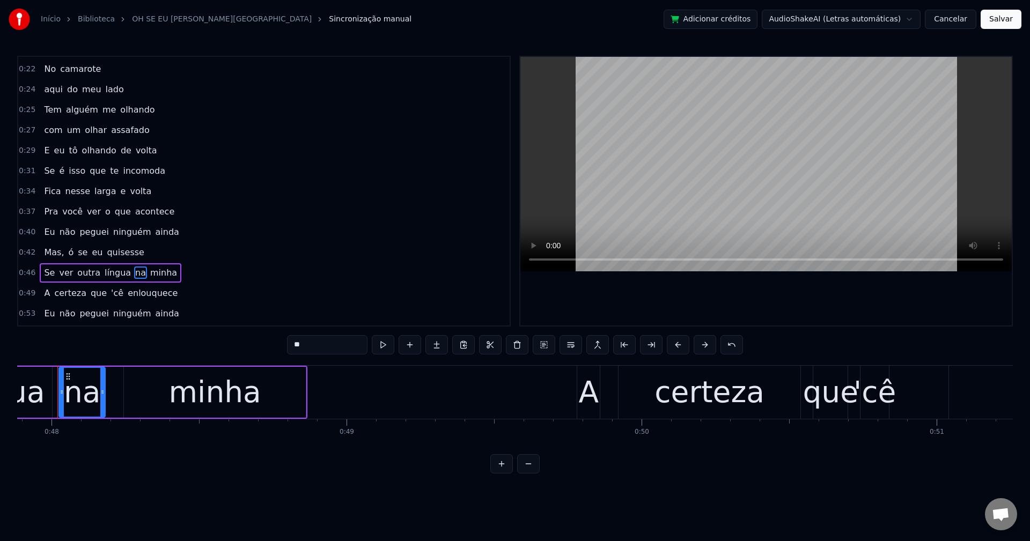
scroll to position [0, 14113]
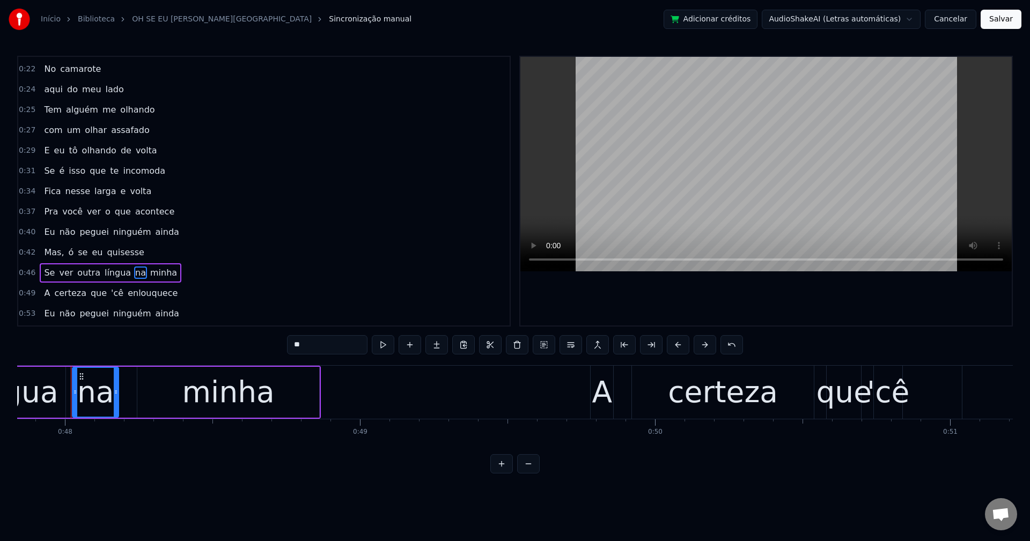
click at [110, 293] on span "'cê" at bounding box center [117, 293] width 14 height 12
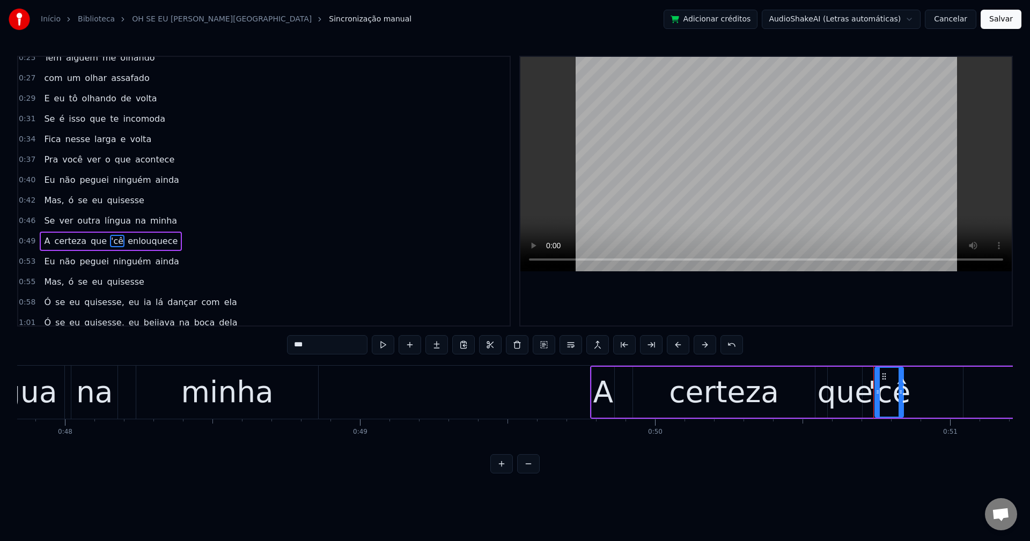
scroll to position [324, 0]
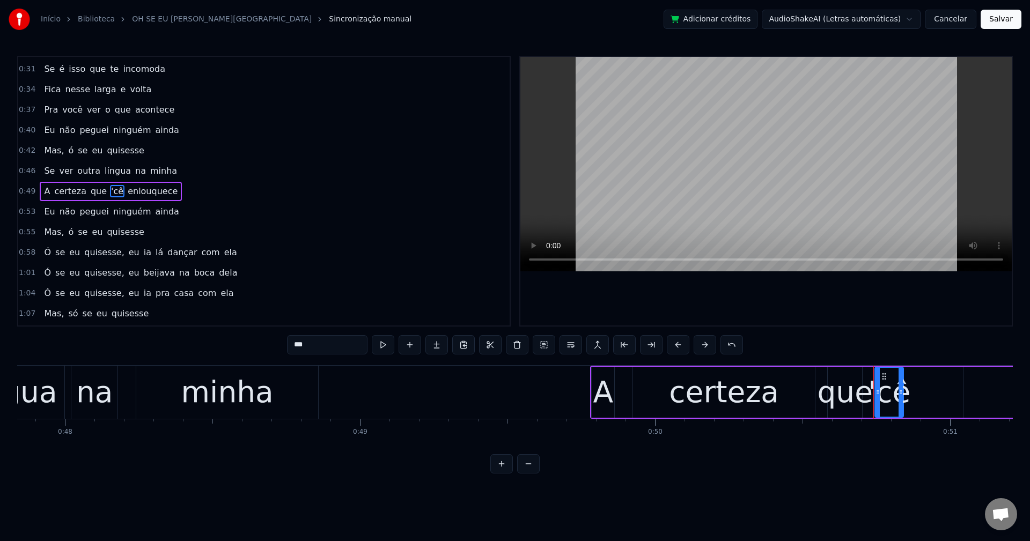
click at [291, 344] on input "***" at bounding box center [327, 344] width 80 height 19
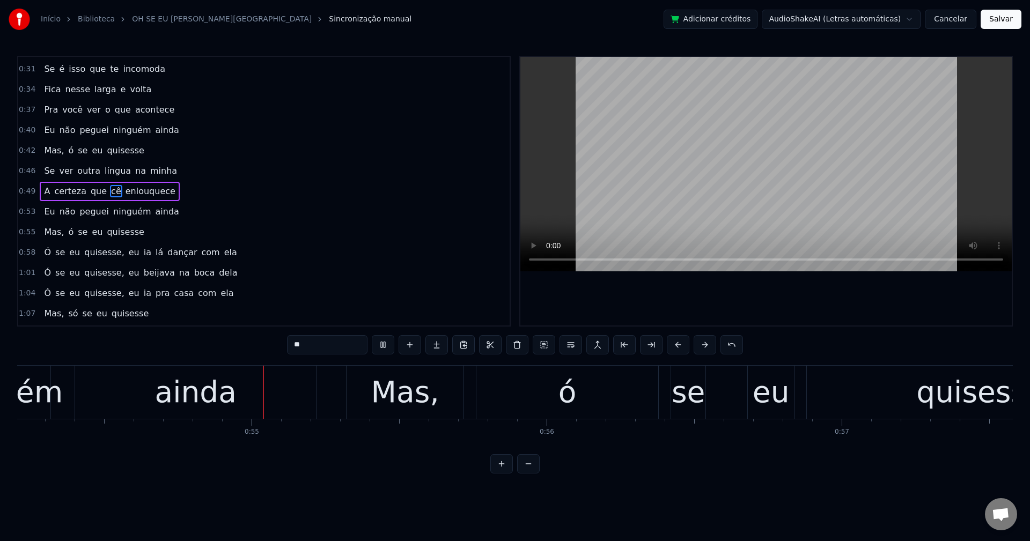
scroll to position [0, 15995]
click at [51, 232] on span "Mas," at bounding box center [54, 232] width 22 height 12
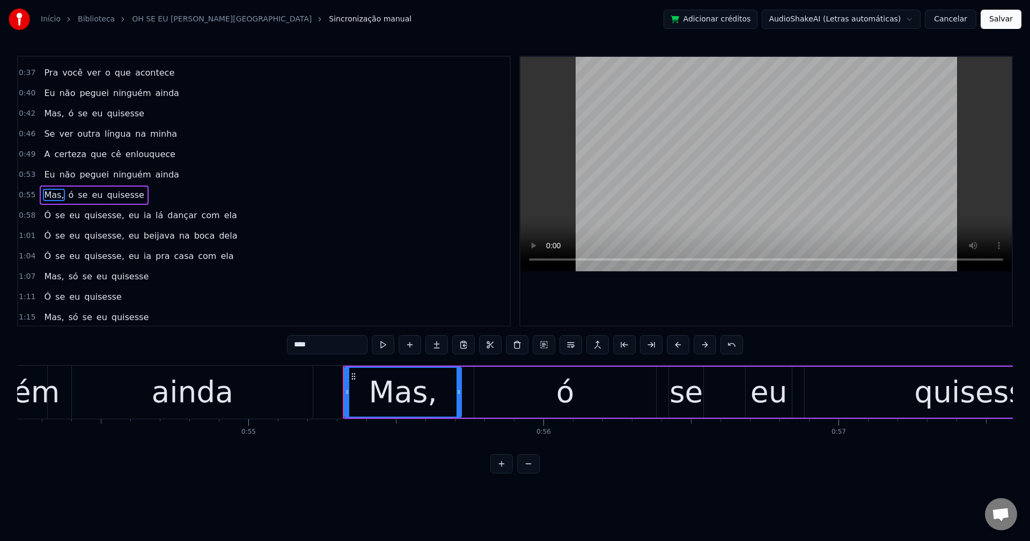
scroll to position [365, 0]
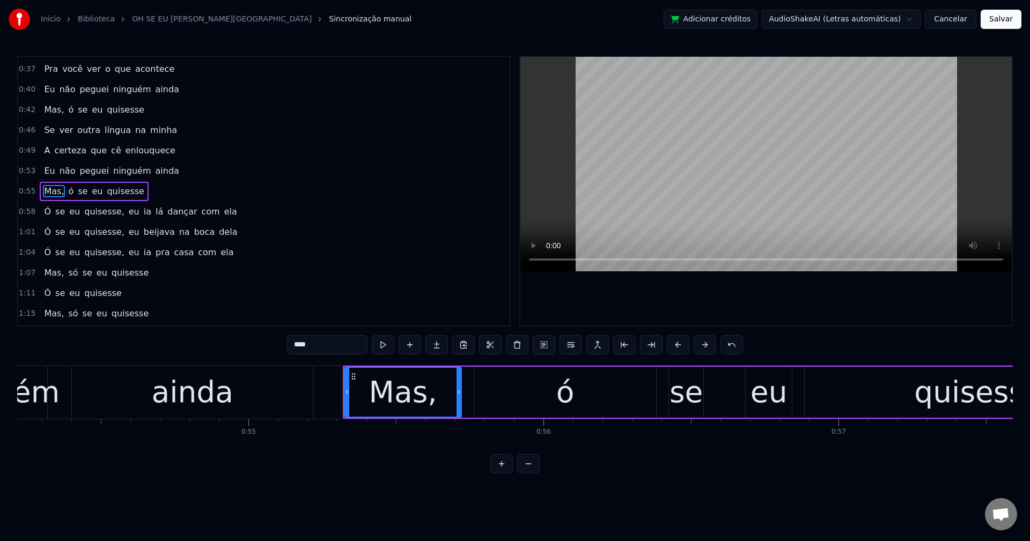
click at [322, 343] on input "****" at bounding box center [327, 344] width 80 height 19
click at [106, 208] on span "quisesse," at bounding box center [104, 211] width 42 height 12
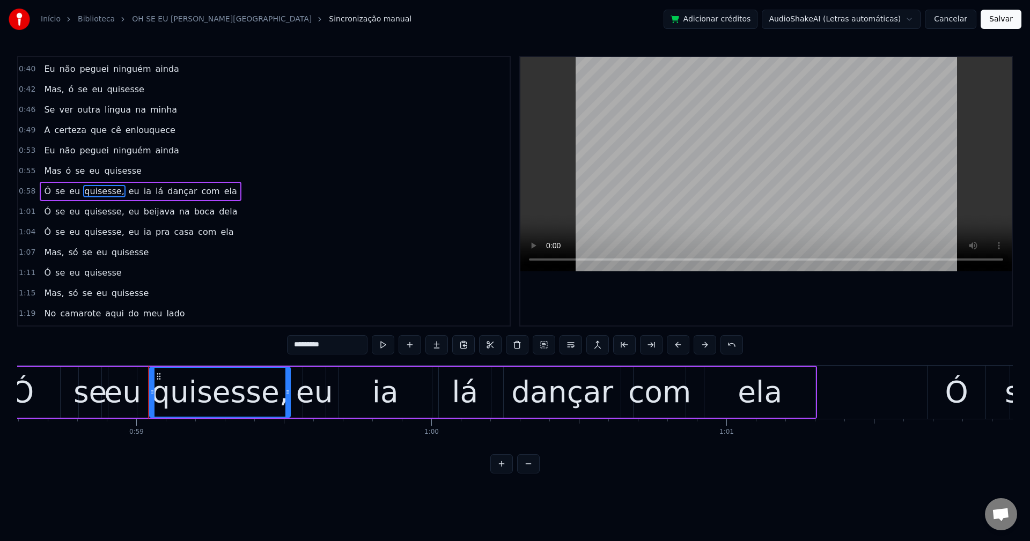
scroll to position [0, 17365]
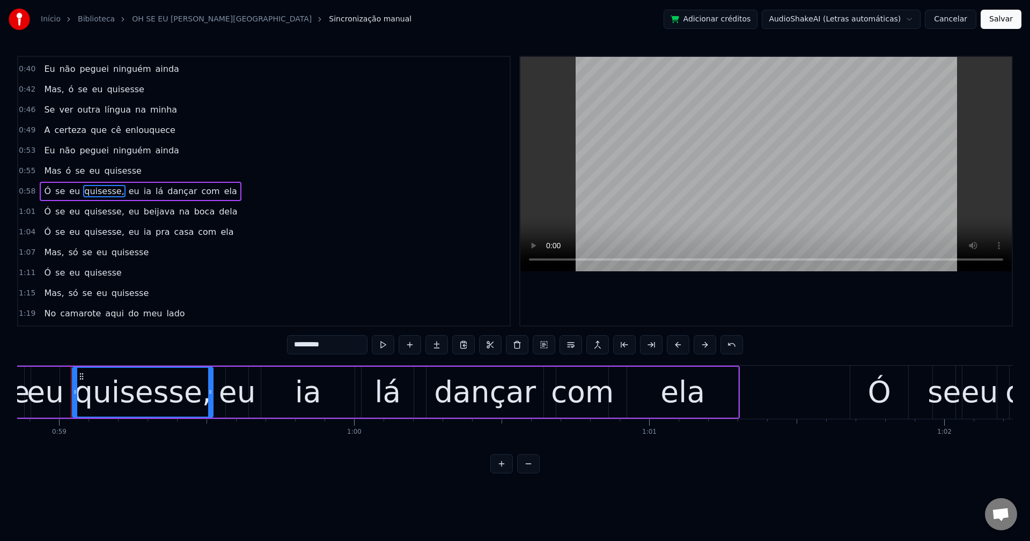
click at [348, 349] on input "*********" at bounding box center [327, 344] width 80 height 19
click at [125, 189] on span "eu" at bounding box center [131, 191] width 13 height 12
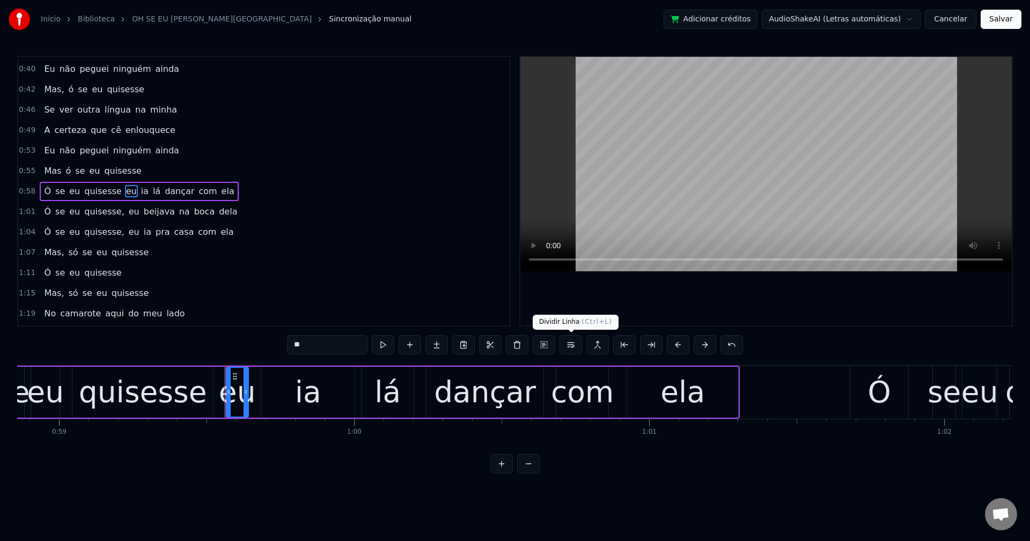
click at [572, 342] on button at bounding box center [570, 344] width 23 height 19
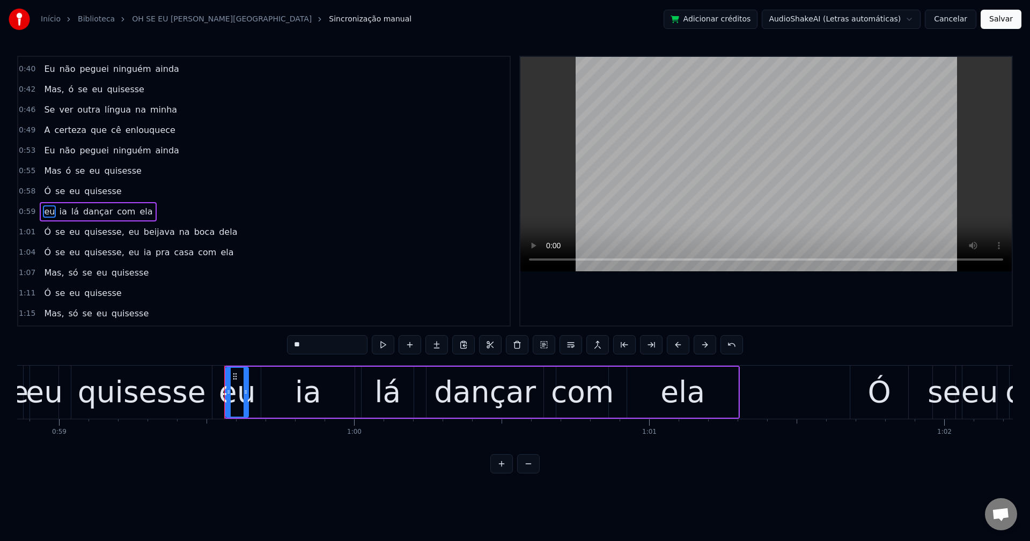
scroll to position [406, 0]
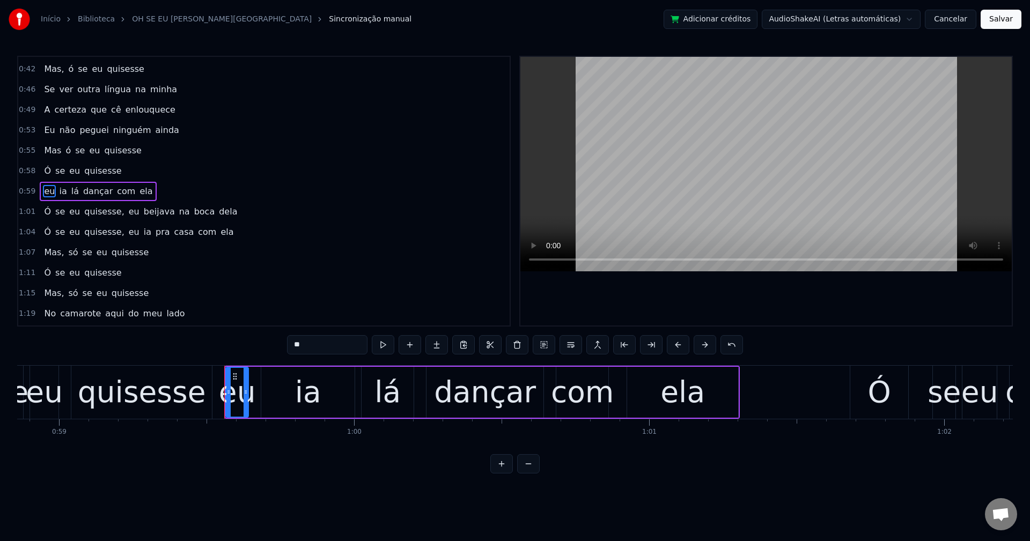
click at [94, 209] on span "quisesse," at bounding box center [104, 211] width 42 height 12
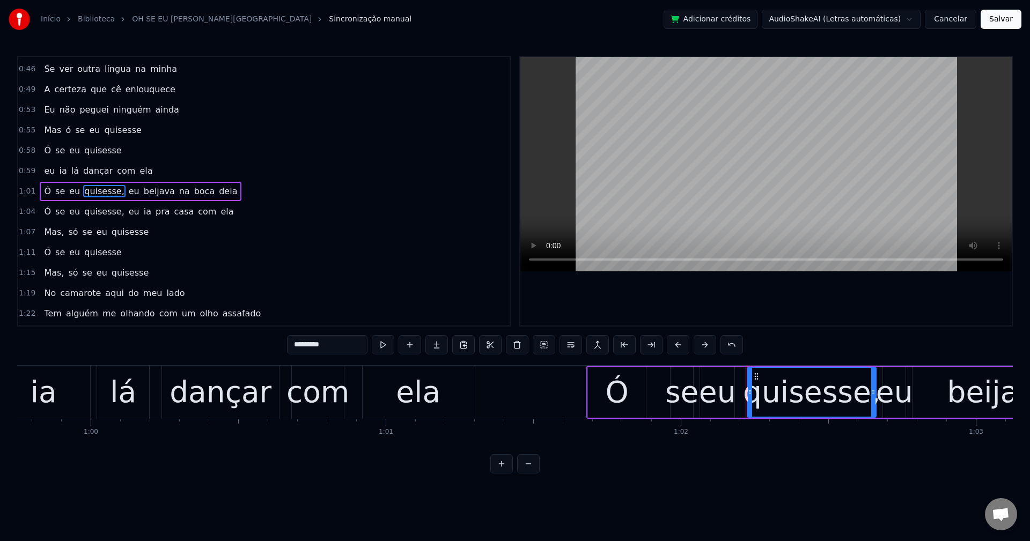
click at [338, 346] on input "*********" at bounding box center [327, 344] width 80 height 19
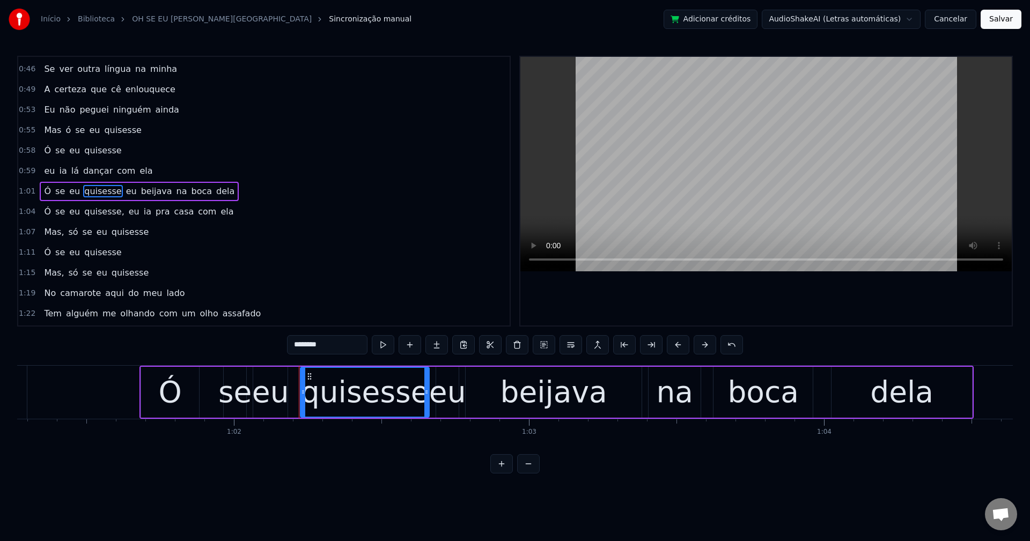
scroll to position [0, 18303]
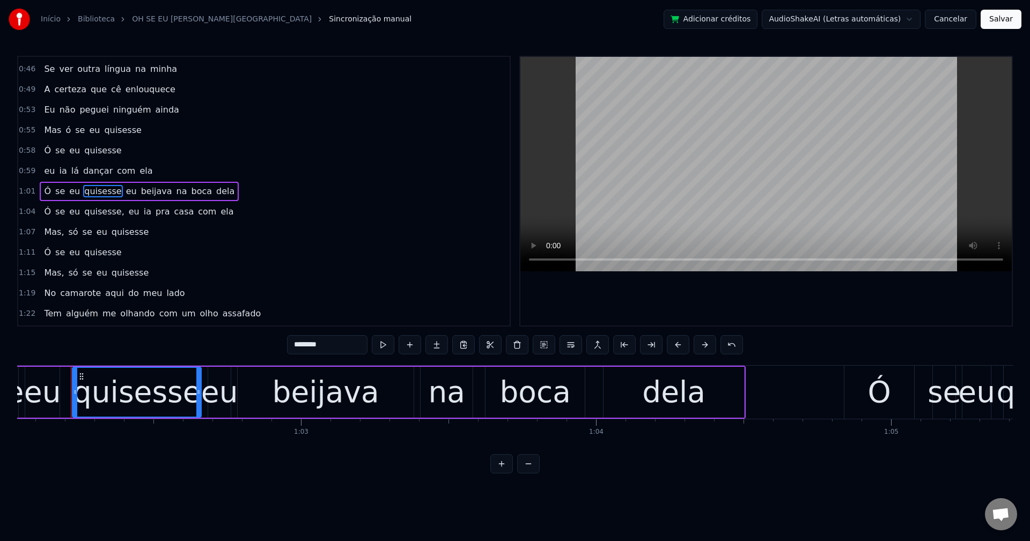
drag, startPoint x: 115, startPoint y: 190, endPoint x: 267, endPoint y: 243, distance: 160.1
click at [125, 190] on span "eu" at bounding box center [131, 191] width 13 height 12
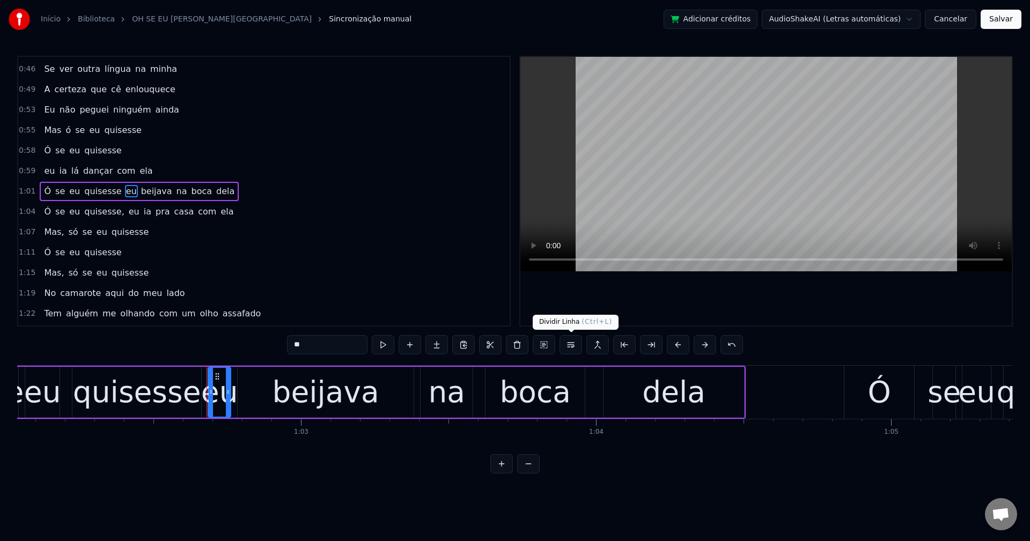
click at [566, 349] on button at bounding box center [570, 344] width 23 height 19
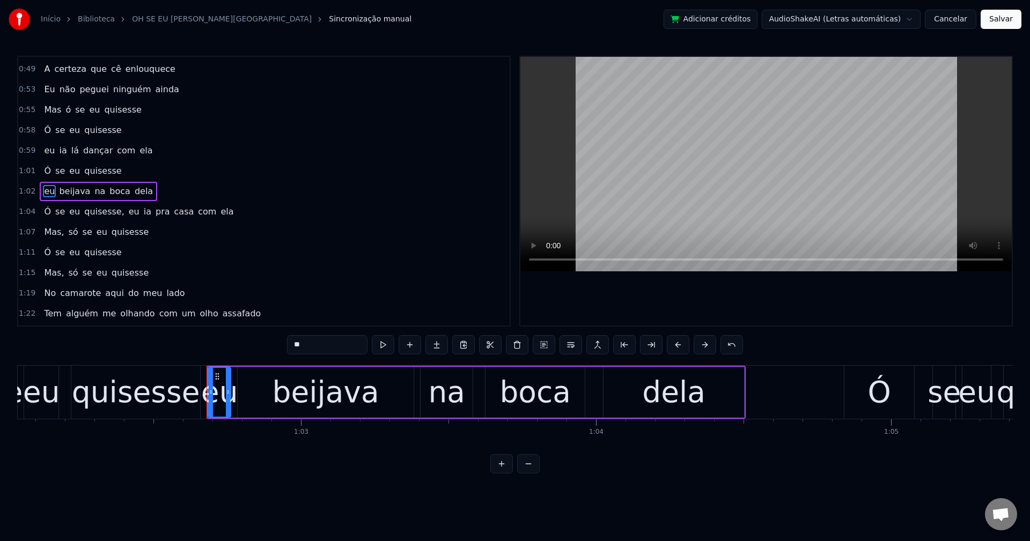
click at [87, 216] on span "quisesse," at bounding box center [104, 211] width 42 height 12
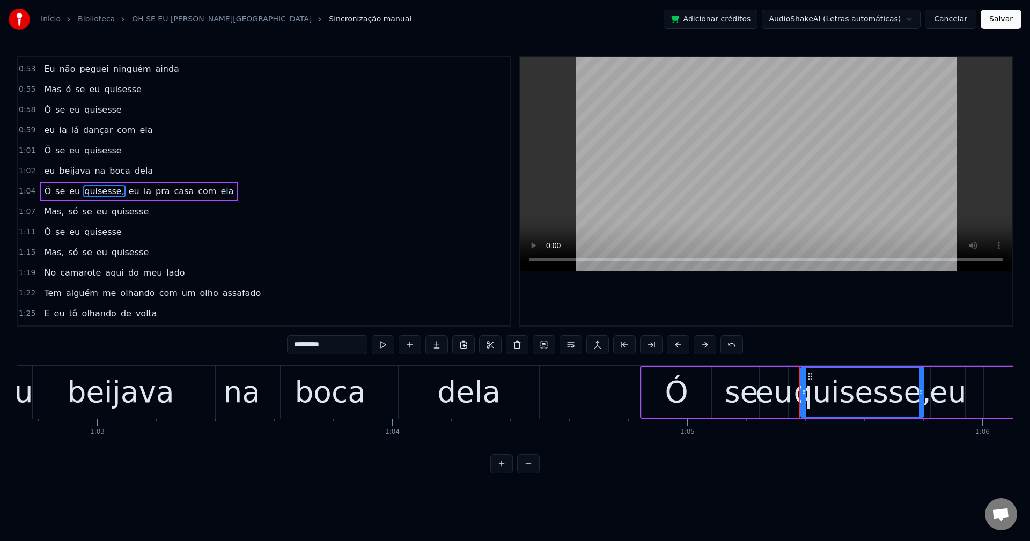
click at [339, 342] on input "*********" at bounding box center [327, 344] width 80 height 19
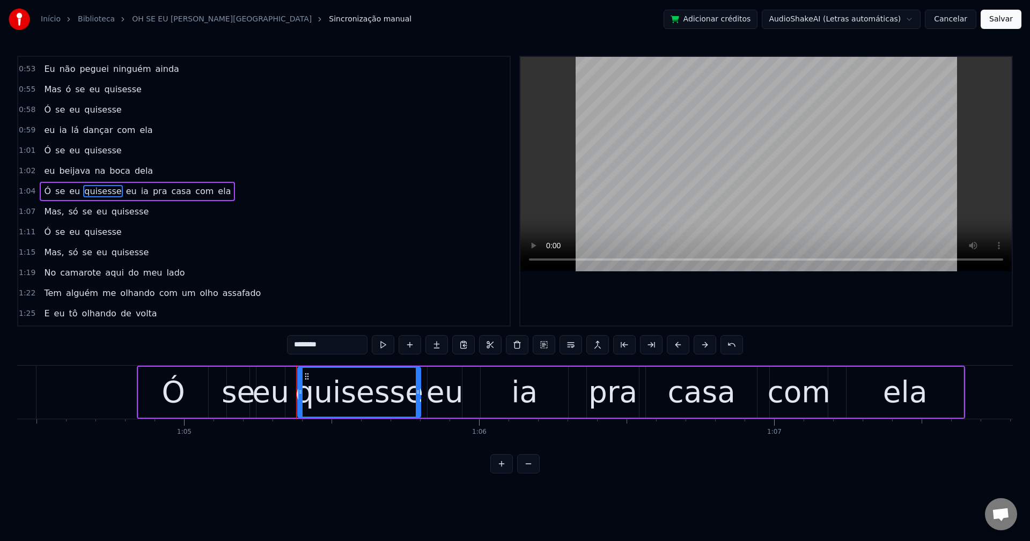
scroll to position [0, 19235]
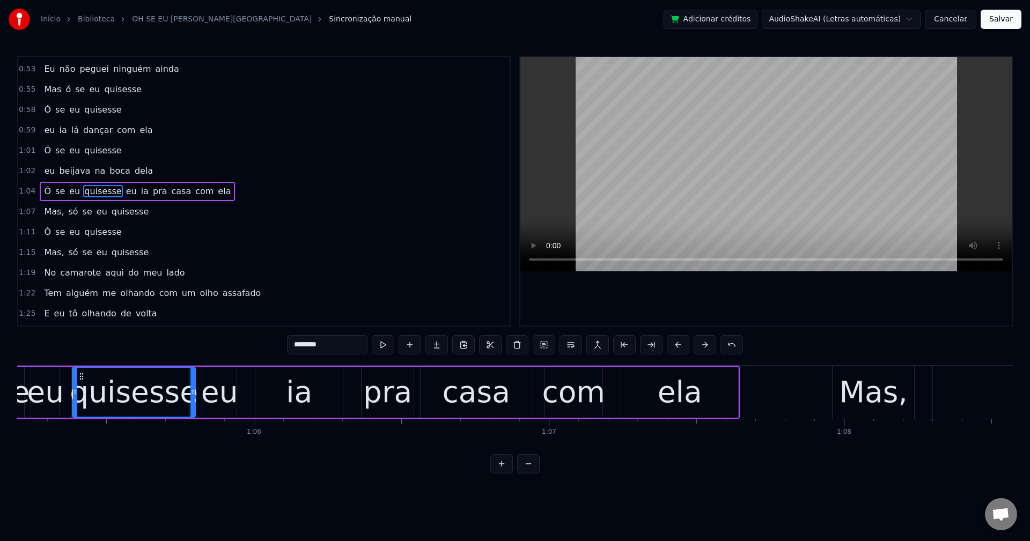
type input "********"
drag, startPoint x: 107, startPoint y: 194, endPoint x: 124, endPoint y: 198, distance: 17.8
click at [113, 195] on div "Ó se eu quisesse eu ia pra casa com ela" at bounding box center [137, 191] width 195 height 19
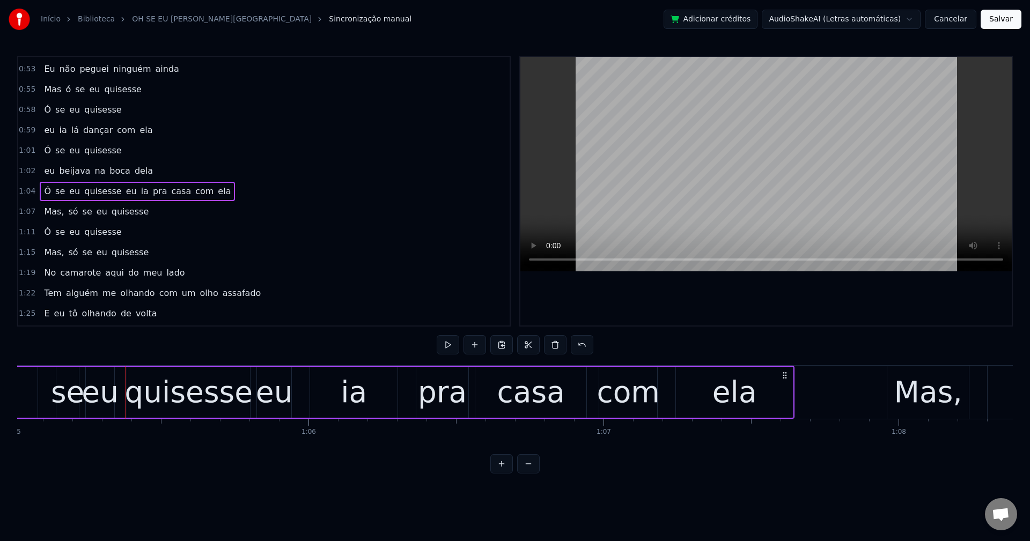
scroll to position [0, 19076]
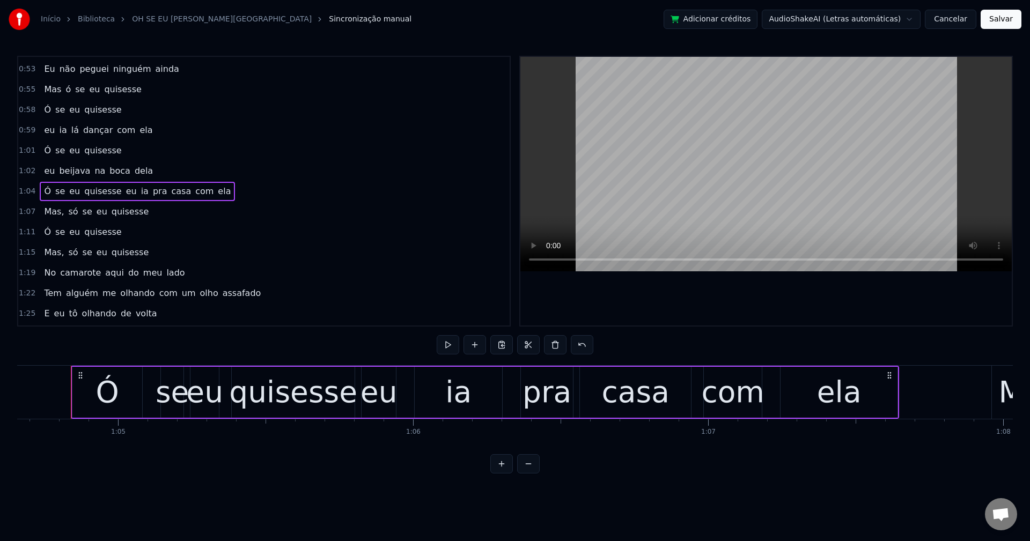
click at [125, 193] on span "eu" at bounding box center [131, 191] width 13 height 12
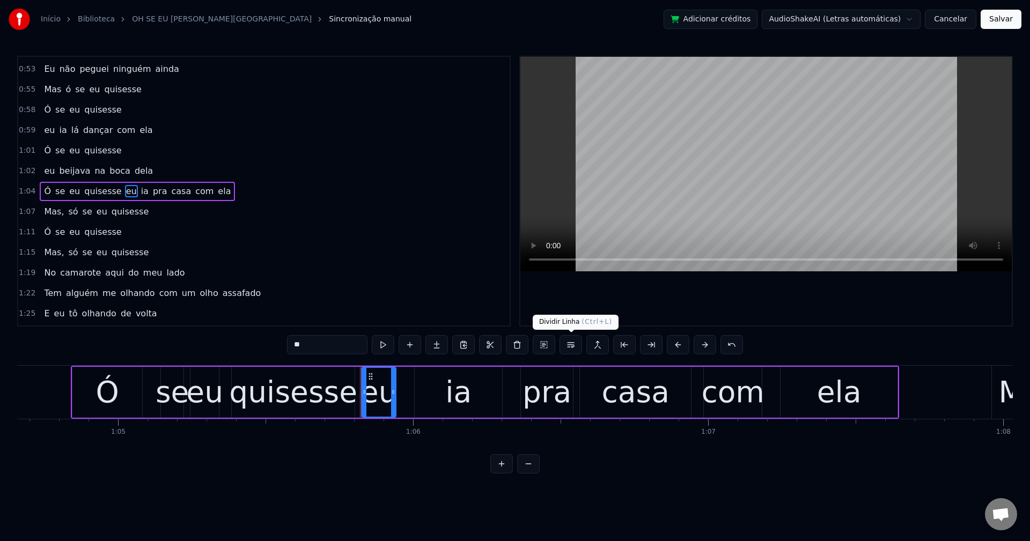
click at [565, 348] on button at bounding box center [570, 344] width 23 height 19
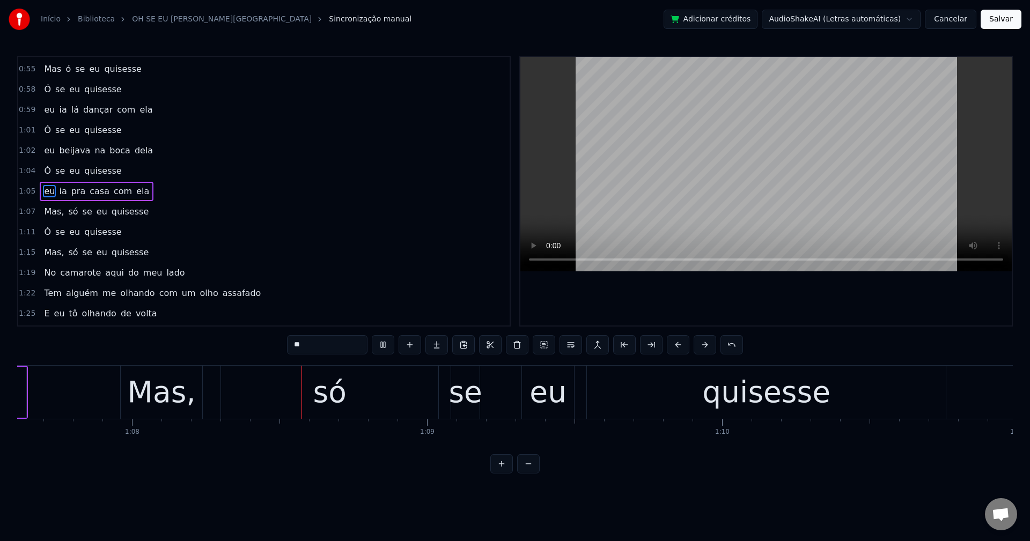
scroll to position [0, 19972]
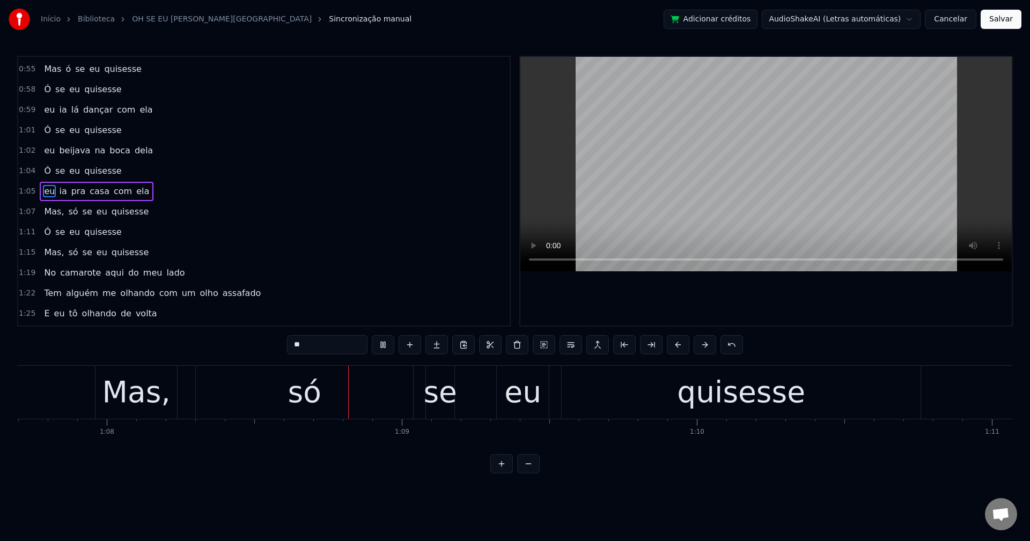
click at [45, 208] on span "Mas," at bounding box center [54, 211] width 22 height 12
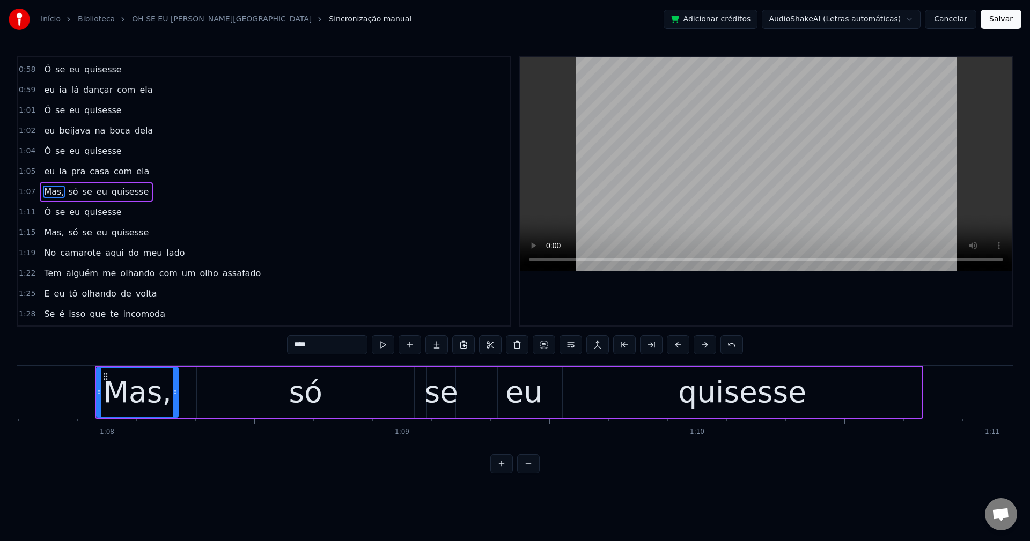
scroll to position [507, 0]
click at [341, 343] on input "****" at bounding box center [327, 344] width 80 height 19
type input "***"
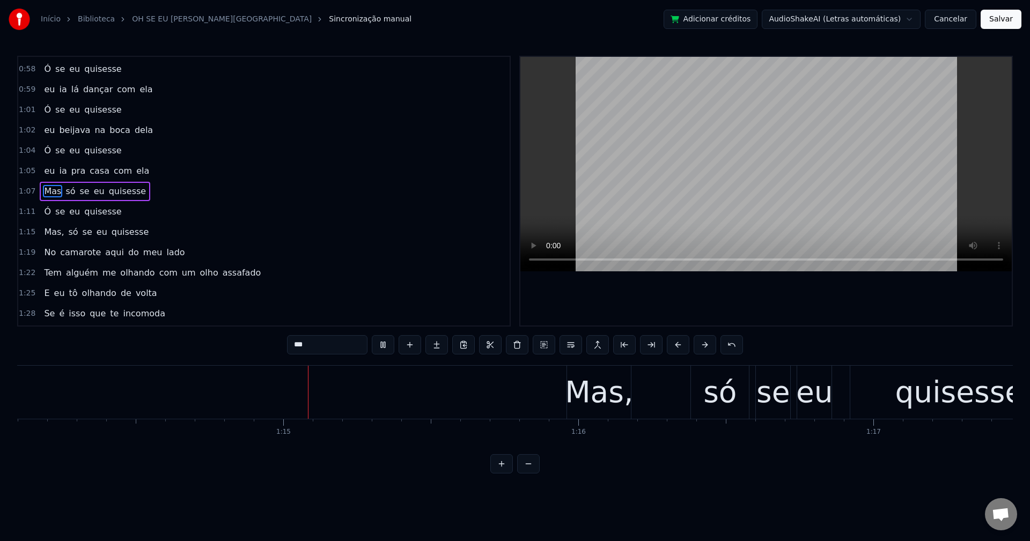
scroll to position [0, 21862]
click at [40, 234] on div "Mas, só se eu quisesse" at bounding box center [96, 232] width 113 height 19
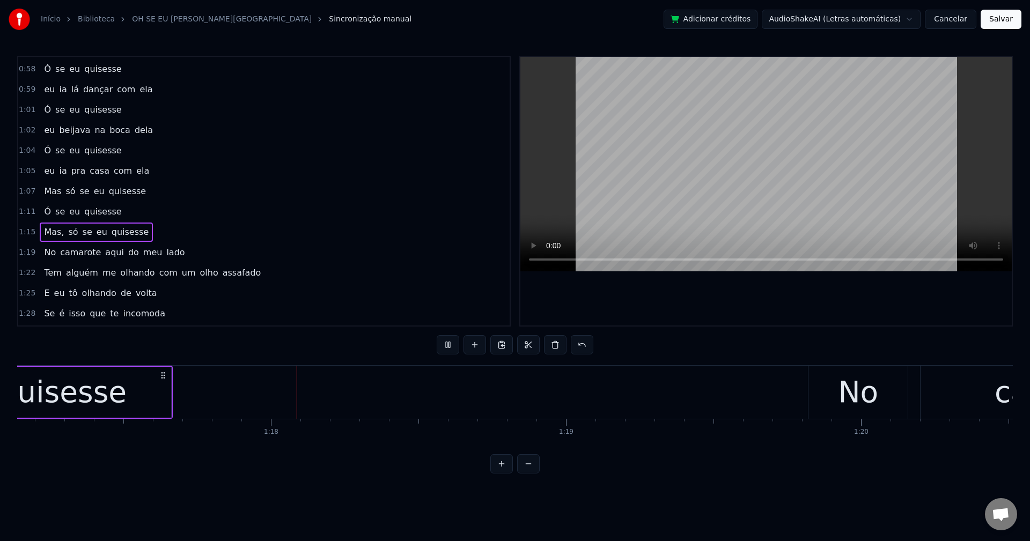
click at [45, 237] on span "Mas," at bounding box center [54, 232] width 22 height 12
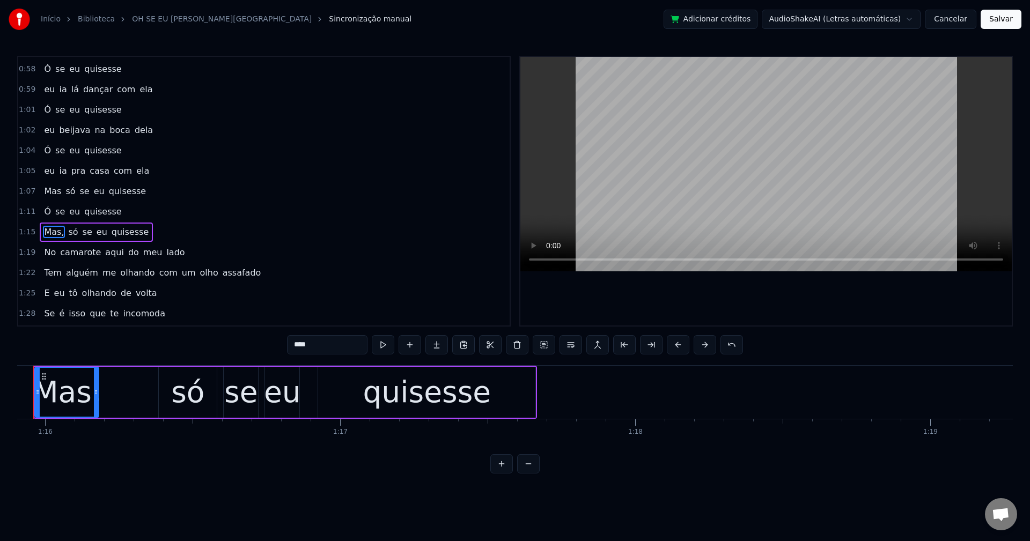
scroll to position [0, 22356]
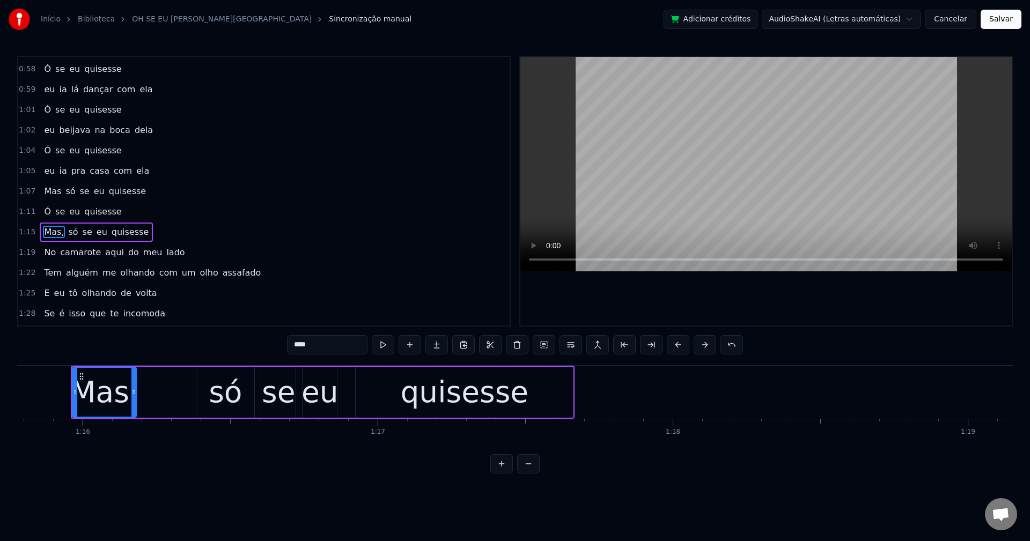
click at [322, 344] on input "****" at bounding box center [327, 344] width 80 height 19
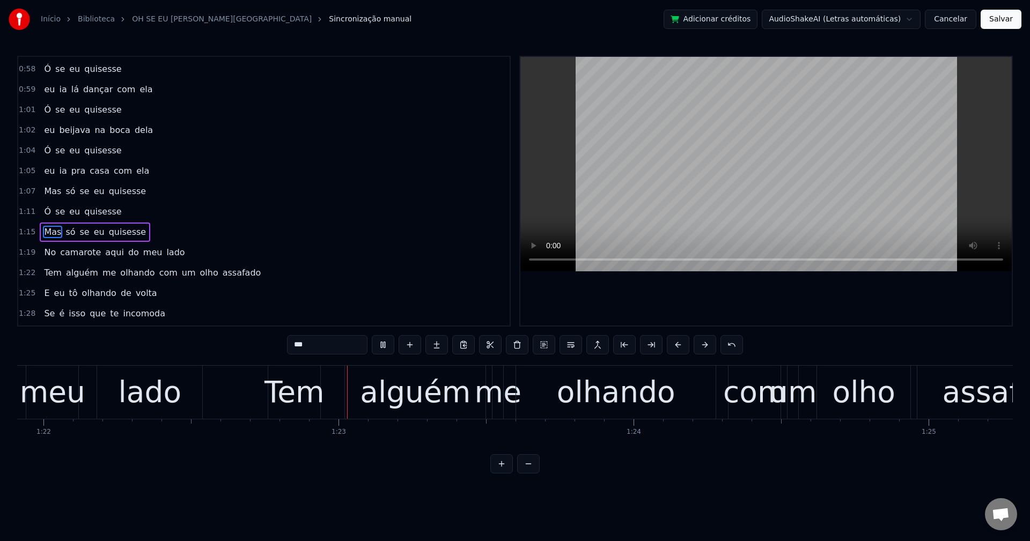
scroll to position [0, 24235]
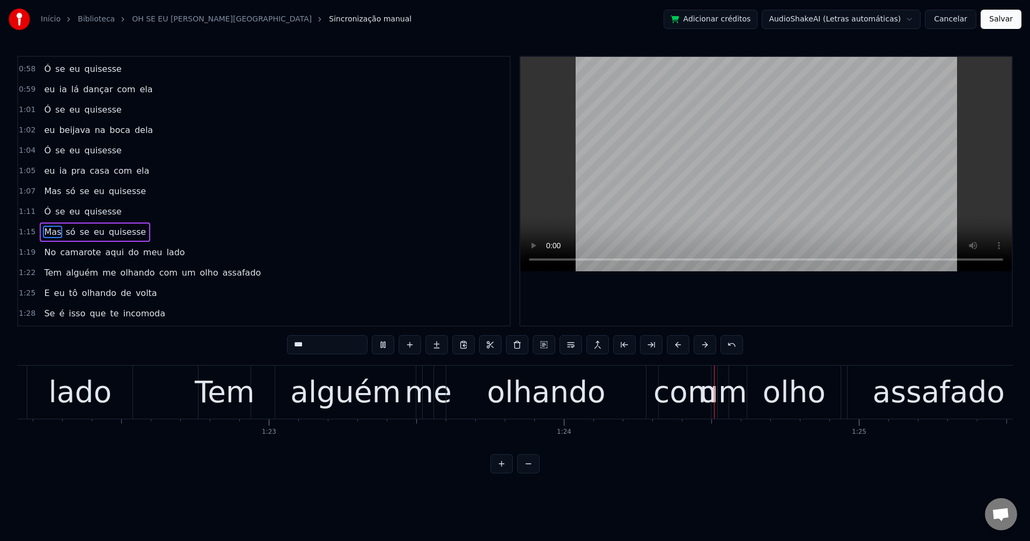
click at [158, 272] on span "com" at bounding box center [168, 273] width 20 height 12
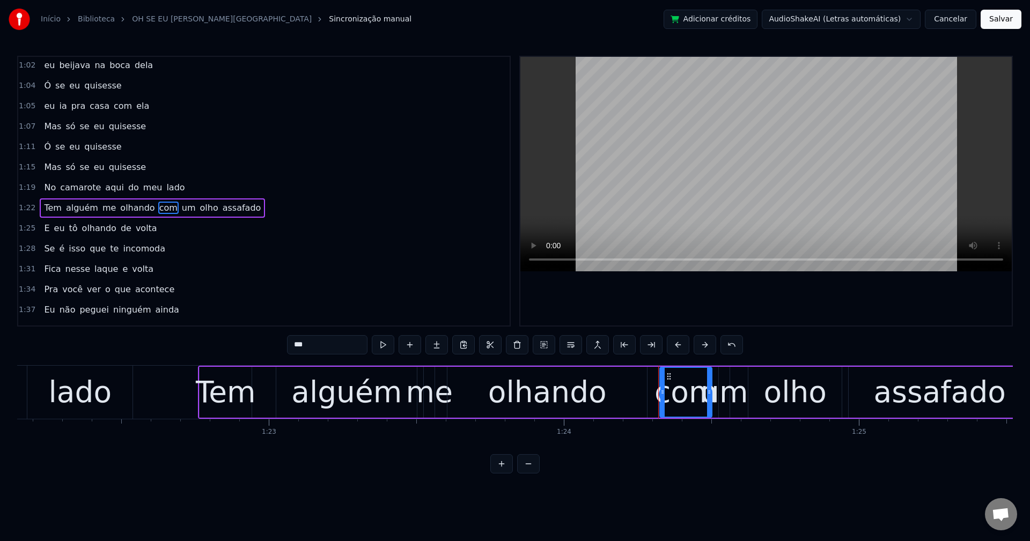
scroll to position [589, 0]
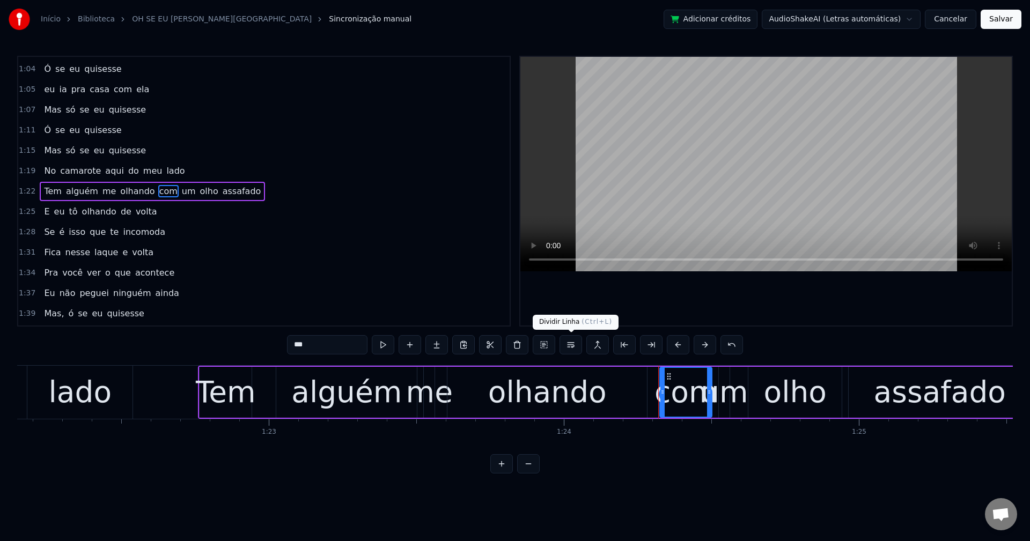
click at [573, 343] on button at bounding box center [570, 344] width 23 height 19
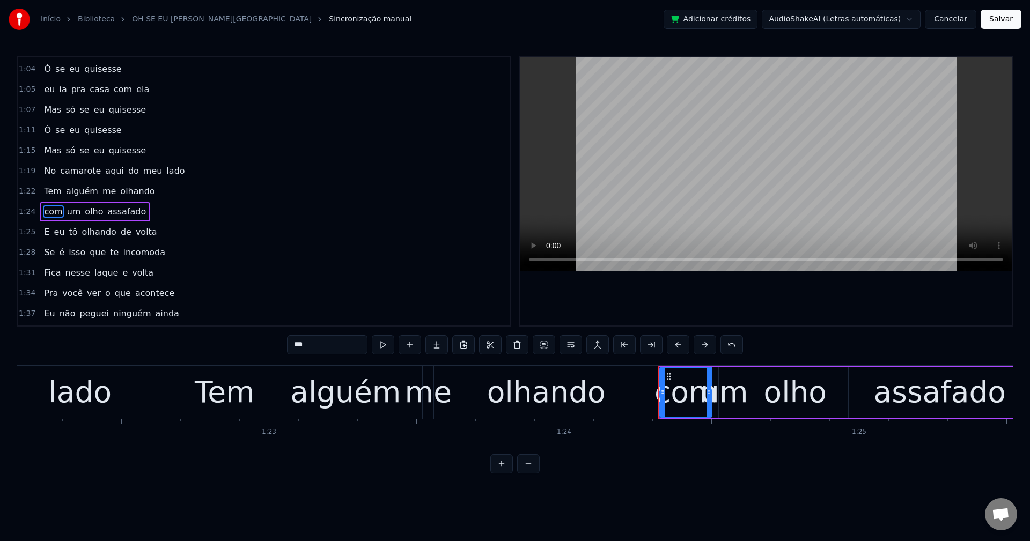
scroll to position [609, 0]
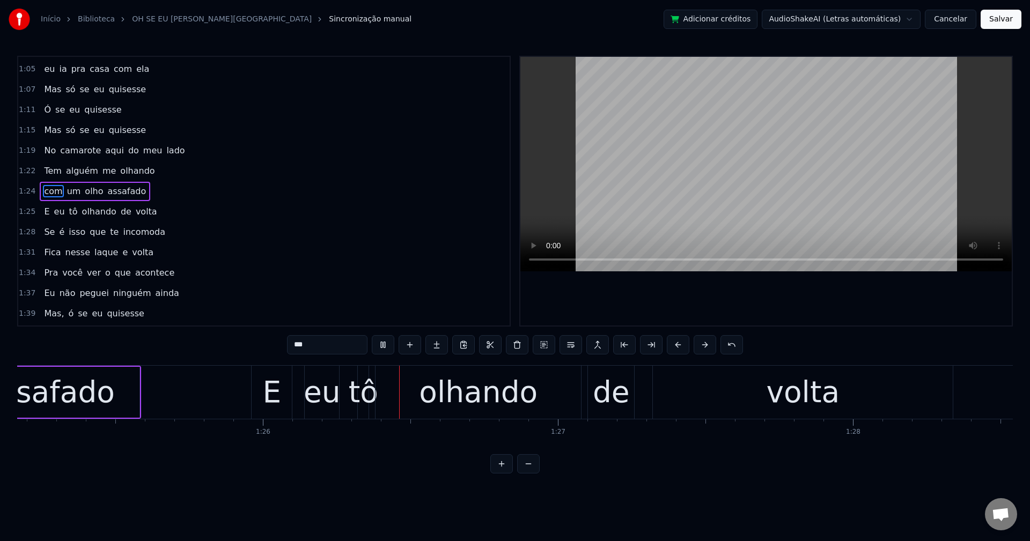
click at [93, 196] on span "olho" at bounding box center [94, 191] width 20 height 12
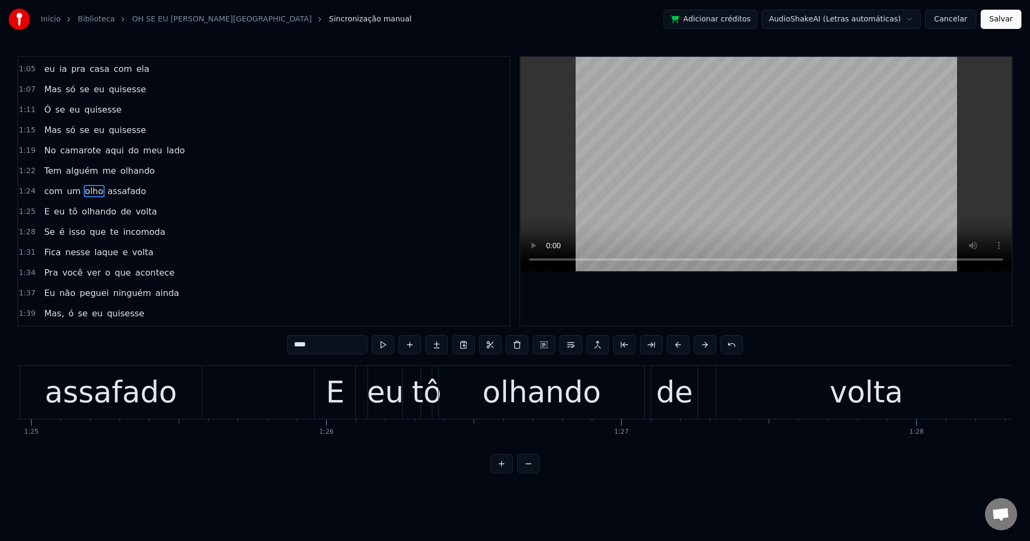
scroll to position [0, 24911]
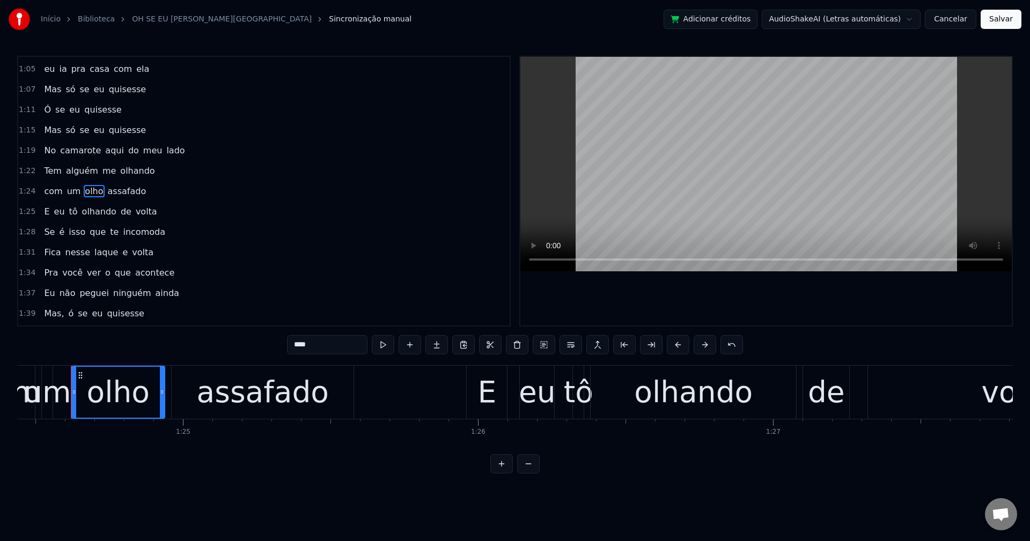
click at [324, 349] on input "****" at bounding box center [327, 344] width 80 height 19
click at [112, 190] on span "assafado" at bounding box center [130, 191] width 41 height 12
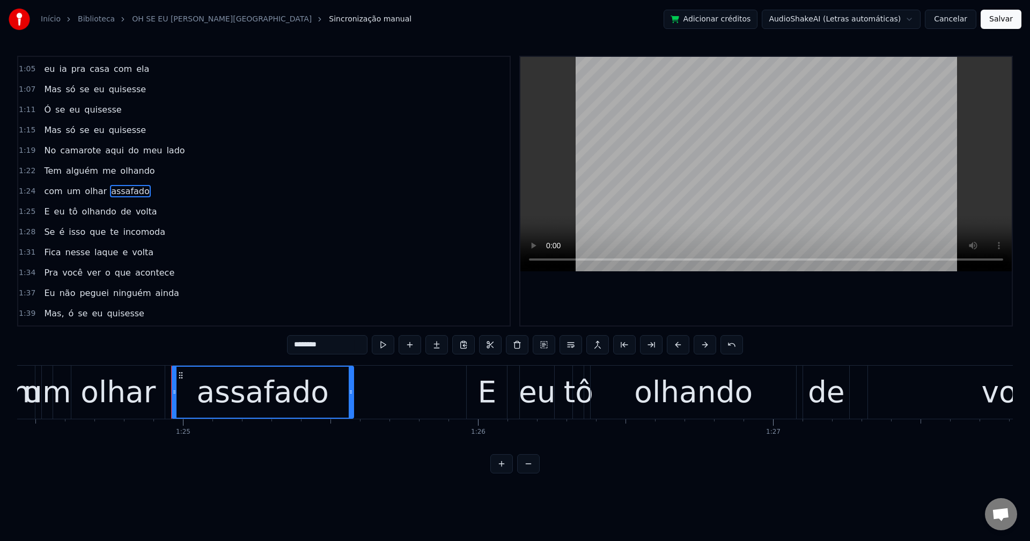
click at [300, 347] on input "********" at bounding box center [327, 344] width 80 height 19
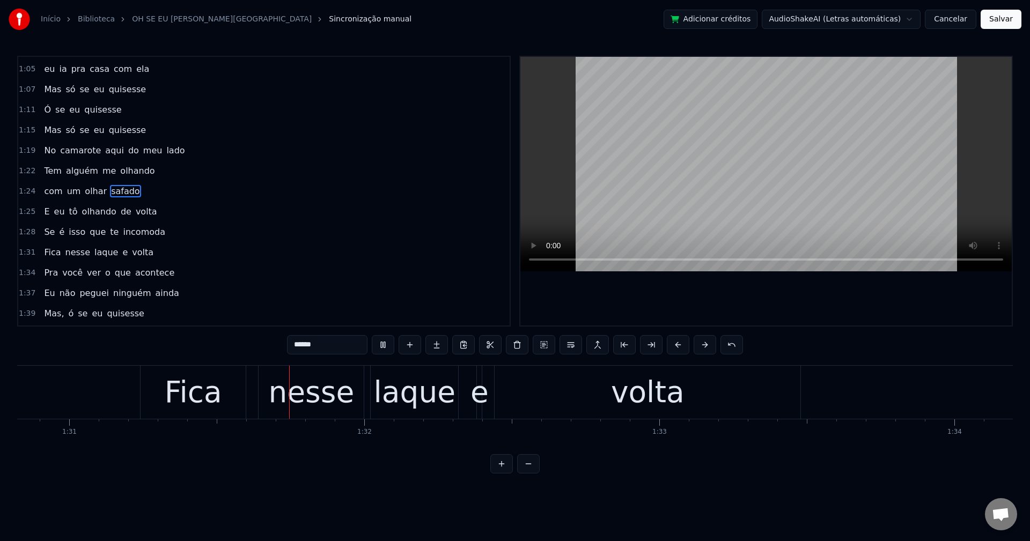
scroll to position [0, 26828]
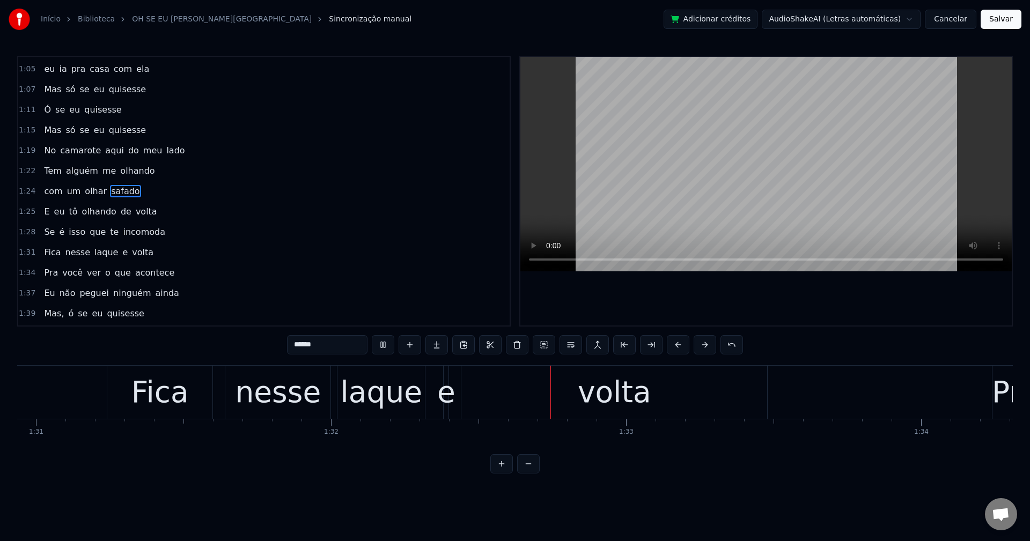
click at [100, 249] on span "laque" at bounding box center [106, 252] width 26 height 12
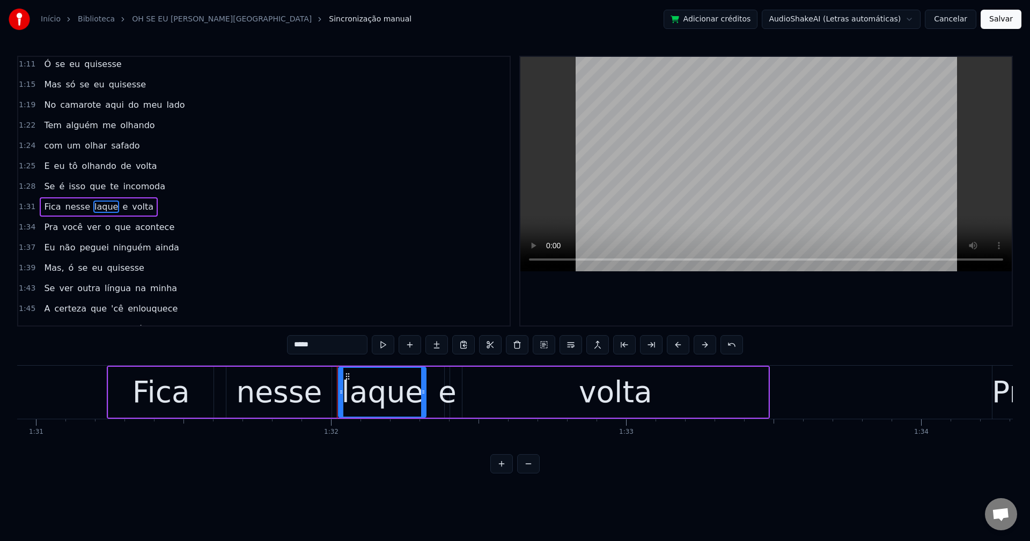
scroll to position [671, 0]
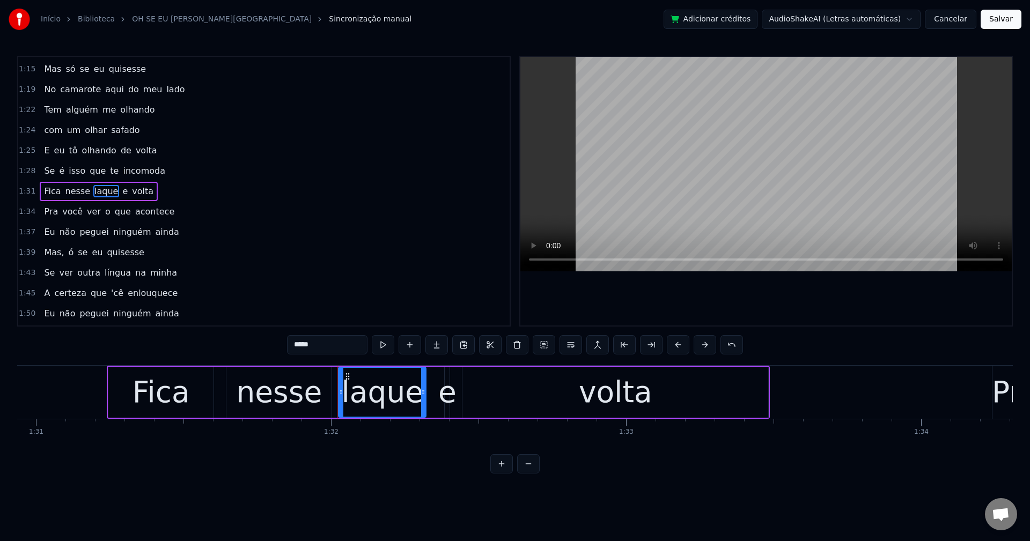
drag, startPoint x: 324, startPoint y: 343, endPoint x: 299, endPoint y: 351, distance: 26.6
click at [299, 351] on input "*****" at bounding box center [327, 344] width 80 height 19
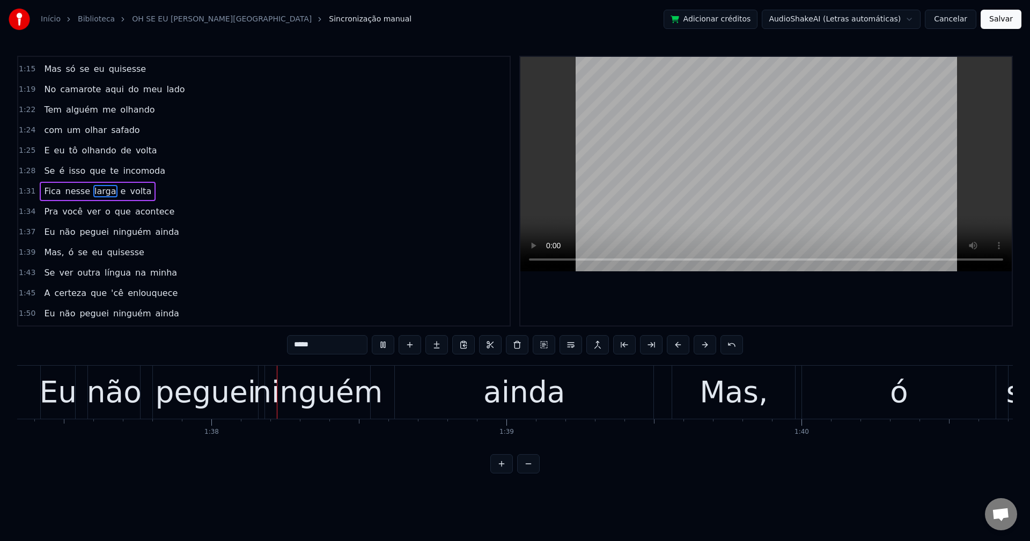
scroll to position [0, 28719]
click at [47, 255] on span "Mas," at bounding box center [54, 252] width 22 height 12
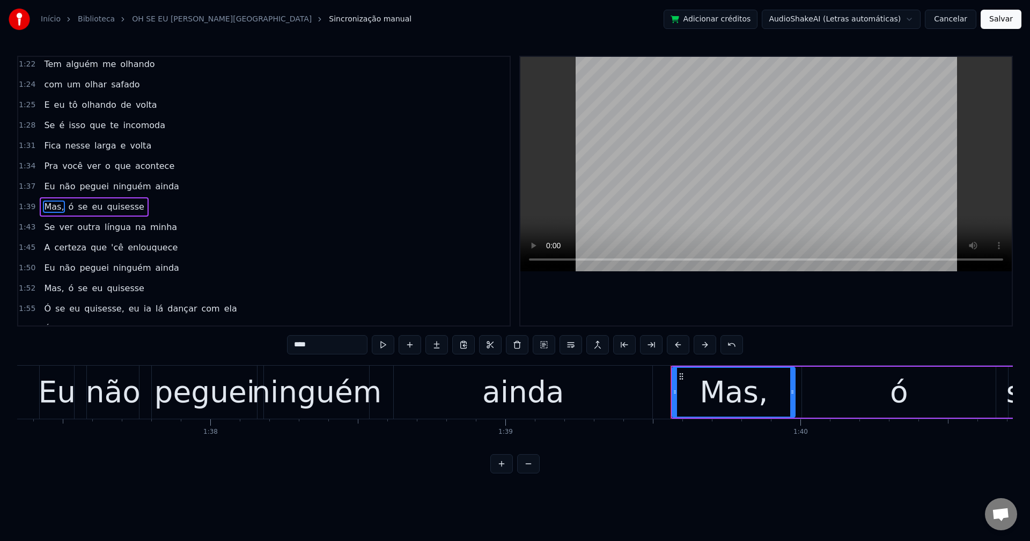
scroll to position [732, 0]
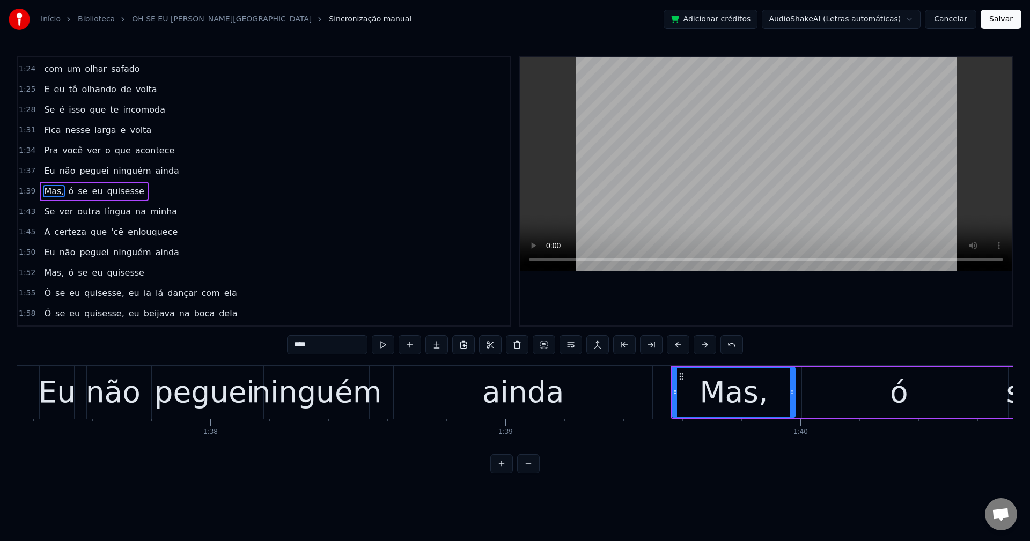
click at [324, 335] on input "****" at bounding box center [327, 344] width 80 height 19
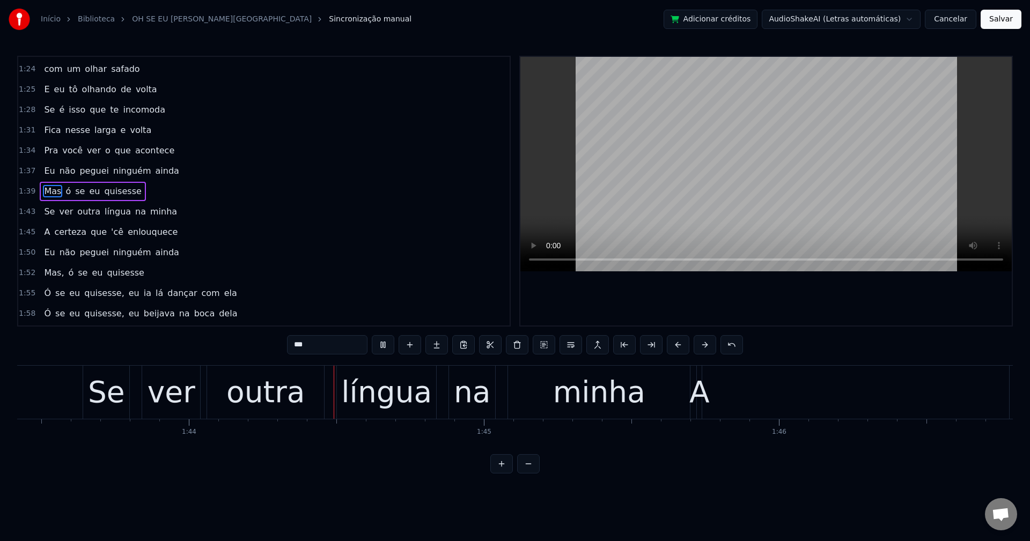
scroll to position [0, 30565]
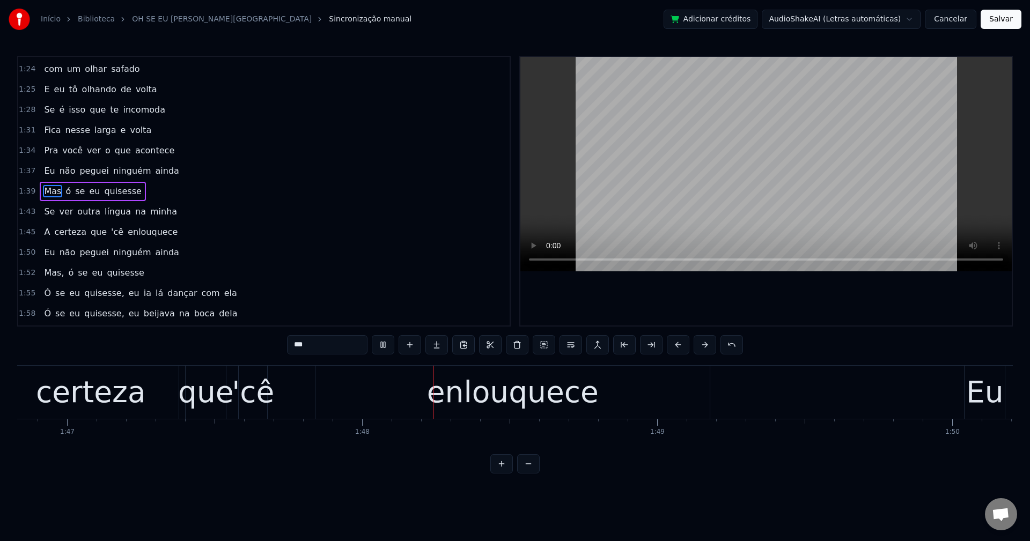
click at [43, 232] on span "A" at bounding box center [47, 232] width 8 height 12
type input "*"
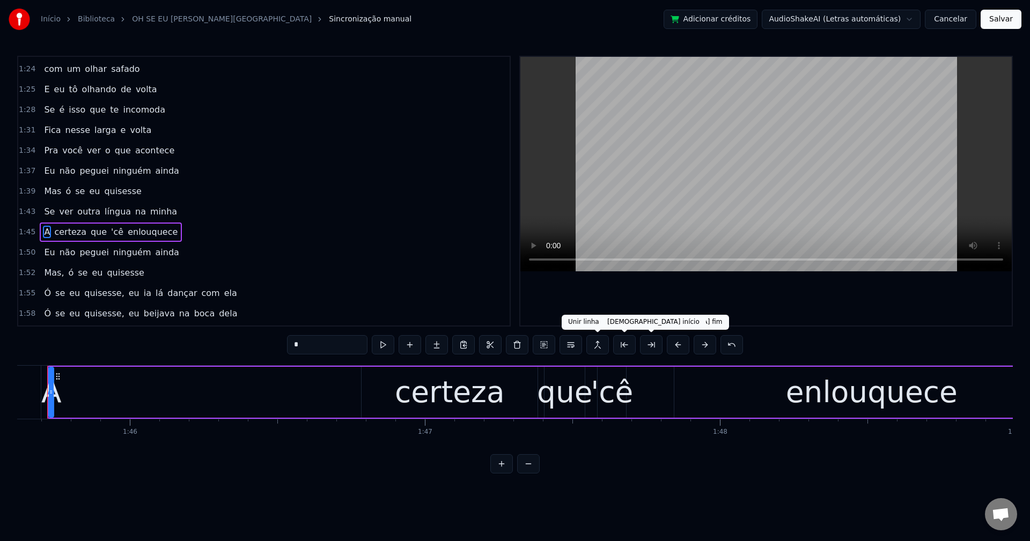
scroll to position [0, 31136]
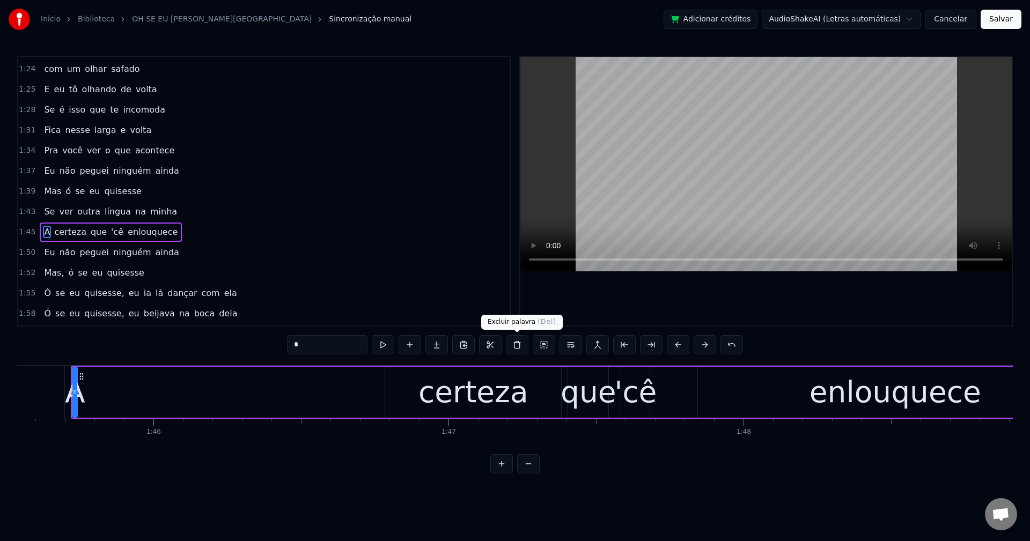
click at [518, 345] on button at bounding box center [517, 344] width 23 height 19
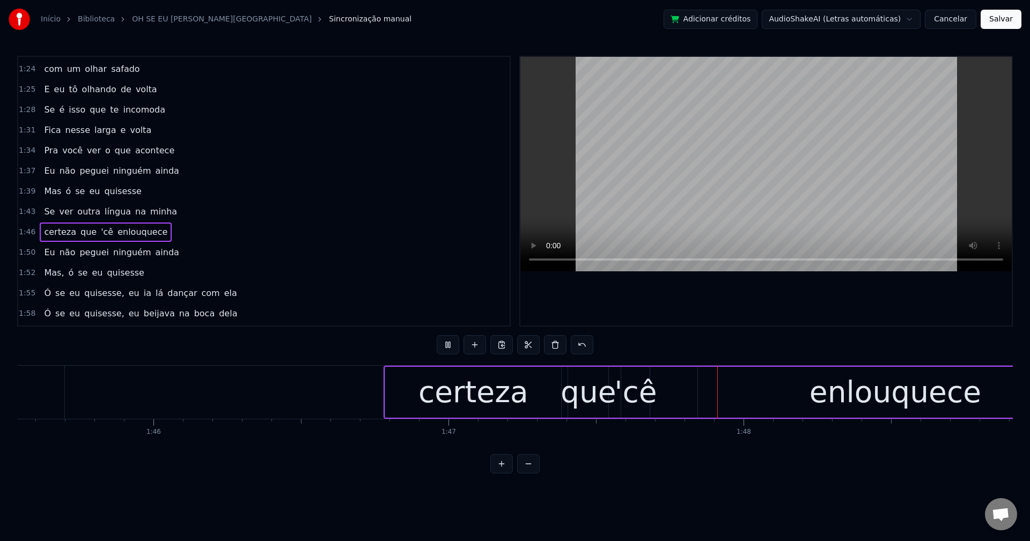
click at [101, 233] on span "'cê" at bounding box center [107, 232] width 14 height 12
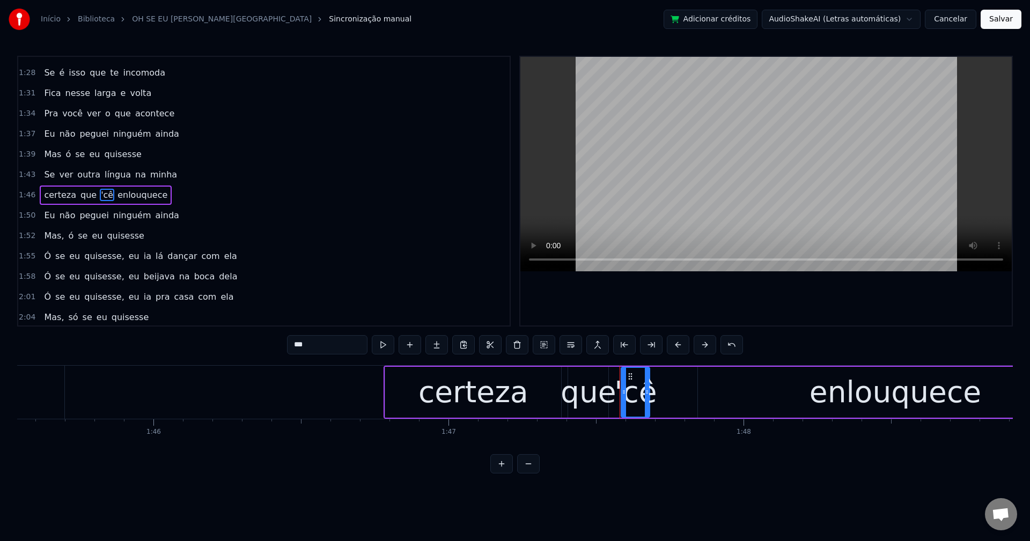
scroll to position [772, 0]
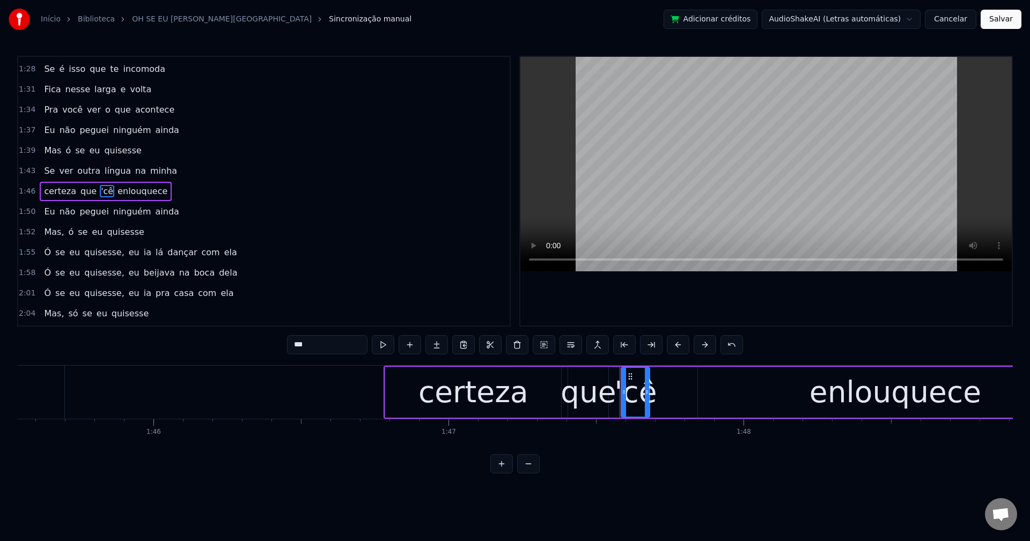
drag, startPoint x: 293, startPoint y: 340, endPoint x: 329, endPoint y: 348, distance: 36.9
click at [293, 340] on input "***" at bounding box center [327, 344] width 80 height 19
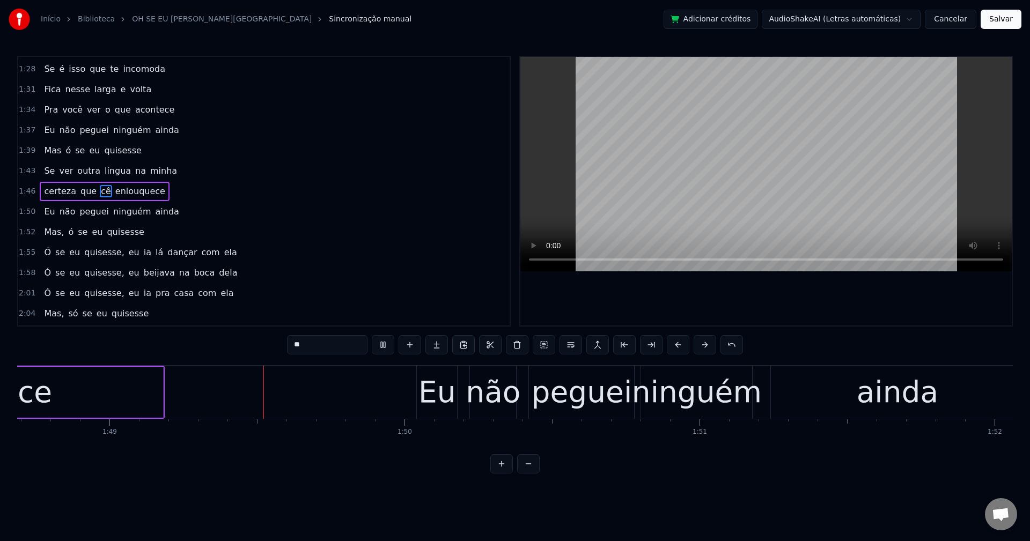
scroll to position [0, 32066]
click at [149, 174] on span "minha" at bounding box center [163, 171] width 29 height 12
type input "*****"
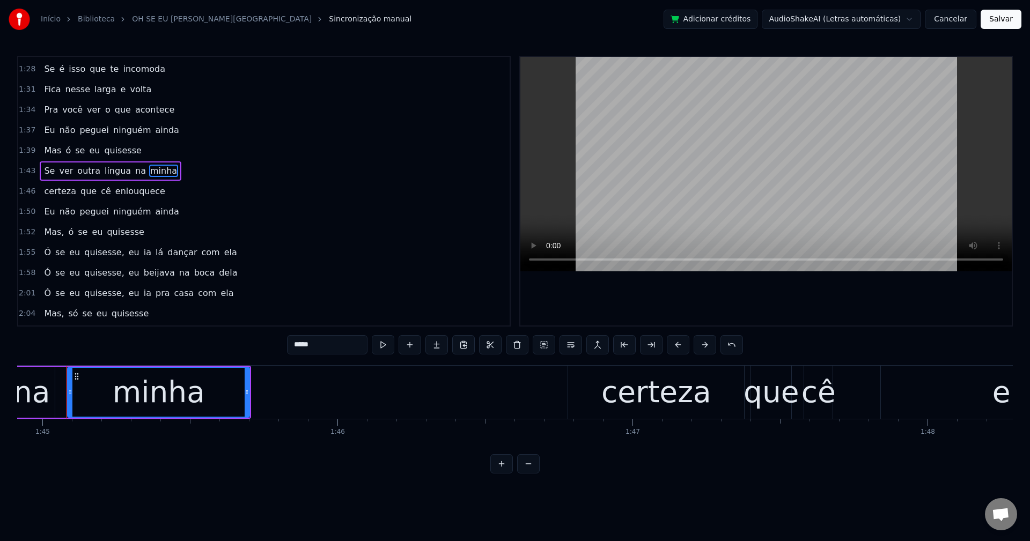
scroll to position [0, 30948]
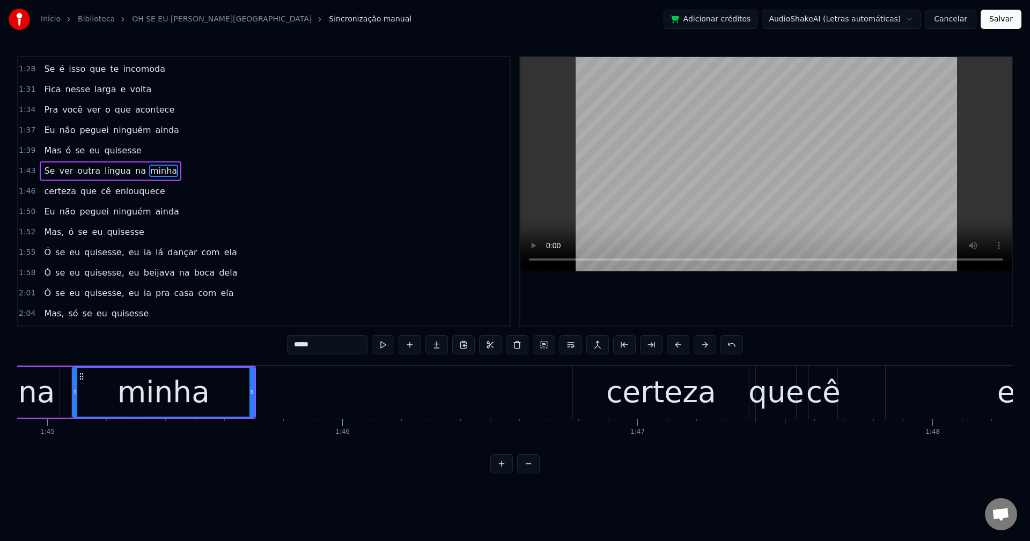
click at [178, 391] on div "minha" at bounding box center [163, 392] width 92 height 45
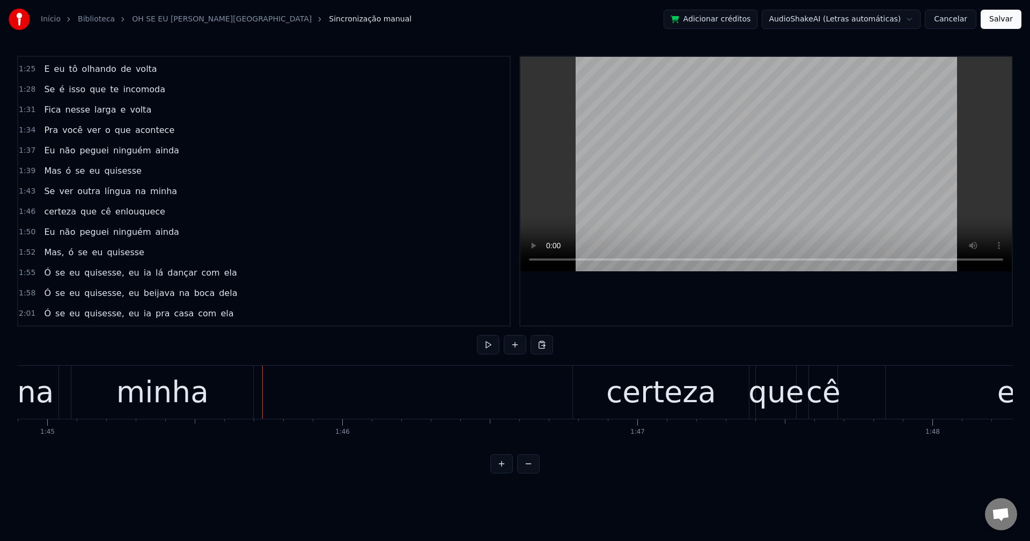
click at [511, 348] on button at bounding box center [515, 344] width 23 height 19
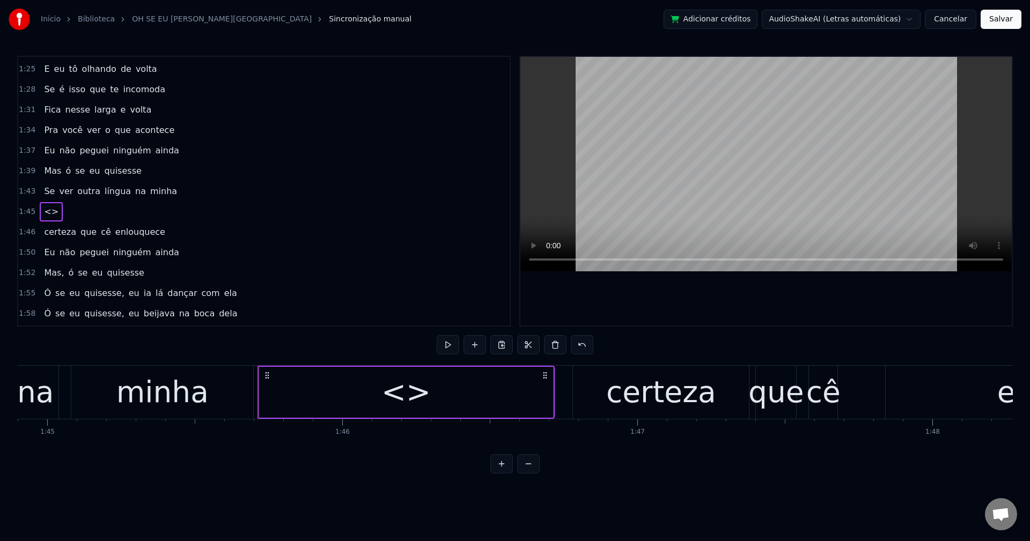
click at [510, 394] on div "<>" at bounding box center [406, 392] width 294 height 51
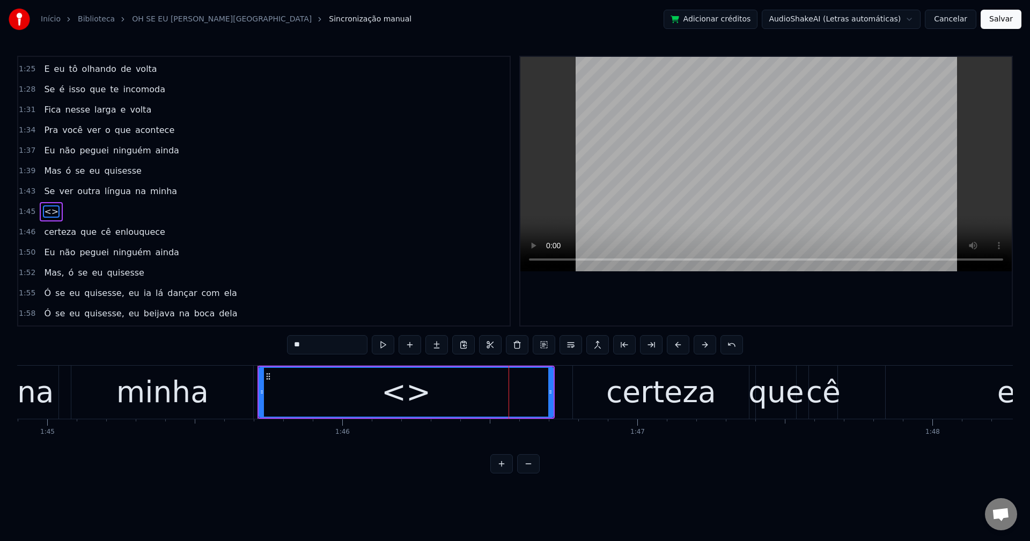
scroll to position [772, 0]
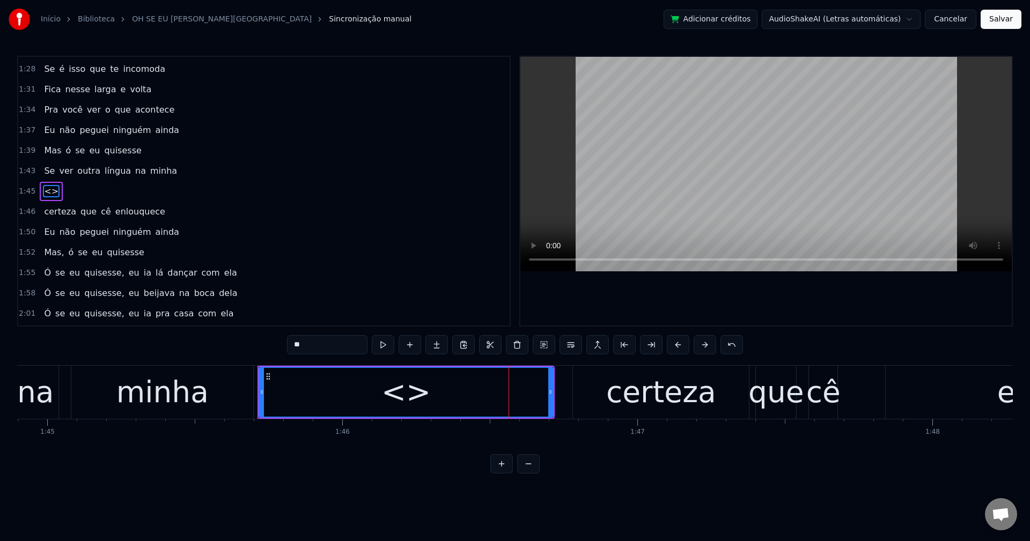
drag, startPoint x: 332, startPoint y: 349, endPoint x: 241, endPoint y: 340, distance: 90.6
click at [240, 348] on div "0:02 E tem aquele ditado 0:04 ó se eu quisesse hein 0:05 Grátis pessoal 0:08 Só…" at bounding box center [515, 265] width 996 height 418
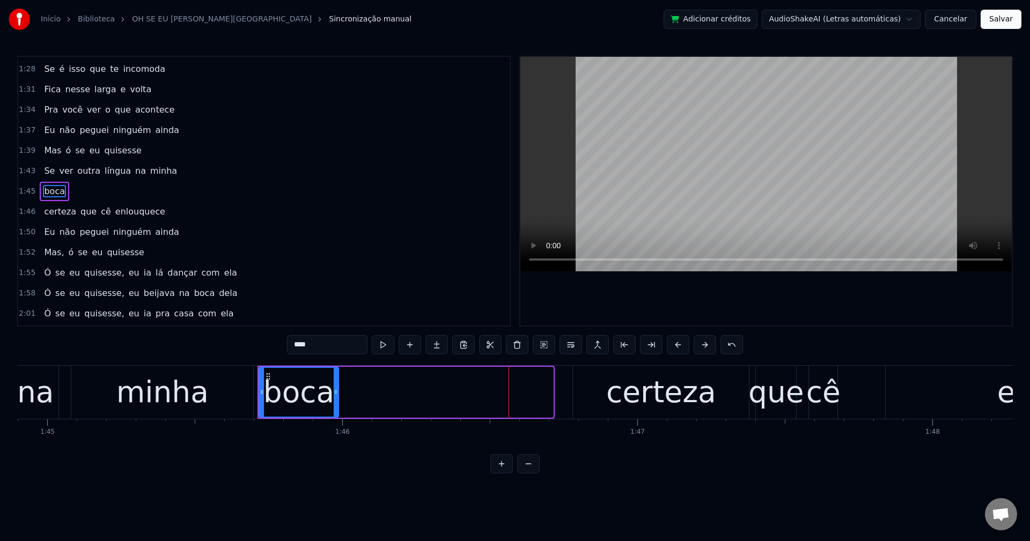
drag, startPoint x: 551, startPoint y: 393, endPoint x: 336, endPoint y: 400, distance: 215.2
click at [336, 400] on div at bounding box center [336, 392] width 4 height 49
click at [233, 386] on div "minha" at bounding box center [162, 392] width 182 height 53
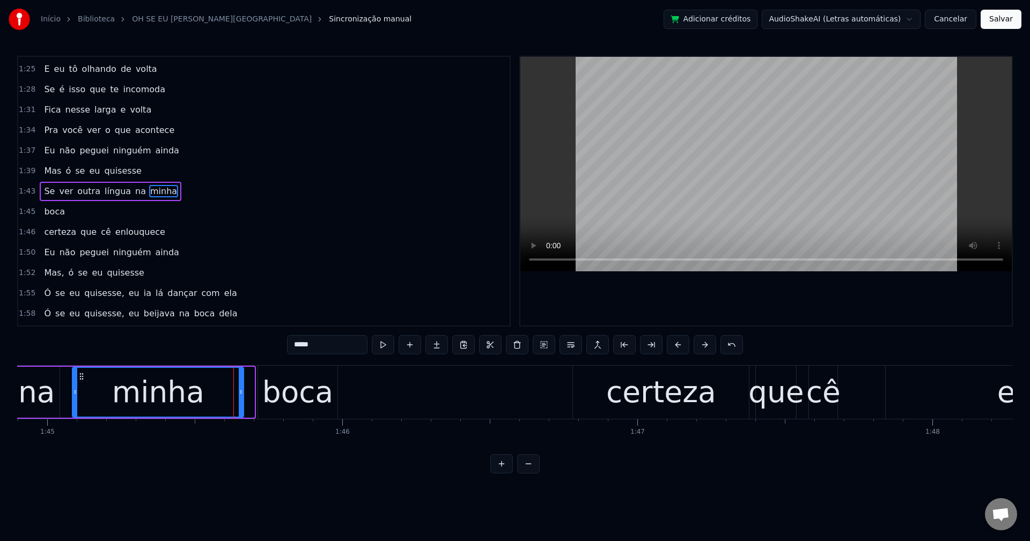
drag, startPoint x: 251, startPoint y: 392, endPoint x: 240, endPoint y: 393, distance: 10.8
click at [240, 393] on icon at bounding box center [241, 392] width 4 height 9
click at [262, 397] on div "boca" at bounding box center [297, 392] width 79 height 53
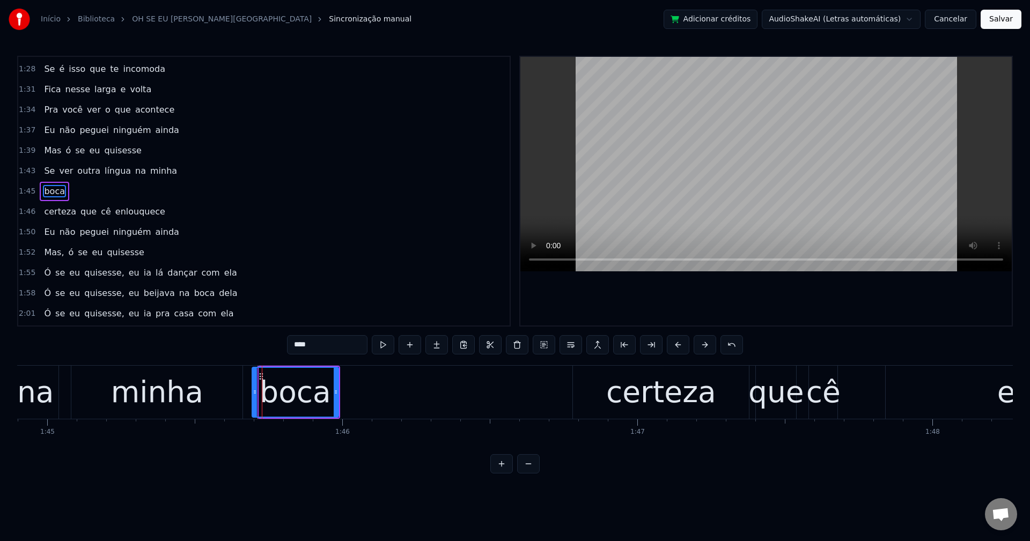
drag, startPoint x: 260, startPoint y: 393, endPoint x: 253, endPoint y: 391, distance: 7.3
click at [253, 391] on icon at bounding box center [255, 392] width 4 height 9
click at [149, 168] on span "minha" at bounding box center [163, 171] width 29 height 12
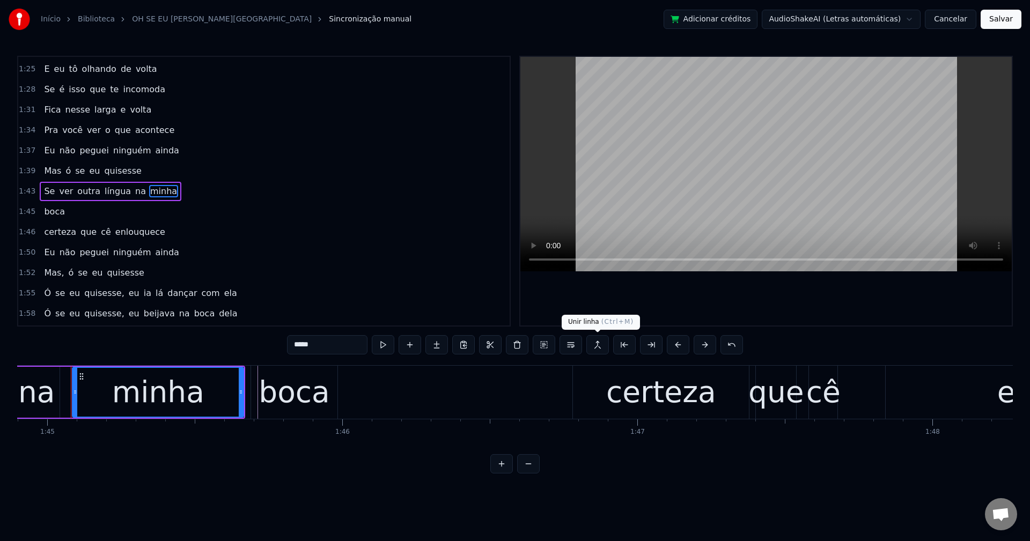
click at [593, 345] on button at bounding box center [597, 344] width 23 height 19
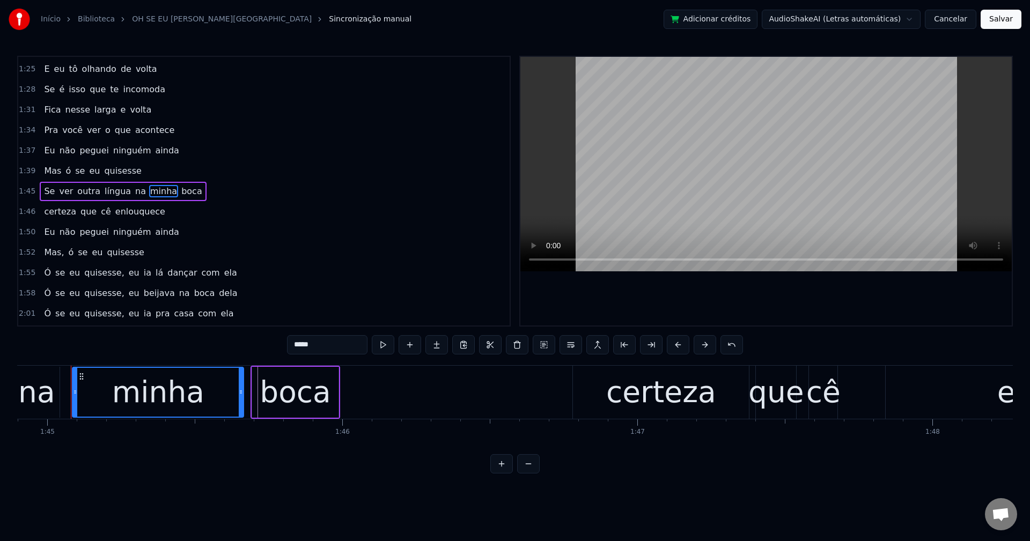
click at [134, 194] on span "na" at bounding box center [140, 191] width 13 height 12
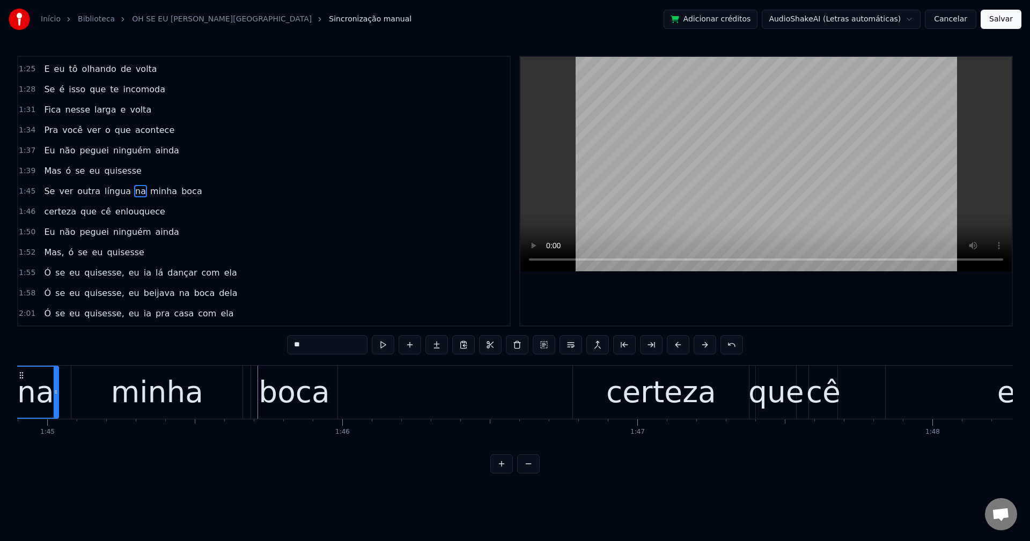
scroll to position [0, 30889]
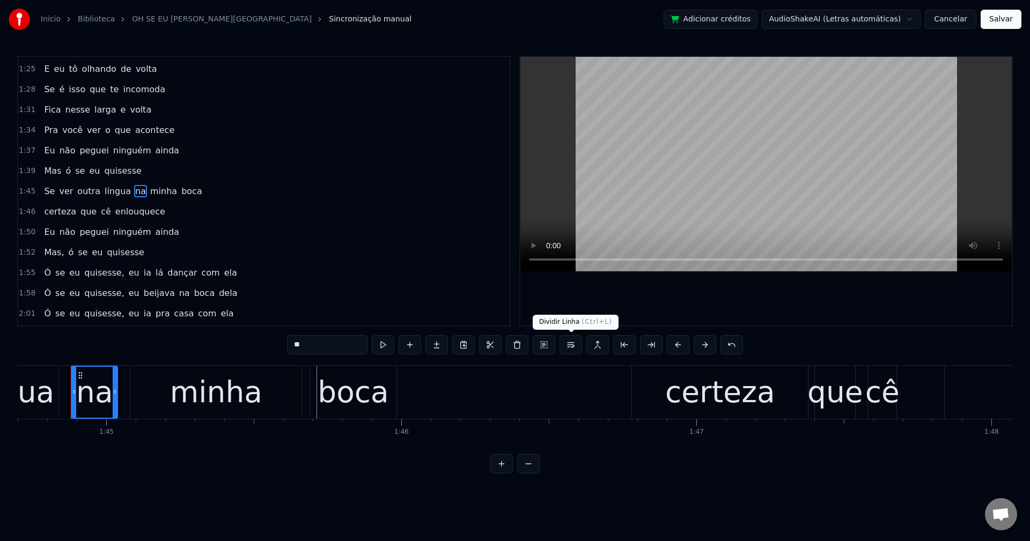
click at [571, 346] on button at bounding box center [570, 344] width 23 height 19
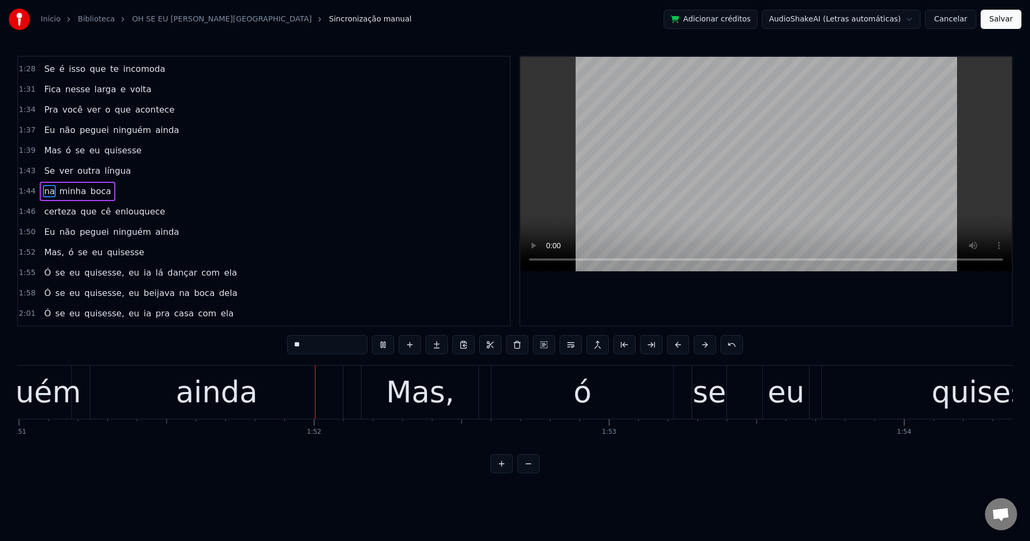
scroll to position [0, 32753]
click at [53, 256] on span "Mas," at bounding box center [54, 252] width 22 height 12
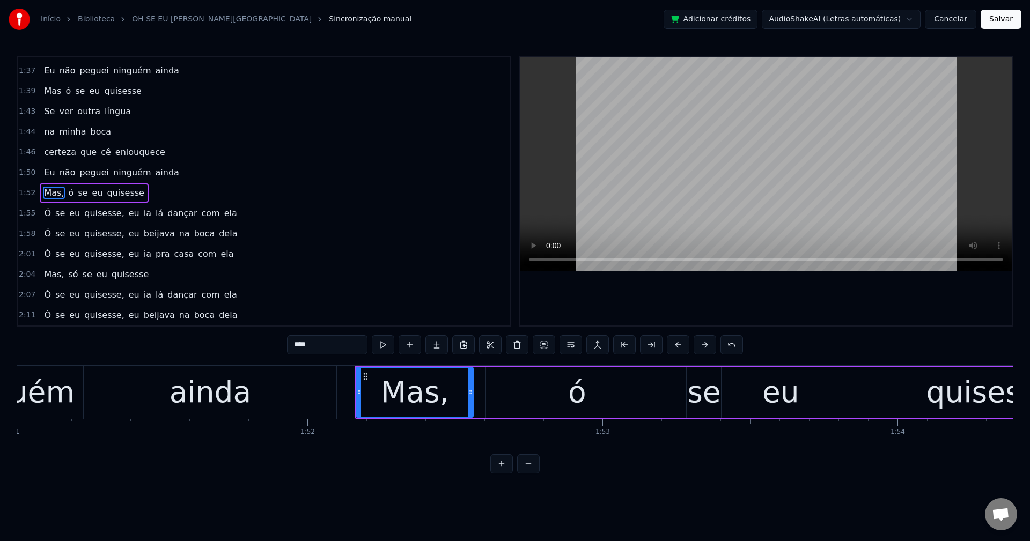
scroll to position [834, 0]
click at [342, 349] on input "****" at bounding box center [327, 344] width 80 height 19
click at [92, 210] on span "quisesse," at bounding box center [104, 211] width 42 height 12
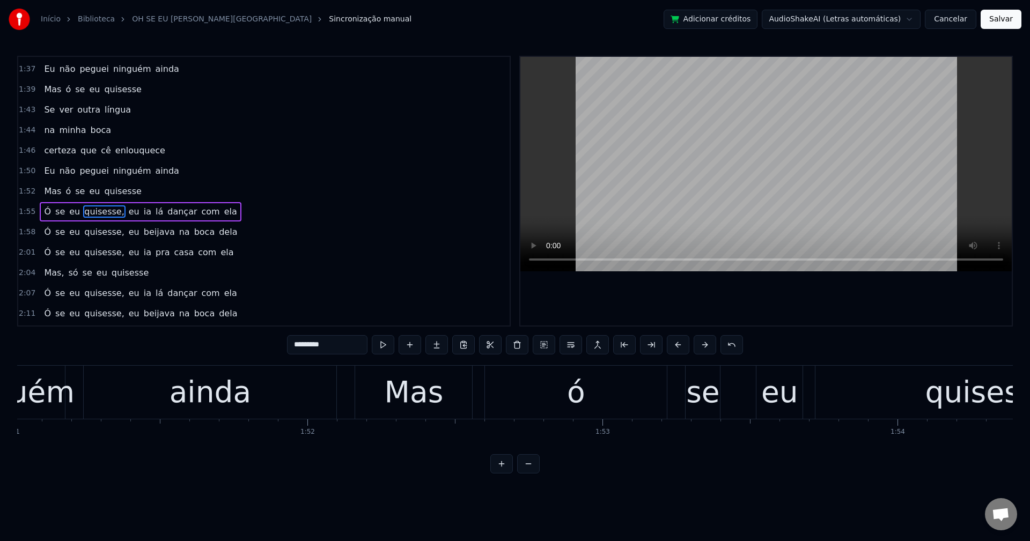
scroll to position [854, 0]
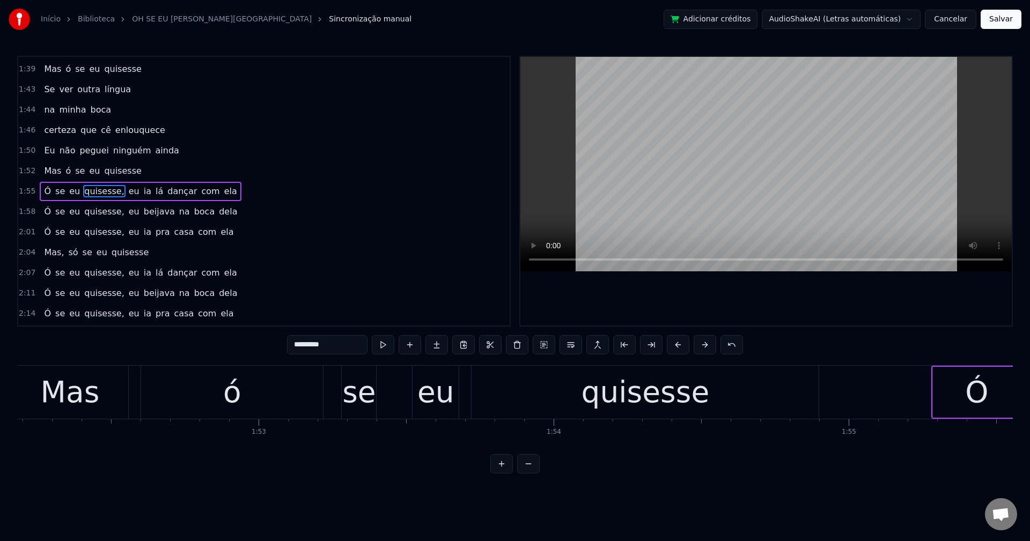
click at [345, 347] on input "*********" at bounding box center [327, 344] width 80 height 19
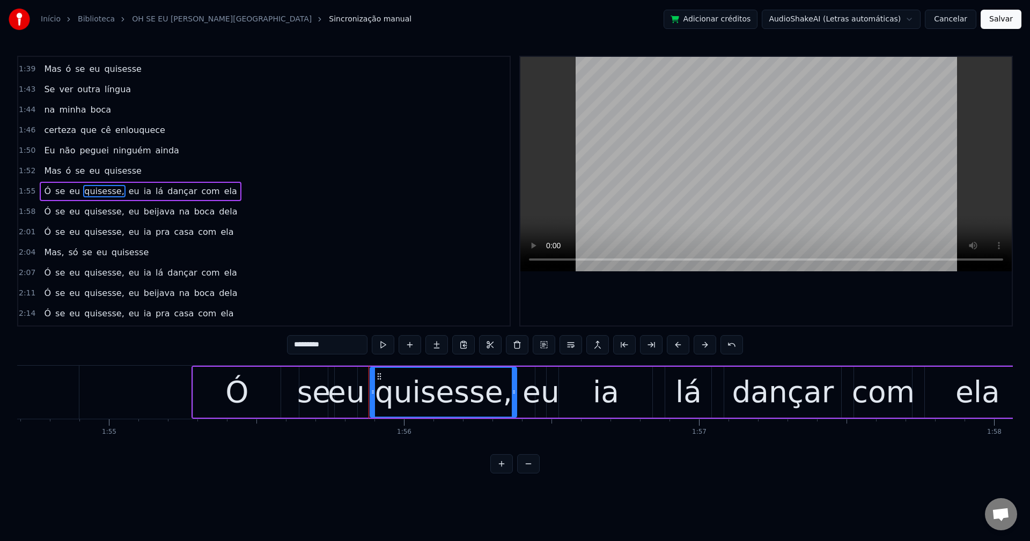
scroll to position [0, 34134]
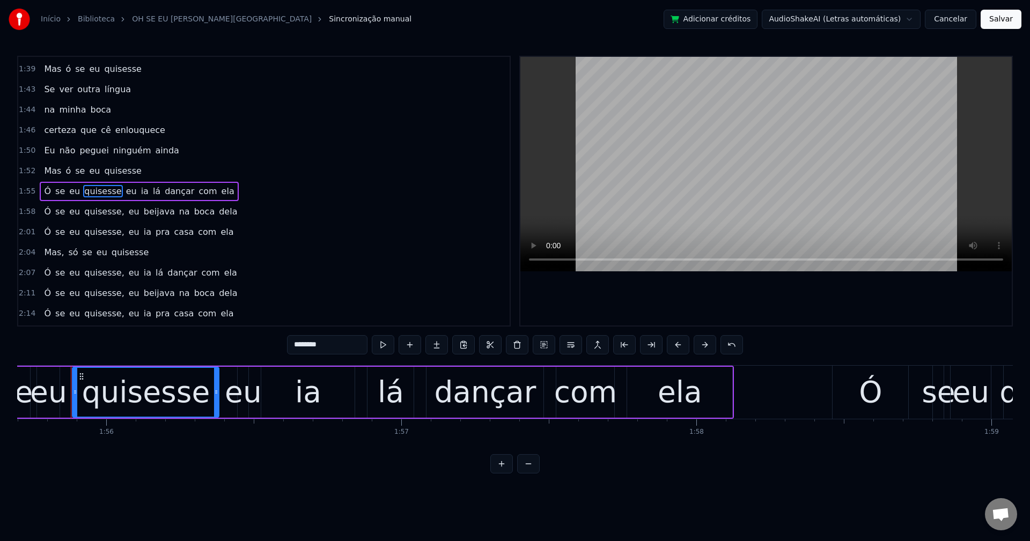
click at [125, 195] on span "eu" at bounding box center [131, 191] width 13 height 12
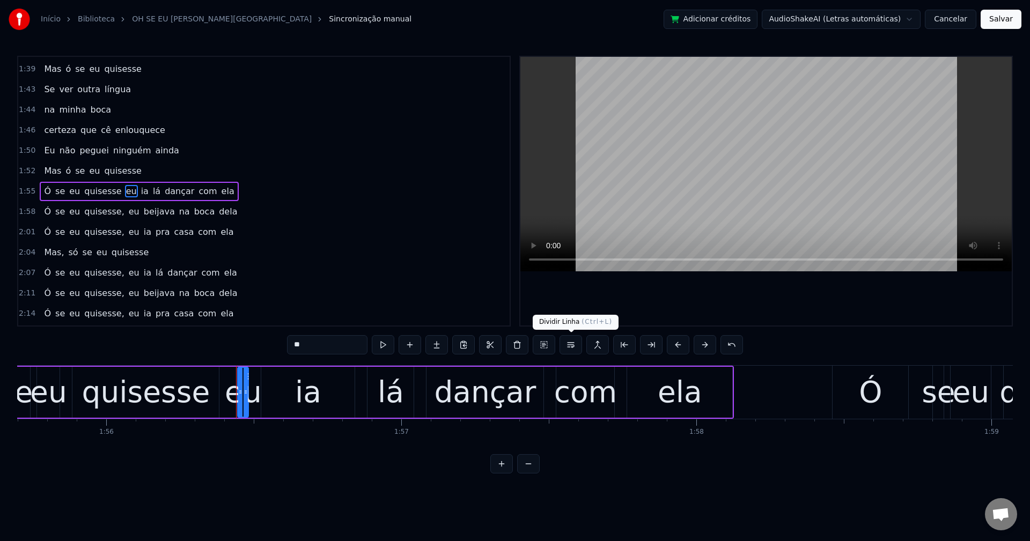
click at [570, 350] on button at bounding box center [570, 344] width 23 height 19
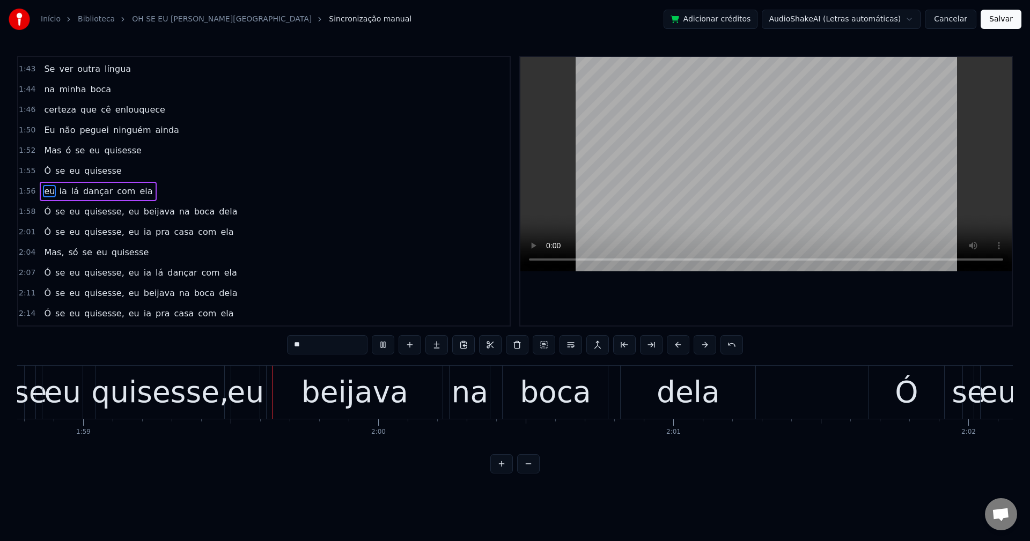
scroll to position [0, 35072]
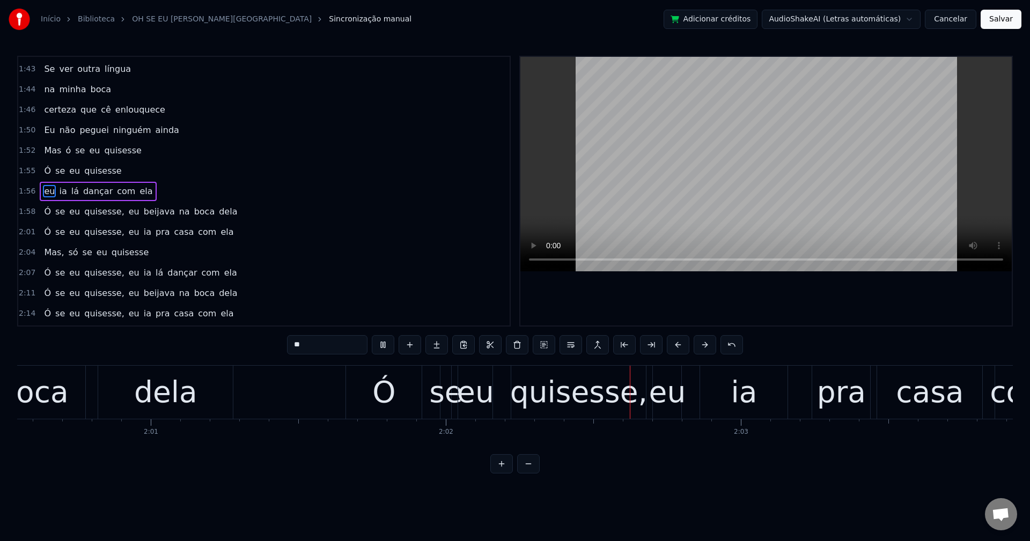
click at [104, 215] on span "quisesse," at bounding box center [104, 211] width 42 height 12
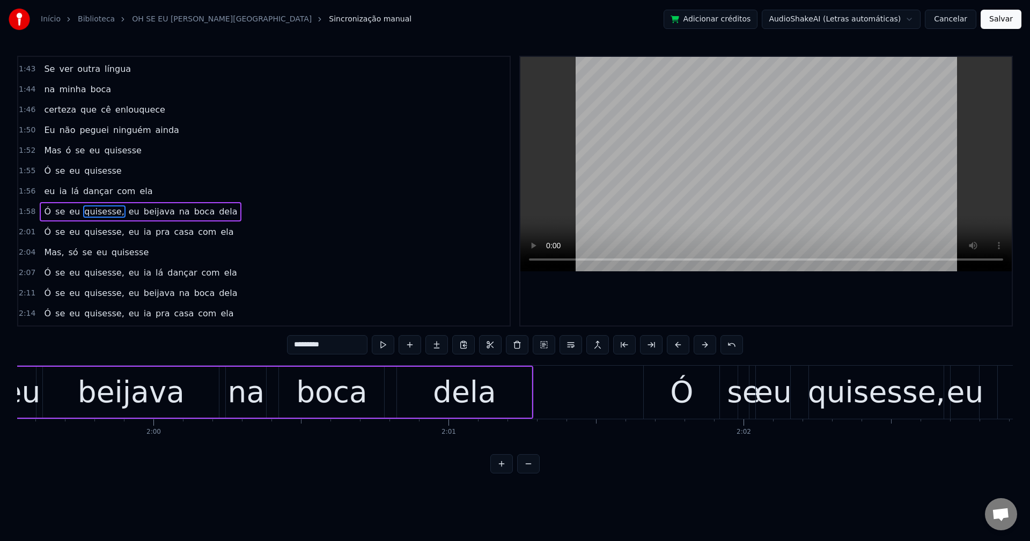
scroll to position [0, 35066]
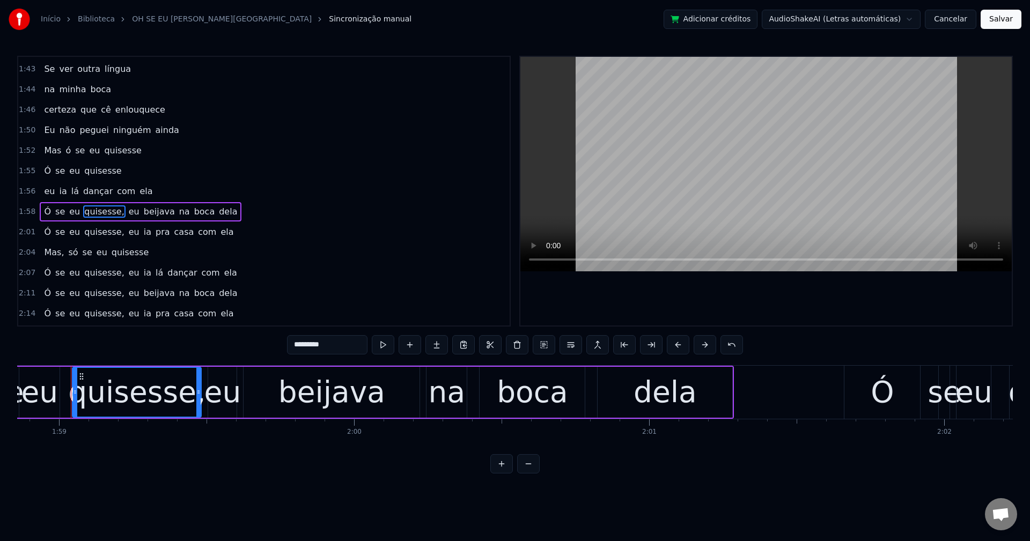
click at [343, 347] on input "*********" at bounding box center [327, 344] width 80 height 19
click at [125, 211] on span "eu" at bounding box center [131, 211] width 13 height 12
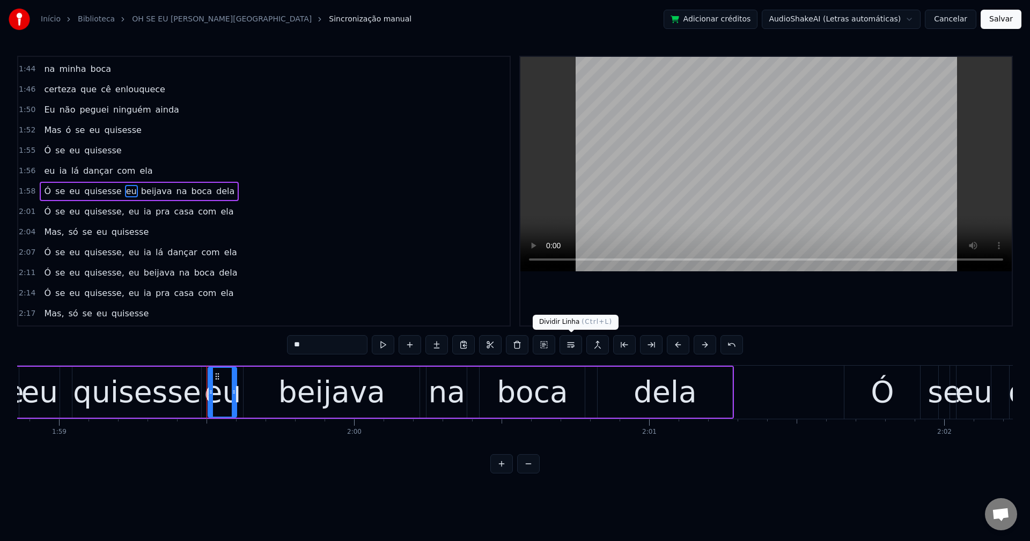
click at [568, 343] on button at bounding box center [570, 344] width 23 height 19
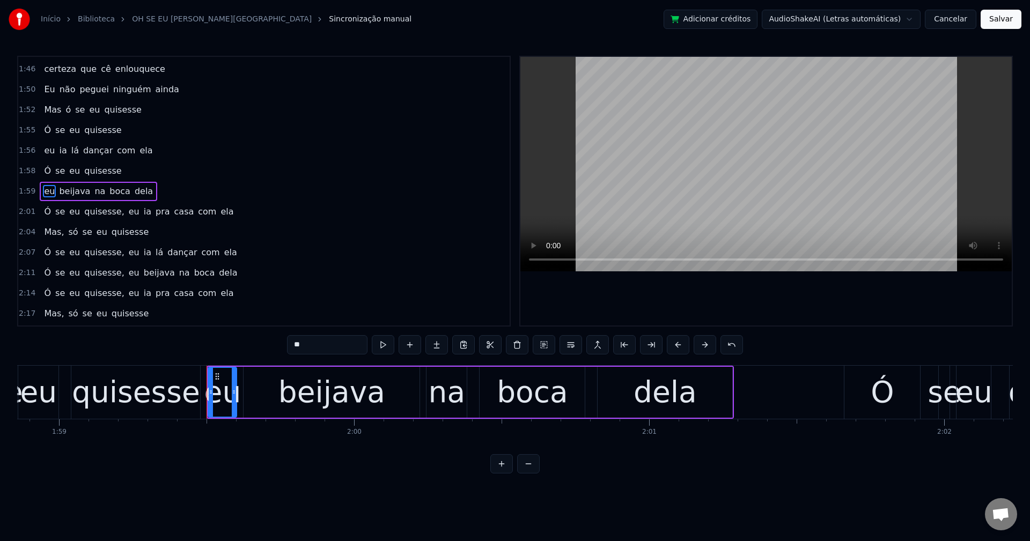
click at [100, 208] on span "quisesse," at bounding box center [104, 211] width 42 height 12
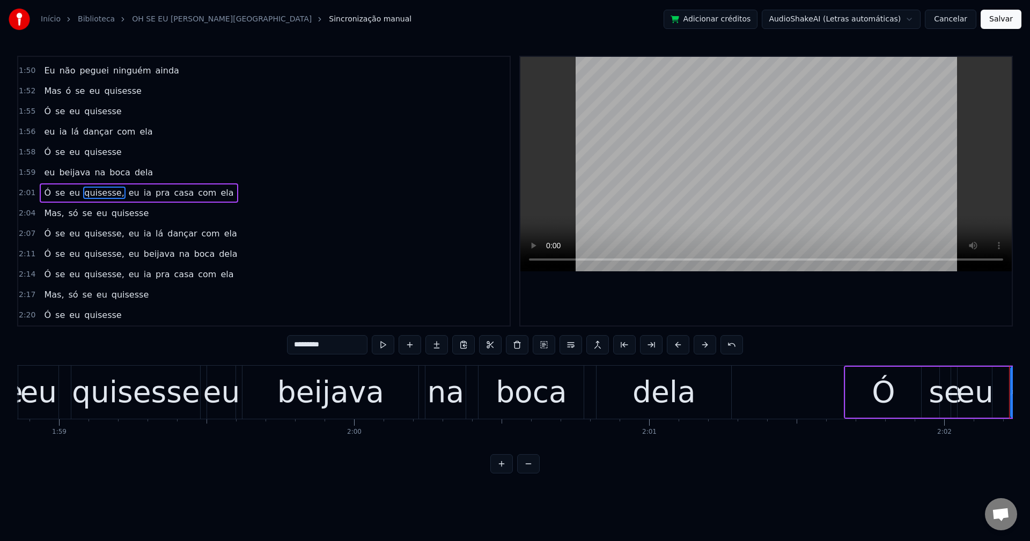
scroll to position [935, 0]
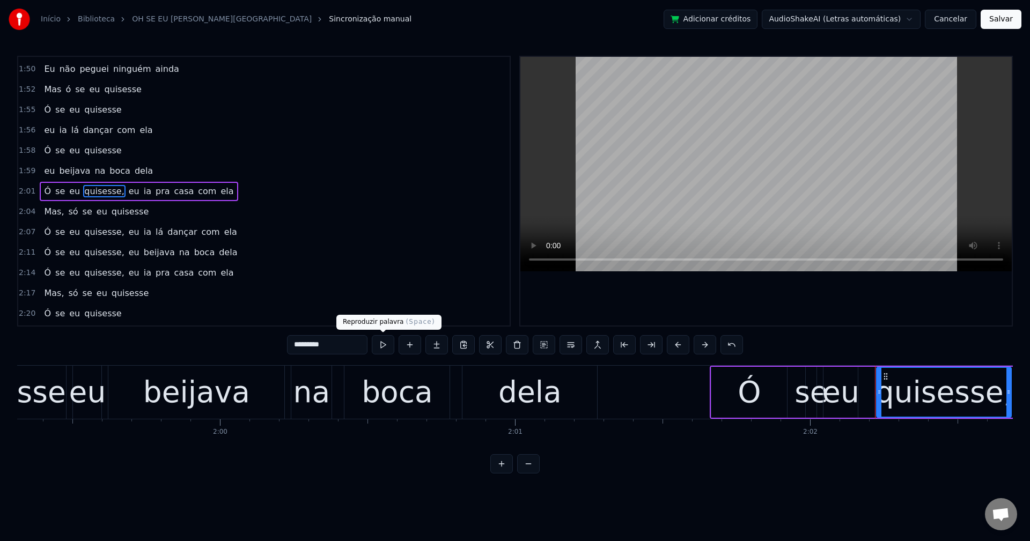
click at [348, 345] on input "*********" at bounding box center [327, 344] width 80 height 19
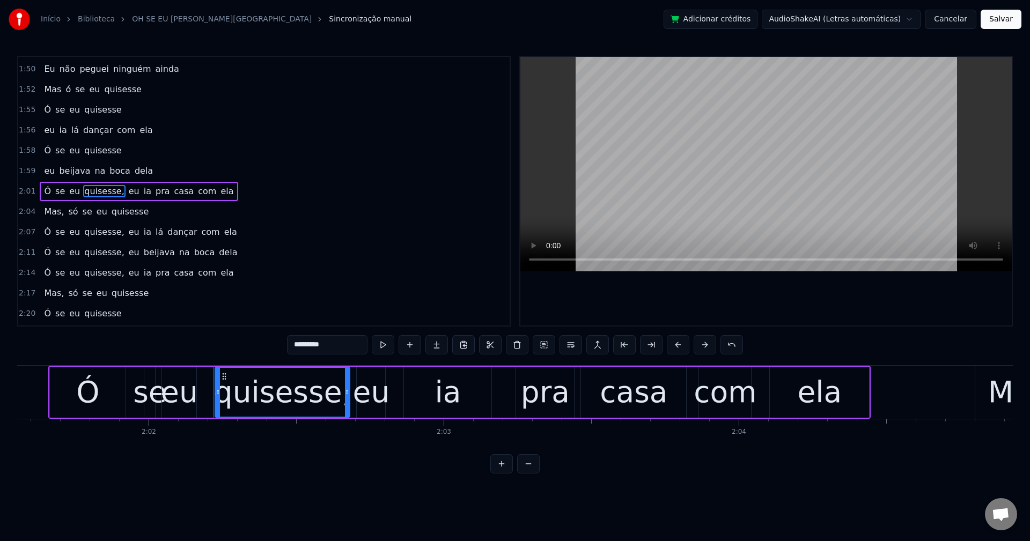
scroll to position [0, 36004]
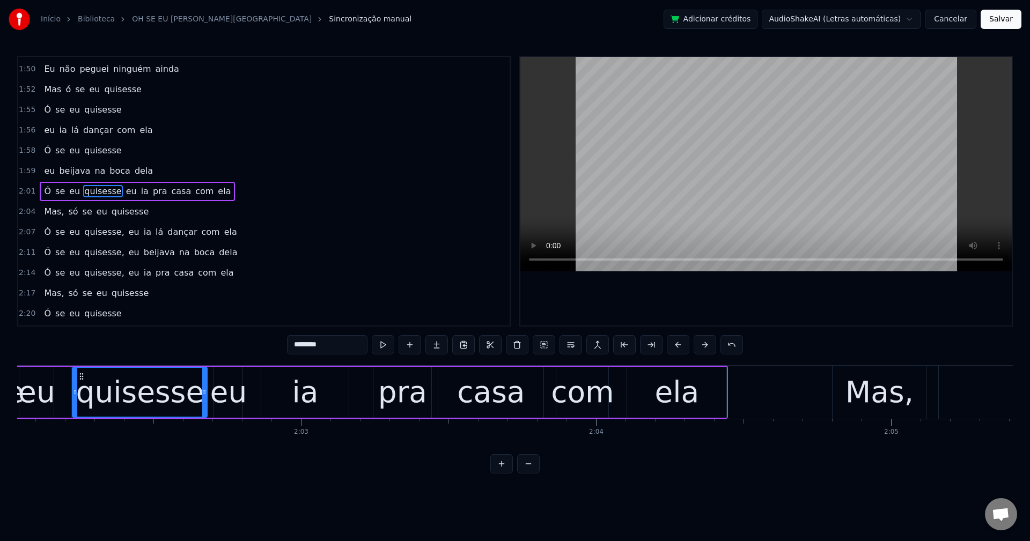
click at [125, 190] on span "eu" at bounding box center [131, 191] width 13 height 12
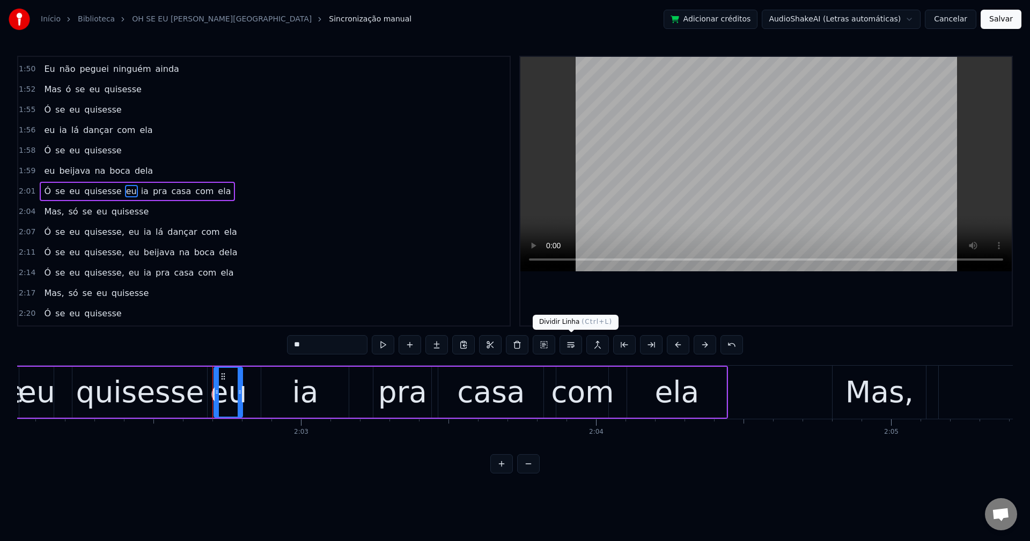
click at [577, 345] on button at bounding box center [570, 344] width 23 height 19
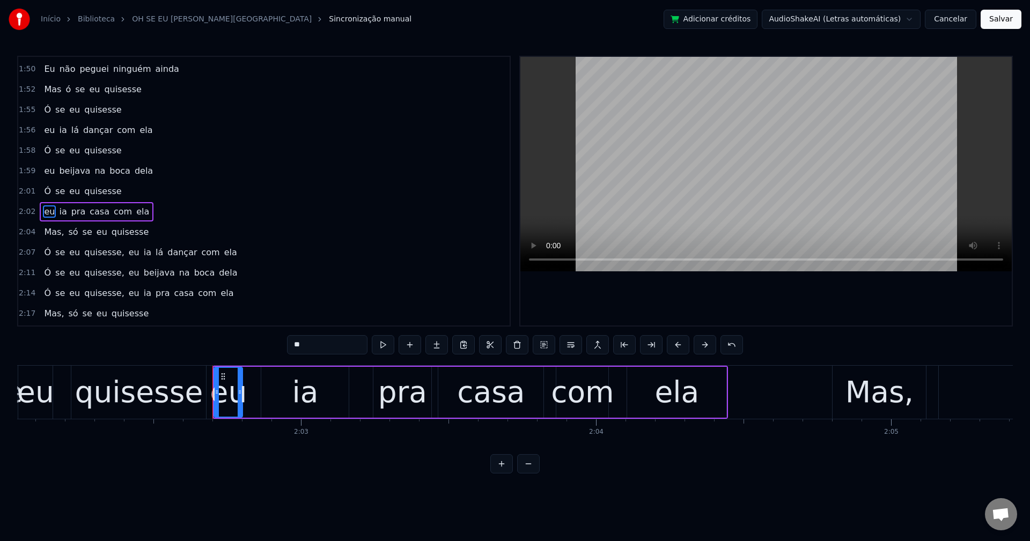
scroll to position [956, 0]
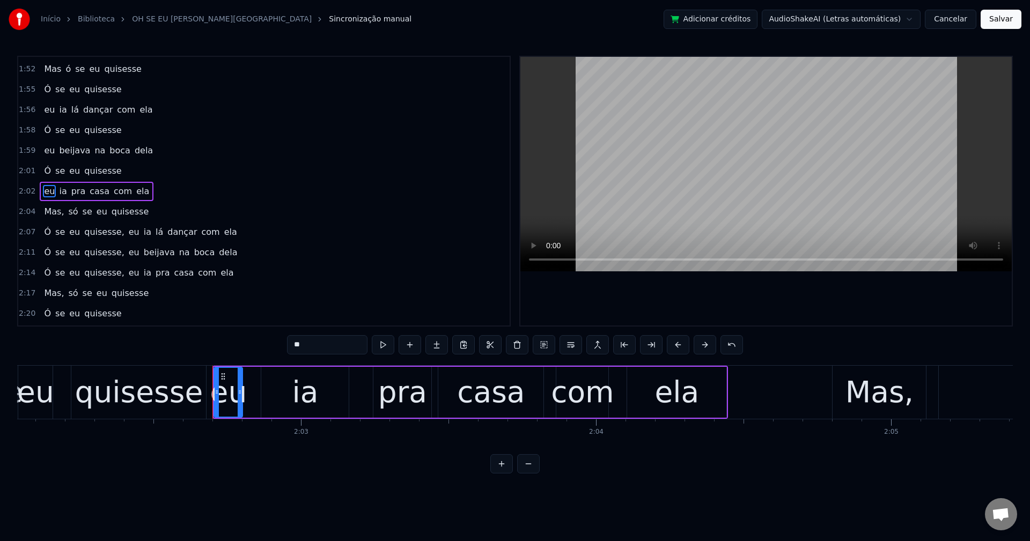
click at [88, 235] on span "quisesse," at bounding box center [104, 232] width 42 height 12
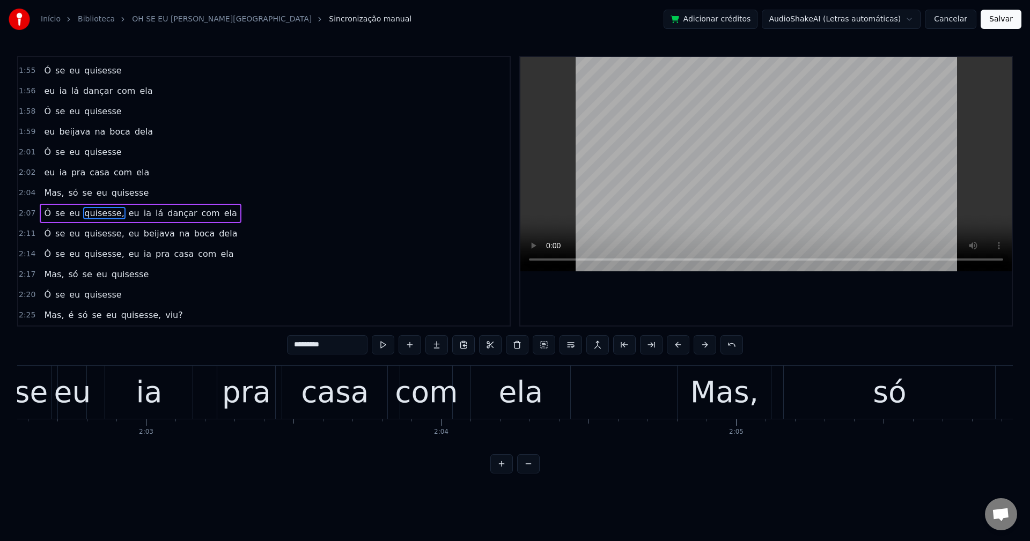
click at [341, 348] on input "*********" at bounding box center [327, 344] width 80 height 19
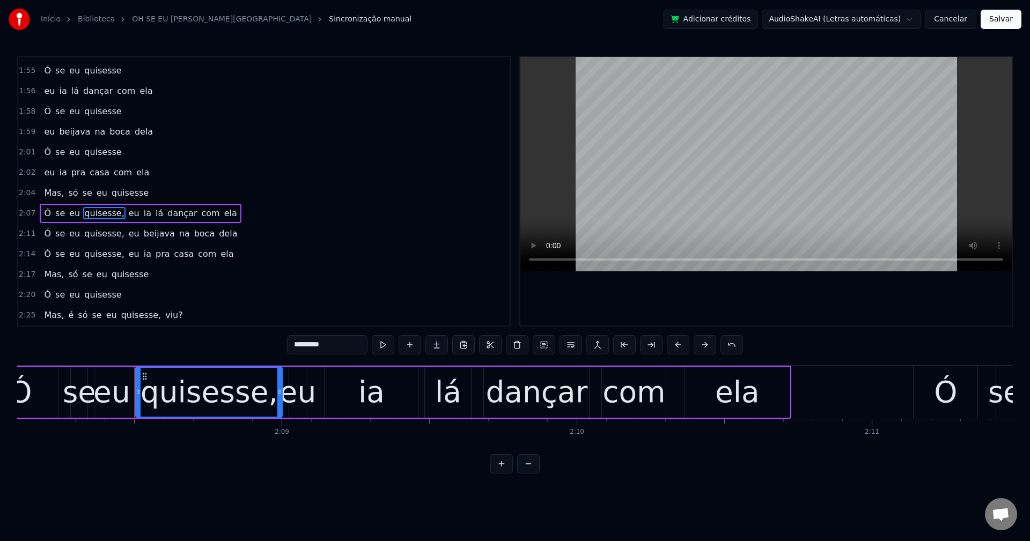
scroll to position [0, 37857]
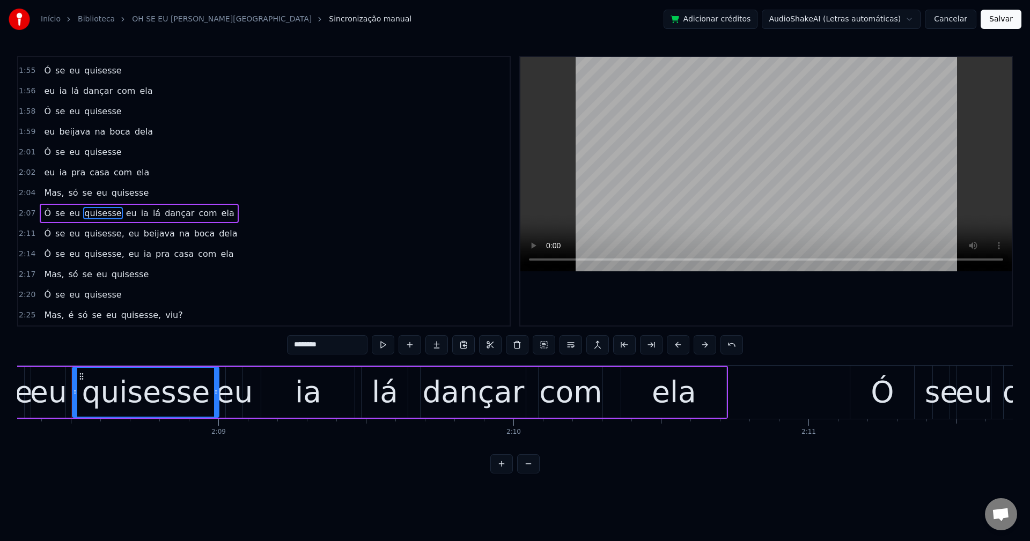
click at [125, 216] on span "eu" at bounding box center [131, 213] width 13 height 12
type input "**"
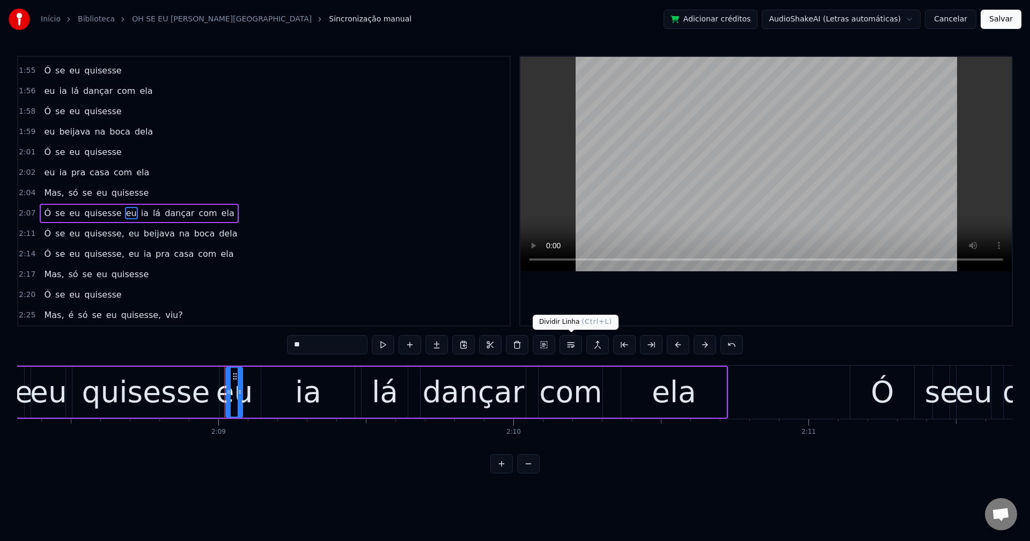
click at [573, 348] on button at bounding box center [570, 344] width 23 height 19
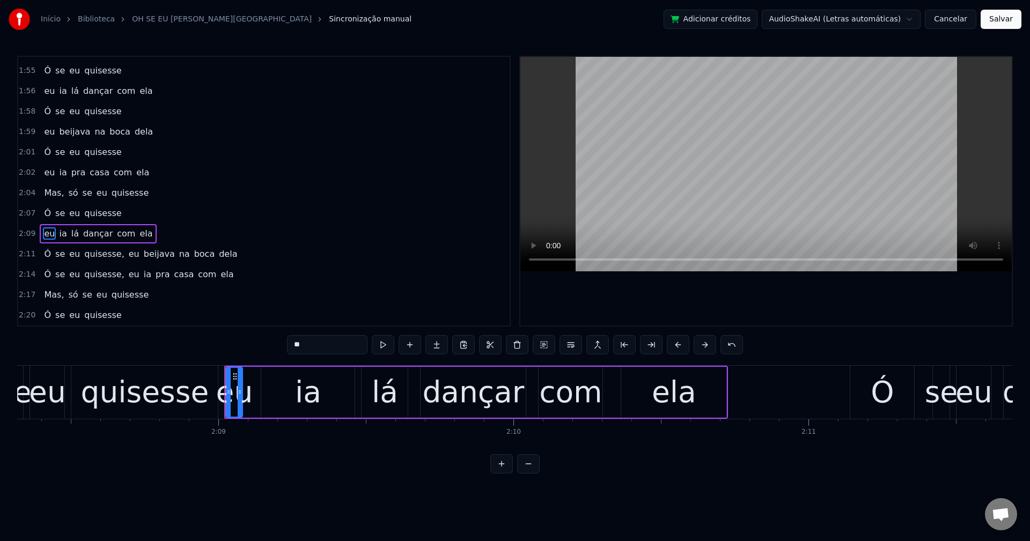
scroll to position [995, 0]
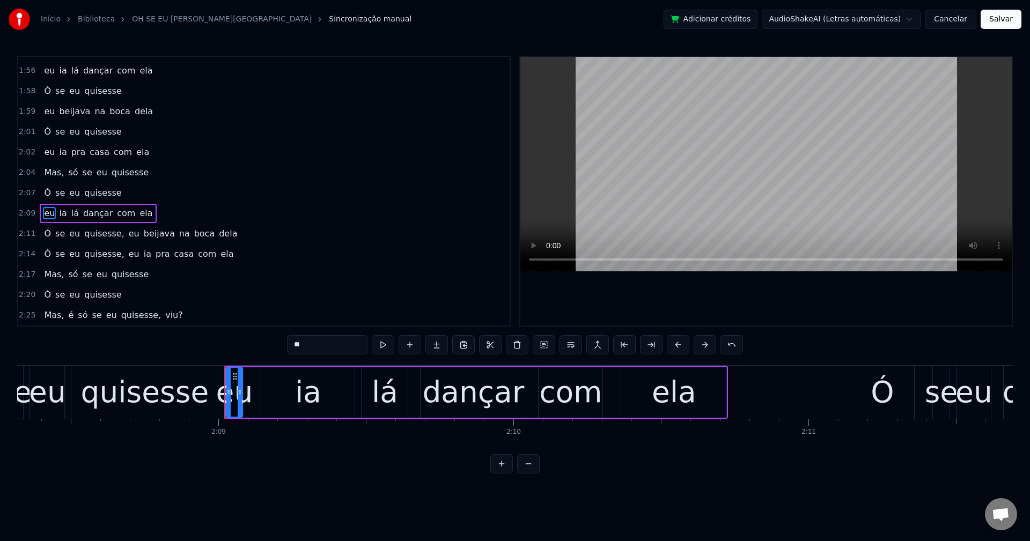
click at [95, 241] on div "Ó se eu quisesse, eu beijava na boca dela" at bounding box center [141, 233] width 202 height 19
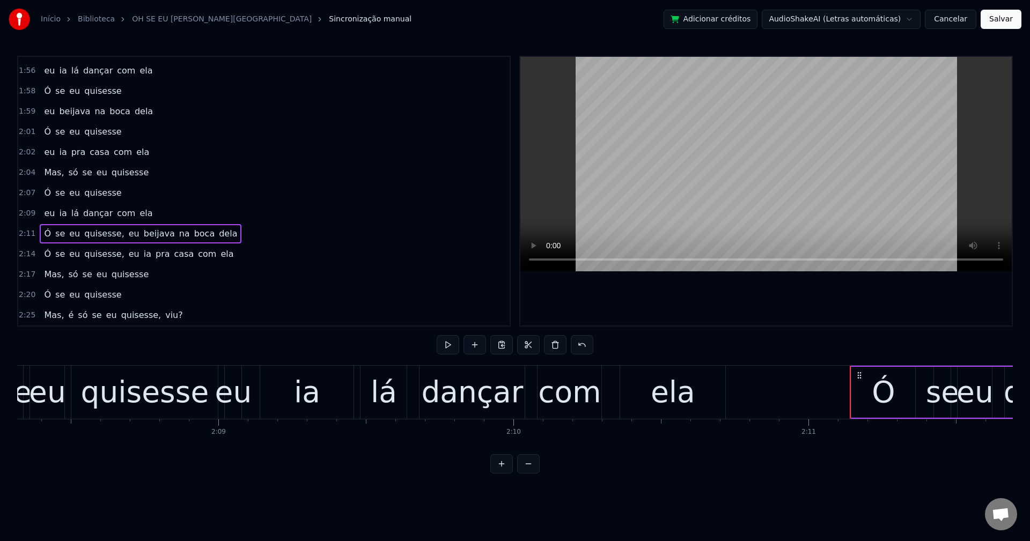
click at [90, 234] on span "quisesse," at bounding box center [104, 233] width 42 height 12
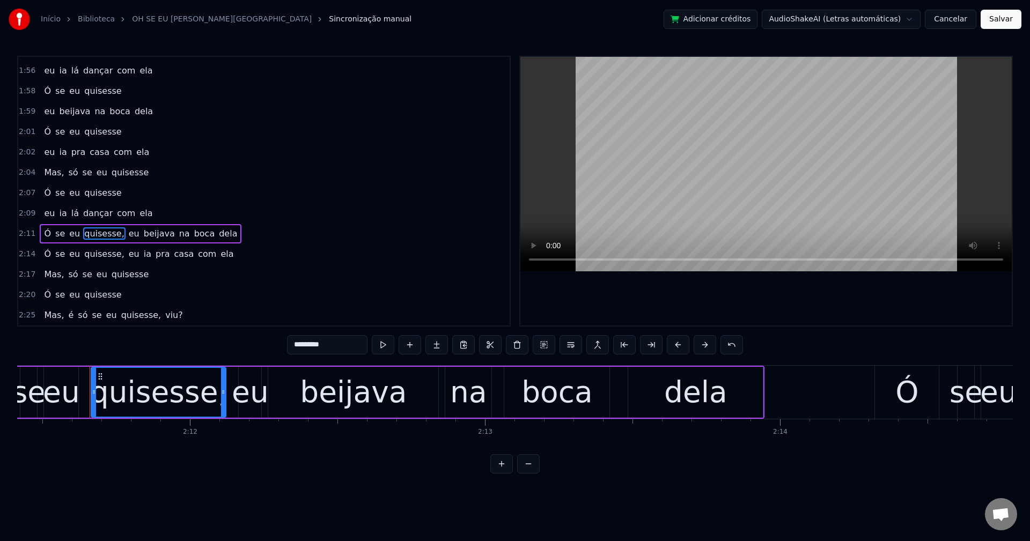
click at [333, 341] on input "*********" at bounding box center [327, 344] width 80 height 19
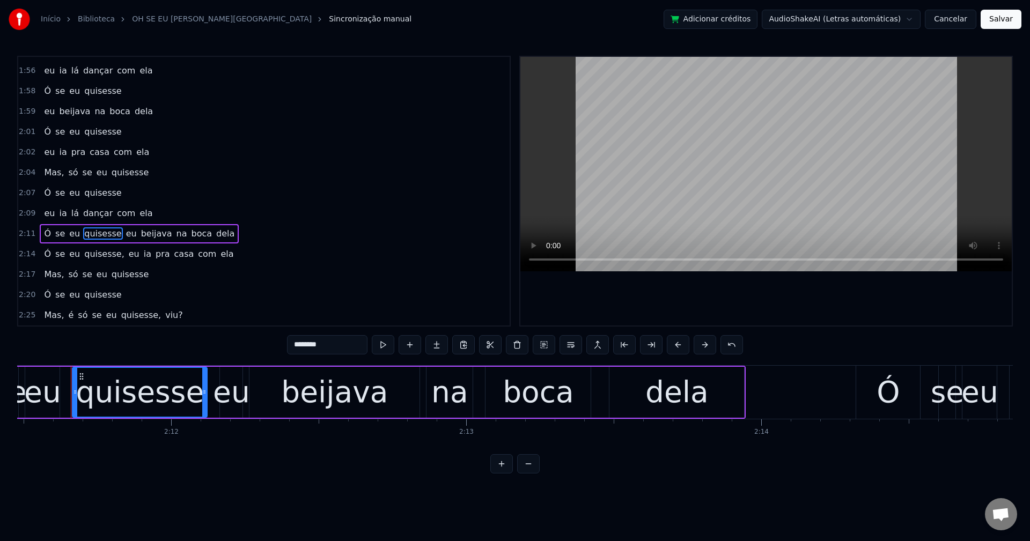
click at [125, 237] on span "eu" at bounding box center [131, 233] width 13 height 12
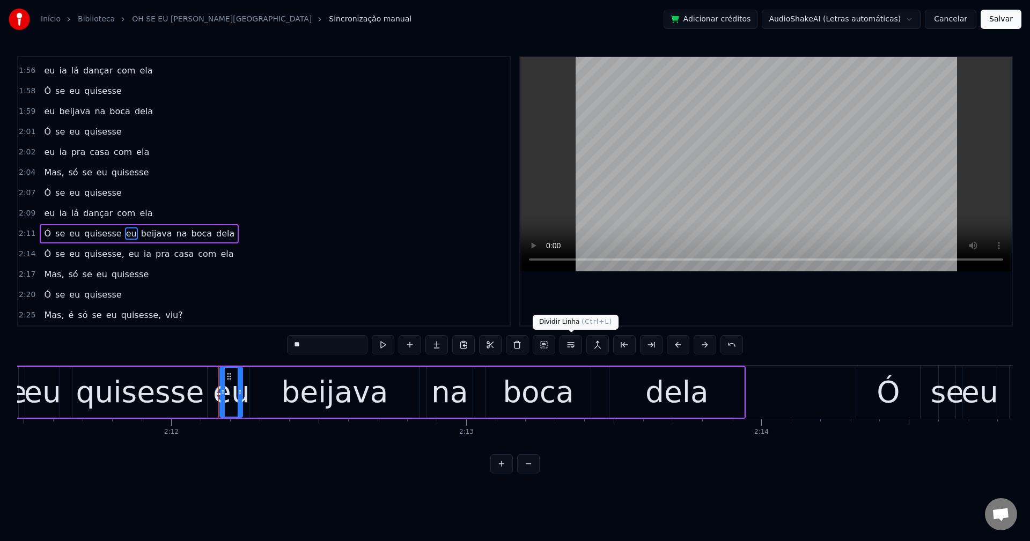
click at [568, 346] on button at bounding box center [570, 344] width 23 height 19
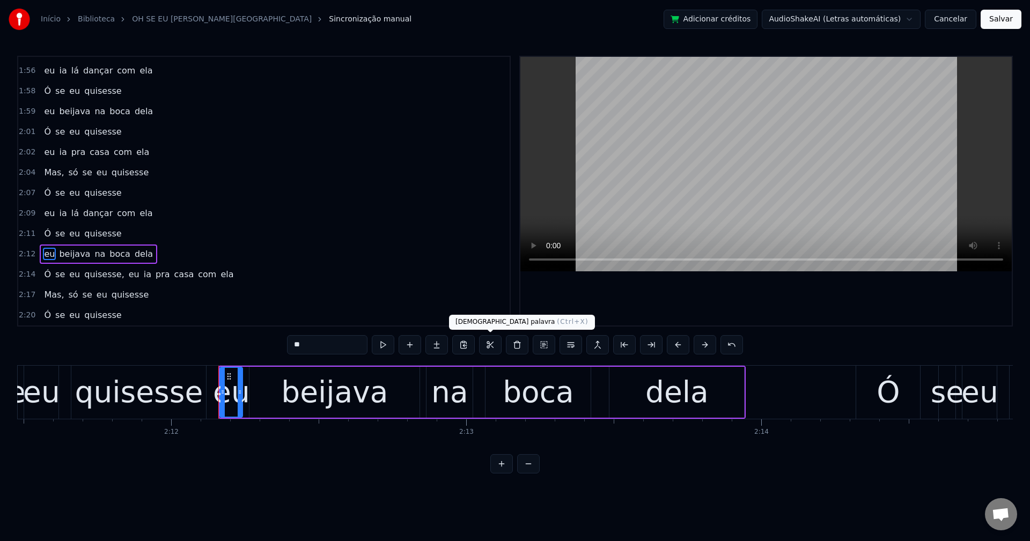
scroll to position [1015, 0]
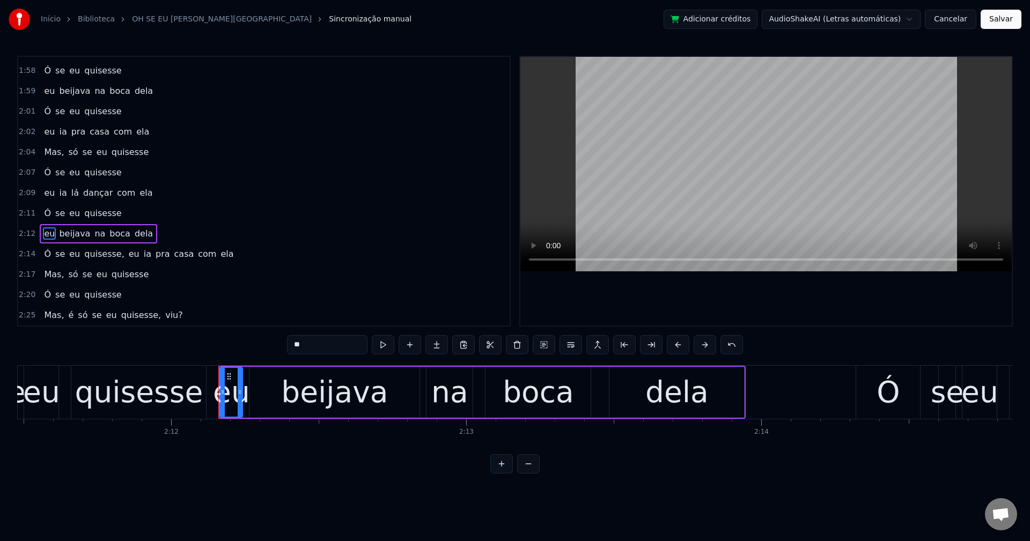
click at [104, 251] on span "quisesse," at bounding box center [104, 254] width 42 height 12
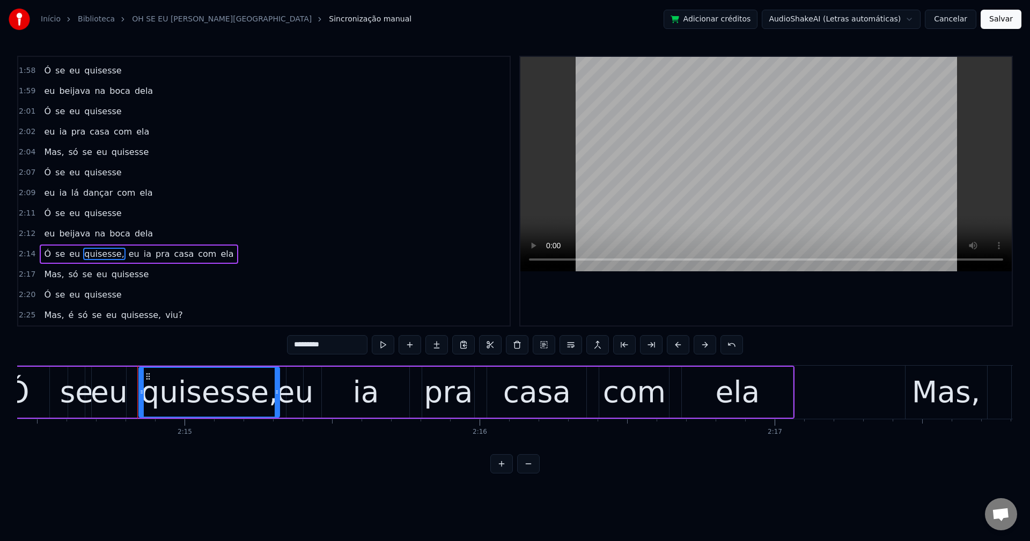
scroll to position [0, 39727]
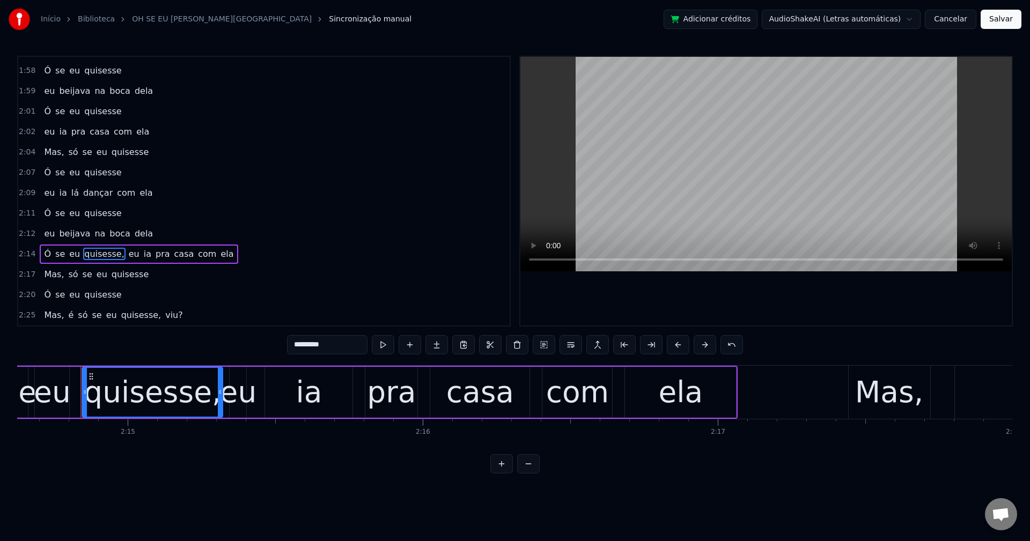
click at [342, 346] on input "*********" at bounding box center [327, 344] width 80 height 19
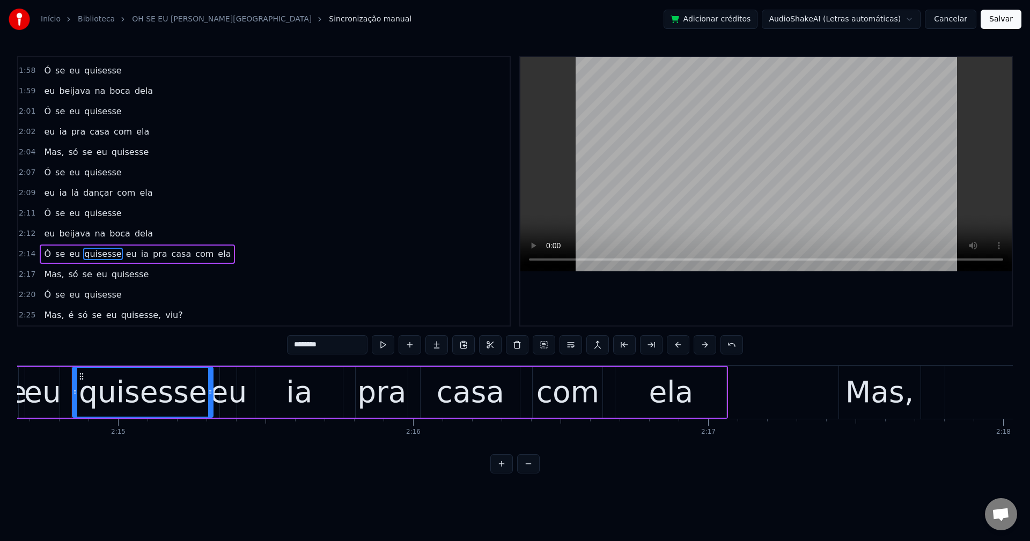
click at [125, 252] on span "eu" at bounding box center [131, 254] width 13 height 12
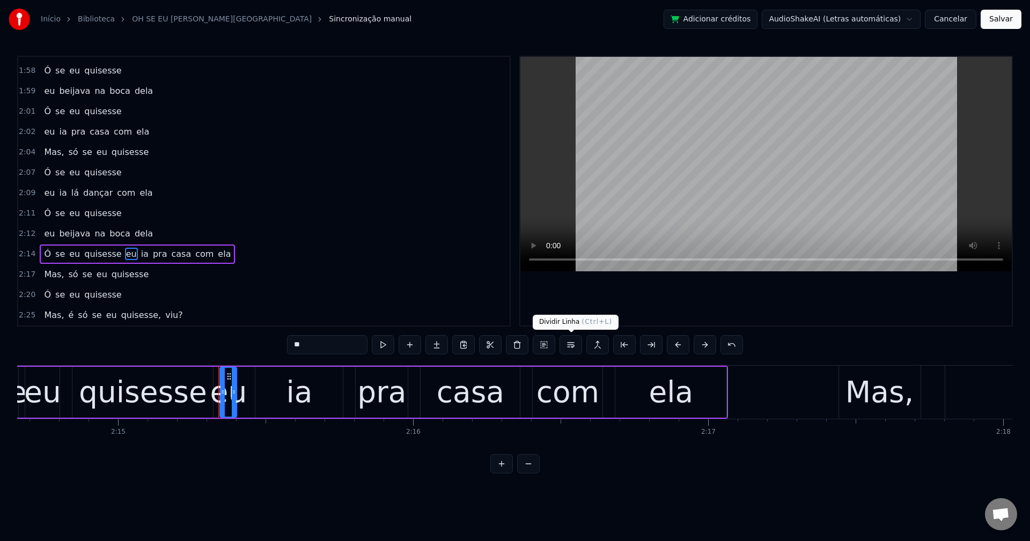
drag, startPoint x: 573, startPoint y: 345, endPoint x: 531, endPoint y: 351, distance: 43.4
click at [574, 345] on button at bounding box center [570, 344] width 23 height 19
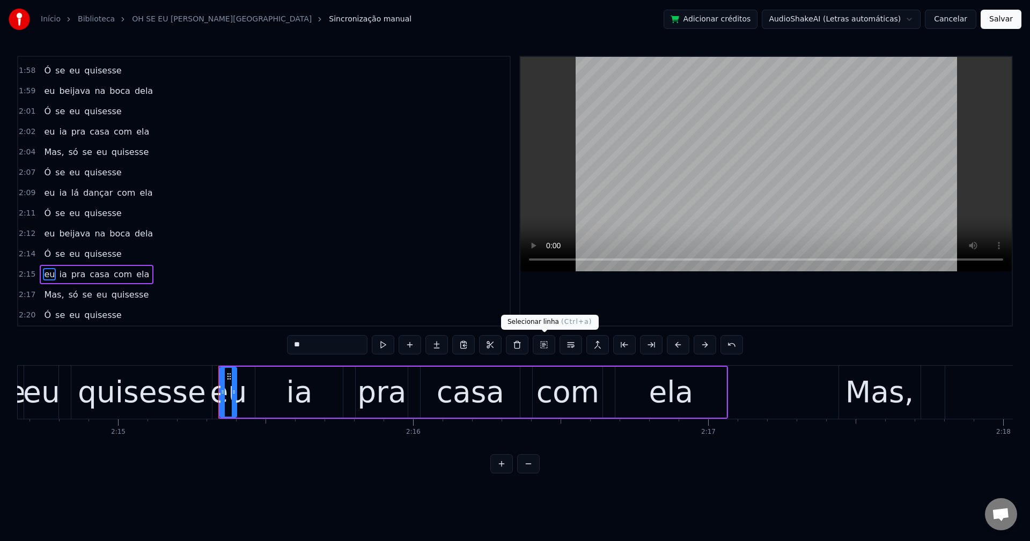
scroll to position [1036, 0]
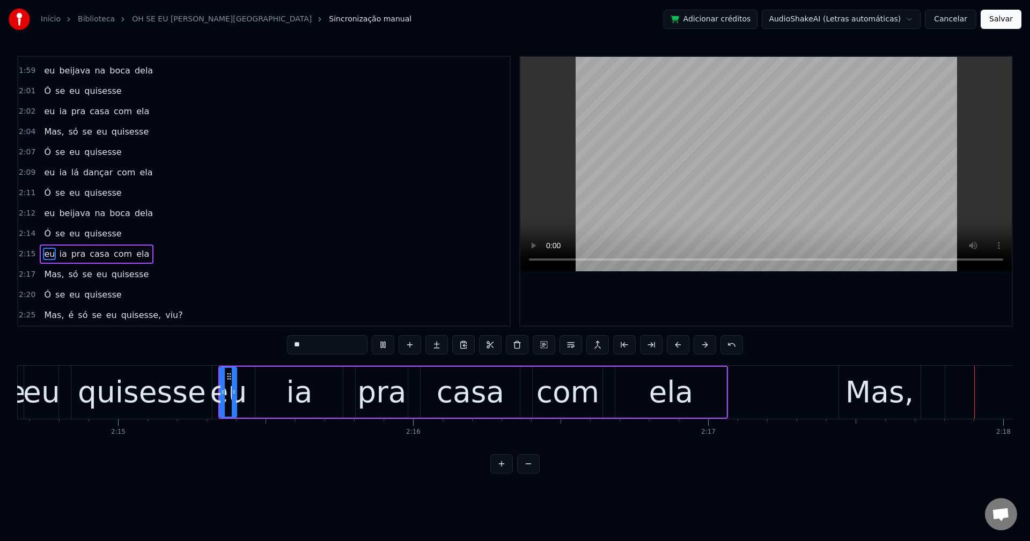
click at [89, 252] on span "casa" at bounding box center [100, 254] width 22 height 12
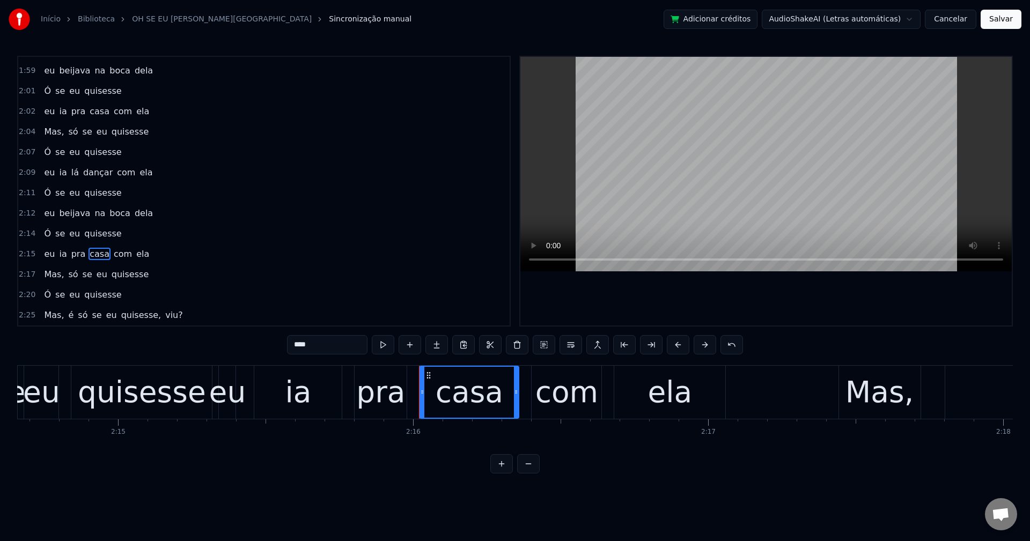
click at [340, 351] on input "****" at bounding box center [327, 344] width 80 height 19
click at [43, 272] on span "Mas," at bounding box center [54, 274] width 22 height 12
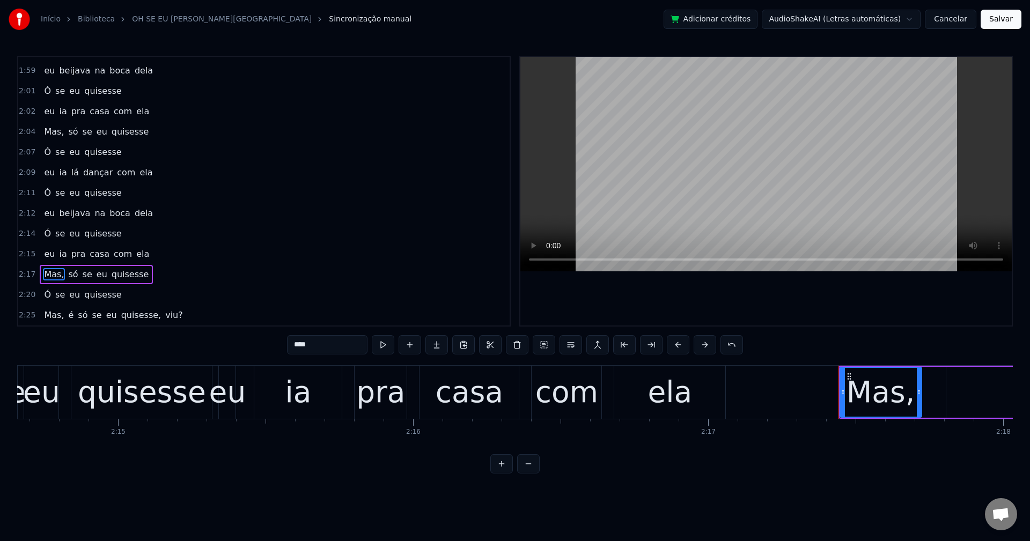
click at [338, 349] on input "****" at bounding box center [327, 344] width 80 height 19
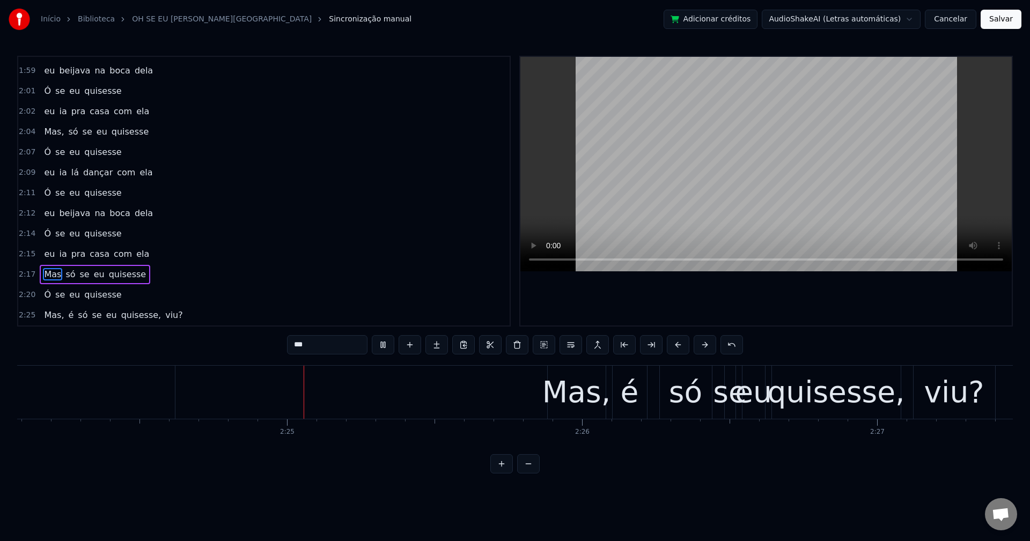
scroll to position [0, 42513]
click at [47, 311] on span "Mas," at bounding box center [54, 315] width 22 height 12
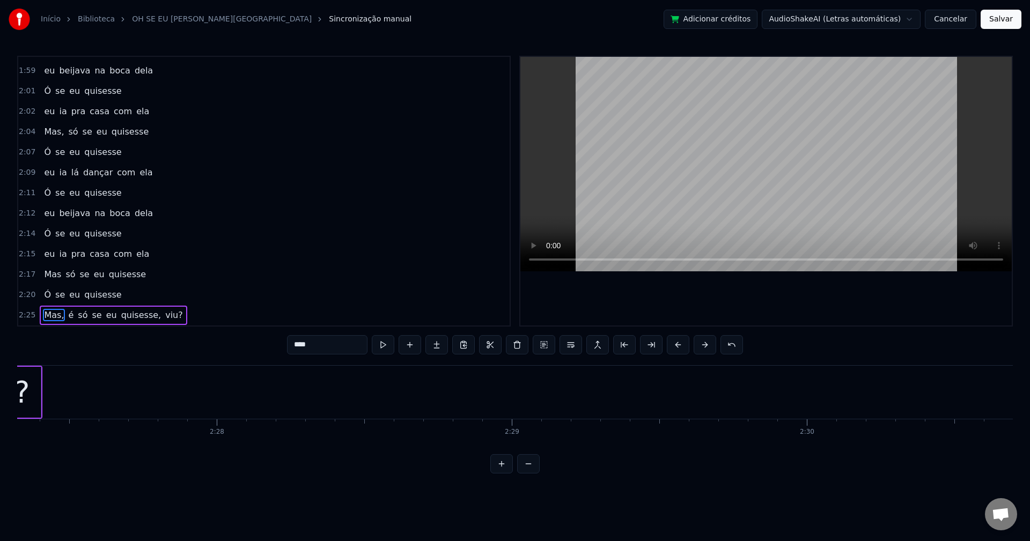
scroll to position [0, 43465]
click at [341, 348] on input "****" at bounding box center [327, 344] width 80 height 19
click at [131, 318] on span "quisesse," at bounding box center [138, 315] width 42 height 12
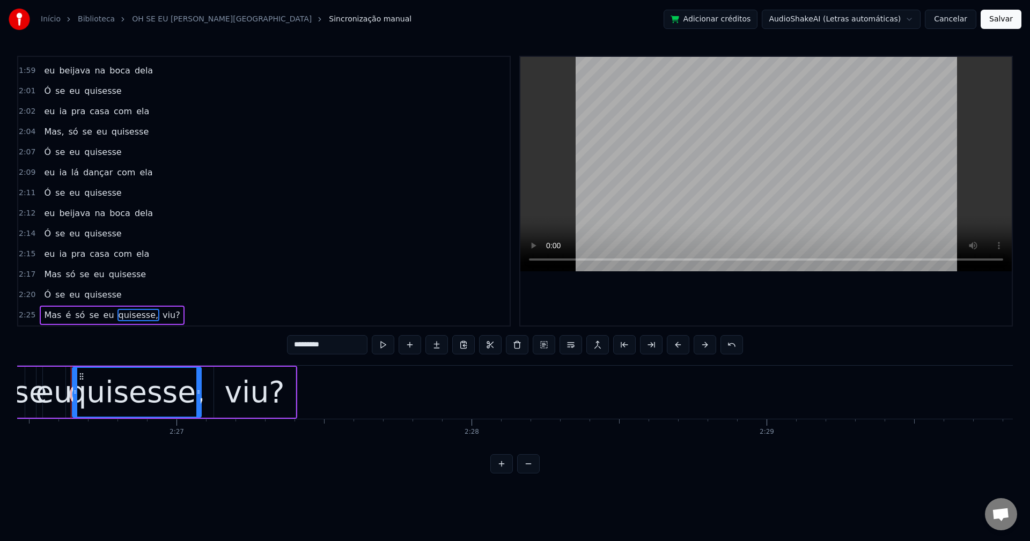
scroll to position [0, 43209]
click at [342, 342] on input "*********" at bounding box center [327, 344] width 80 height 19
click at [159, 316] on span "viu?" at bounding box center [169, 315] width 20 height 12
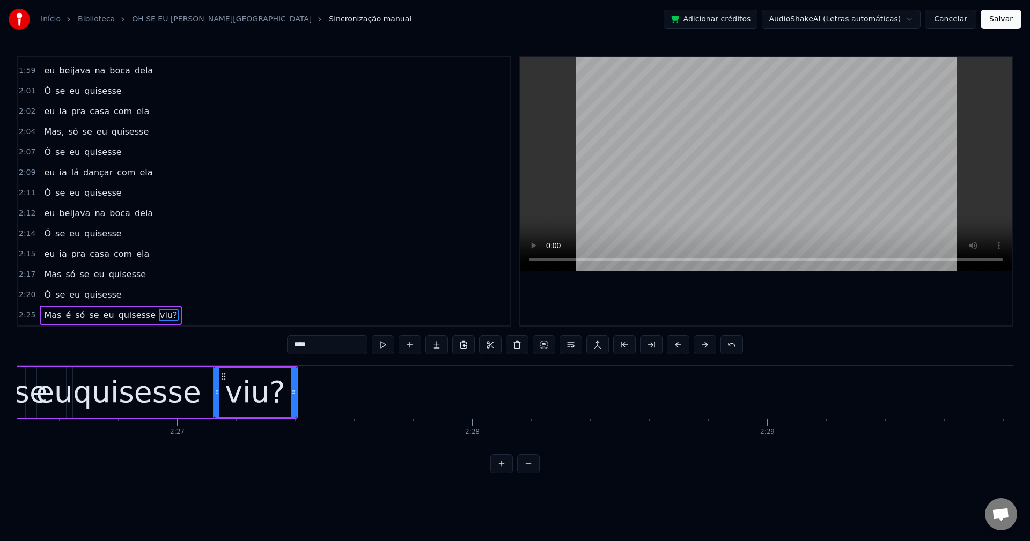
click at [338, 350] on input "****" at bounding box center [327, 344] width 80 height 19
type input "***"
click at [772, 21] on button "Salvar" at bounding box center [1001, 19] width 41 height 19
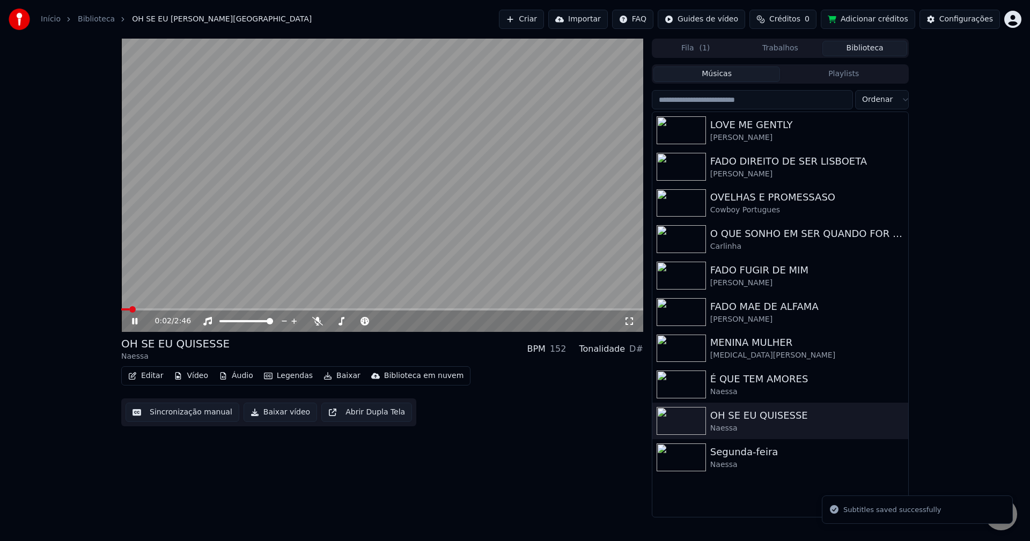
click at [284, 412] on button "Baixar vídeo" at bounding box center [280, 412] width 73 height 19
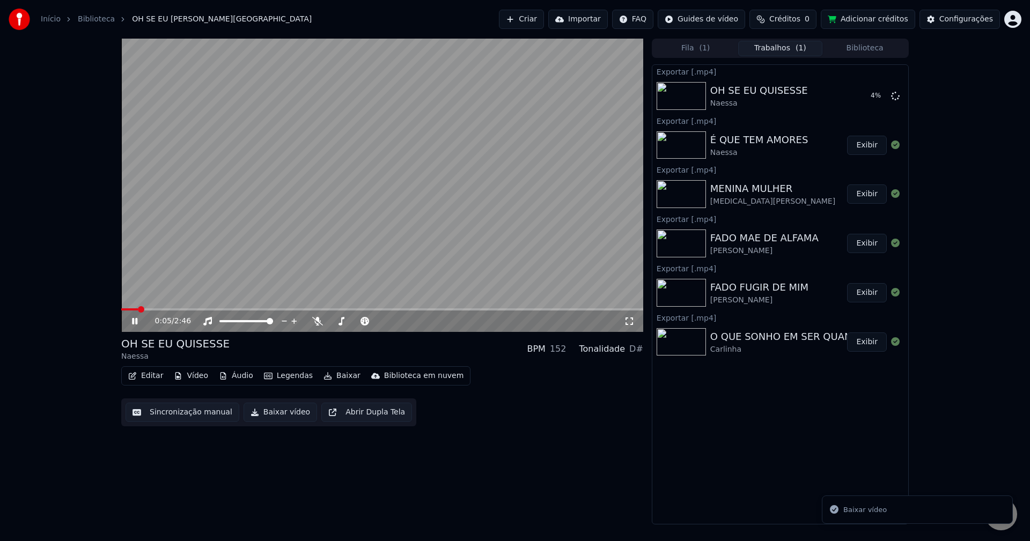
click at [772, 47] on button "Biblioteca" at bounding box center [864, 49] width 85 height 16
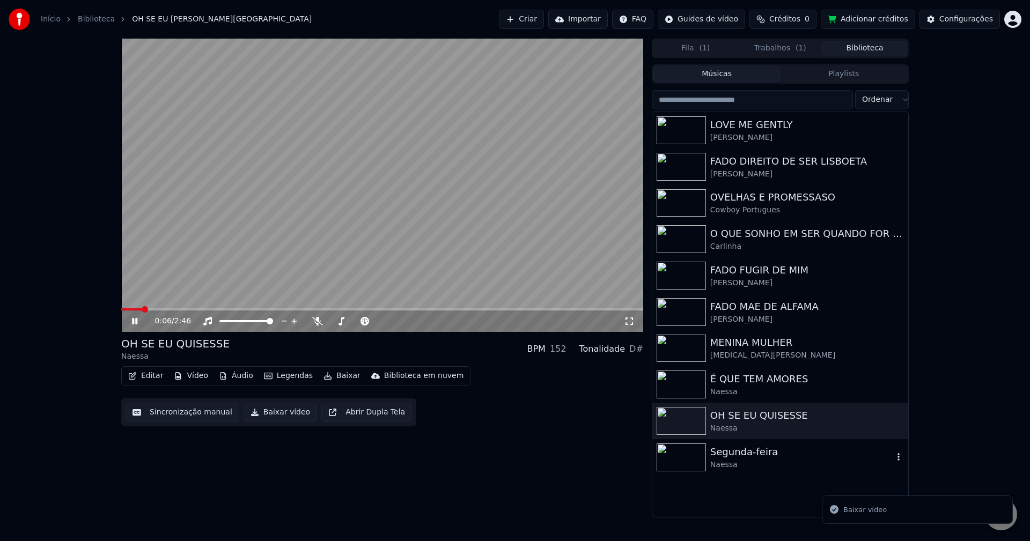
drag, startPoint x: 758, startPoint y: 459, endPoint x: 749, endPoint y: 452, distance: 11.8
click at [757, 460] on div "Naessa" at bounding box center [801, 465] width 183 height 11
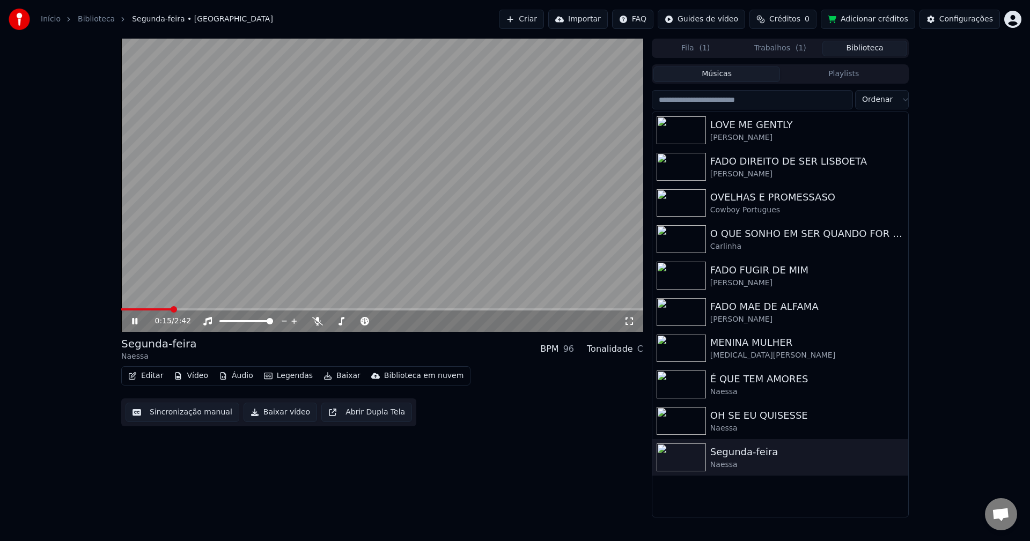
drag, startPoint x: 382, startPoint y: 140, endPoint x: 377, endPoint y: 108, distance: 32.0
click at [381, 116] on video at bounding box center [382, 185] width 522 height 293
click at [188, 412] on button "Sincronização manual" at bounding box center [183, 412] width 114 height 19
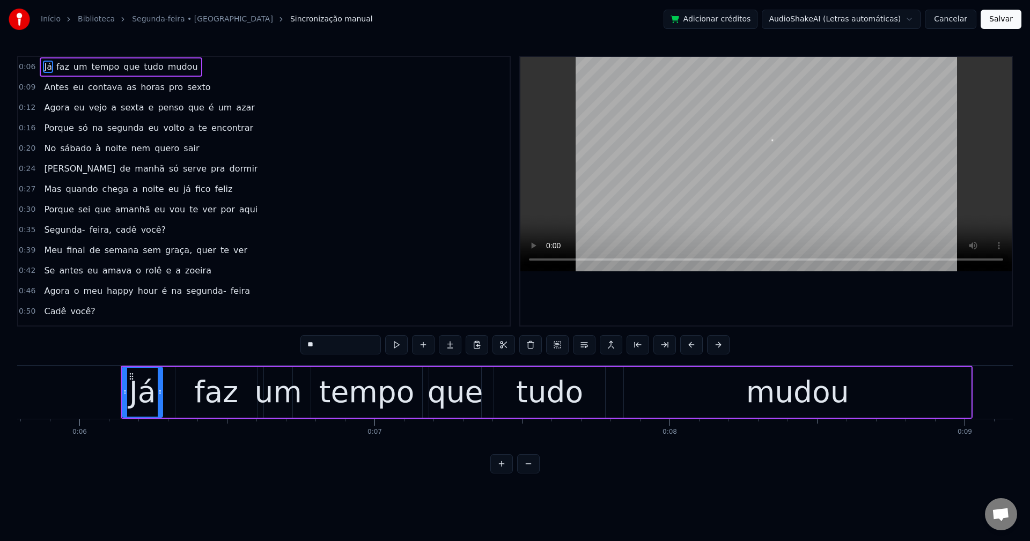
scroll to position [0, 1758]
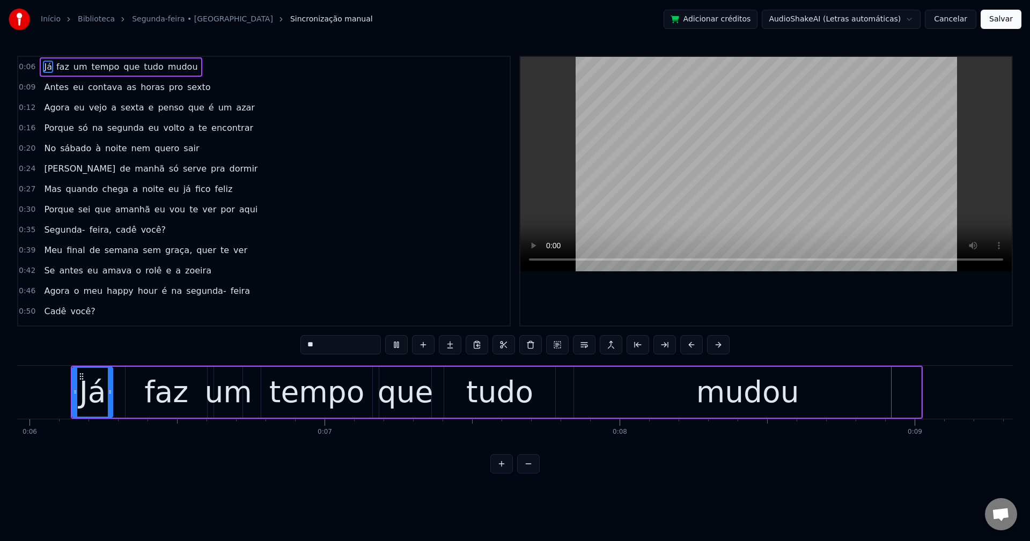
click at [122, 67] on span "que" at bounding box center [131, 67] width 18 height 12
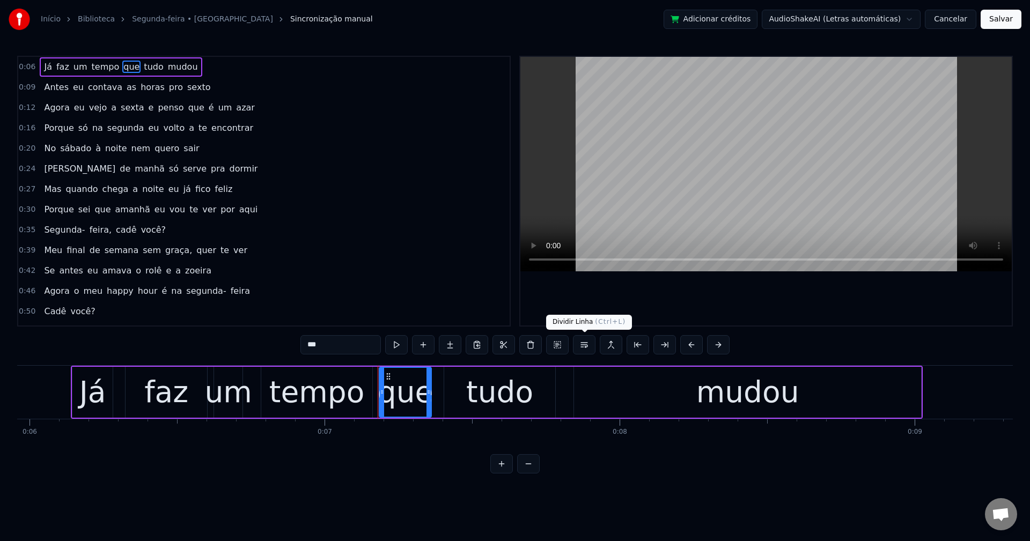
click at [580, 342] on button at bounding box center [584, 344] width 23 height 19
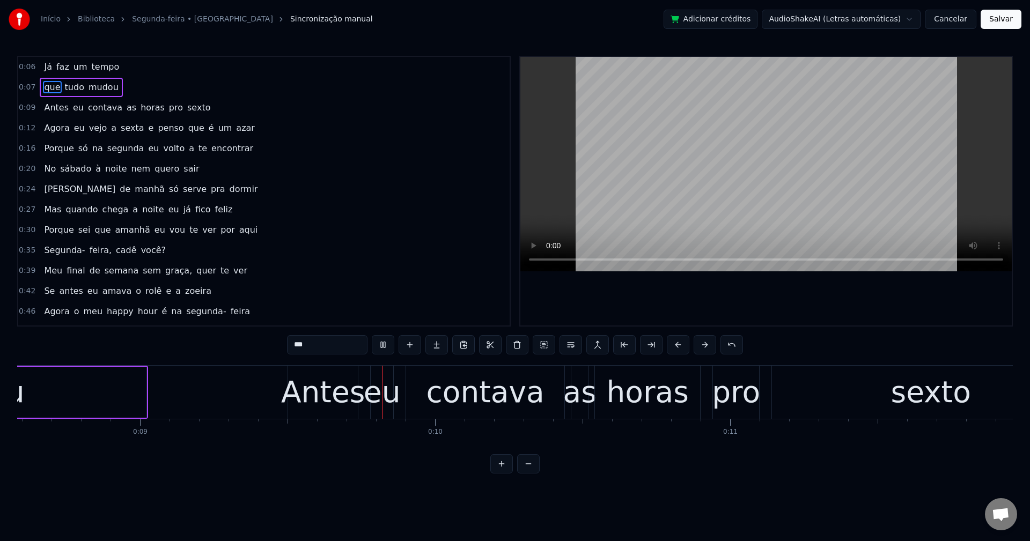
scroll to position [0, 2678]
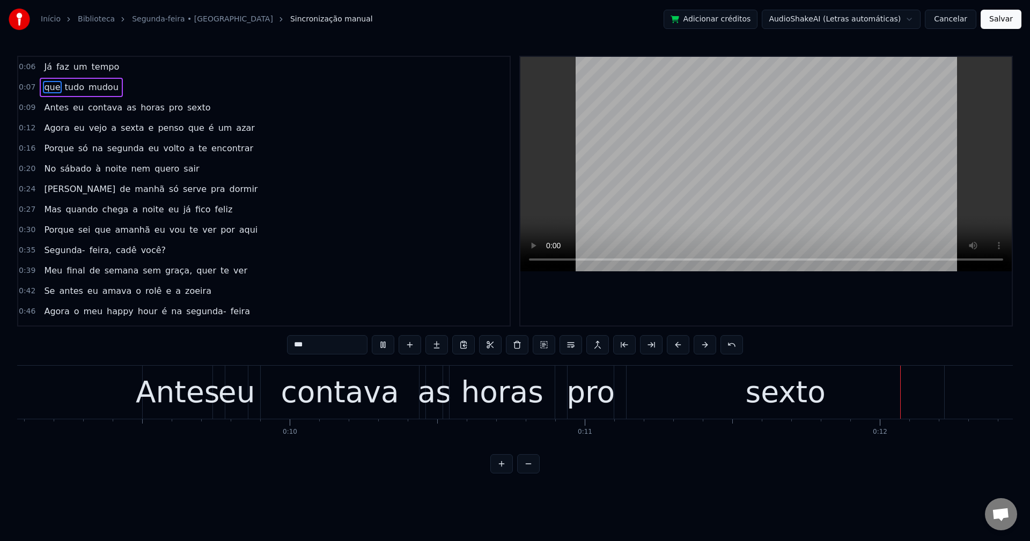
click at [126, 105] on span "as" at bounding box center [132, 107] width 12 height 12
type input "**"
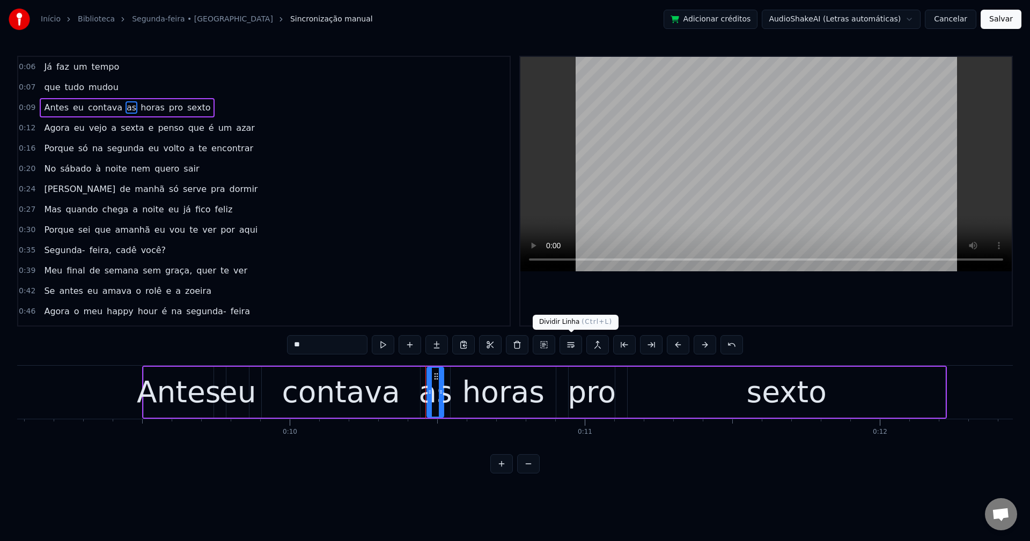
click at [571, 345] on button at bounding box center [570, 344] width 23 height 19
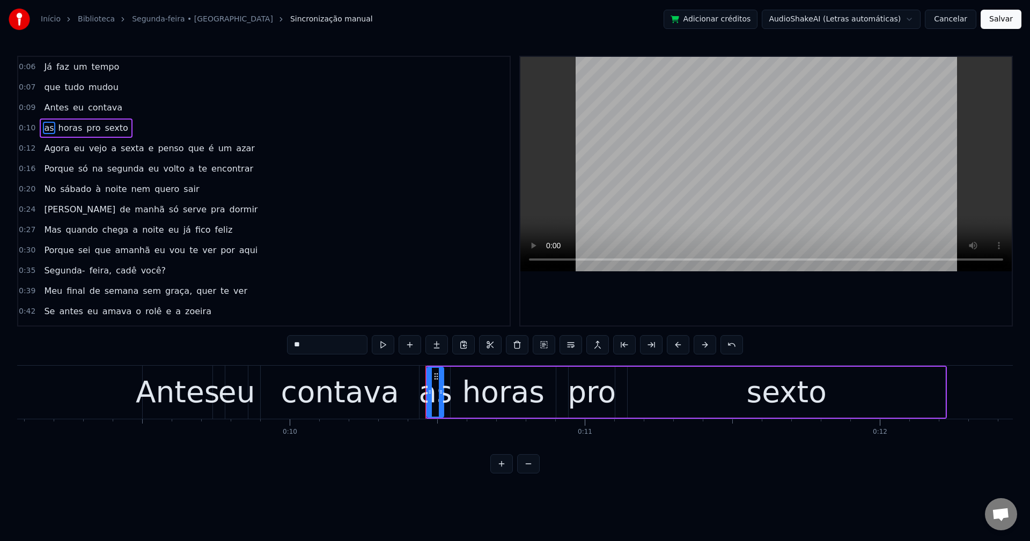
click at [122, 126] on div "0:10 as horas pro sexto" at bounding box center [263, 128] width 491 height 20
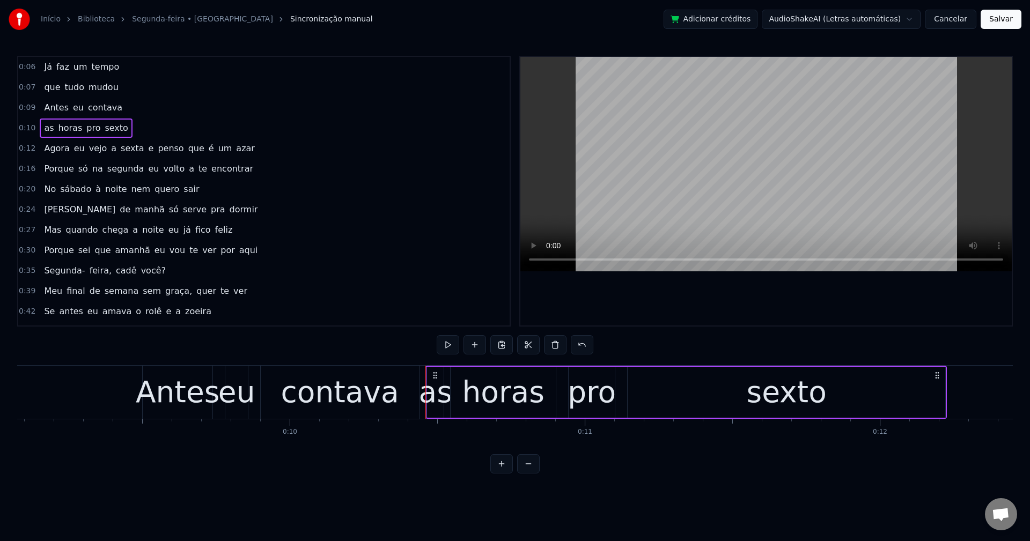
click at [111, 129] on span "sexto" at bounding box center [116, 128] width 25 height 12
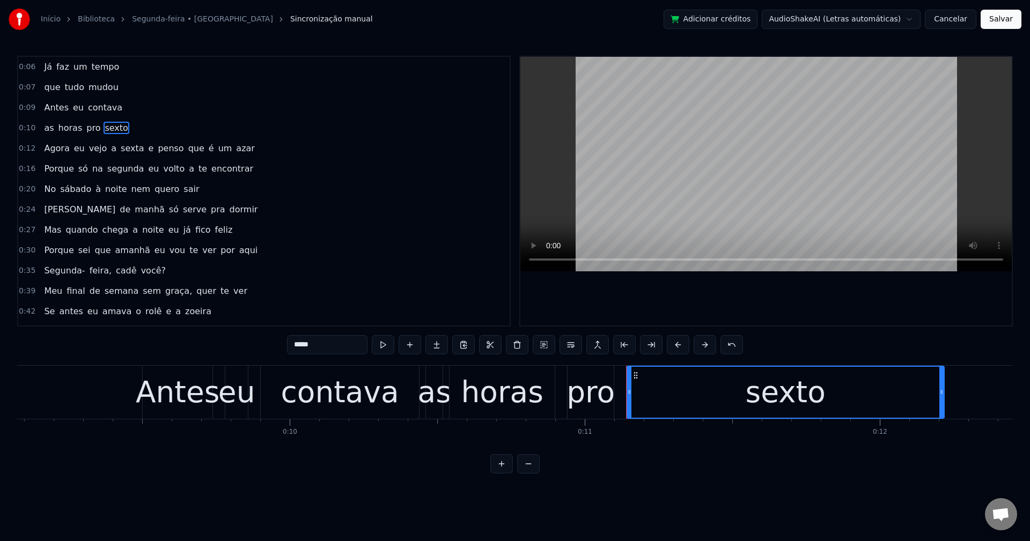
click at [327, 340] on input "*****" at bounding box center [327, 344] width 80 height 19
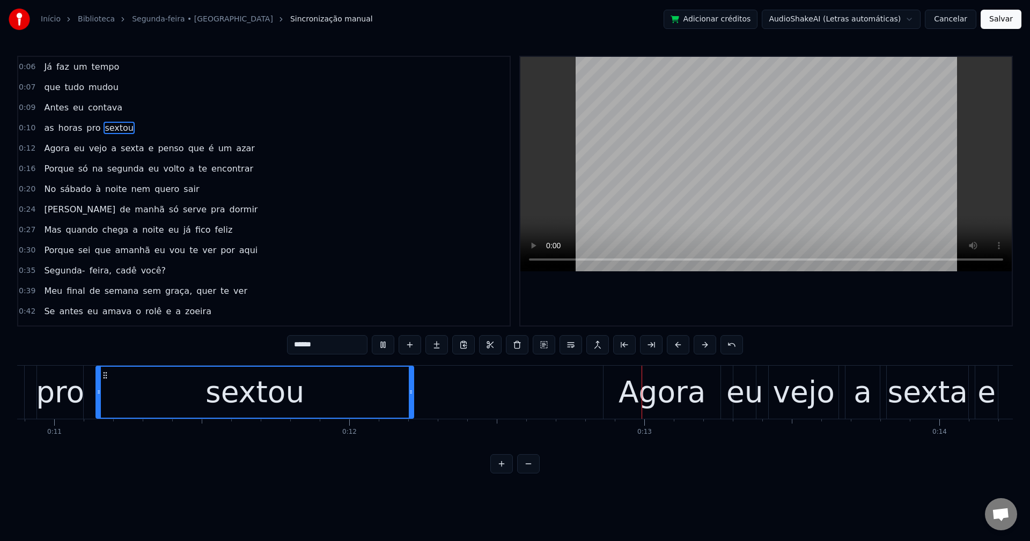
scroll to position [0, 3618]
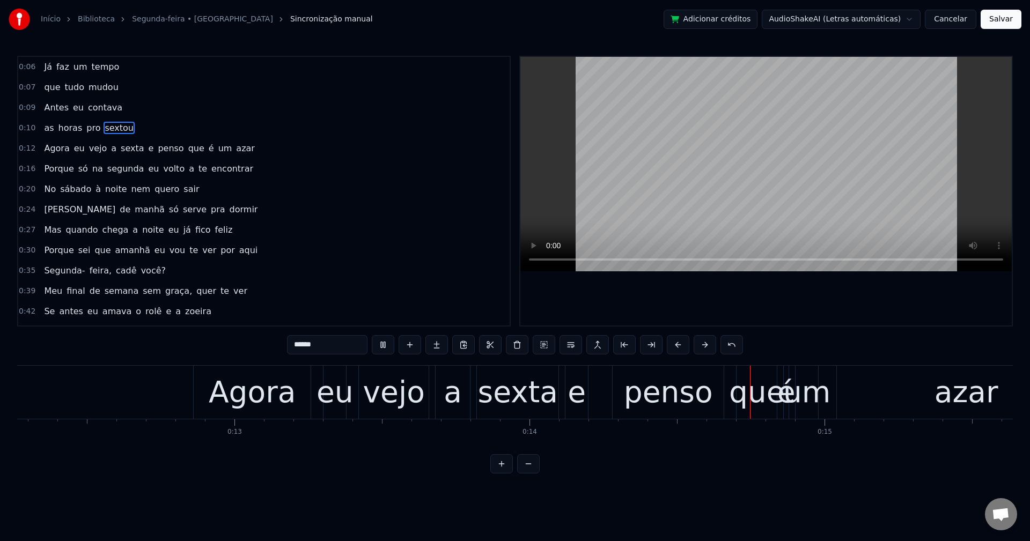
click at [148, 146] on span "e" at bounding box center [152, 148] width 8 height 12
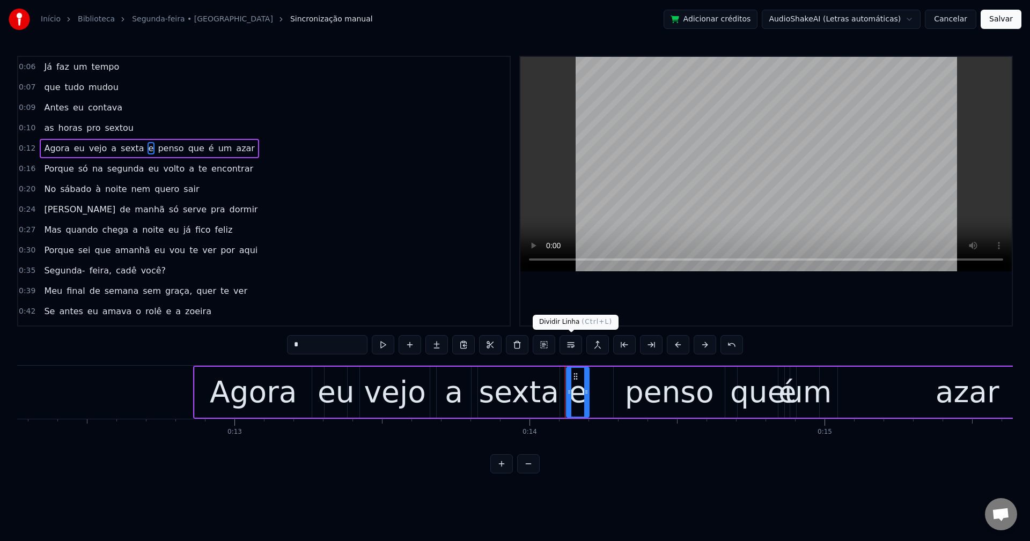
click at [568, 347] on button at bounding box center [570, 344] width 23 height 19
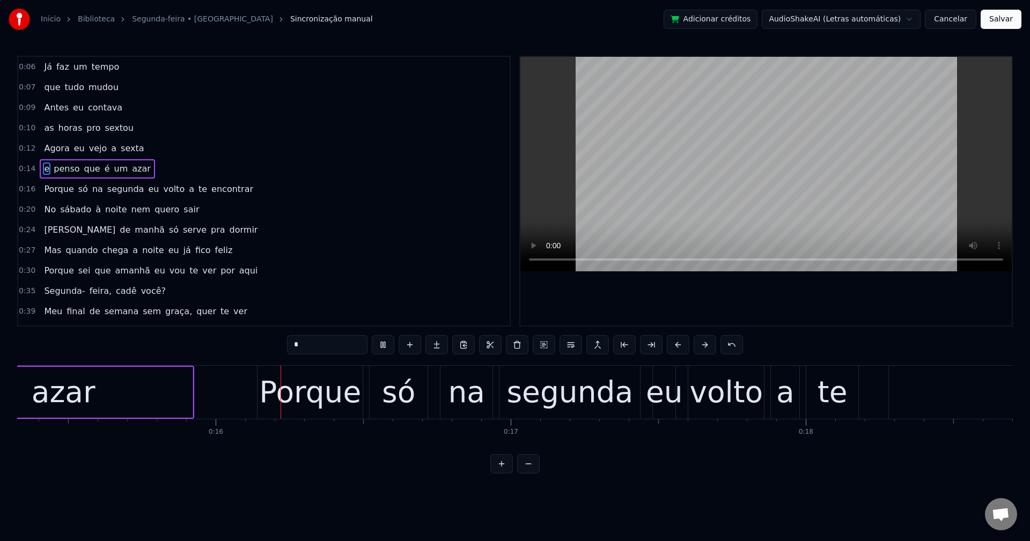
scroll to position [0, 4568]
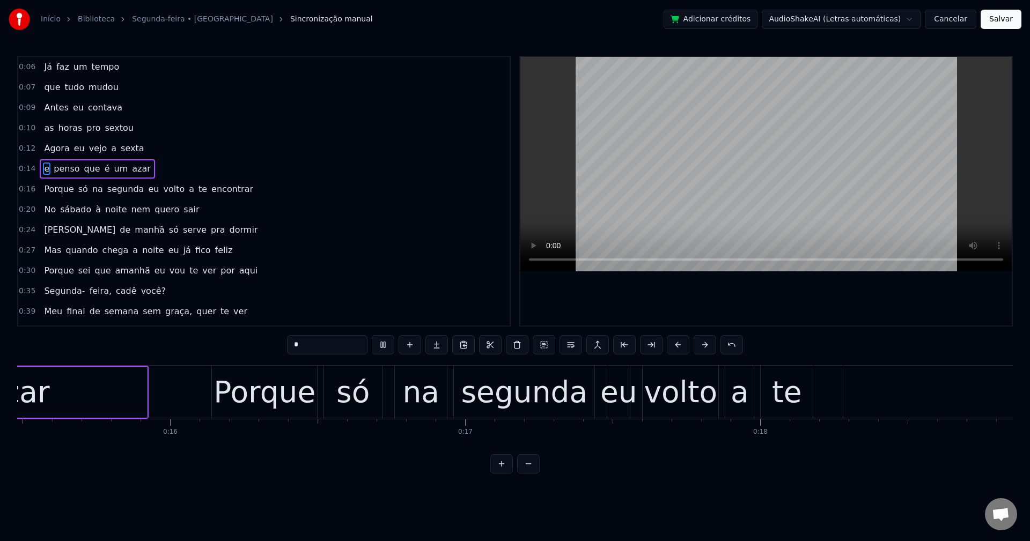
click at [147, 190] on span "eu" at bounding box center [153, 189] width 13 height 12
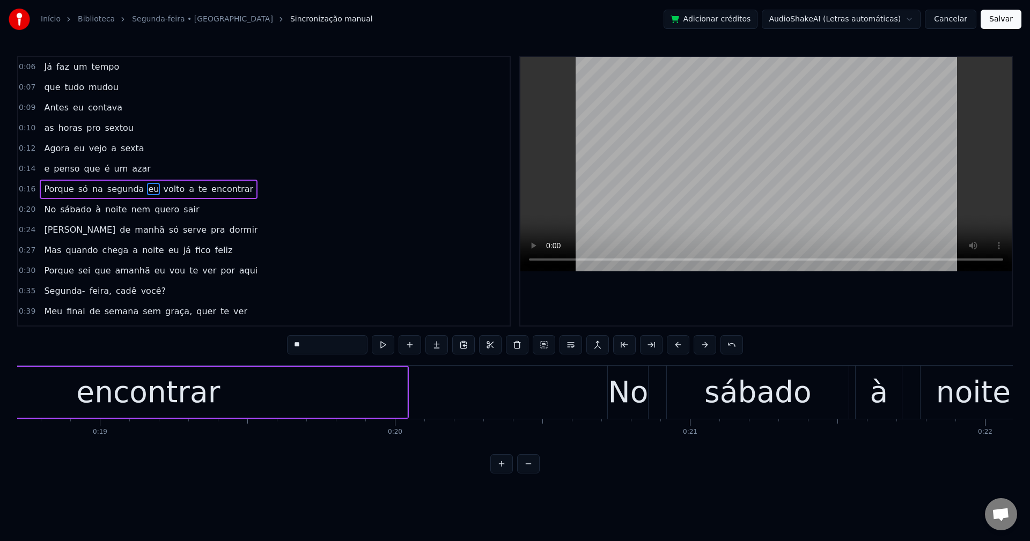
scroll to position [0, 5523]
click at [575, 347] on button at bounding box center [570, 344] width 23 height 19
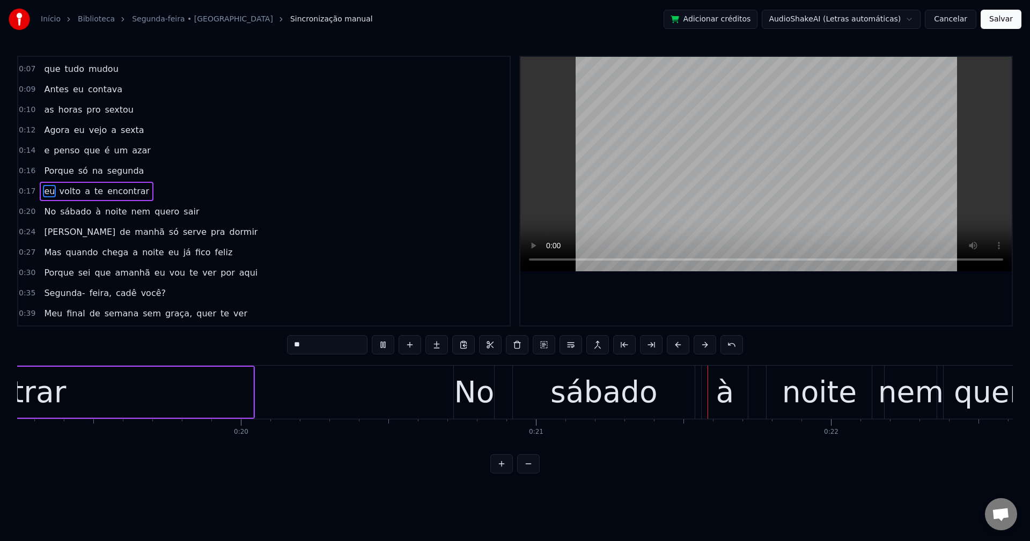
scroll to position [0, 6098]
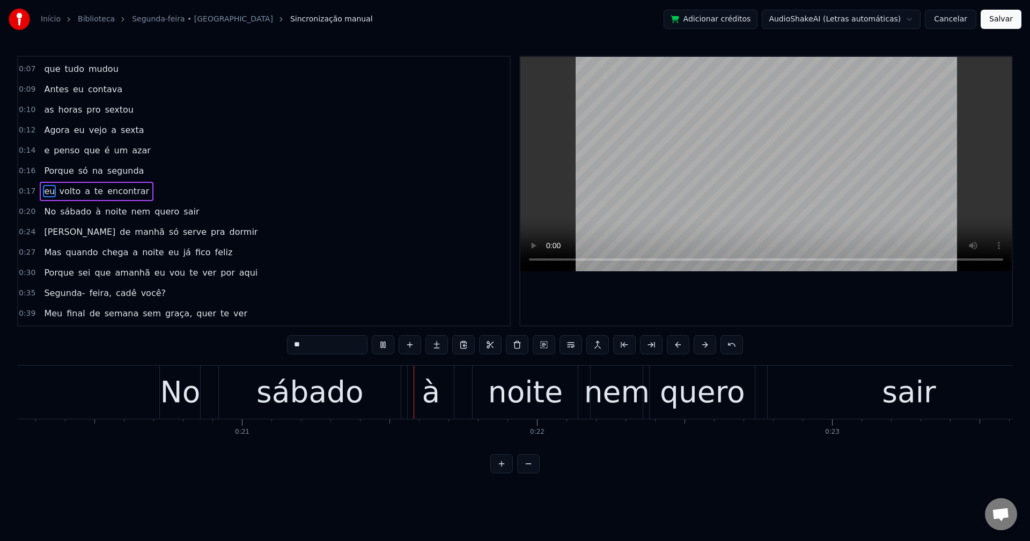
click at [130, 210] on span "nem" at bounding box center [140, 211] width 21 height 12
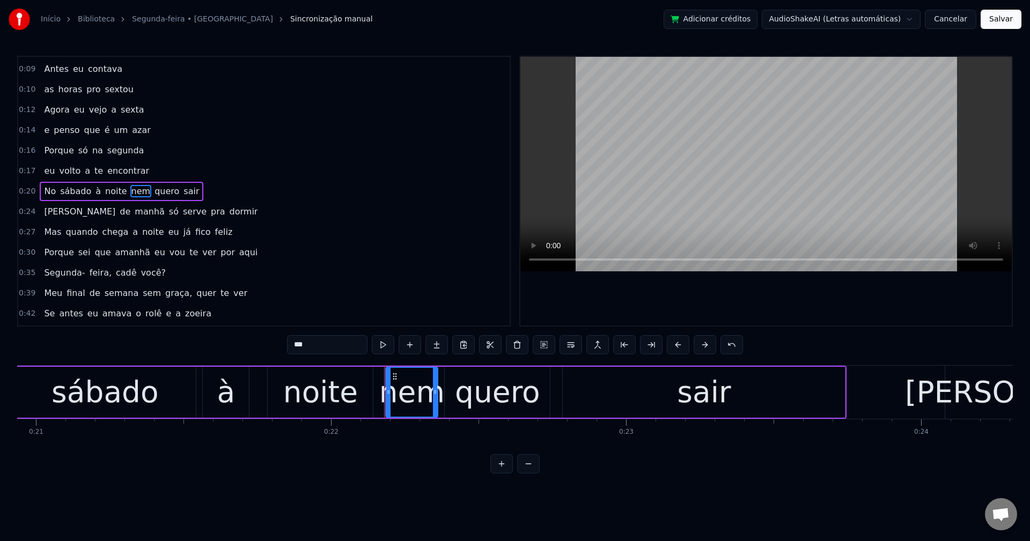
scroll to position [0, 6186]
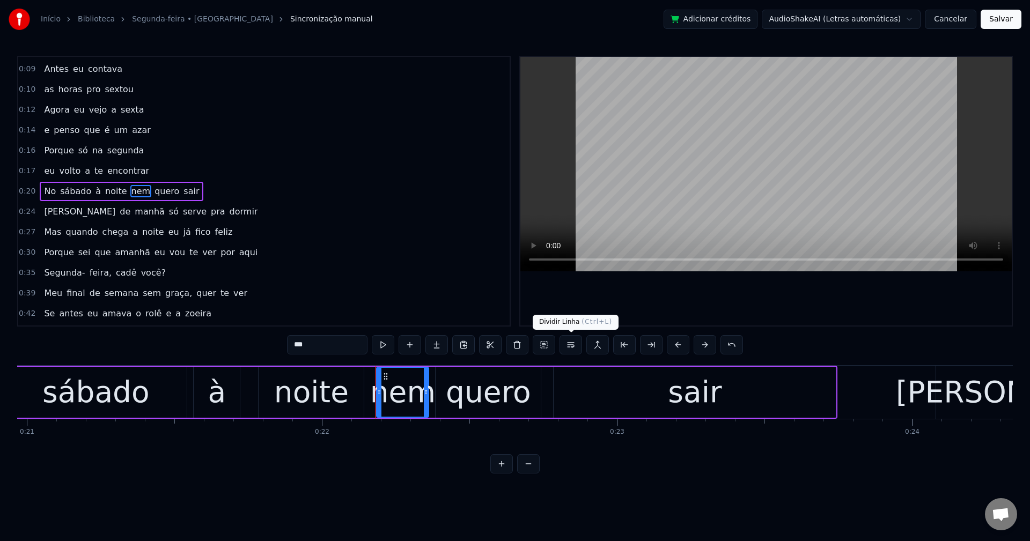
click at [573, 346] on button at bounding box center [570, 344] width 23 height 19
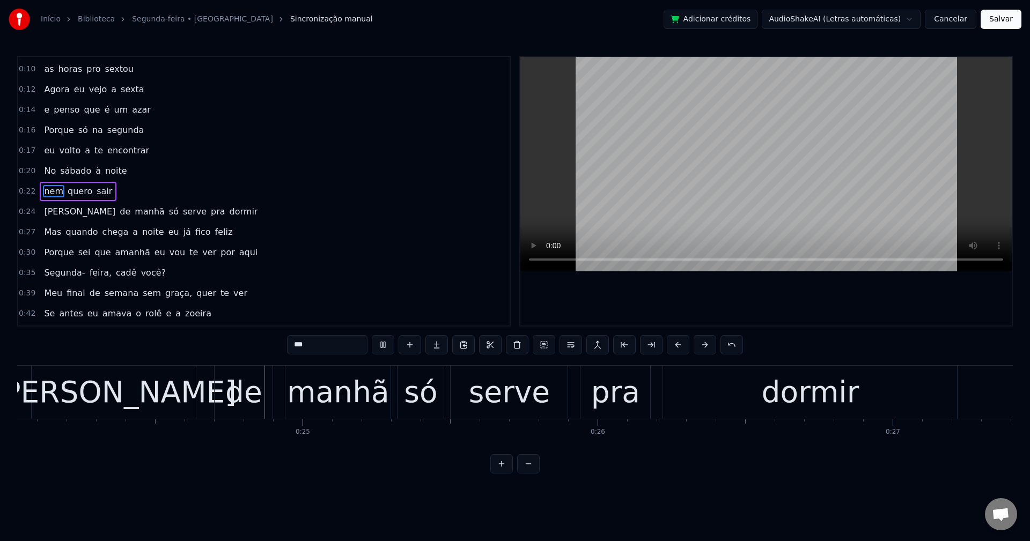
scroll to position [0, 7095]
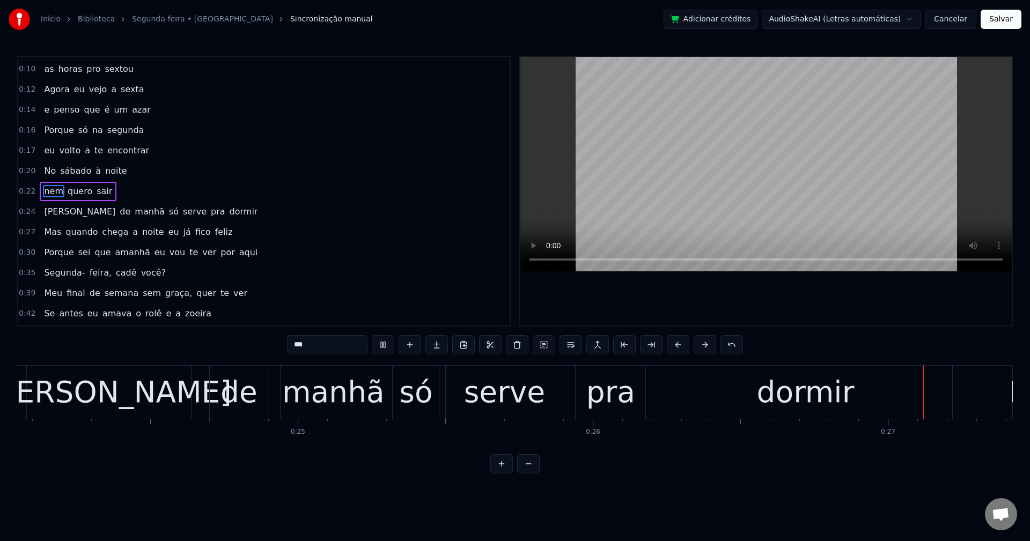
click at [168, 212] on span "só" at bounding box center [174, 211] width 12 height 12
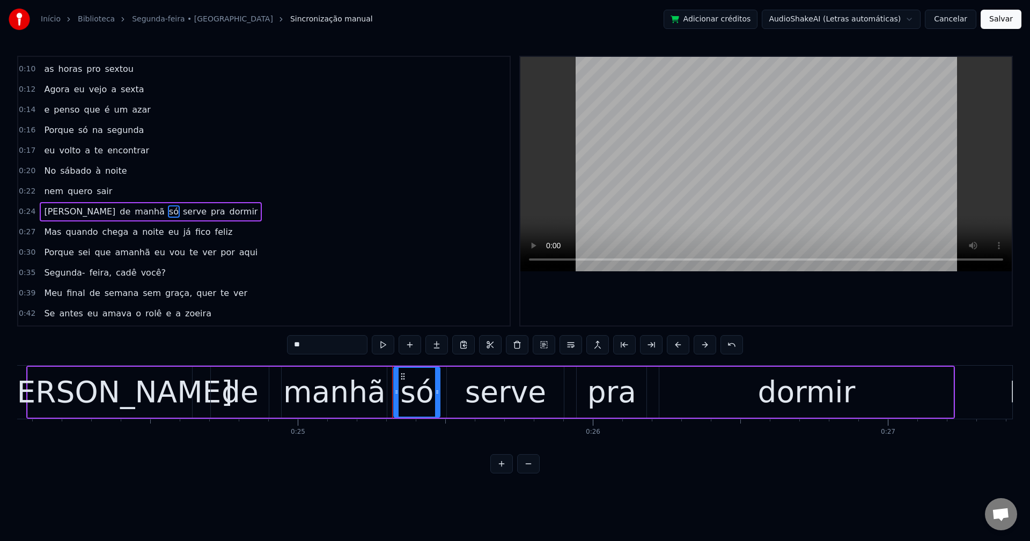
scroll to position [79, 0]
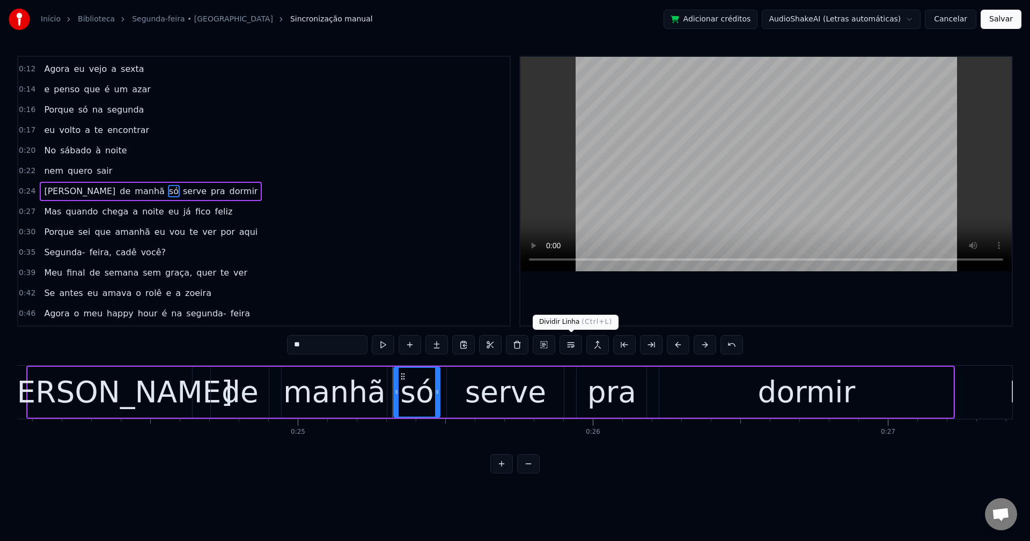
click at [569, 342] on button at bounding box center [570, 344] width 23 height 19
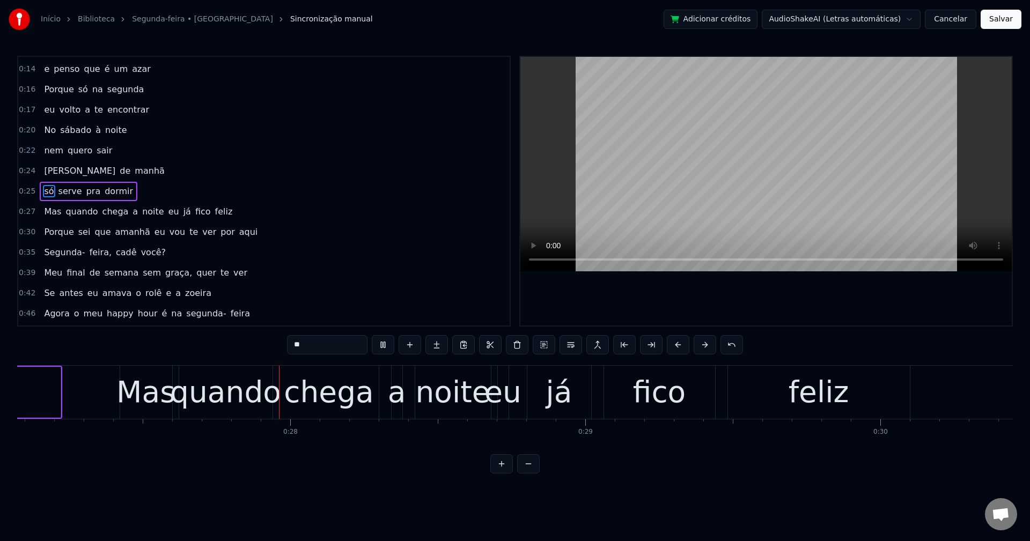
scroll to position [0, 8020]
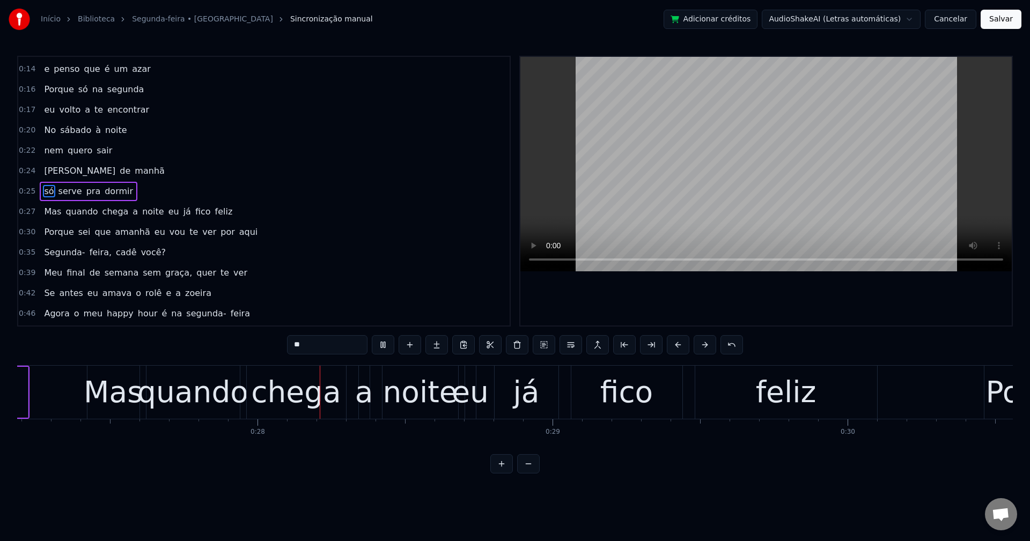
click at [131, 211] on span "a" at bounding box center [135, 211] width 8 height 12
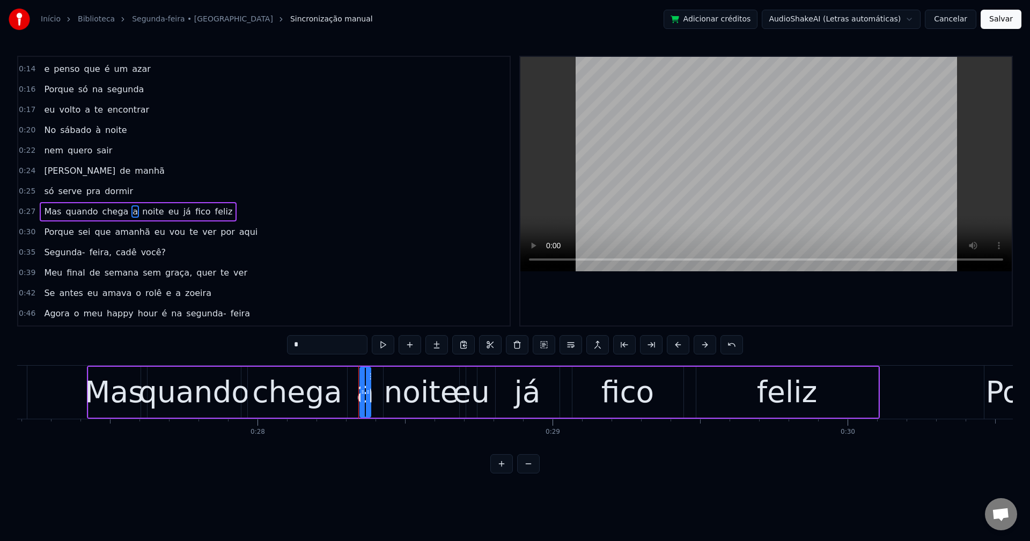
scroll to position [120, 0]
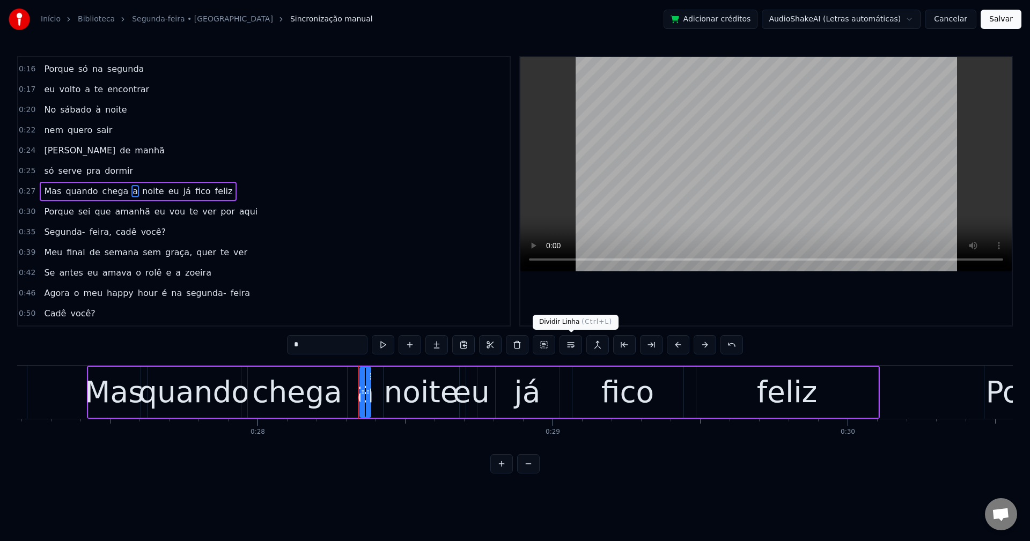
click at [574, 343] on button at bounding box center [570, 344] width 23 height 19
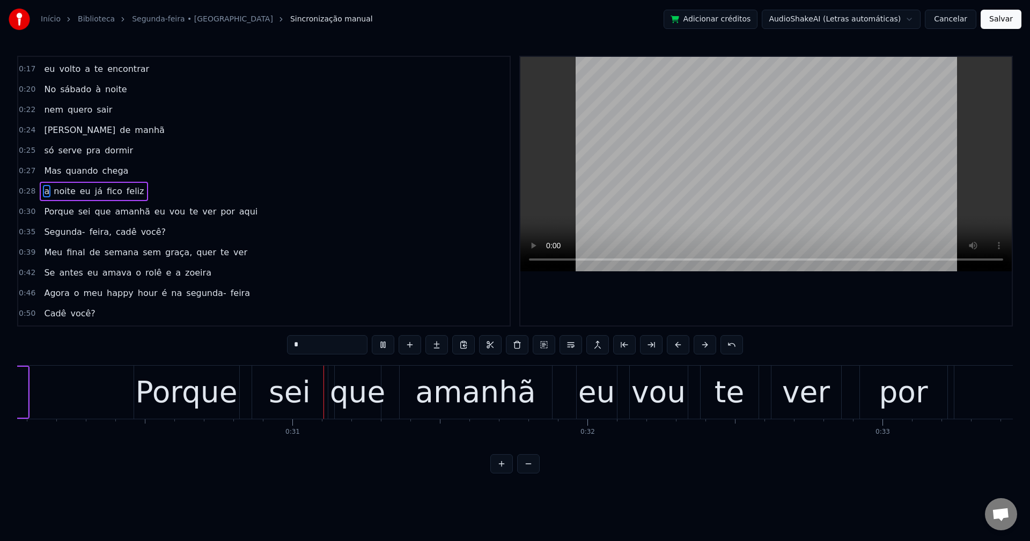
scroll to position [0, 8914]
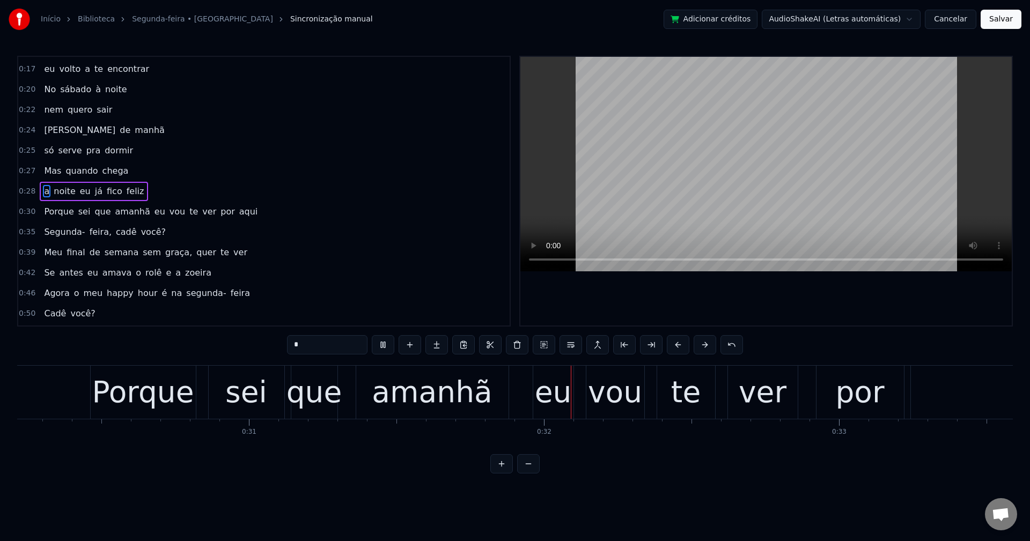
click at [153, 212] on span "eu" at bounding box center [159, 211] width 13 height 12
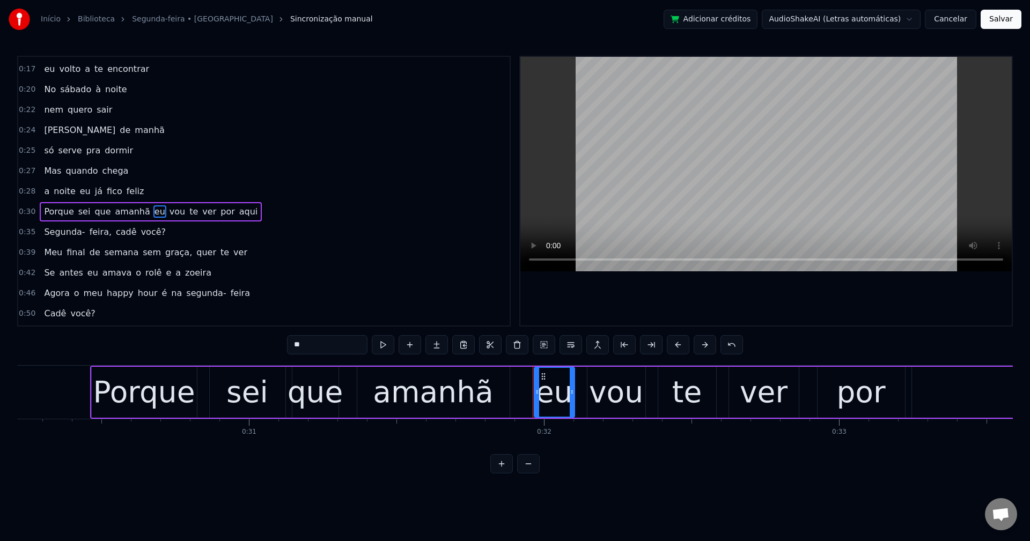
scroll to position [161, 0]
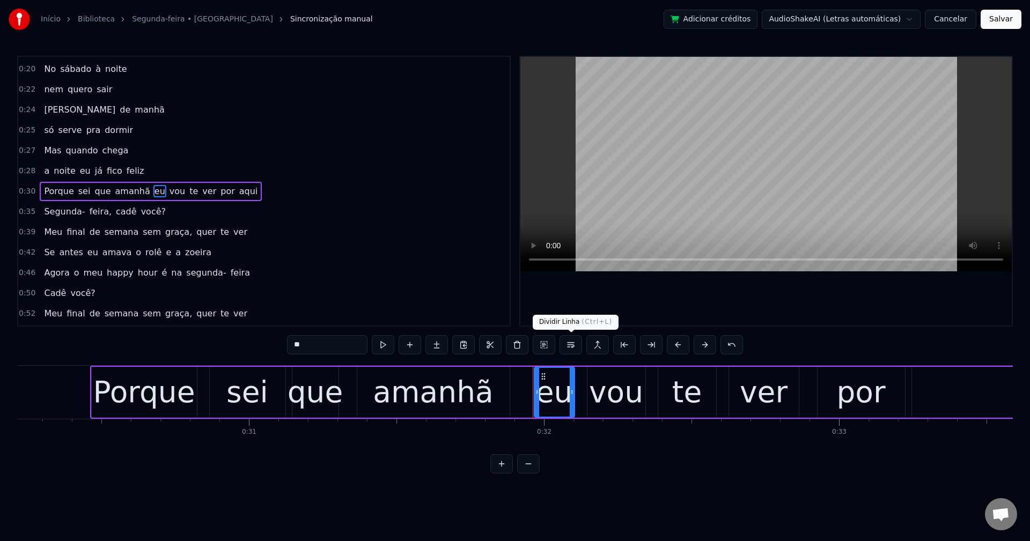
click at [570, 344] on button at bounding box center [570, 344] width 23 height 19
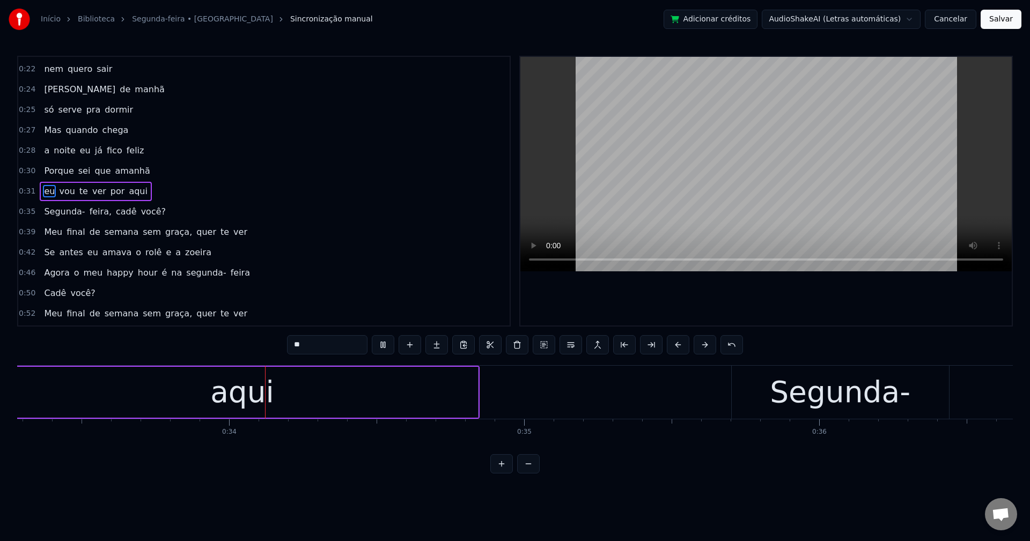
scroll to position [0, 9824]
click at [89, 211] on span "feira," at bounding box center [101, 211] width 24 height 12
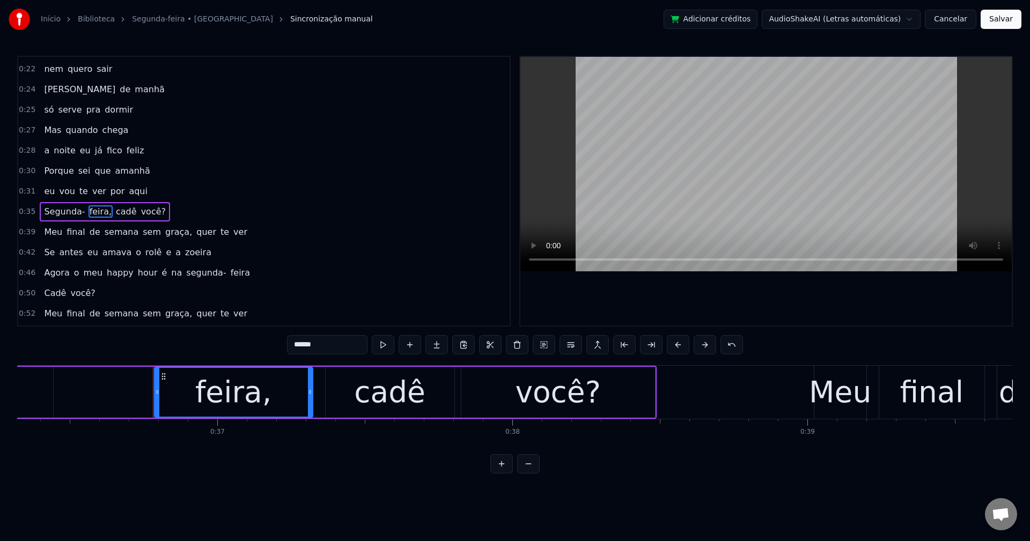
scroll to position [0, 10797]
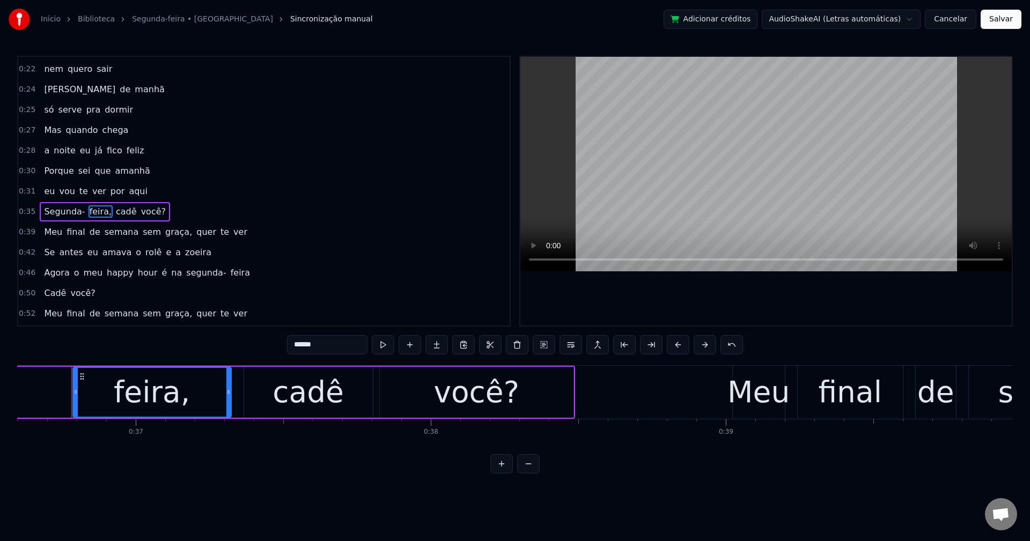
click at [331, 345] on input "******" at bounding box center [327, 344] width 80 height 19
click at [137, 212] on span "você?" at bounding box center [150, 211] width 27 height 12
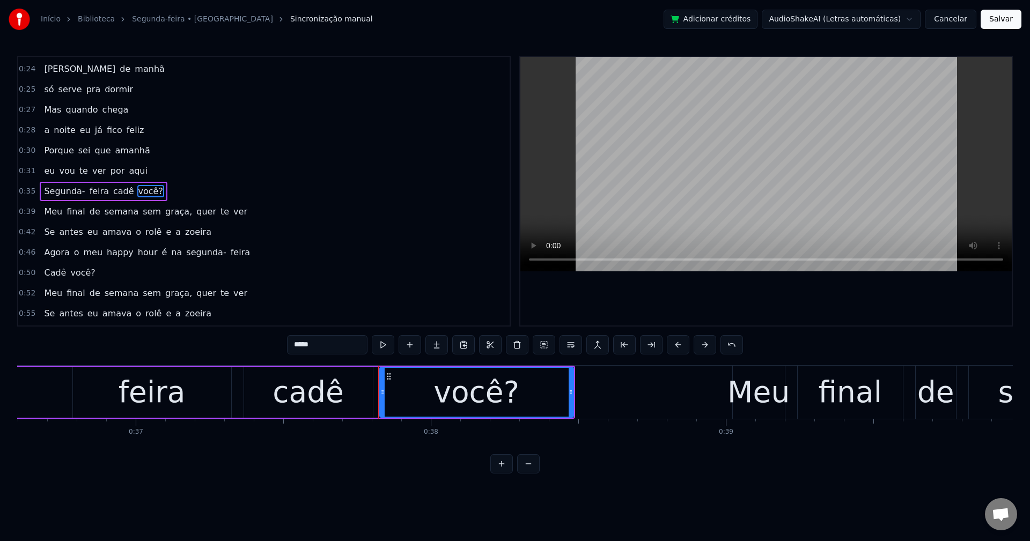
click at [317, 345] on input "*****" at bounding box center [327, 344] width 80 height 19
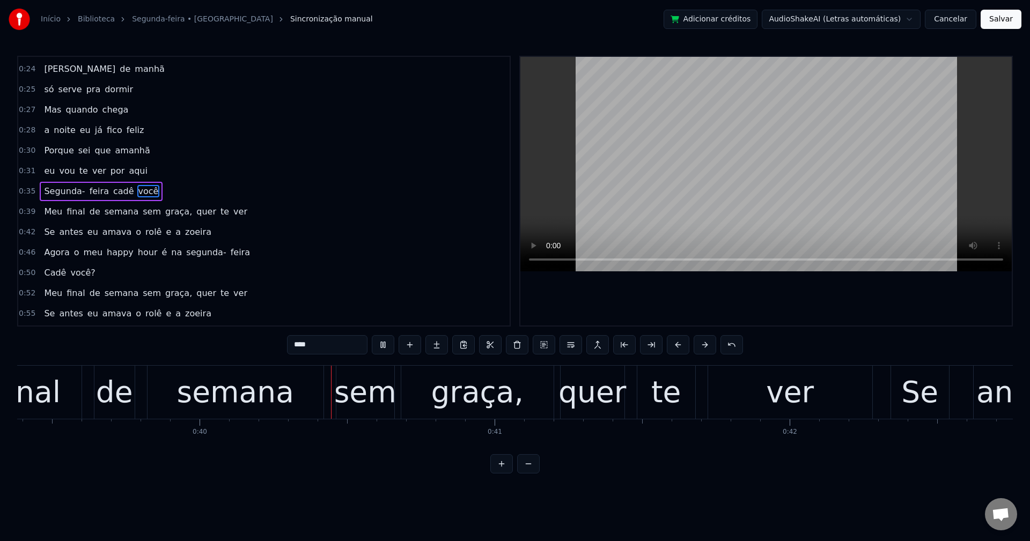
scroll to position [0, 11715]
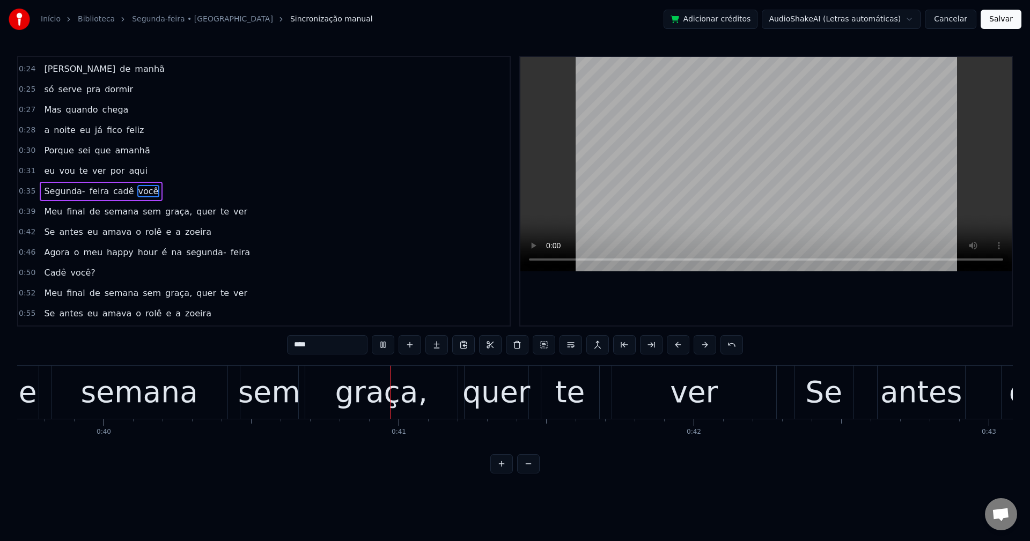
click at [142, 213] on span "sem" at bounding box center [152, 211] width 20 height 12
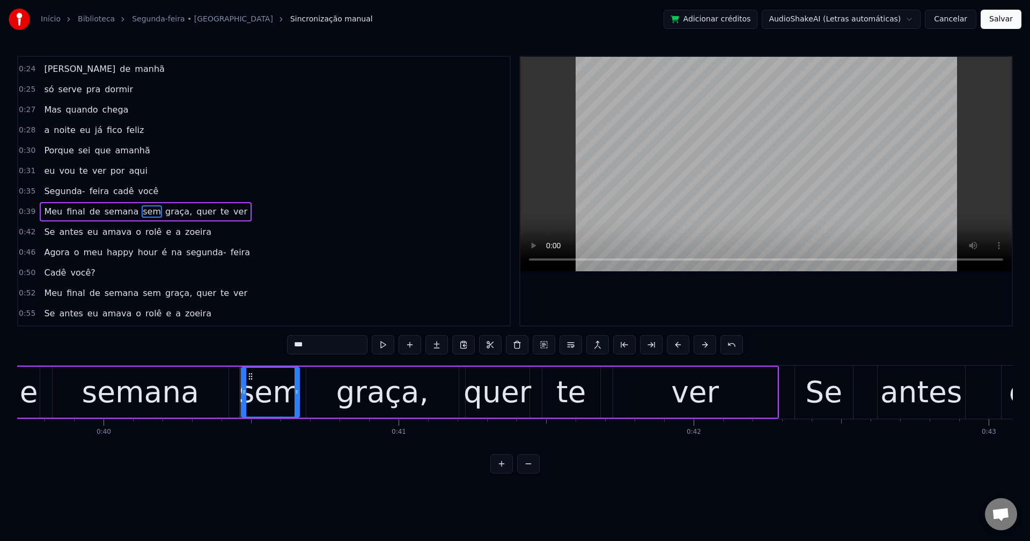
scroll to position [222, 0]
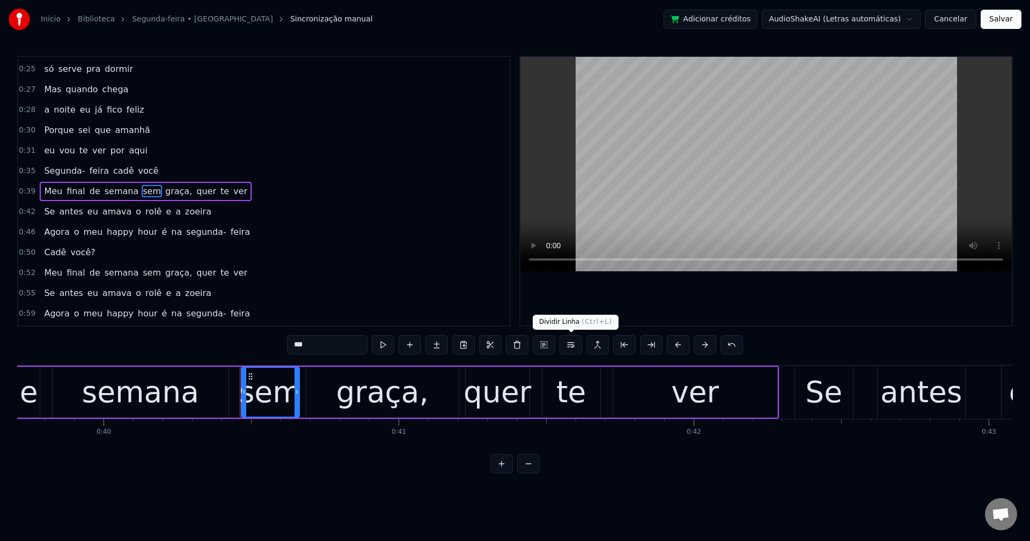
click at [577, 347] on button at bounding box center [570, 344] width 23 height 19
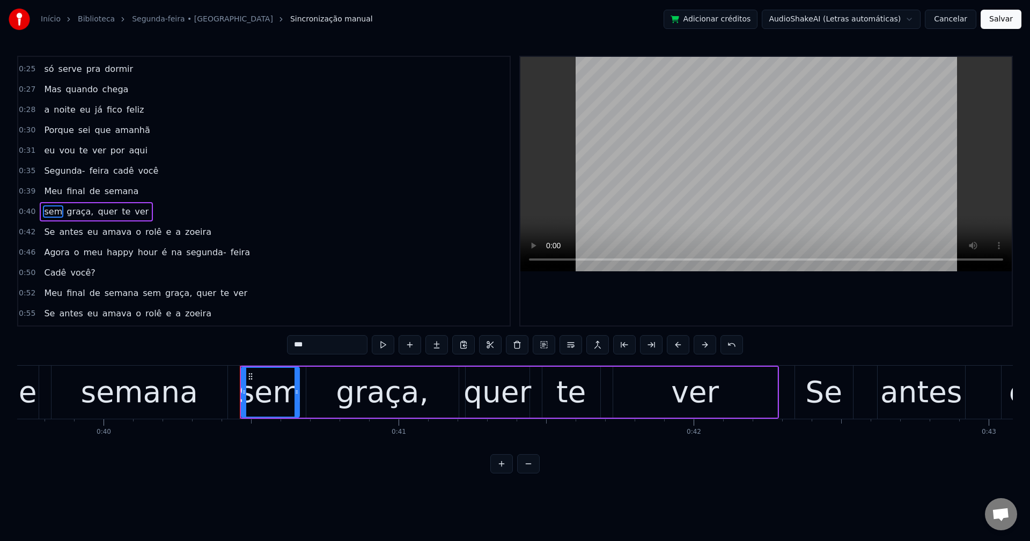
scroll to position [242, 0]
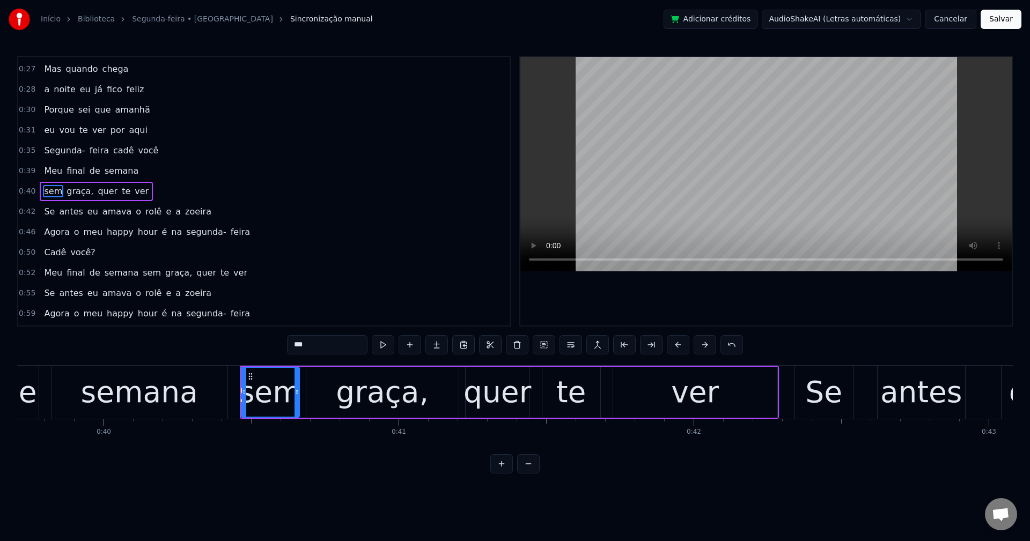
click at [68, 194] on span "graça," at bounding box center [79, 191] width 29 height 12
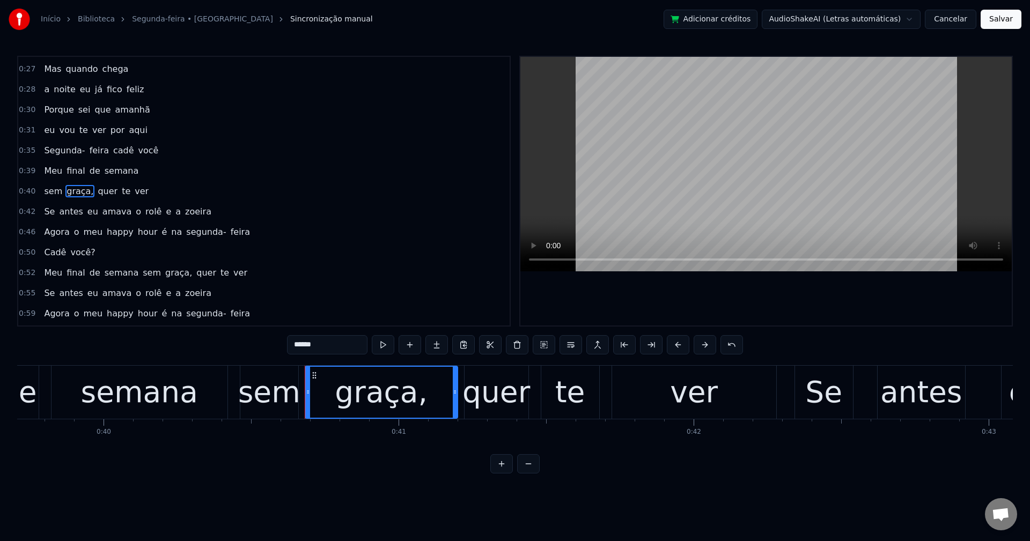
click at [351, 352] on input "******" at bounding box center [327, 344] width 80 height 19
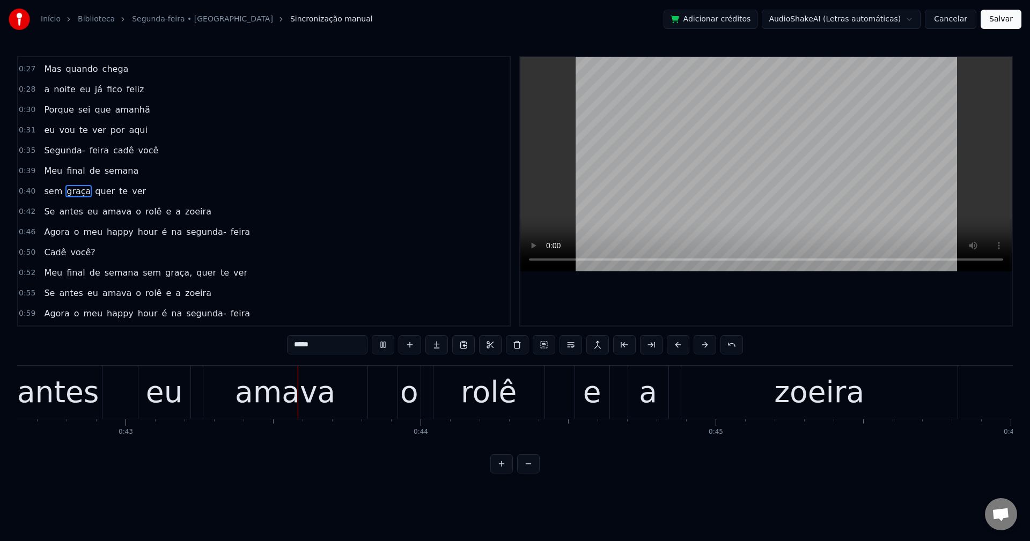
scroll to position [0, 12639]
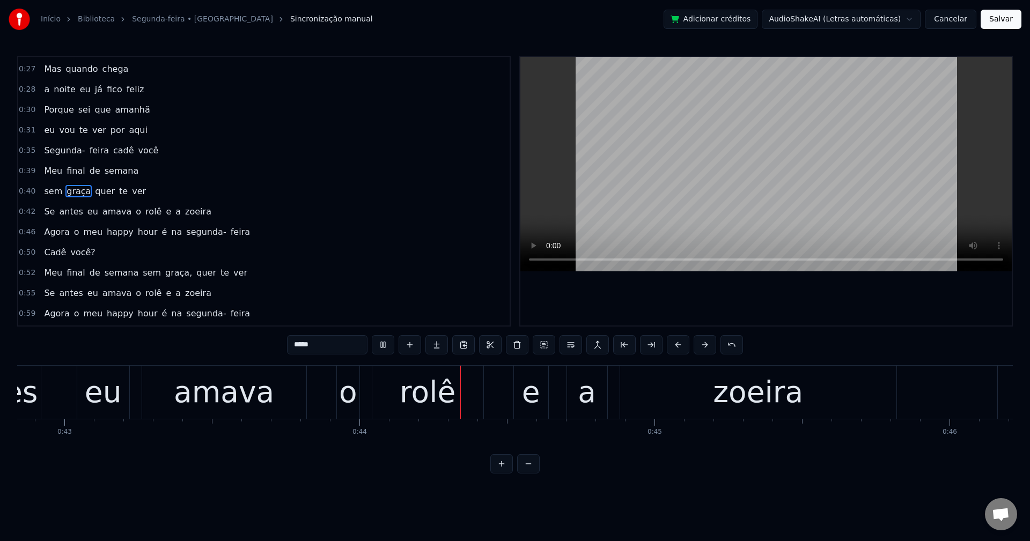
click at [135, 213] on span "o" at bounding box center [139, 211] width 8 height 12
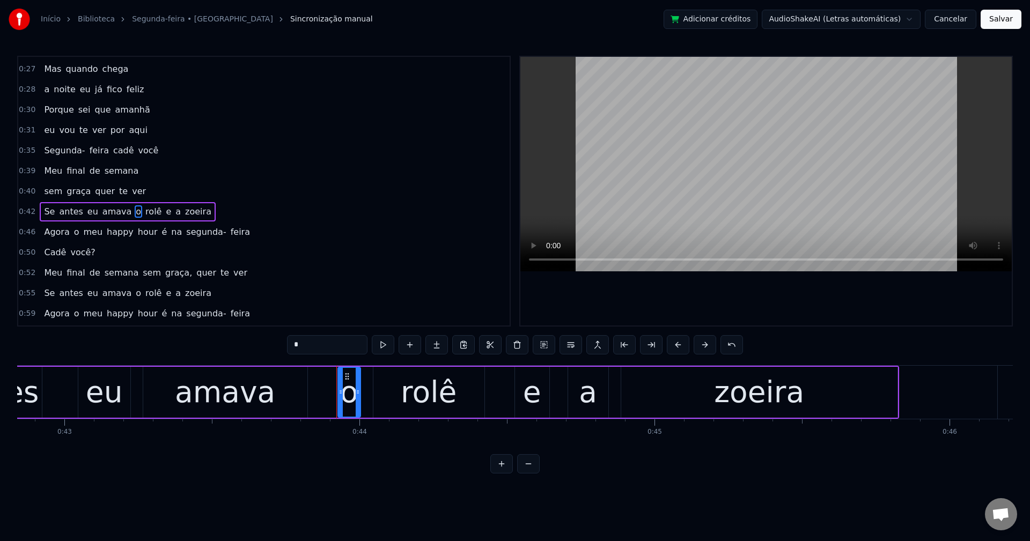
scroll to position [263, 0]
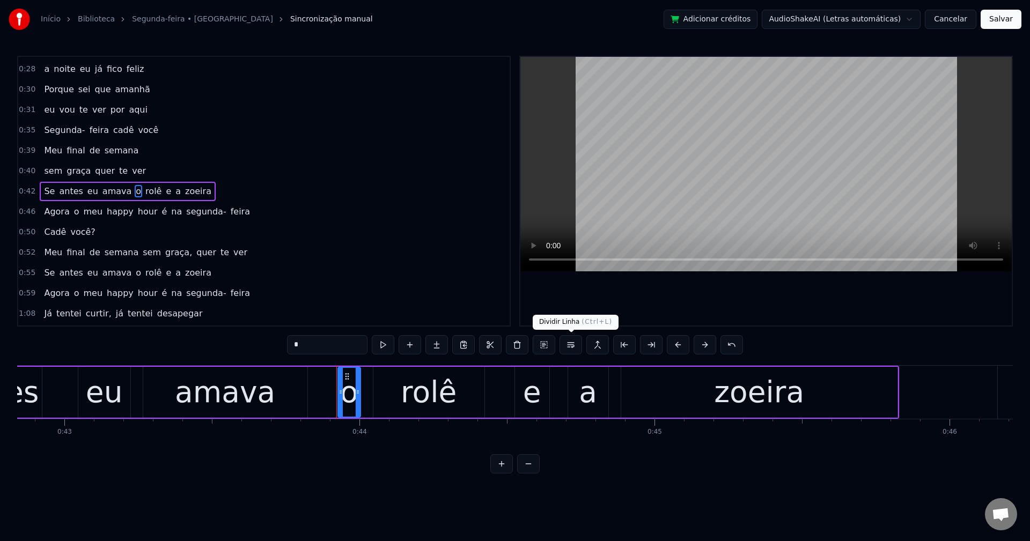
click at [569, 342] on button at bounding box center [570, 344] width 23 height 19
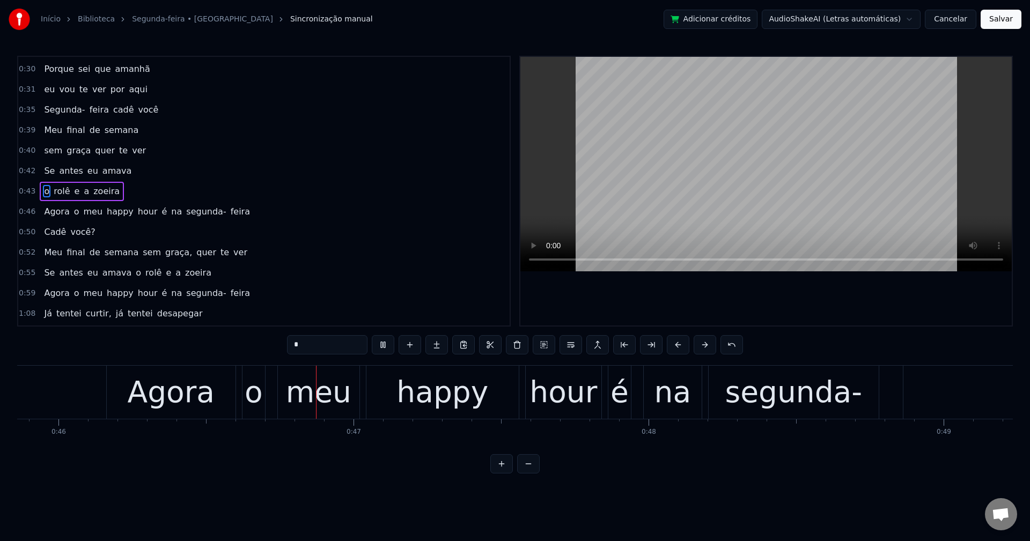
scroll to position [0, 13592]
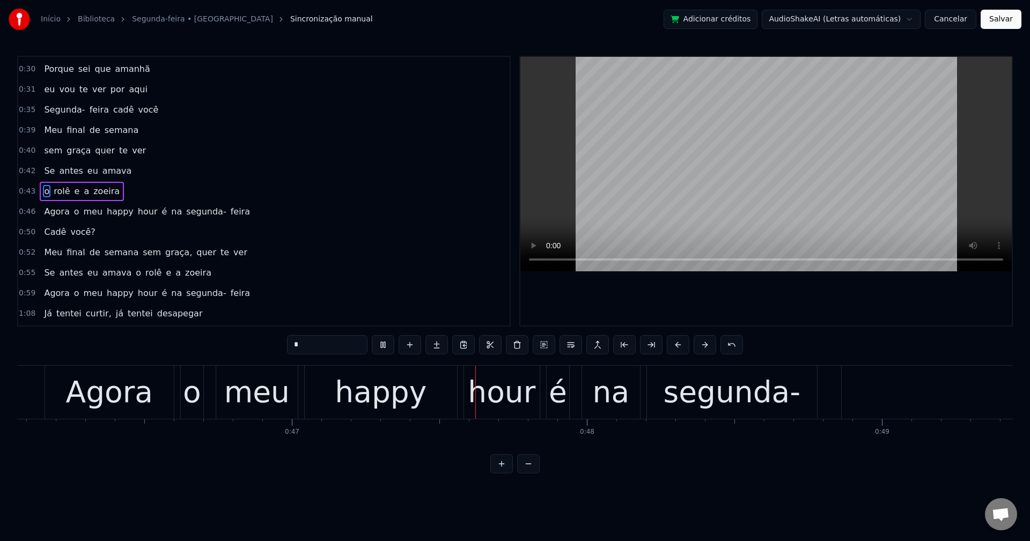
click at [161, 210] on span "é" at bounding box center [165, 211] width 8 height 12
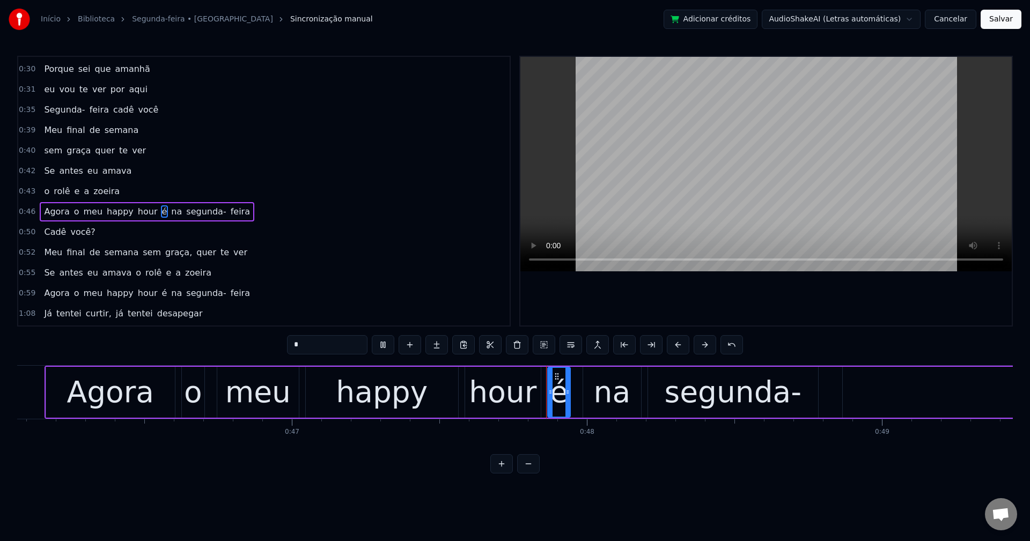
scroll to position [304, 0]
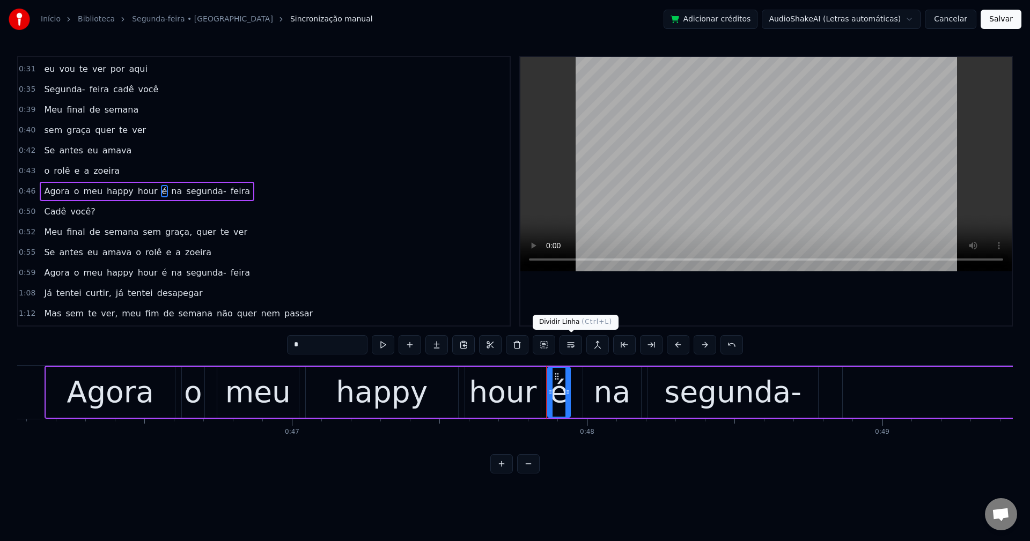
drag, startPoint x: 571, startPoint y: 347, endPoint x: 547, endPoint y: 315, distance: 39.8
click at [571, 347] on button at bounding box center [570, 344] width 23 height 19
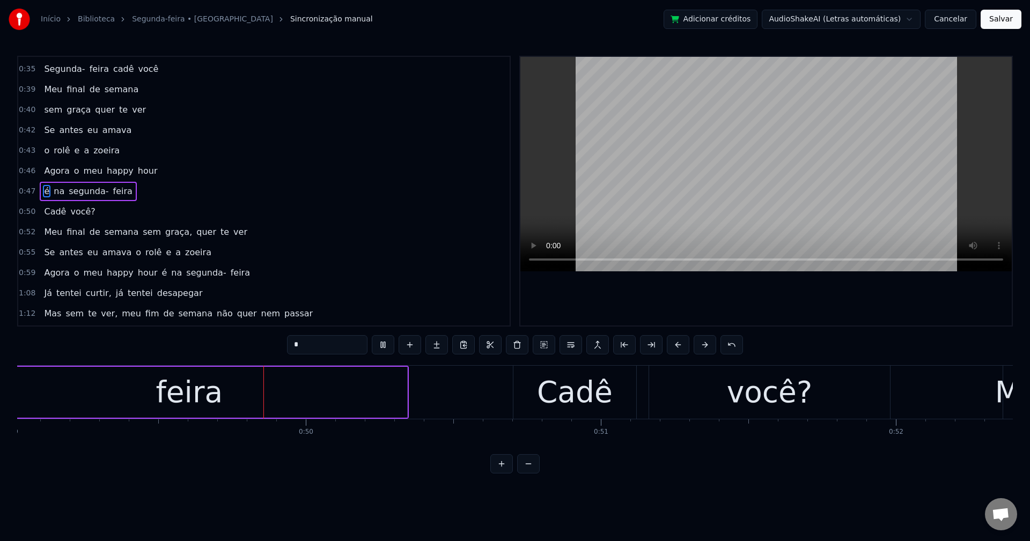
scroll to position [0, 14516]
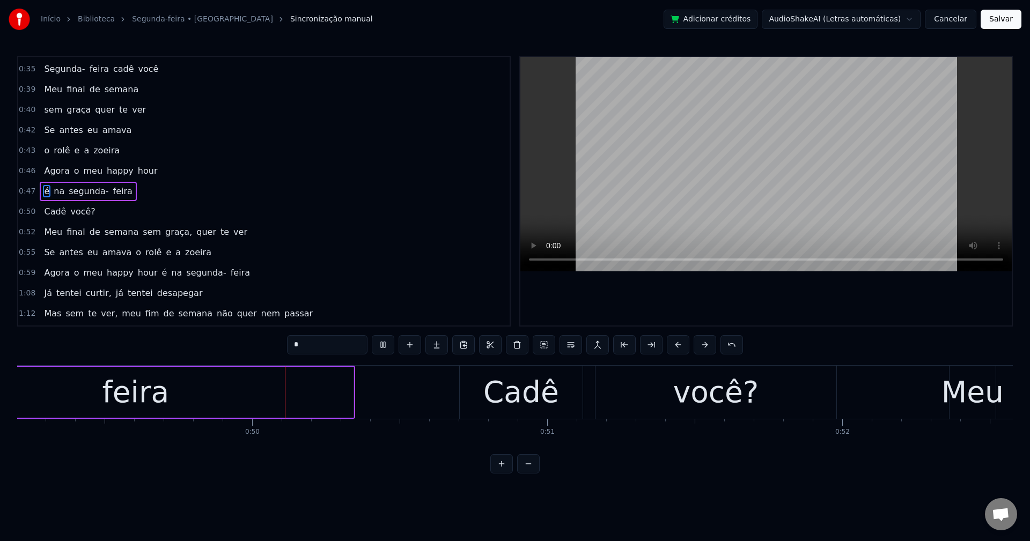
click at [83, 215] on span "você?" at bounding box center [82, 211] width 27 height 12
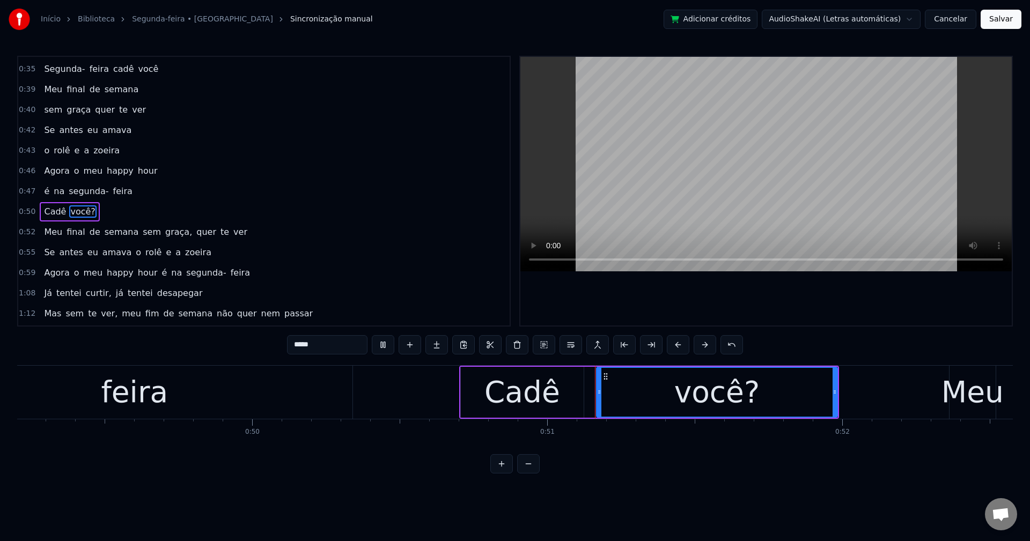
scroll to position [344, 0]
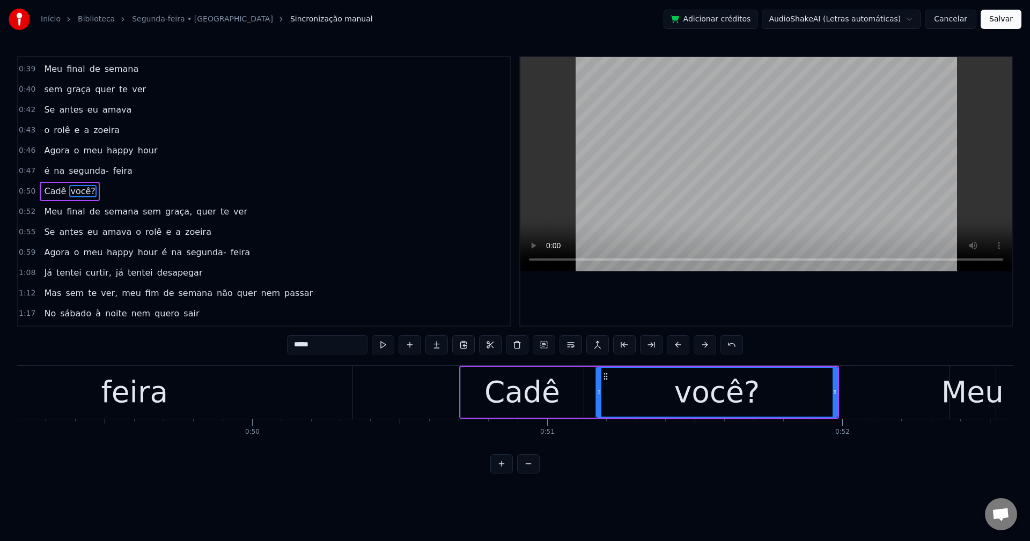
click at [334, 344] on input "*****" at bounding box center [327, 344] width 80 height 19
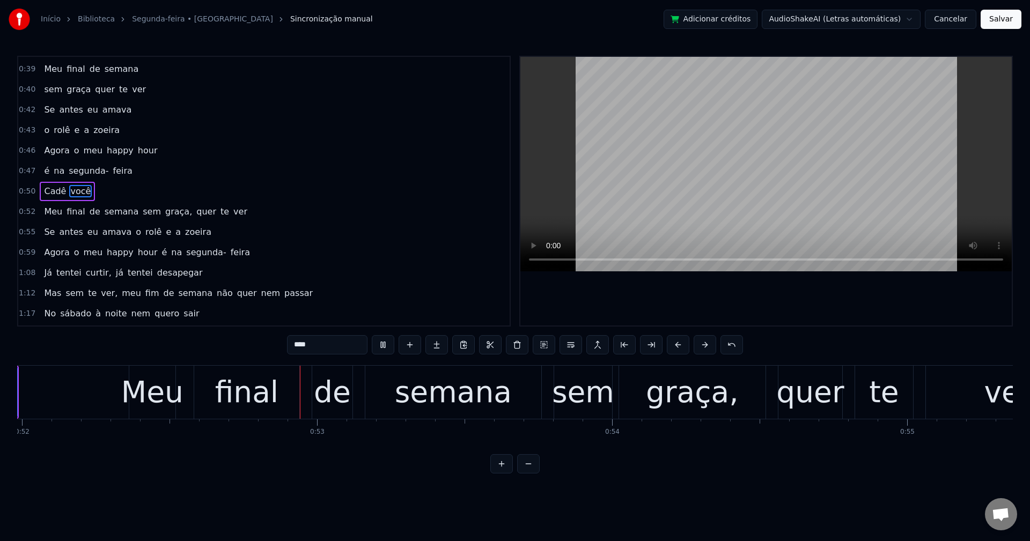
scroll to position [0, 15414]
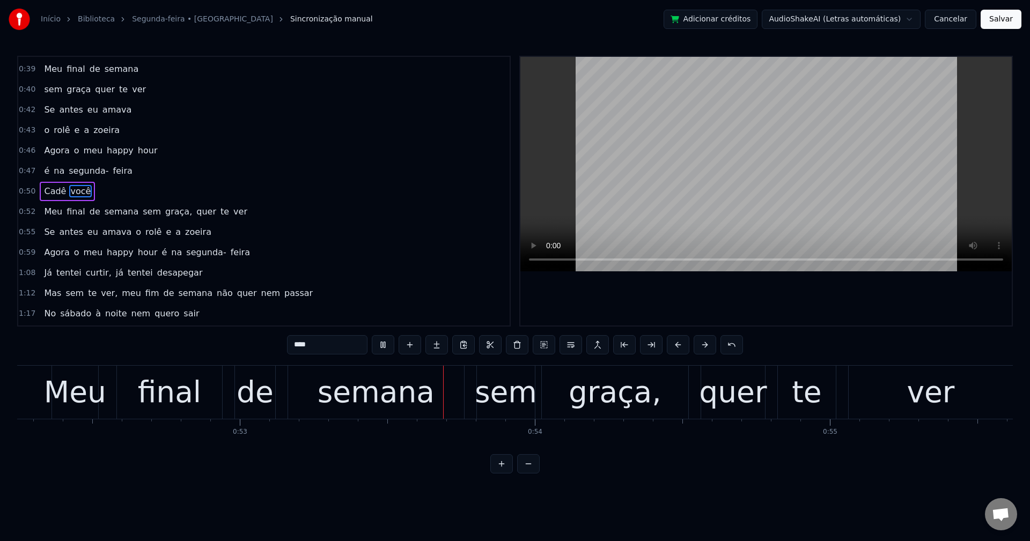
click at [142, 213] on span "sem" at bounding box center [152, 211] width 20 height 12
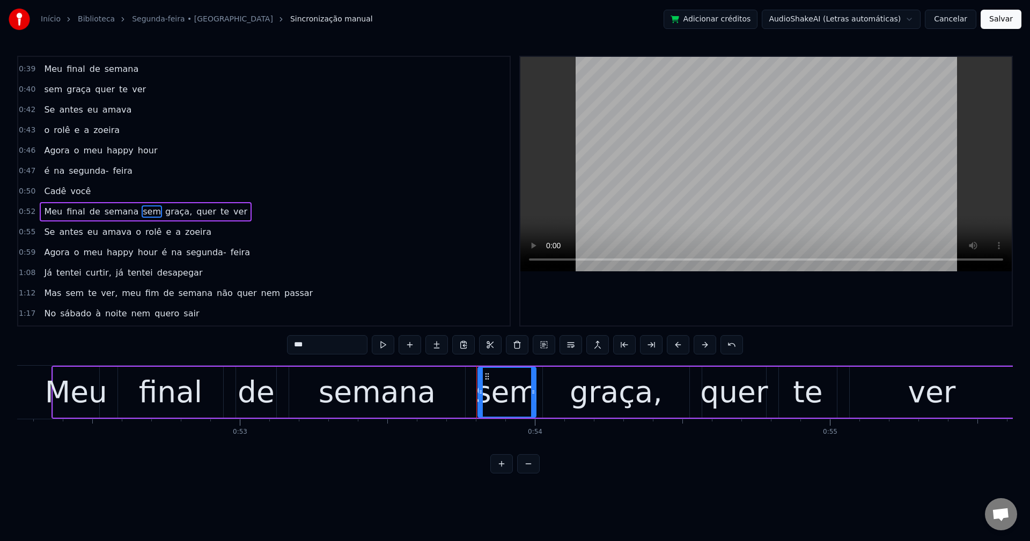
scroll to position [365, 0]
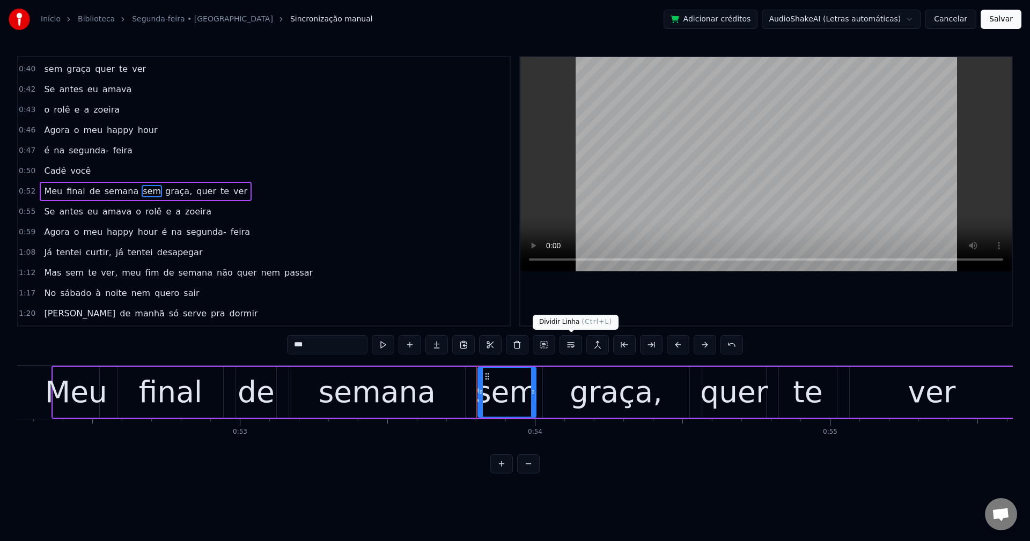
click at [569, 347] on button at bounding box center [570, 344] width 23 height 19
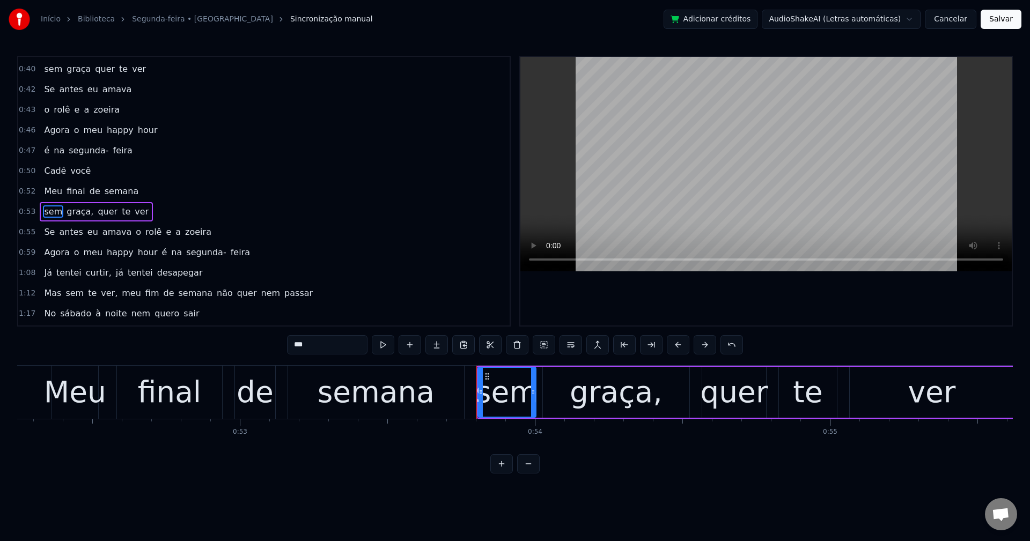
scroll to position [385, 0]
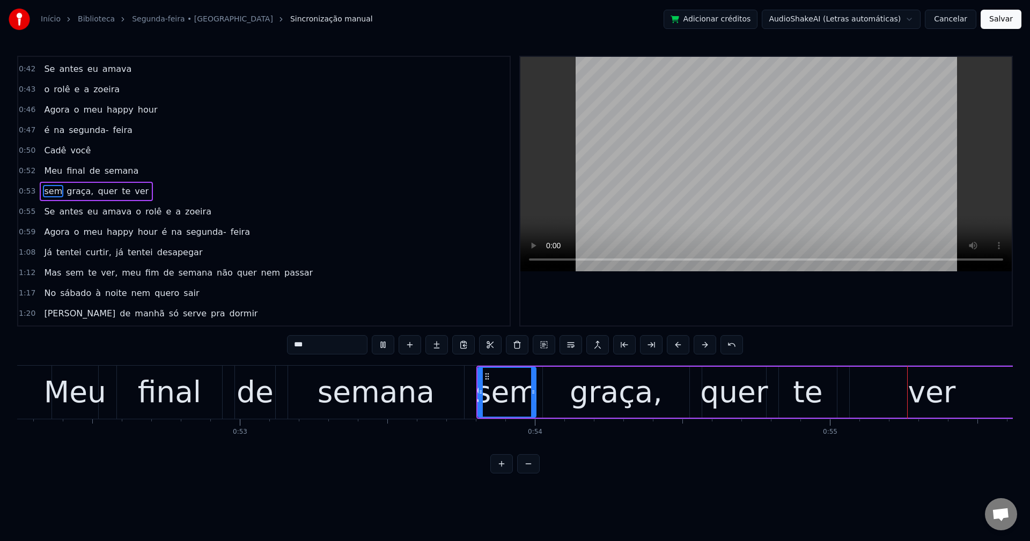
click at [68, 191] on span "graça," at bounding box center [79, 191] width 29 height 12
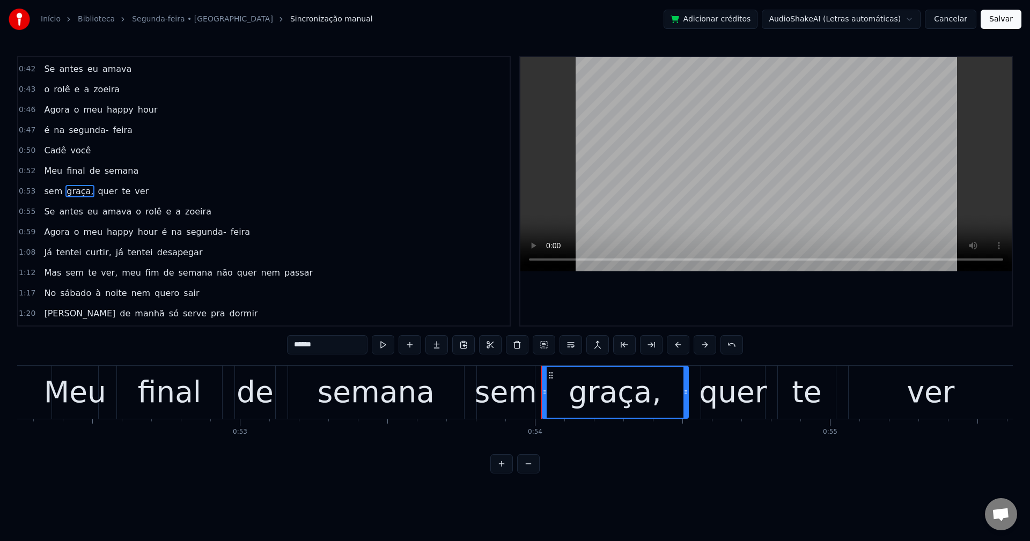
click at [333, 344] on input "******" at bounding box center [327, 344] width 80 height 19
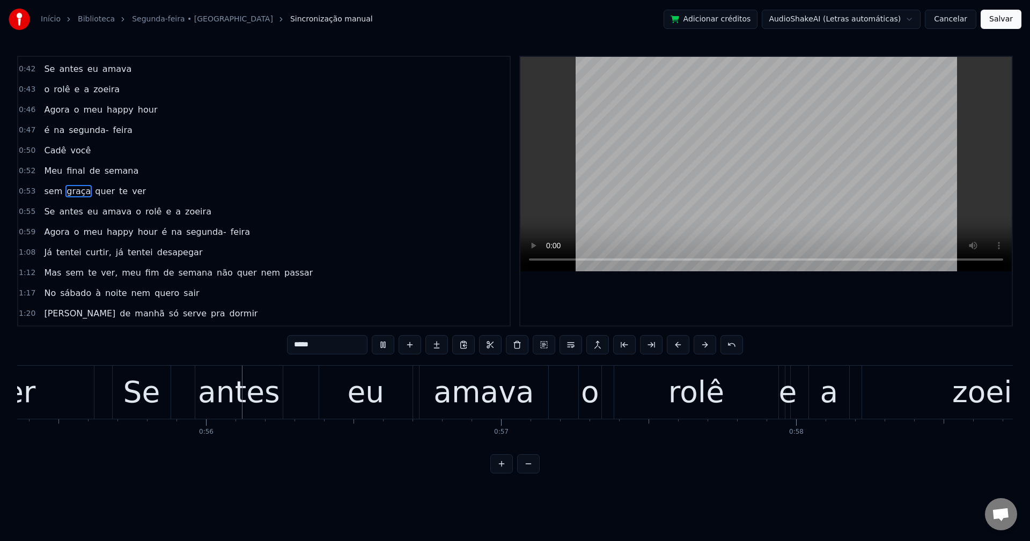
scroll to position [0, 16334]
click at [135, 212] on span "o" at bounding box center [139, 211] width 8 height 12
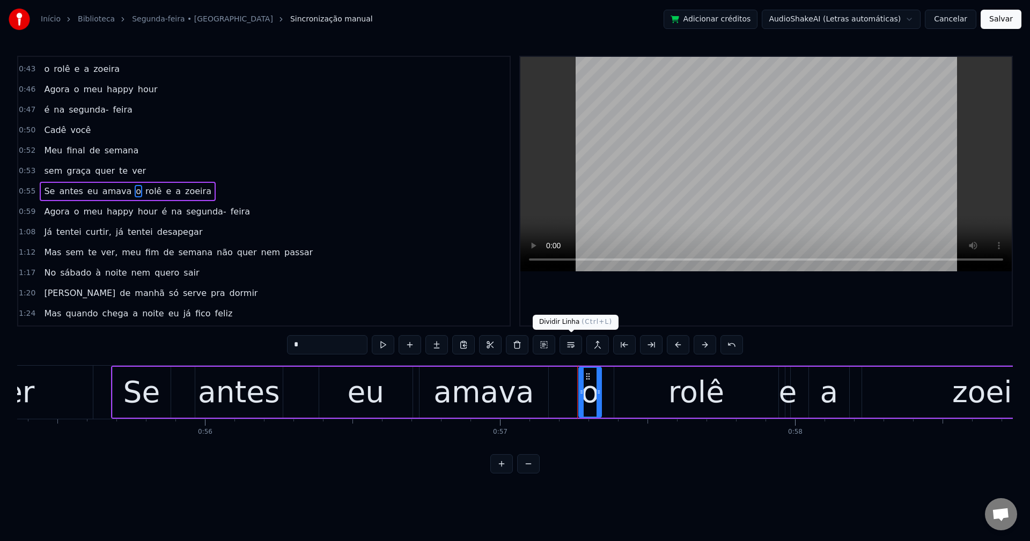
click at [565, 344] on button at bounding box center [570, 344] width 23 height 19
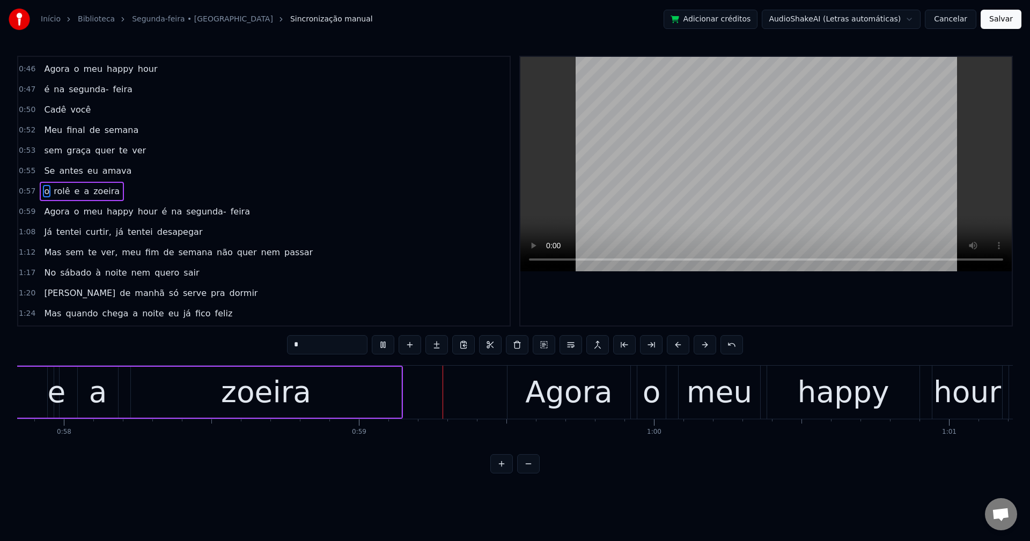
scroll to position [0, 17286]
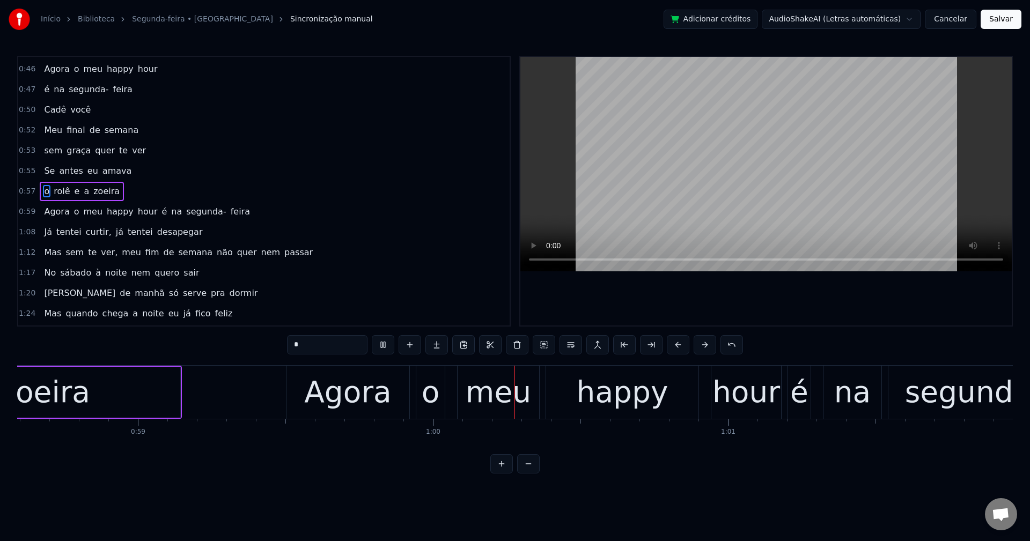
click at [161, 210] on span "é" at bounding box center [165, 211] width 8 height 12
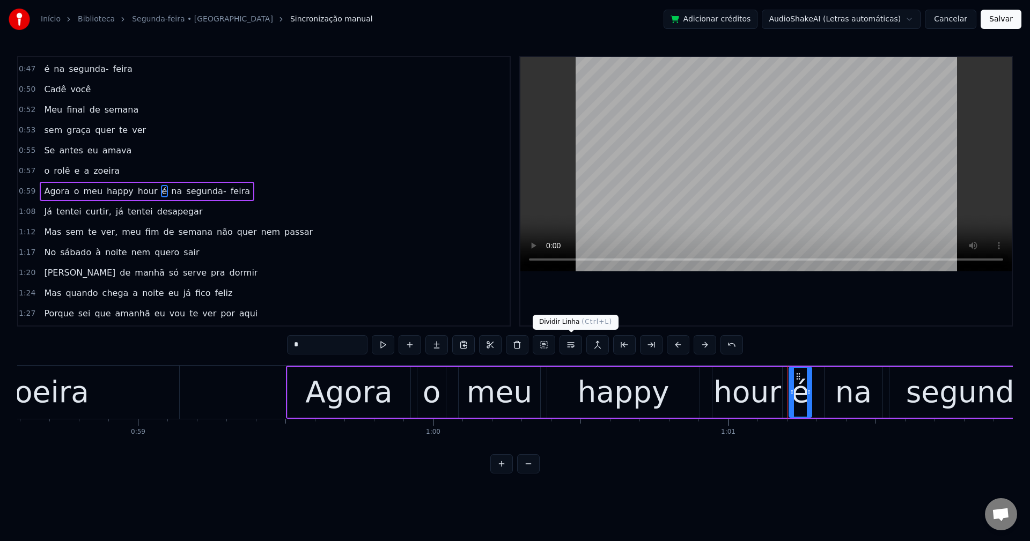
click at [573, 344] on button at bounding box center [570, 344] width 23 height 19
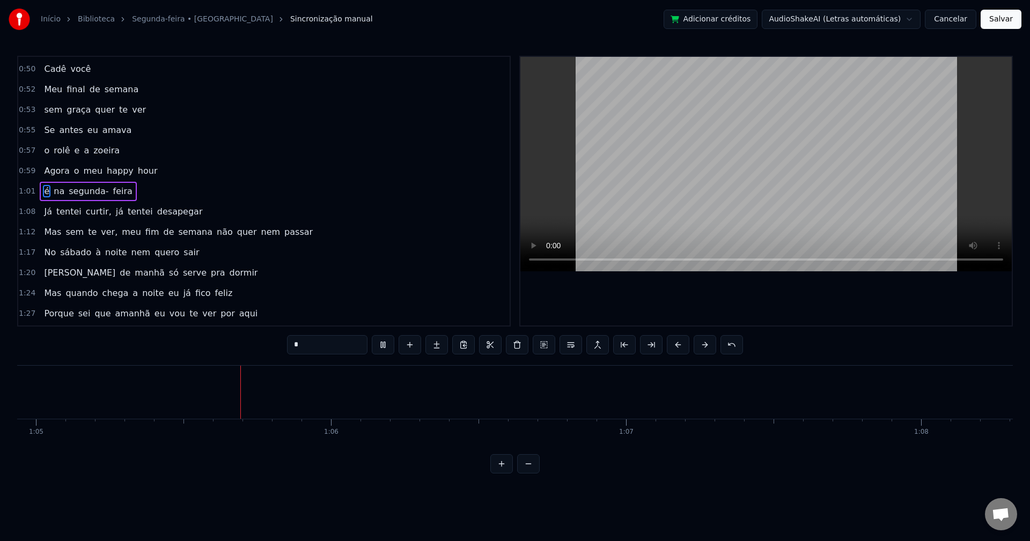
scroll to position [0, 19158]
click at [95, 213] on span "curtir," at bounding box center [99, 211] width 28 height 12
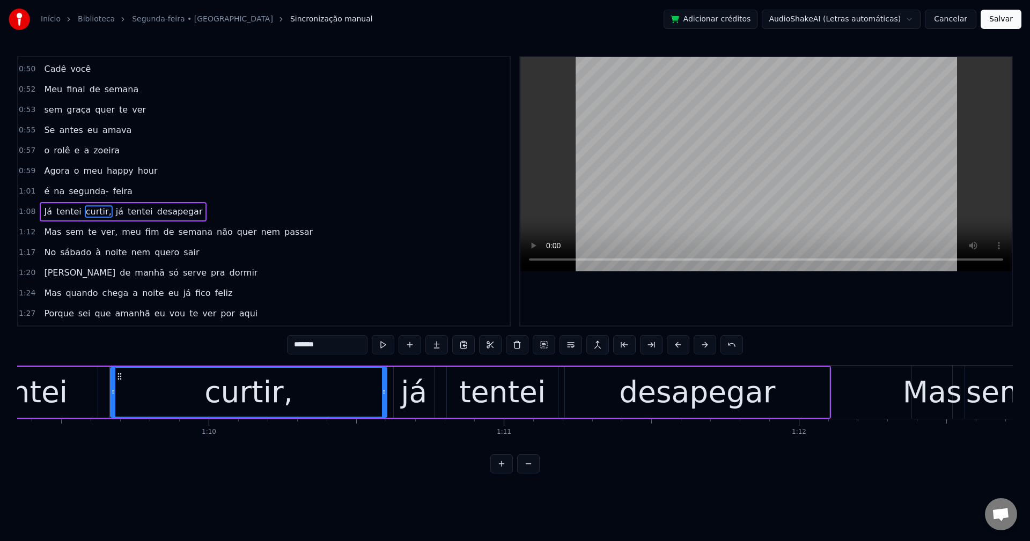
scroll to position [0, 20498]
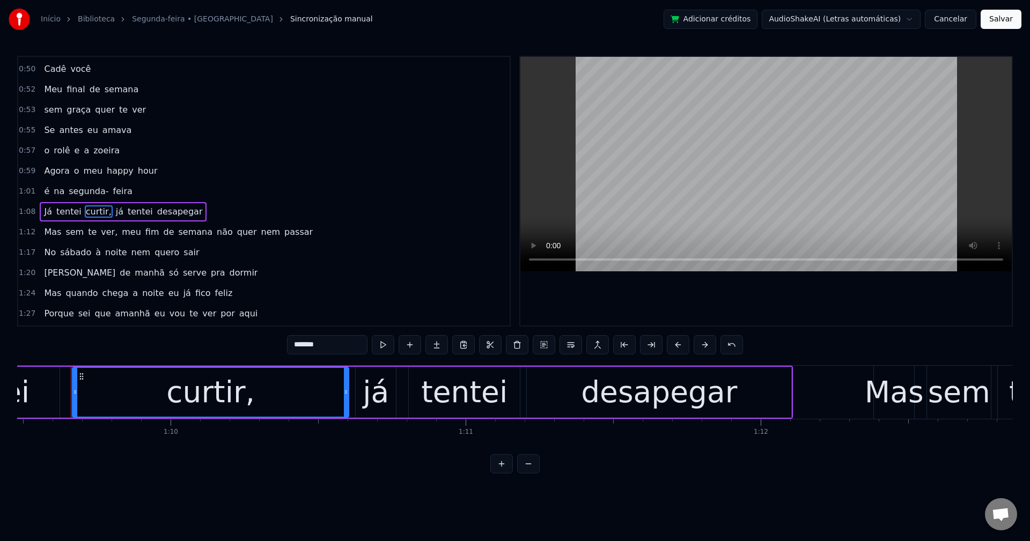
click at [340, 343] on input "*******" at bounding box center [327, 344] width 80 height 19
click at [112, 213] on span "já" at bounding box center [117, 211] width 10 height 12
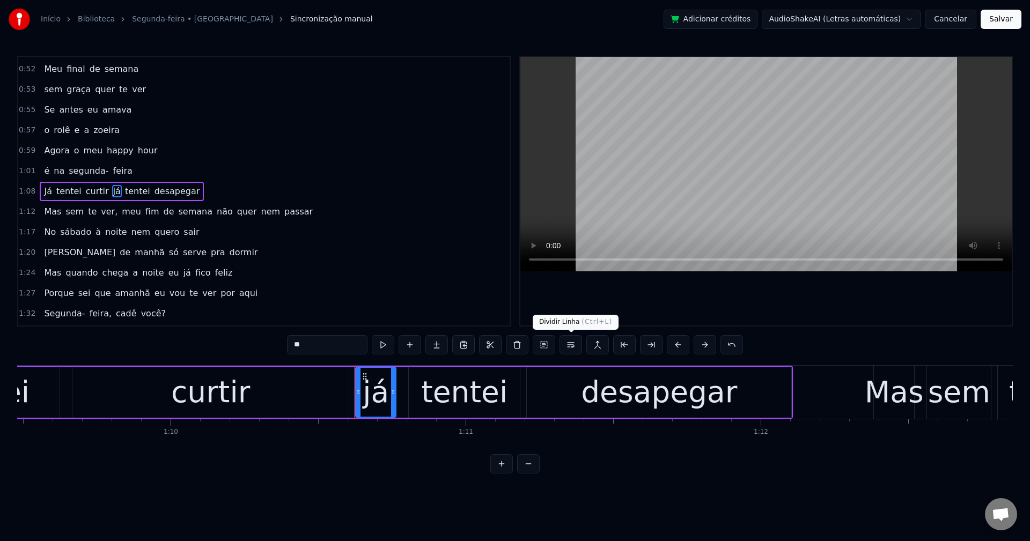
click at [577, 344] on button at bounding box center [570, 344] width 23 height 19
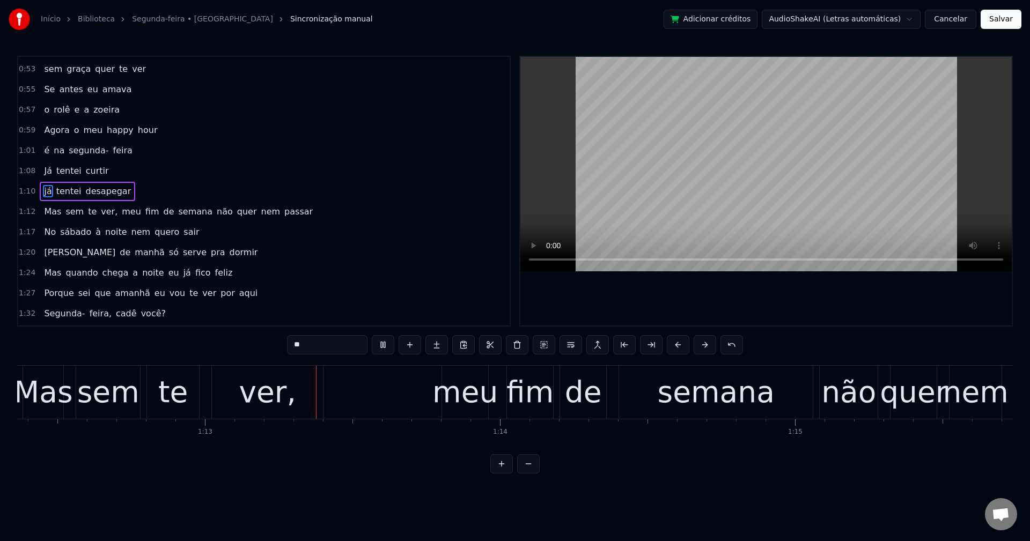
scroll to position [0, 21393]
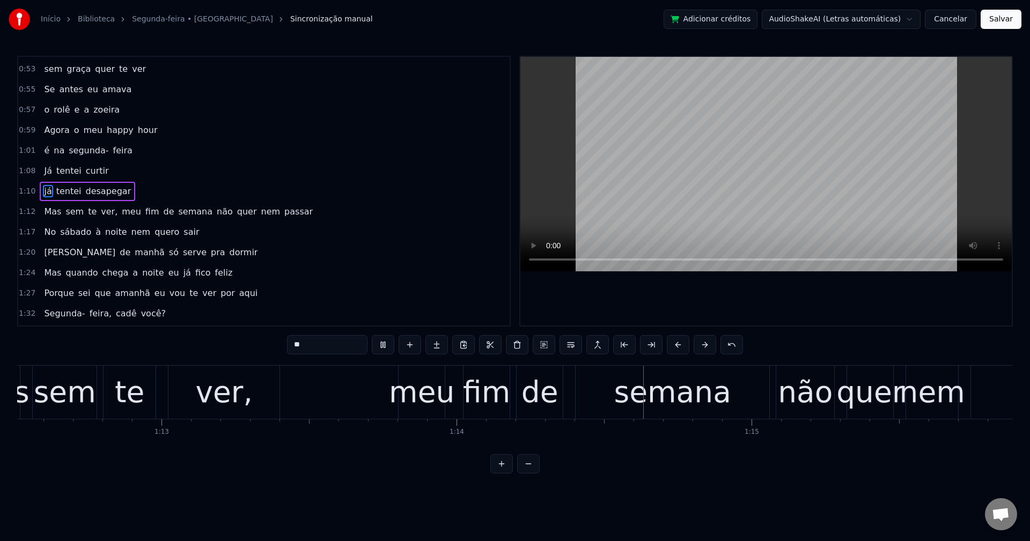
click at [102, 212] on span "ver," at bounding box center [109, 211] width 19 height 12
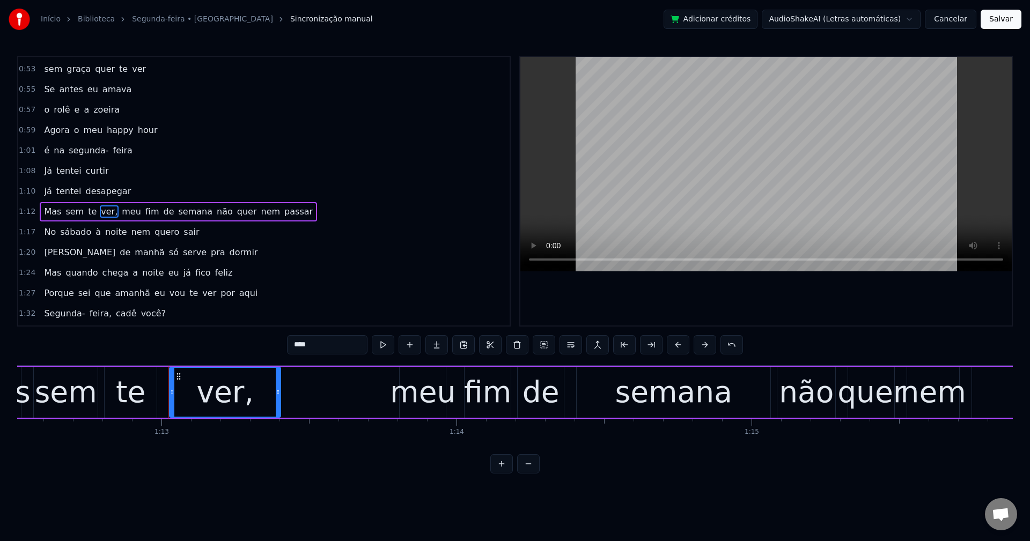
scroll to position [528, 0]
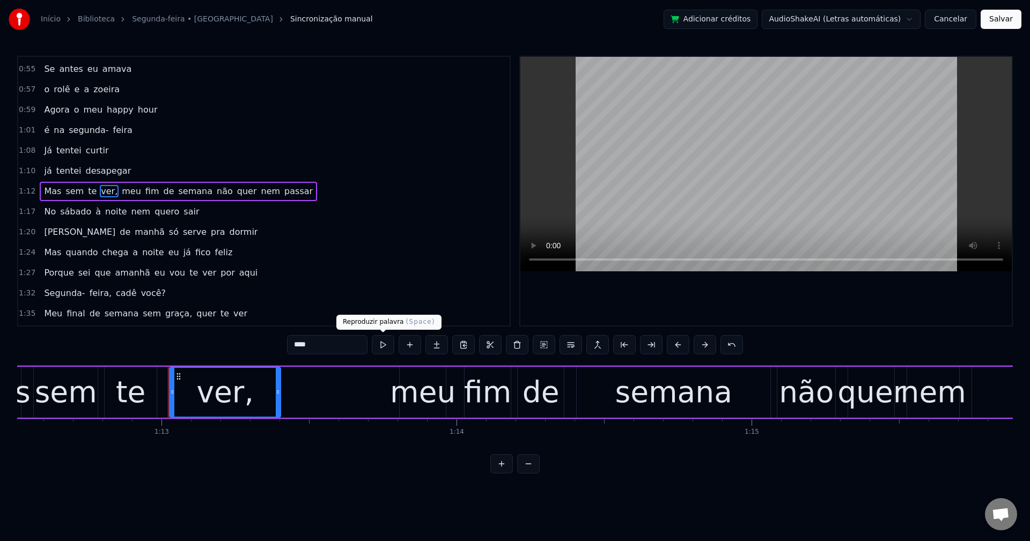
click at [348, 348] on input "****" at bounding box center [327, 344] width 80 height 19
click at [213, 191] on span "não" at bounding box center [222, 191] width 18 height 12
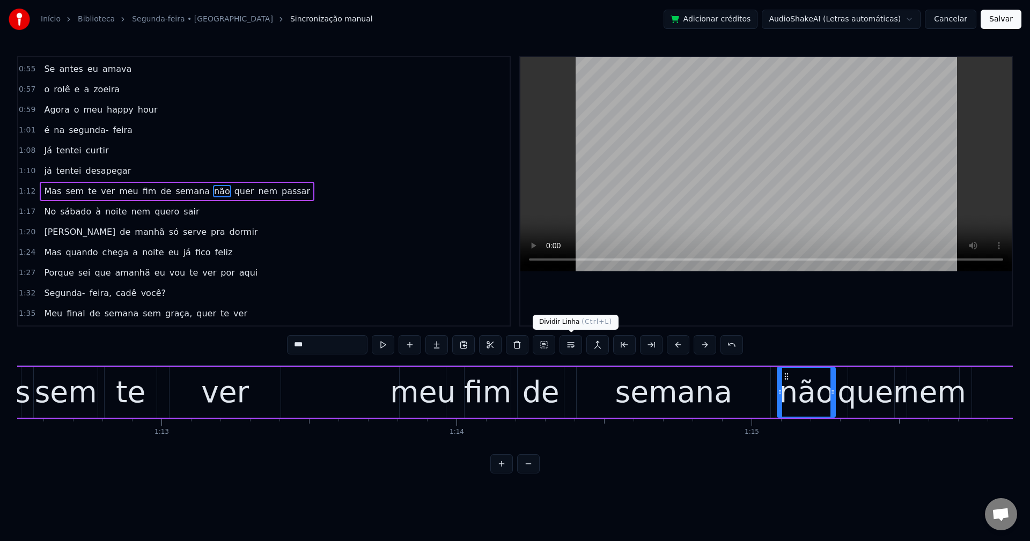
click at [570, 348] on button at bounding box center [570, 344] width 23 height 19
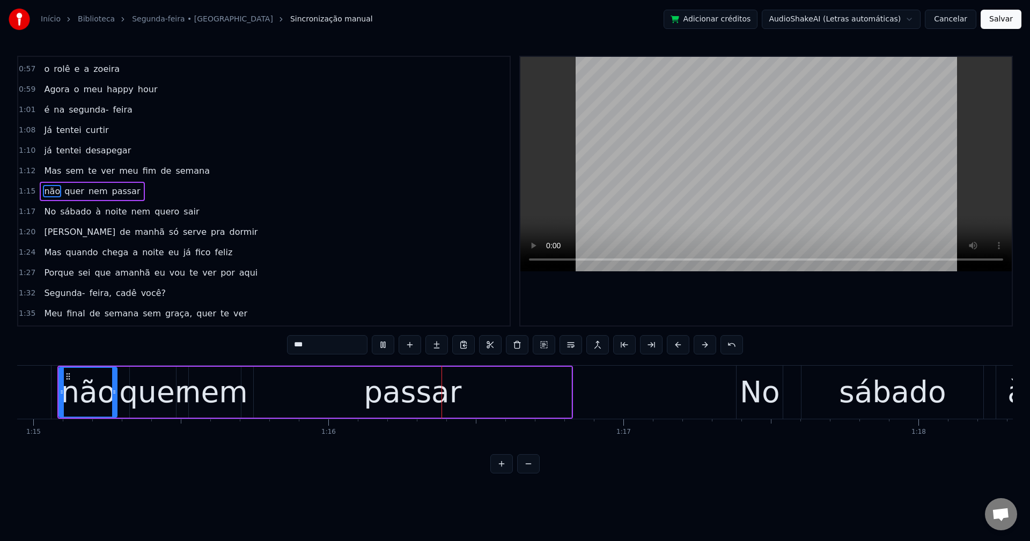
scroll to position [0, 22311]
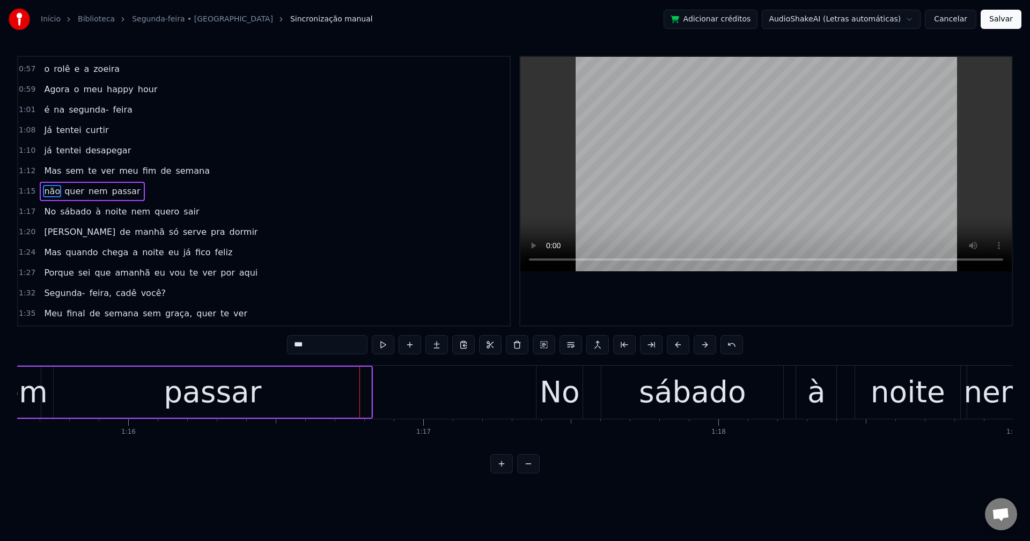
click at [118, 172] on span "meu" at bounding box center [128, 171] width 21 height 12
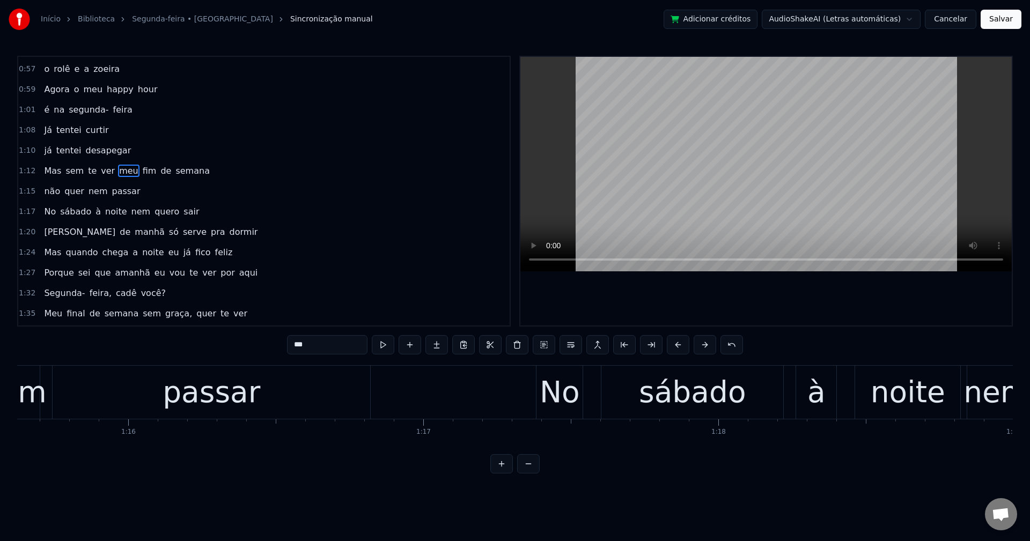
type input "***"
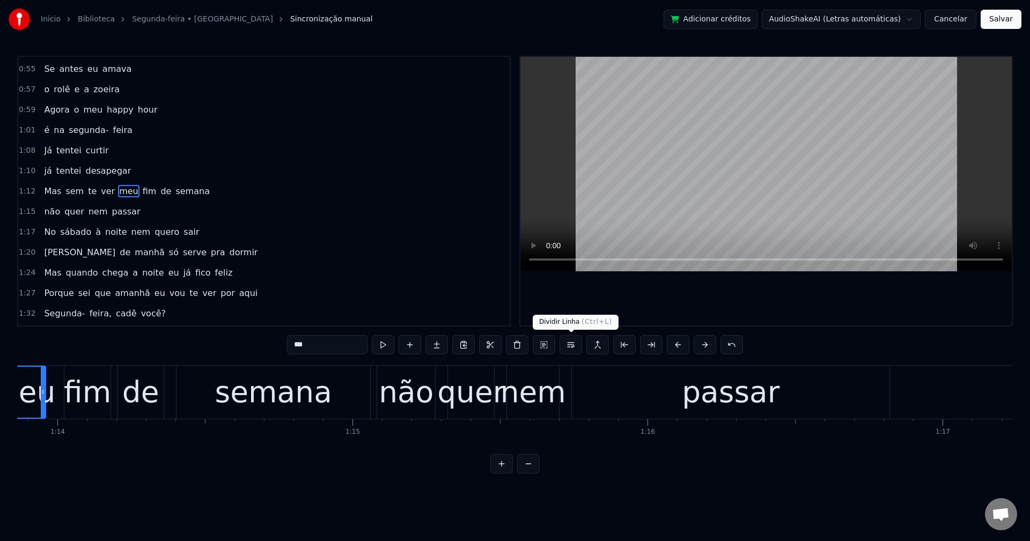
scroll to position [0, 21720]
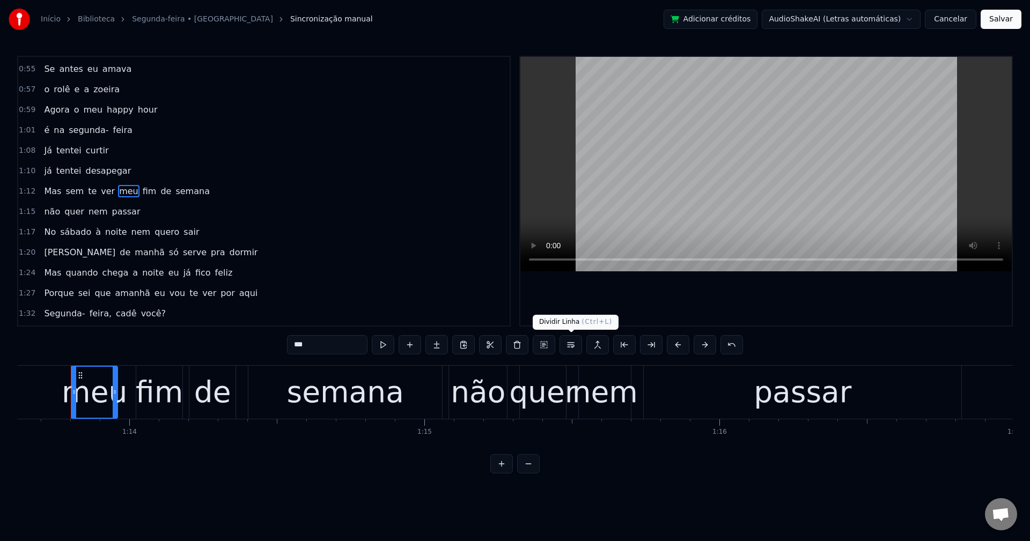
click at [574, 348] on button at bounding box center [570, 344] width 23 height 19
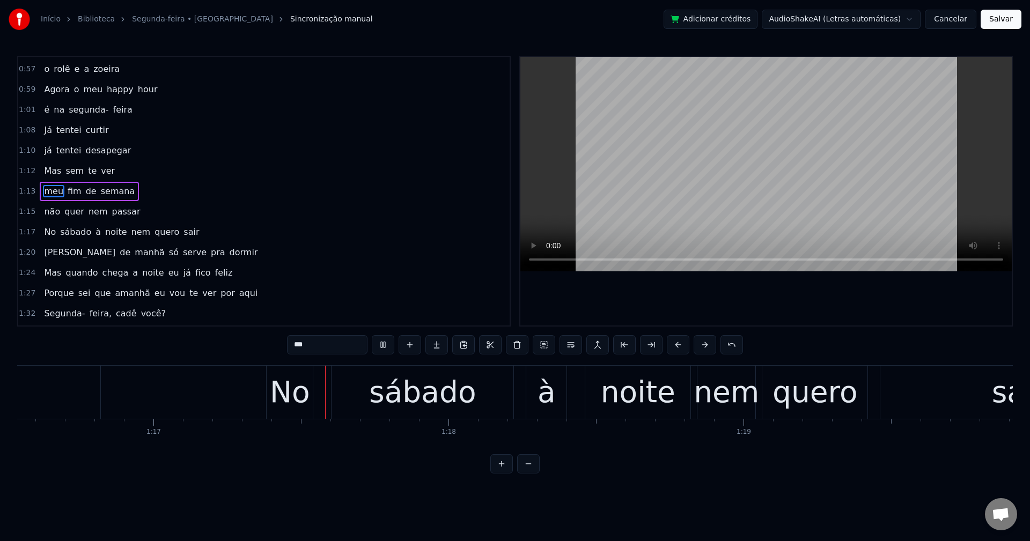
scroll to position [0, 22641]
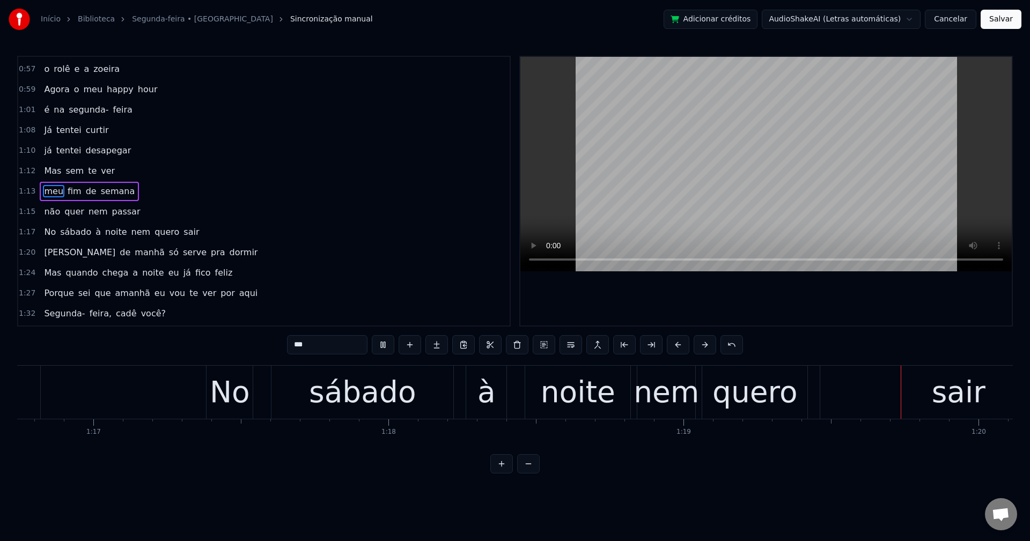
scroll to position [1220, 0]
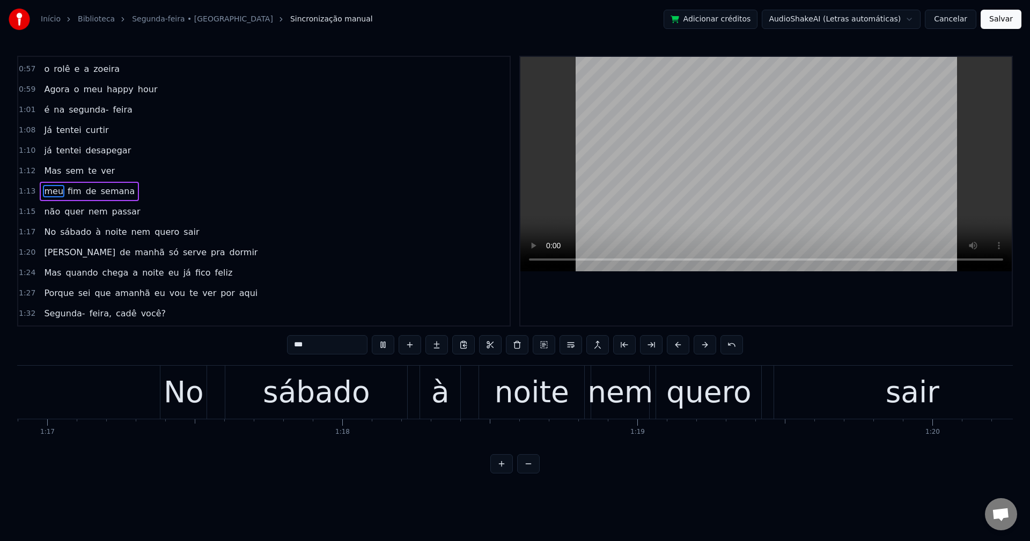
click at [130, 229] on span "nem" at bounding box center [140, 232] width 21 height 12
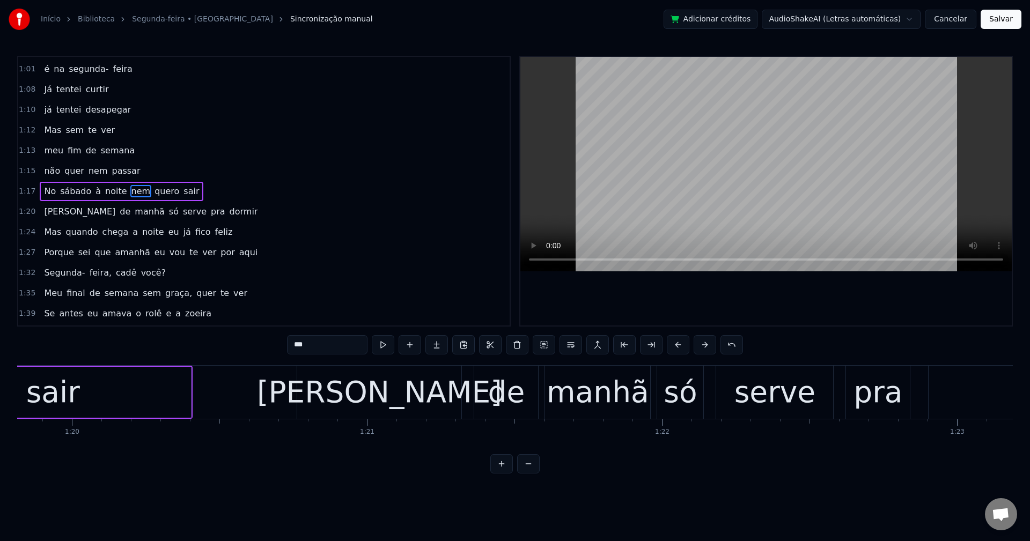
scroll to position [0, 23601]
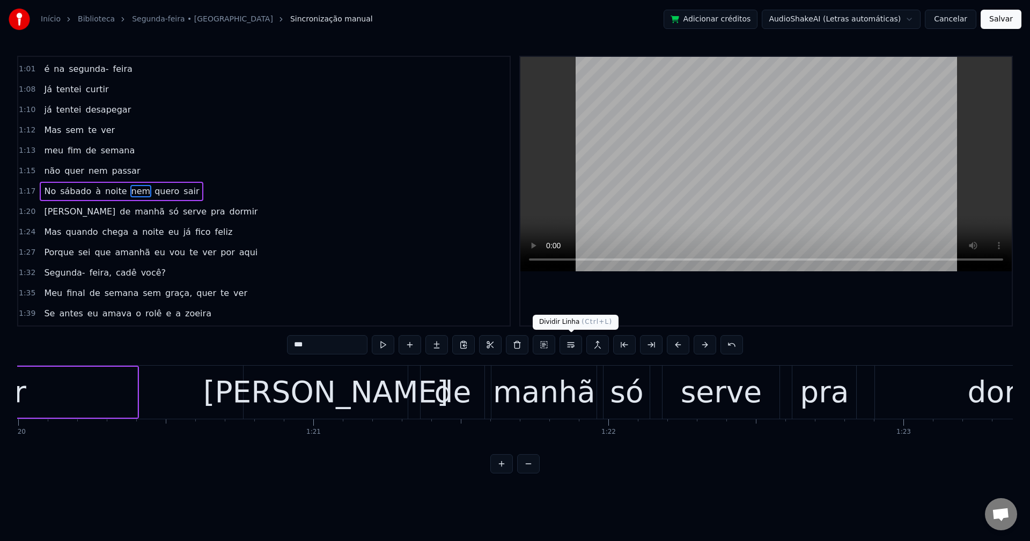
click at [572, 347] on button at bounding box center [570, 344] width 23 height 19
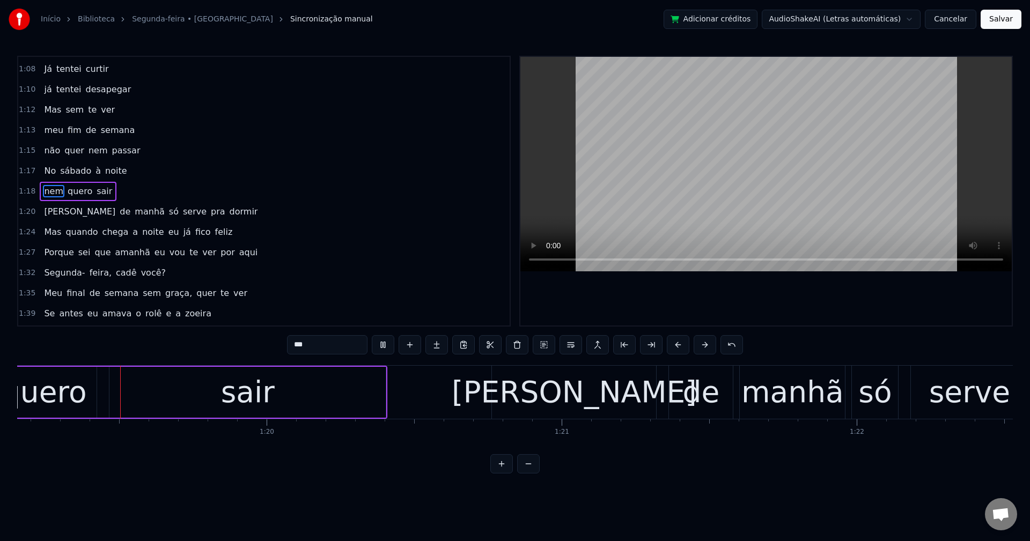
scroll to position [0, 23345]
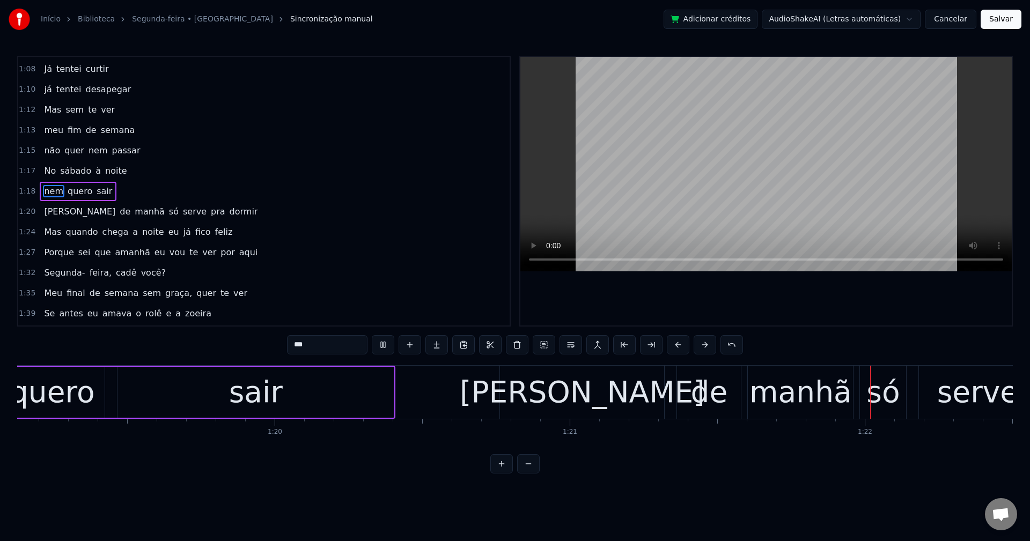
click at [168, 213] on span "só" at bounding box center [174, 211] width 12 height 12
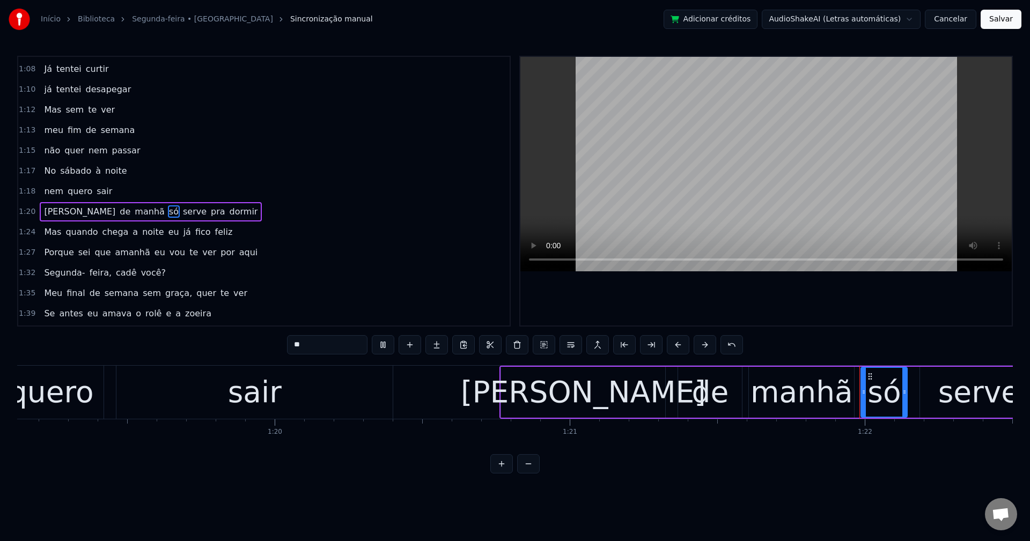
scroll to position [630, 0]
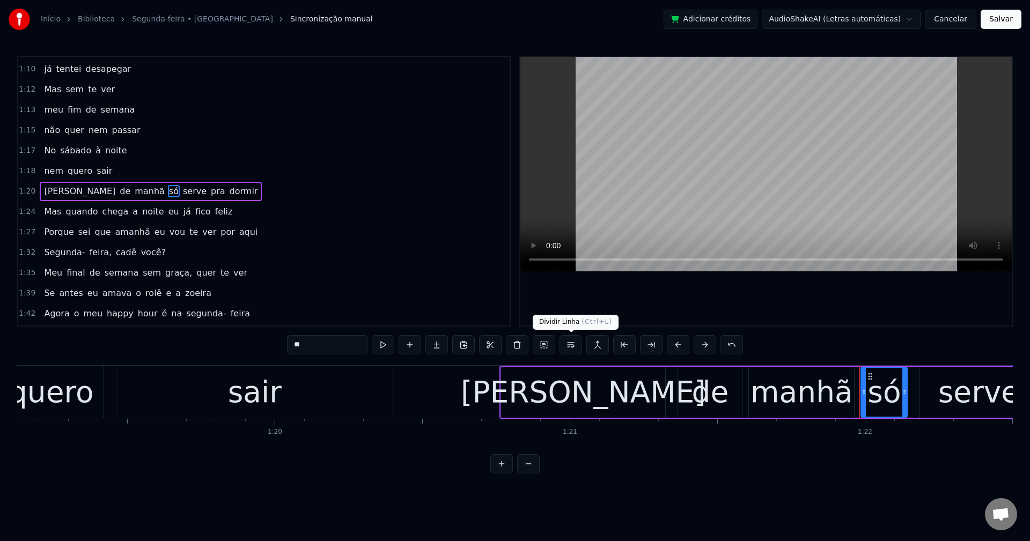
click at [574, 346] on button at bounding box center [570, 344] width 23 height 19
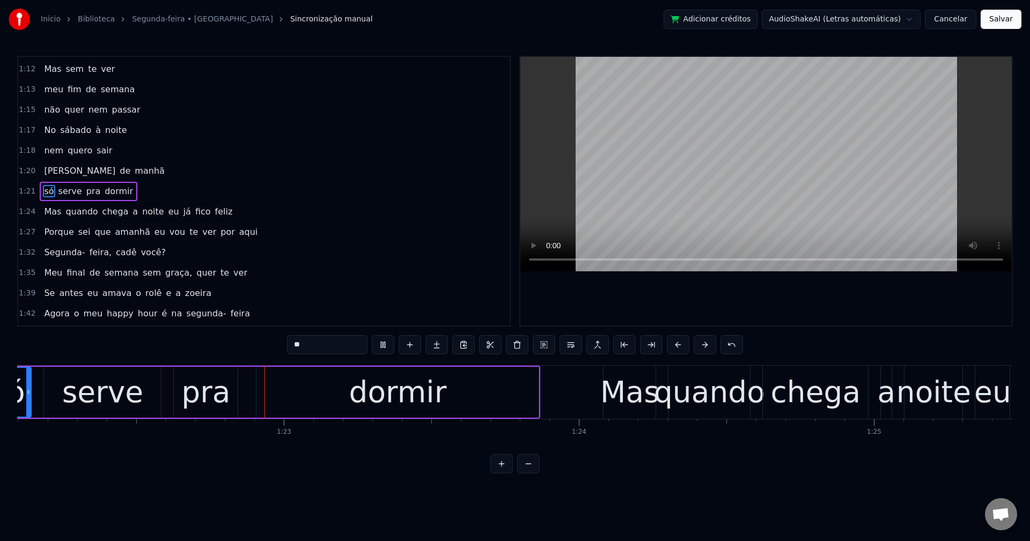
scroll to position [0, 24278]
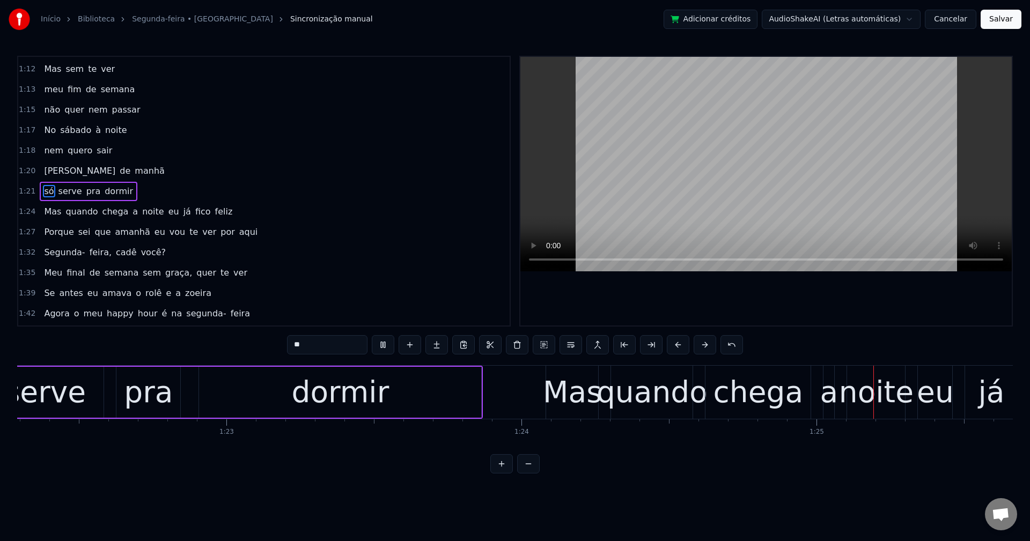
click at [131, 210] on span "a" at bounding box center [135, 211] width 8 height 12
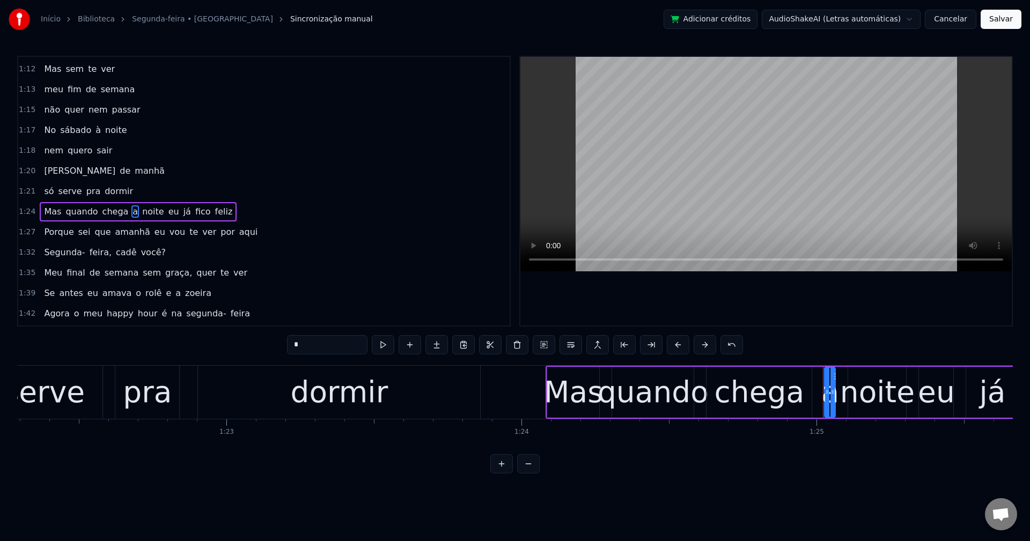
scroll to position [671, 0]
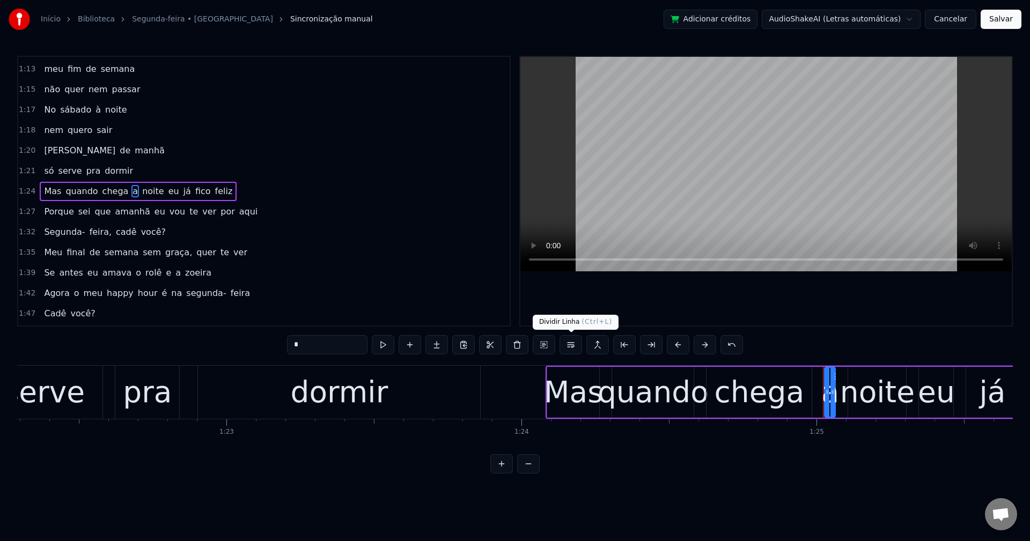
click at [570, 344] on button at bounding box center [570, 344] width 23 height 19
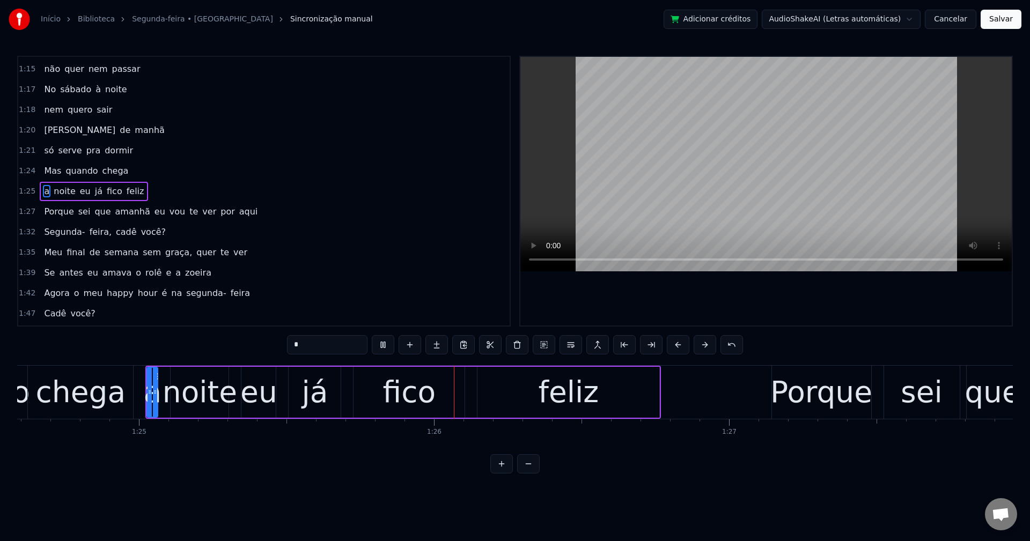
scroll to position [0, 25169]
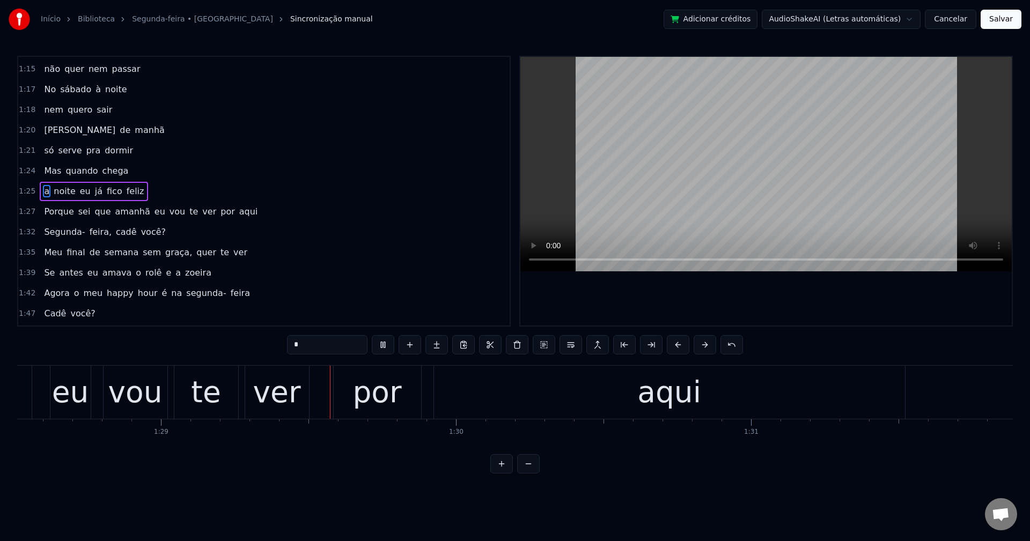
click at [153, 215] on span "eu" at bounding box center [159, 211] width 13 height 12
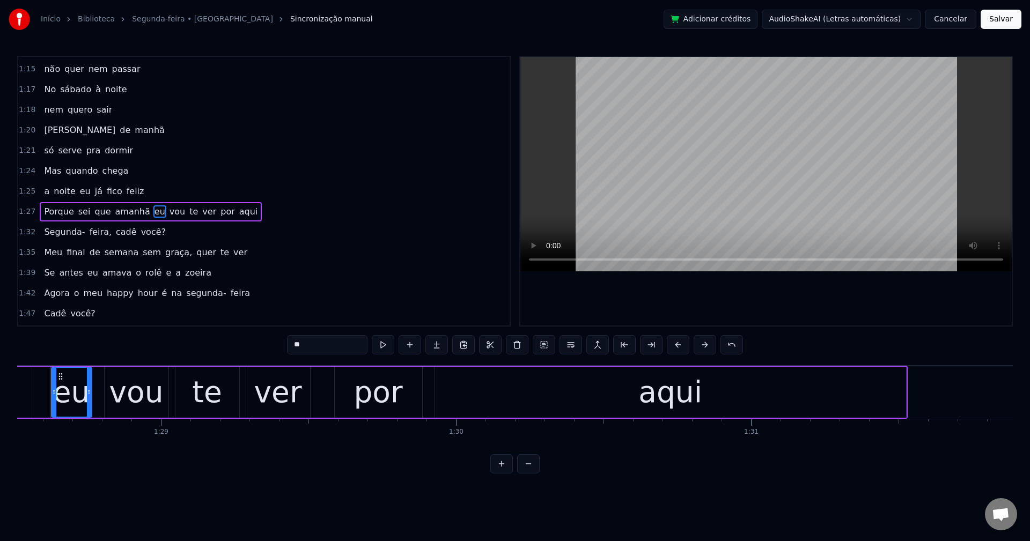
scroll to position [0, 26092]
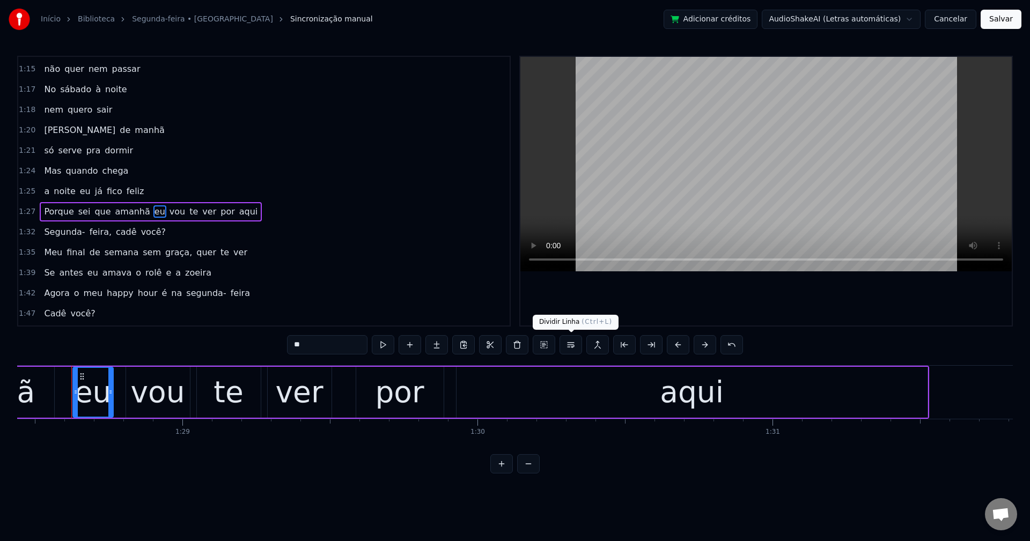
click at [568, 350] on button at bounding box center [570, 344] width 23 height 19
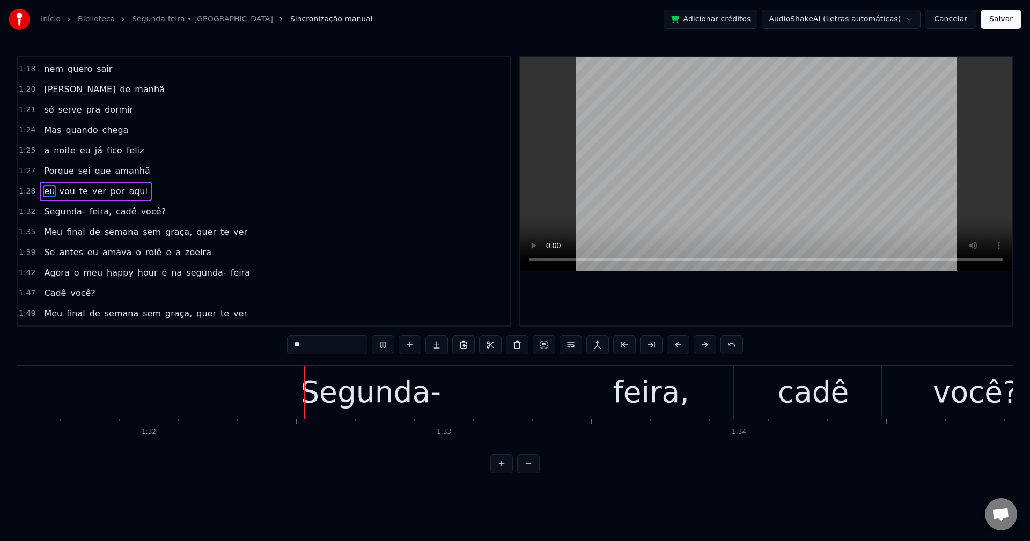
scroll to position [0, 27012]
click at [95, 213] on span "feira," at bounding box center [101, 211] width 24 height 12
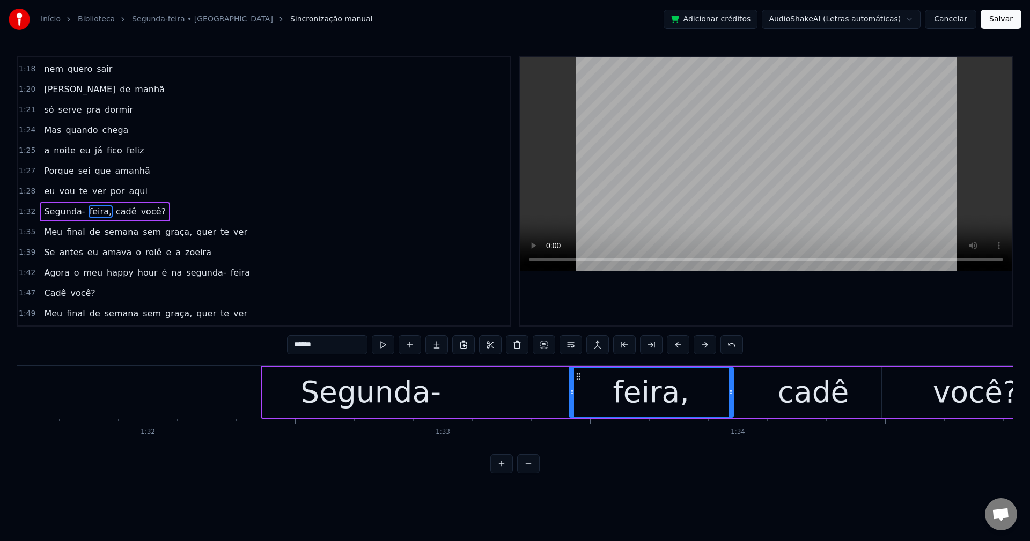
scroll to position [752, 0]
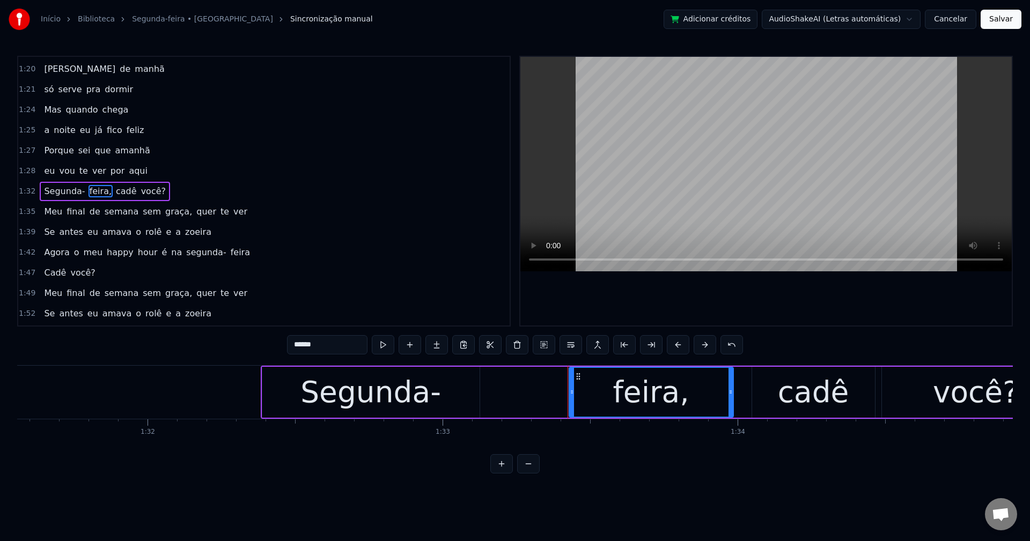
click at [334, 357] on div "0:06 Já faz um tempo 0:07 que tudo mudou 0:09 Antes eu contava 0:10 as horas pr…" at bounding box center [515, 265] width 996 height 418
click at [333, 350] on input "******" at bounding box center [327, 344] width 80 height 19
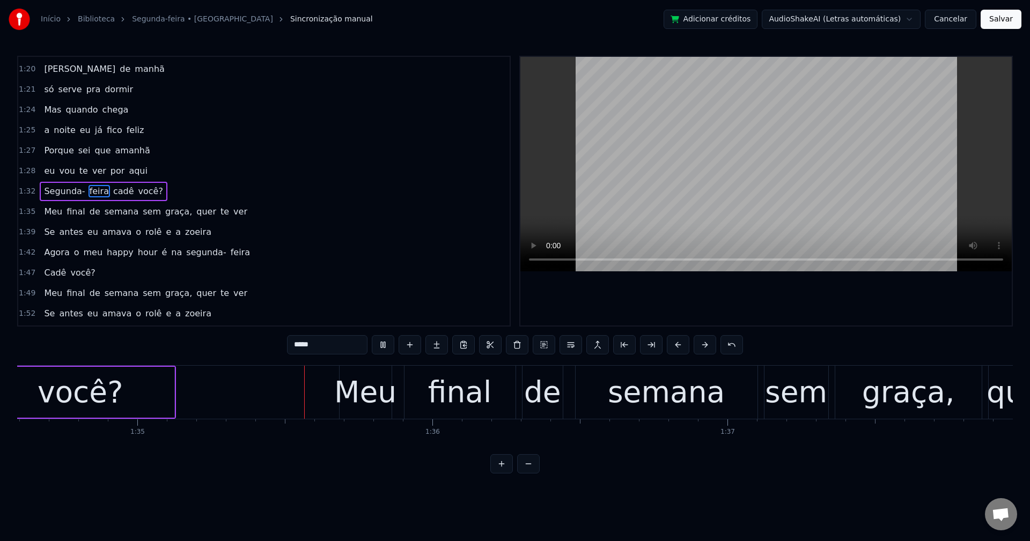
click at [137, 190] on span "você?" at bounding box center [150, 191] width 27 height 12
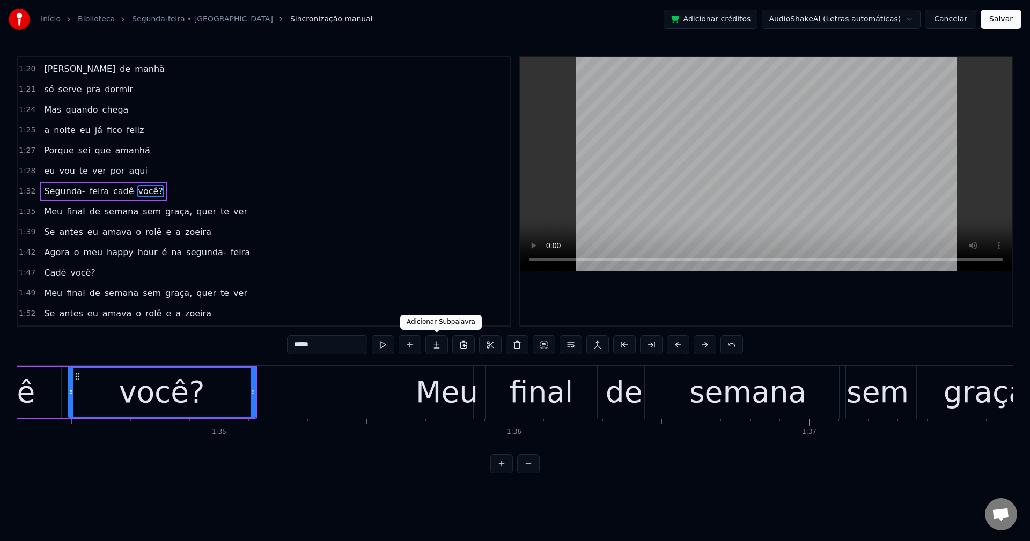
scroll to position [0, 27821]
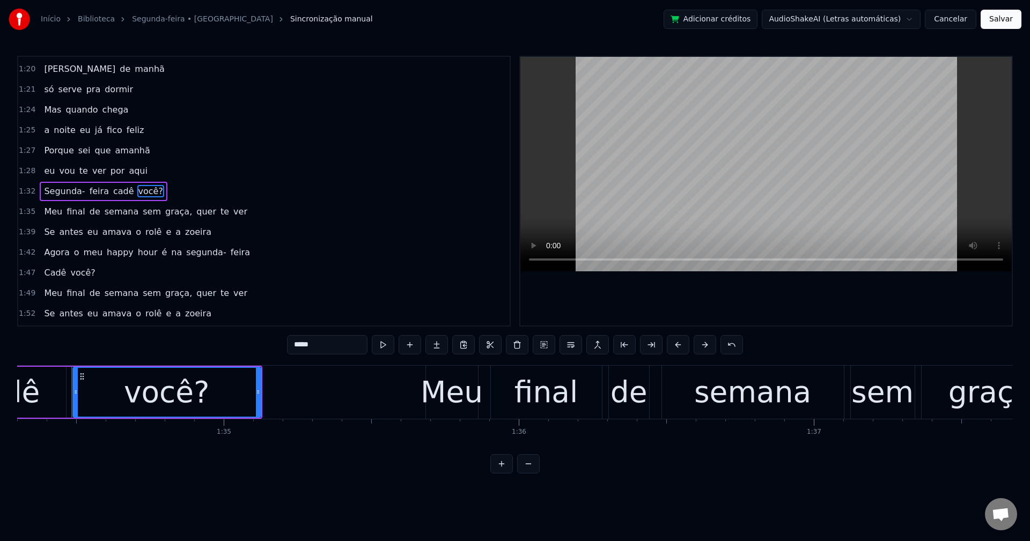
click at [328, 342] on input "*****" at bounding box center [327, 344] width 80 height 19
click at [142, 217] on span "sem" at bounding box center [152, 211] width 20 height 12
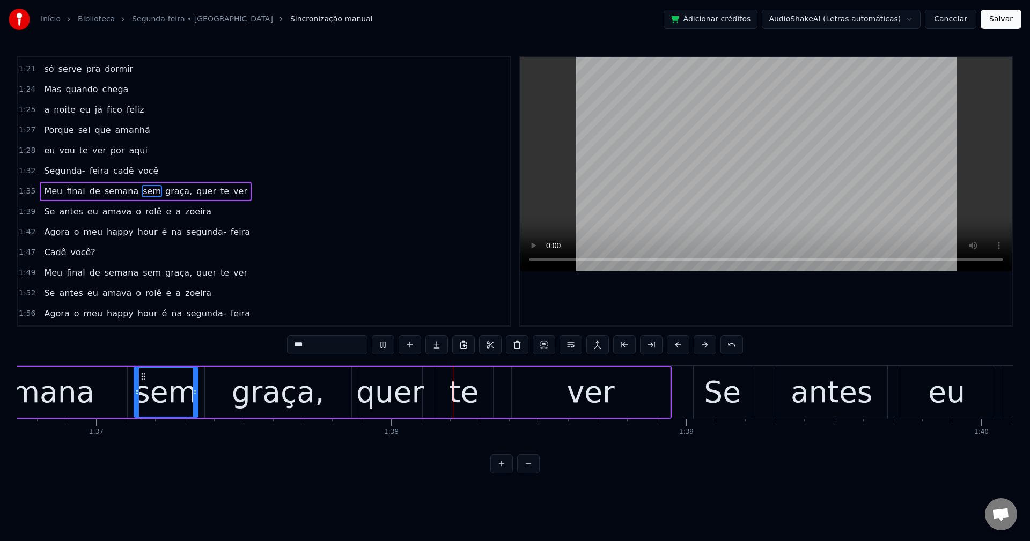
scroll to position [0, 28738]
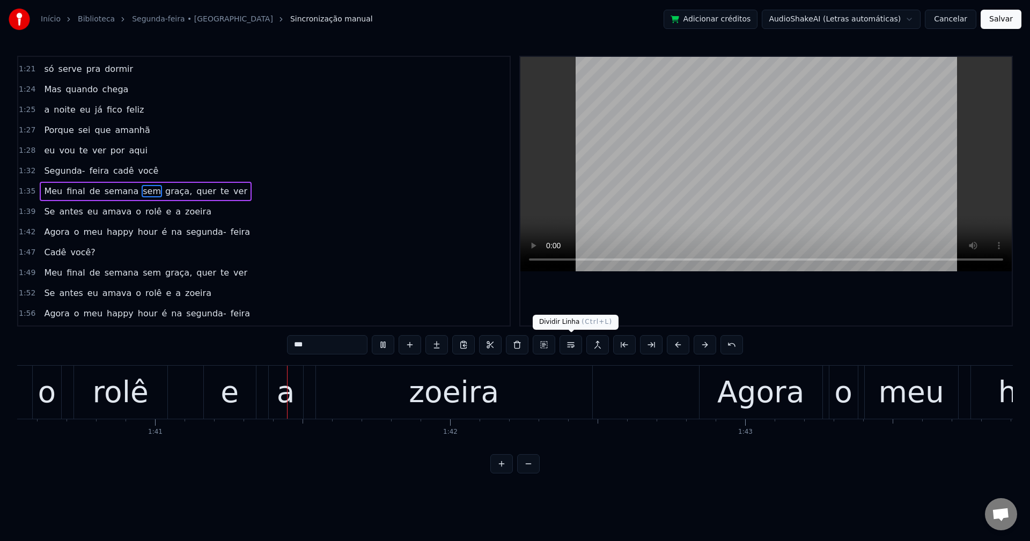
click at [570, 341] on button at bounding box center [570, 344] width 23 height 19
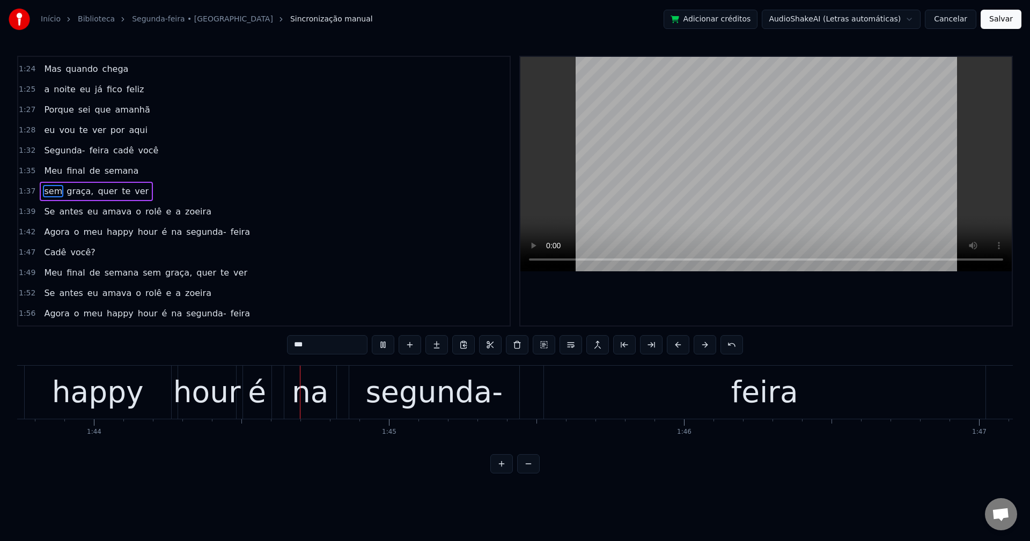
scroll to position [0, 30606]
click at [68, 188] on span "graça," at bounding box center [79, 191] width 29 height 12
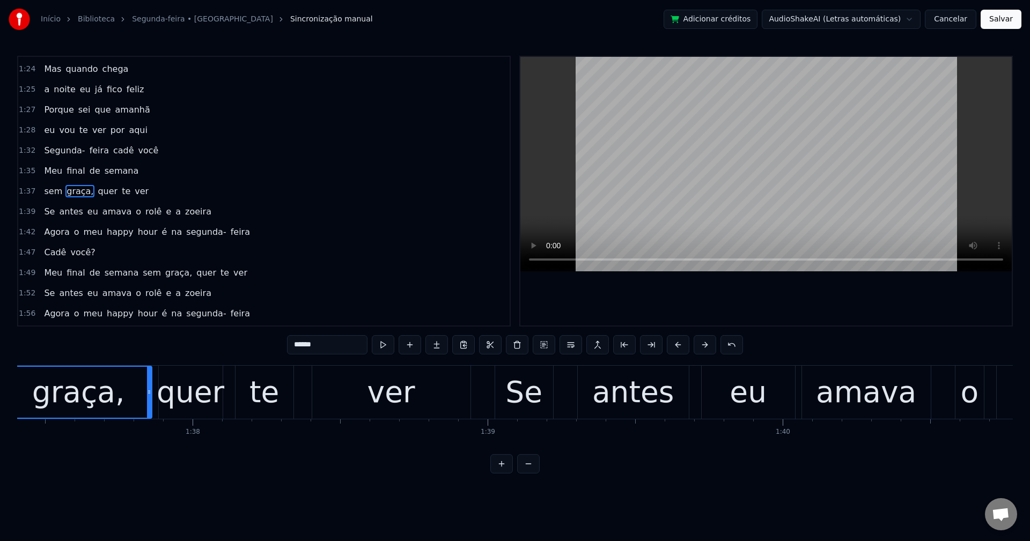
scroll to position [0, 28671]
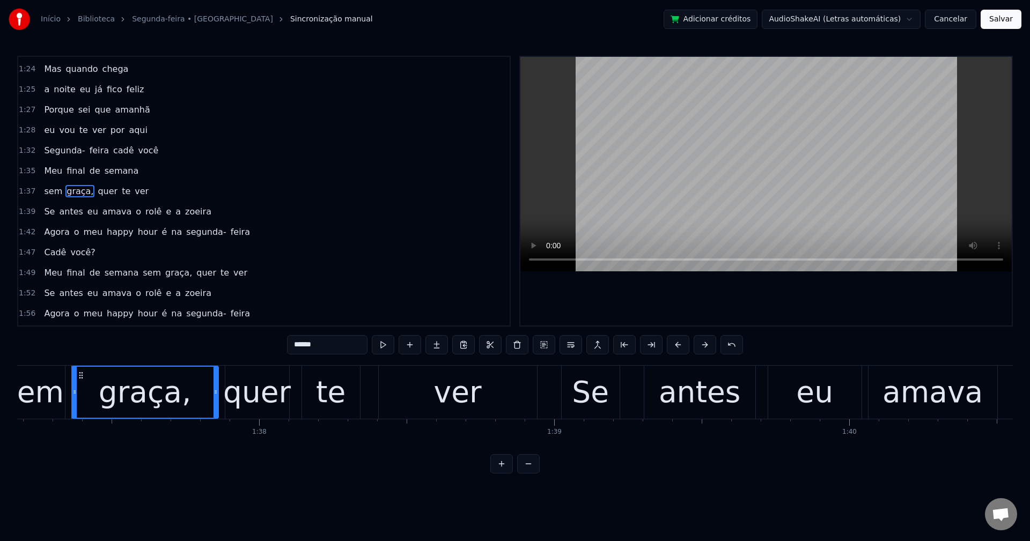
click at [330, 347] on input "******" at bounding box center [327, 344] width 80 height 19
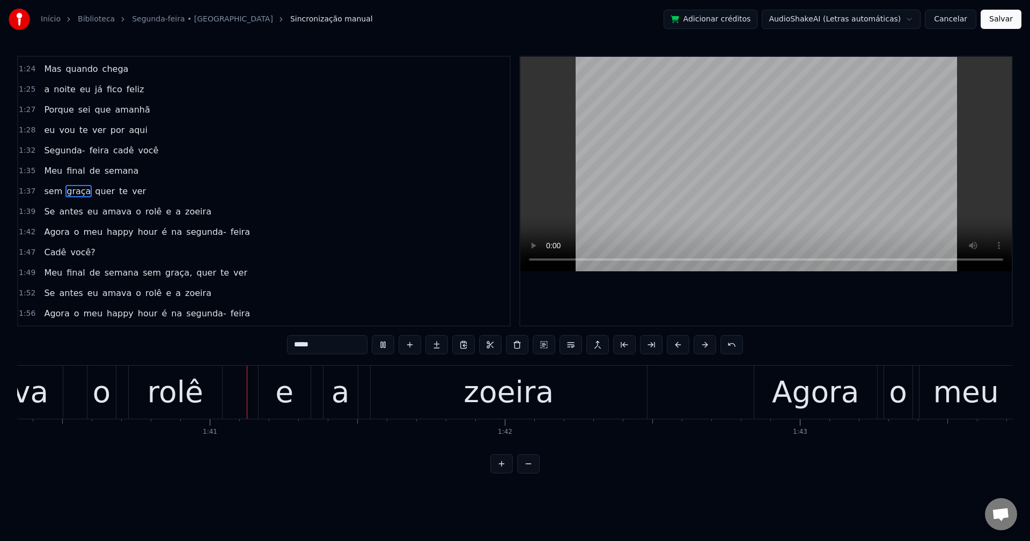
click at [135, 216] on span "o" at bounding box center [139, 211] width 8 height 12
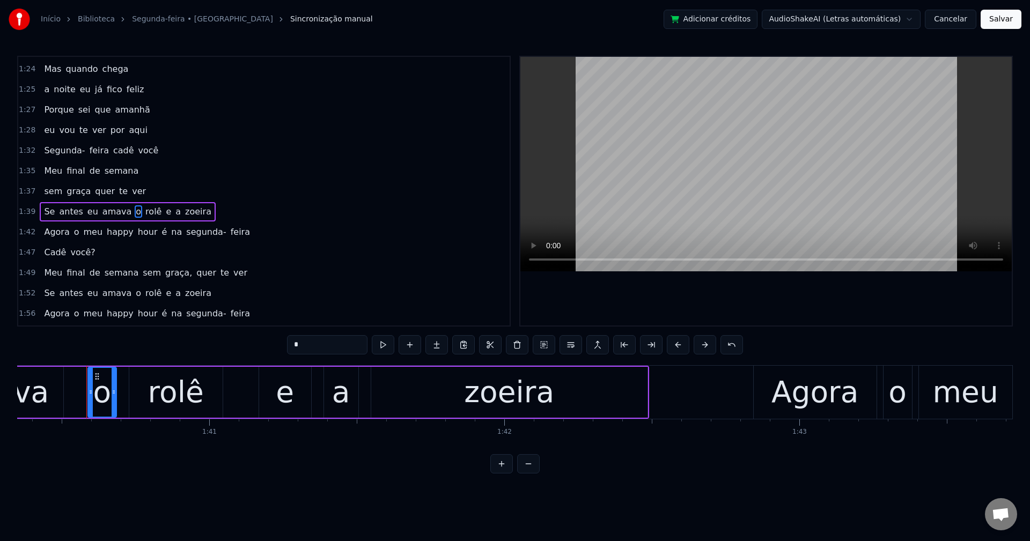
scroll to position [813, 0]
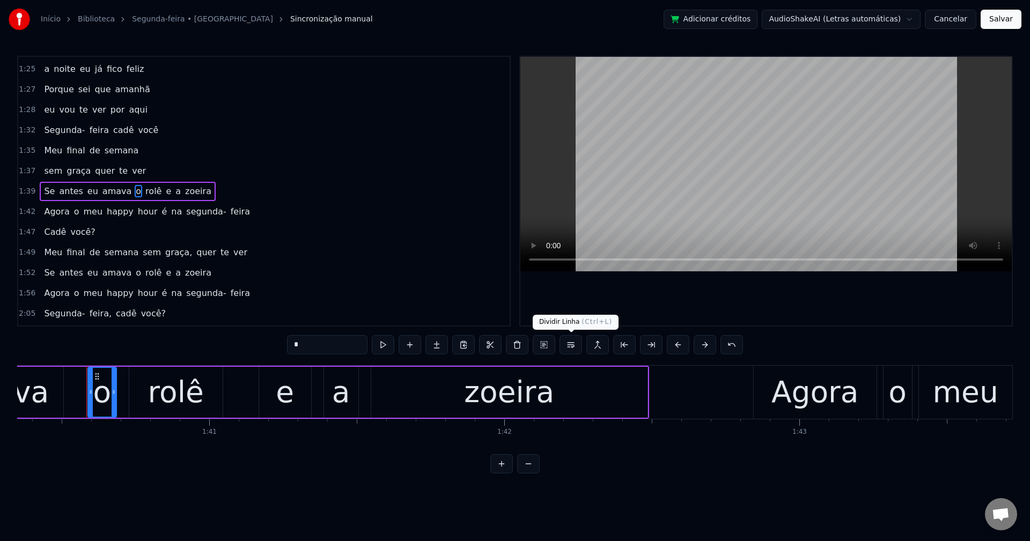
click at [575, 345] on button at bounding box center [570, 344] width 23 height 19
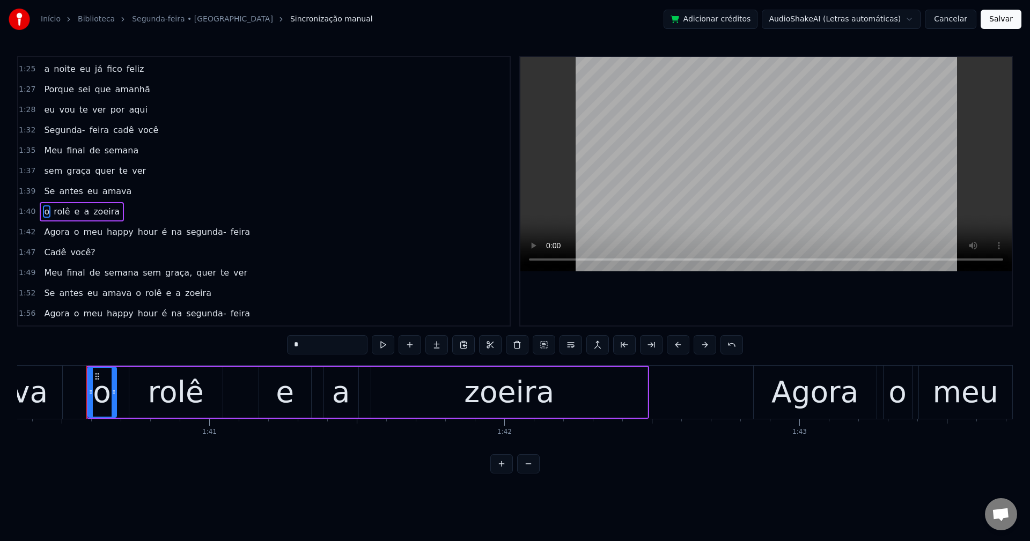
scroll to position [834, 0]
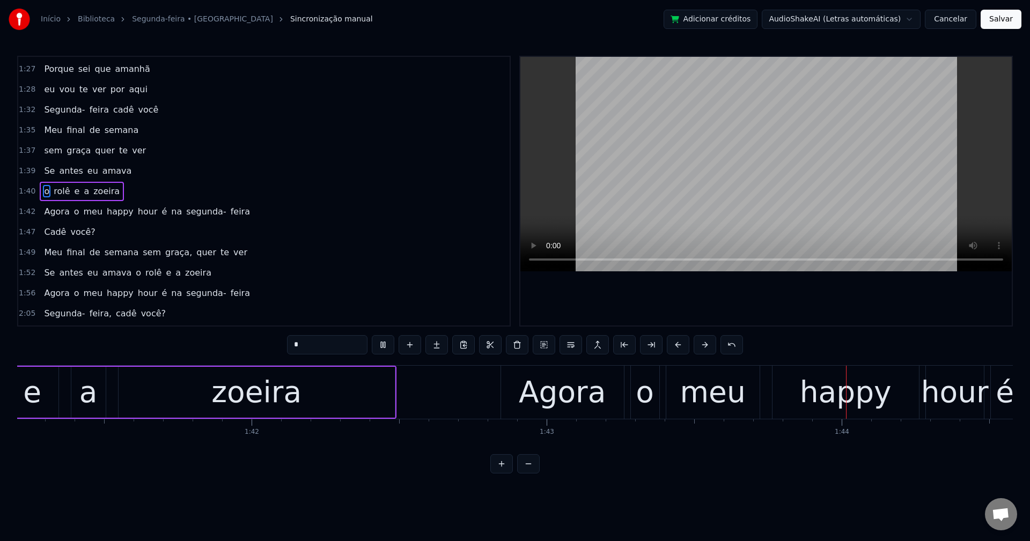
click at [161, 210] on span "é" at bounding box center [165, 211] width 8 height 12
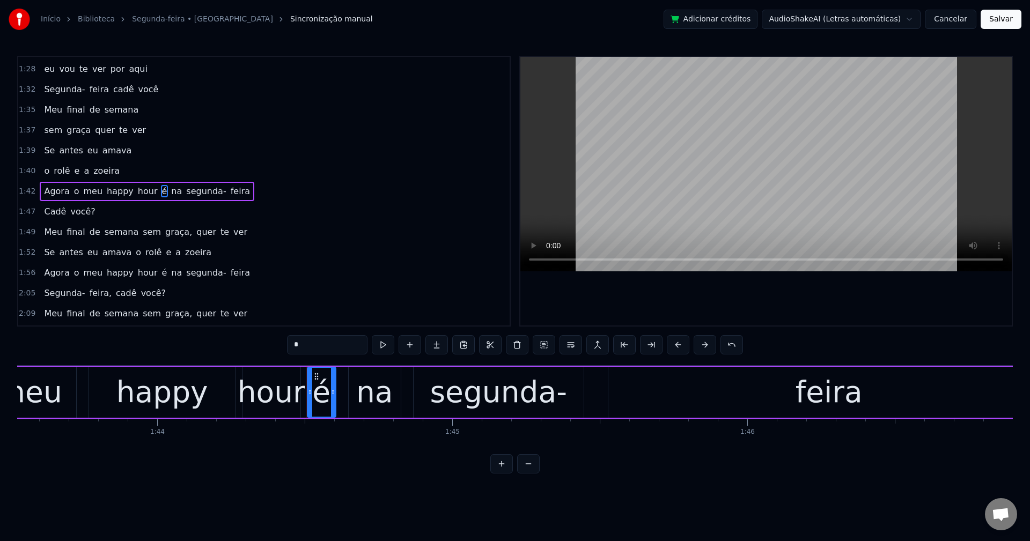
scroll to position [0, 30555]
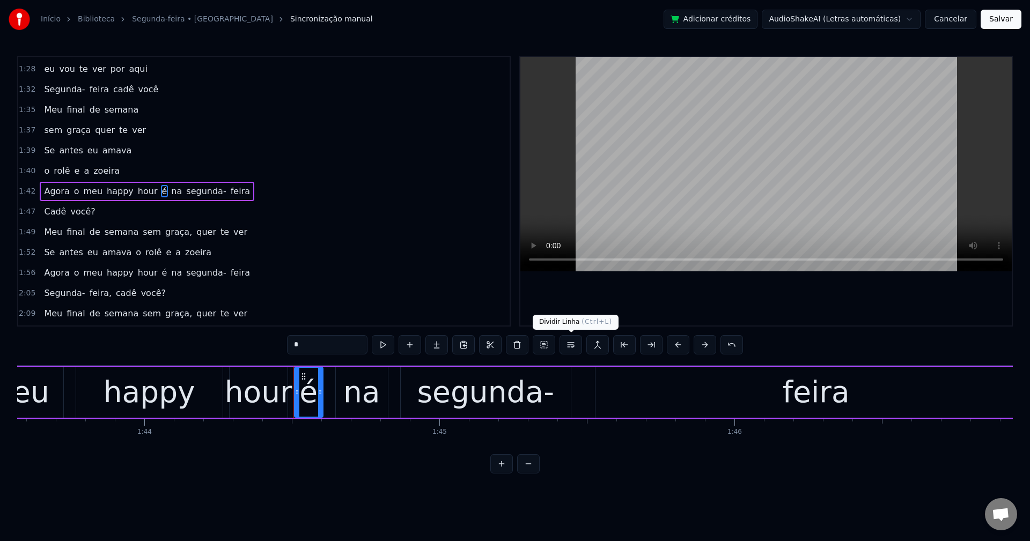
click at [570, 348] on button at bounding box center [570, 344] width 23 height 19
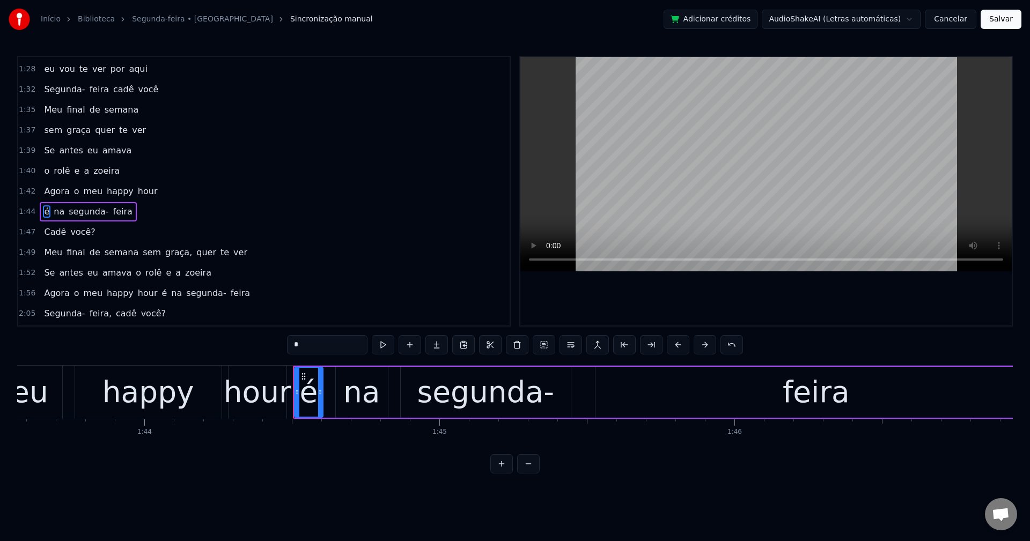
scroll to position [874, 0]
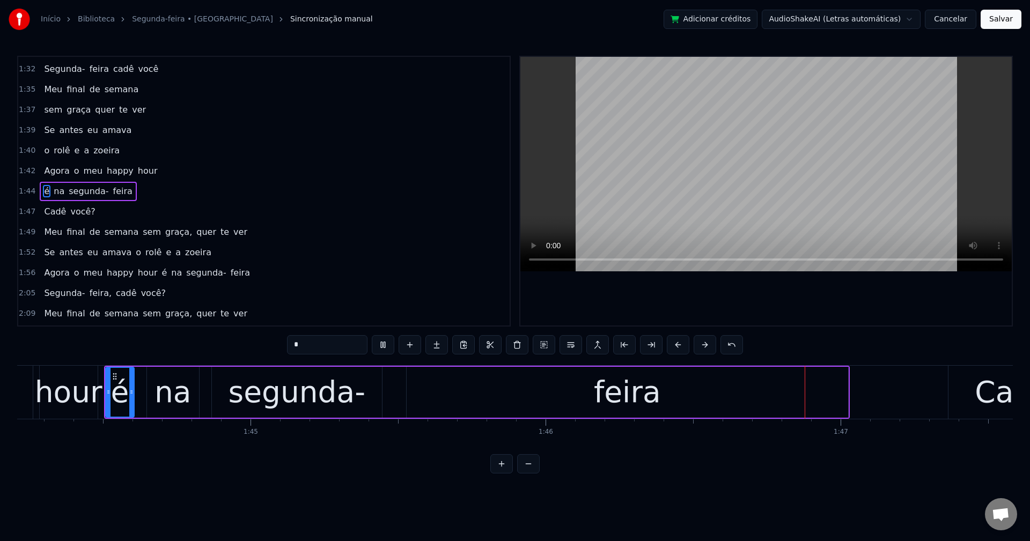
click at [75, 211] on span "você?" at bounding box center [82, 211] width 27 height 12
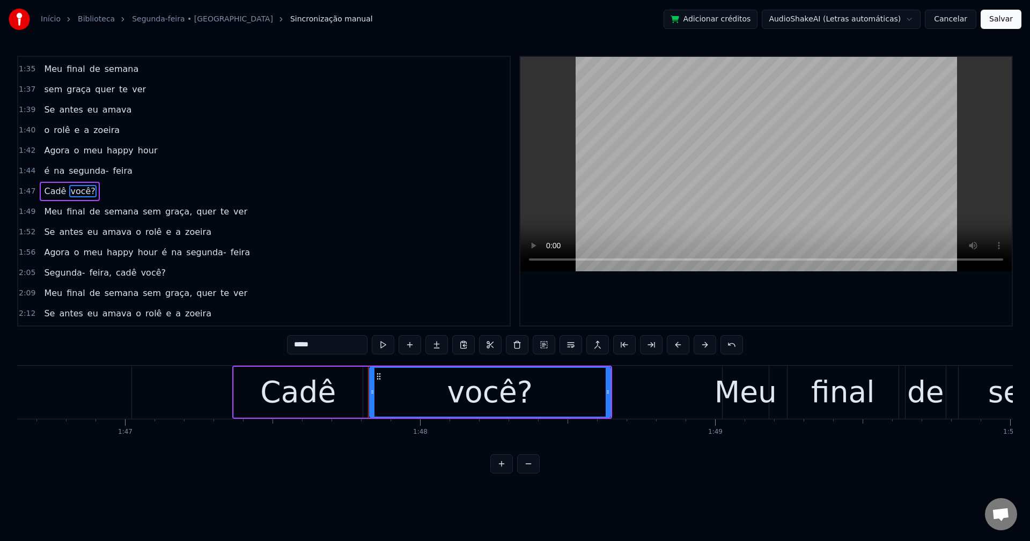
scroll to position [0, 31460]
click at [336, 337] on input "*****" at bounding box center [327, 344] width 80 height 19
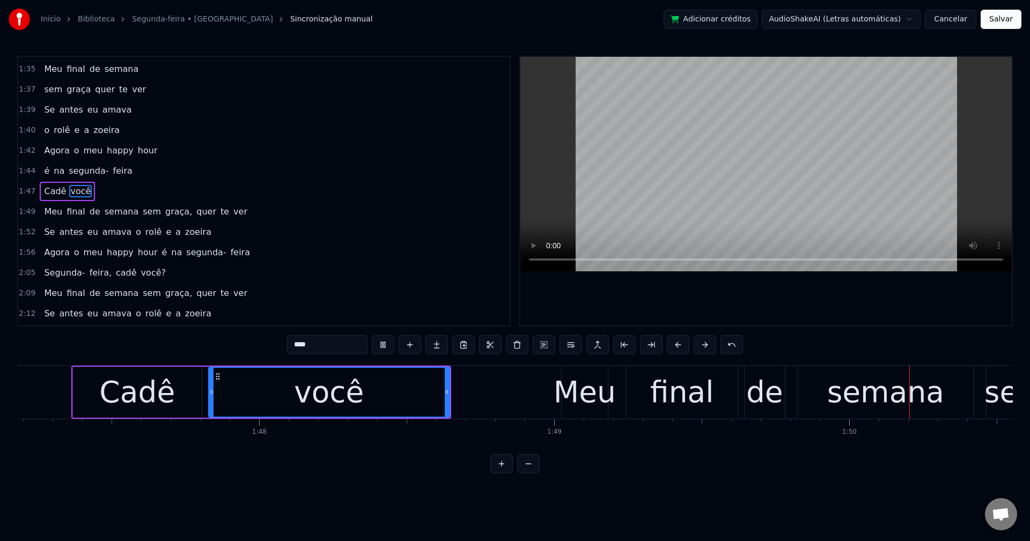
click at [142, 210] on span "sem" at bounding box center [152, 211] width 20 height 12
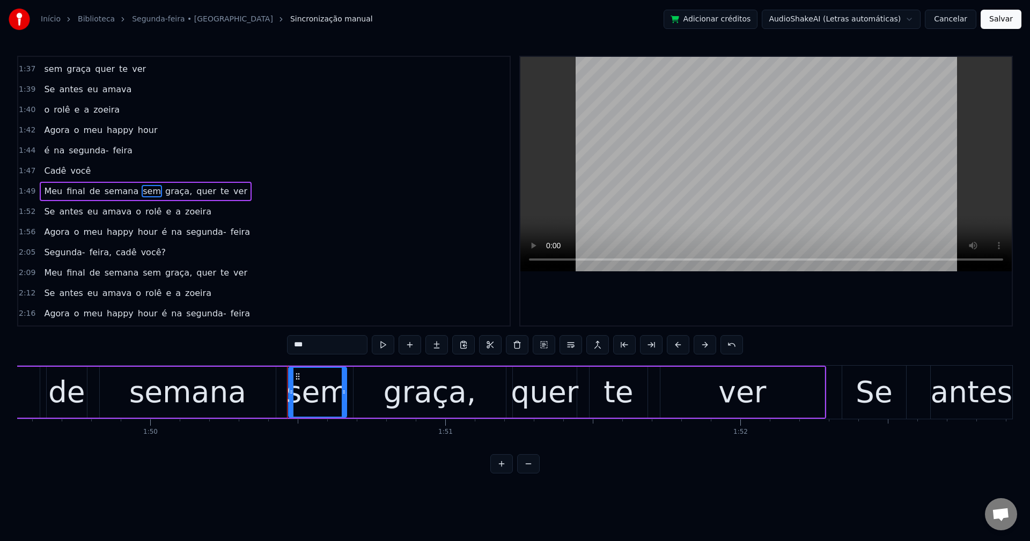
scroll to position [0, 32367]
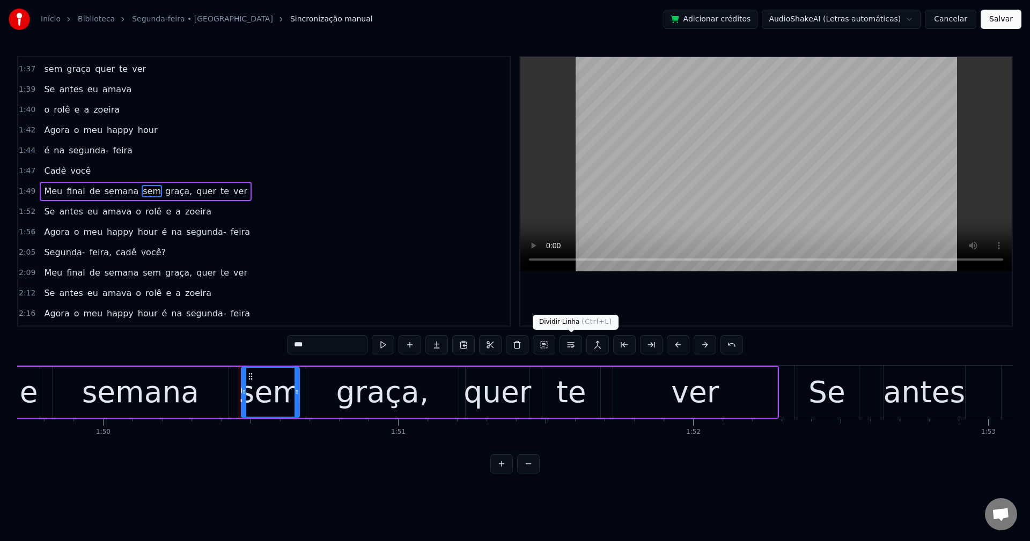
click at [572, 346] on button at bounding box center [570, 344] width 23 height 19
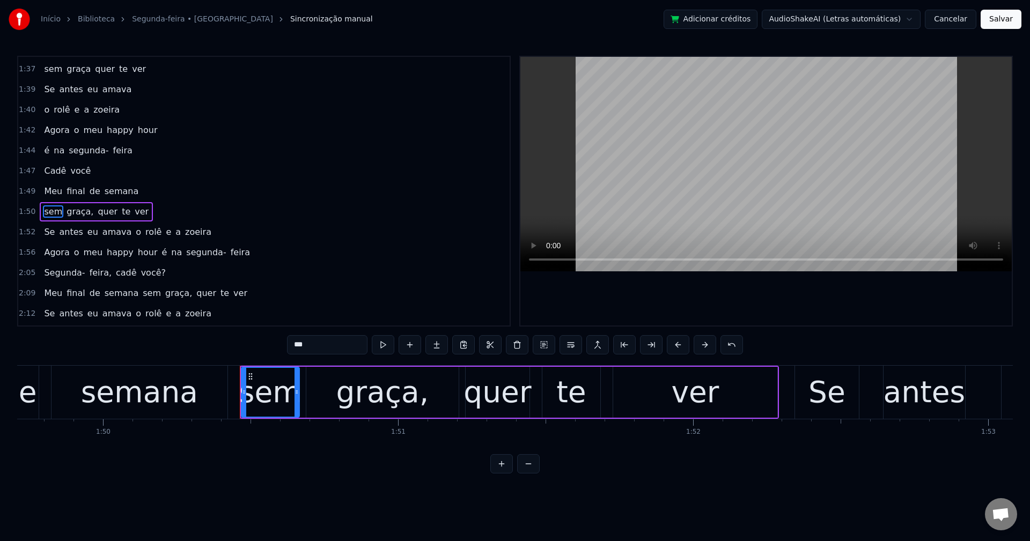
scroll to position [935, 0]
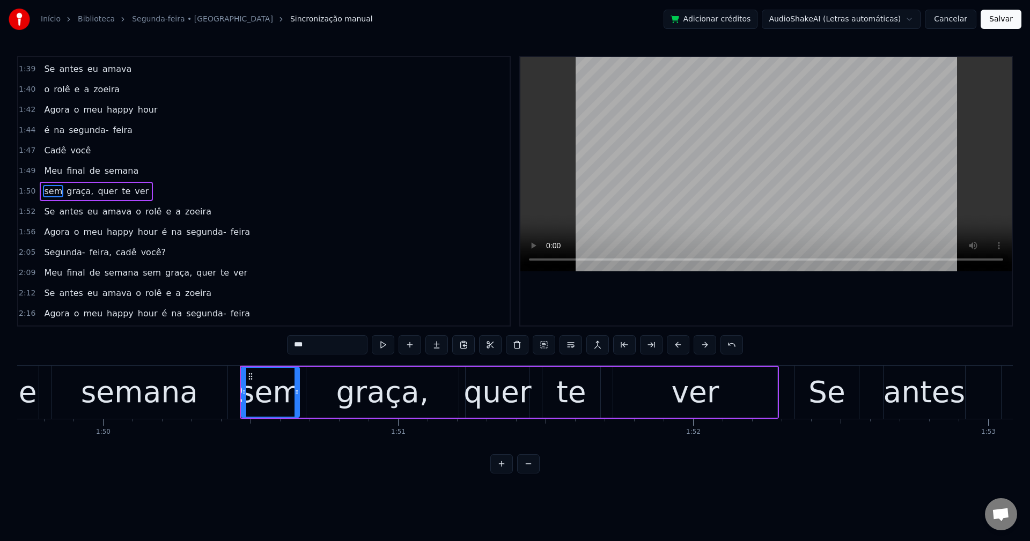
click at [72, 193] on span "graça," at bounding box center [79, 191] width 29 height 12
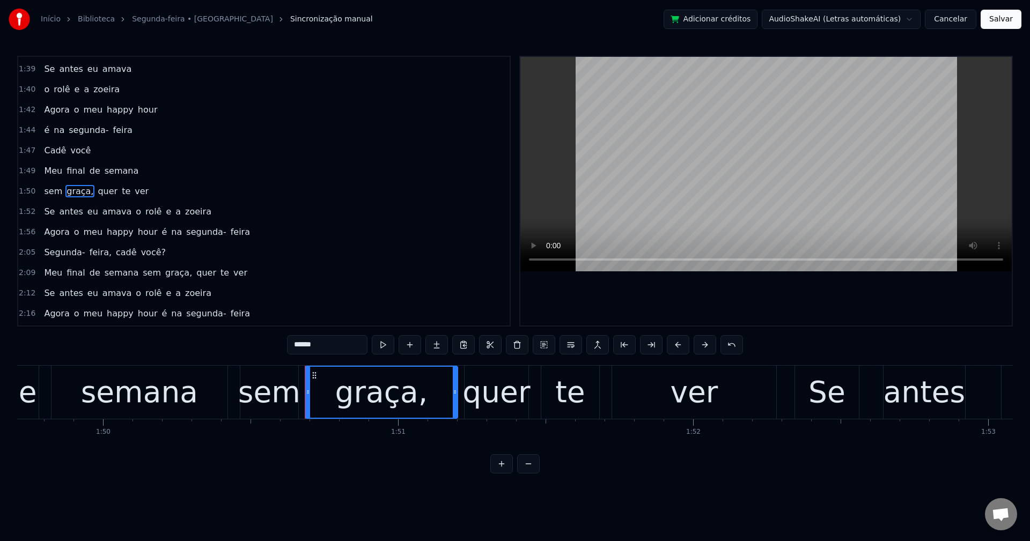
click at [331, 346] on input "******" at bounding box center [327, 344] width 80 height 19
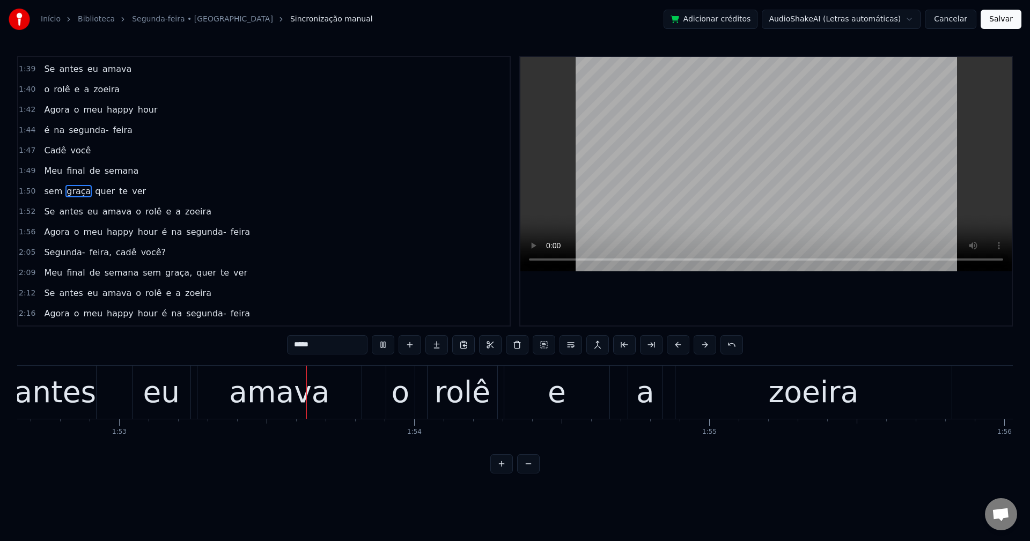
scroll to position [0, 33288]
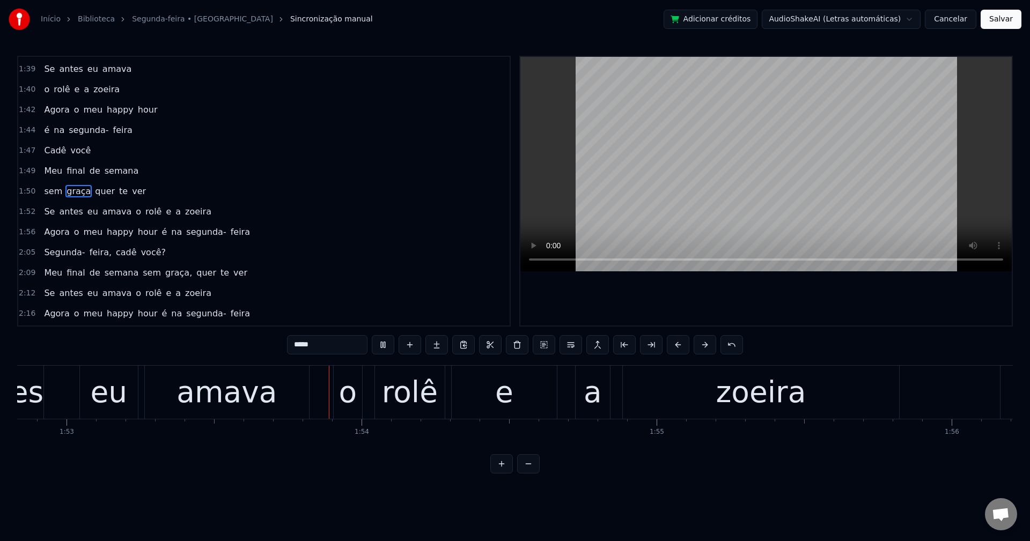
click at [135, 211] on span "o" at bounding box center [139, 211] width 8 height 12
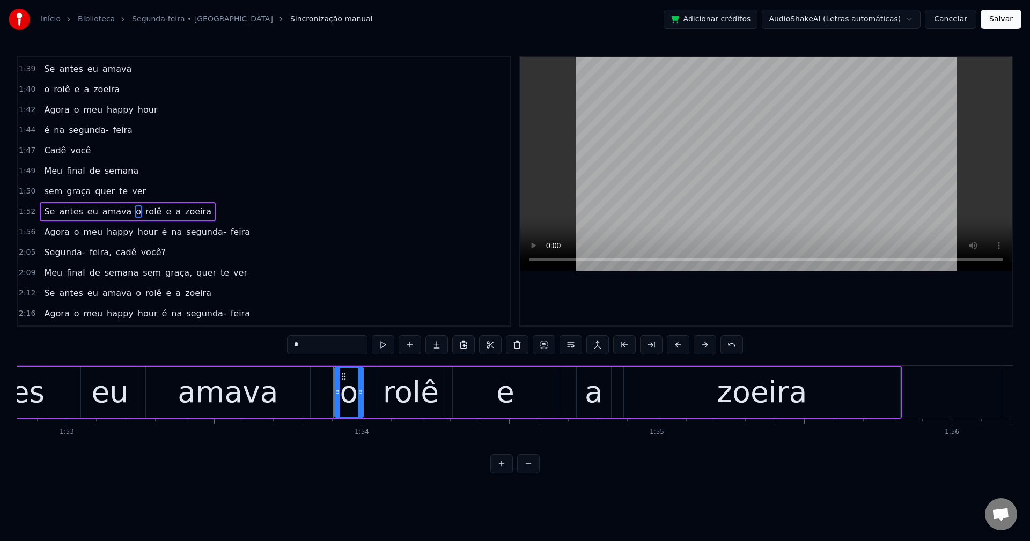
scroll to position [954, 0]
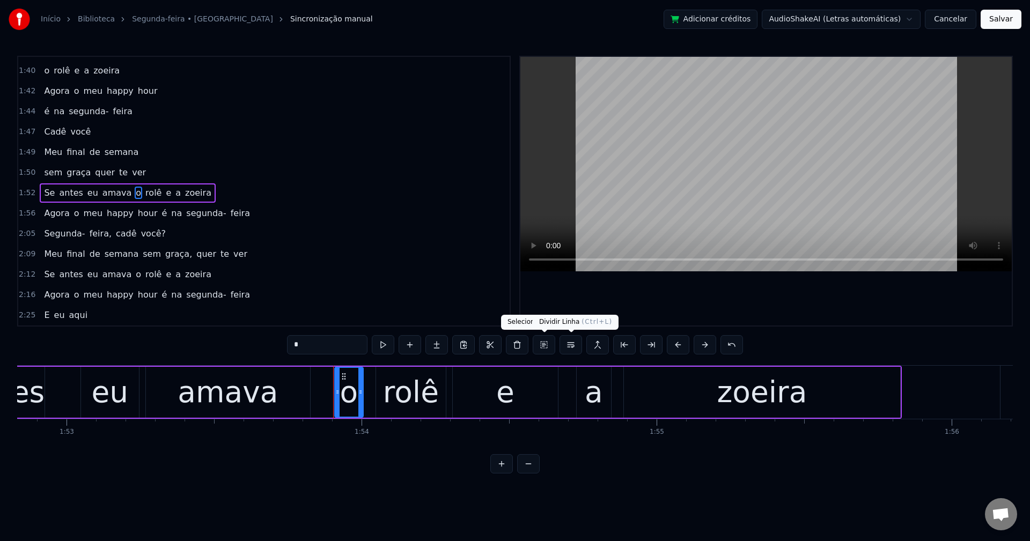
click at [570, 344] on button at bounding box center [570, 344] width 23 height 19
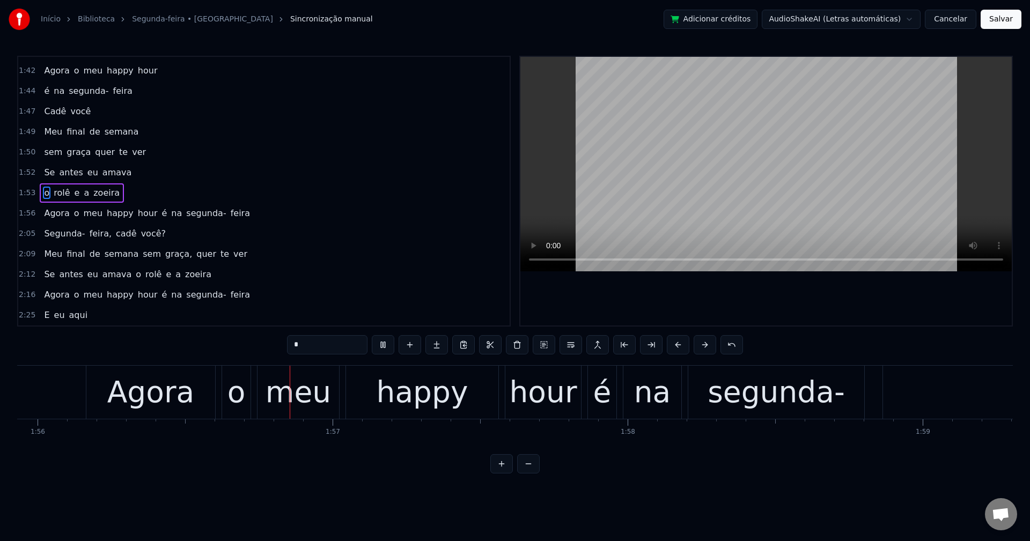
scroll to position [0, 34235]
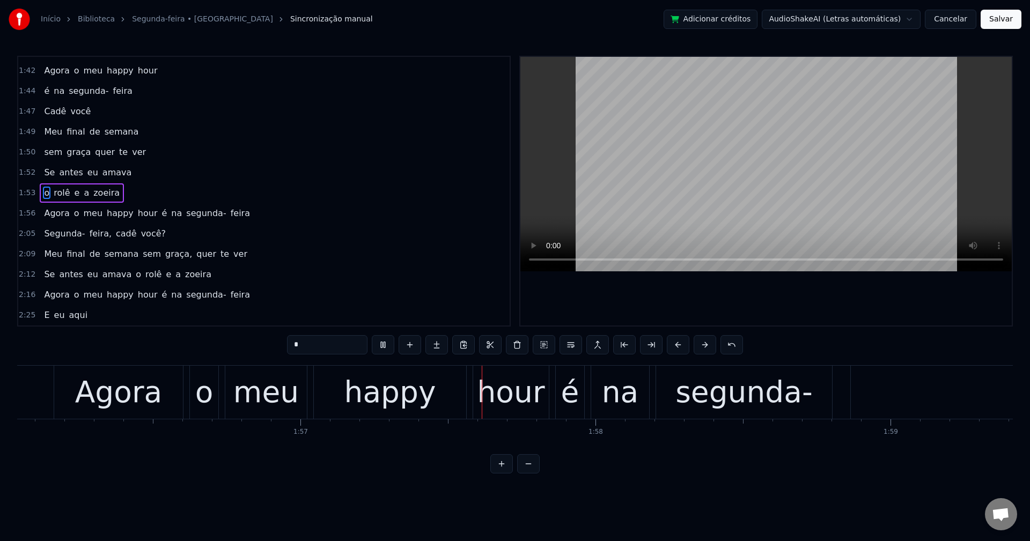
click at [161, 212] on span "é" at bounding box center [165, 213] width 8 height 12
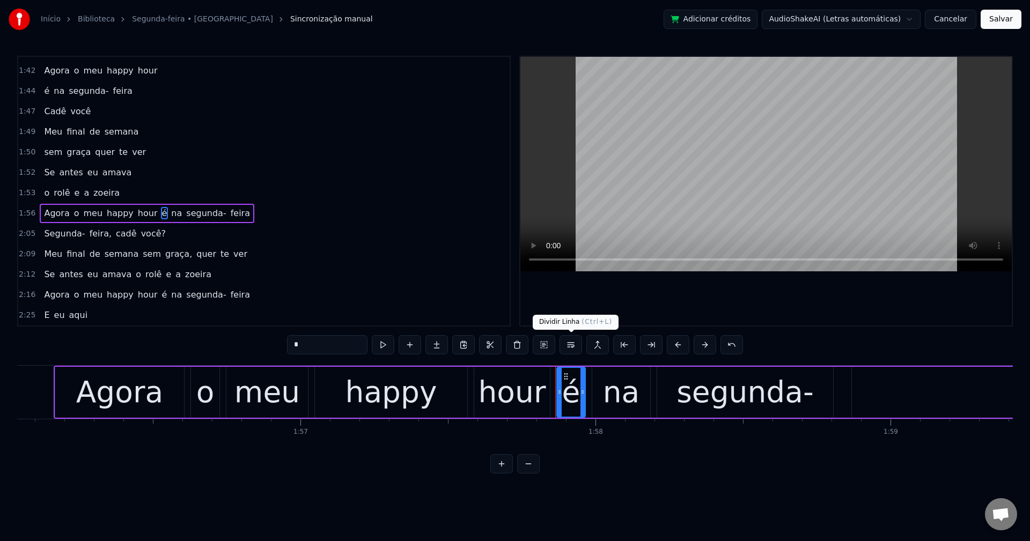
click at [573, 350] on button at bounding box center [570, 344] width 23 height 19
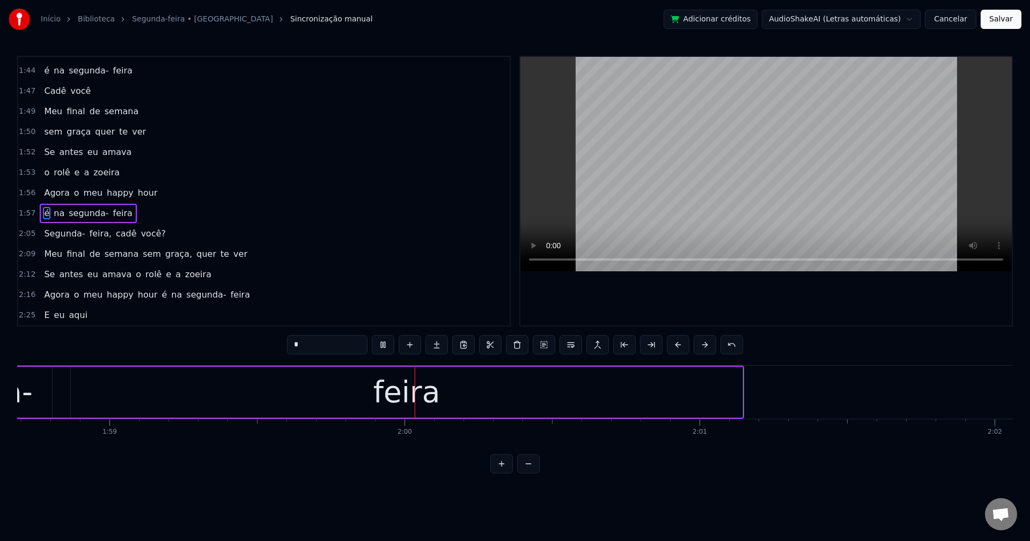
scroll to position [0, 35170]
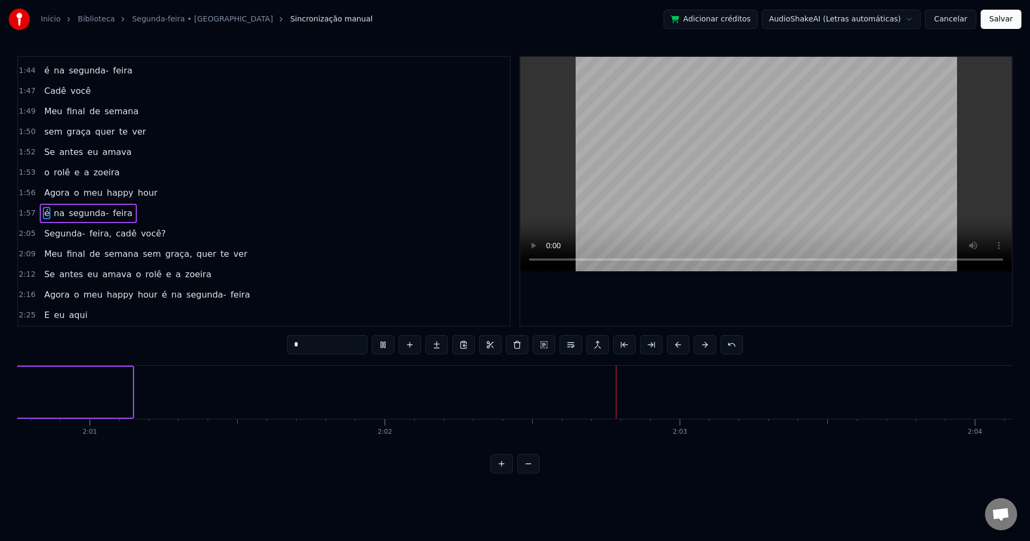
click at [89, 236] on span "feira," at bounding box center [101, 233] width 24 height 12
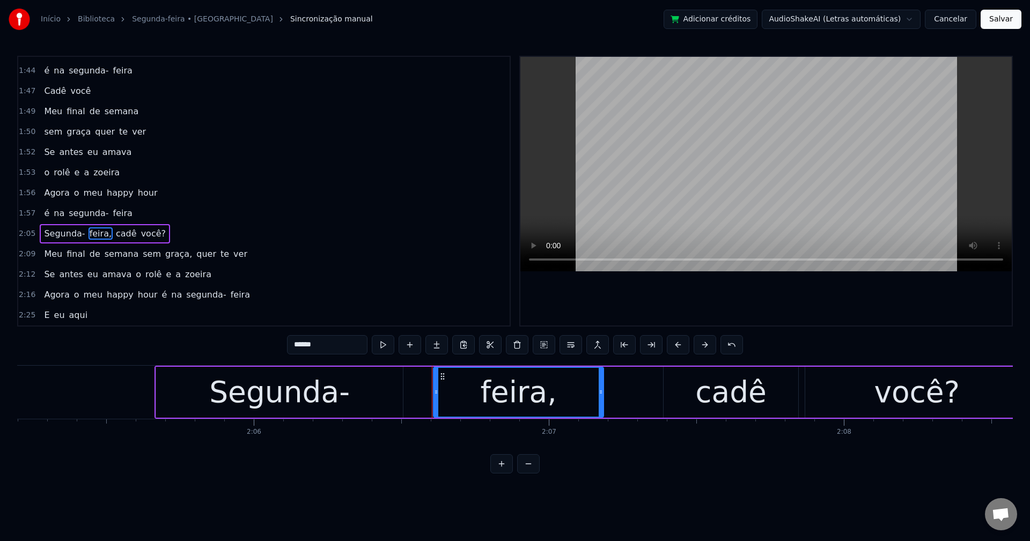
scroll to position [0, 37298]
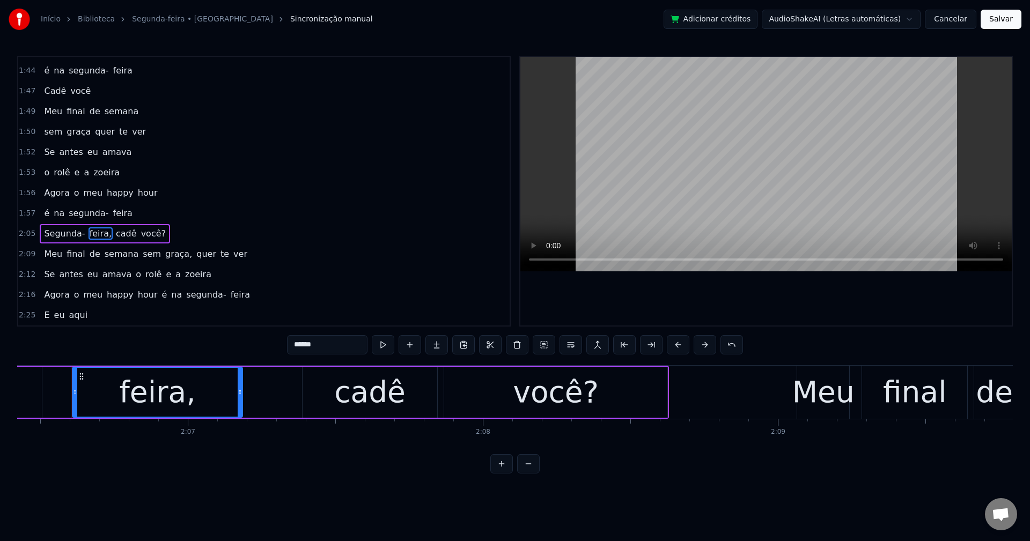
click at [322, 344] on input "******" at bounding box center [327, 344] width 80 height 19
click at [137, 227] on span "você?" at bounding box center [150, 233] width 27 height 12
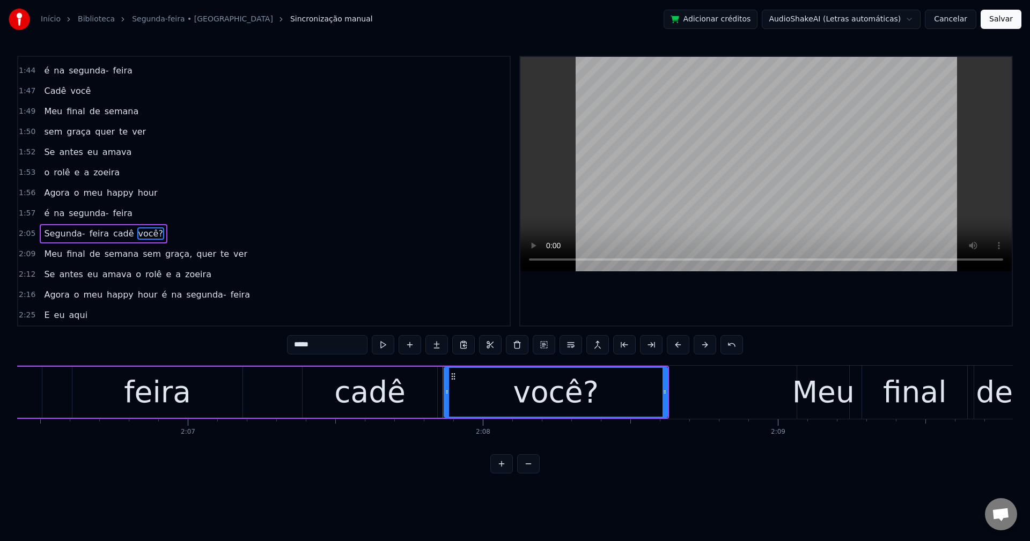
click at [340, 352] on input "*****" at bounding box center [327, 344] width 80 height 19
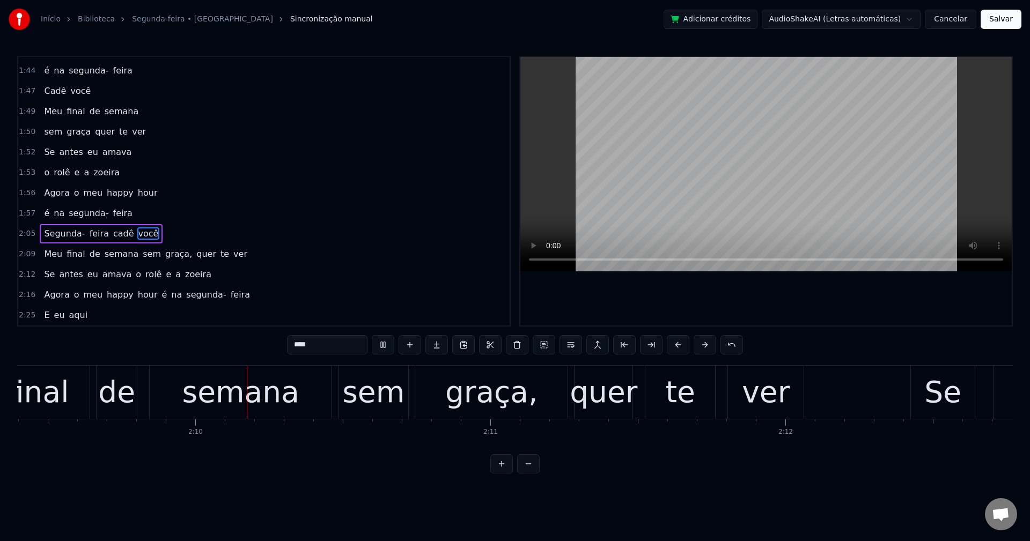
scroll to position [0, 38202]
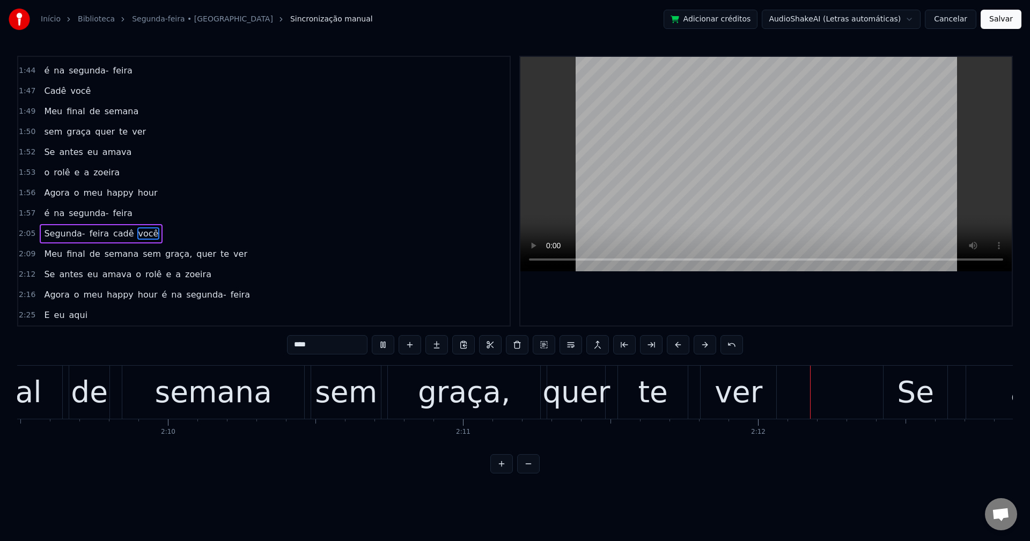
click at [142, 260] on span "sem" at bounding box center [152, 254] width 20 height 12
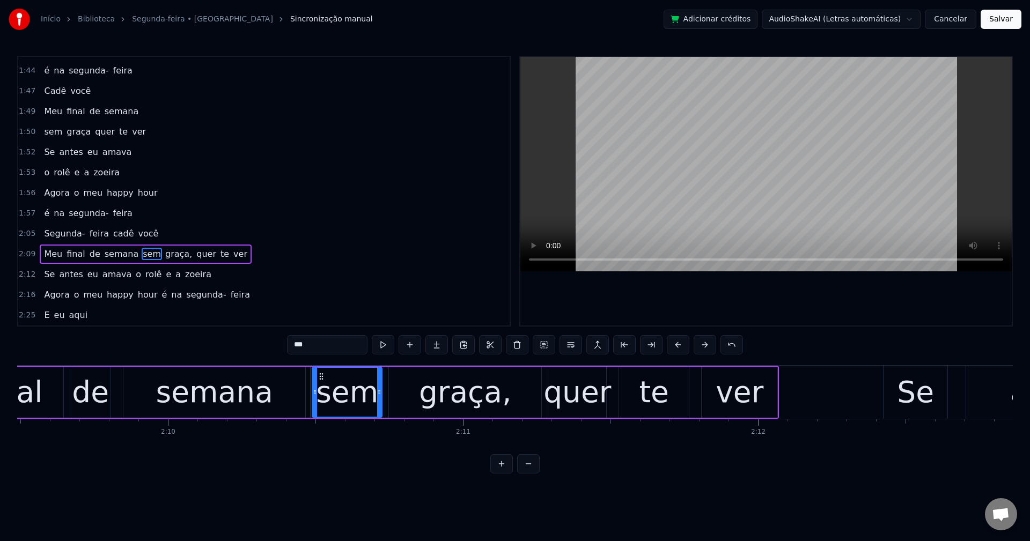
click at [575, 344] on button at bounding box center [570, 344] width 23 height 19
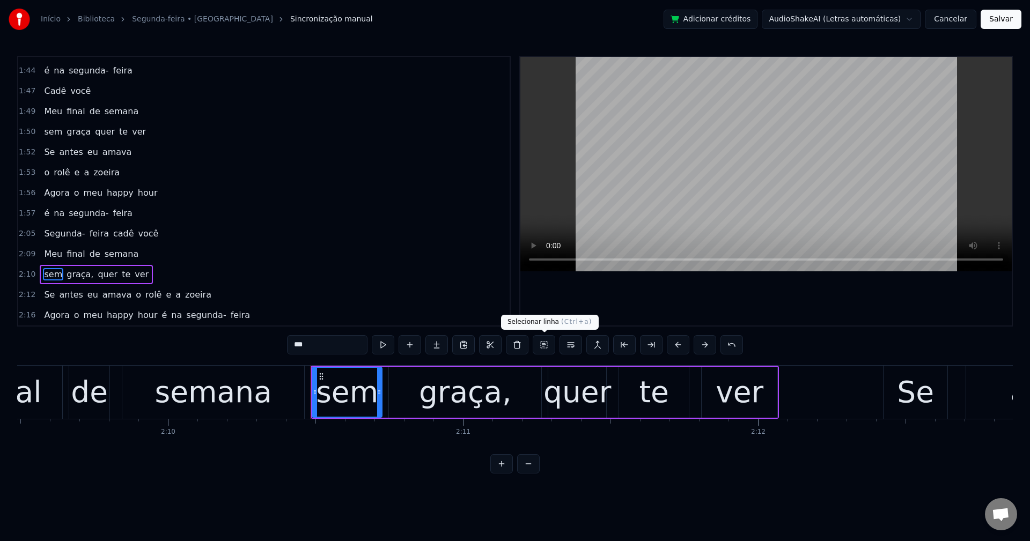
scroll to position [1015, 0]
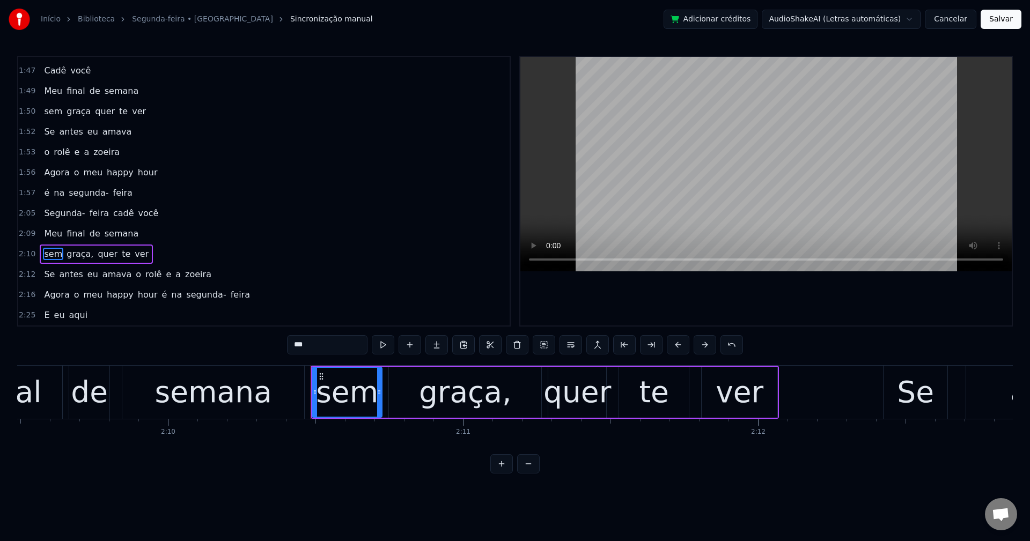
click at [77, 253] on span "graça," at bounding box center [79, 254] width 29 height 12
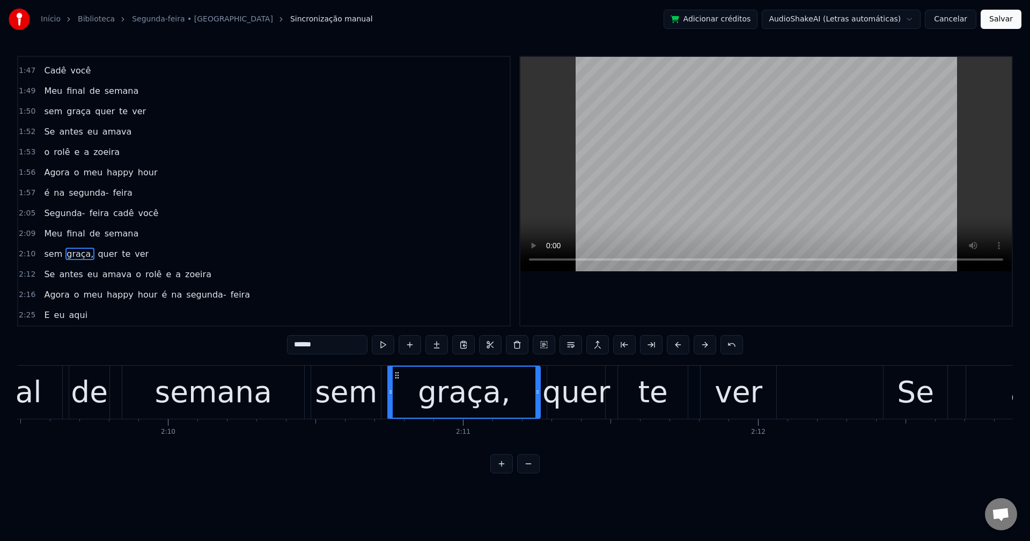
click at [326, 341] on input "******" at bounding box center [327, 344] width 80 height 19
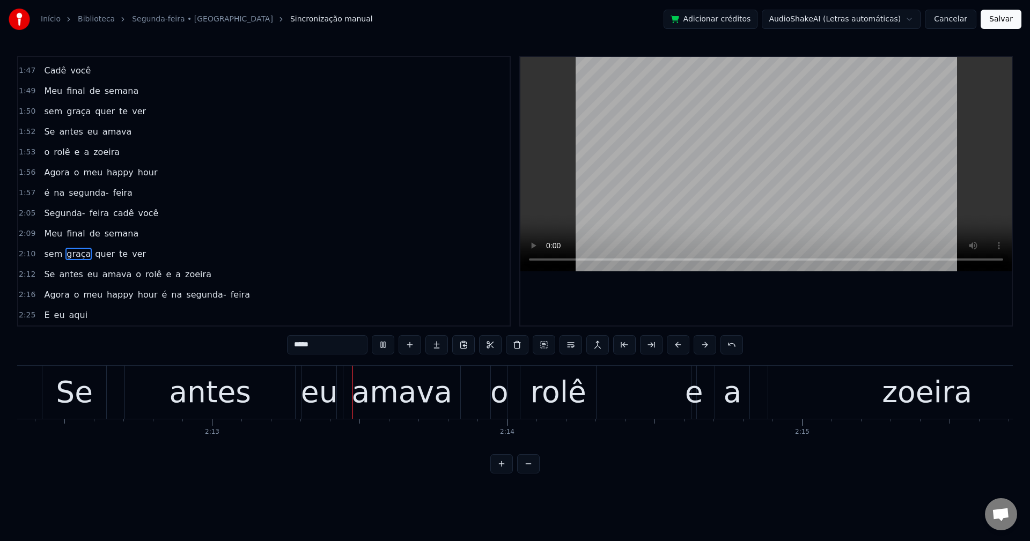
scroll to position [0, 39138]
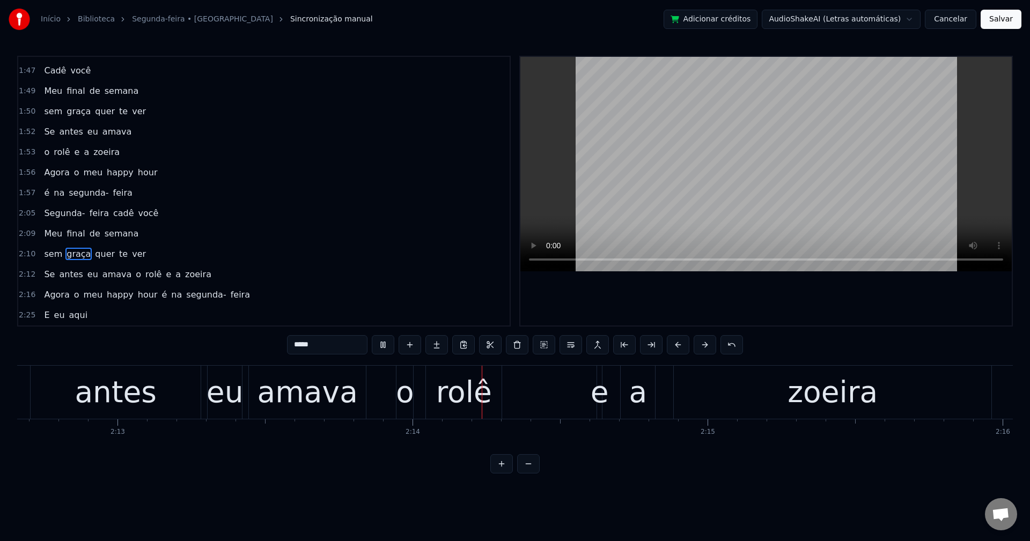
click at [135, 277] on span "o" at bounding box center [139, 274] width 8 height 12
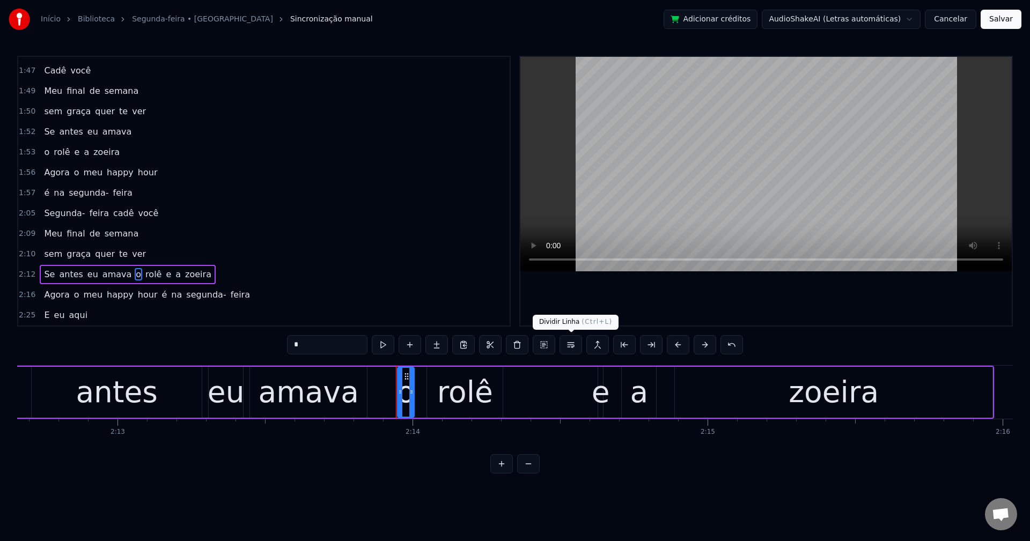
click at [574, 348] on button at bounding box center [570, 344] width 23 height 19
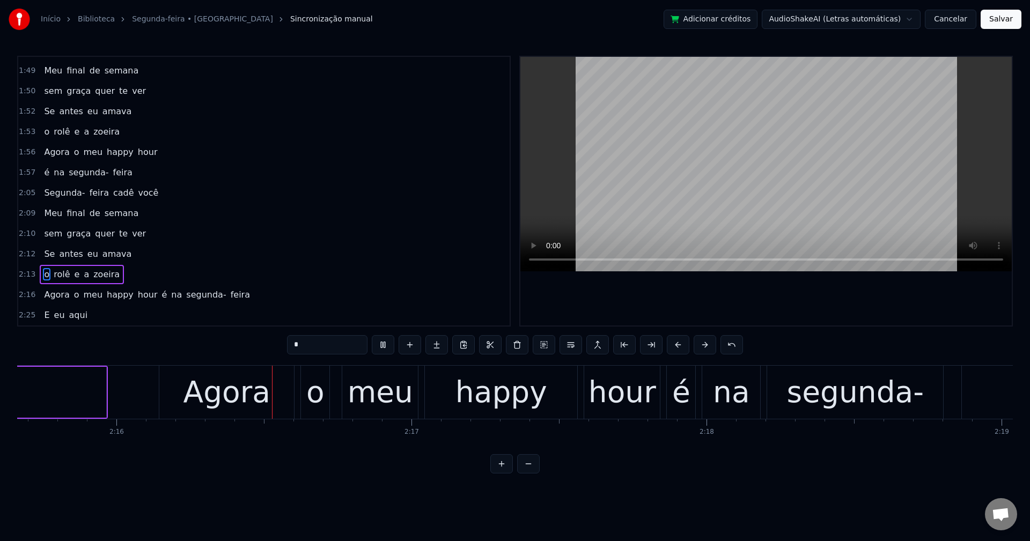
scroll to position [0, 40074]
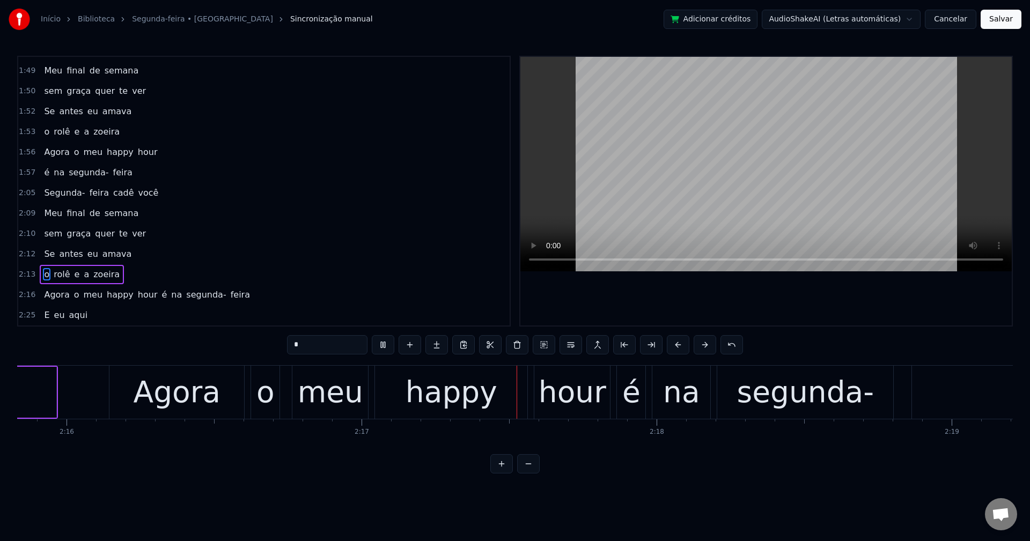
click at [161, 294] on span "é" at bounding box center [165, 295] width 8 height 12
type input "*"
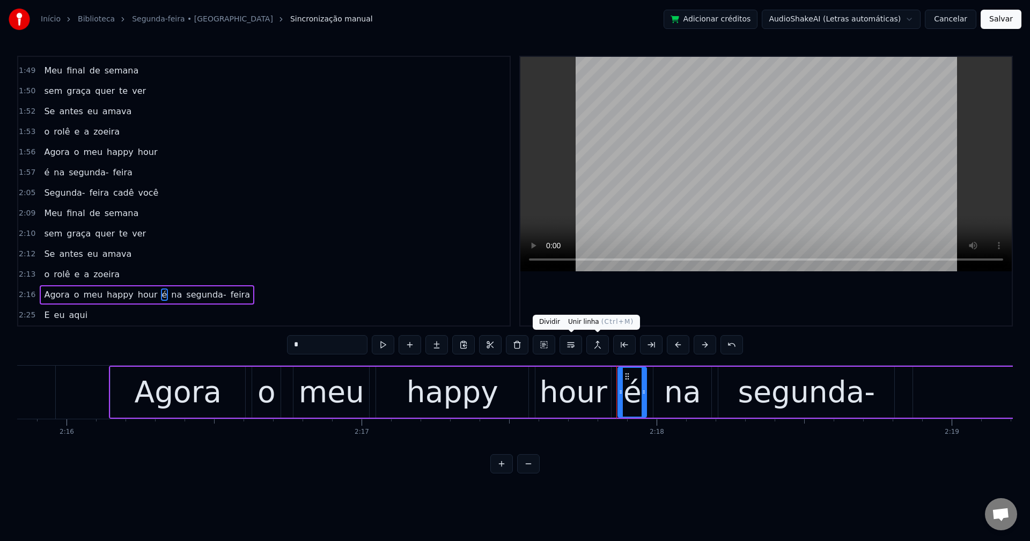
click at [574, 347] on button at bounding box center [570, 344] width 23 height 19
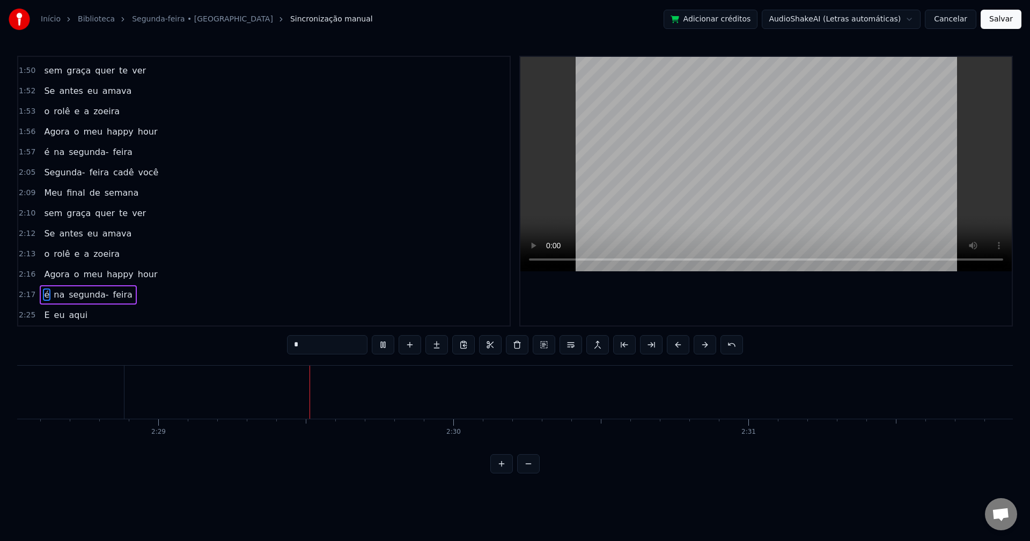
scroll to position [0, 43821]
click at [997, 18] on button "Salvar" at bounding box center [1001, 19] width 41 height 19
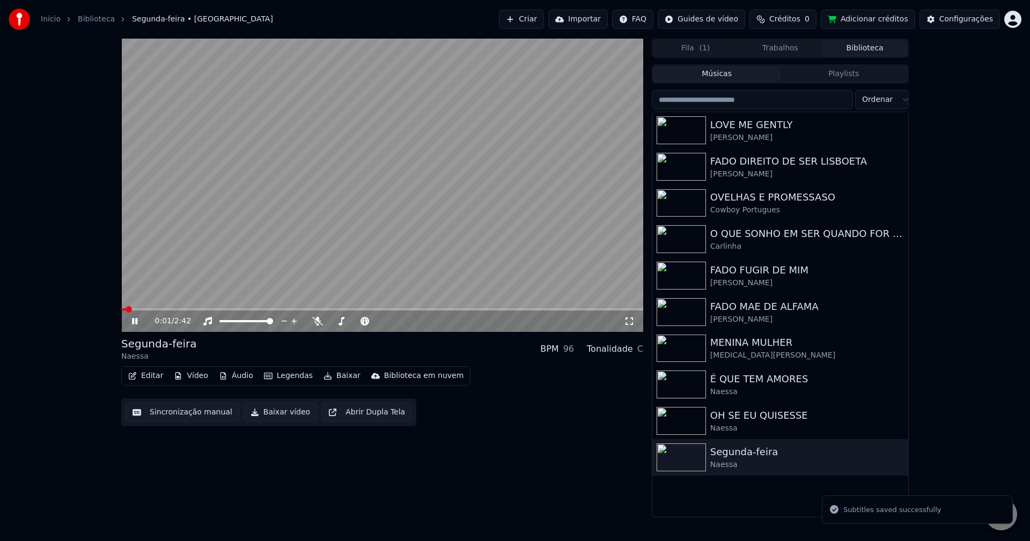
click at [261, 412] on button "Baixar vídeo" at bounding box center [280, 412] width 73 height 19
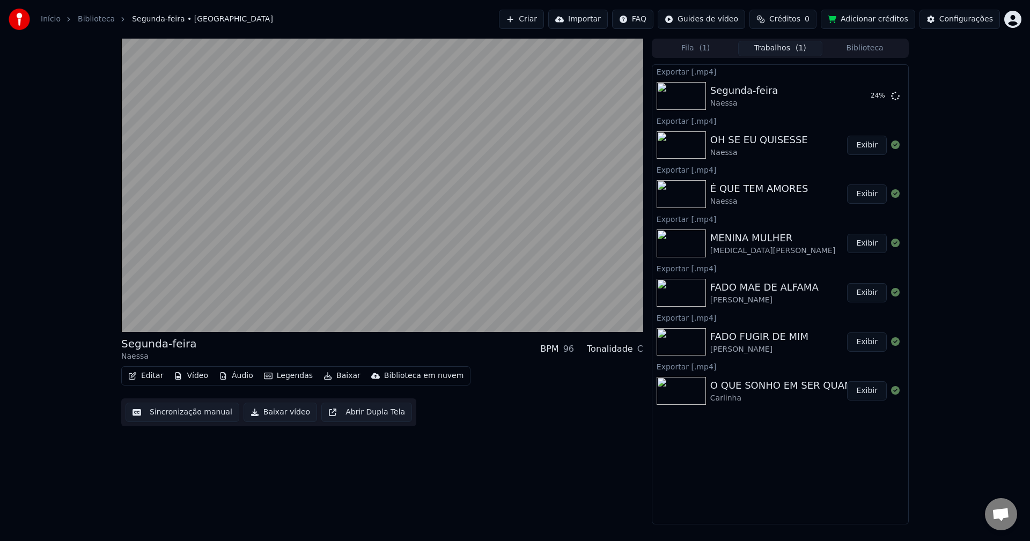
click at [168, 409] on button "Sincronização manual" at bounding box center [183, 412] width 114 height 19
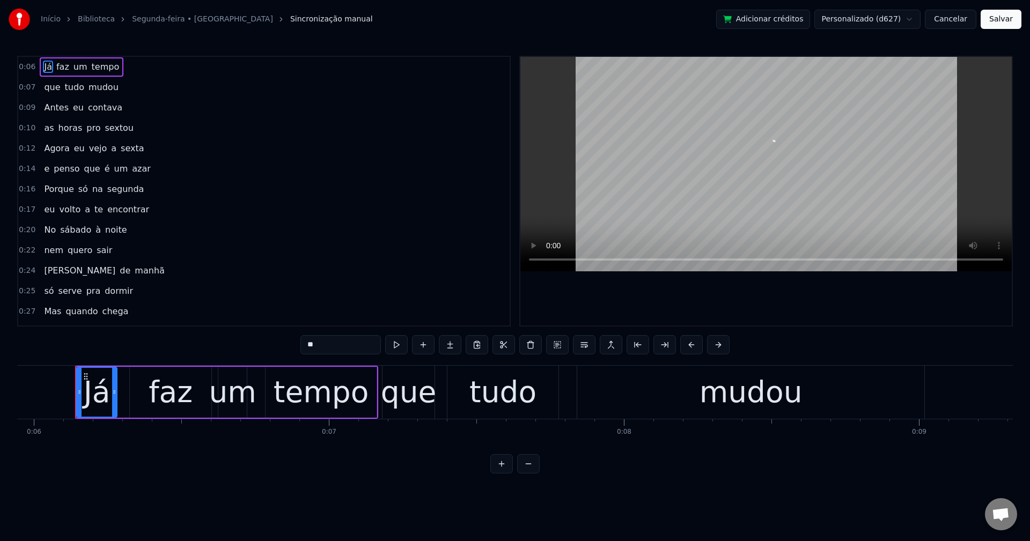
scroll to position [0, 1758]
click at [1006, 21] on button "Salvar" at bounding box center [1001, 19] width 41 height 19
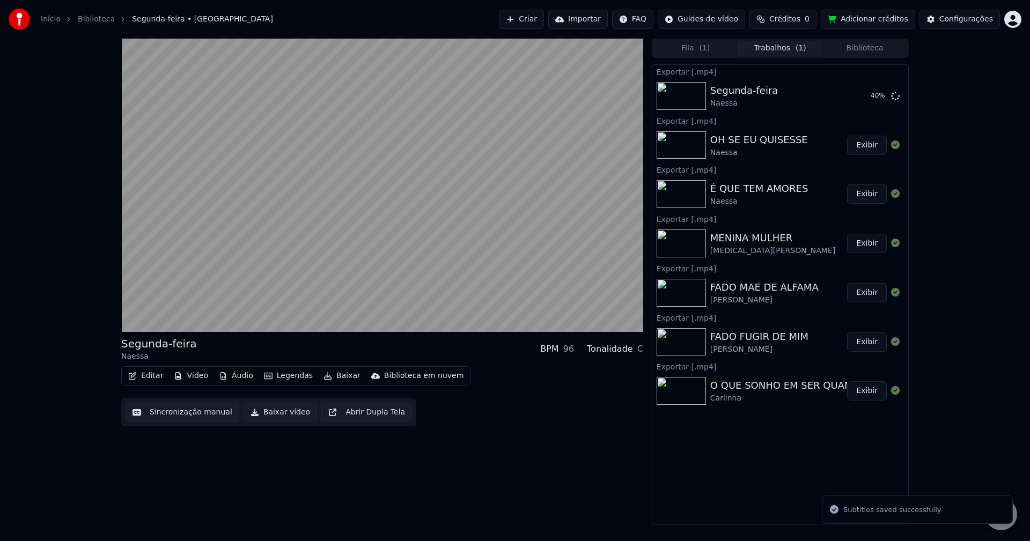
click at [162, 377] on button "Editar" at bounding box center [145, 376] width 43 height 15
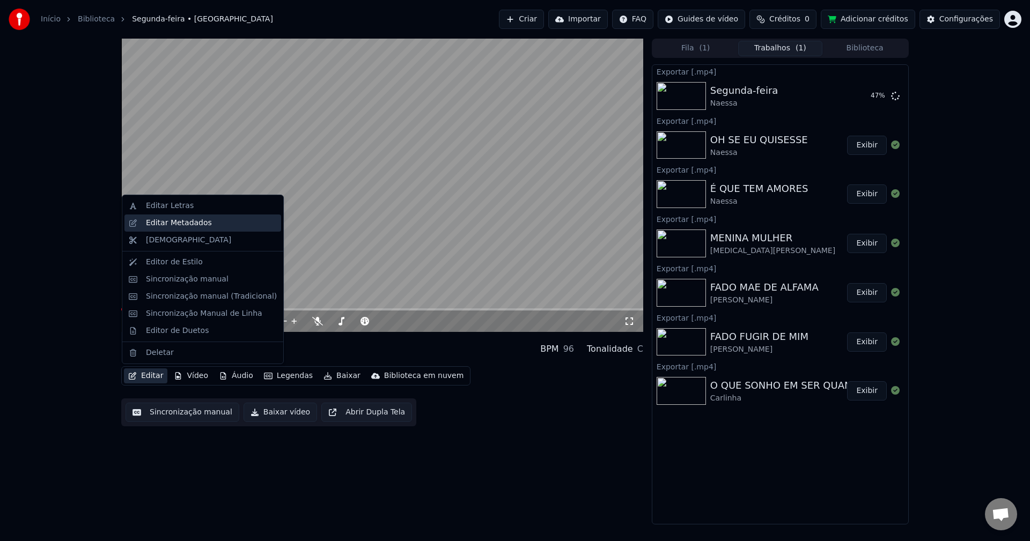
click at [225, 230] on div "Editar Metadados" at bounding box center [202, 223] width 157 height 17
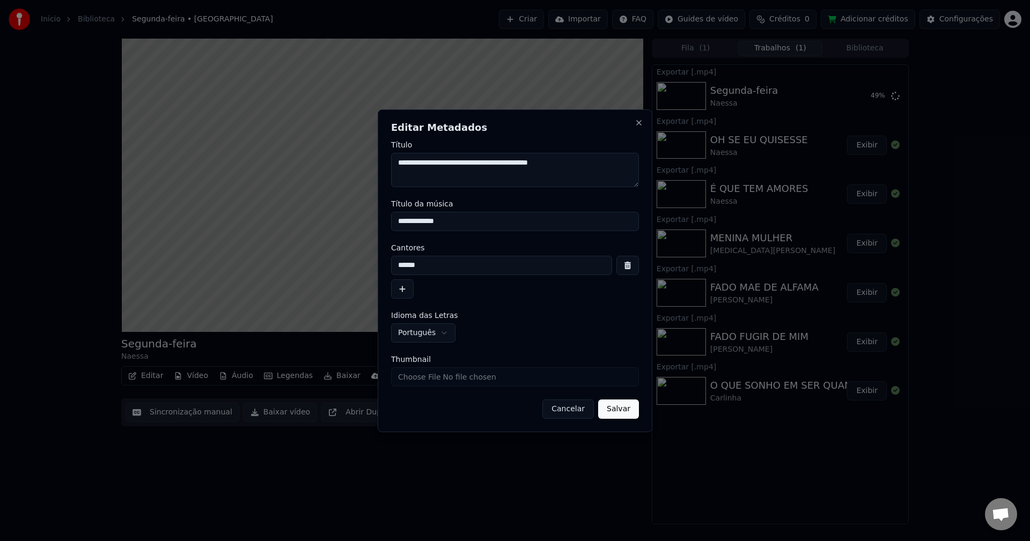
click at [587, 159] on textarea "**********" at bounding box center [515, 170] width 248 height 34
drag, startPoint x: 461, startPoint y: 224, endPoint x: 329, endPoint y: 229, distance: 132.0
click at [329, 229] on body "Início Biblioteca Segunda-feira • Naessa Criar Importar FAQ Guides de vídeo Cré…" at bounding box center [515, 270] width 1030 height 541
paste input
type input "**********"
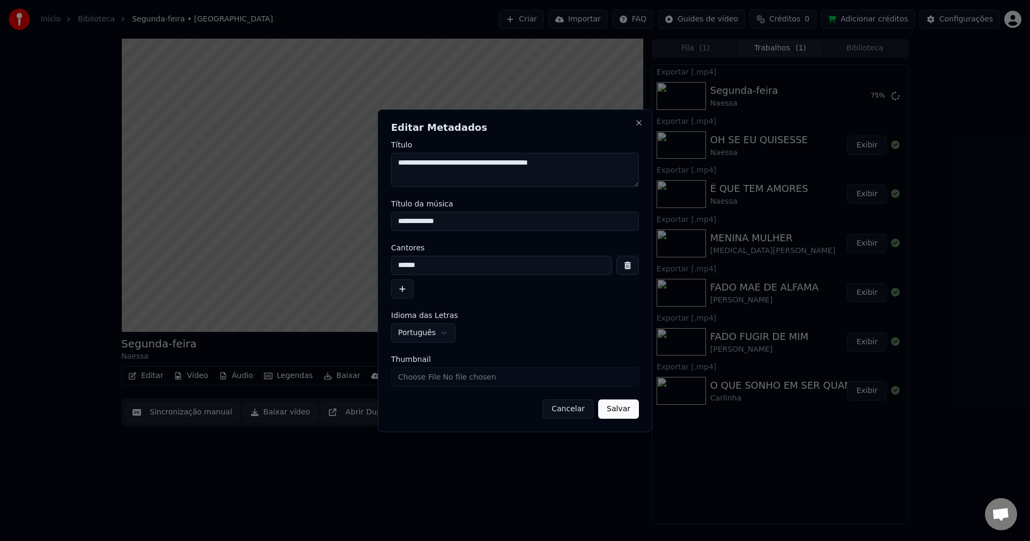
click at [487, 165] on textarea "**********" at bounding box center [515, 170] width 248 height 34
type textarea "**********"
click at [621, 414] on button "Salvar" at bounding box center [618, 409] width 41 height 19
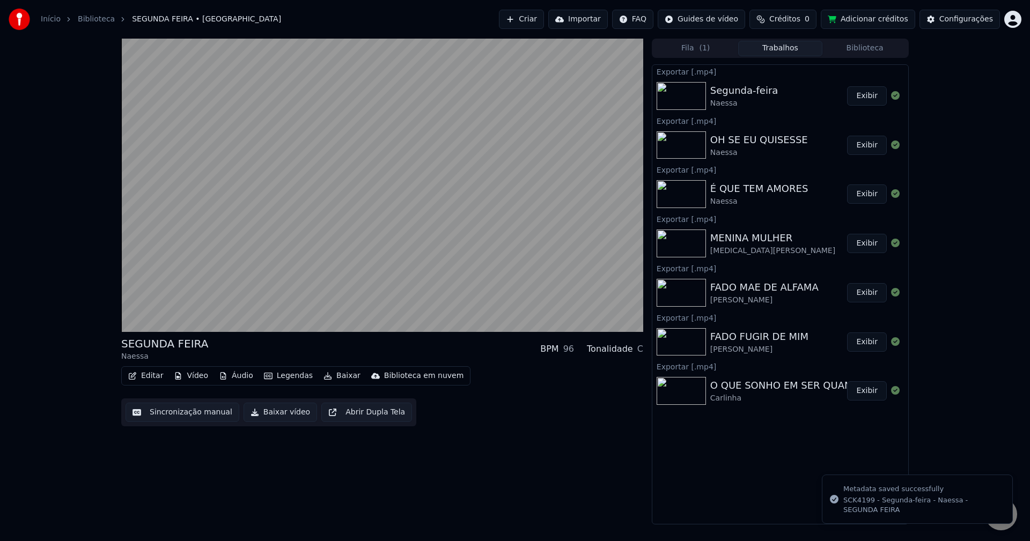
click at [293, 412] on button "Baixar vídeo" at bounding box center [280, 412] width 73 height 19
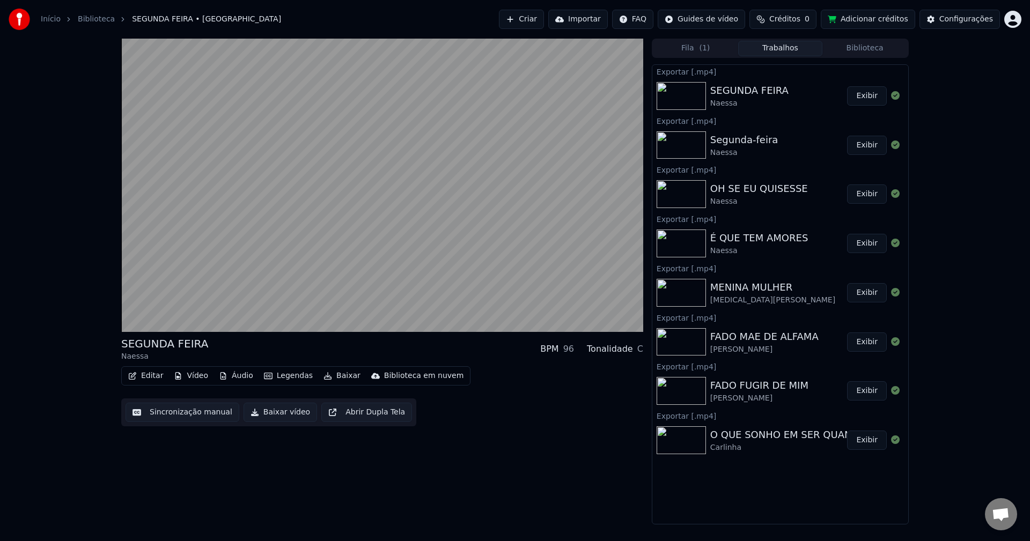
click at [861, 102] on button "Exibir" at bounding box center [867, 95] width 40 height 19
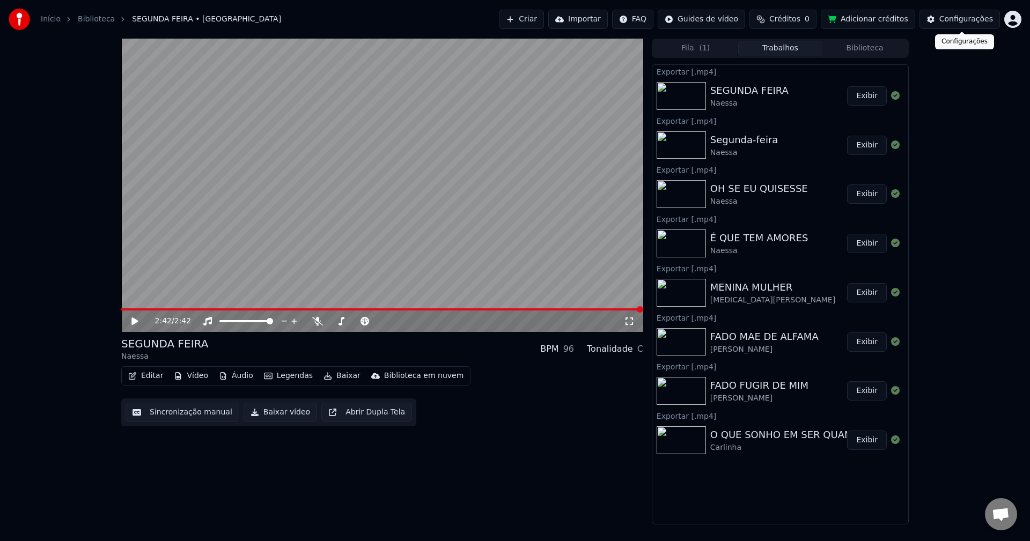
click at [967, 17] on div "Configurações" at bounding box center [966, 19] width 54 height 11
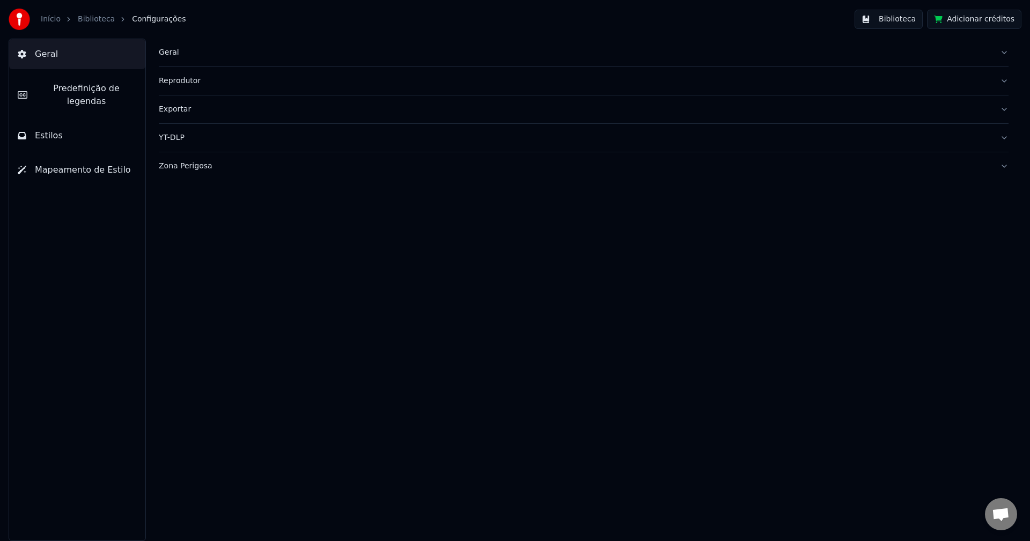
click at [173, 53] on div "Geral" at bounding box center [575, 52] width 833 height 11
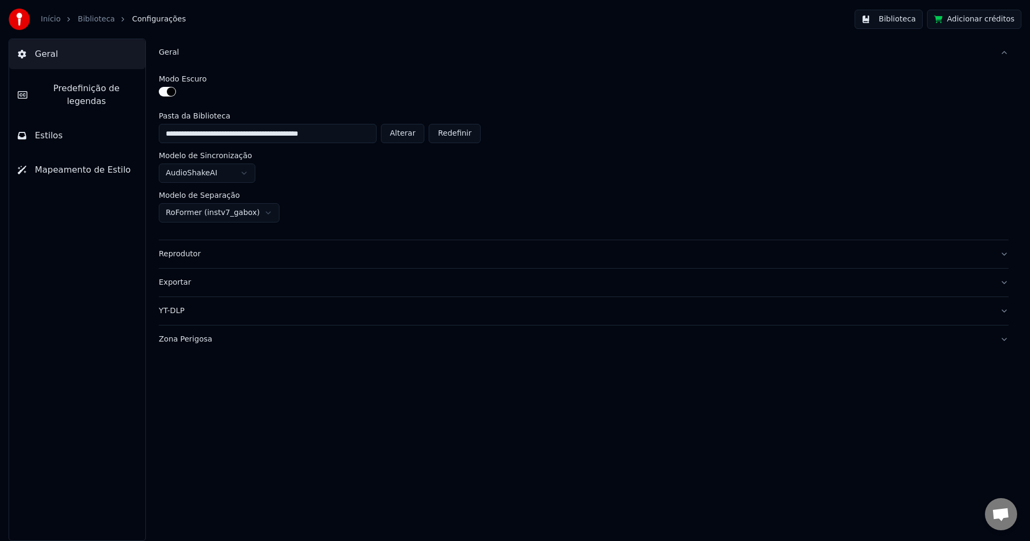
click at [412, 132] on button "Alterar" at bounding box center [403, 133] width 44 height 19
type input "**********"
click at [903, 16] on button "Biblioteca" at bounding box center [888, 19] width 68 height 19
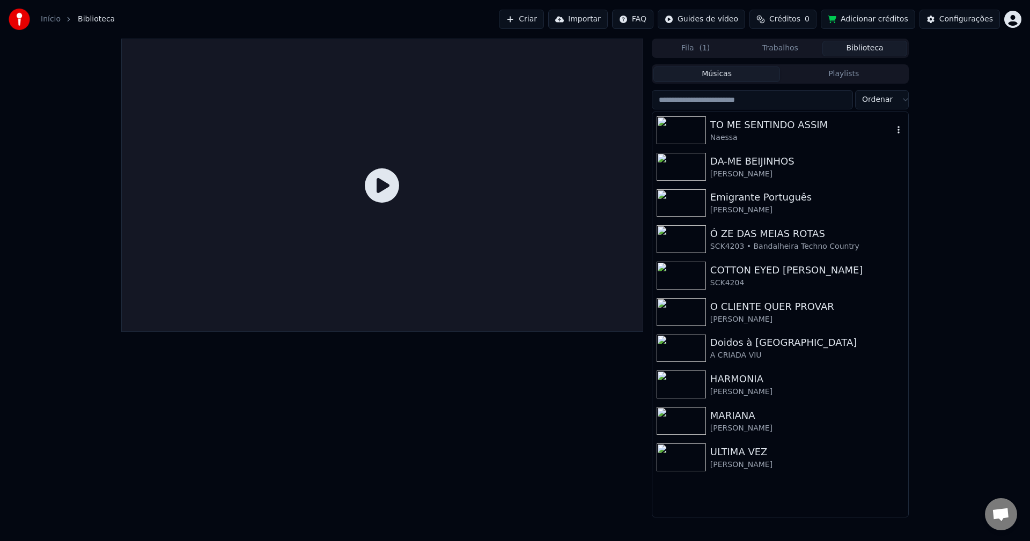
click at [782, 136] on div "Naessa" at bounding box center [801, 137] width 183 height 11
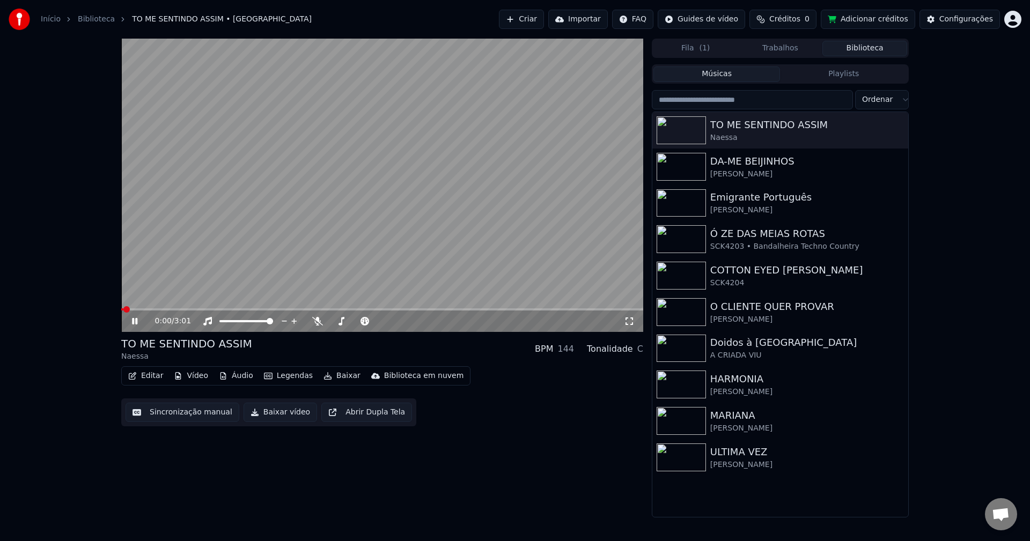
click at [300, 182] on video at bounding box center [382, 185] width 522 height 293
click at [158, 414] on button "Sincronização manual" at bounding box center [183, 412] width 114 height 19
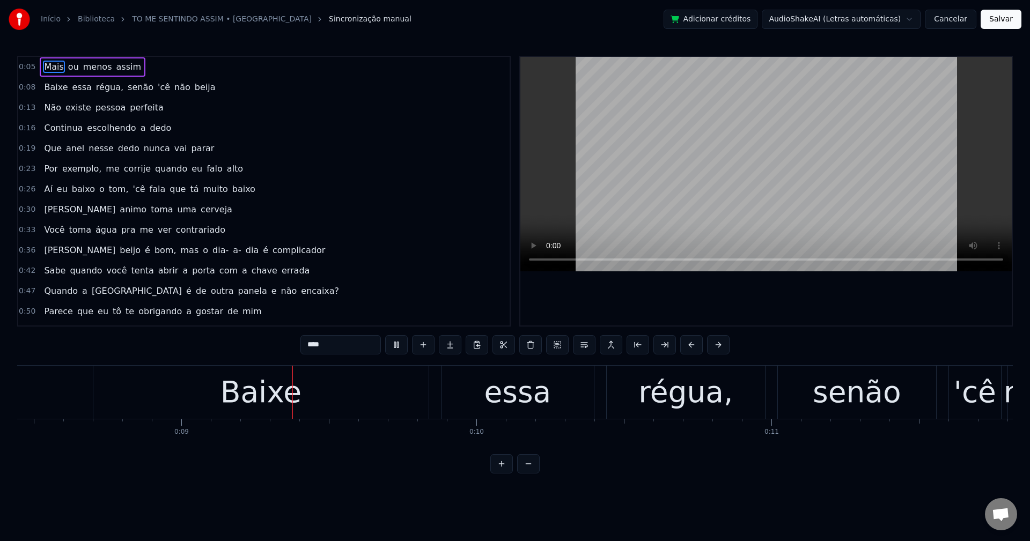
scroll to position [0, 2544]
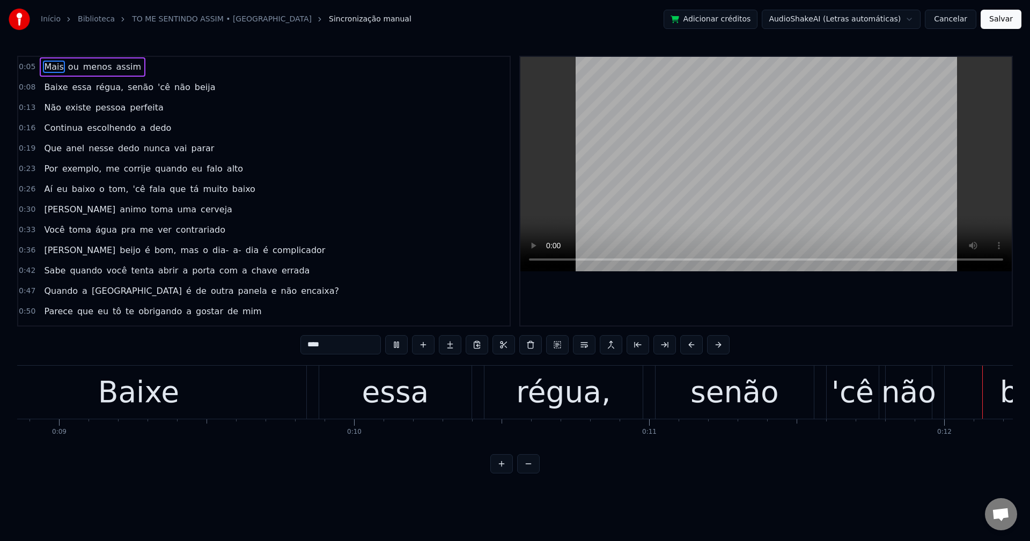
click at [101, 86] on span "régua," at bounding box center [110, 87] width 30 height 12
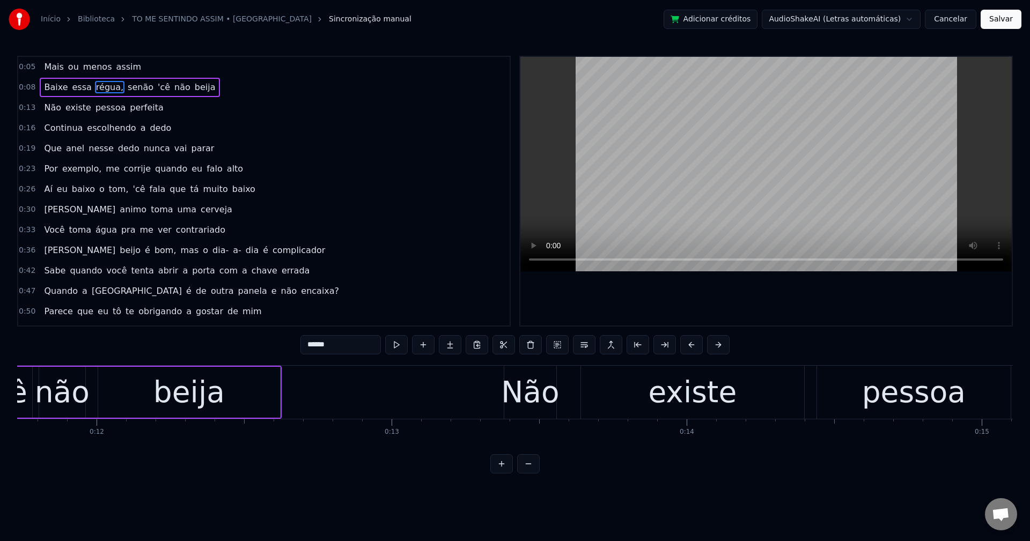
scroll to position [0, 3493]
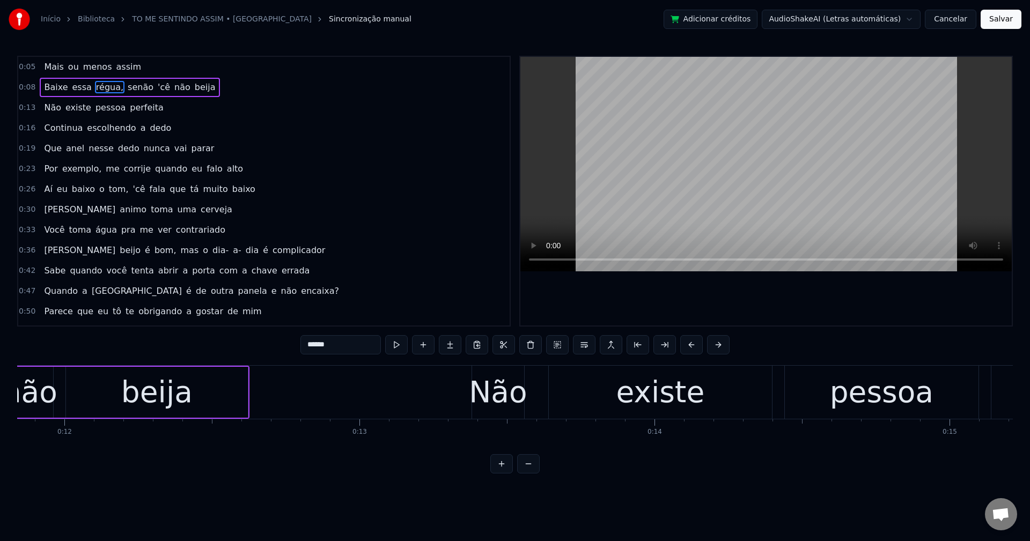
click at [367, 343] on input "******" at bounding box center [340, 344] width 80 height 19
click at [124, 82] on span "senão" at bounding box center [138, 87] width 28 height 12
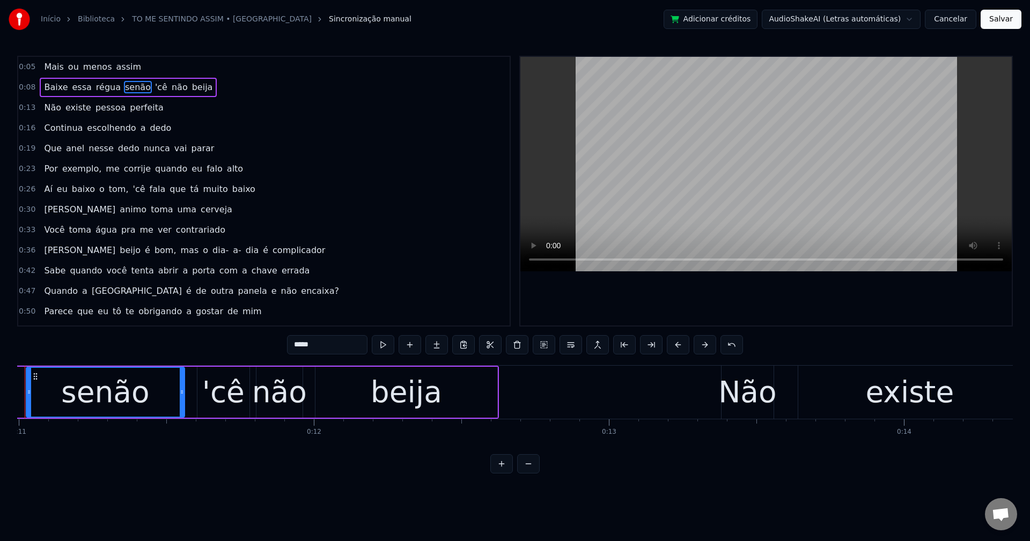
scroll to position [0, 3197]
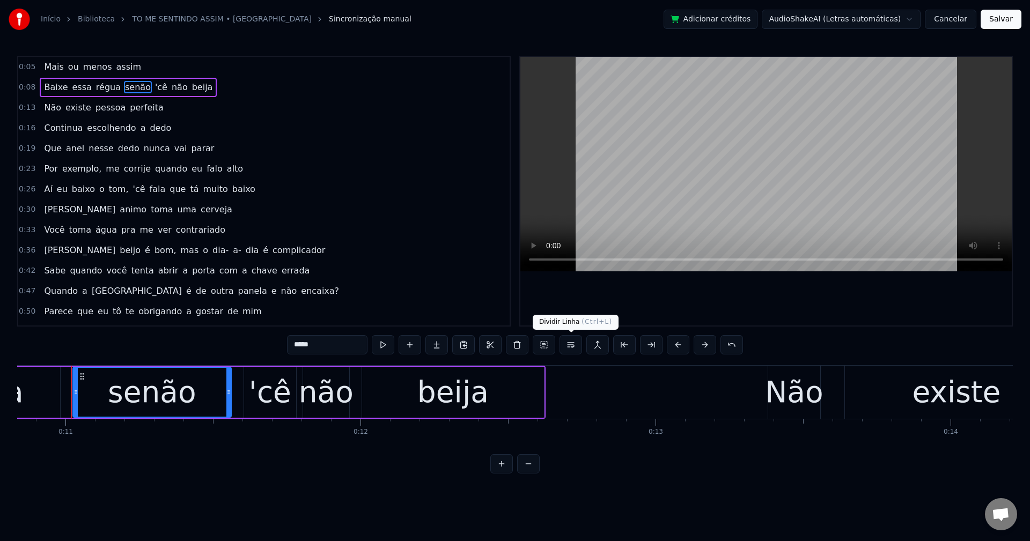
click at [573, 342] on button at bounding box center [570, 344] width 23 height 19
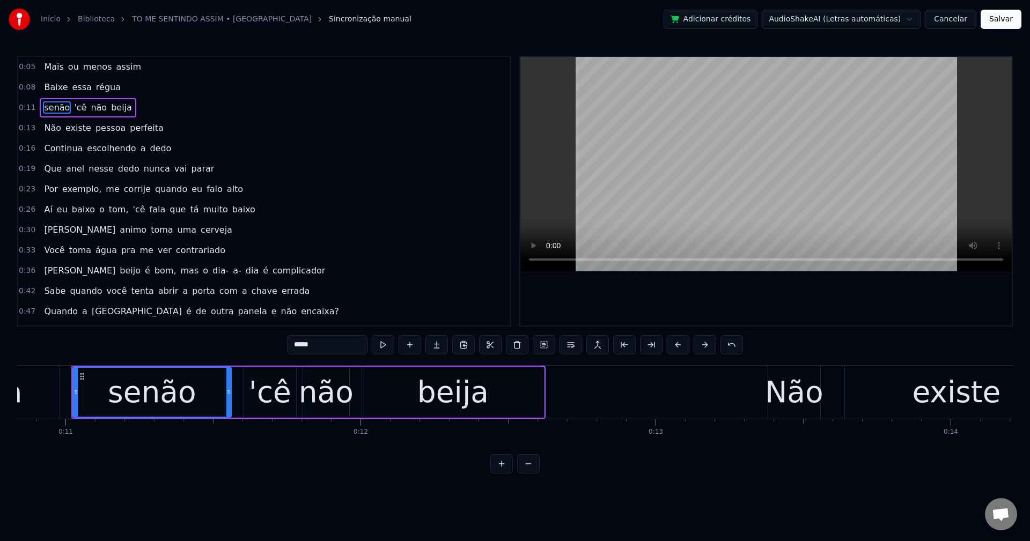
click at [77, 108] on span "'cê" at bounding box center [80, 107] width 14 height 12
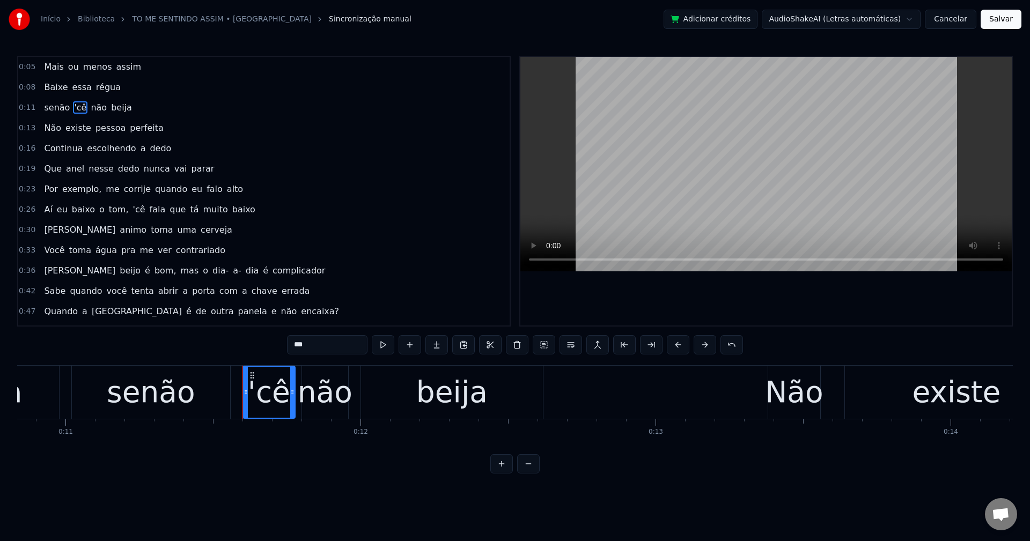
click at [291, 344] on input "***" at bounding box center [327, 344] width 80 height 19
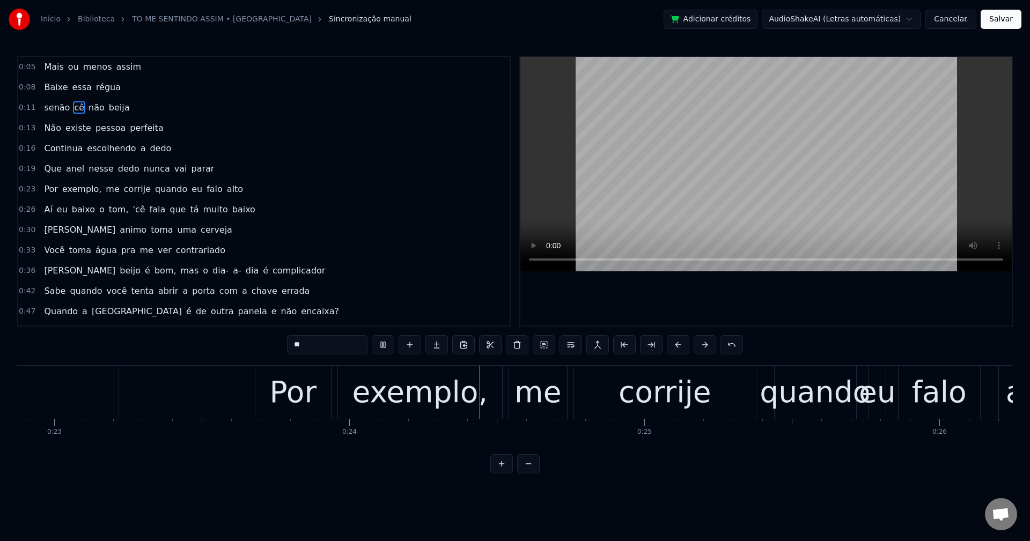
scroll to position [0, 6983]
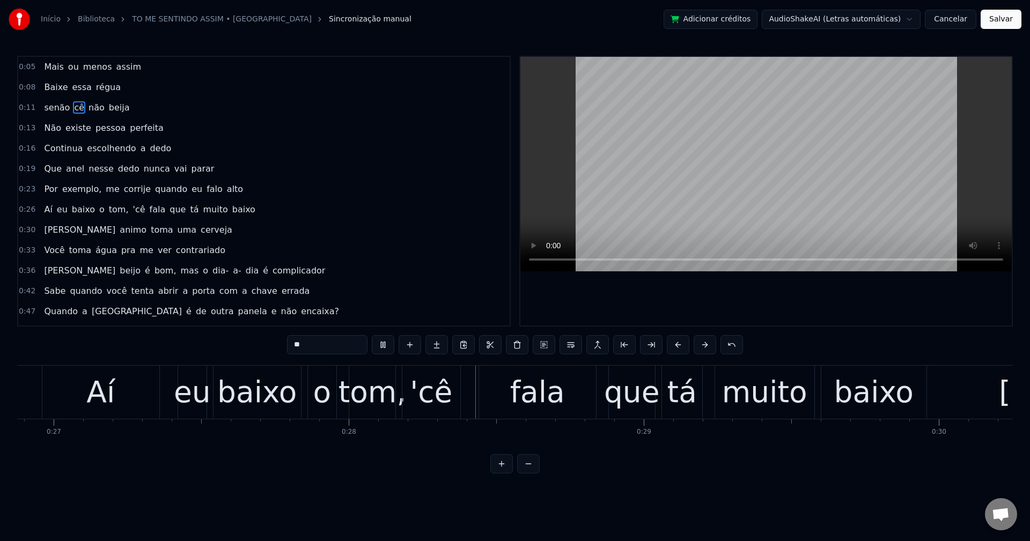
click at [143, 168] on span "nunca" at bounding box center [157, 169] width 28 height 12
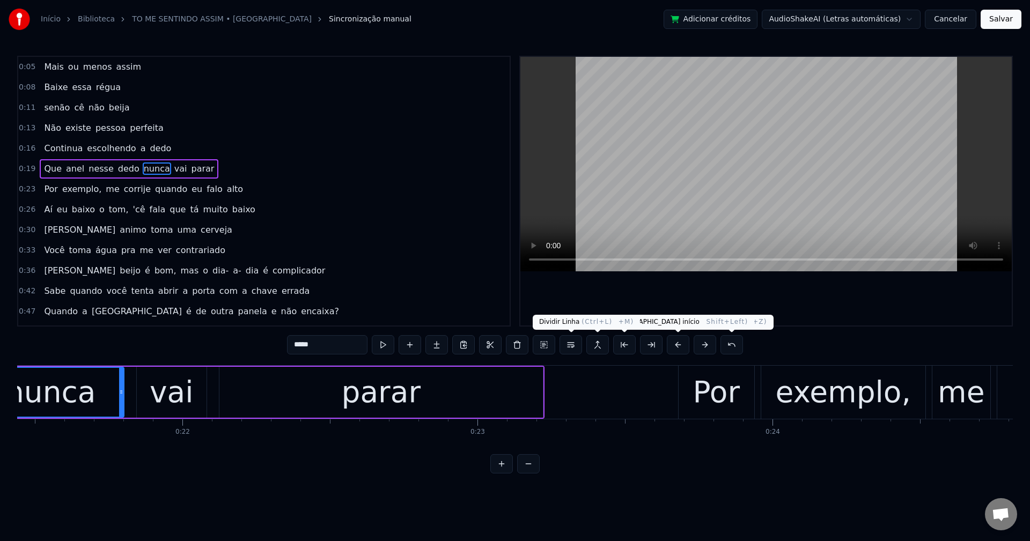
scroll to position [0, 6230]
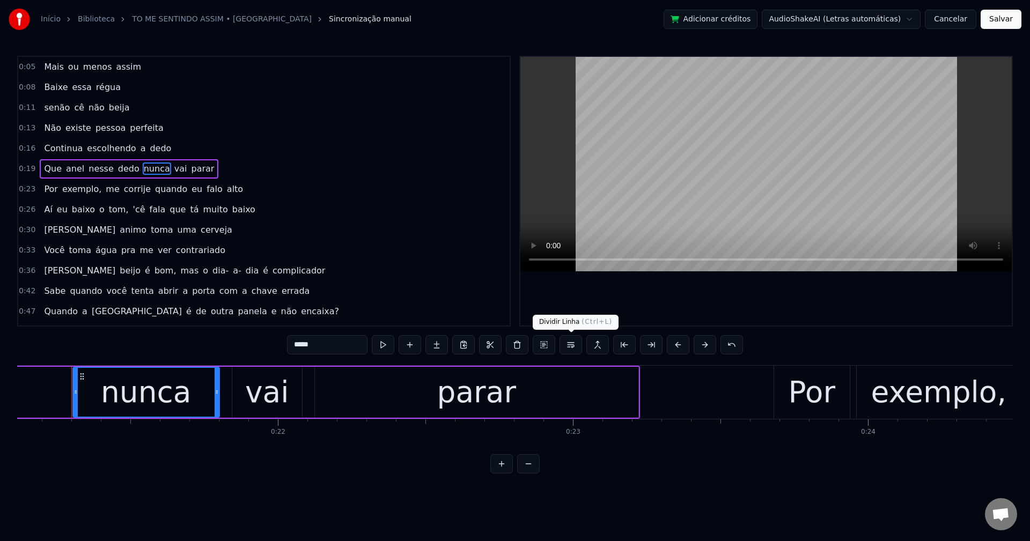
click at [566, 344] on button at bounding box center [570, 344] width 23 height 19
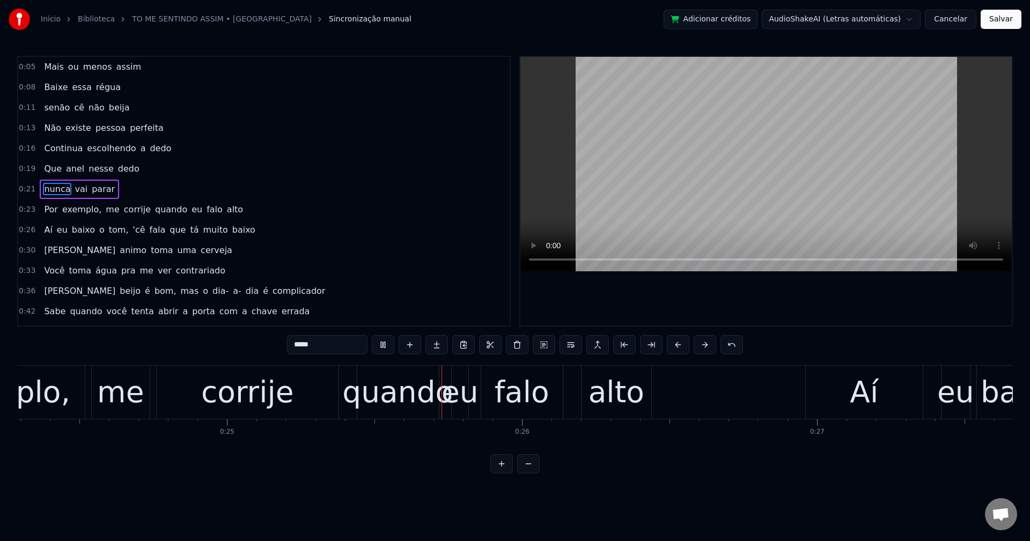
click at [87, 216] on span "exemplo," at bounding box center [81, 209] width 41 height 12
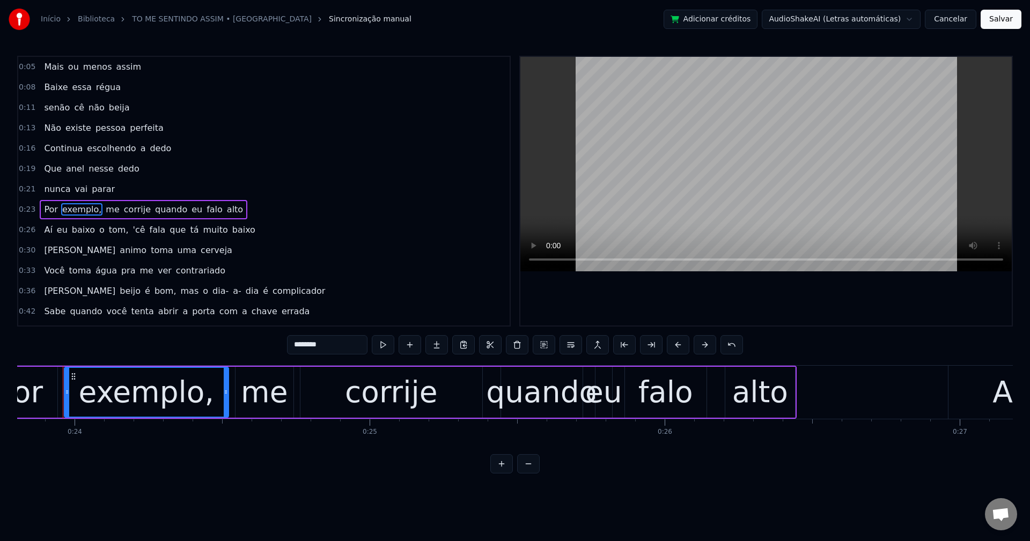
scroll to position [0, 7015]
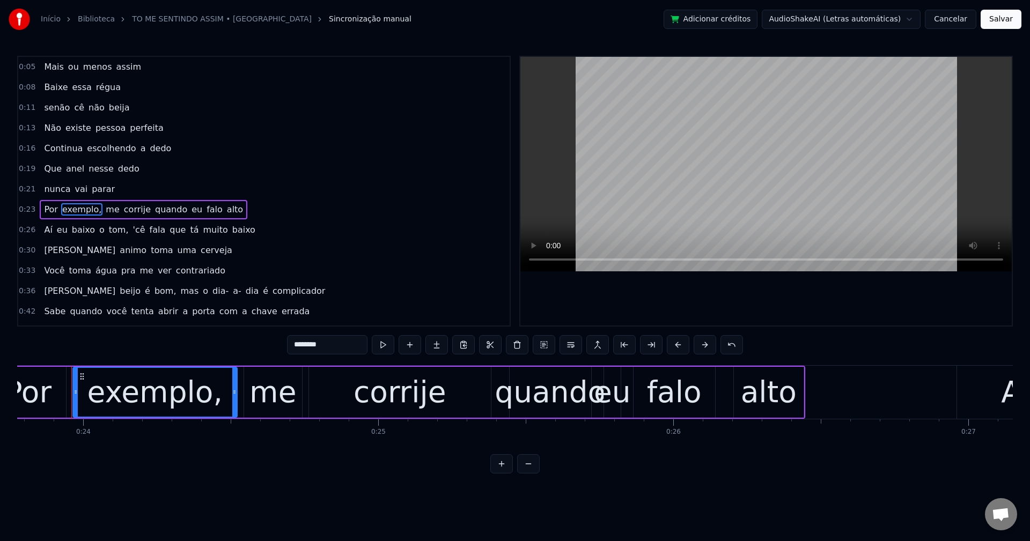
click at [339, 352] on input "********" at bounding box center [327, 344] width 80 height 19
click at [102, 207] on span "me" at bounding box center [110, 209] width 16 height 12
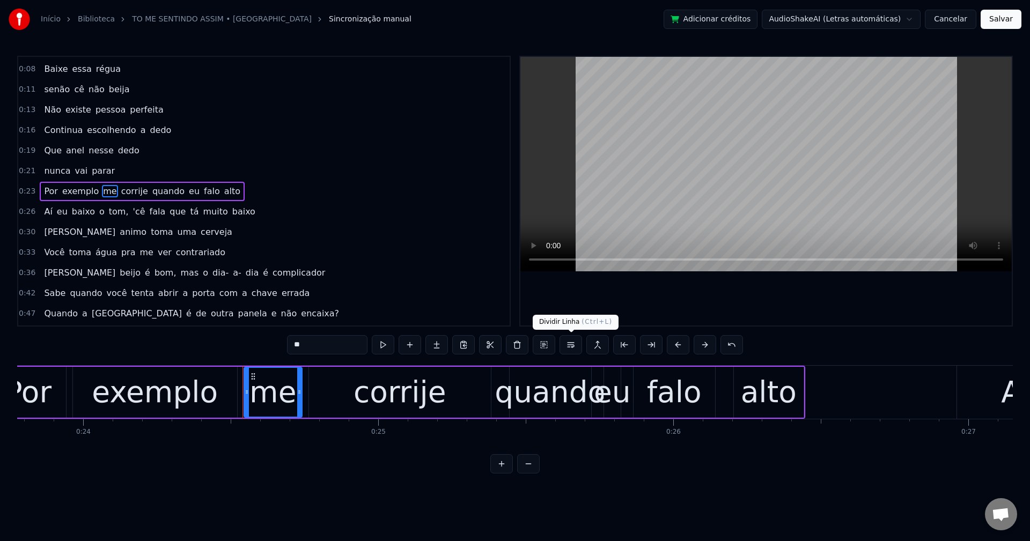
click at [573, 349] on button at bounding box center [570, 344] width 23 height 19
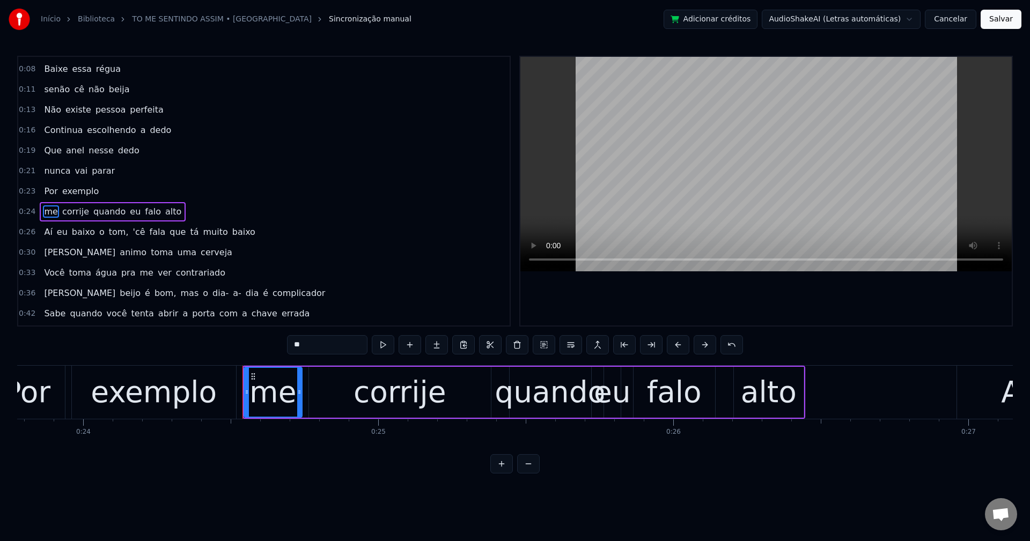
scroll to position [39, 0]
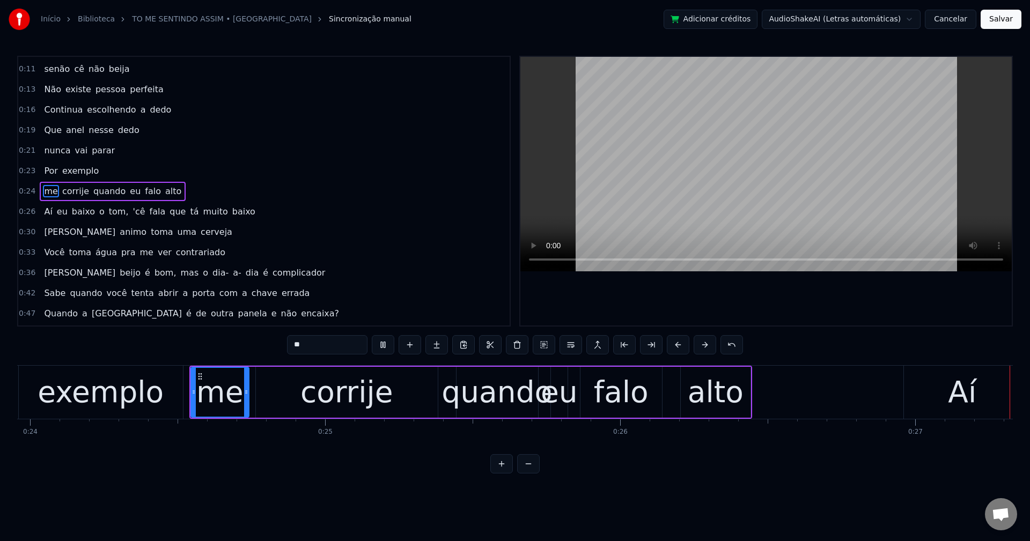
click at [101, 197] on span "quando" at bounding box center [109, 191] width 34 height 12
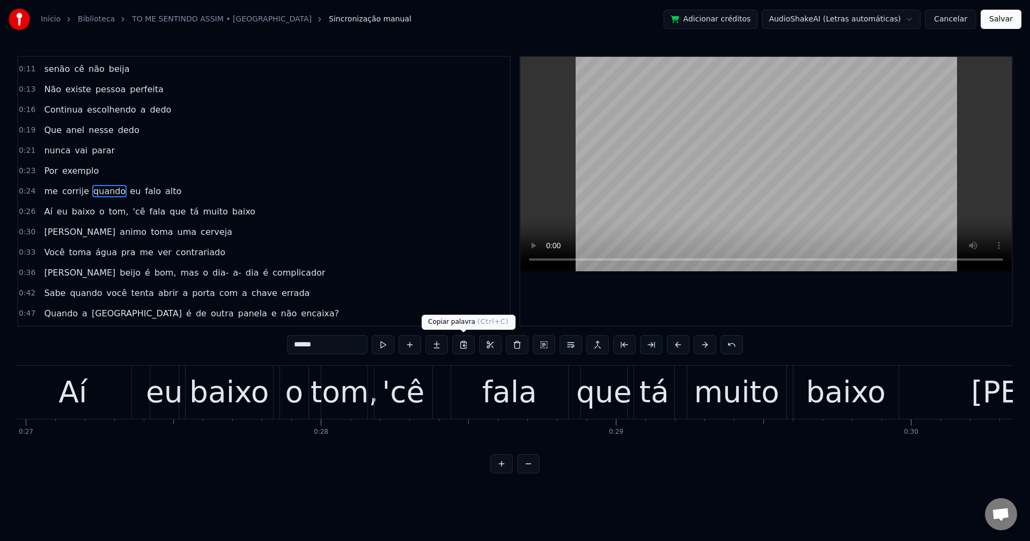
scroll to position [0, 7964]
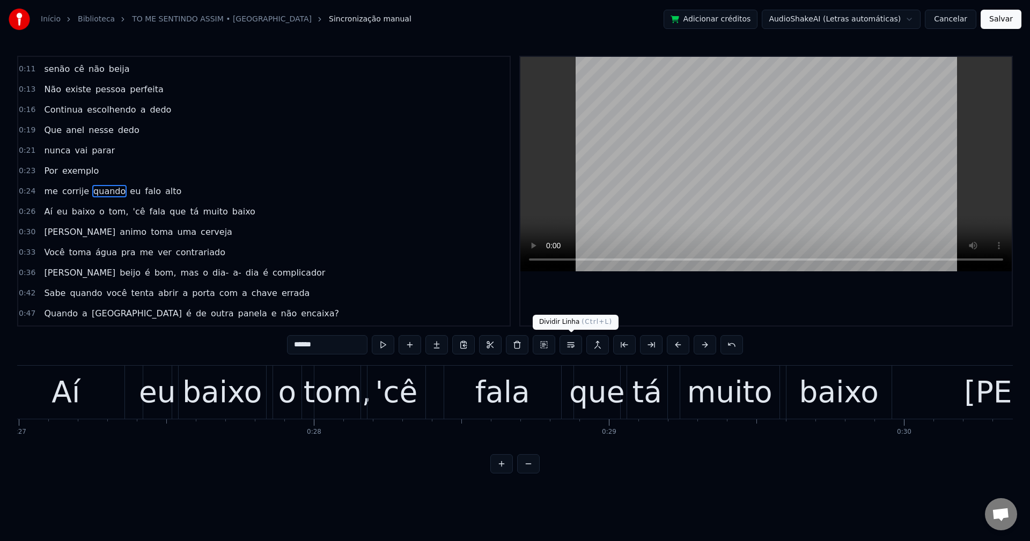
click at [571, 349] on button at bounding box center [570, 344] width 23 height 19
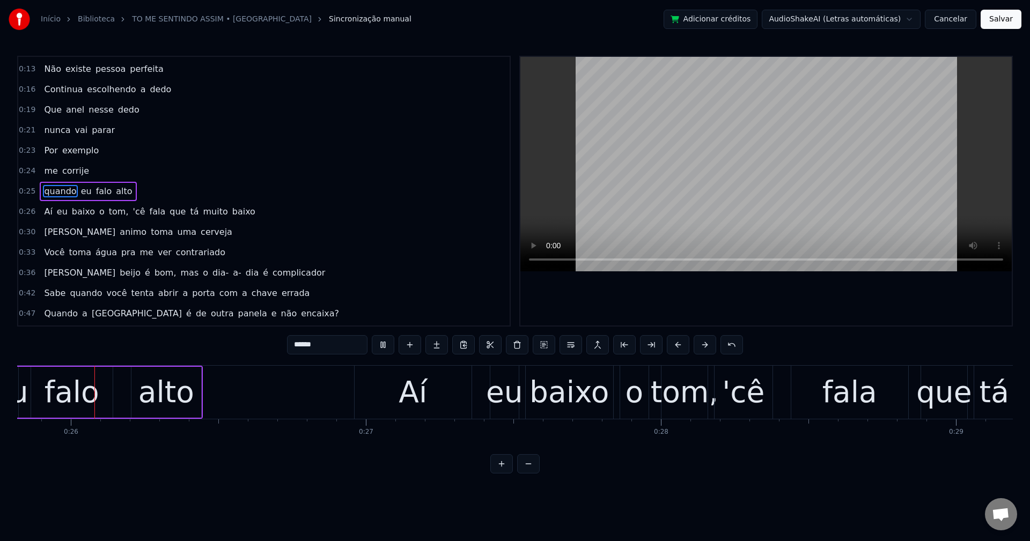
scroll to position [0, 7593]
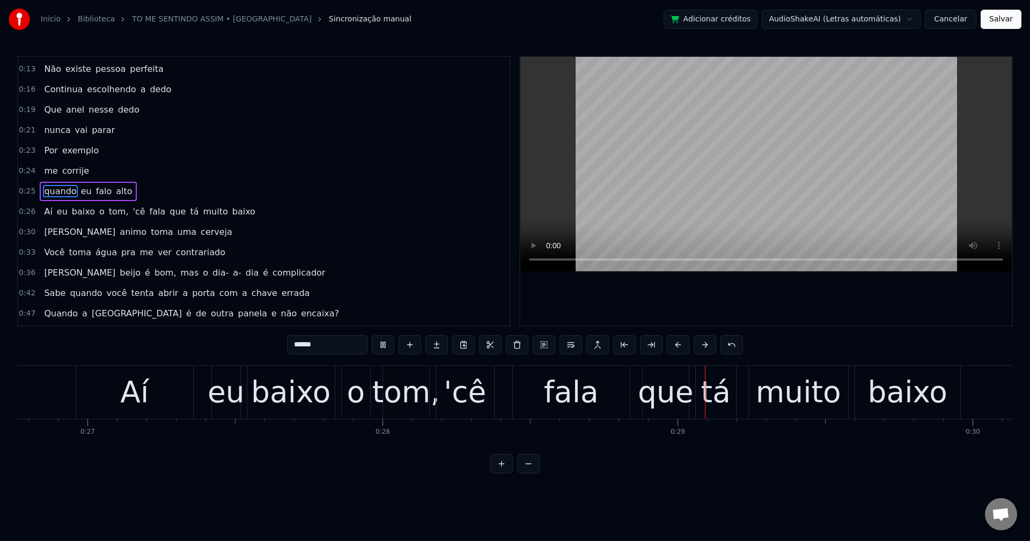
click at [114, 213] on span "tom," at bounding box center [119, 211] width 22 height 12
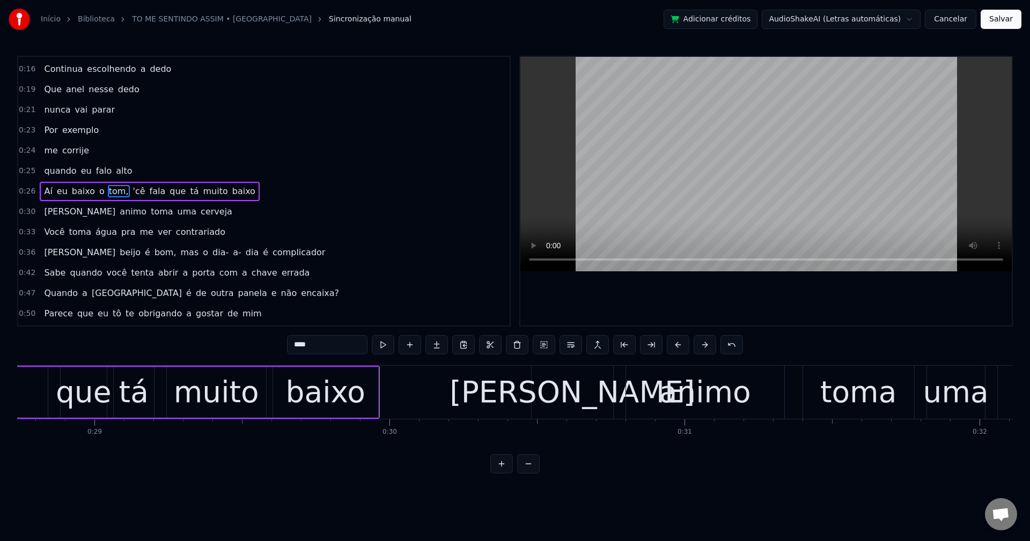
scroll to position [0, 8481]
click at [350, 343] on input "****" at bounding box center [327, 344] width 80 height 19
click at [129, 190] on span "'cê" at bounding box center [136, 191] width 14 height 12
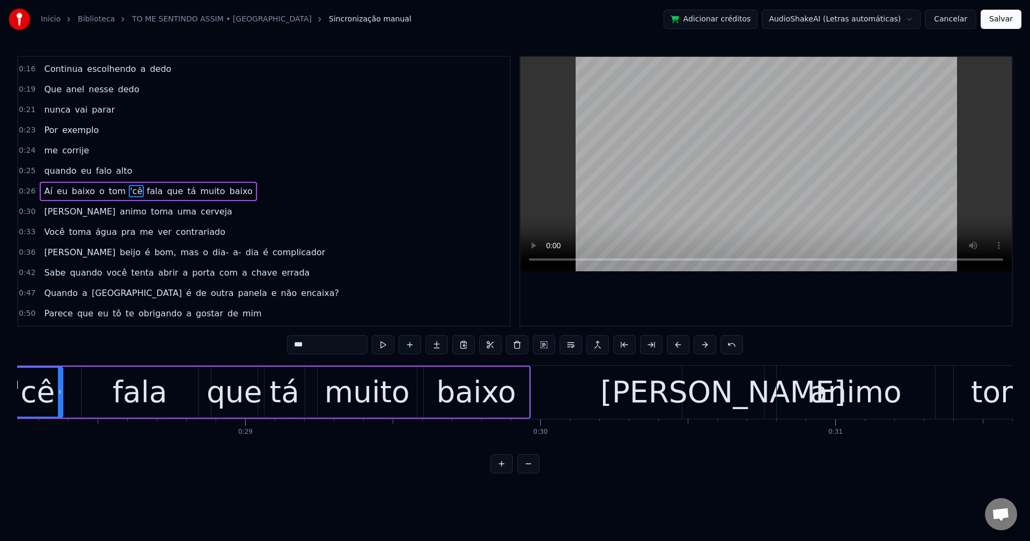
scroll to position [0, 8260]
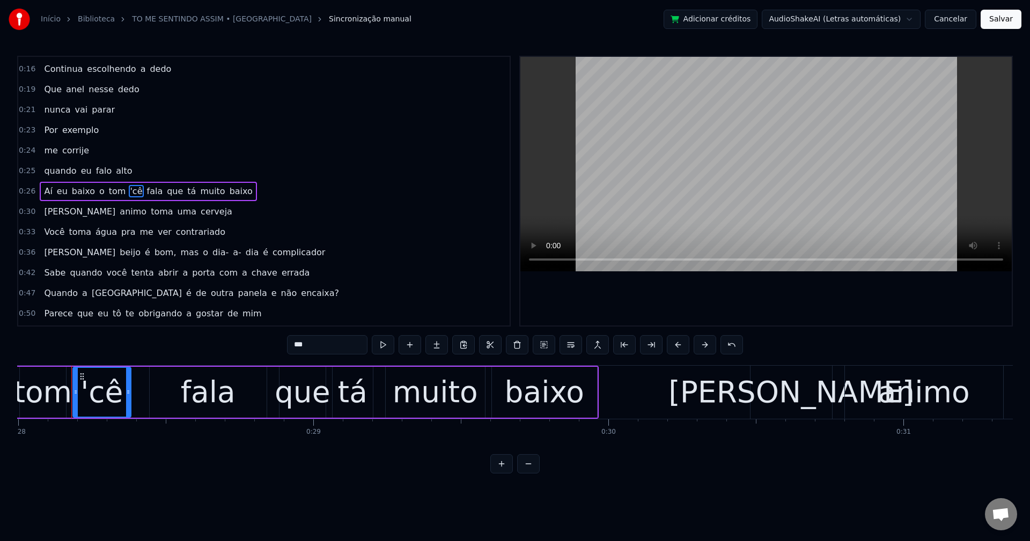
click at [292, 346] on input "***" at bounding box center [327, 344] width 80 height 19
click at [570, 346] on button at bounding box center [570, 344] width 23 height 19
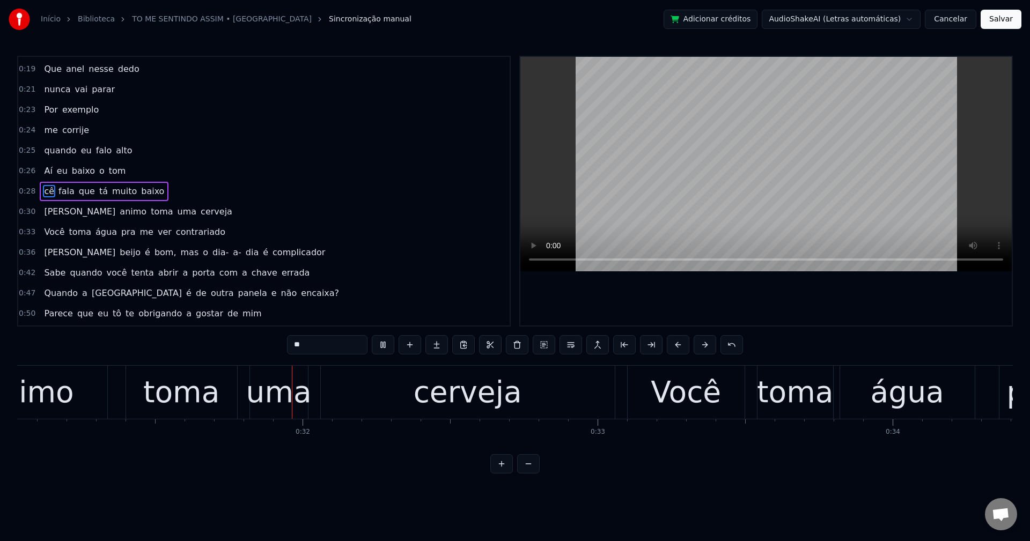
scroll to position [0, 9190]
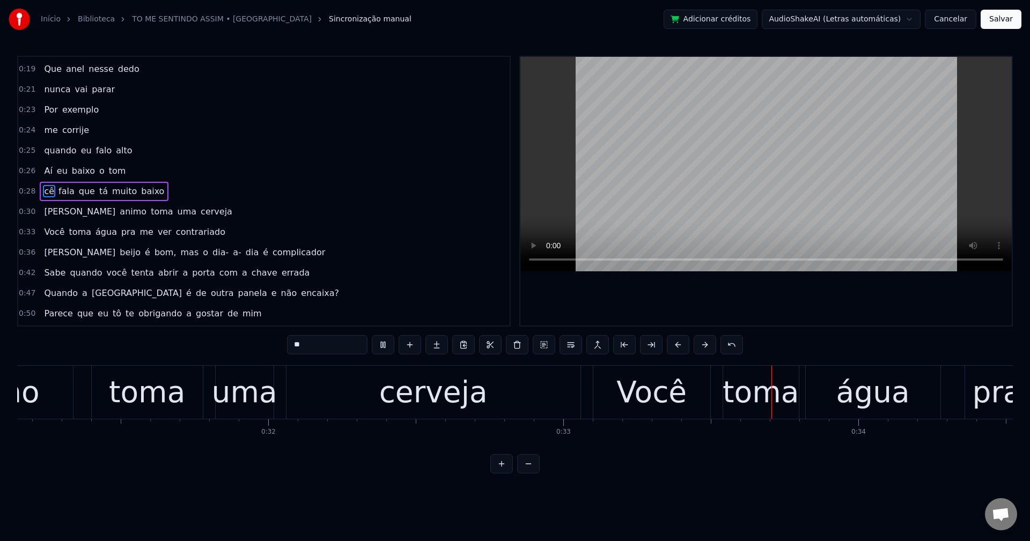
click at [150, 213] on span "toma" at bounding box center [162, 211] width 24 height 12
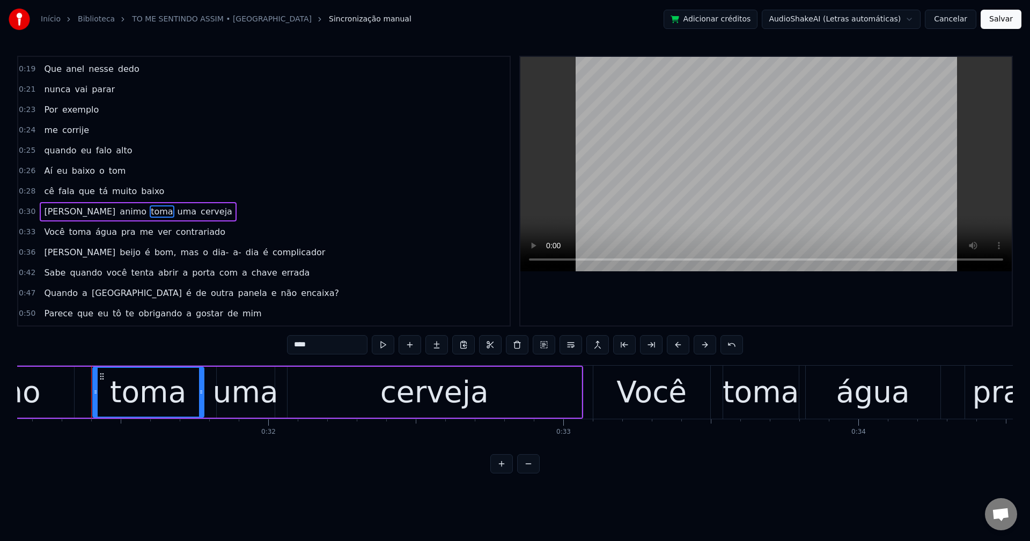
scroll to position [120, 0]
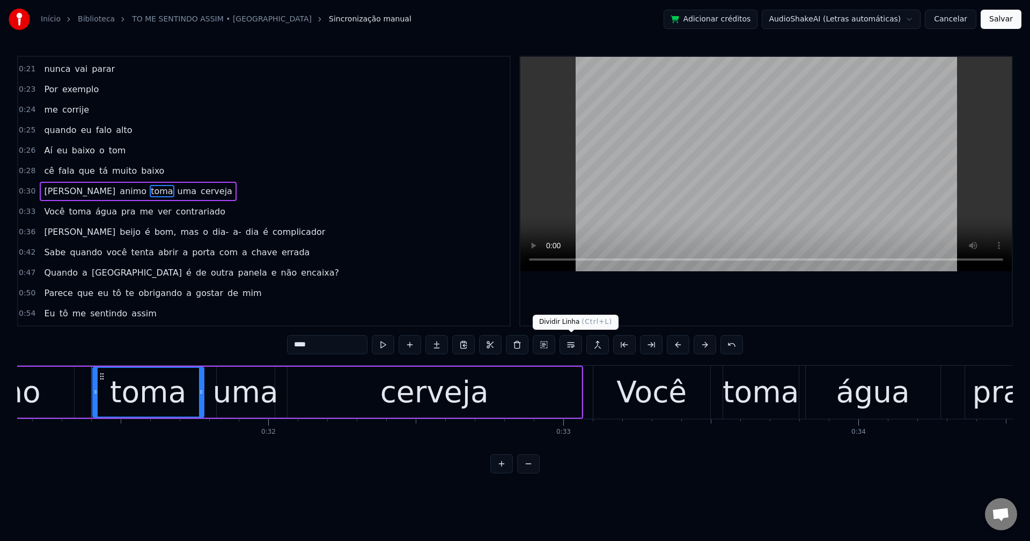
click at [571, 342] on button at bounding box center [570, 344] width 23 height 19
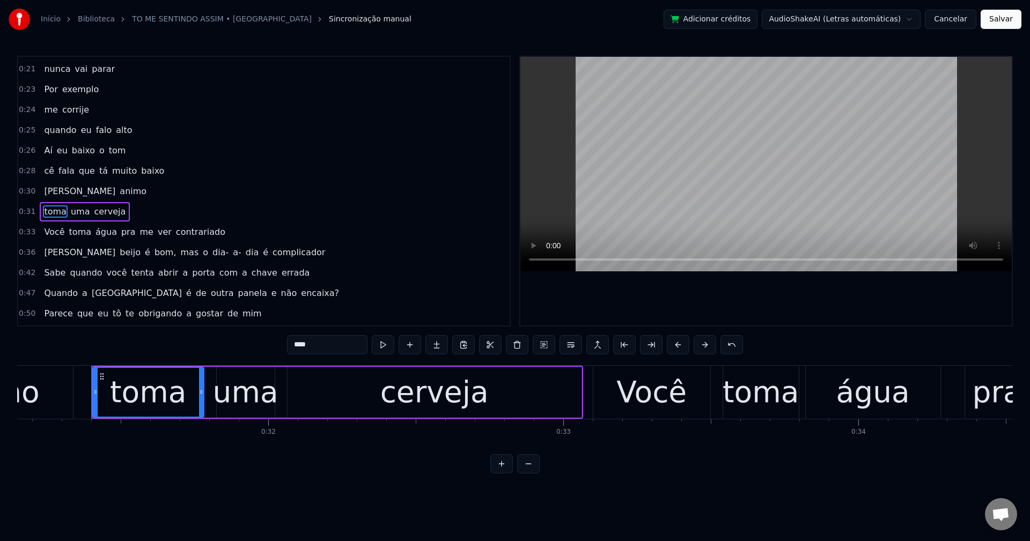
scroll to position [141, 0]
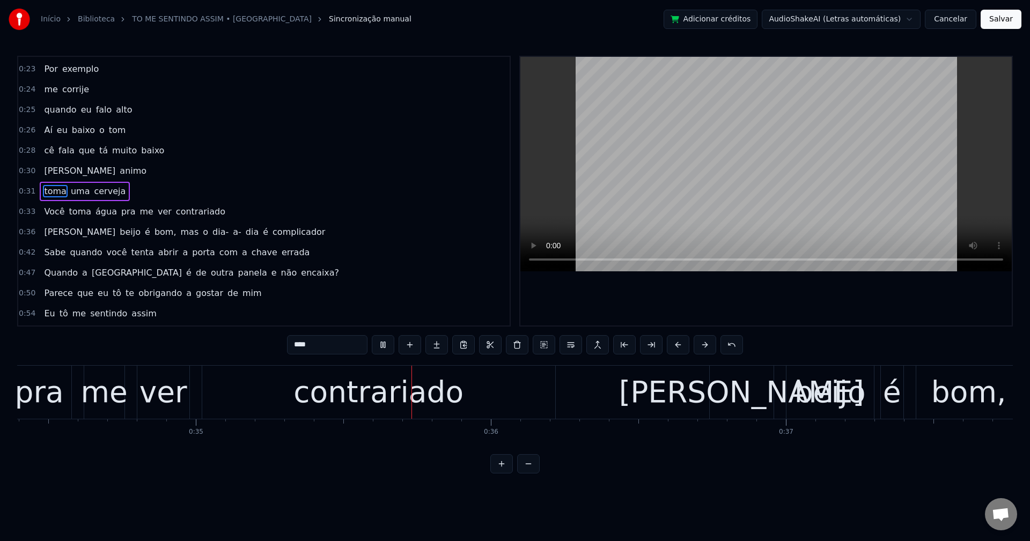
click at [120, 210] on span "pra" at bounding box center [128, 211] width 17 height 12
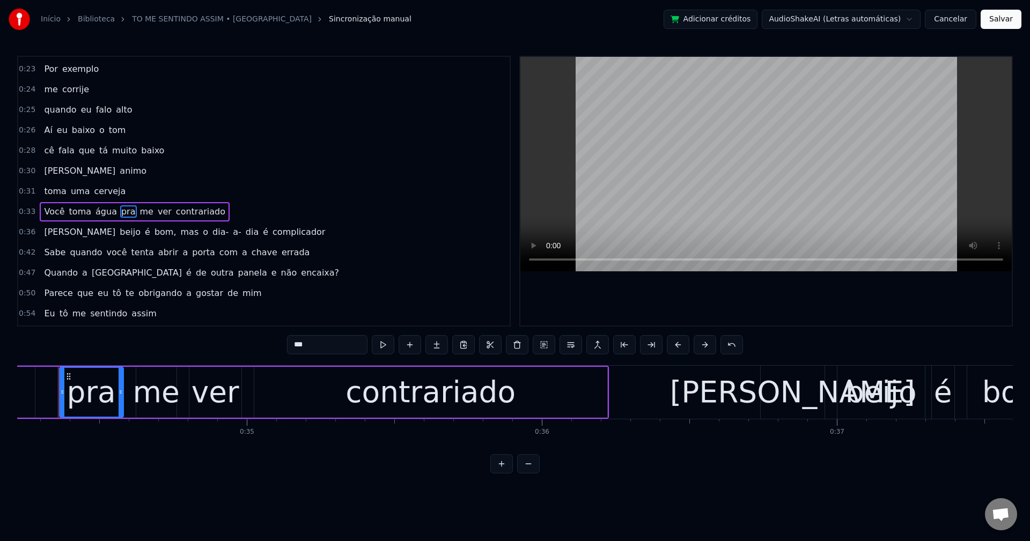
scroll to position [0, 10083]
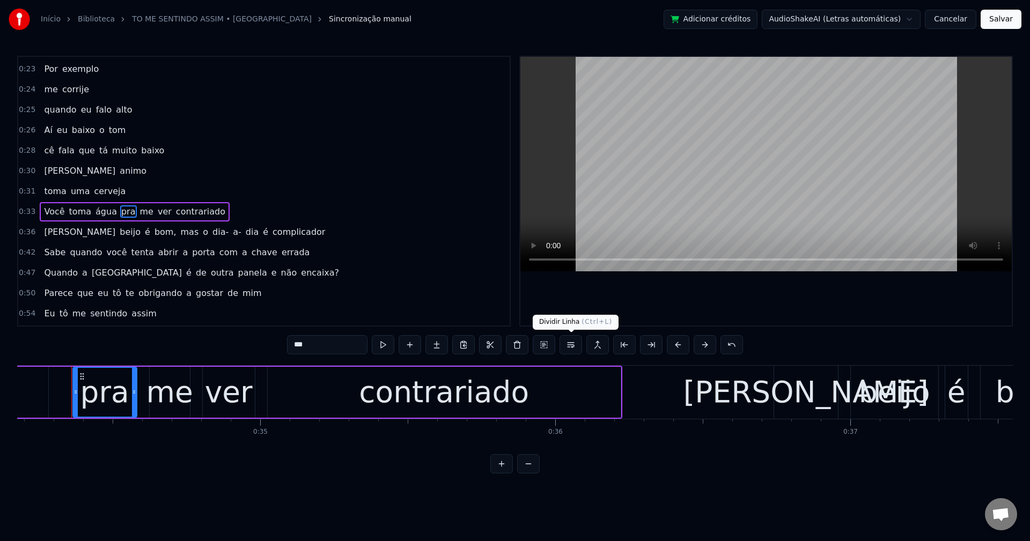
drag, startPoint x: 568, startPoint y: 346, endPoint x: 533, endPoint y: 275, distance: 79.4
click at [567, 346] on button at bounding box center [570, 344] width 23 height 19
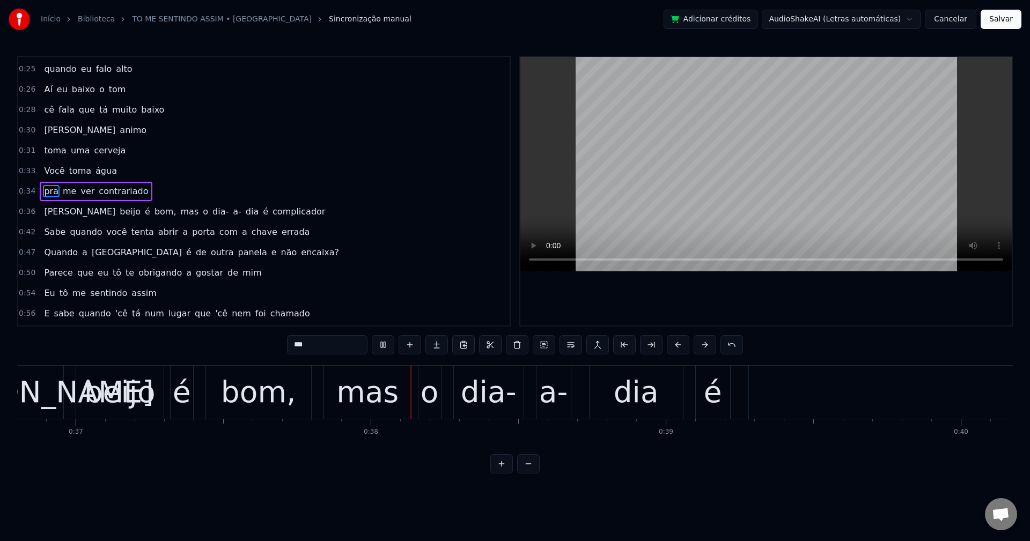
scroll to position [0, 11002]
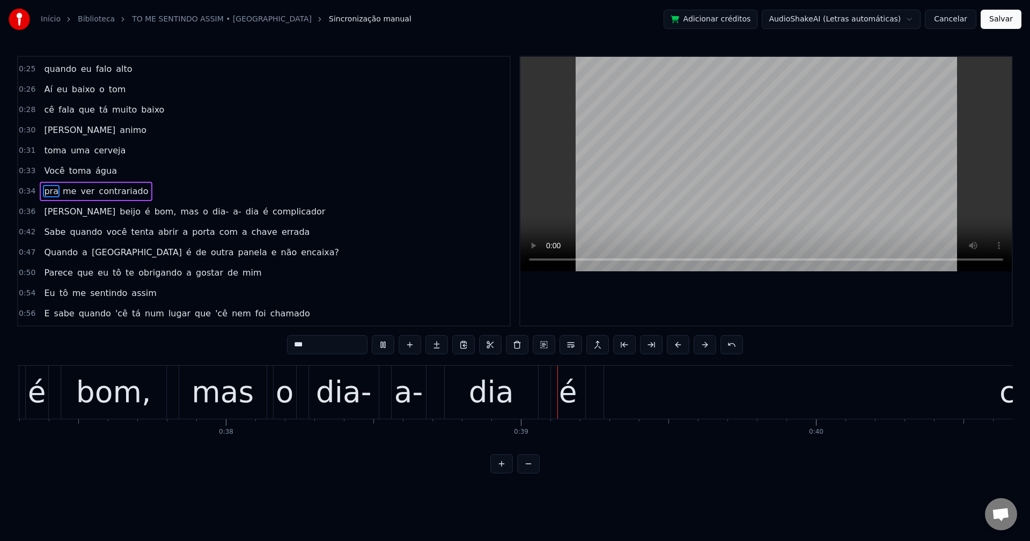
click at [153, 210] on span "bom," at bounding box center [165, 211] width 24 height 12
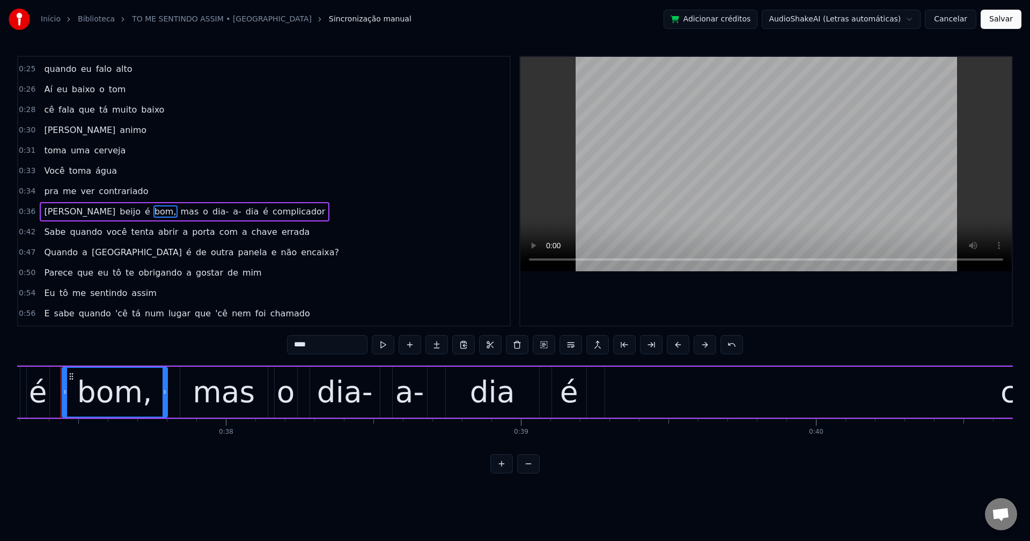
scroll to position [0, 10992]
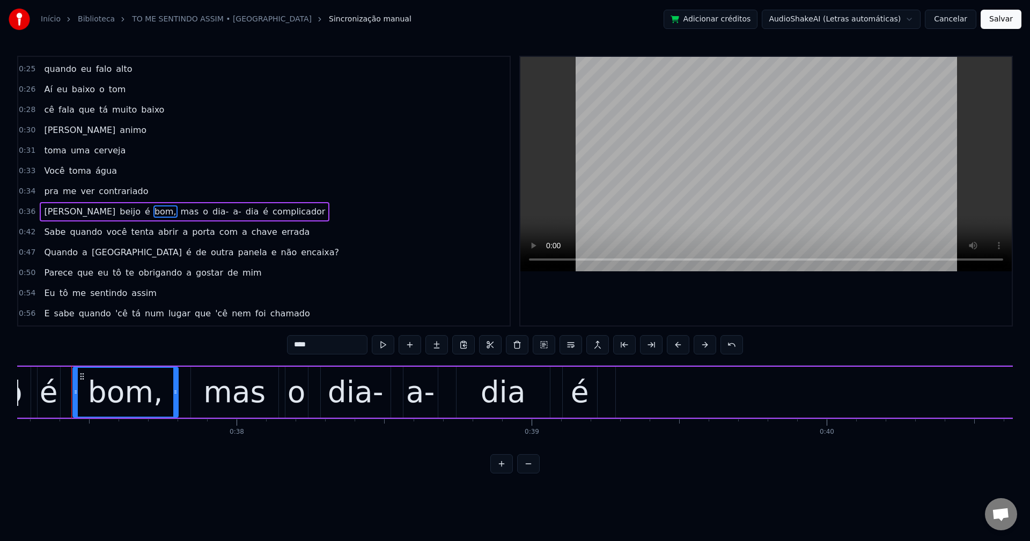
click at [333, 345] on input "****" at bounding box center [327, 344] width 80 height 19
click at [176, 215] on span "mas" at bounding box center [186, 211] width 20 height 12
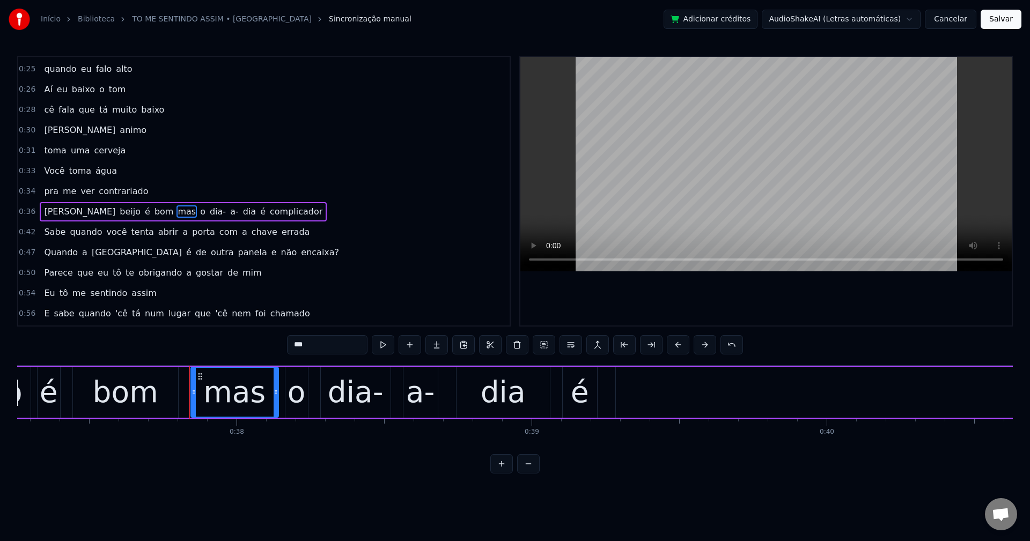
scroll to position [202, 0]
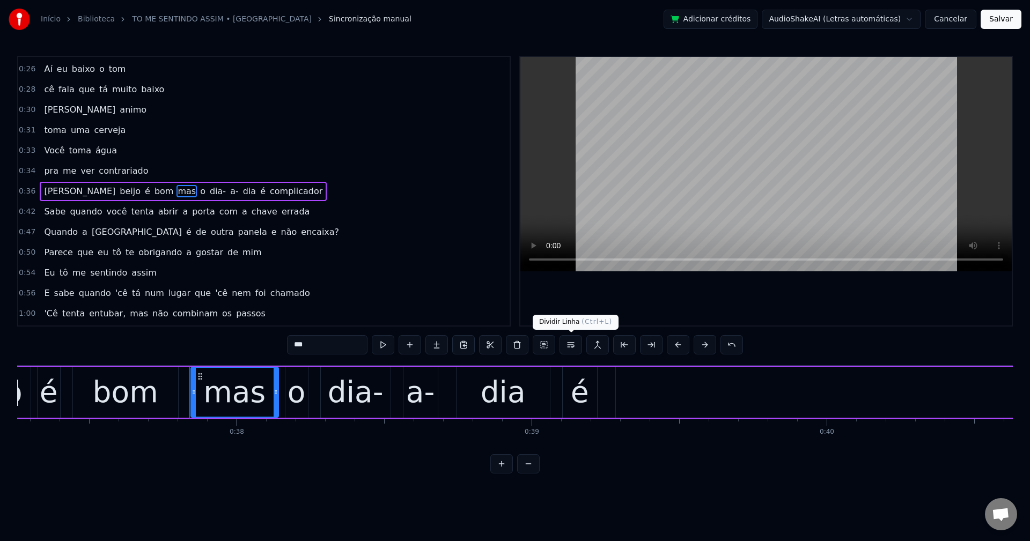
click at [570, 348] on button at bounding box center [570, 344] width 23 height 19
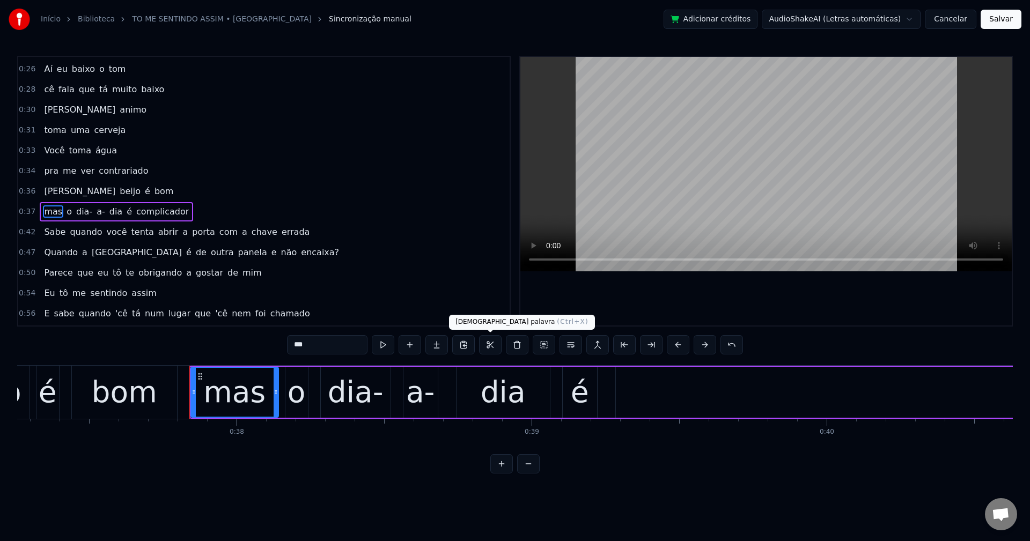
scroll to position [222, 0]
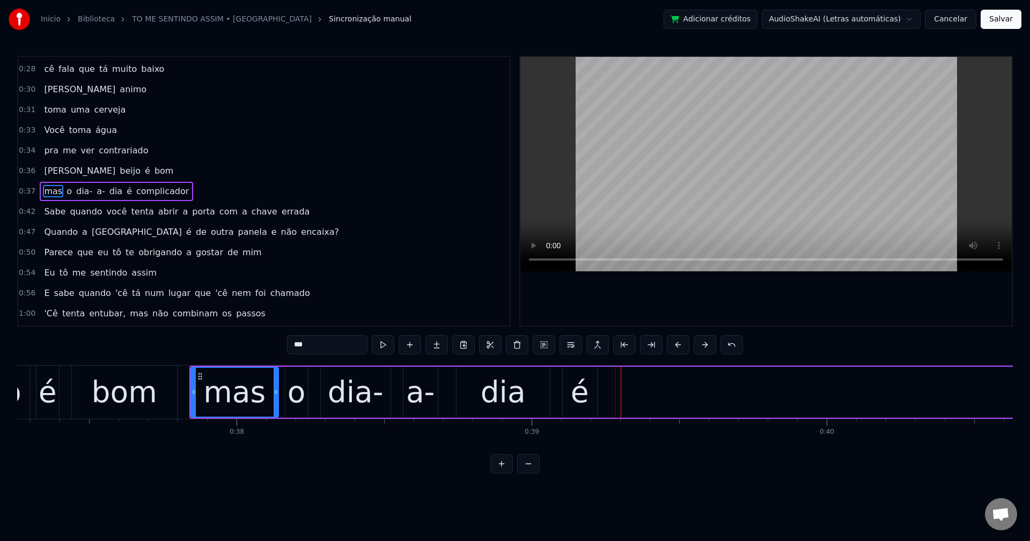
click at [141, 197] on span "complicador" at bounding box center [162, 191] width 55 height 12
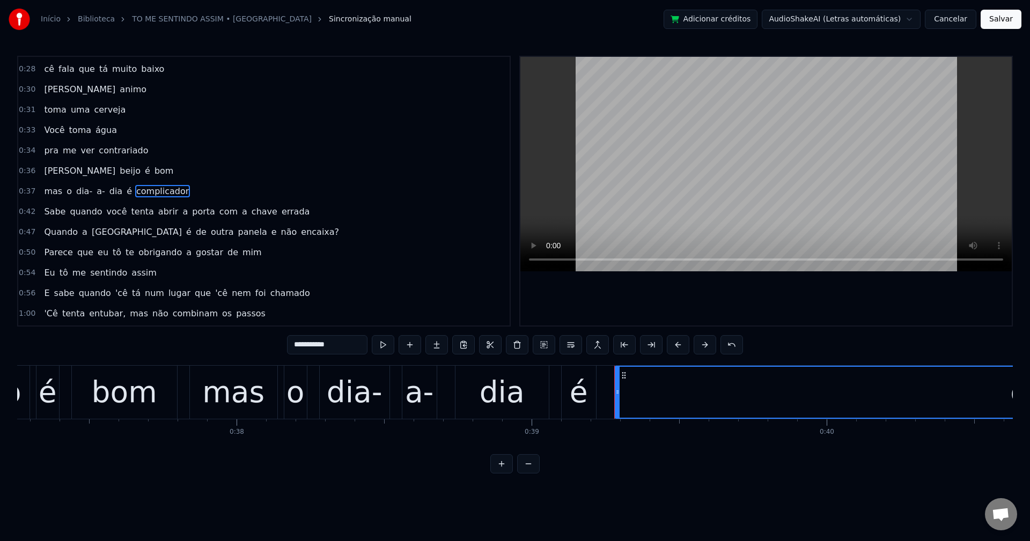
click at [345, 350] on input "**********" at bounding box center [327, 344] width 80 height 19
type input "**********"
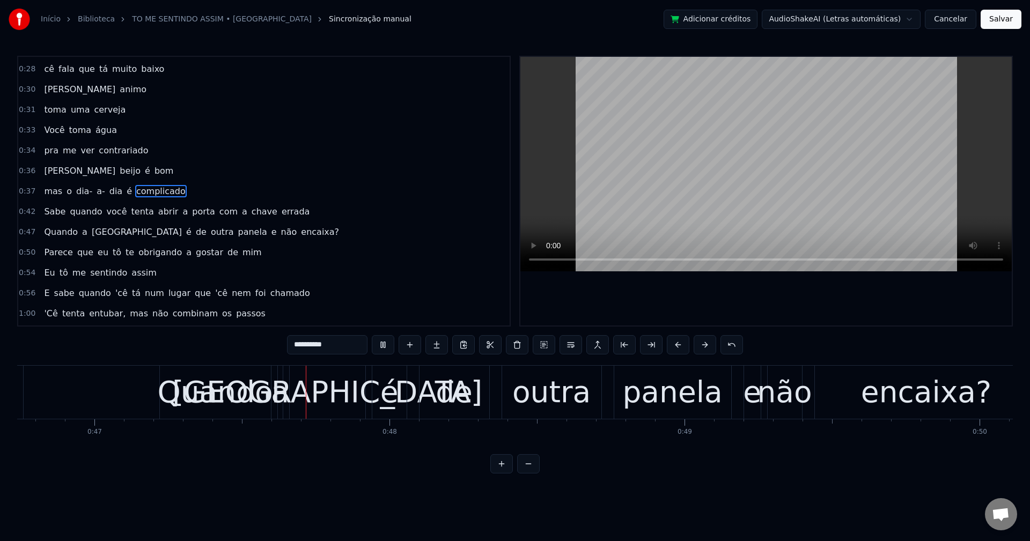
scroll to position [0, 13789]
click at [171, 214] on div "Sabe quando você tenta abrir a porta com a chave errada" at bounding box center [177, 211] width 274 height 19
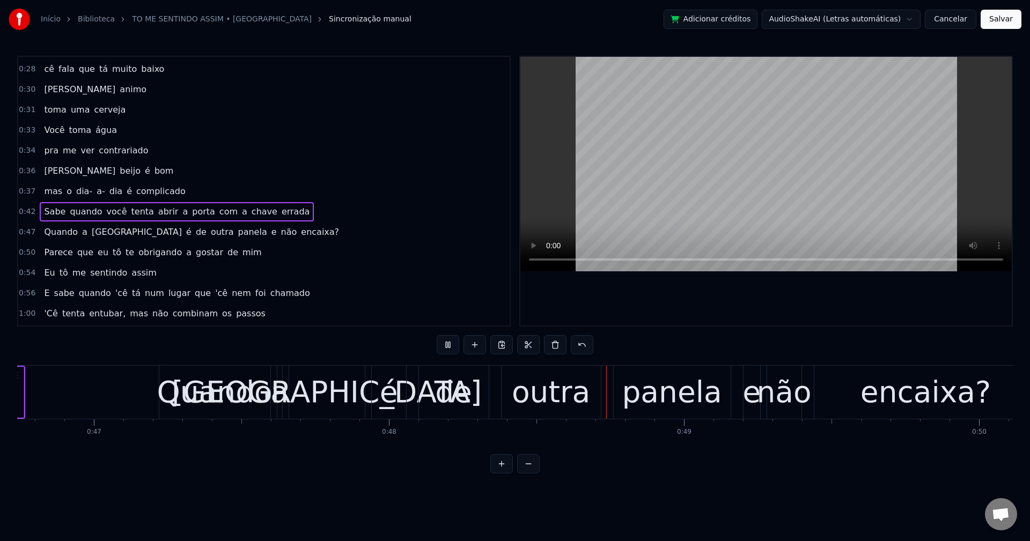
click at [181, 213] on span "a" at bounding box center [185, 211] width 8 height 12
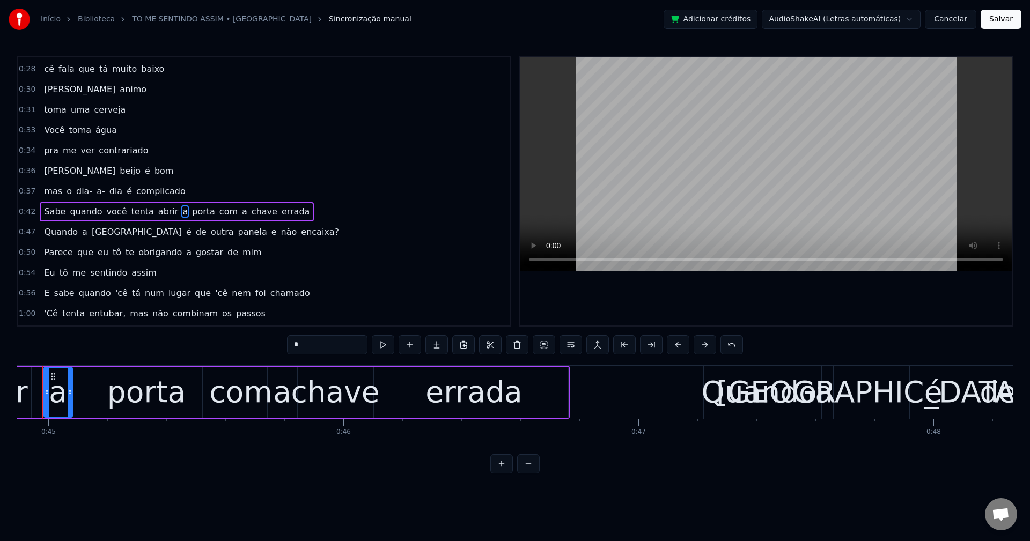
scroll to position [0, 13216]
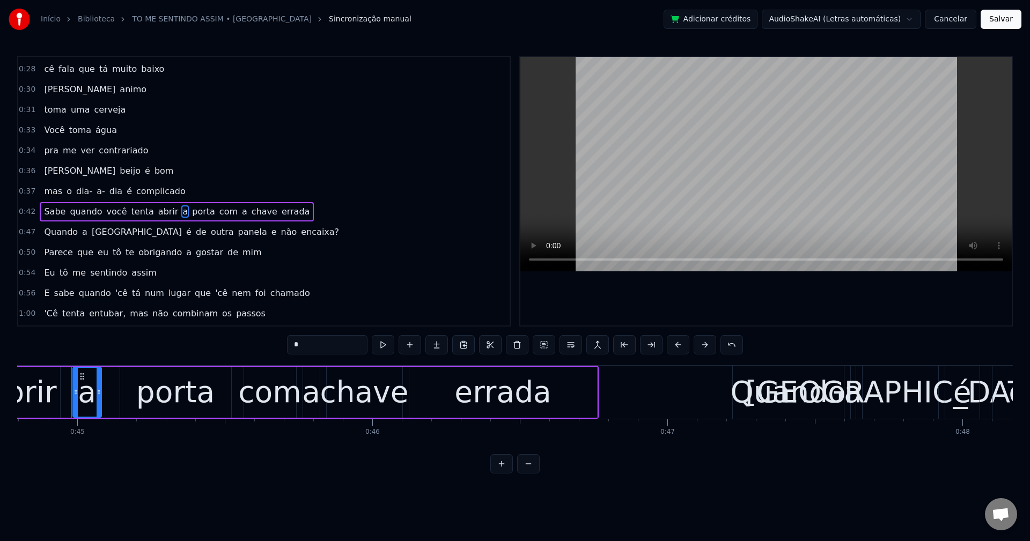
click at [573, 346] on button at bounding box center [570, 344] width 23 height 19
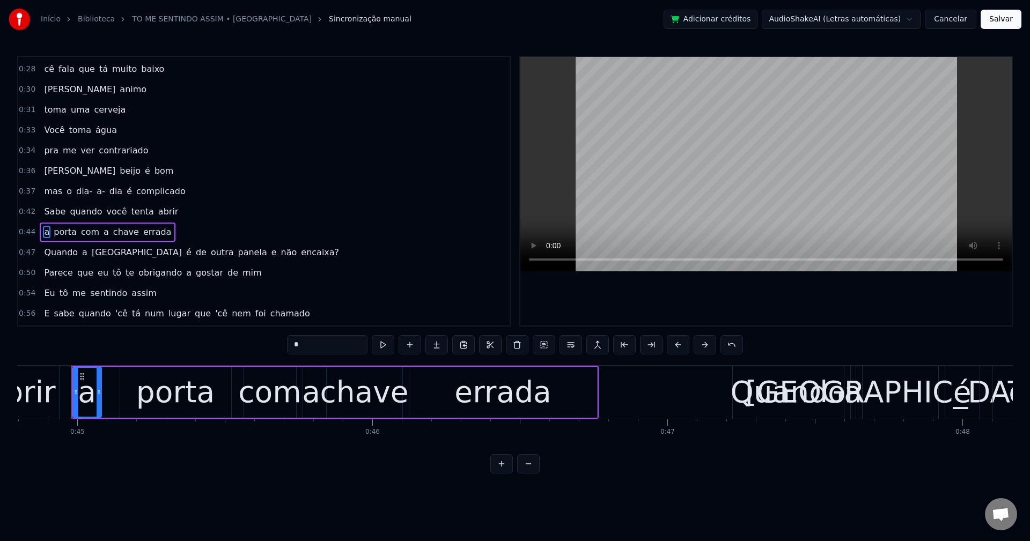
scroll to position [263, 0]
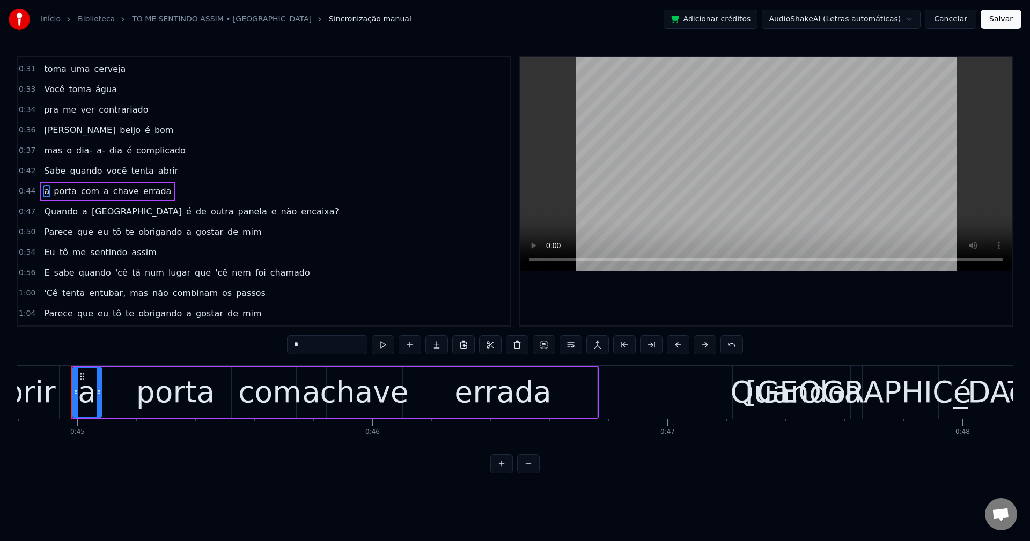
click at [185, 212] on span "é" at bounding box center [189, 211] width 8 height 12
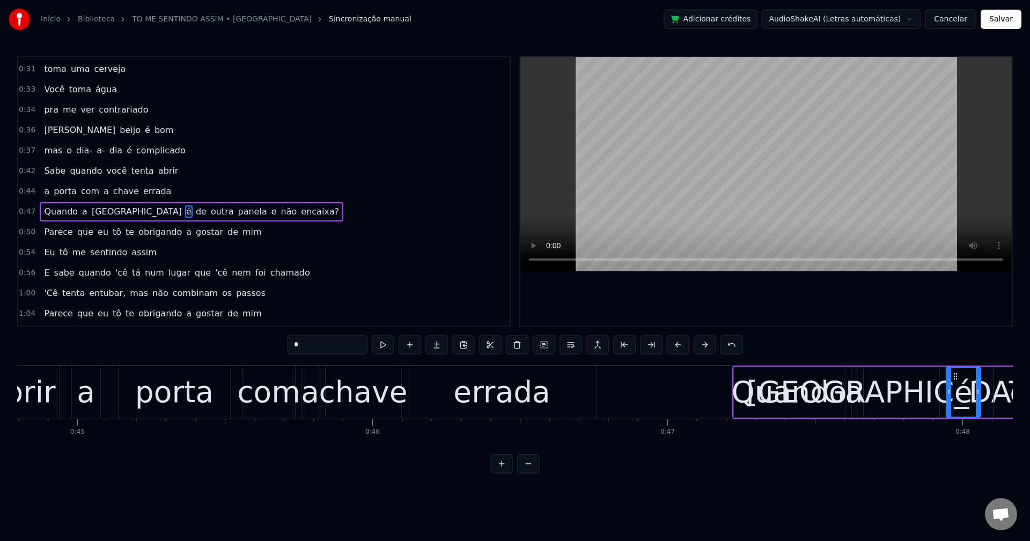
scroll to position [283, 0]
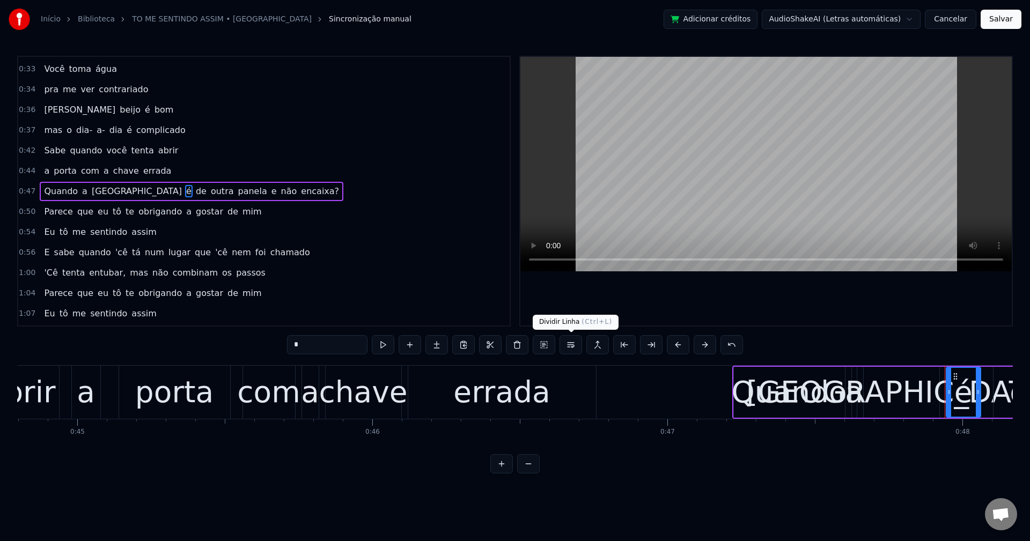
click at [579, 348] on button at bounding box center [570, 344] width 23 height 19
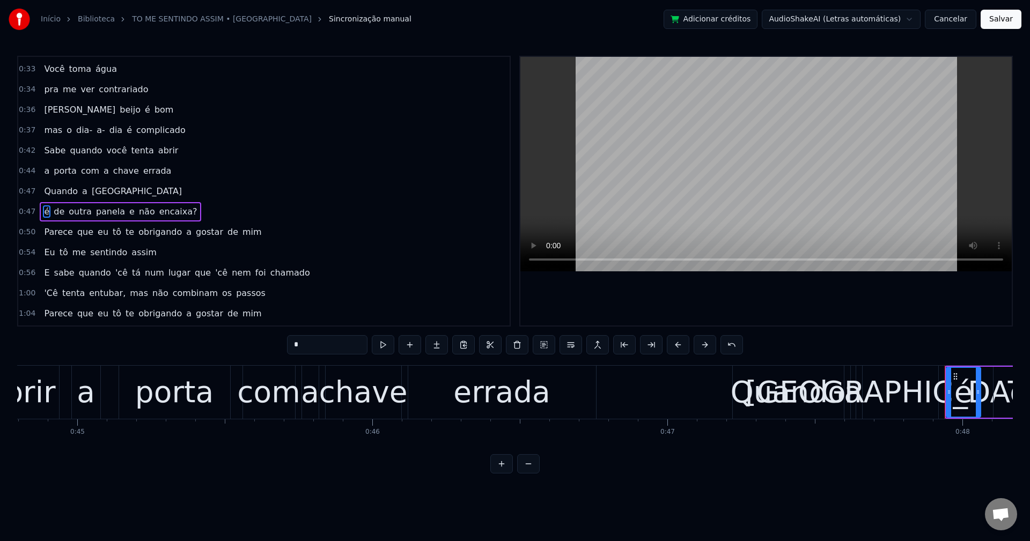
scroll to position [304, 0]
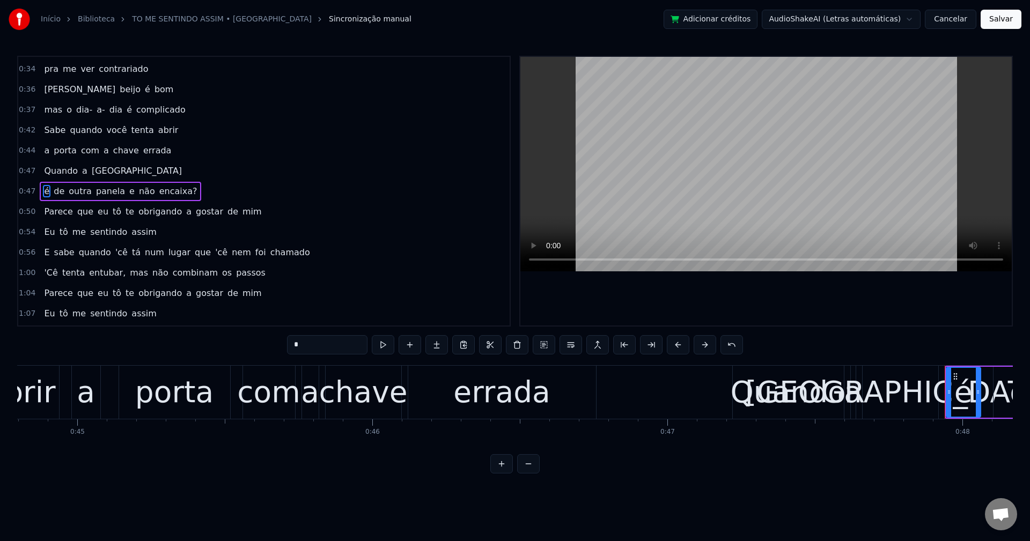
click at [128, 192] on span "e" at bounding box center [132, 191] width 8 height 12
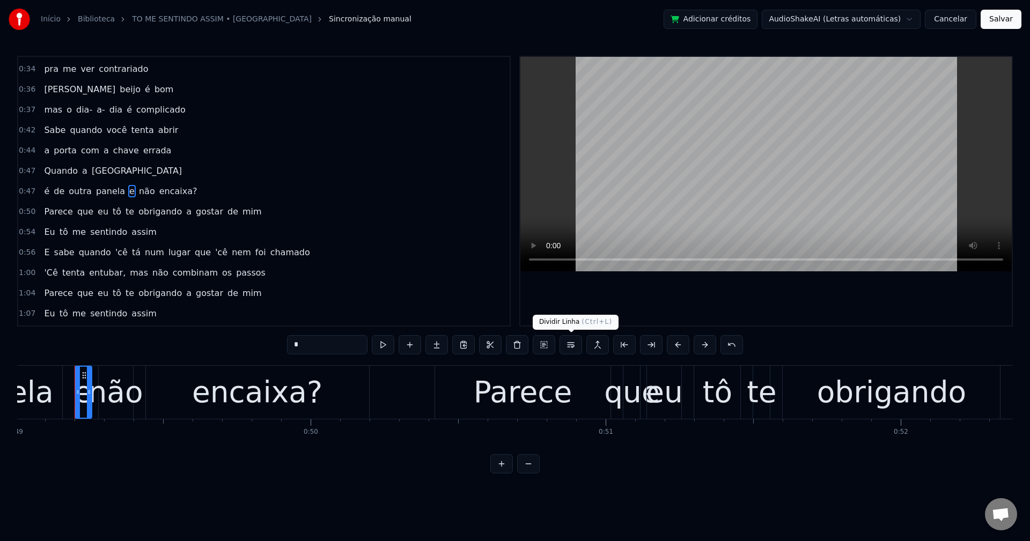
click at [572, 343] on button at bounding box center [570, 344] width 23 height 19
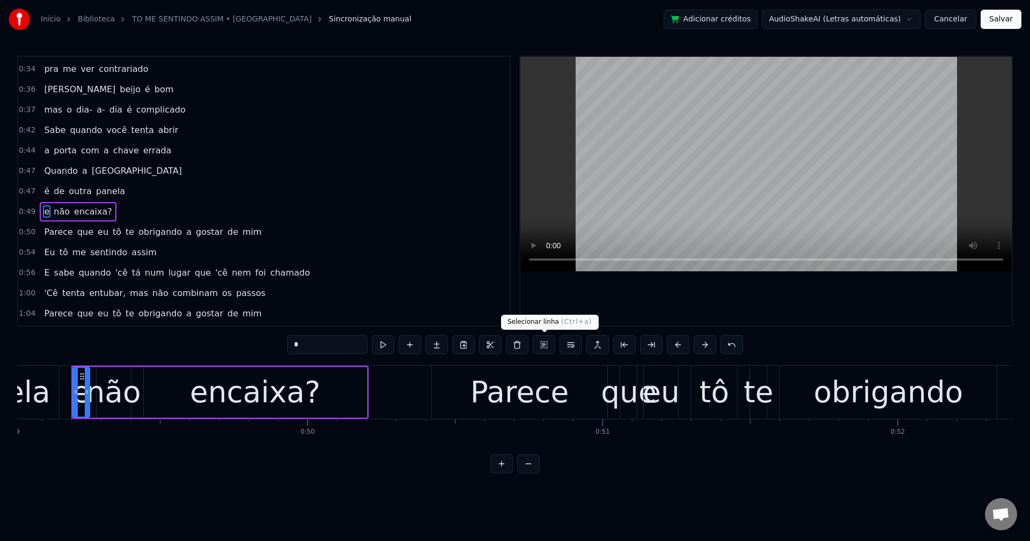
scroll to position [324, 0]
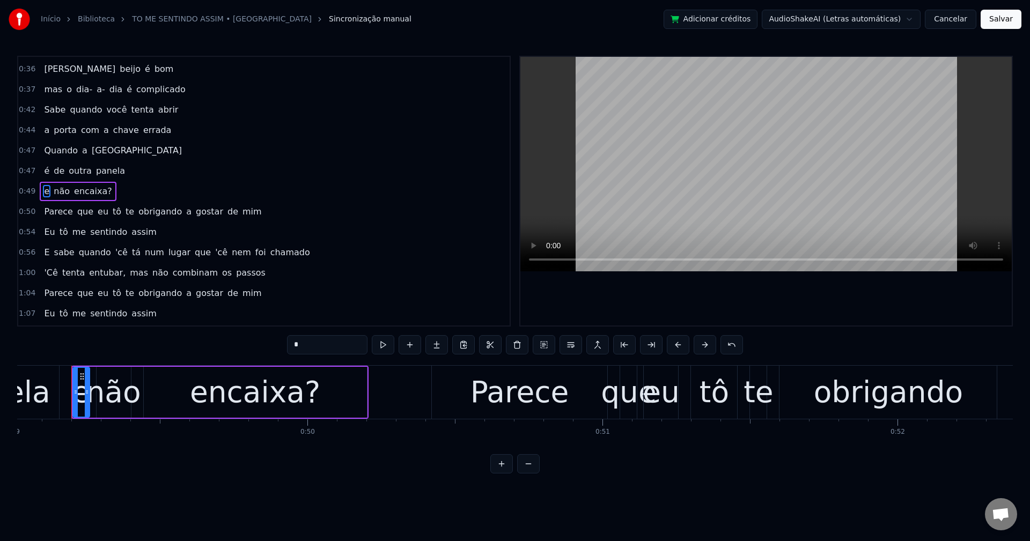
click at [86, 188] on span "encaixa?" at bounding box center [93, 191] width 40 height 12
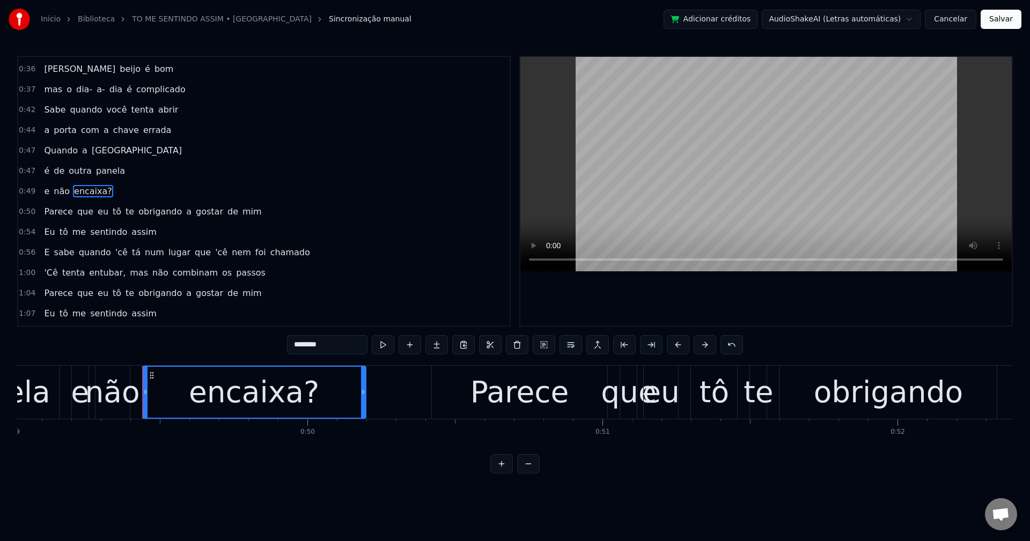
click at [335, 350] on input "********" at bounding box center [327, 344] width 80 height 19
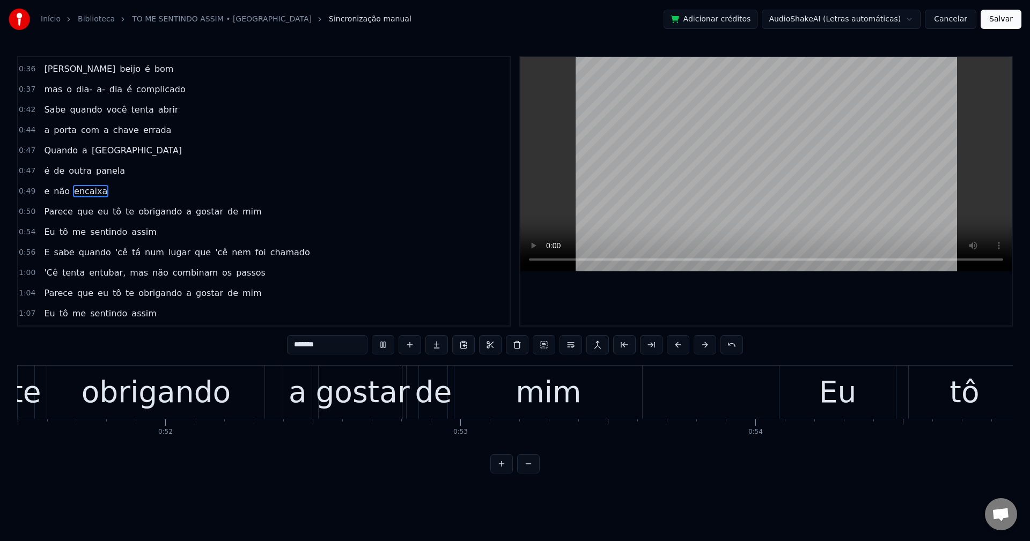
click at [143, 208] on span "obrigando" at bounding box center [160, 211] width 46 height 12
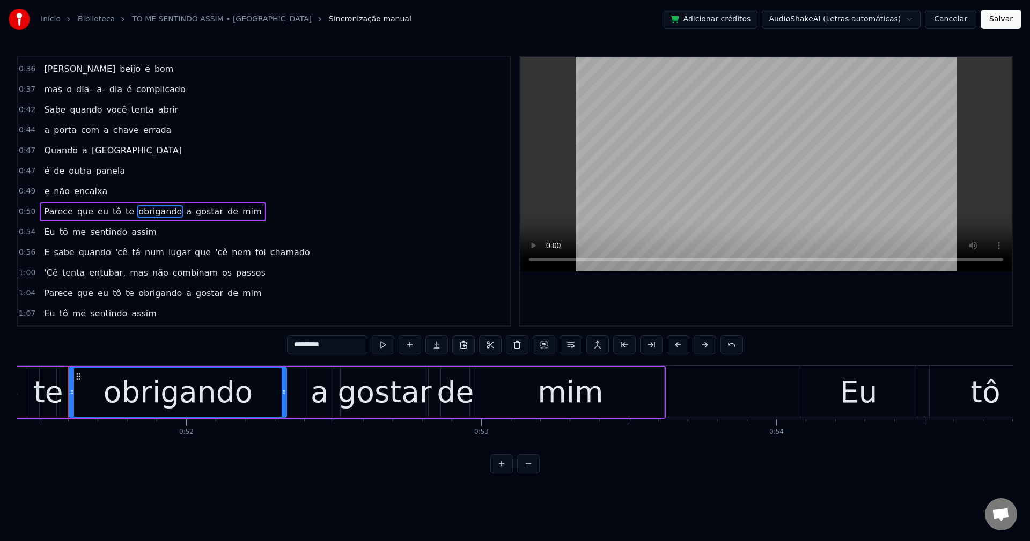
scroll to position [0, 15169]
click at [185, 212] on span "a" at bounding box center [189, 211] width 8 height 12
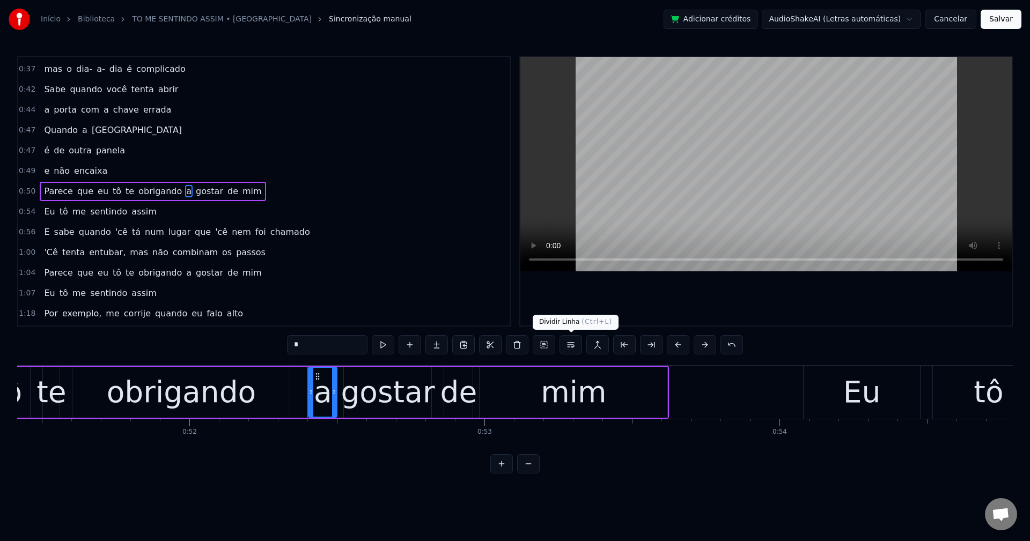
click at [578, 345] on button at bounding box center [570, 344] width 23 height 19
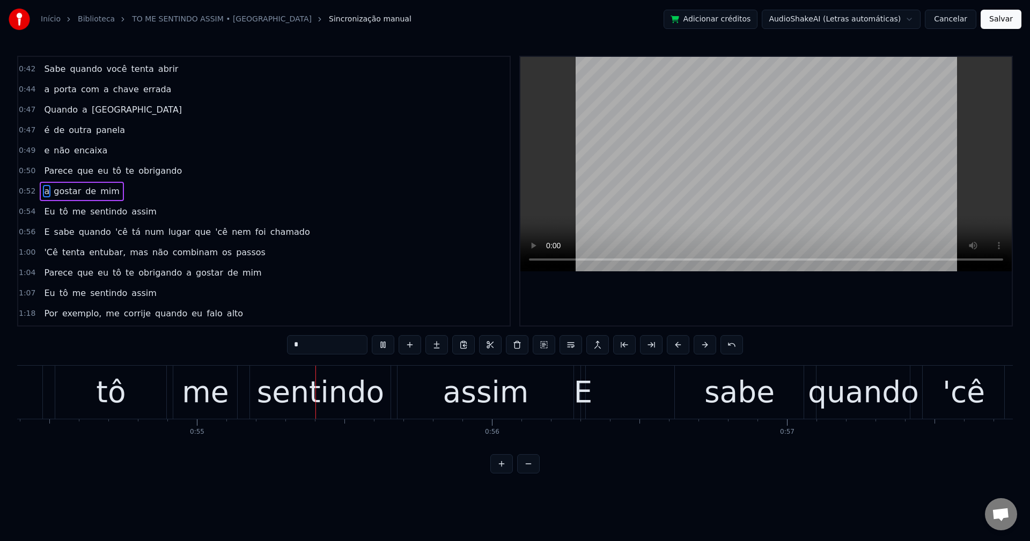
scroll to position [0, 16092]
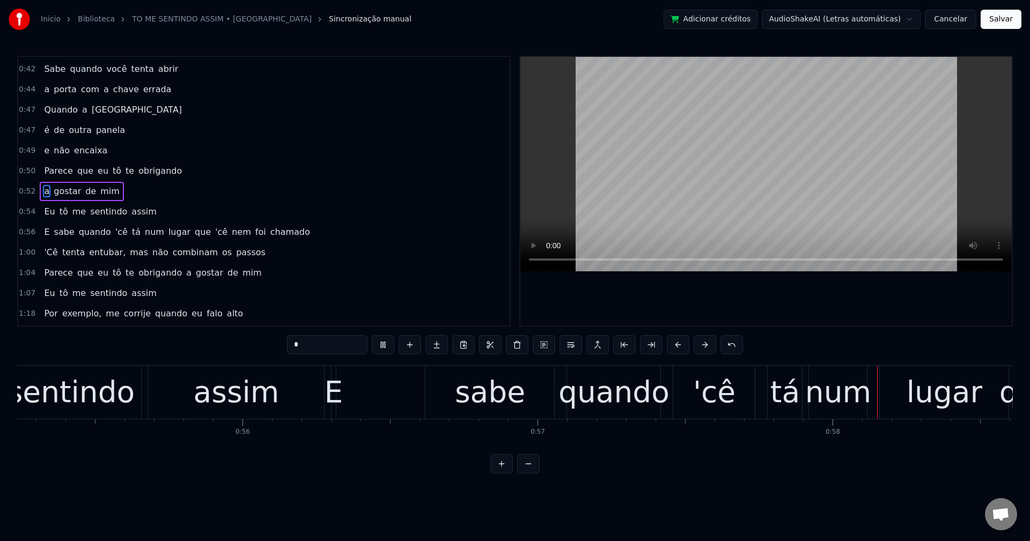
click at [114, 232] on span "'cê" at bounding box center [121, 232] width 14 height 12
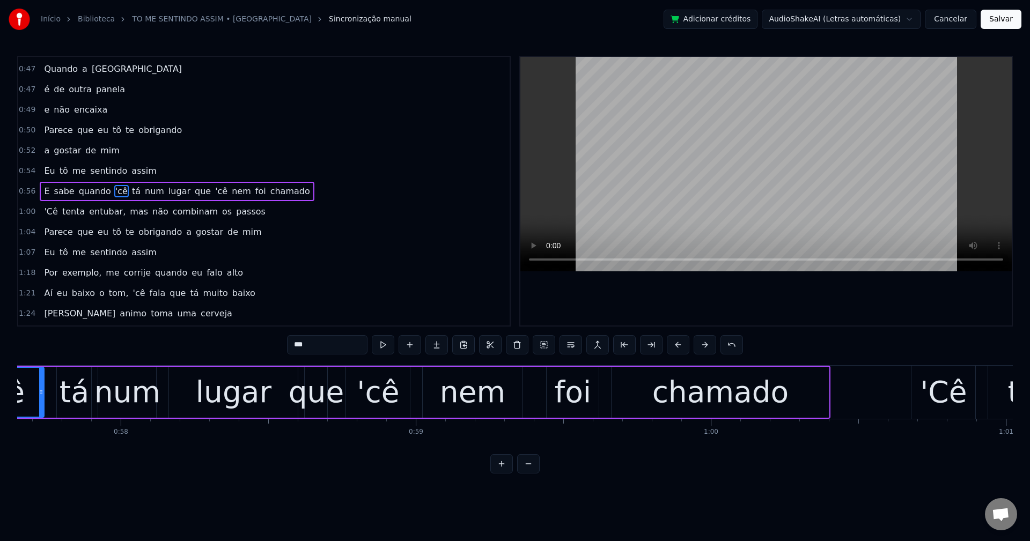
scroll to position [0, 17033]
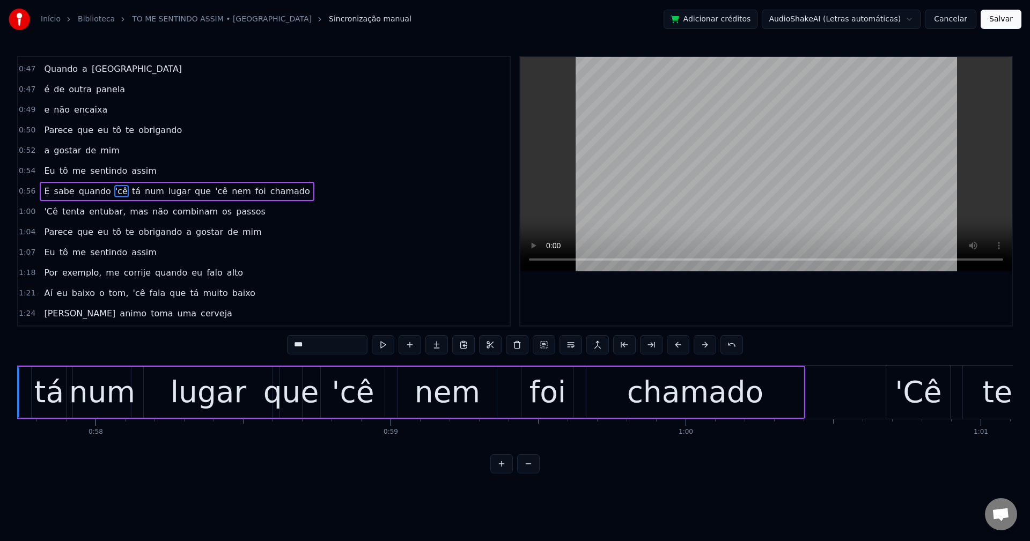
click at [291, 347] on input "***" at bounding box center [327, 344] width 80 height 19
click at [191, 194] on span "que" at bounding box center [200, 191] width 18 height 12
click at [573, 342] on button at bounding box center [570, 344] width 23 height 19
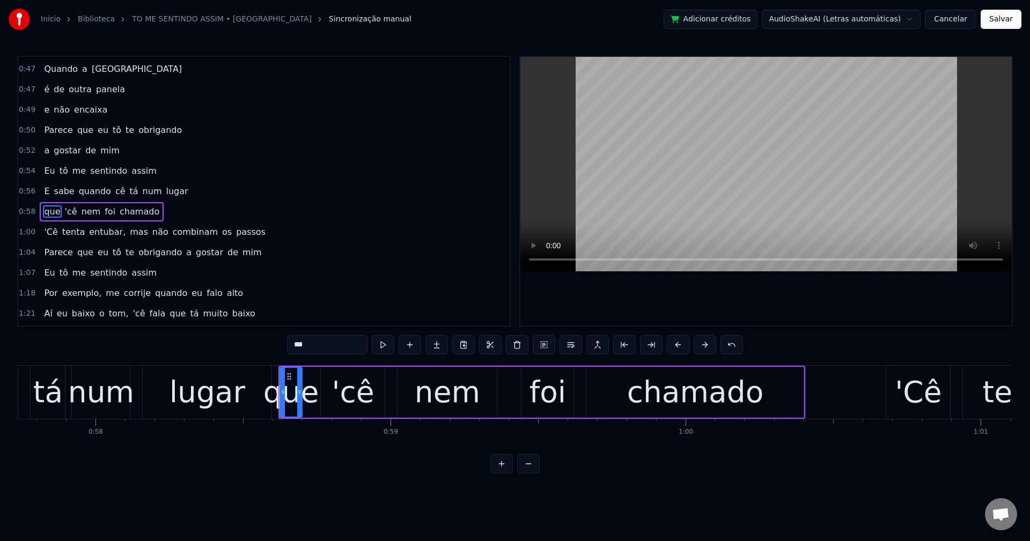
scroll to position [426, 0]
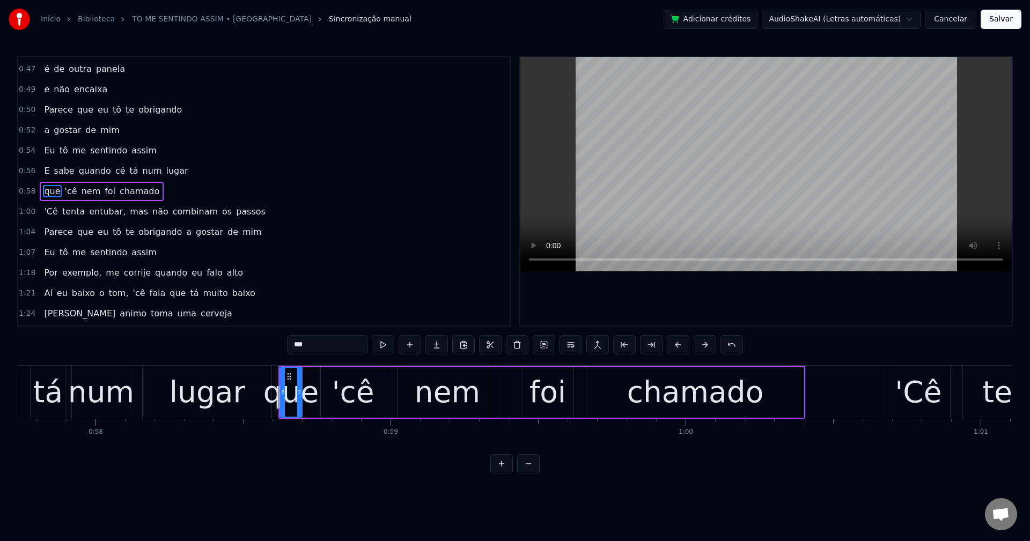
click at [66, 191] on span "'cê" at bounding box center [71, 191] width 14 height 12
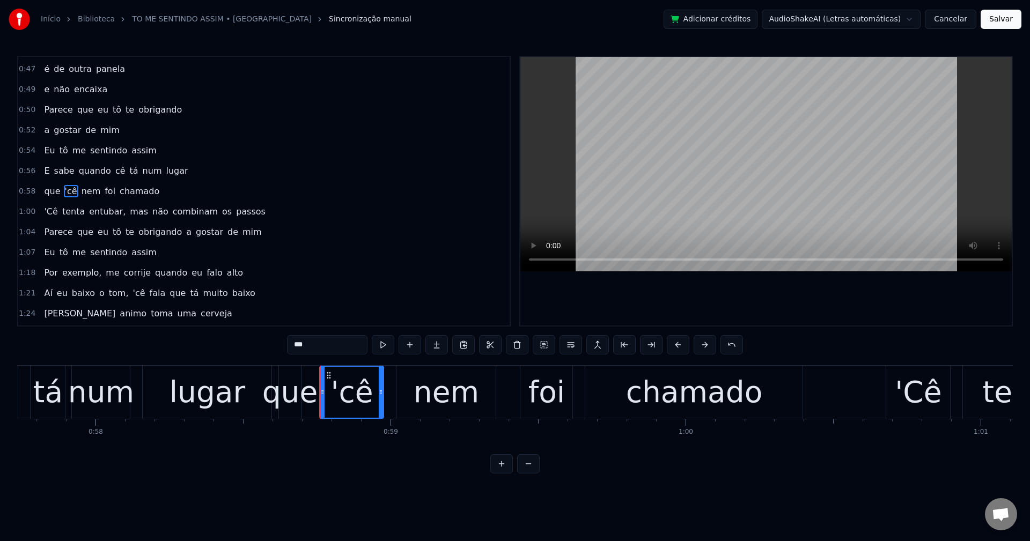
click at [290, 341] on input "***" at bounding box center [327, 344] width 80 height 19
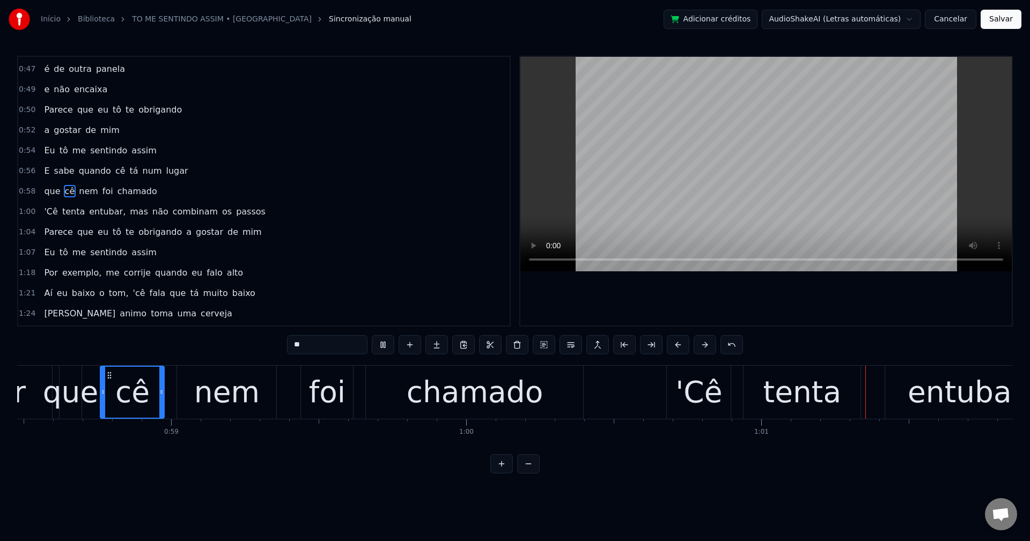
click at [45, 209] on span "'Cê" at bounding box center [51, 211] width 16 height 12
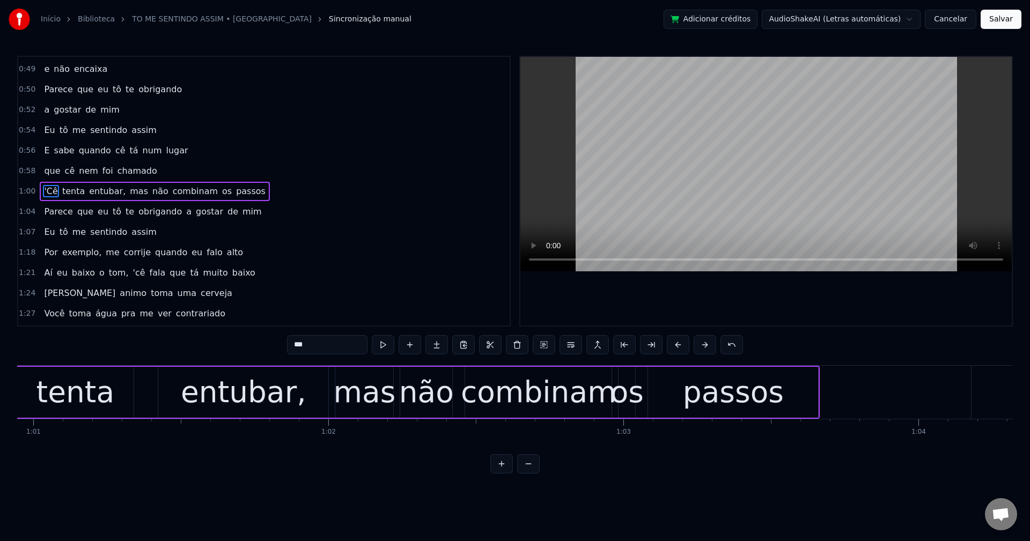
scroll to position [0, 17981]
click at [289, 347] on input "***" at bounding box center [327, 344] width 80 height 19
click at [89, 188] on span "entubar," at bounding box center [105, 191] width 39 height 12
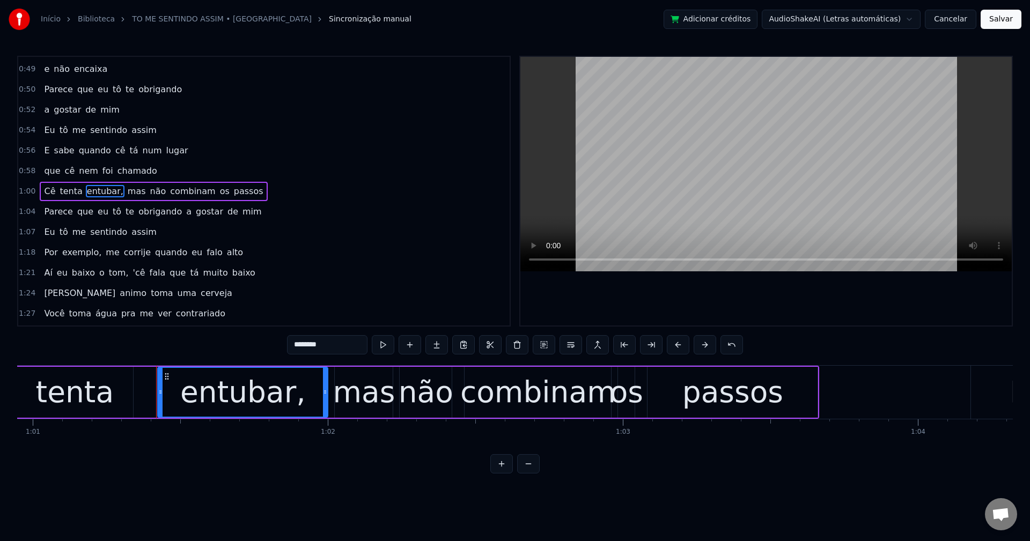
click at [343, 348] on input "********" at bounding box center [327, 344] width 80 height 19
type input "*******"
click at [130, 193] on div "Cê tenta entubar mas não combinam os passos" at bounding box center [152, 191] width 225 height 19
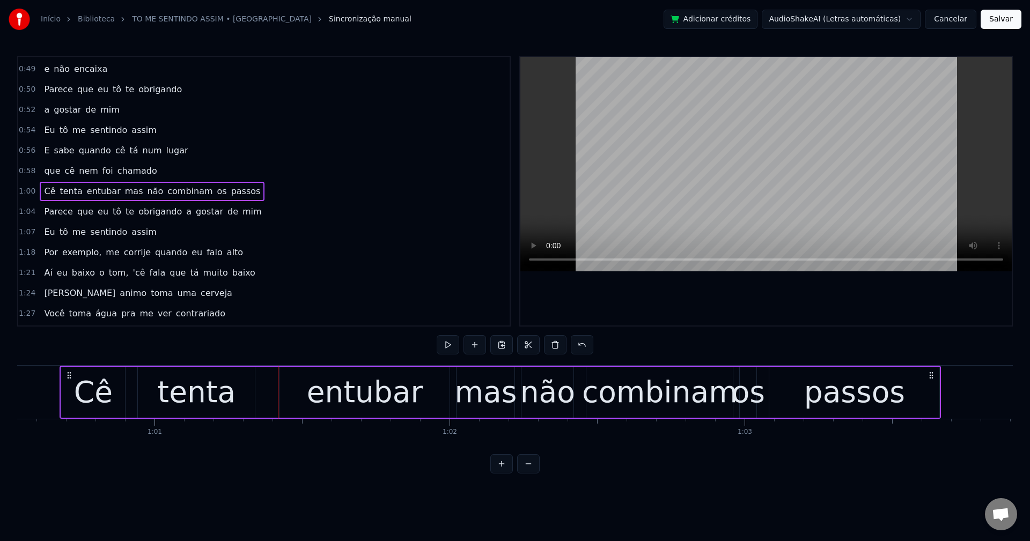
scroll to position [0, 17848]
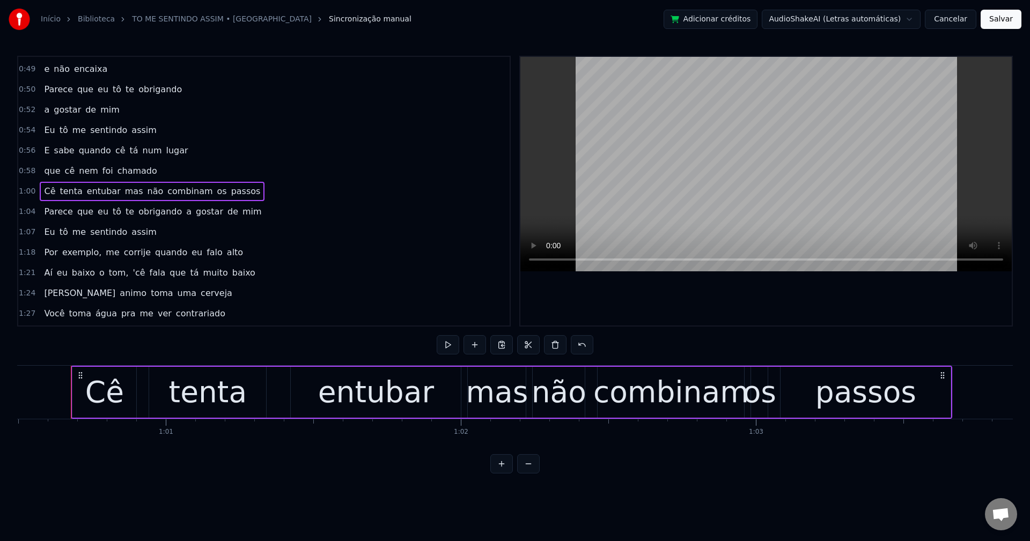
click at [124, 193] on span "mas" at bounding box center [134, 191] width 20 height 12
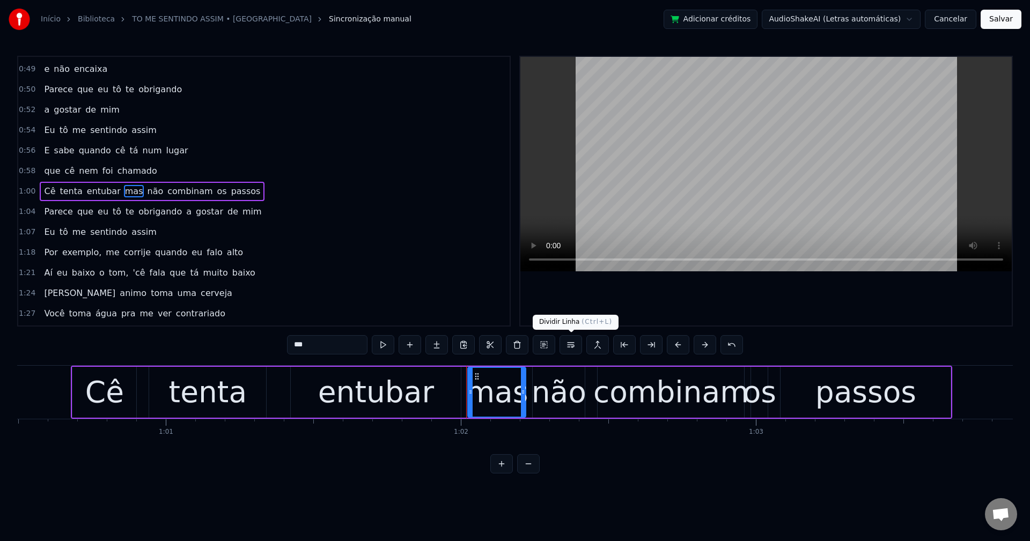
click at [572, 343] on button at bounding box center [570, 344] width 23 height 19
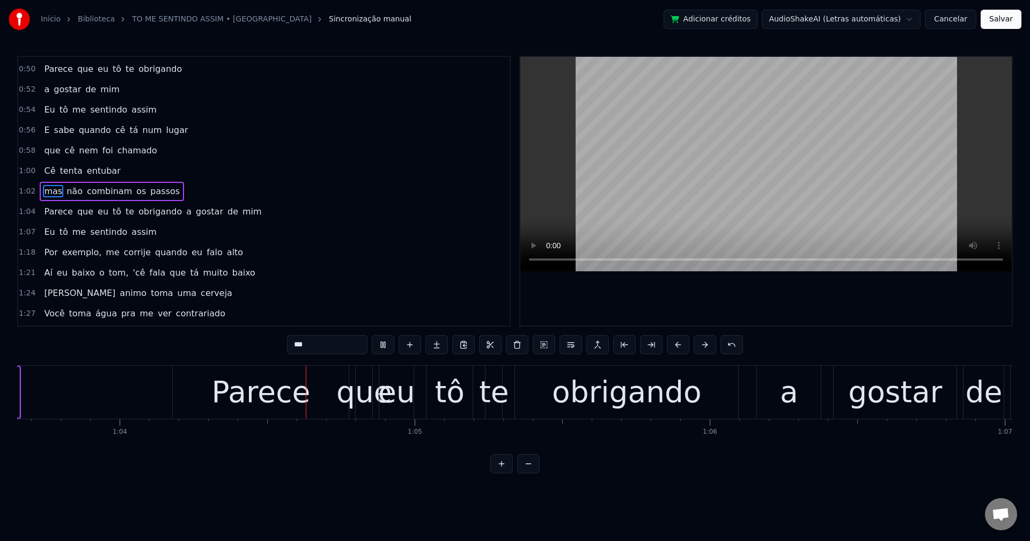
scroll to position [0, 18780]
click at [185, 214] on span "a" at bounding box center [189, 211] width 8 height 12
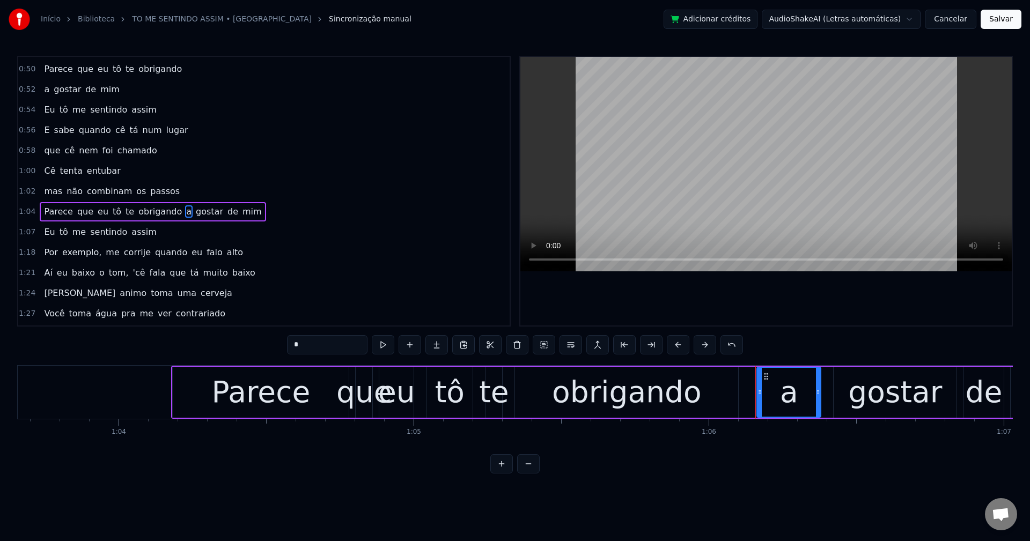
scroll to position [487, 0]
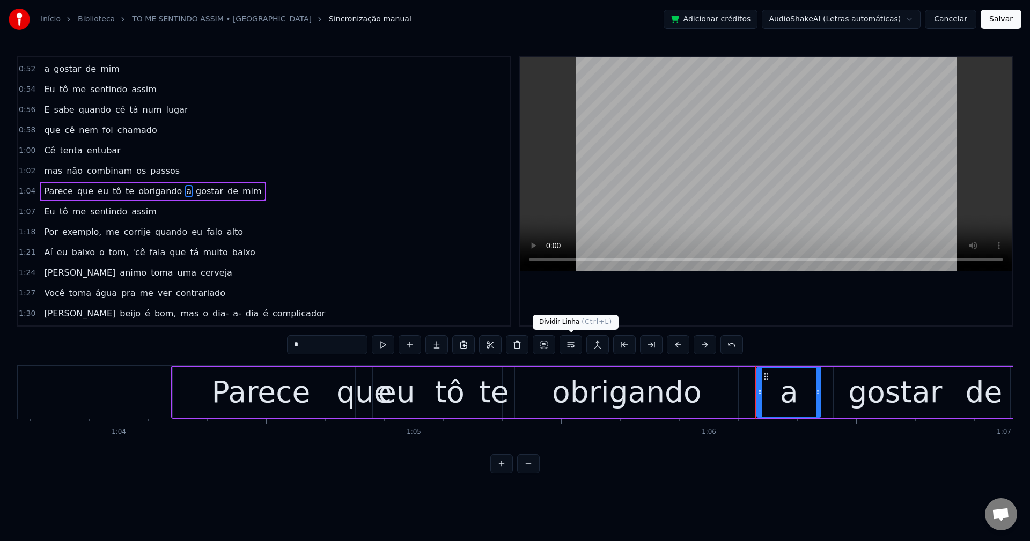
click at [577, 349] on button at bounding box center [570, 344] width 23 height 19
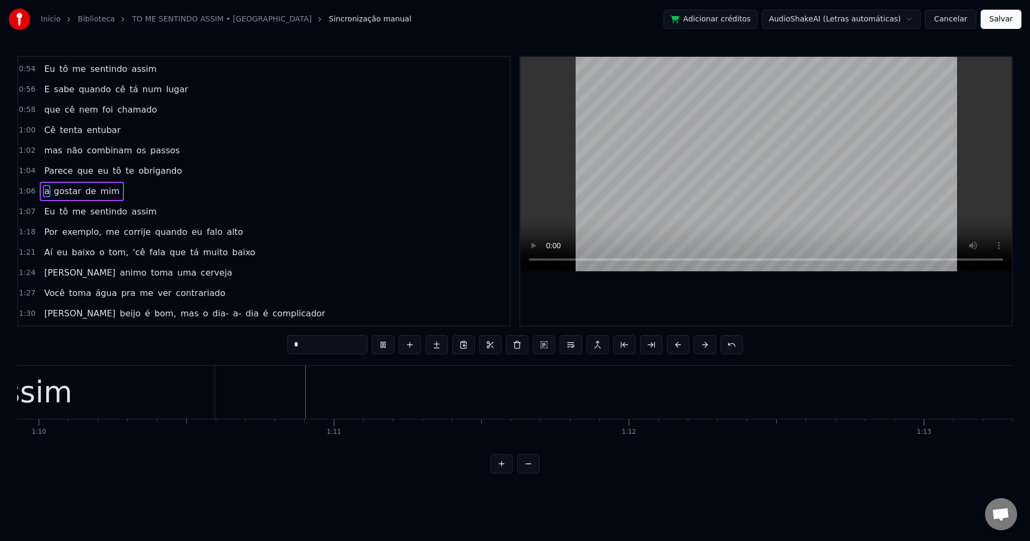
scroll to position [0, 20632]
click at [48, 232] on span "Por" at bounding box center [51, 232] width 16 height 12
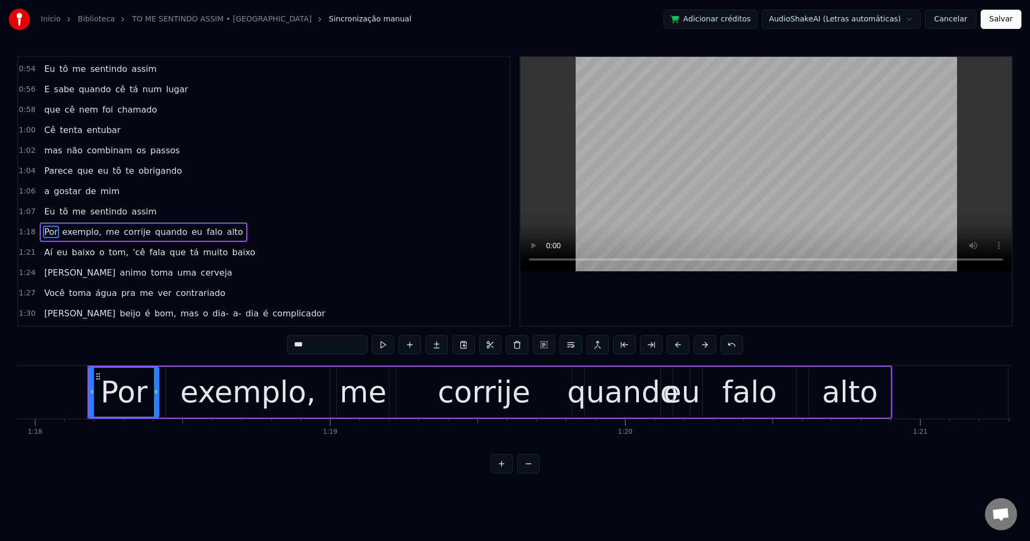
scroll to position [0, 23011]
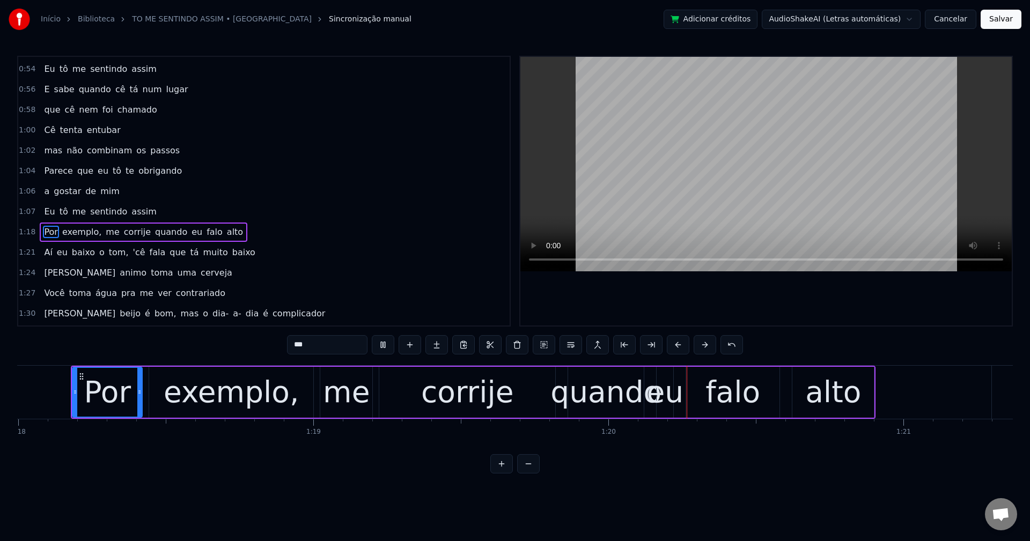
click at [80, 232] on span "exemplo," at bounding box center [81, 232] width 41 height 12
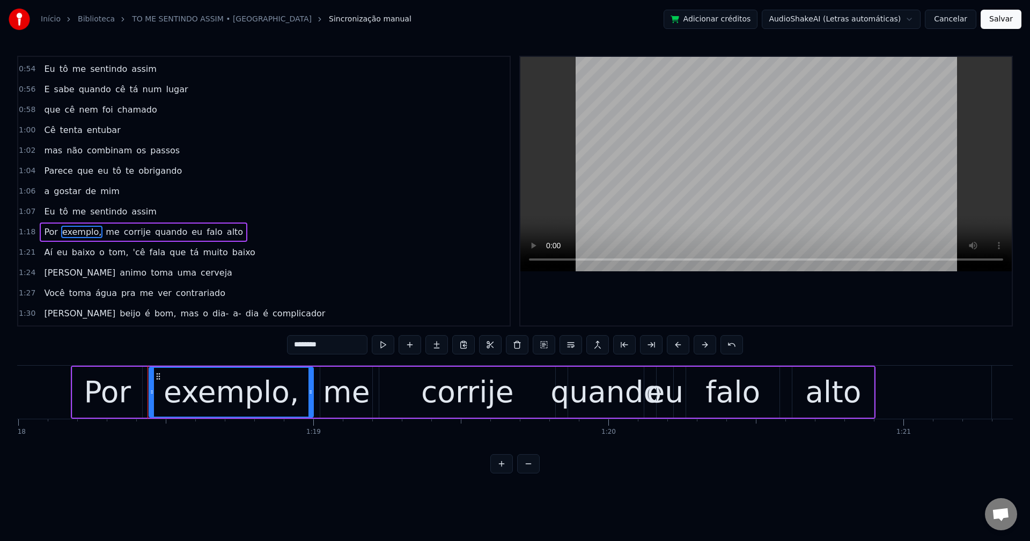
scroll to position [548, 0]
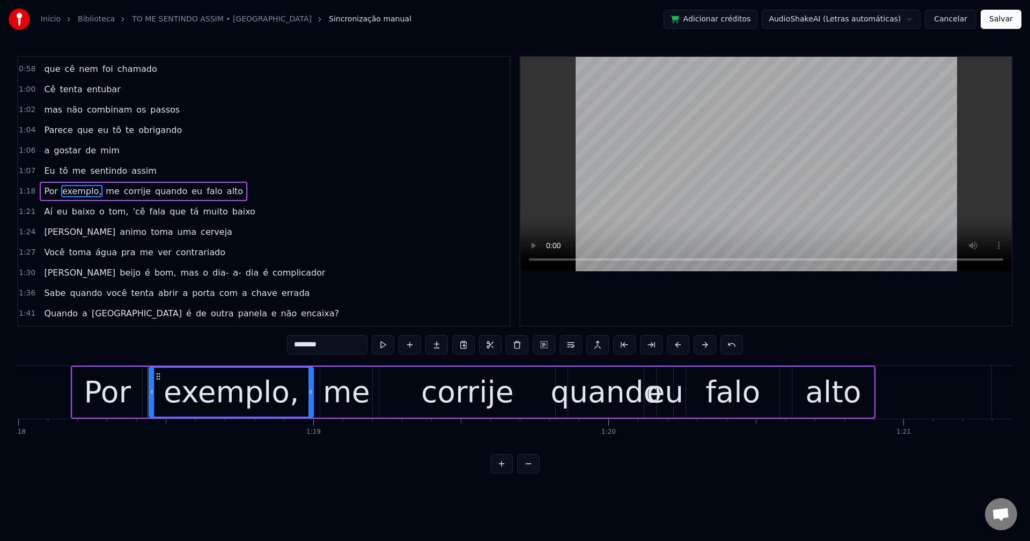
click at [335, 347] on input "********" at bounding box center [327, 344] width 80 height 19
click at [105, 194] on span "me" at bounding box center [110, 191] width 16 height 12
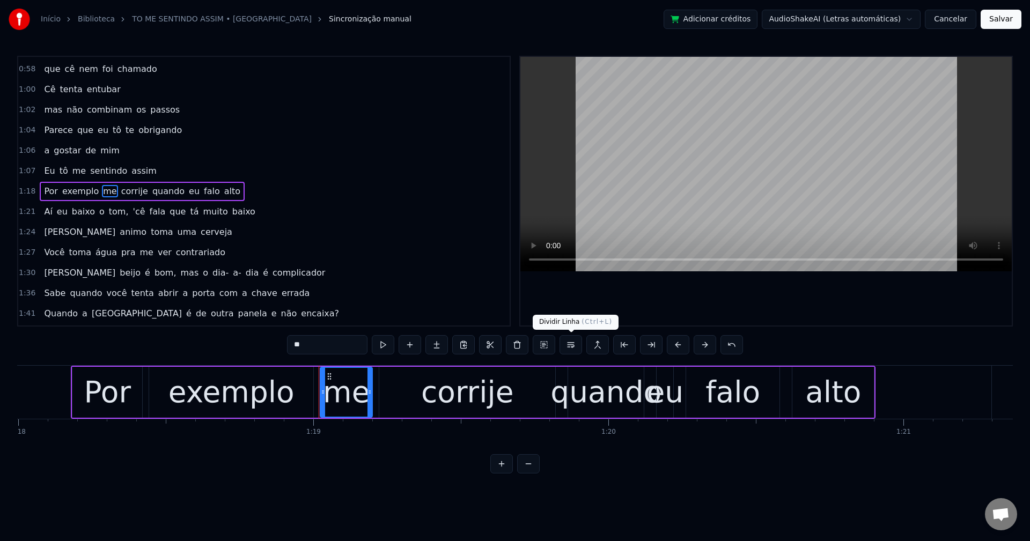
click at [572, 345] on button at bounding box center [570, 344] width 23 height 19
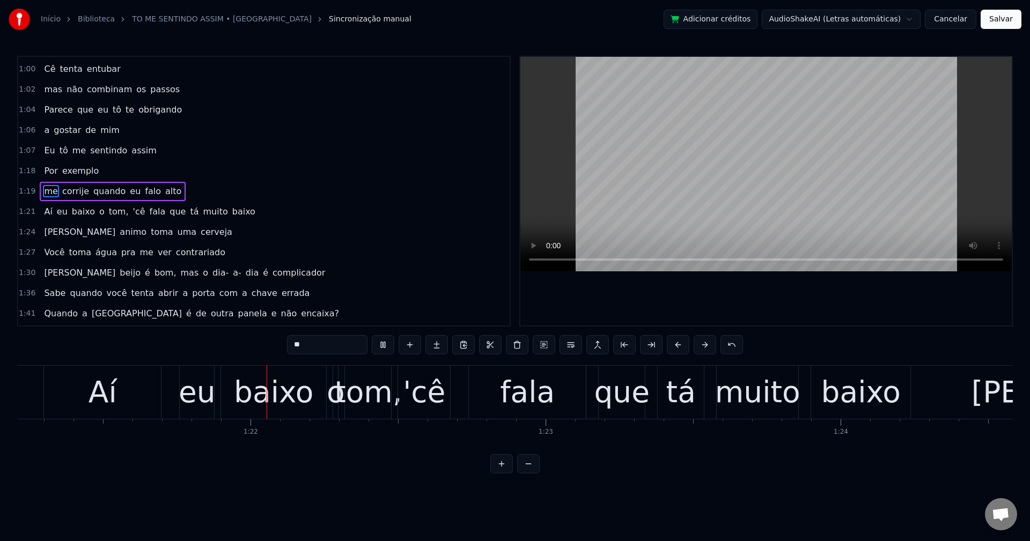
scroll to position [0, 23961]
click at [114, 217] on span "tom," at bounding box center [119, 211] width 22 height 12
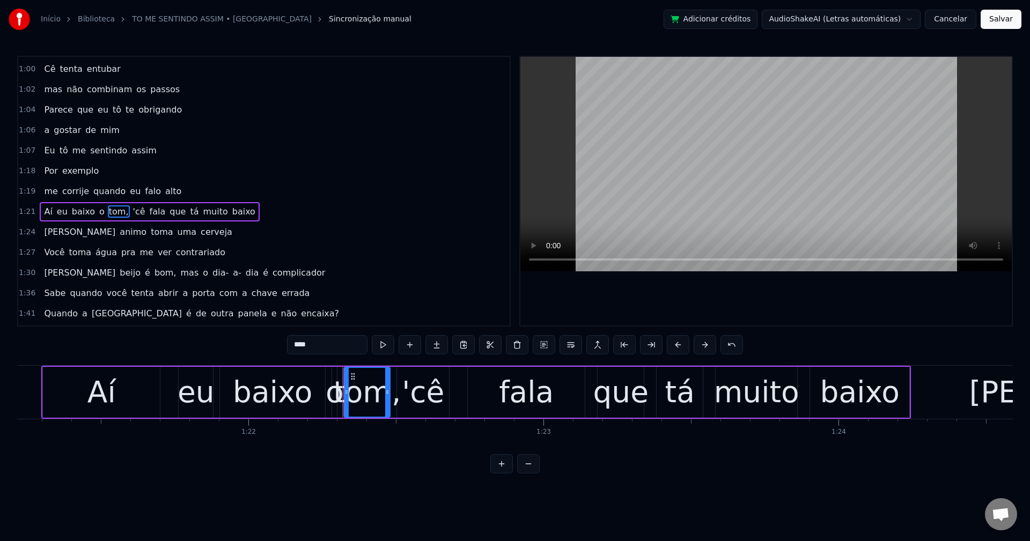
scroll to position [589, 0]
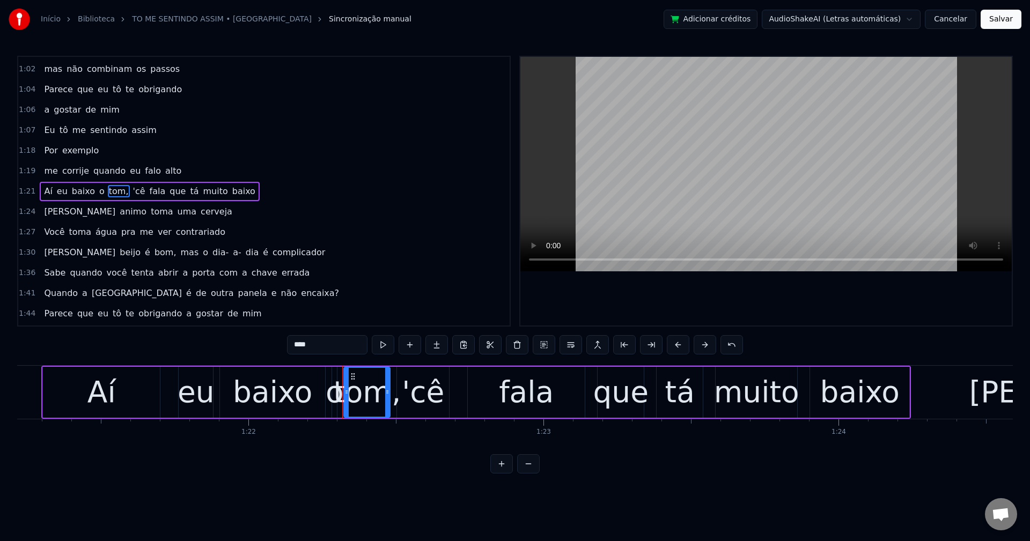
click at [347, 341] on input "****" at bounding box center [327, 344] width 80 height 19
click at [129, 193] on span "'cê" at bounding box center [136, 191] width 14 height 12
click at [293, 348] on input "***" at bounding box center [327, 344] width 80 height 19
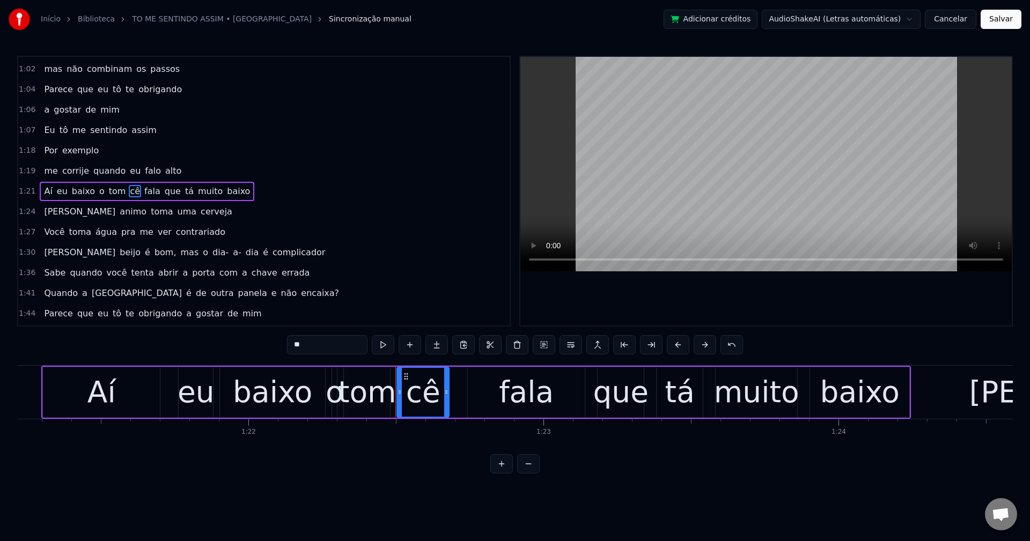
click at [569, 348] on button at bounding box center [570, 344] width 23 height 19
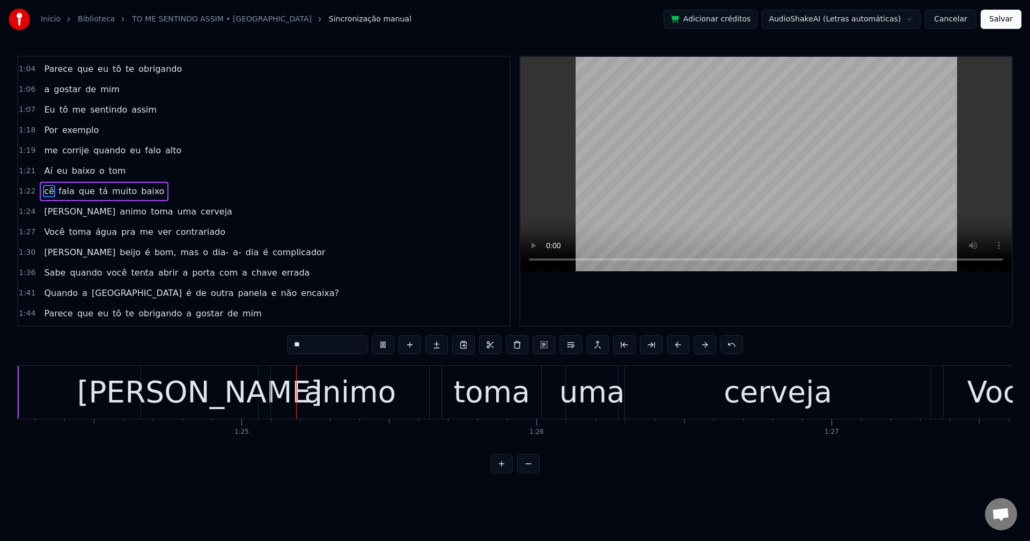
scroll to position [0, 24895]
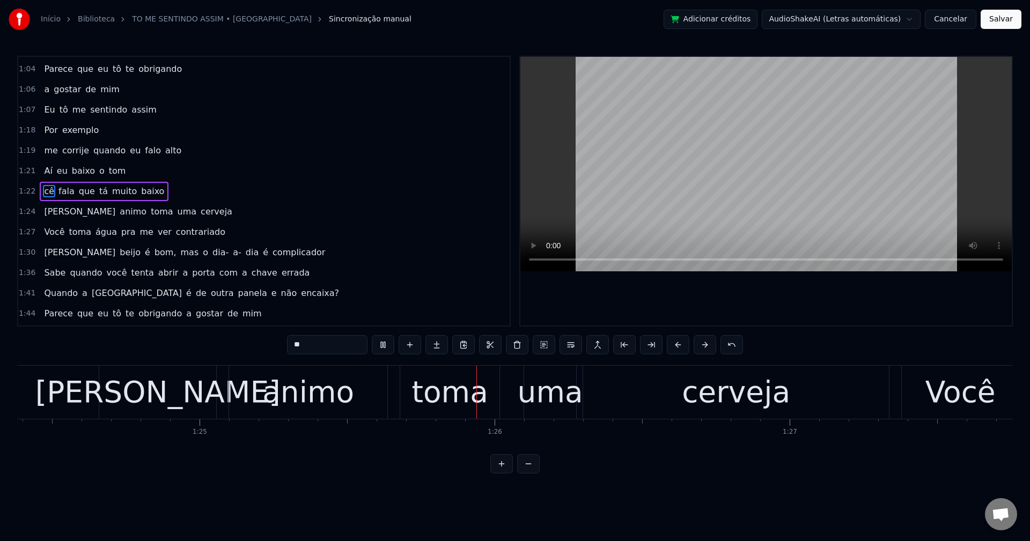
click at [150, 209] on span "toma" at bounding box center [162, 211] width 24 height 12
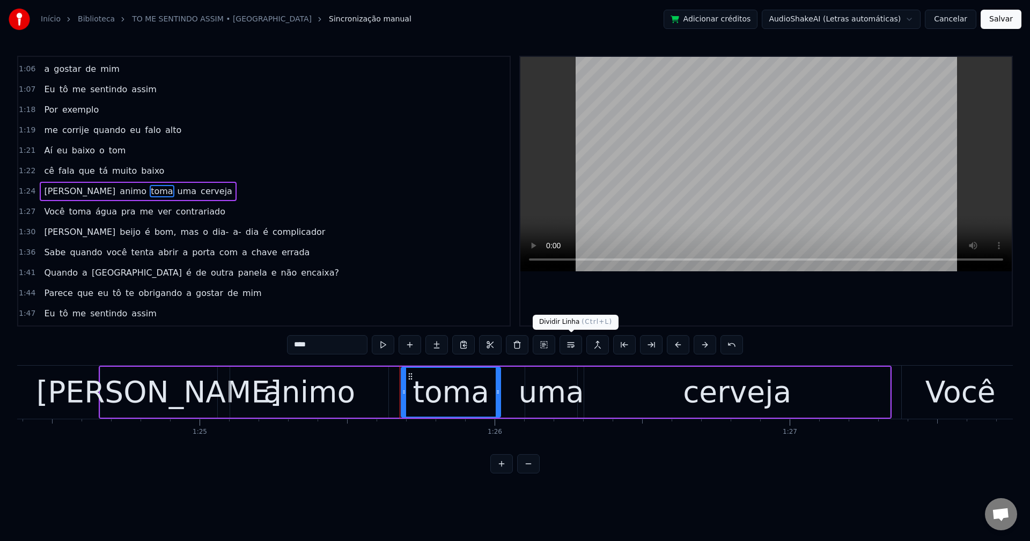
click at [572, 351] on button at bounding box center [570, 344] width 23 height 19
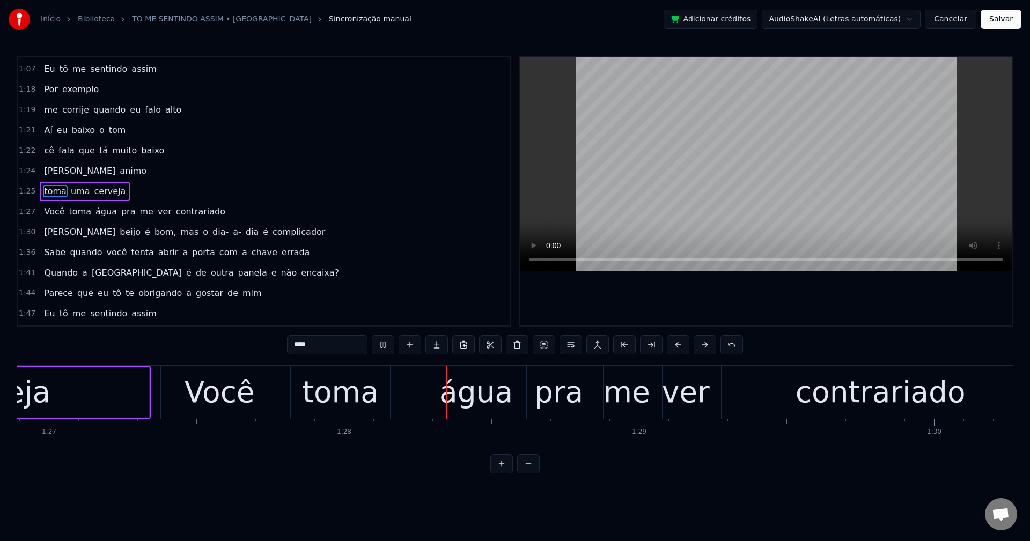
scroll to position [0, 25836]
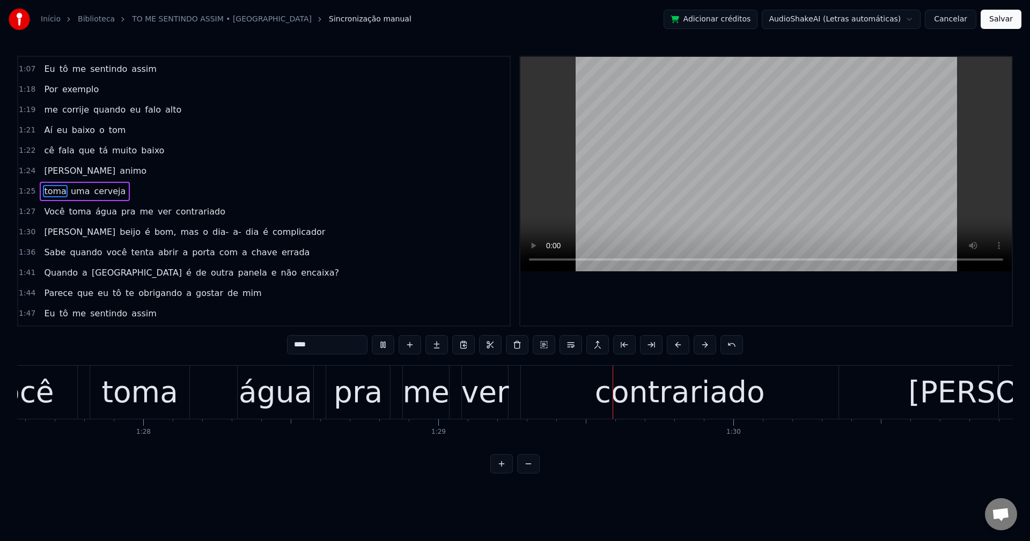
click at [120, 213] on span "pra" at bounding box center [128, 211] width 17 height 12
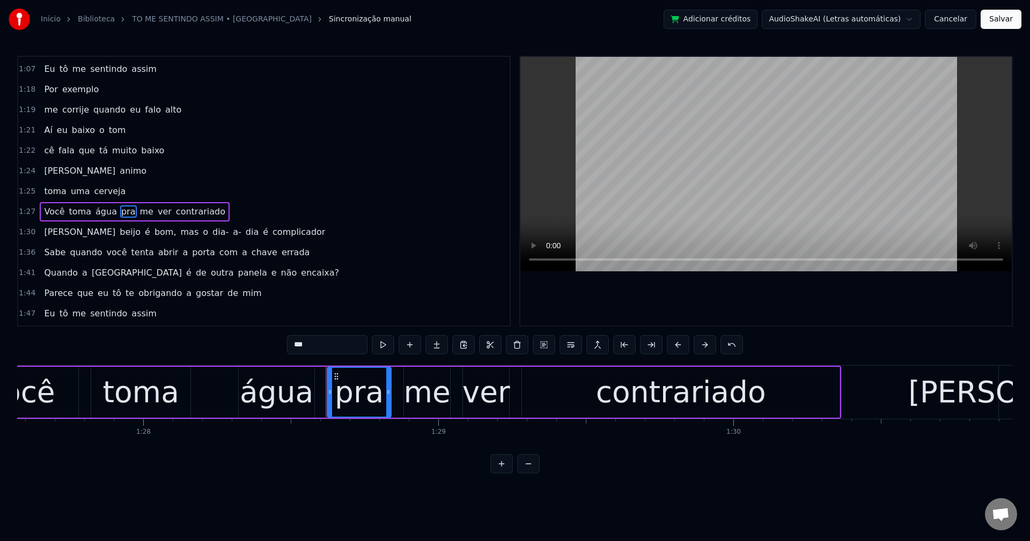
scroll to position [671, 0]
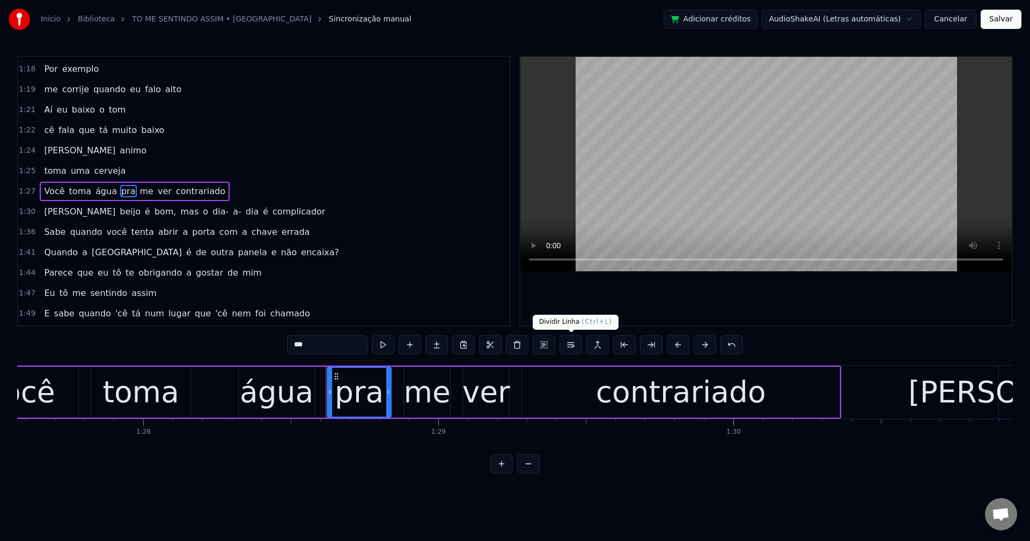
drag, startPoint x: 576, startPoint y: 344, endPoint x: 546, endPoint y: 275, distance: 75.2
click at [576, 343] on button at bounding box center [570, 344] width 23 height 19
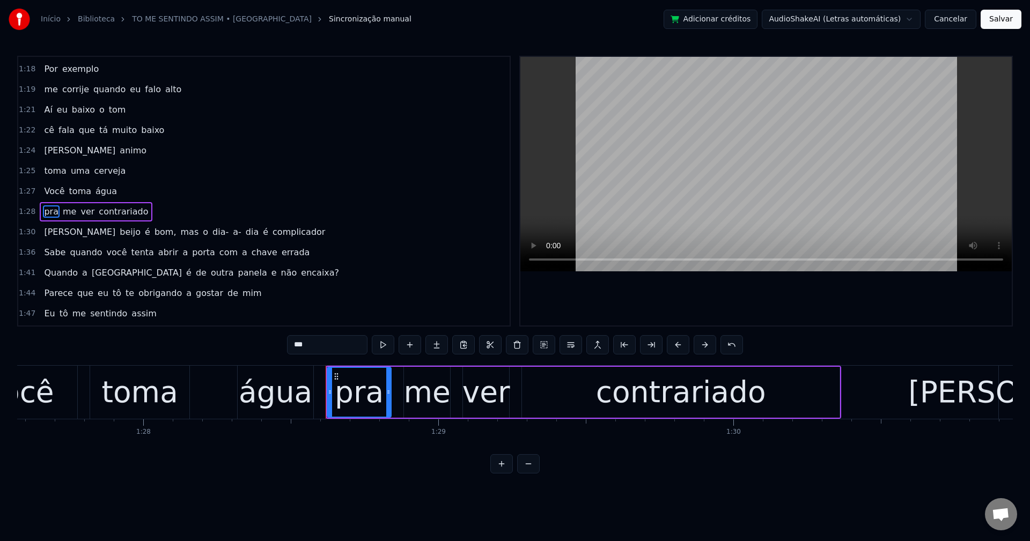
scroll to position [691, 0]
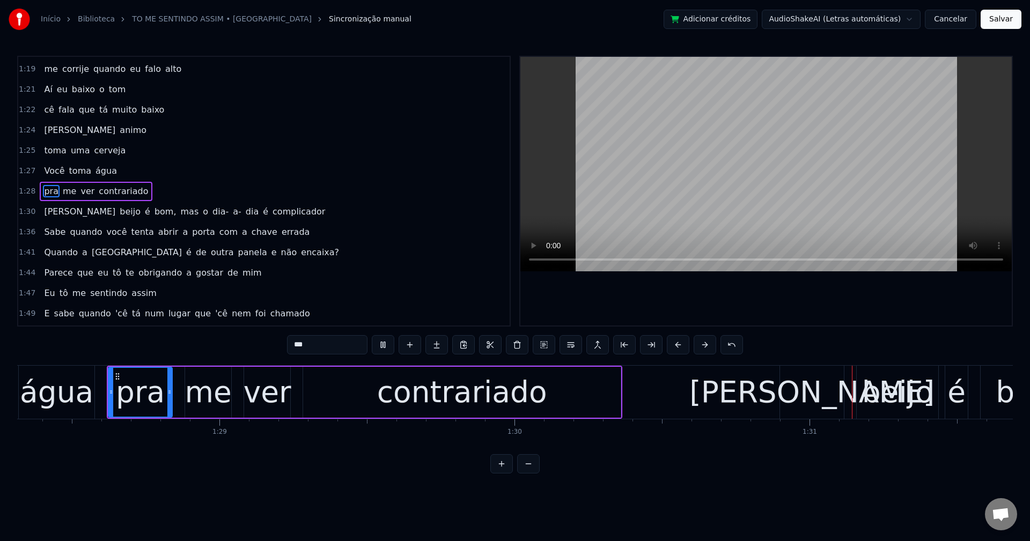
click at [153, 215] on span "bom," at bounding box center [165, 211] width 24 height 12
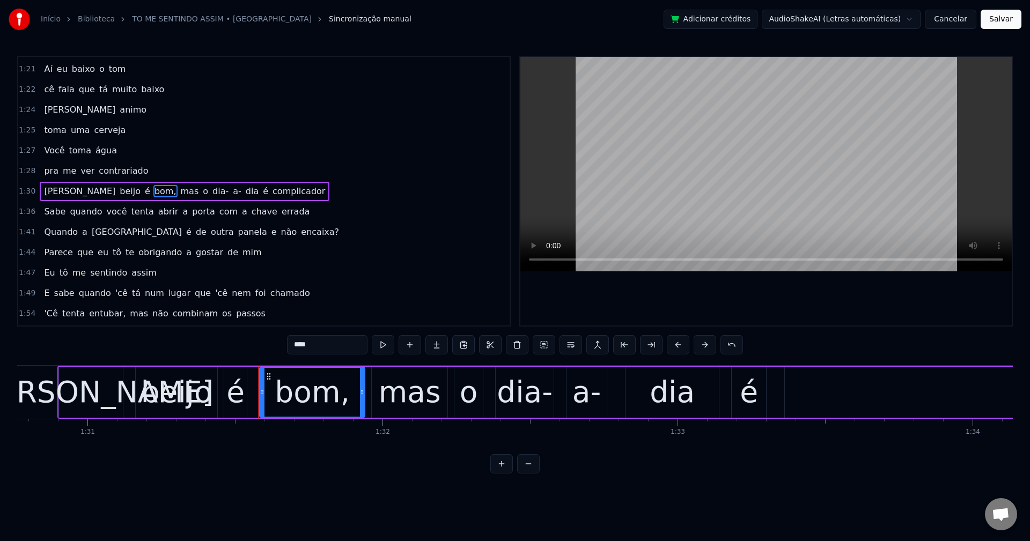
scroll to position [0, 26779]
click at [357, 349] on input "****" at bounding box center [327, 344] width 80 height 19
click at [176, 191] on span "mas" at bounding box center [186, 191] width 20 height 12
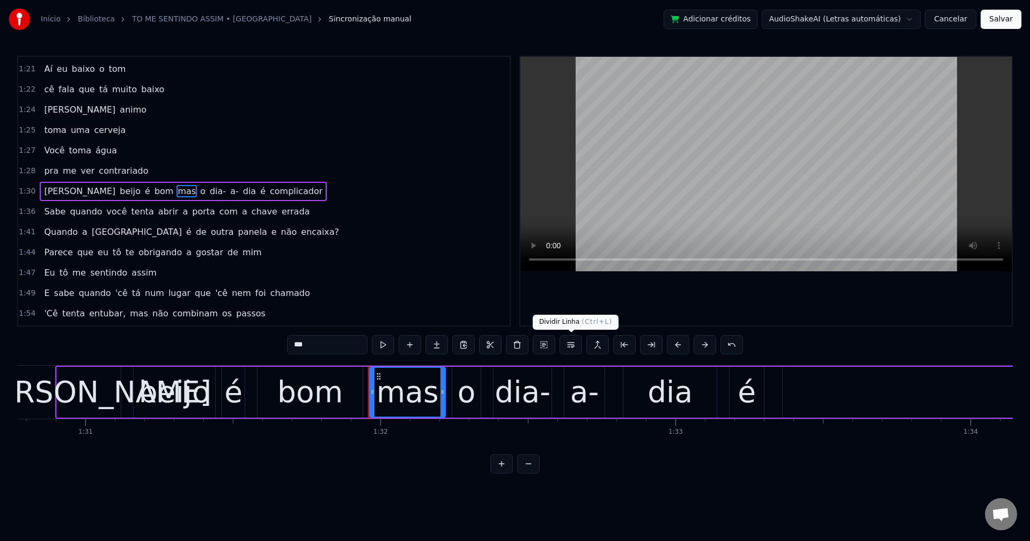
click at [567, 343] on button at bounding box center [570, 344] width 23 height 19
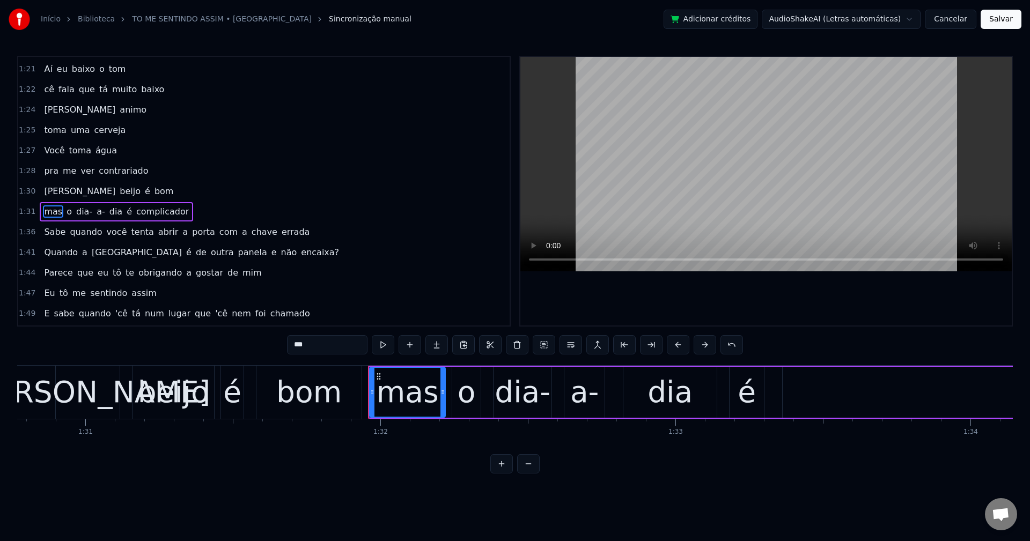
scroll to position [732, 0]
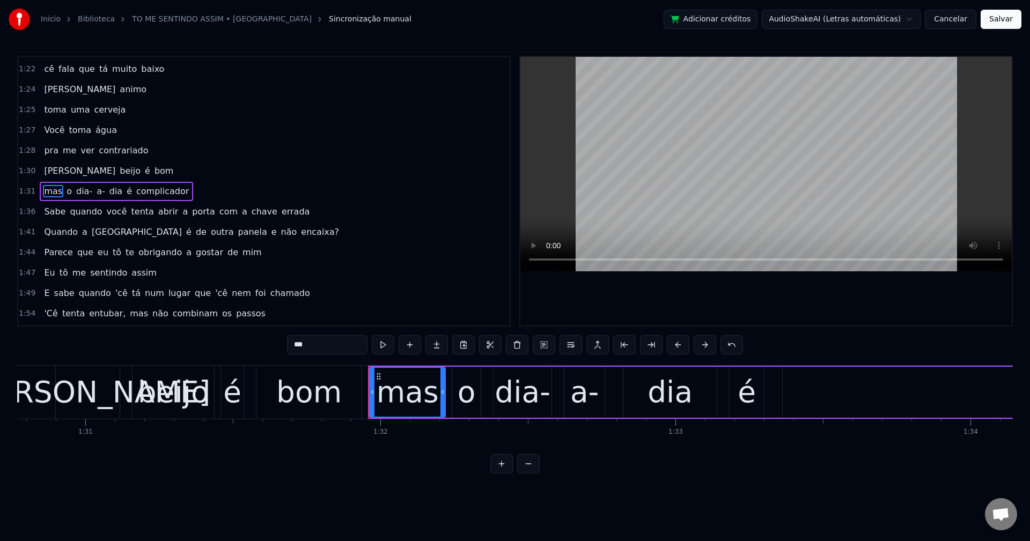
click at [136, 185] on span "complicador" at bounding box center [162, 191] width 55 height 12
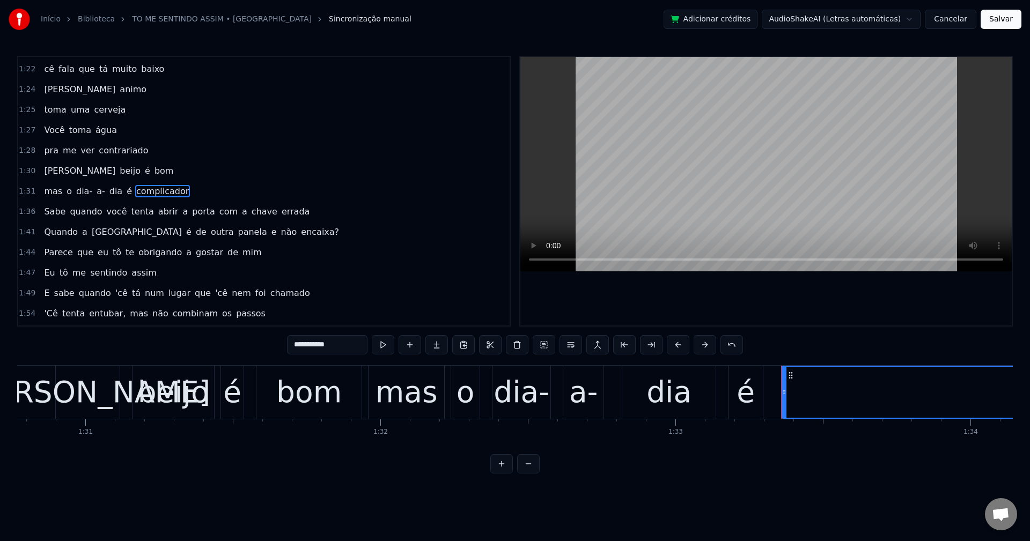
click at [351, 349] on input "**********" at bounding box center [327, 344] width 80 height 19
click at [181, 213] on span "a" at bounding box center [185, 211] width 8 height 12
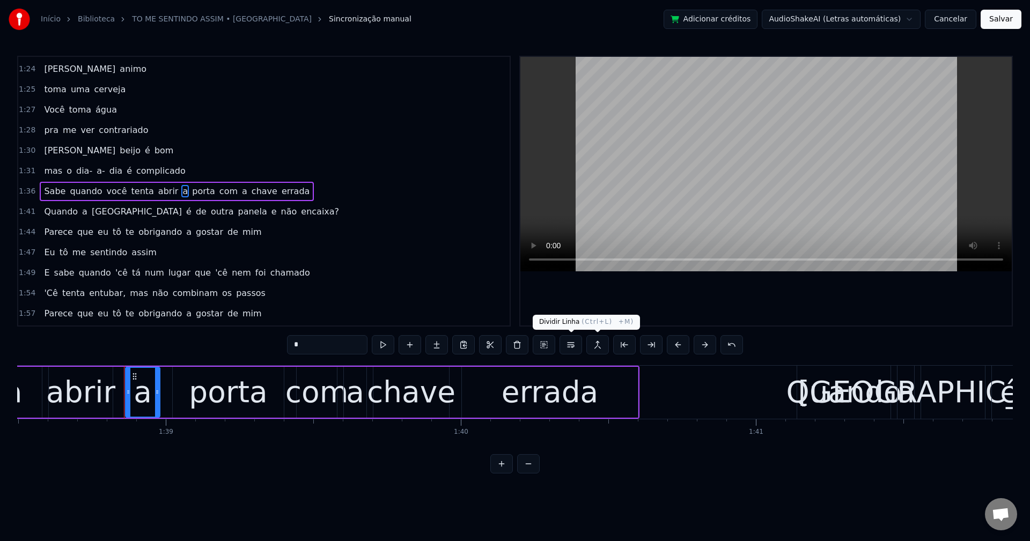
scroll to position [0, 29112]
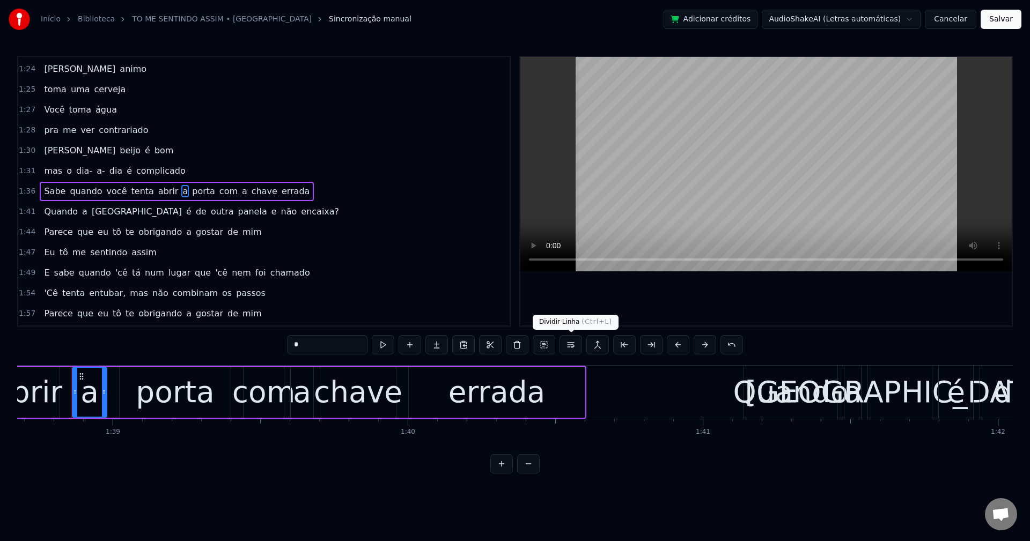
click at [569, 349] on button at bounding box center [570, 344] width 23 height 19
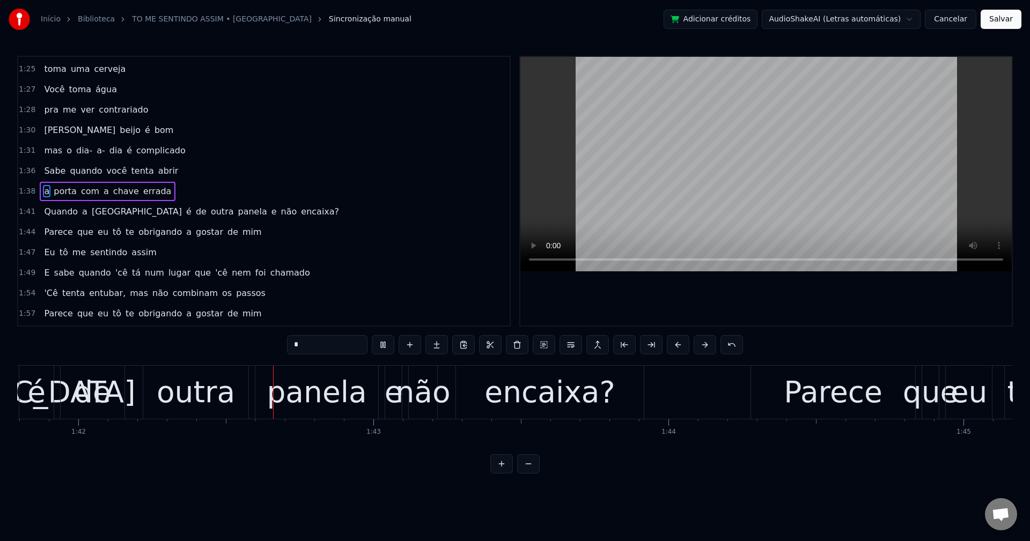
scroll to position [0, 30038]
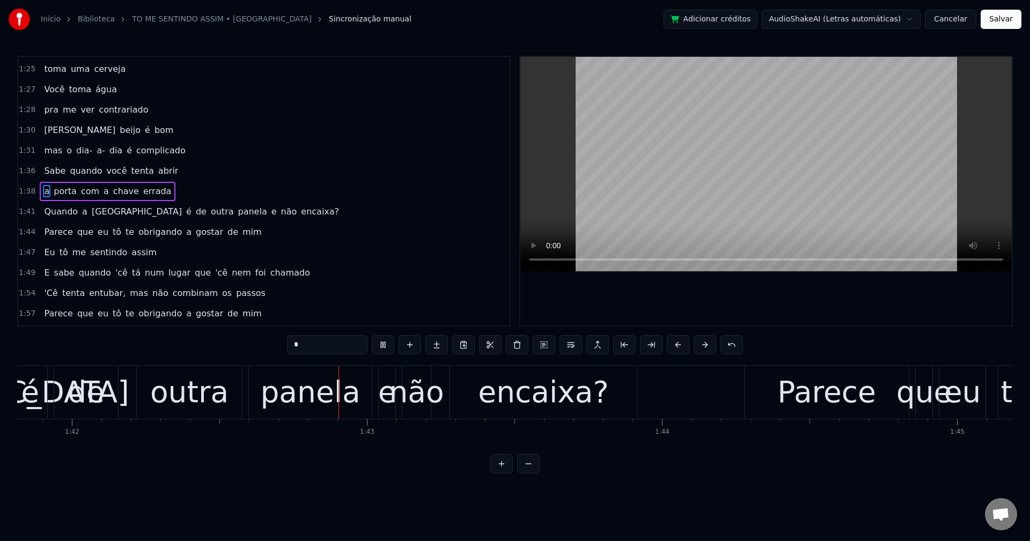
click at [270, 215] on span "e" at bounding box center [274, 211] width 8 height 12
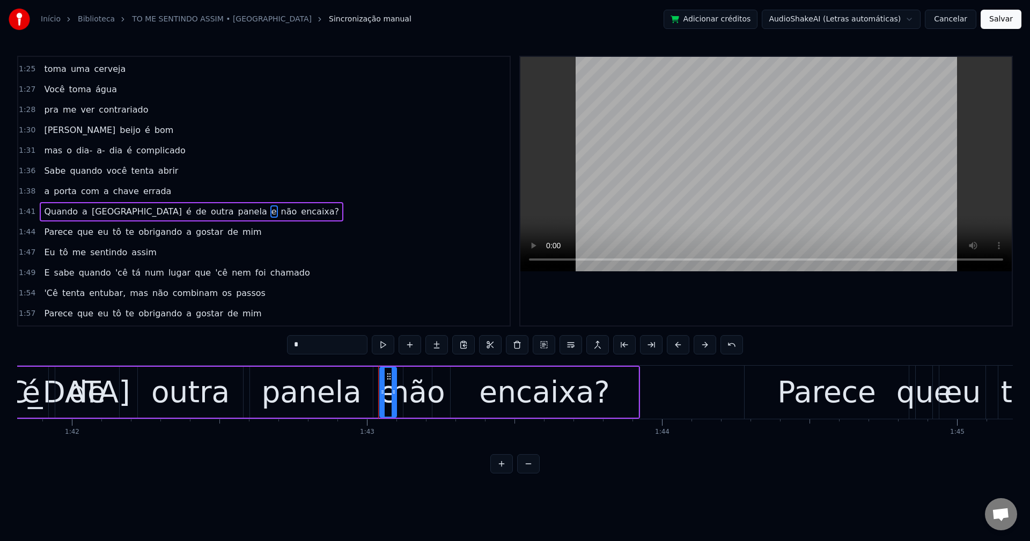
scroll to position [793, 0]
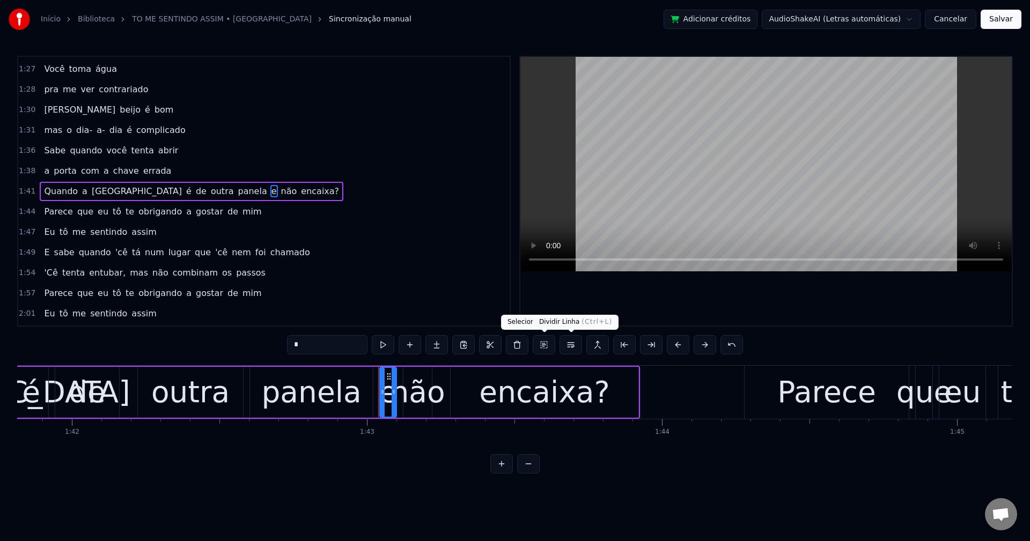
click at [572, 347] on button at bounding box center [570, 344] width 23 height 19
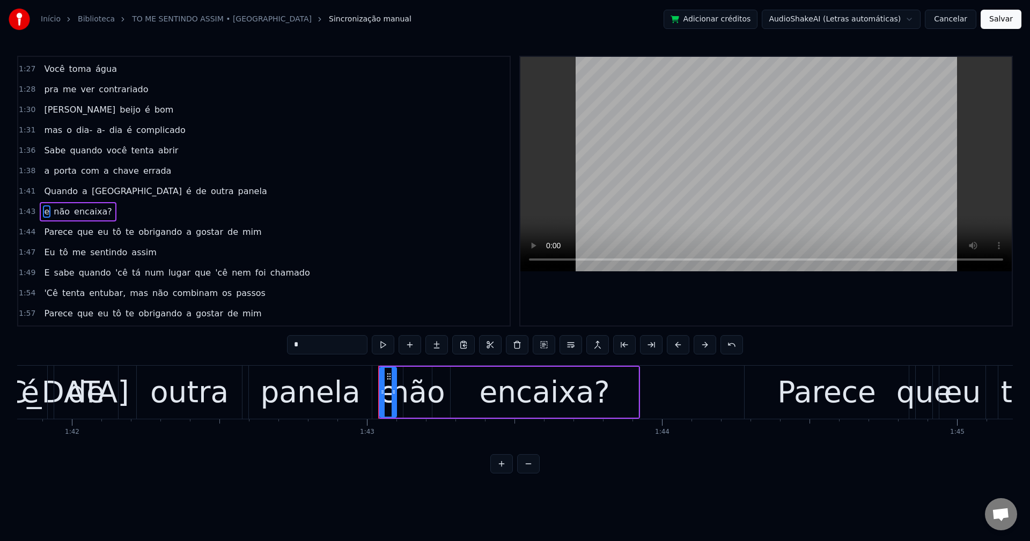
scroll to position [813, 0]
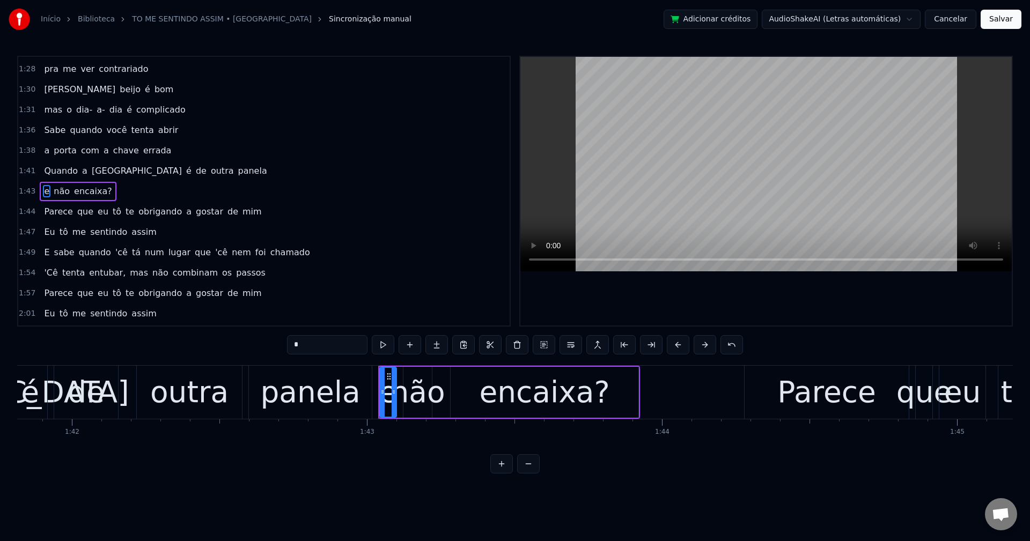
click at [89, 196] on span "encaixa?" at bounding box center [93, 191] width 40 height 12
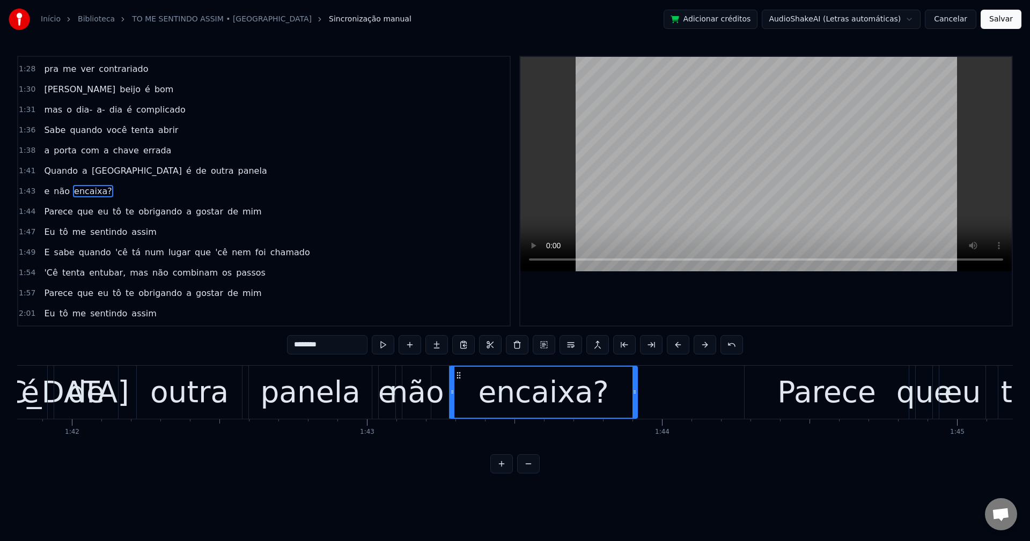
click at [351, 346] on input "********" at bounding box center [327, 344] width 80 height 19
click at [185, 174] on span "é" at bounding box center [189, 171] width 8 height 12
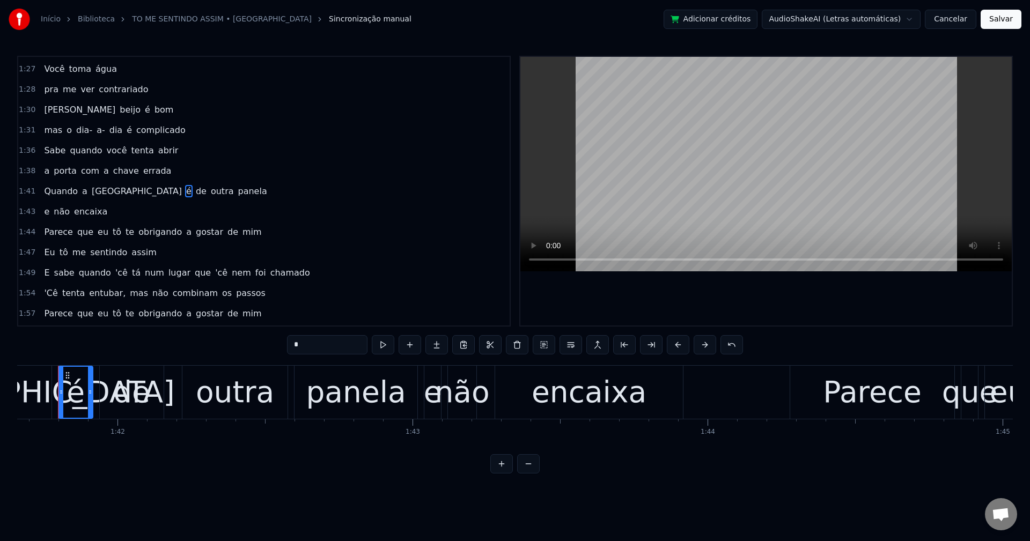
scroll to position [0, 29979]
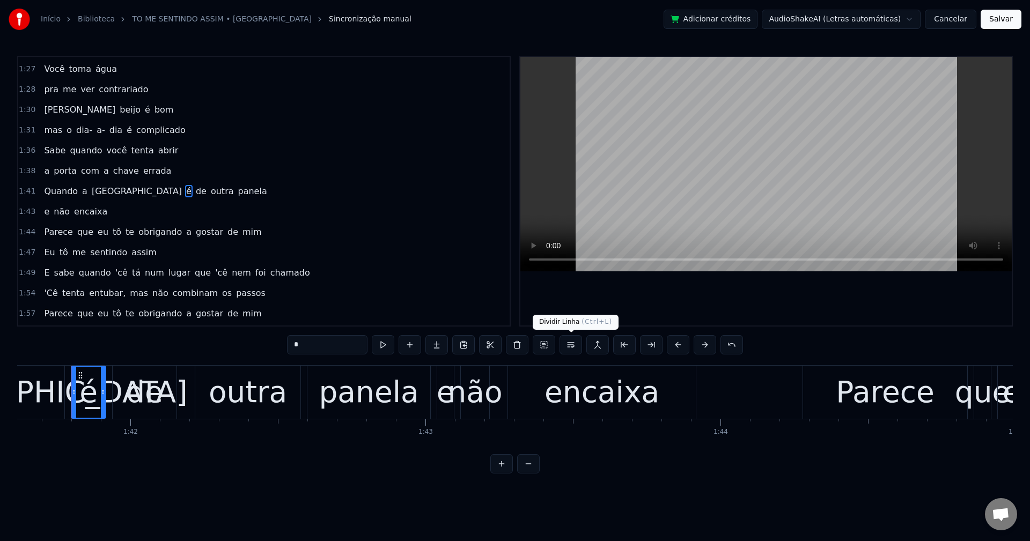
click at [569, 346] on button at bounding box center [570, 344] width 23 height 19
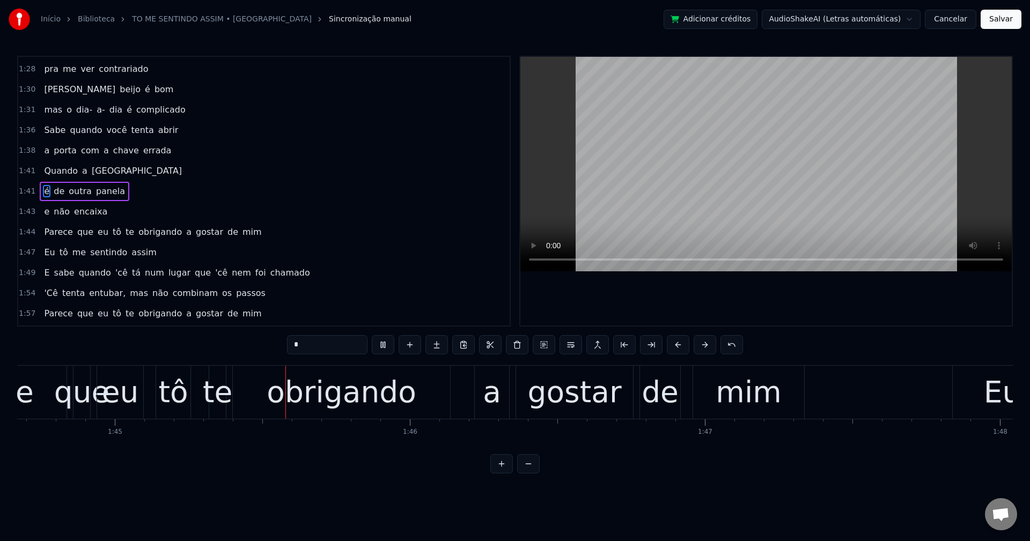
scroll to position [0, 30916]
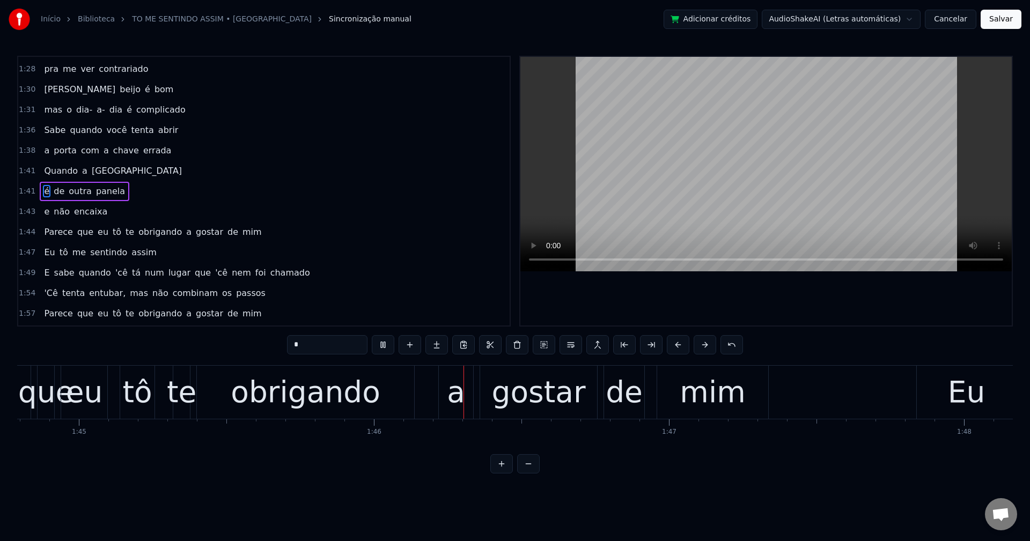
click at [185, 234] on span "a" at bounding box center [189, 232] width 8 height 12
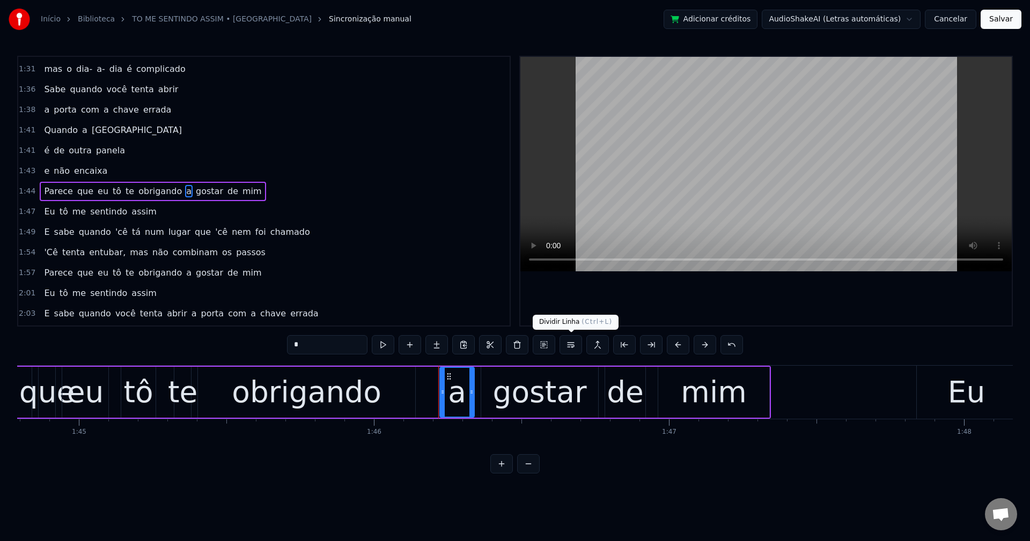
click at [573, 350] on button at bounding box center [570, 344] width 23 height 19
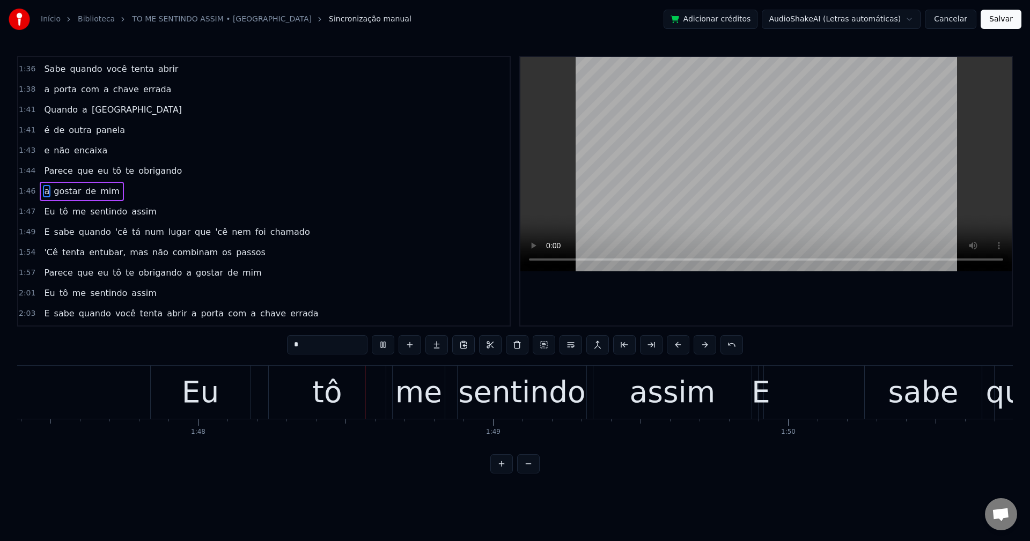
scroll to position [0, 31815]
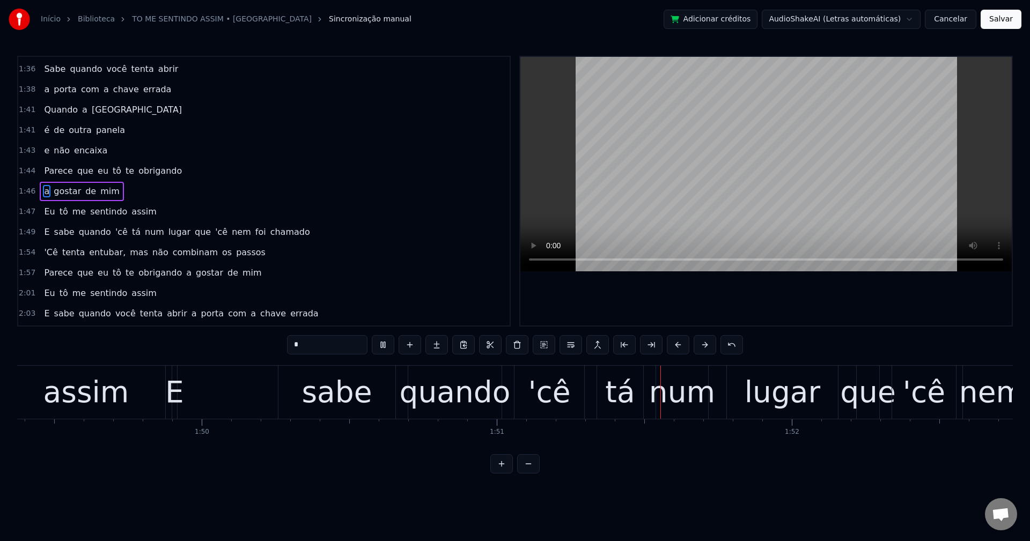
click at [114, 231] on span "'cê" at bounding box center [121, 232] width 14 height 12
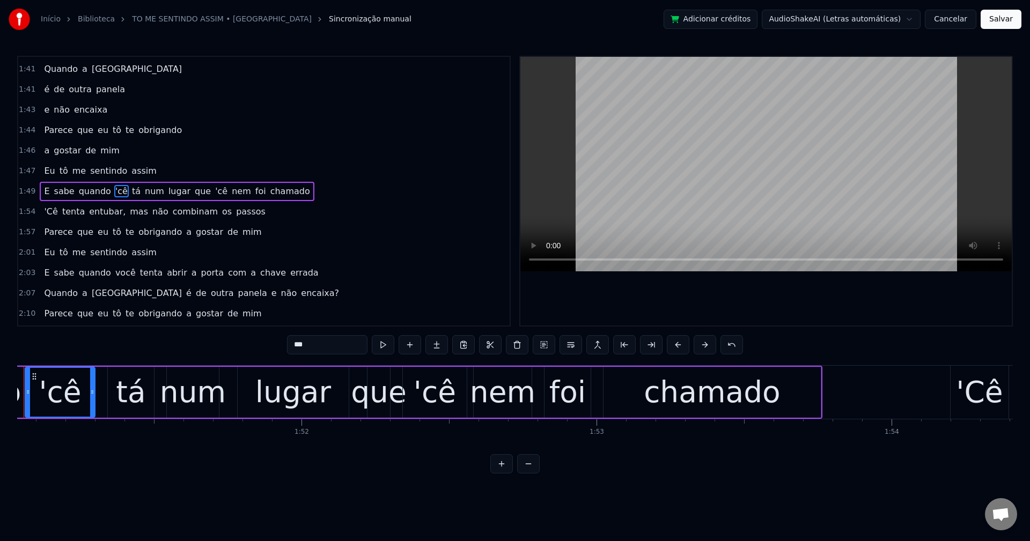
scroll to position [0, 32760]
click at [293, 349] on input "***" at bounding box center [327, 344] width 80 height 19
drag, startPoint x: 181, startPoint y: 190, endPoint x: 186, endPoint y: 193, distance: 5.8
click at [191, 191] on span "que" at bounding box center [200, 191] width 18 height 12
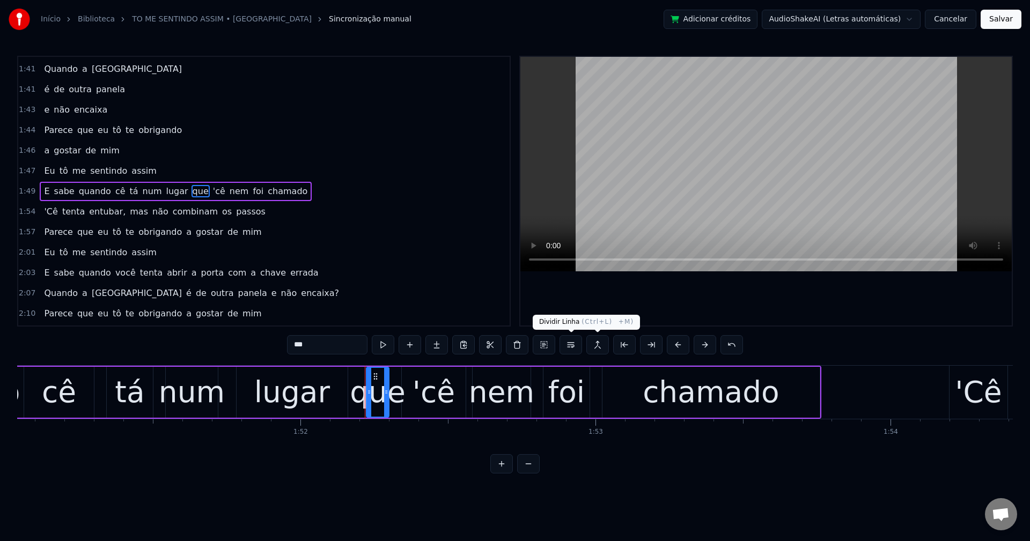
click at [573, 347] on button at bounding box center [570, 344] width 23 height 19
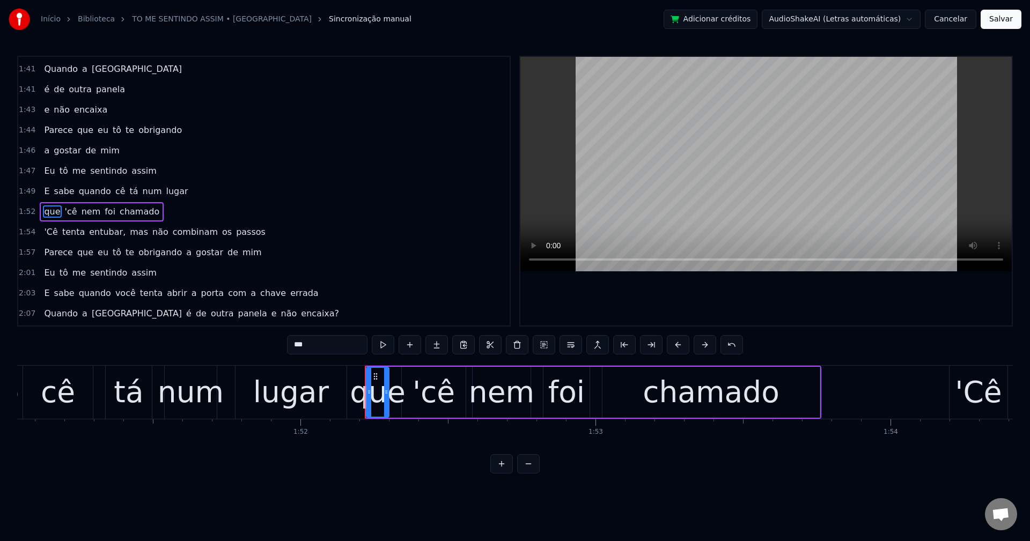
scroll to position [935, 0]
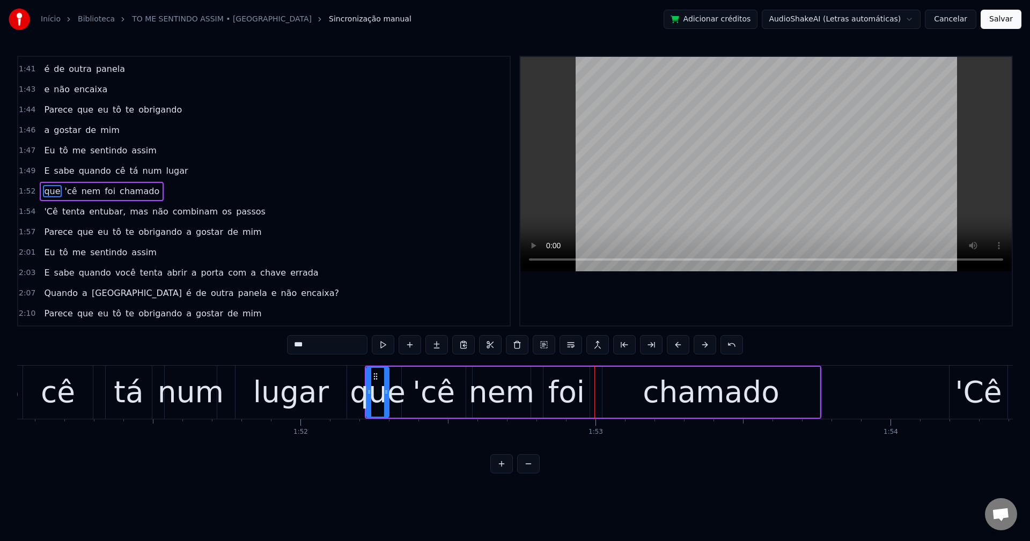
click at [67, 192] on span "'cê" at bounding box center [71, 191] width 14 height 12
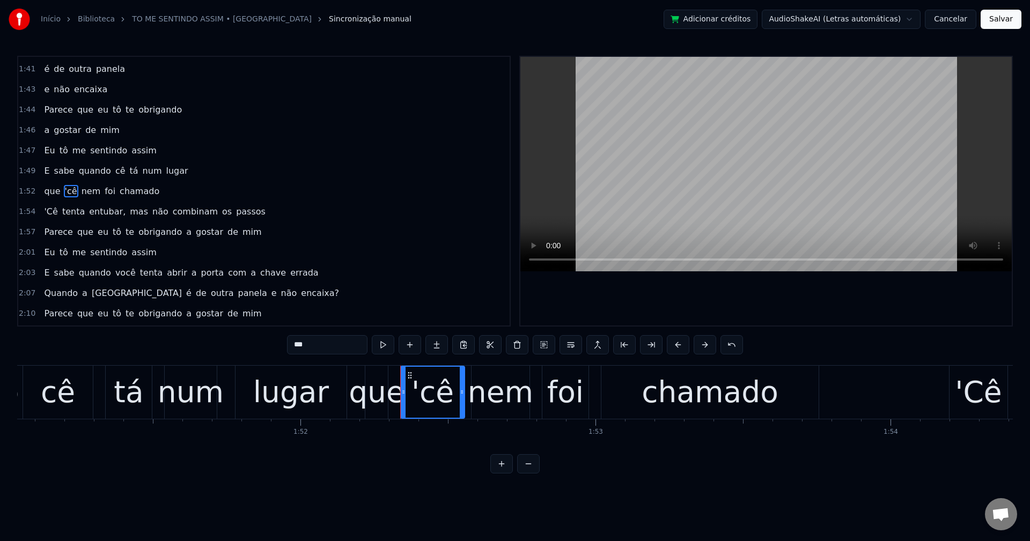
click at [290, 343] on input "***" at bounding box center [327, 344] width 80 height 19
click at [43, 213] on span "'Cê" at bounding box center [51, 211] width 16 height 12
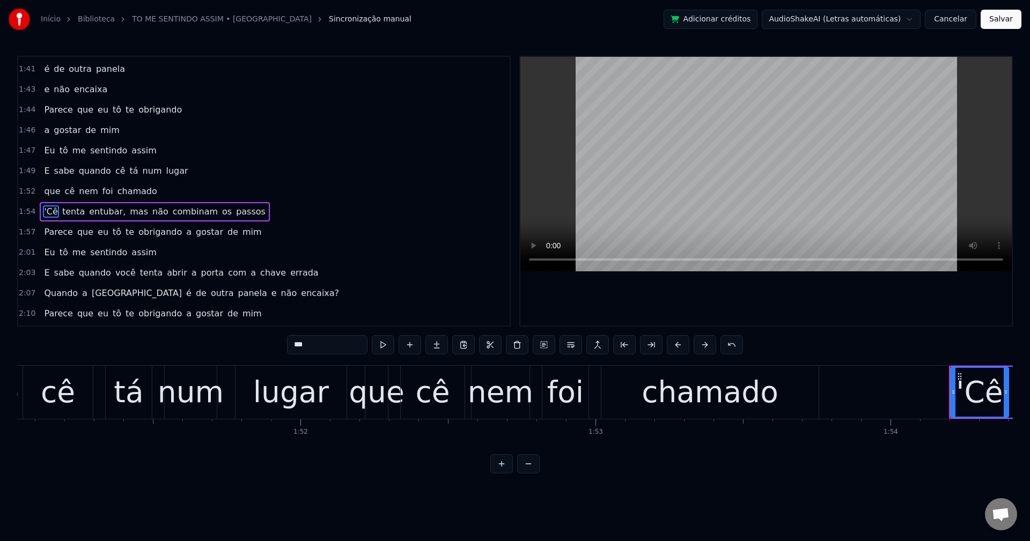
scroll to position [956, 0]
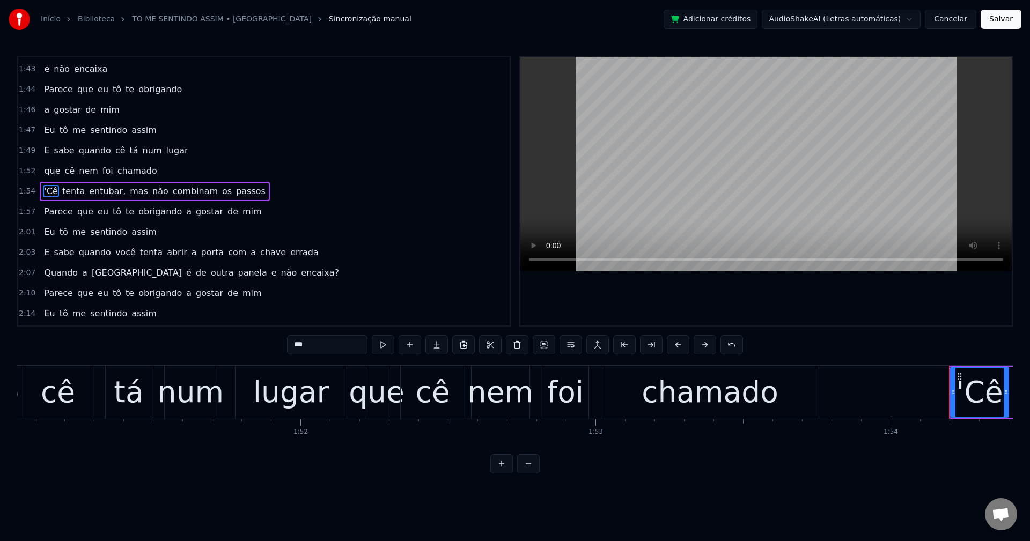
click at [292, 348] on input "***" at bounding box center [327, 344] width 80 height 19
click at [87, 193] on span "entubar," at bounding box center [105, 191] width 39 height 12
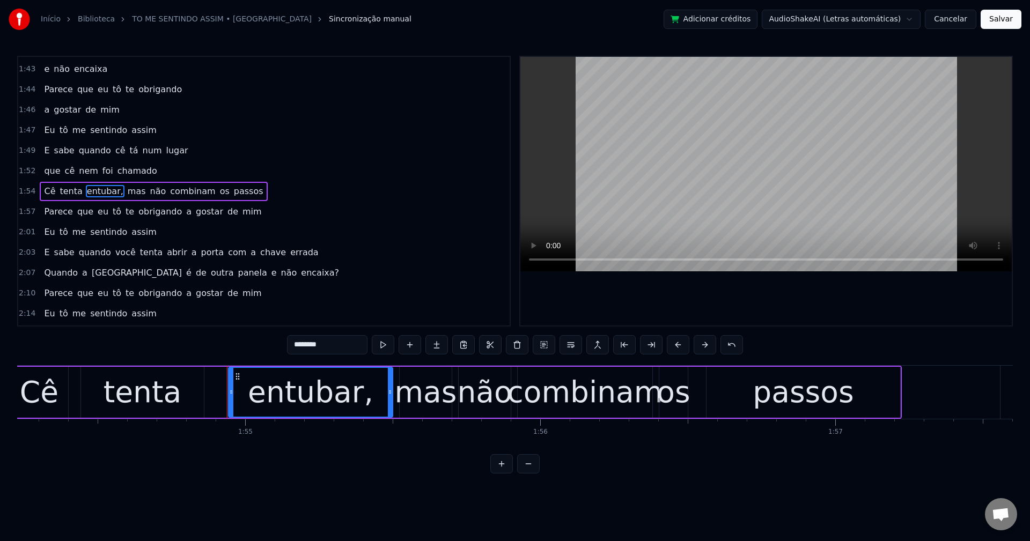
scroll to position [0, 33855]
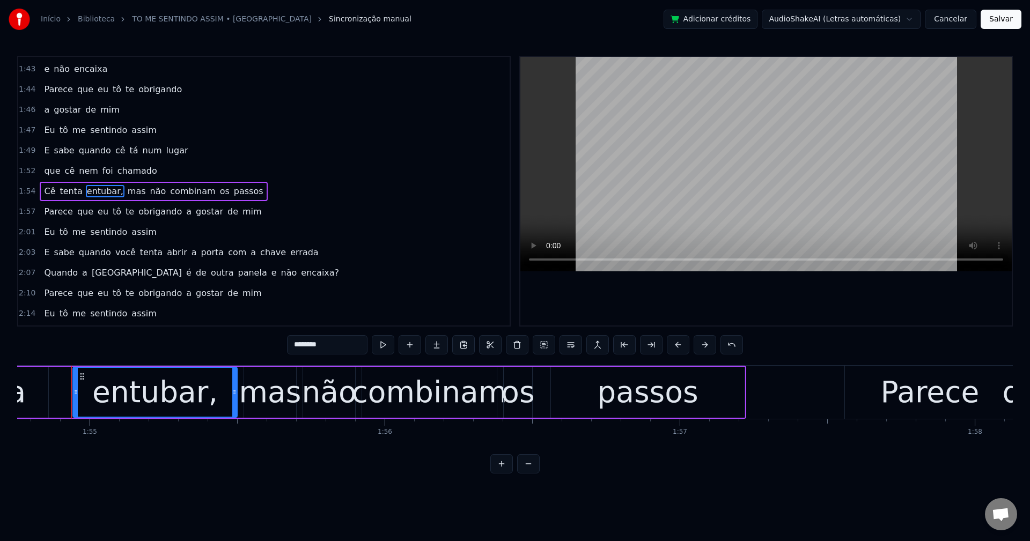
click at [330, 345] on input "********" at bounding box center [327, 344] width 80 height 19
click at [124, 191] on span "mas" at bounding box center [134, 191] width 20 height 12
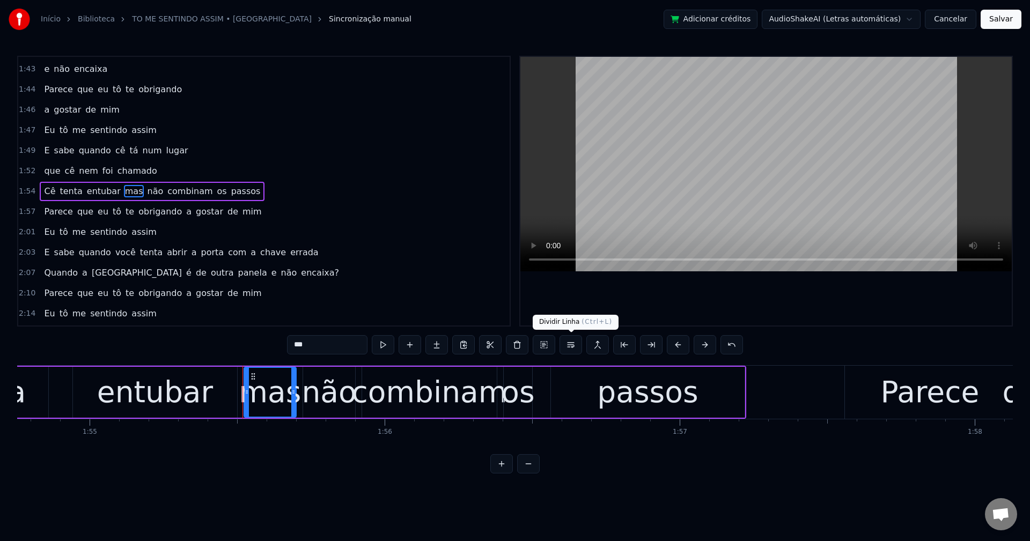
click at [572, 347] on button at bounding box center [570, 344] width 23 height 19
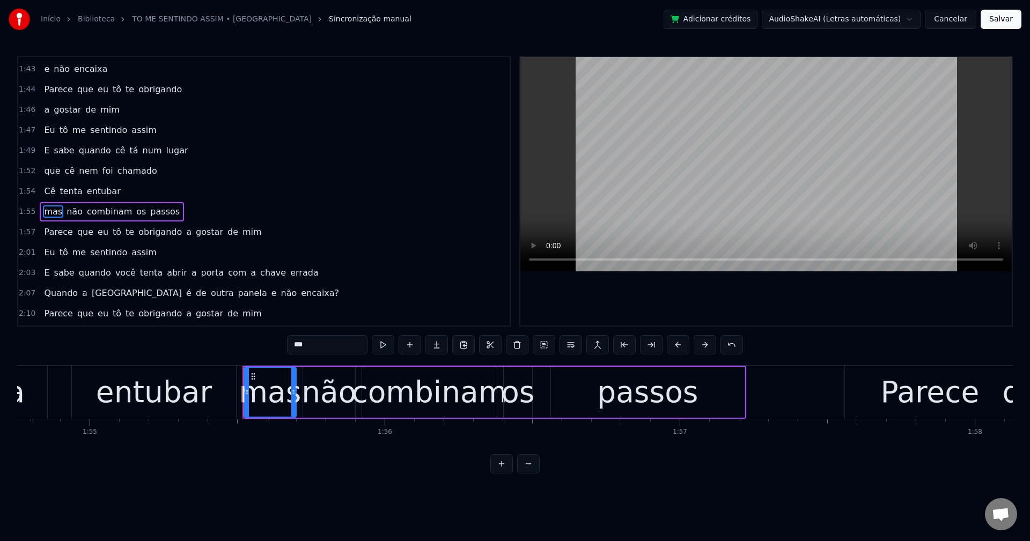
scroll to position [976, 0]
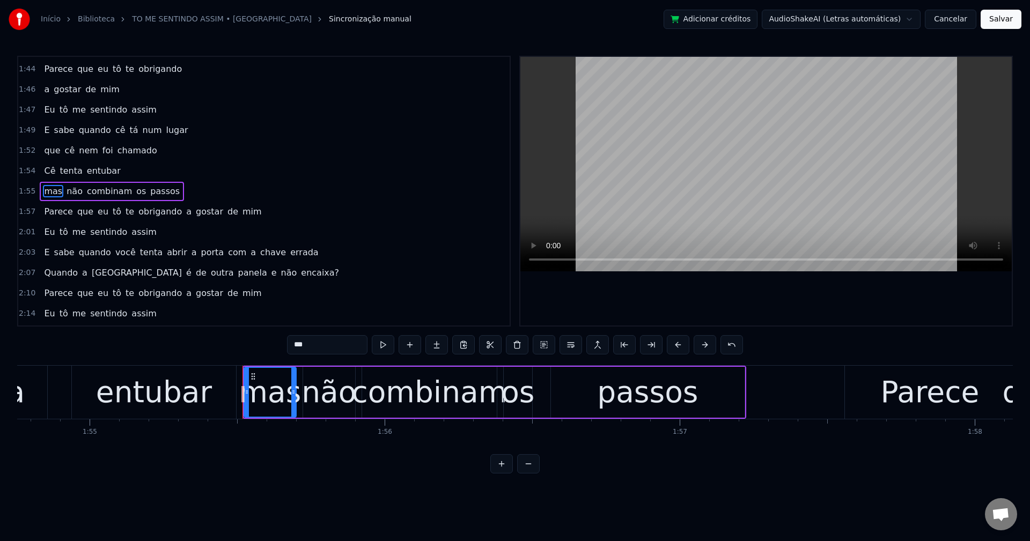
click at [185, 214] on span "a" at bounding box center [189, 211] width 8 height 12
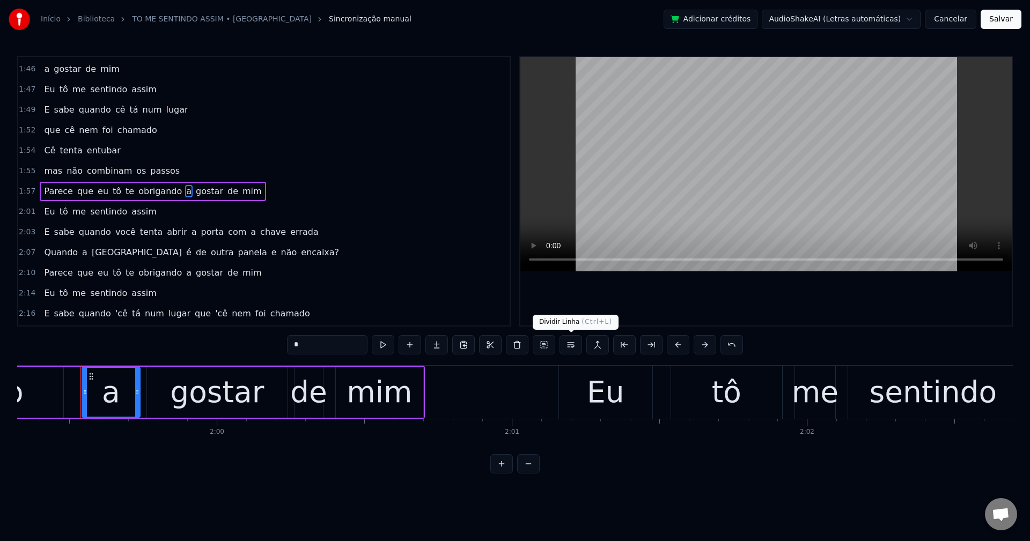
click at [574, 344] on button at bounding box center [570, 344] width 23 height 19
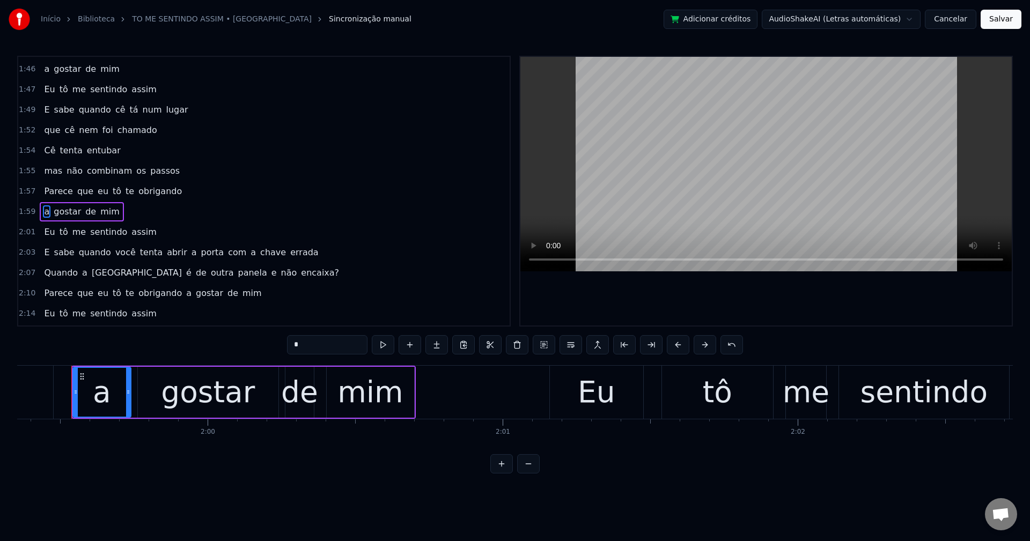
scroll to position [1017, 0]
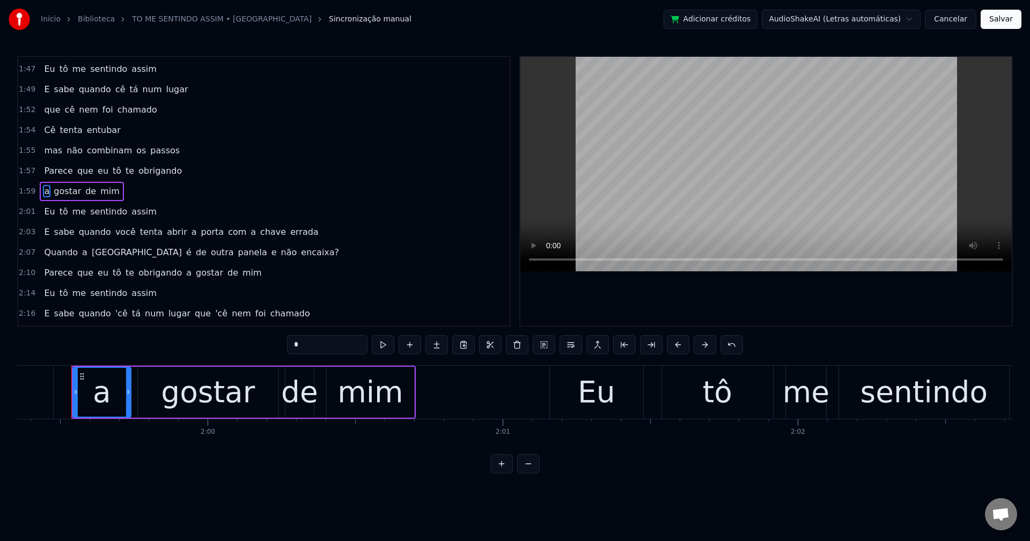
click at [190, 234] on span "a" at bounding box center [194, 232] width 8 height 12
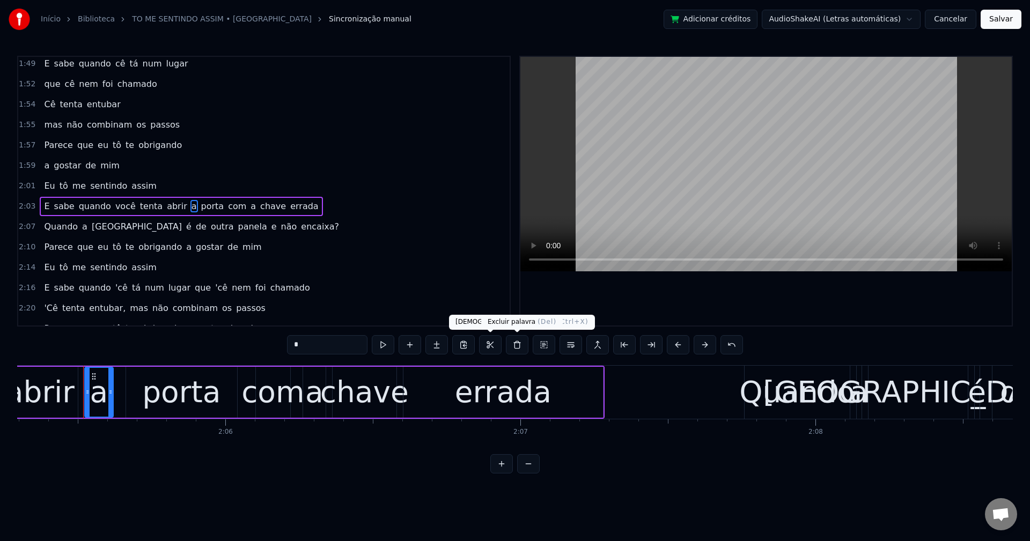
scroll to position [0, 36977]
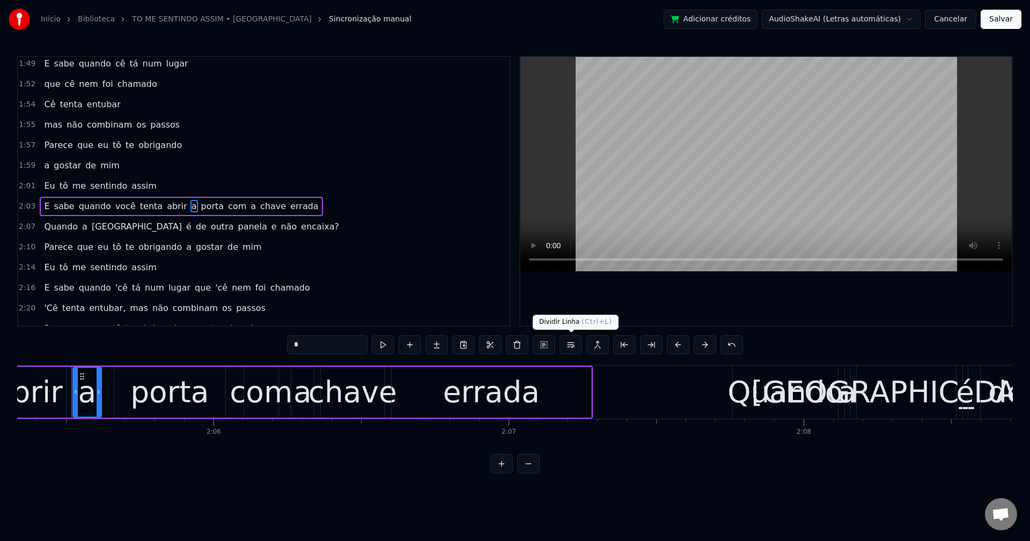
click at [571, 343] on button at bounding box center [570, 344] width 23 height 19
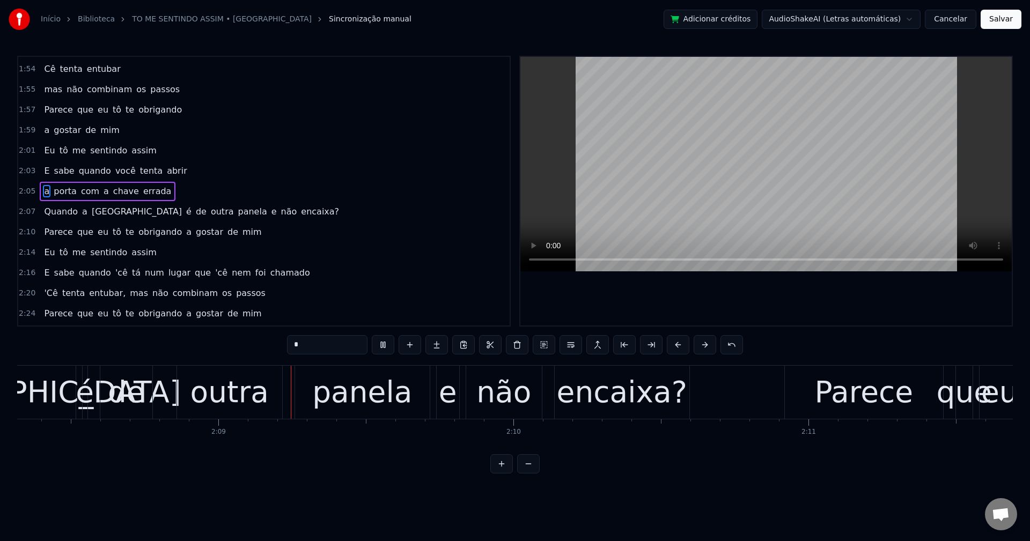
scroll to position [0, 37904]
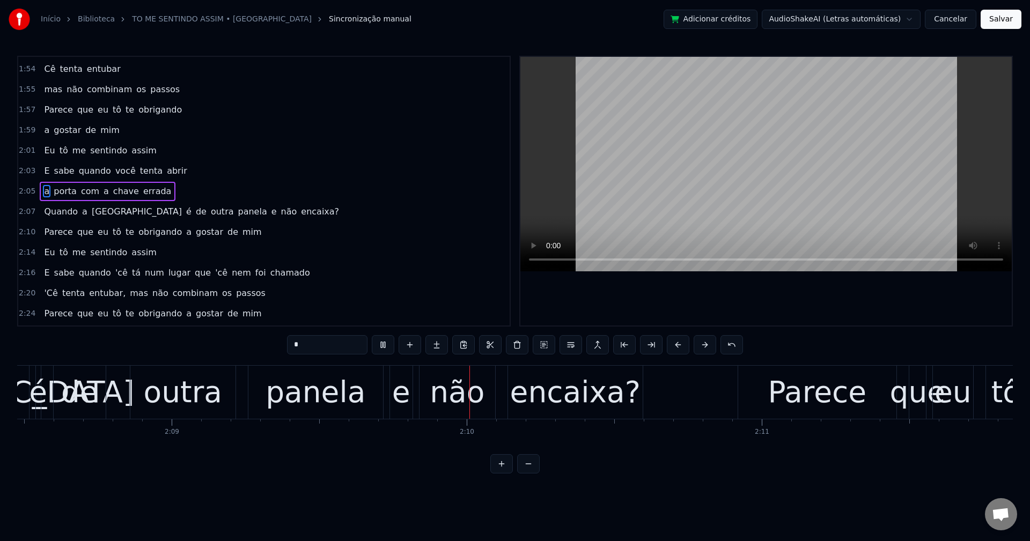
click at [270, 211] on span "e" at bounding box center [274, 211] width 8 height 12
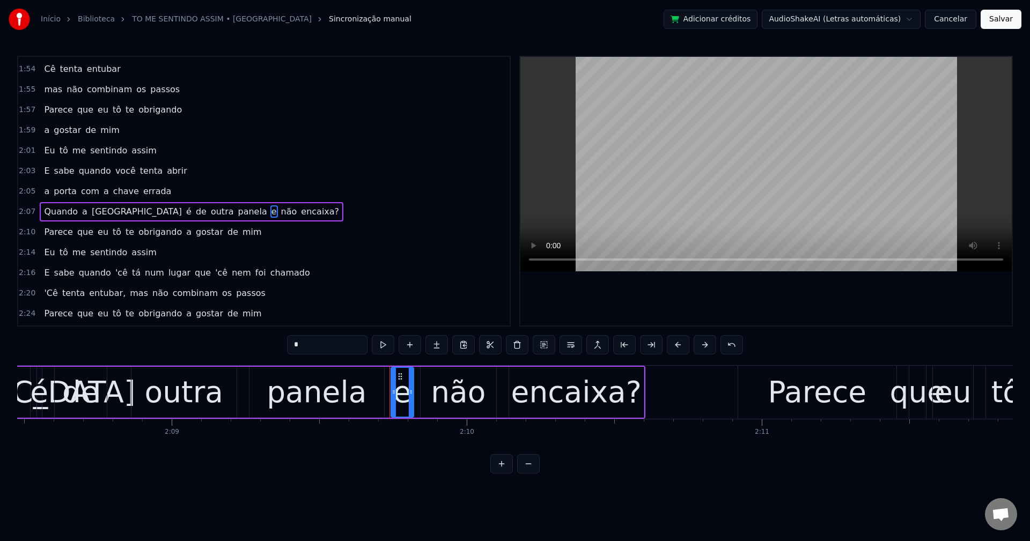
scroll to position [1099, 0]
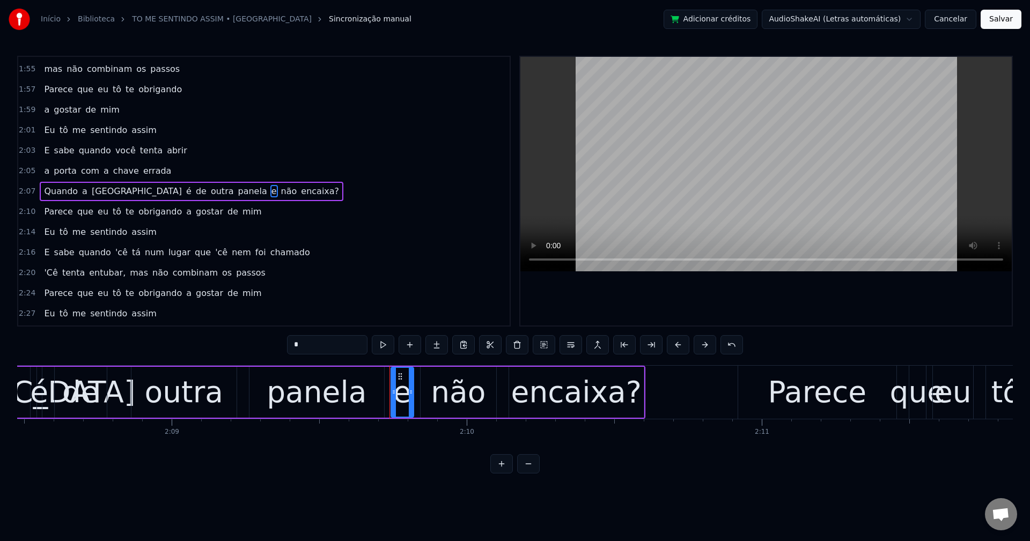
click at [185, 191] on span "é" at bounding box center [189, 191] width 8 height 12
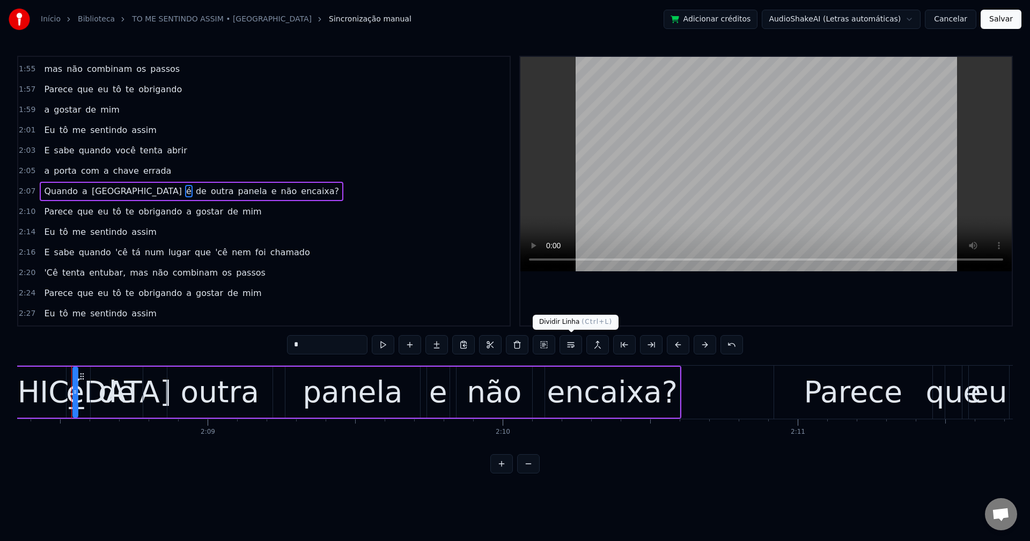
click at [570, 349] on button at bounding box center [570, 344] width 23 height 19
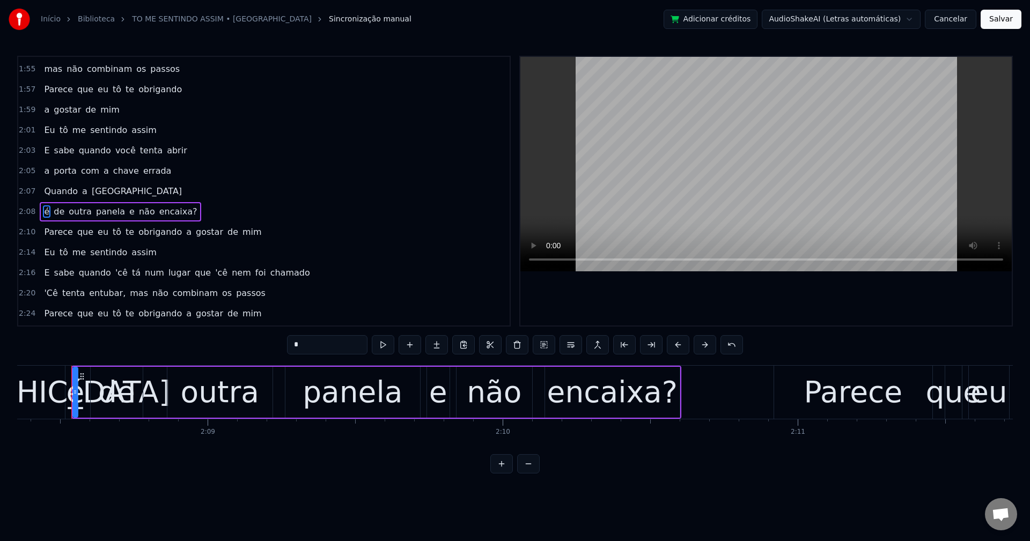
scroll to position [1119, 0]
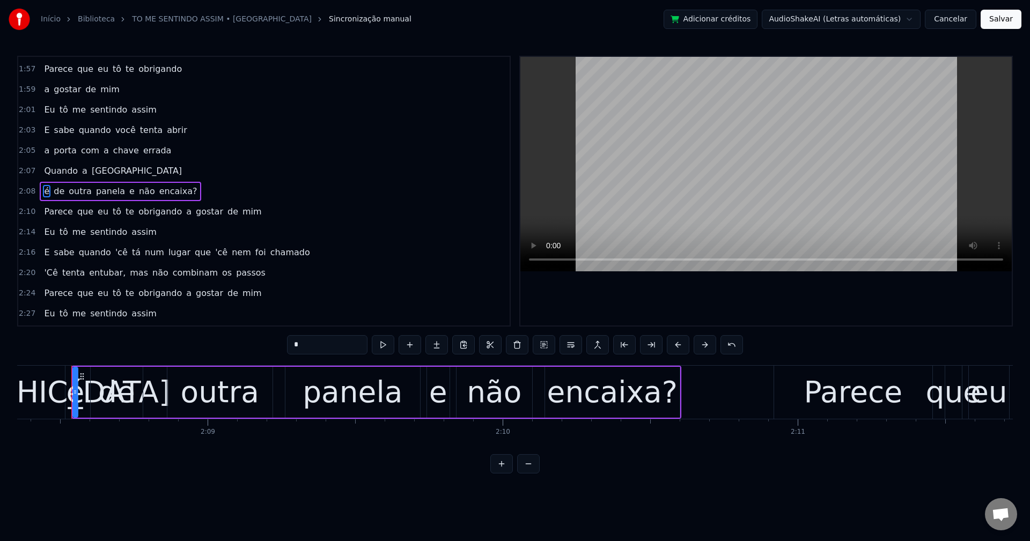
click at [128, 191] on span "e" at bounding box center [132, 191] width 8 height 12
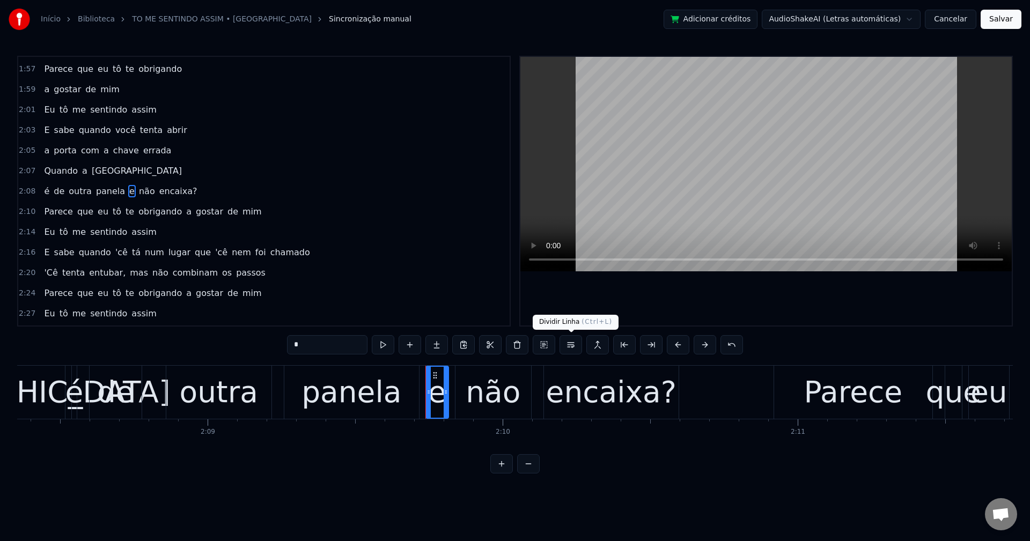
click at [572, 350] on button at bounding box center [570, 344] width 23 height 19
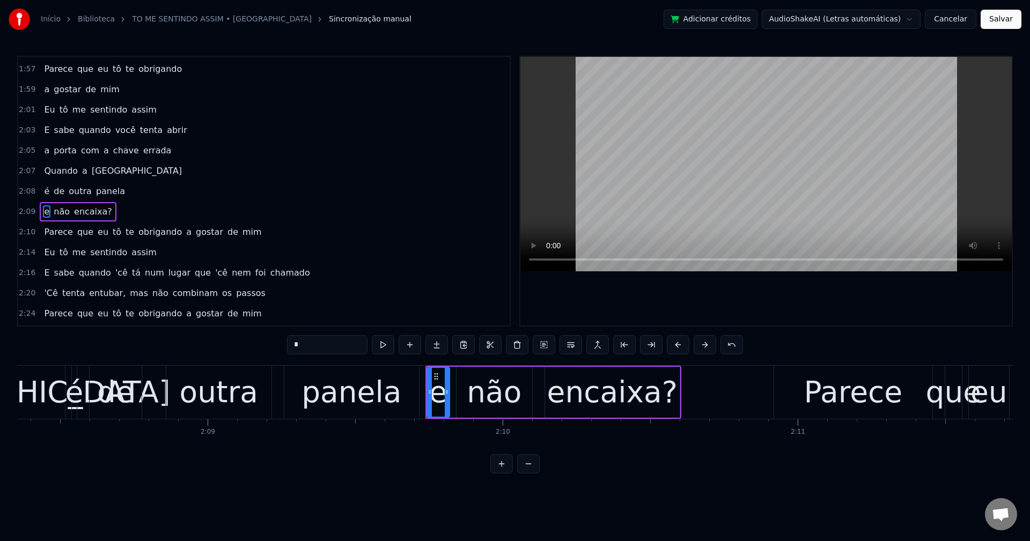
scroll to position [1139, 0]
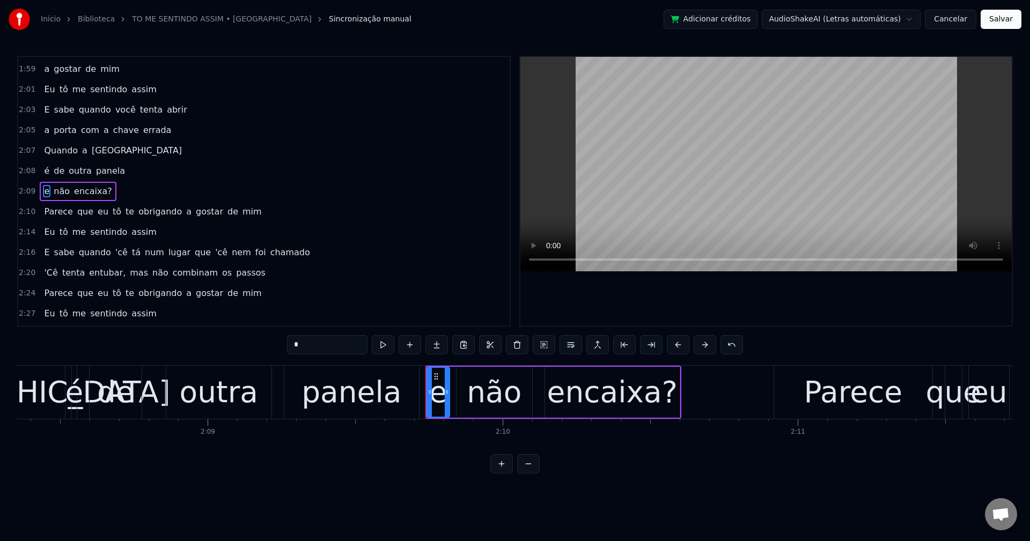
click at [77, 188] on span "encaixa?" at bounding box center [93, 191] width 40 height 12
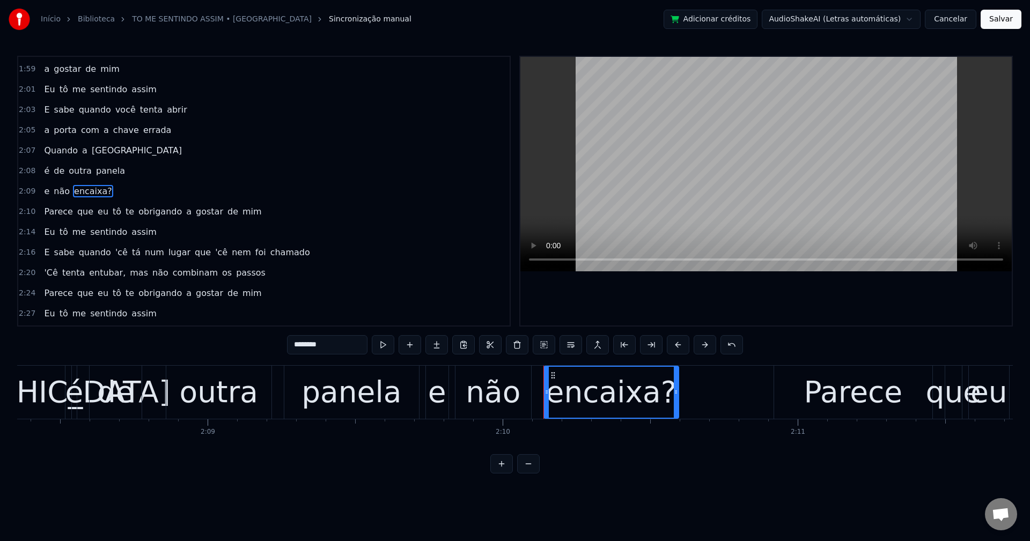
click at [342, 337] on input "********" at bounding box center [327, 344] width 80 height 19
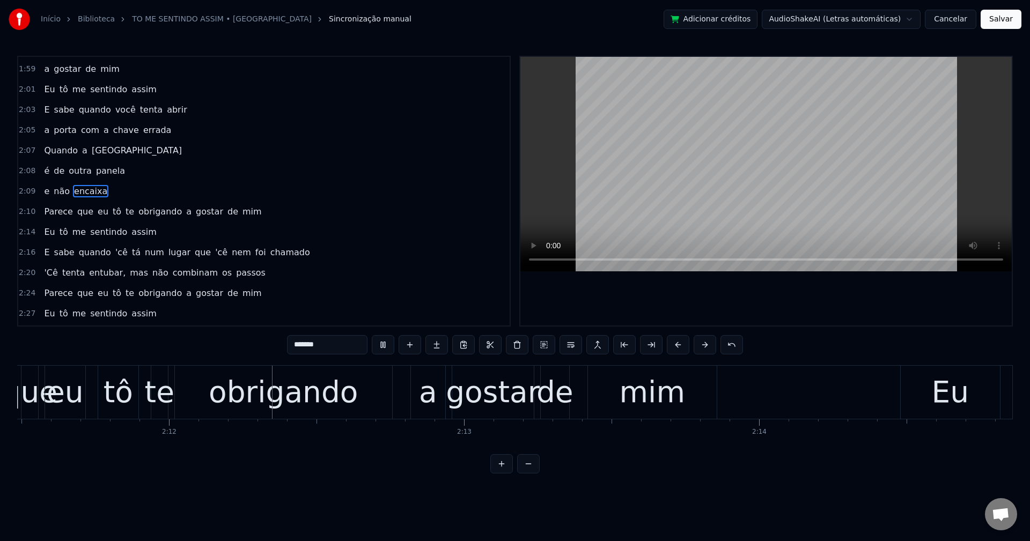
scroll to position [0, 38799]
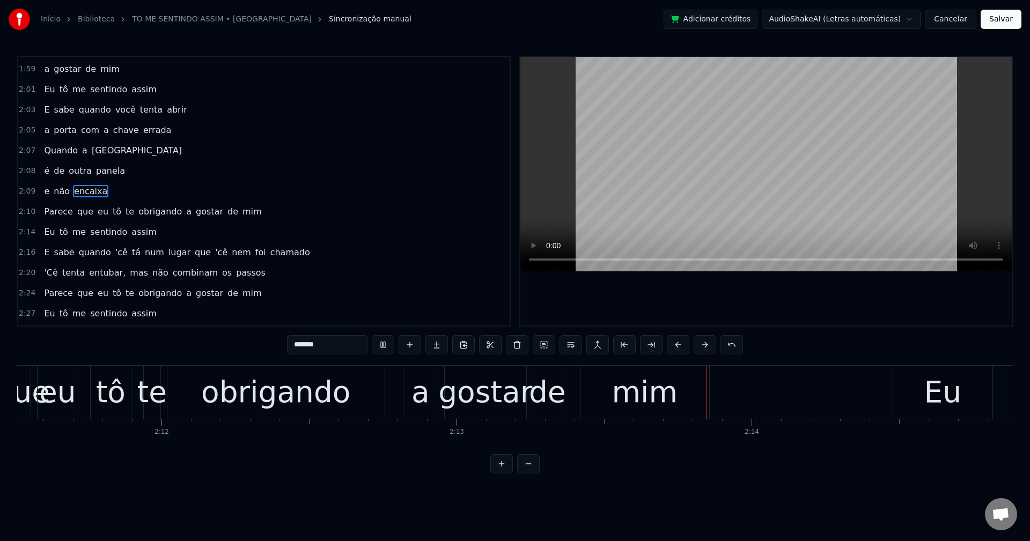
click at [185, 212] on span "a" at bounding box center [189, 211] width 8 height 12
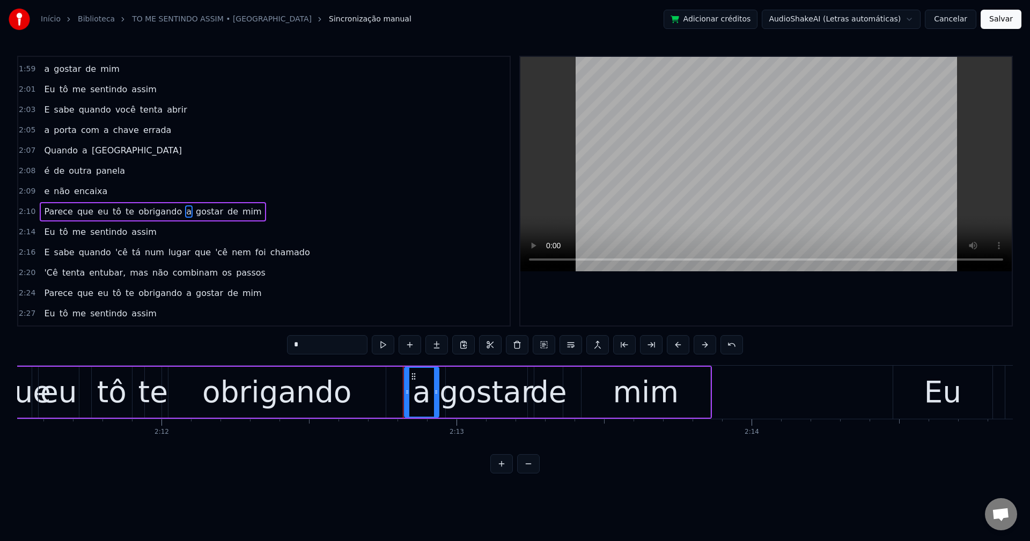
scroll to position [1160, 0]
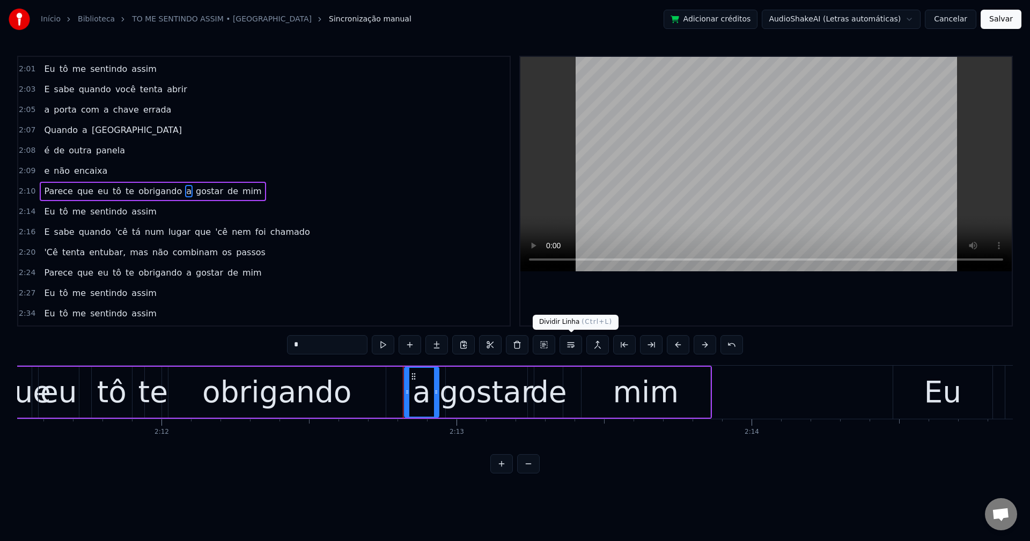
click at [572, 348] on button at bounding box center [570, 344] width 23 height 19
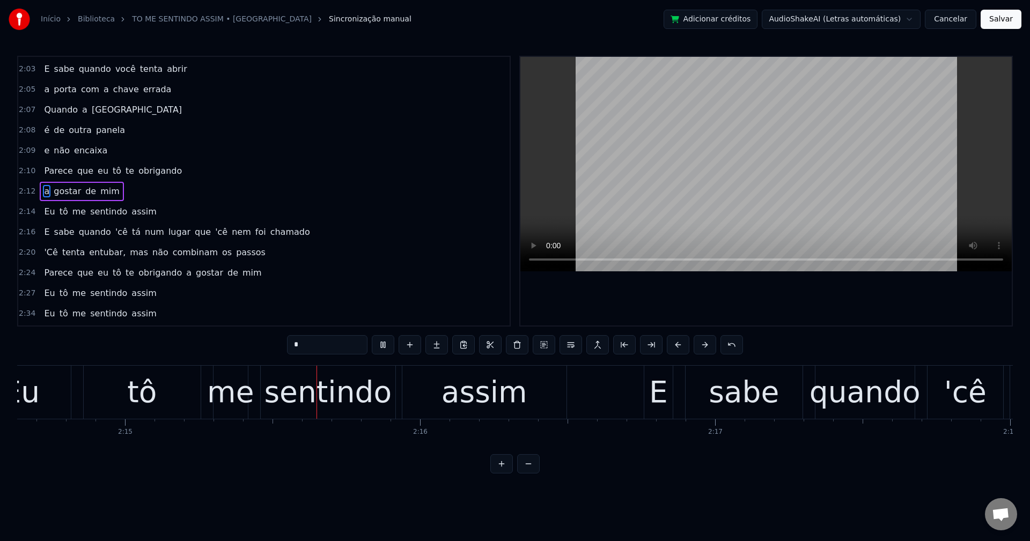
scroll to position [0, 39741]
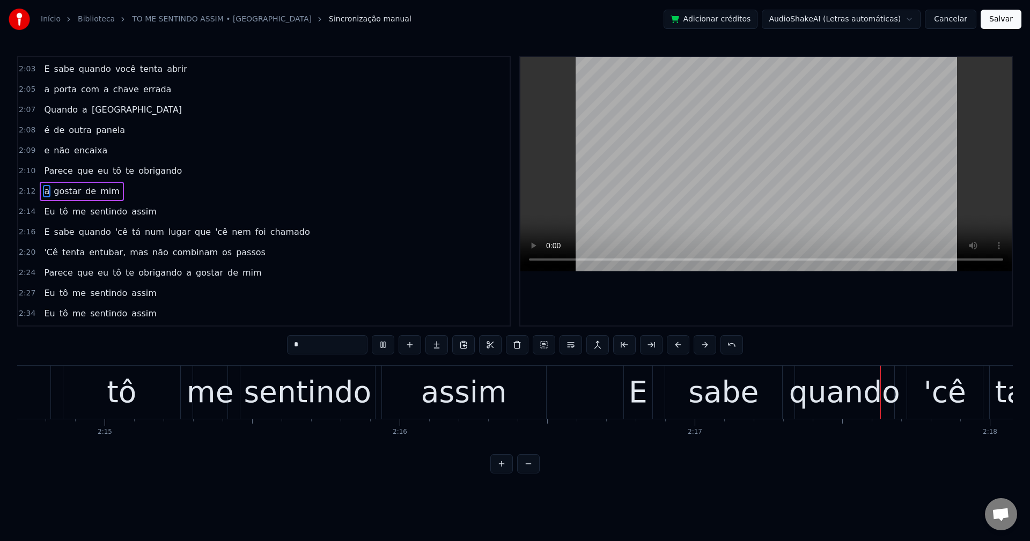
click at [114, 235] on span "'cê" at bounding box center [121, 232] width 14 height 12
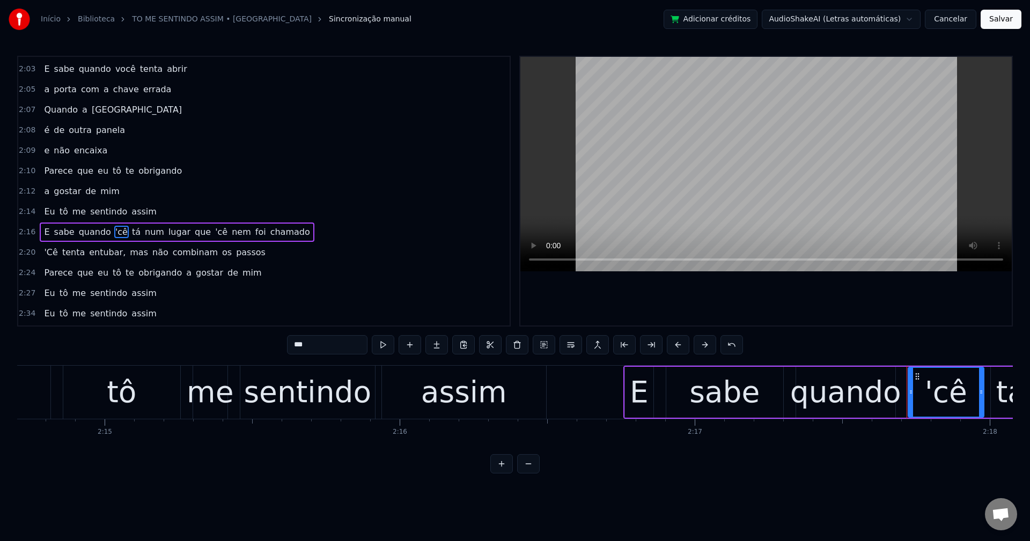
scroll to position [1199, 0]
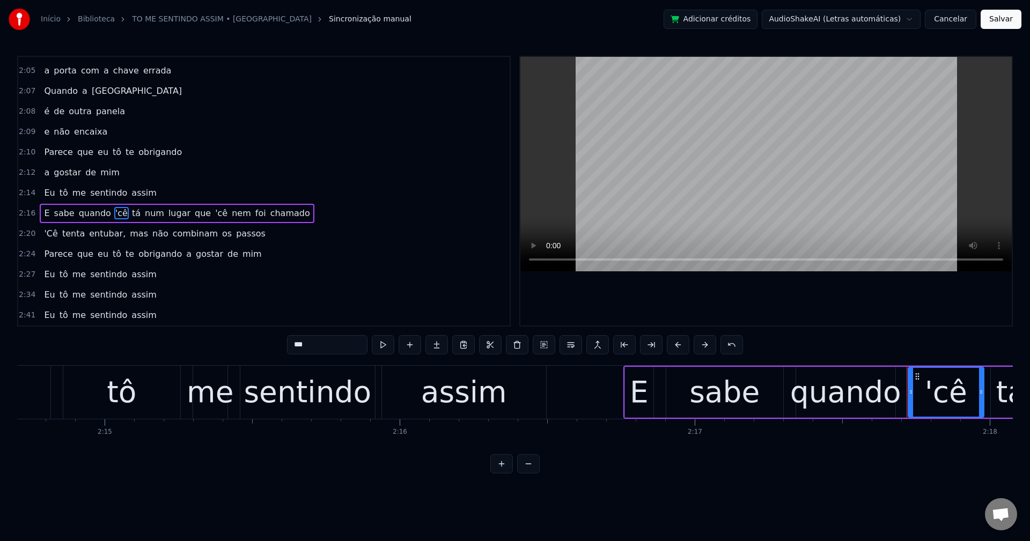
click at [292, 348] on input "***" at bounding box center [327, 344] width 80 height 19
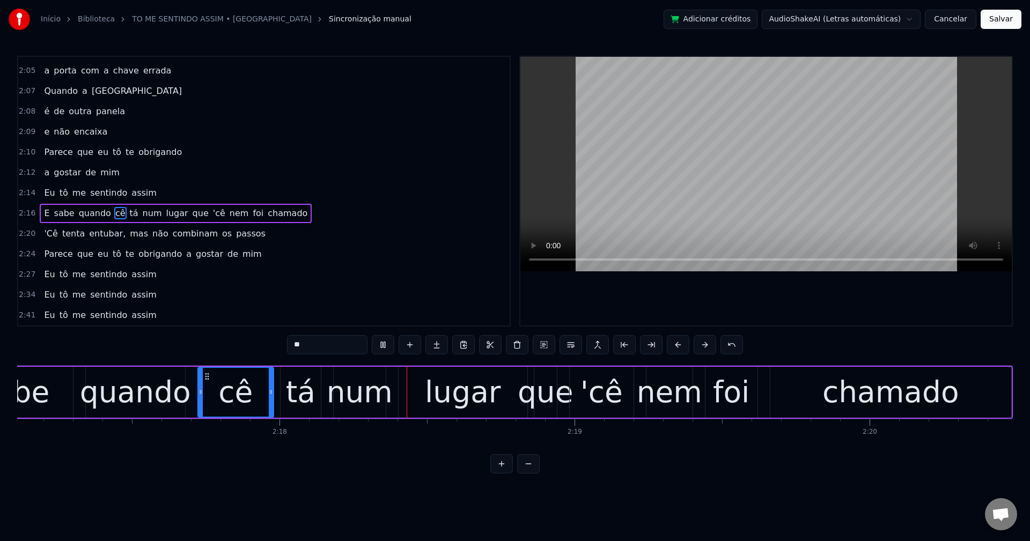
scroll to position [0, 40637]
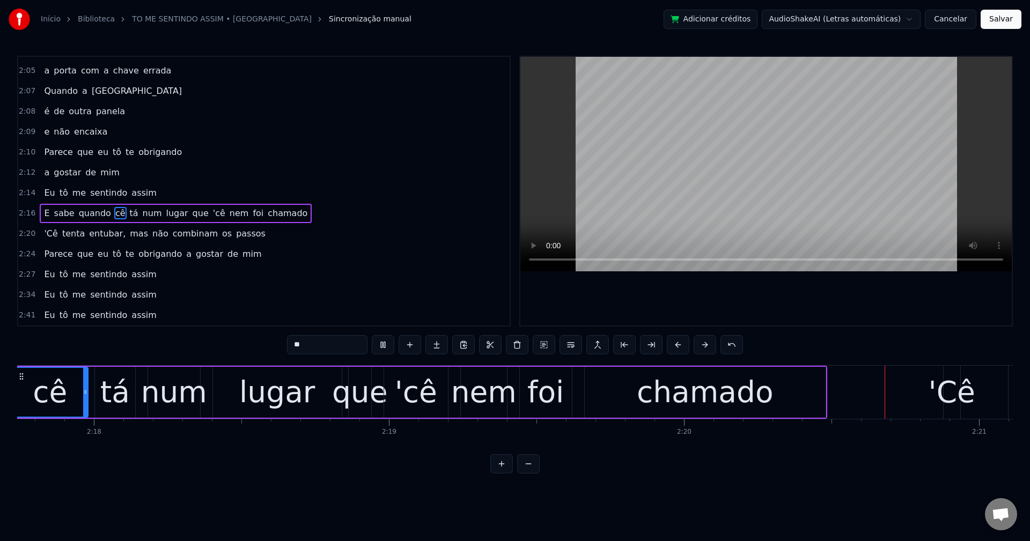
click at [129, 210] on span "tá" at bounding box center [134, 213] width 11 height 12
type input "**"
drag, startPoint x: 106, startPoint y: 230, endPoint x: 119, endPoint y: 279, distance: 50.9
click at [108, 233] on div "'Cê tenta entubar, mas não combinam os passos" at bounding box center [155, 233] width 230 height 19
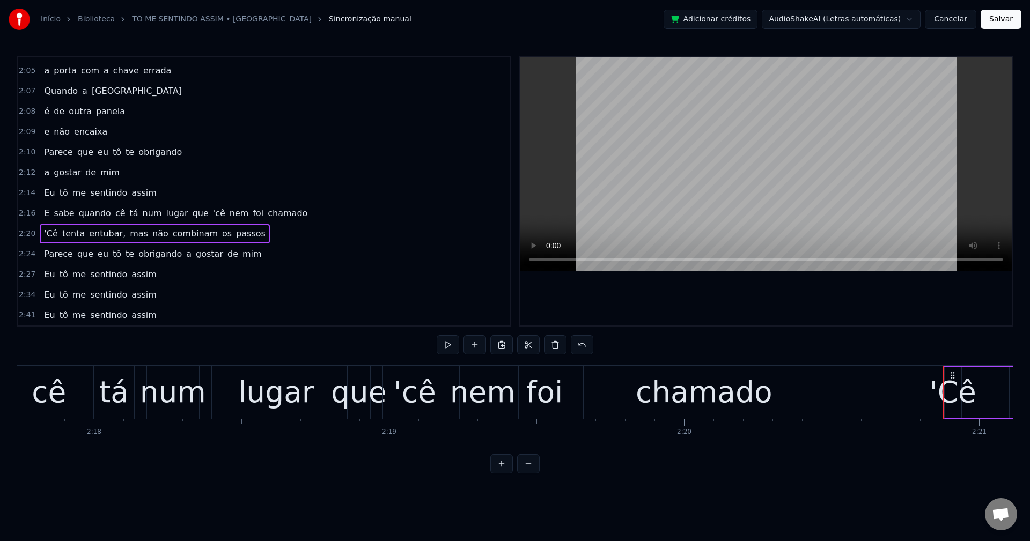
click at [191, 214] on span "que" at bounding box center [200, 213] width 18 height 12
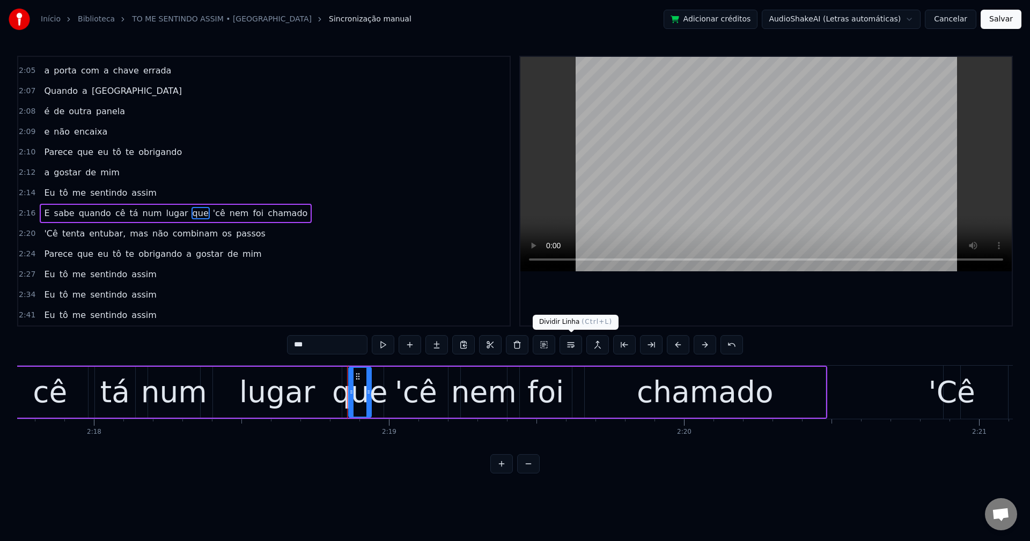
drag, startPoint x: 571, startPoint y: 350, endPoint x: 308, endPoint y: 290, distance: 269.5
click at [570, 350] on button at bounding box center [570, 344] width 23 height 19
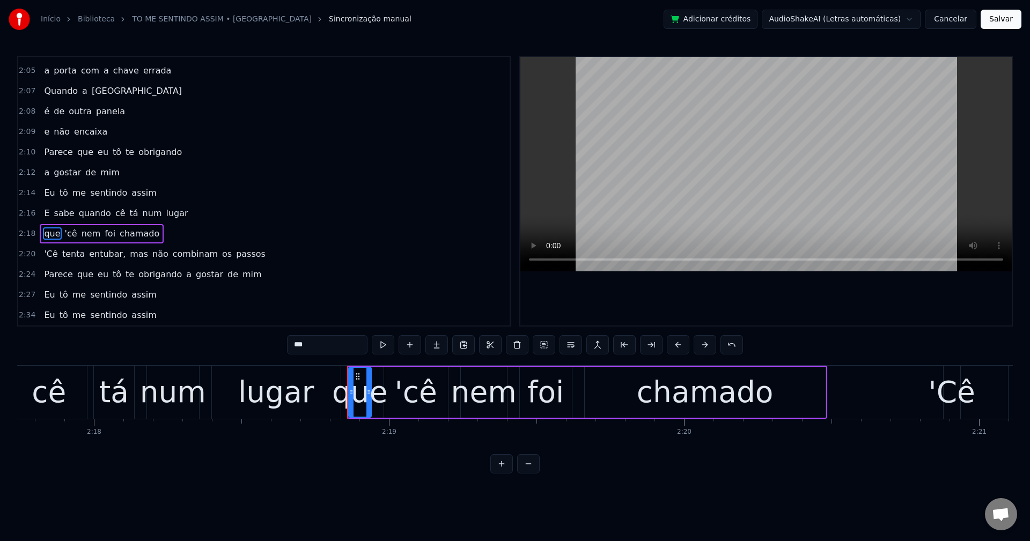
scroll to position [1219, 0]
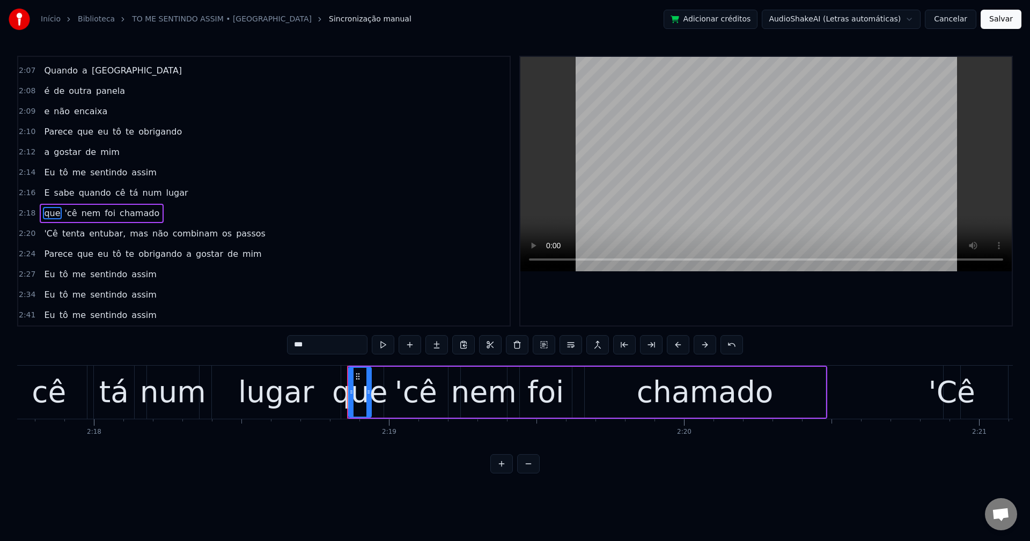
click at [66, 209] on span "'cê" at bounding box center [71, 213] width 14 height 12
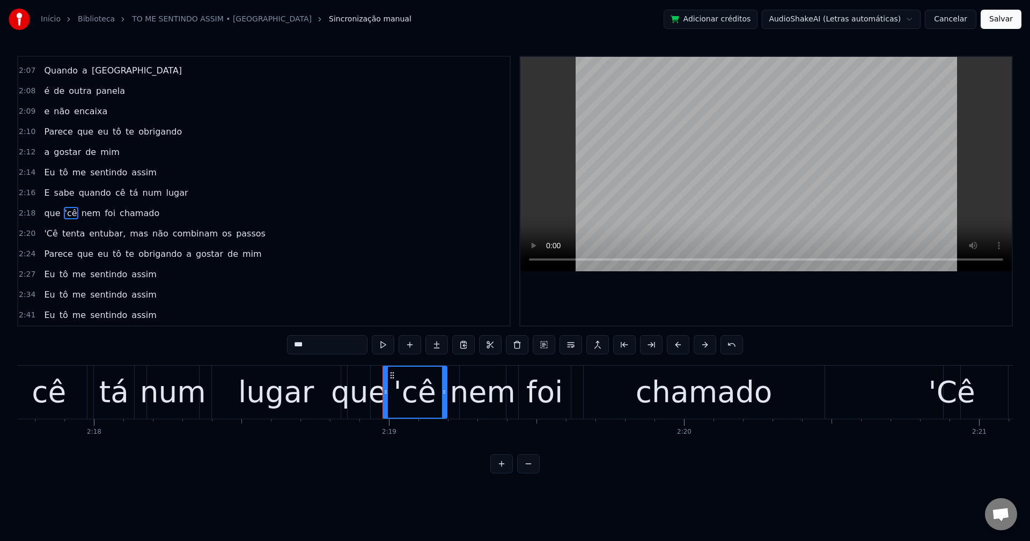
click at [294, 349] on input "***" at bounding box center [327, 344] width 80 height 19
click at [43, 237] on span "'Cê" at bounding box center [51, 233] width 16 height 12
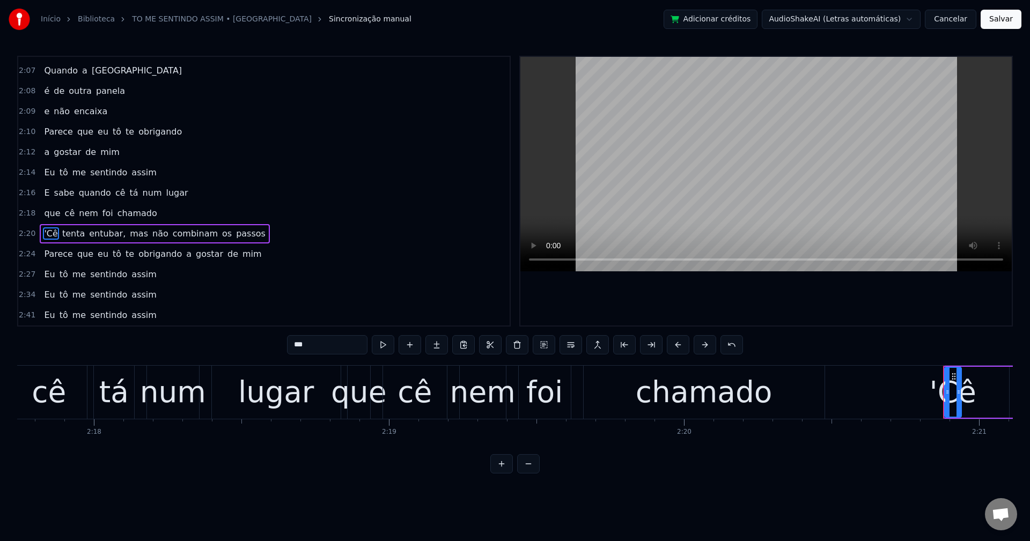
click at [291, 341] on input "***" at bounding box center [327, 344] width 80 height 19
click at [100, 233] on span "entubar," at bounding box center [105, 233] width 39 height 12
click at [338, 347] on input "********" at bounding box center [327, 344] width 80 height 19
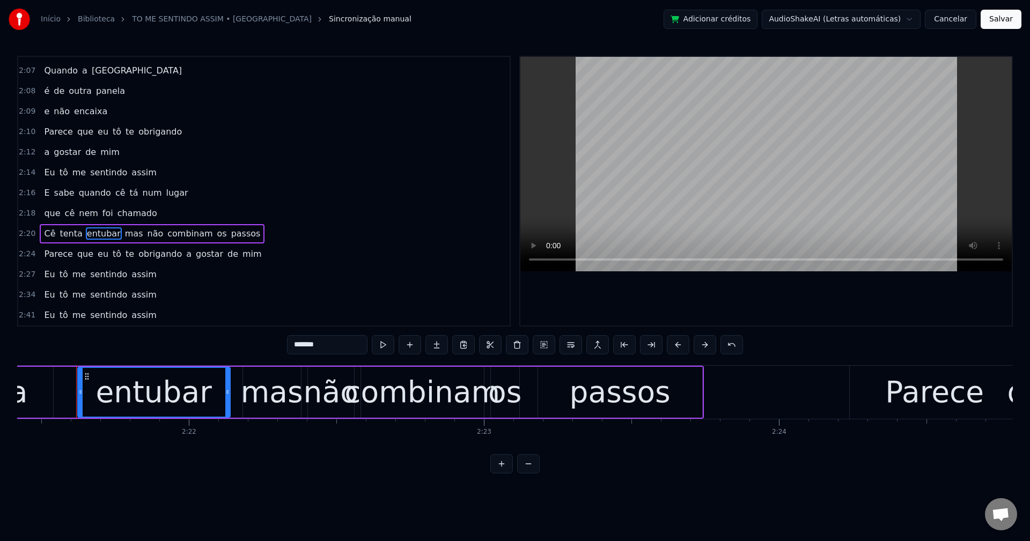
scroll to position [0, 41727]
click at [124, 233] on span "mas" at bounding box center [134, 233] width 20 height 12
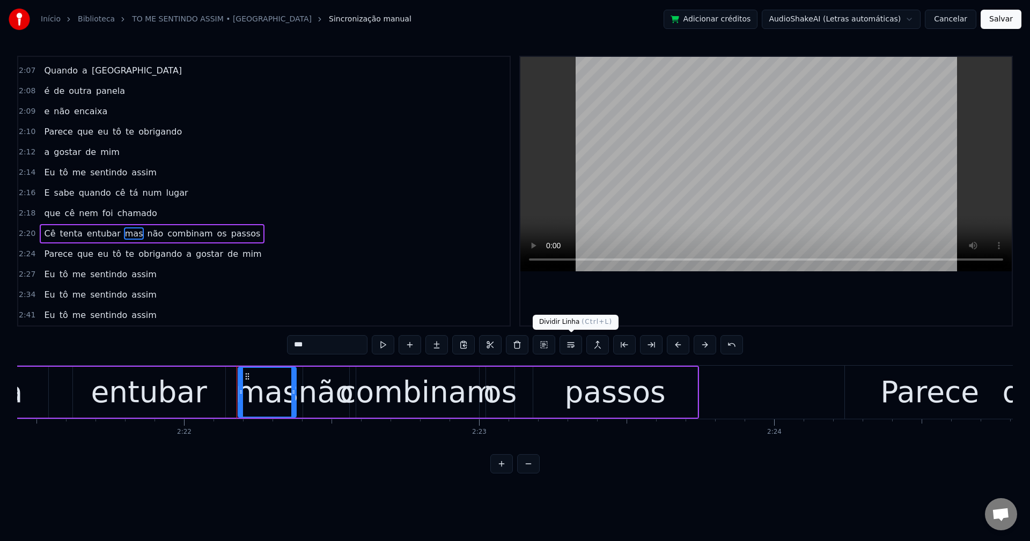
drag, startPoint x: 576, startPoint y: 345, endPoint x: 567, endPoint y: 345, distance: 9.1
click at [575, 345] on button at bounding box center [570, 344] width 23 height 19
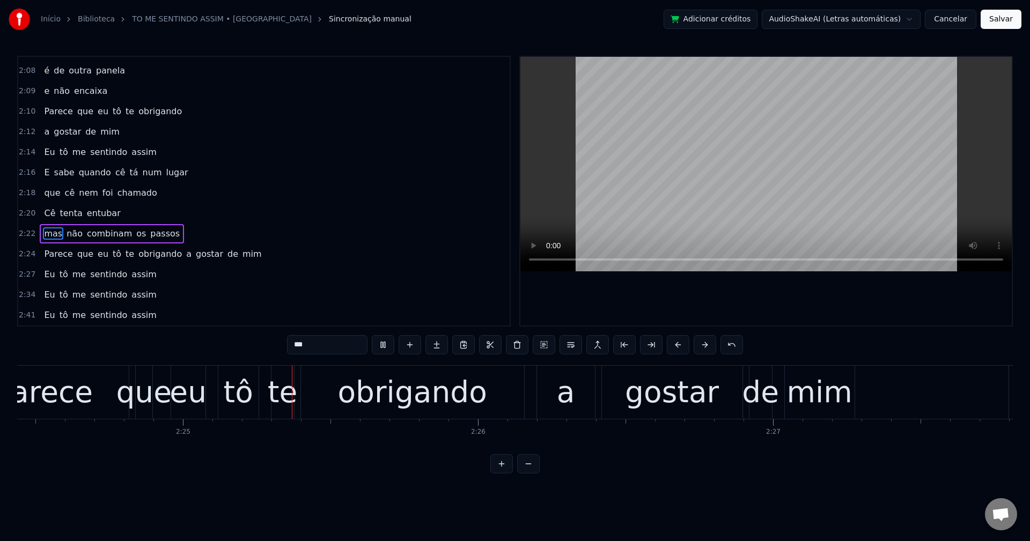
scroll to position [0, 42652]
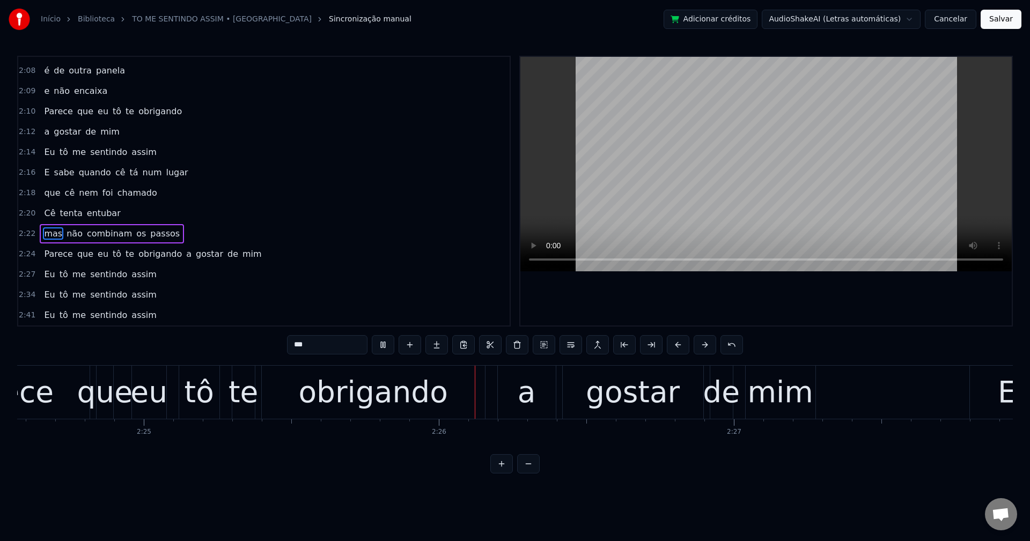
click at [185, 256] on span "a" at bounding box center [189, 254] width 8 height 12
type input "*"
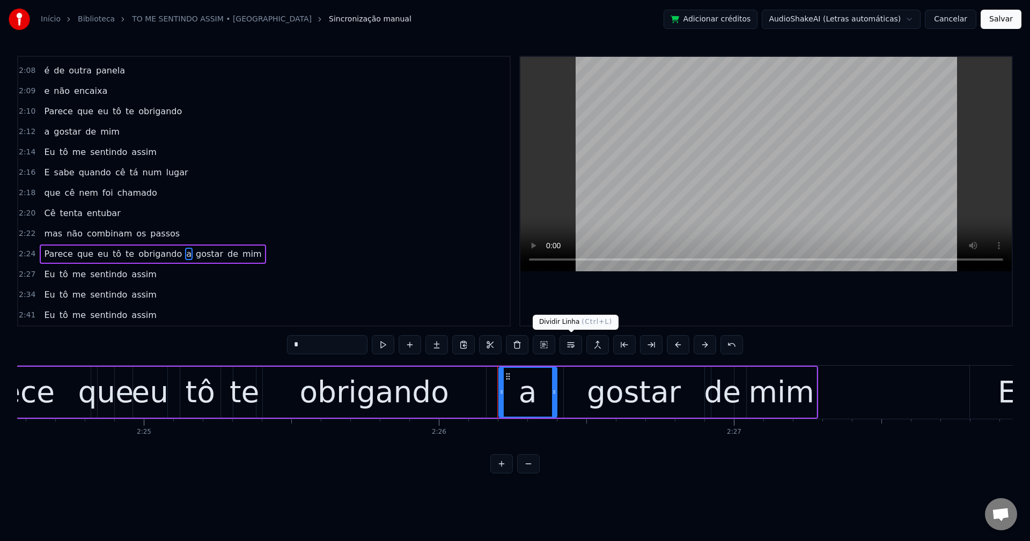
click at [579, 349] on button at bounding box center [570, 344] width 23 height 19
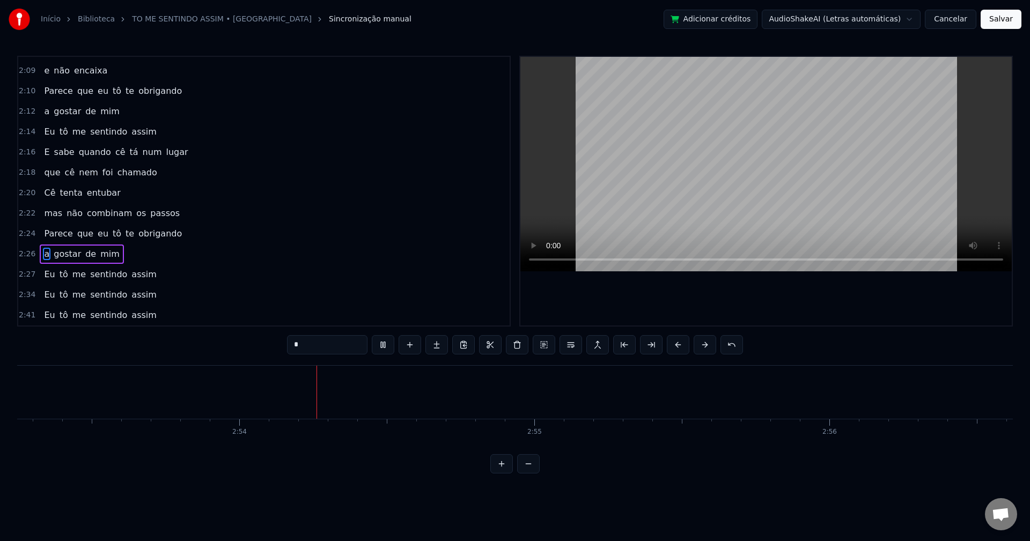
scroll to position [0, 51151]
click at [1002, 24] on button "Salvar" at bounding box center [1001, 19] width 41 height 19
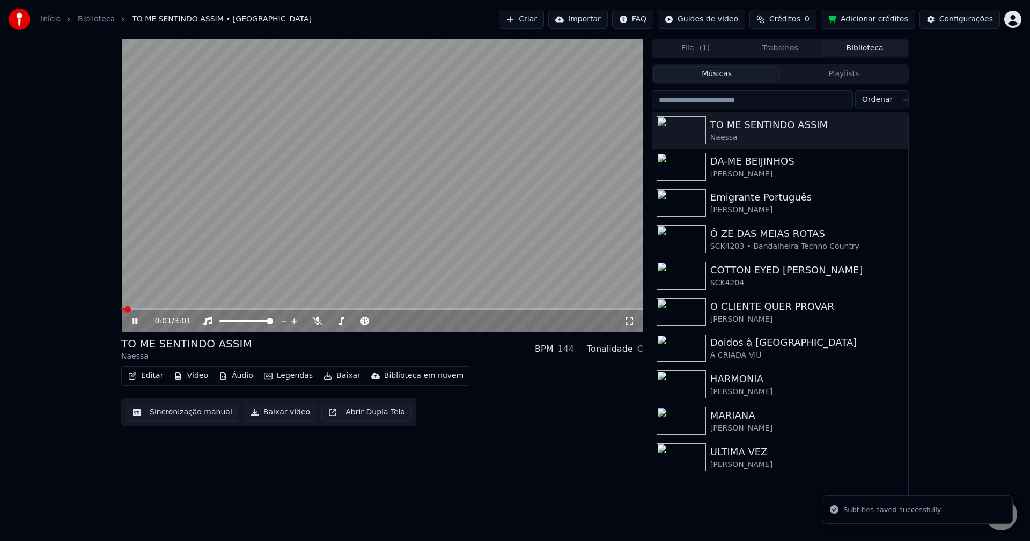
click at [252, 411] on button "Baixar vídeo" at bounding box center [280, 412] width 73 height 19
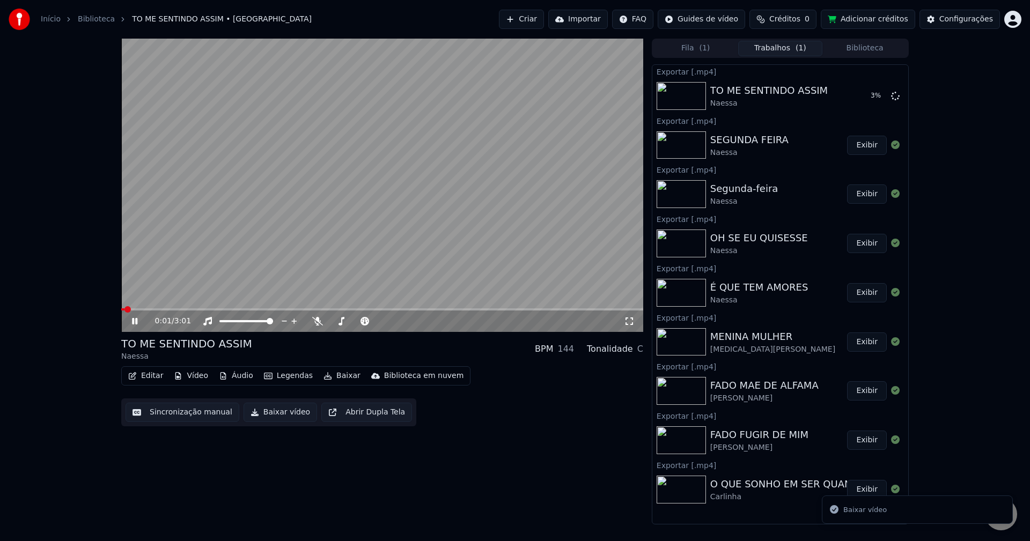
click at [866, 52] on button "Biblioteca" at bounding box center [864, 49] width 85 height 16
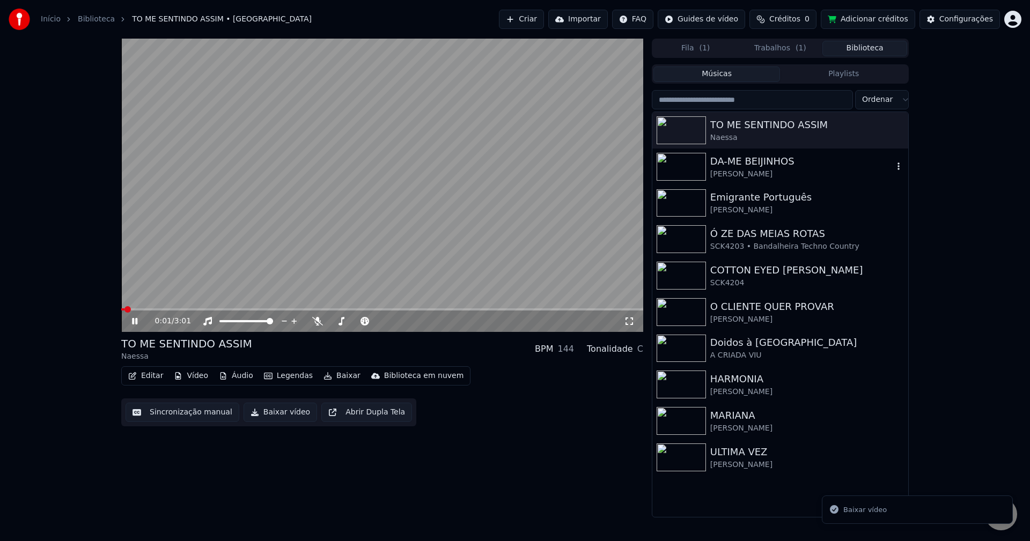
click at [781, 161] on div "DA-ME BEIJINHOS" at bounding box center [801, 161] width 183 height 15
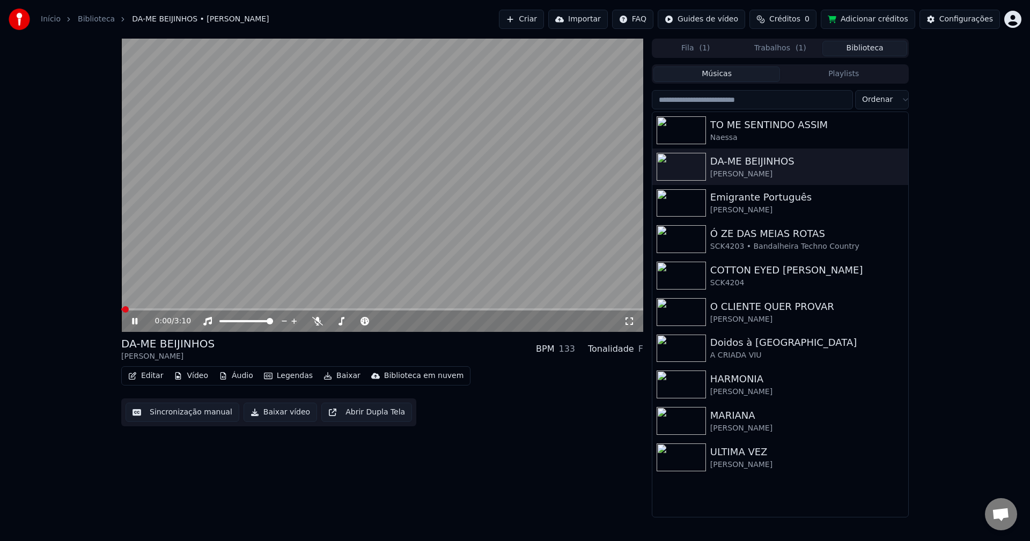
click at [178, 410] on button "Sincronização manual" at bounding box center [183, 412] width 114 height 19
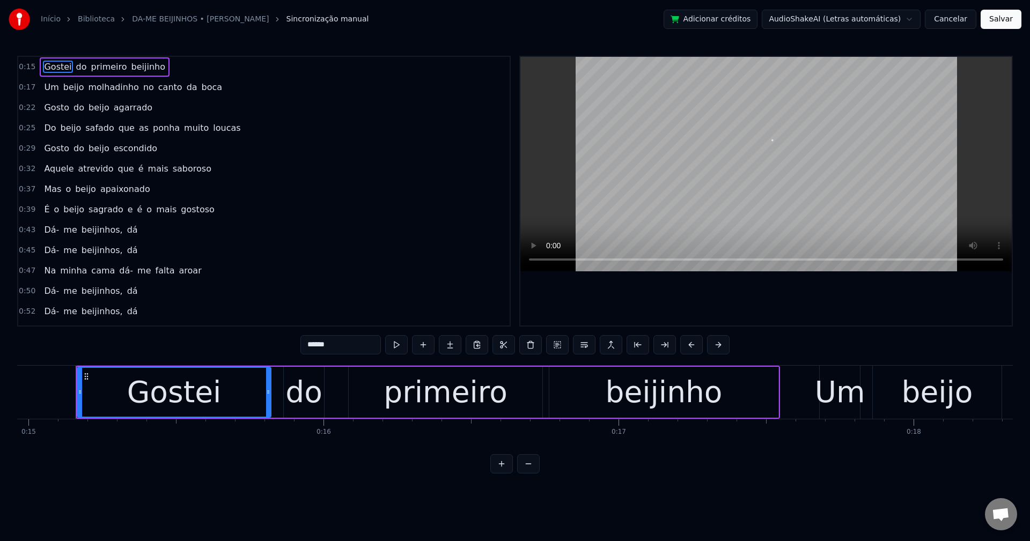
scroll to position [0, 4419]
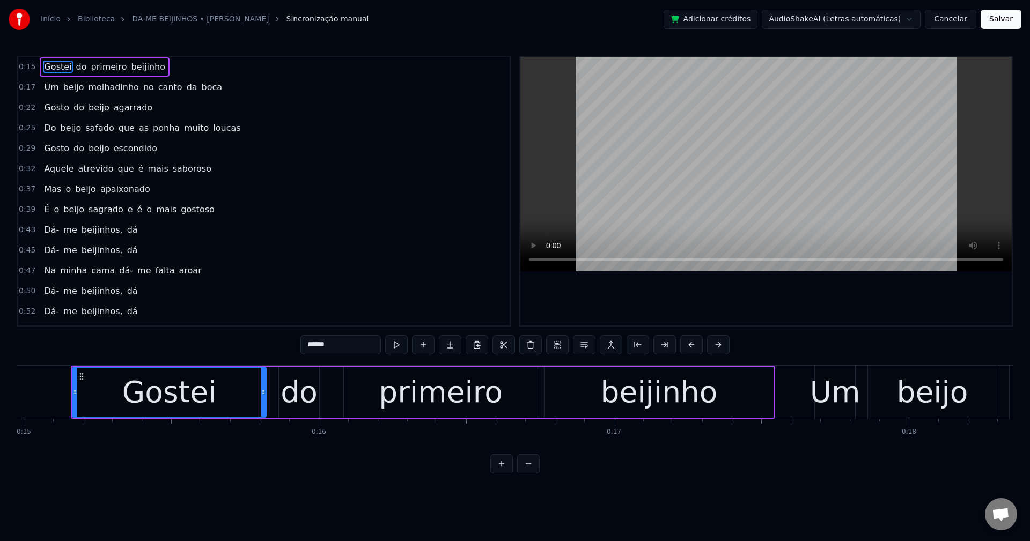
click at [965, 20] on button "Cancelar" at bounding box center [950, 19] width 51 height 19
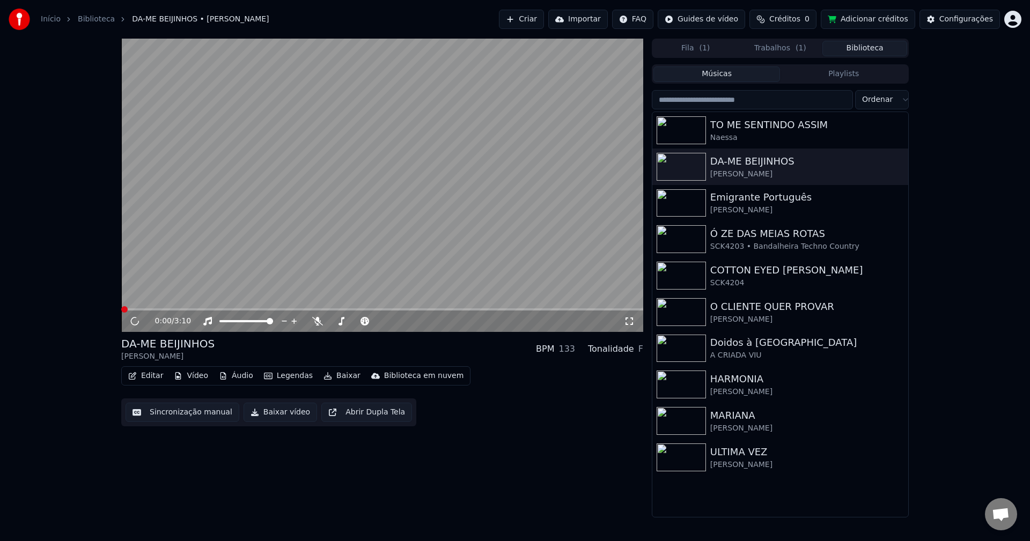
click at [785, 44] on button "Trabalhos ( 1 )" at bounding box center [780, 49] width 85 height 16
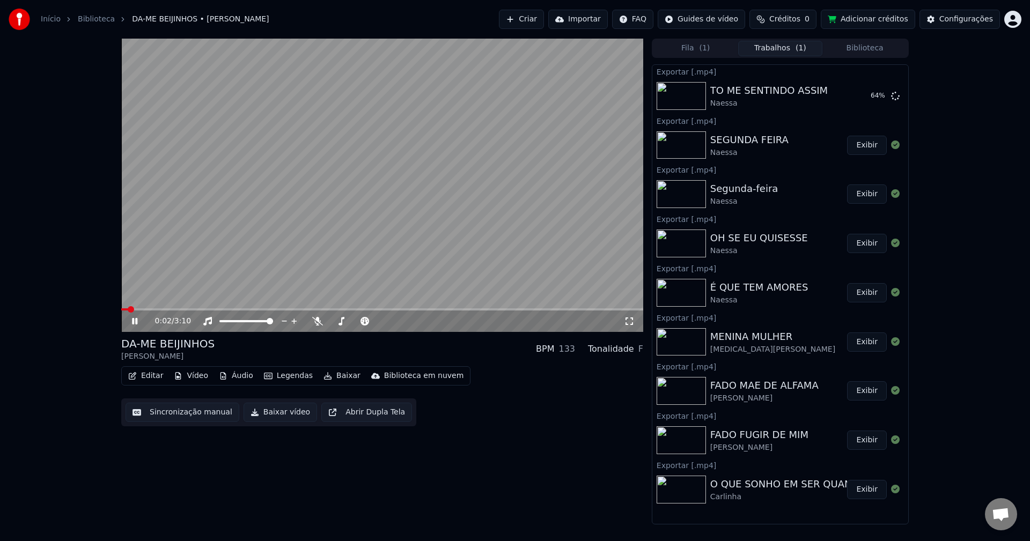
click at [319, 198] on video at bounding box center [382, 185] width 522 height 293
click at [390, 18] on div "Início Biblioteca DA-ME BEIJINHOS • Patrick Criar Importar FAQ Guides de vídeo …" at bounding box center [515, 19] width 1030 height 39
